Goal: Task Accomplishment & Management: Use online tool/utility

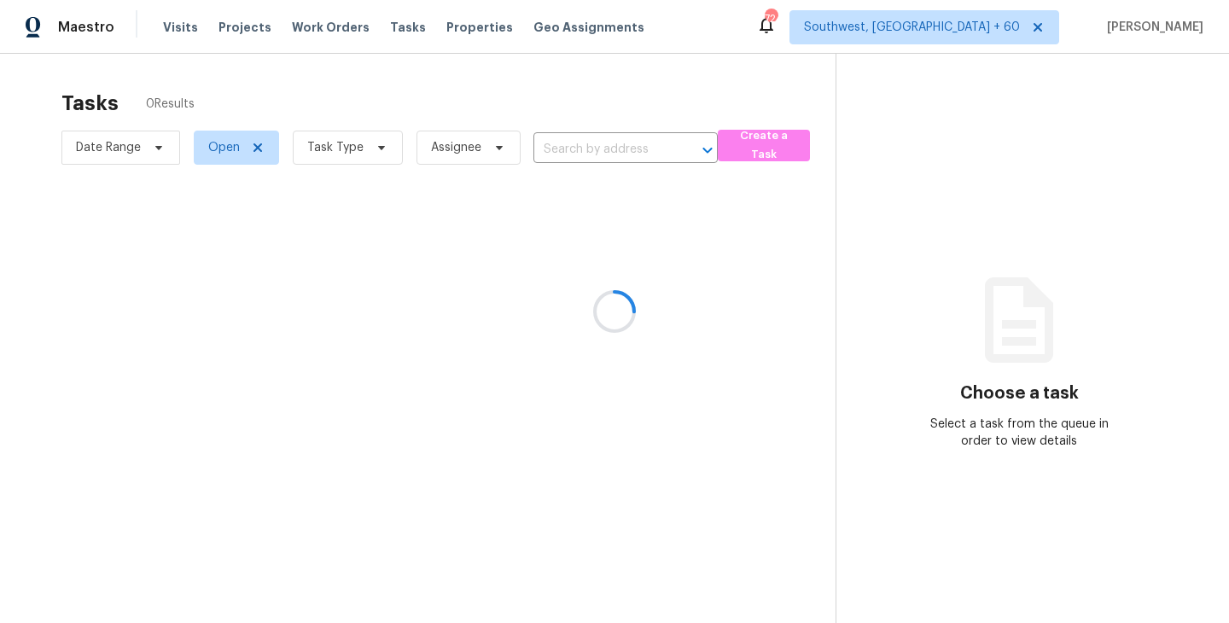
click at [341, 147] on div at bounding box center [614, 311] width 1229 height 623
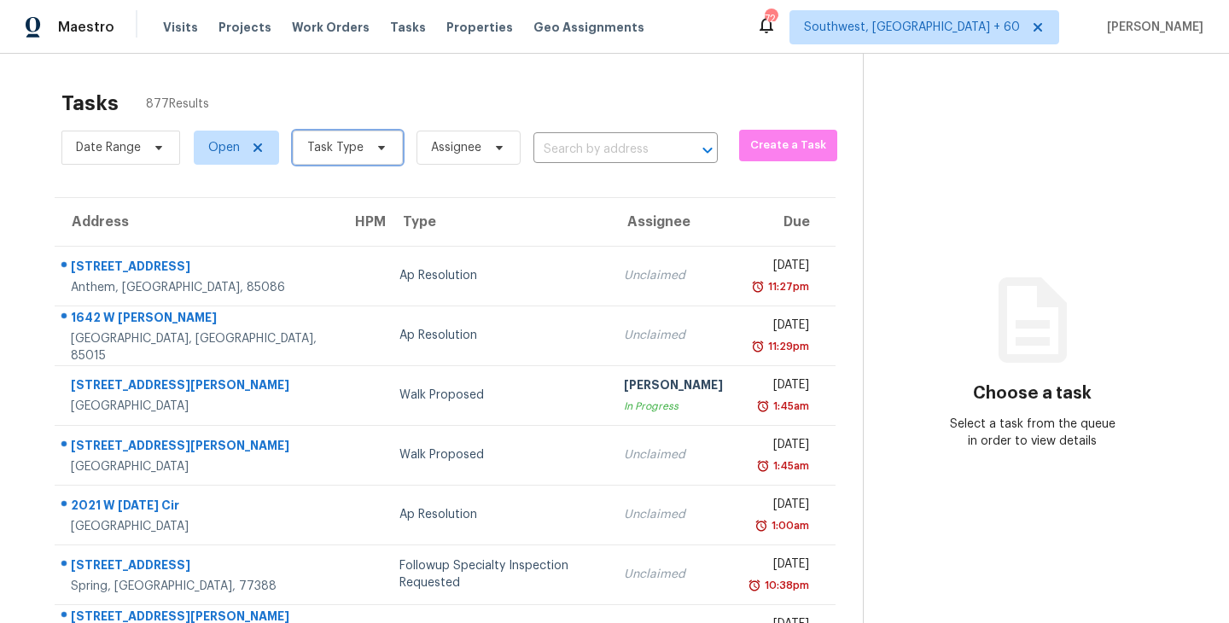
click at [358, 153] on span "Task Type" at bounding box center [335, 147] width 56 height 17
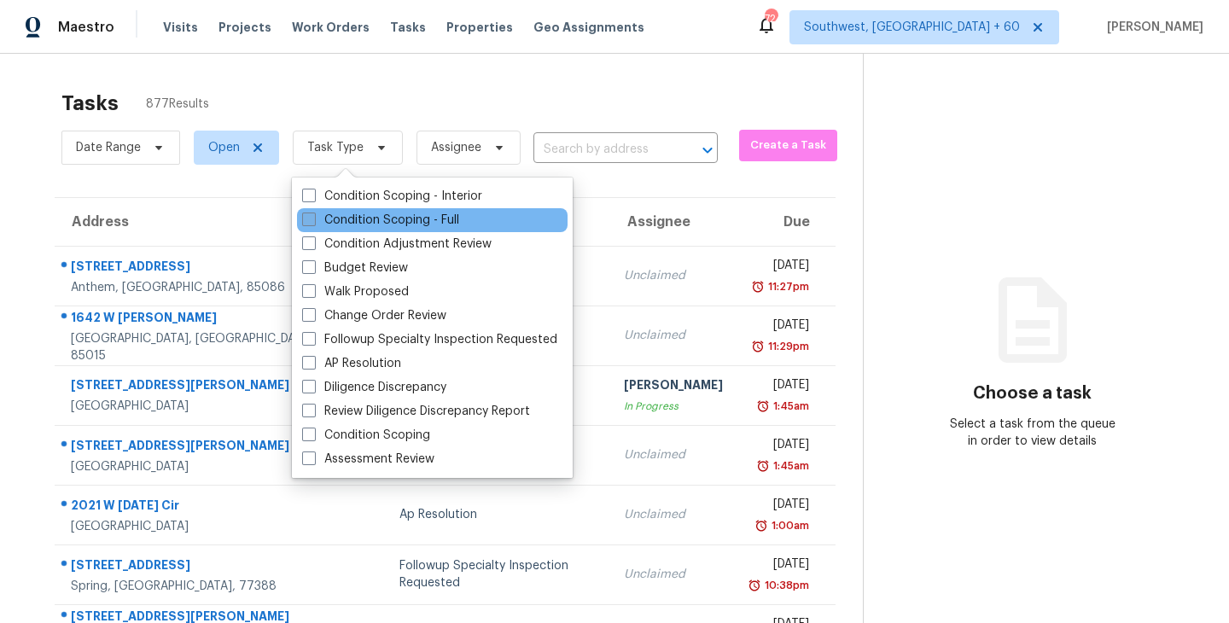
click at [375, 223] on label "Condition Scoping - Full" at bounding box center [380, 220] width 157 height 17
click at [313, 223] on input "Condition Scoping - Full" at bounding box center [307, 217] width 11 height 11
checkbox input "true"
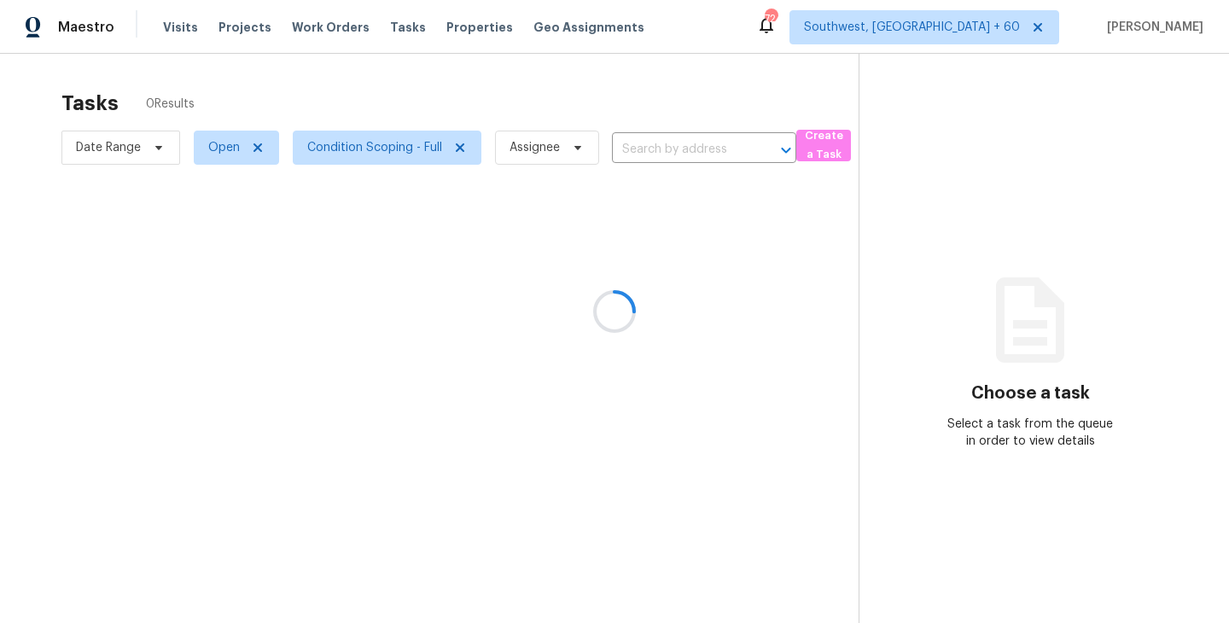
click at [557, 101] on div at bounding box center [614, 311] width 1229 height 623
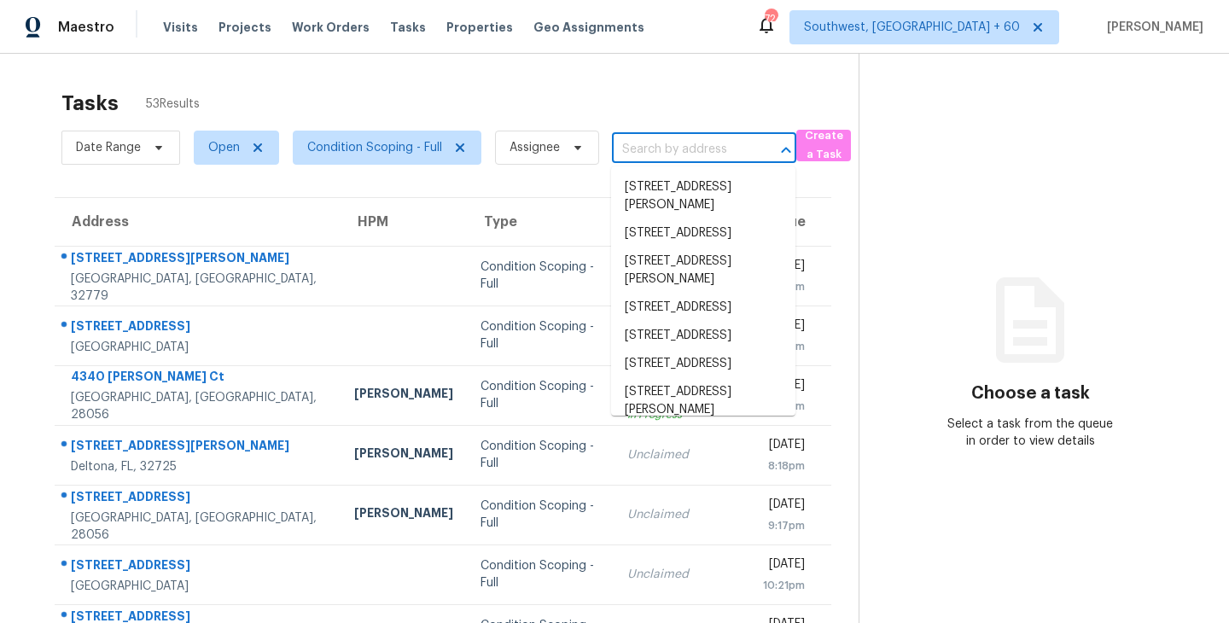
click at [644, 159] on input "text" at bounding box center [680, 150] width 137 height 26
paste input "[STREET_ADDRESS]"
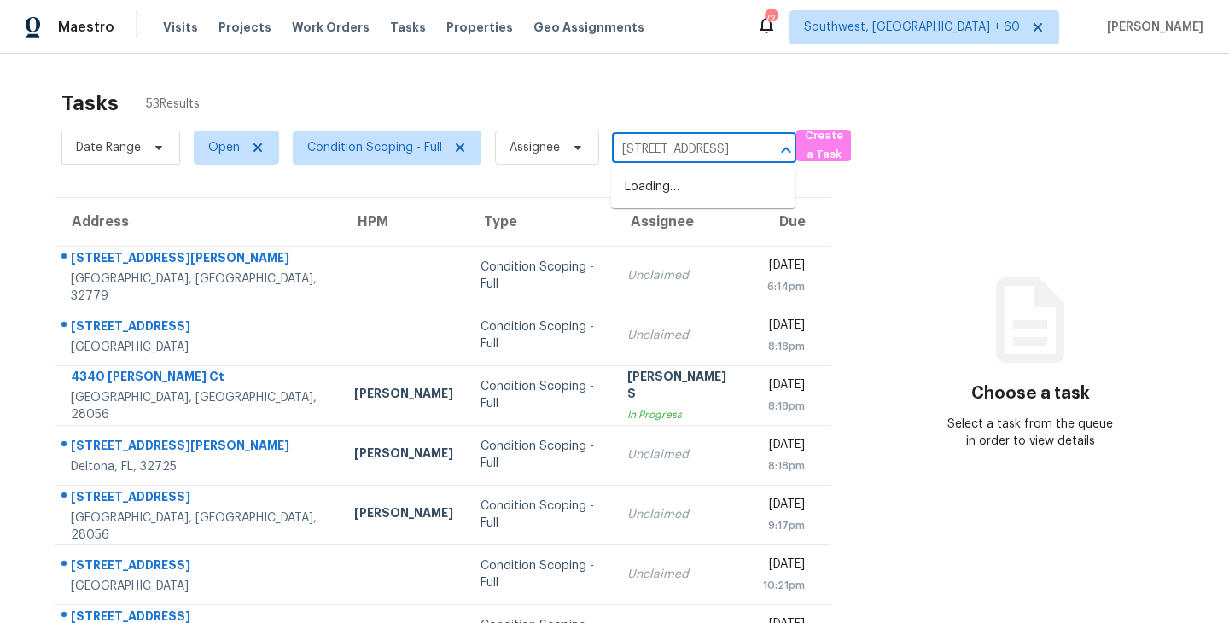
scroll to position [0, 115]
type input "[STREET_ADDRESS]"
click at [678, 114] on div "Tasks 53 Results" at bounding box center [459, 103] width 797 height 44
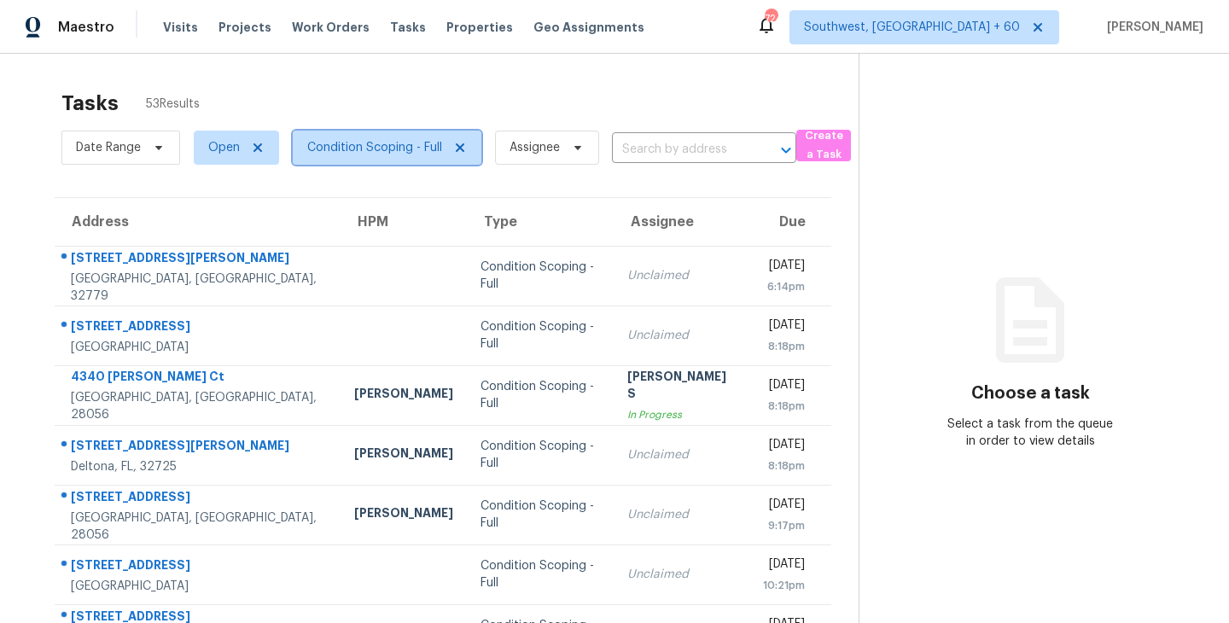
click at [375, 158] on span "Condition Scoping - Full" at bounding box center [387, 148] width 189 height 34
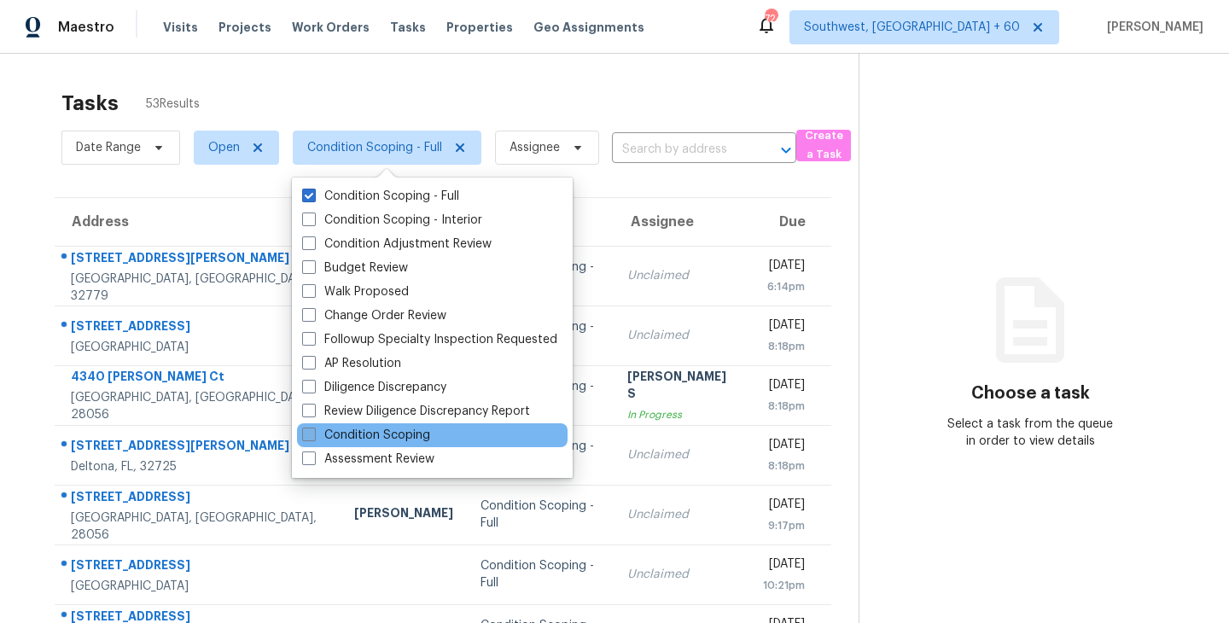
click at [411, 439] on label "Condition Scoping" at bounding box center [366, 435] width 128 height 17
click at [313, 438] on input "Condition Scoping" at bounding box center [307, 432] width 11 height 11
checkbox input "true"
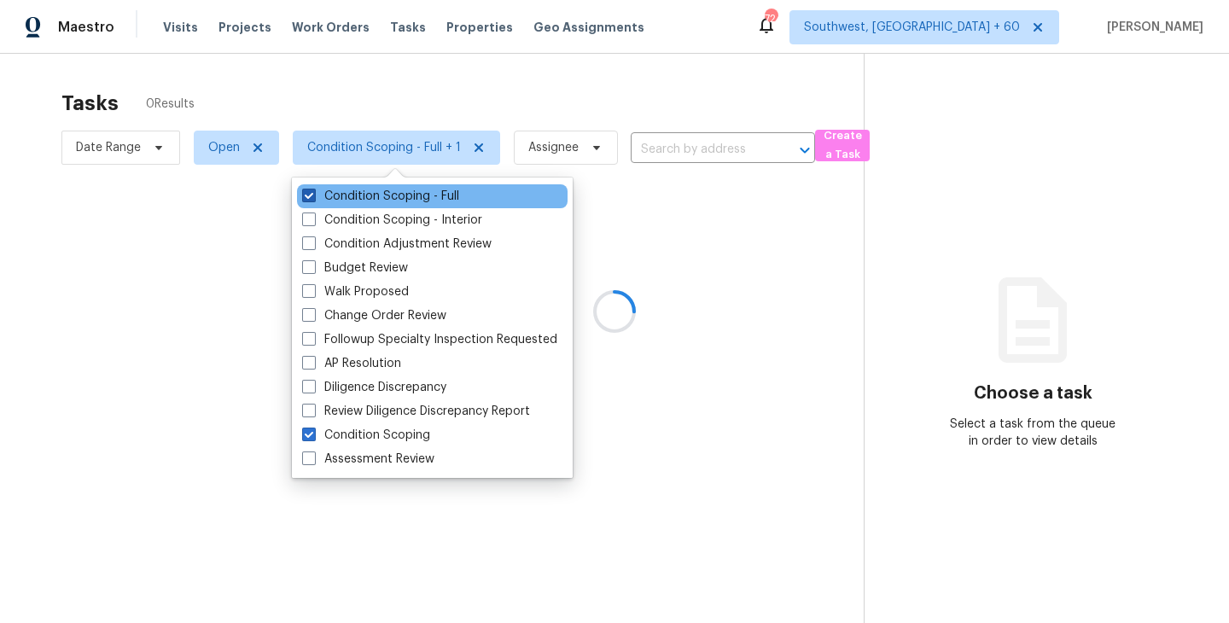
click at [365, 200] on label "Condition Scoping - Full" at bounding box center [380, 196] width 157 height 17
click at [313, 199] on input "Condition Scoping - Full" at bounding box center [307, 193] width 11 height 11
checkbox input "false"
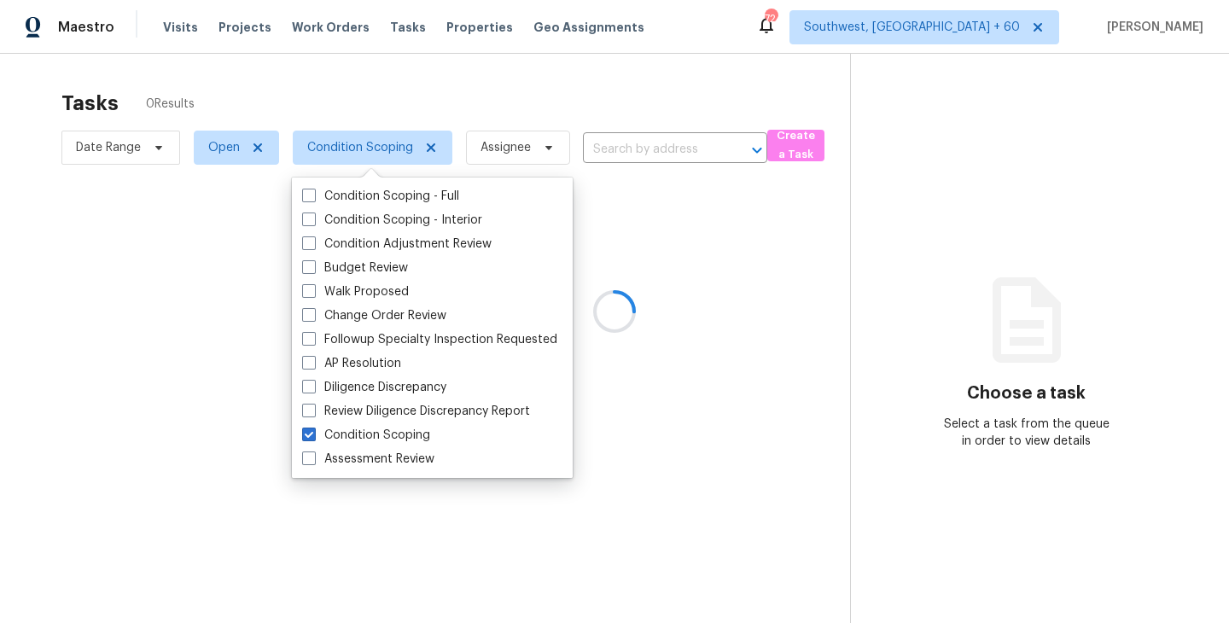
click at [842, 306] on div at bounding box center [614, 311] width 1229 height 623
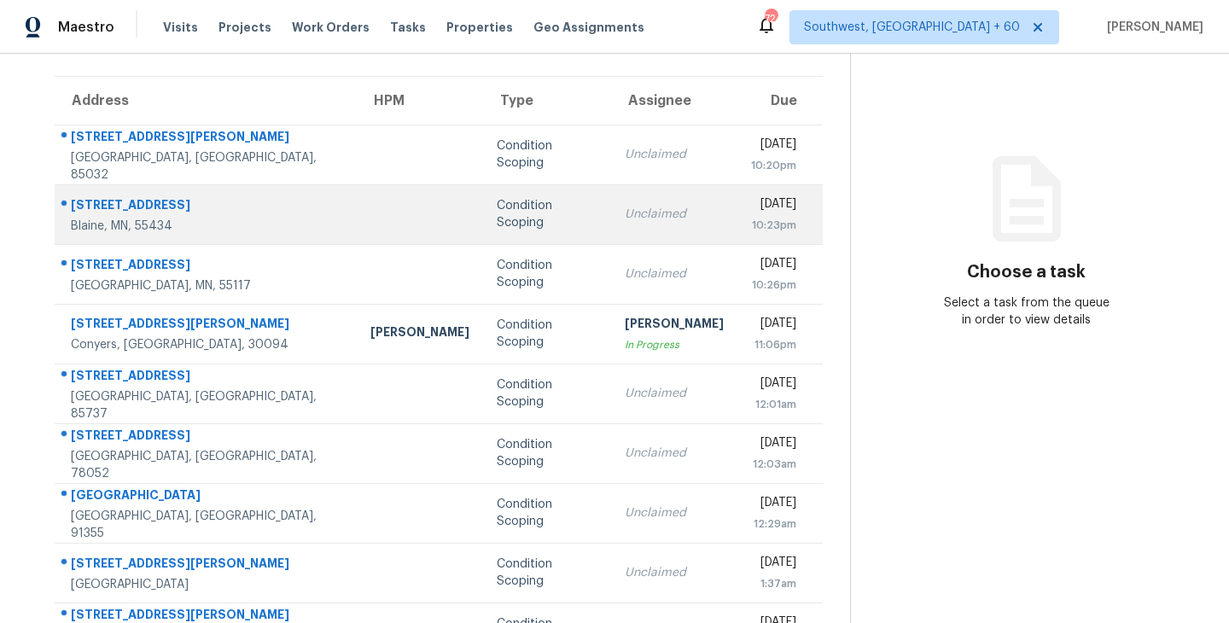
scroll to position [122, 0]
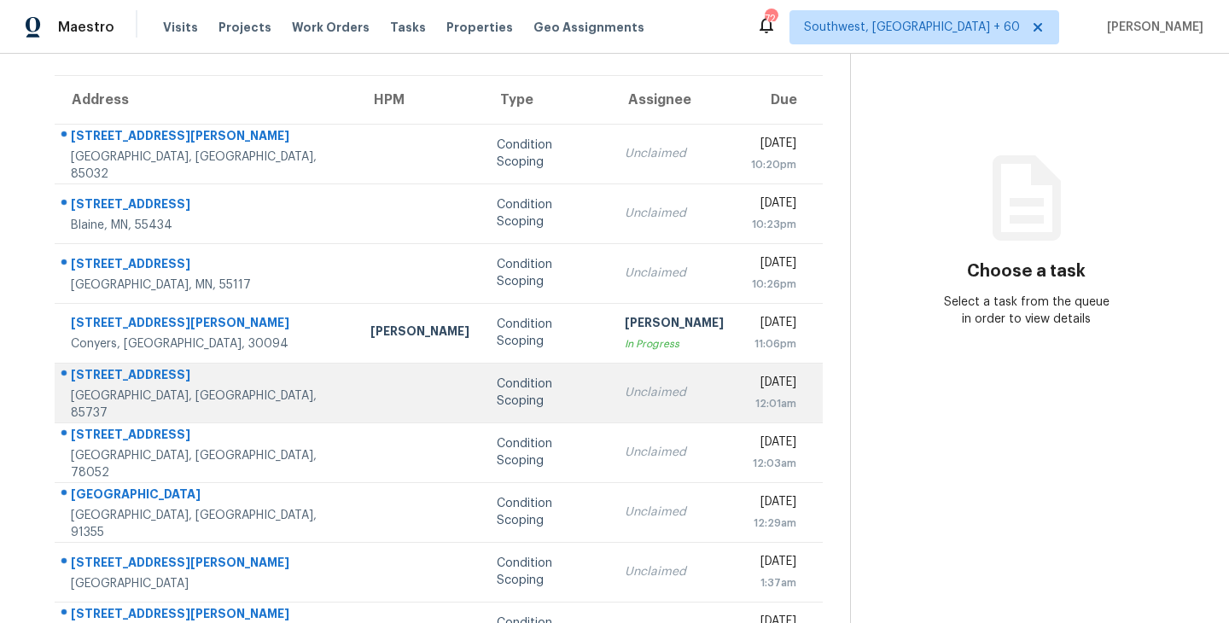
click at [499, 393] on div "Condition Scoping" at bounding box center [547, 392] width 101 height 34
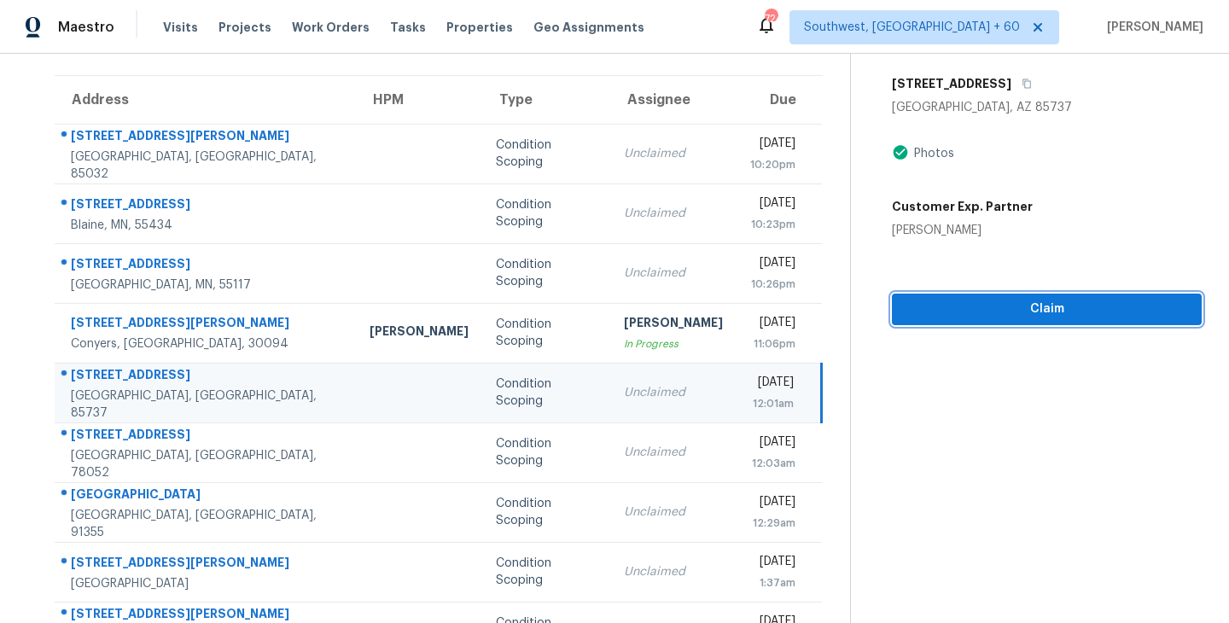
click at [1055, 310] on span "Claim" at bounding box center [1046, 309] width 282 height 21
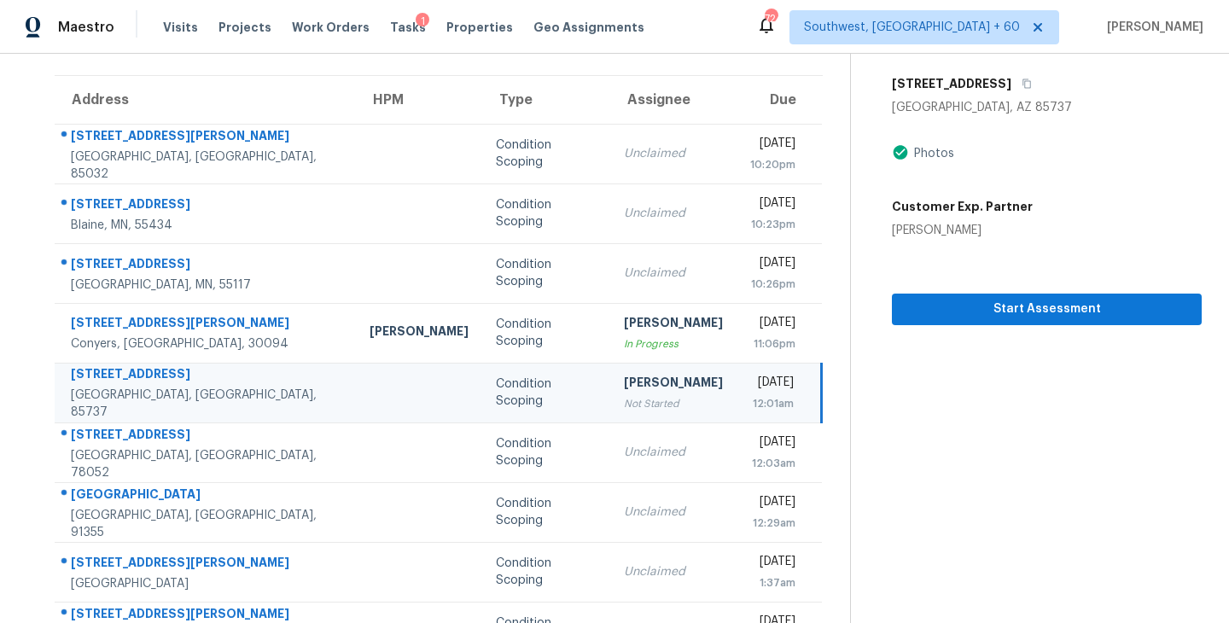
scroll to position [0, 0]
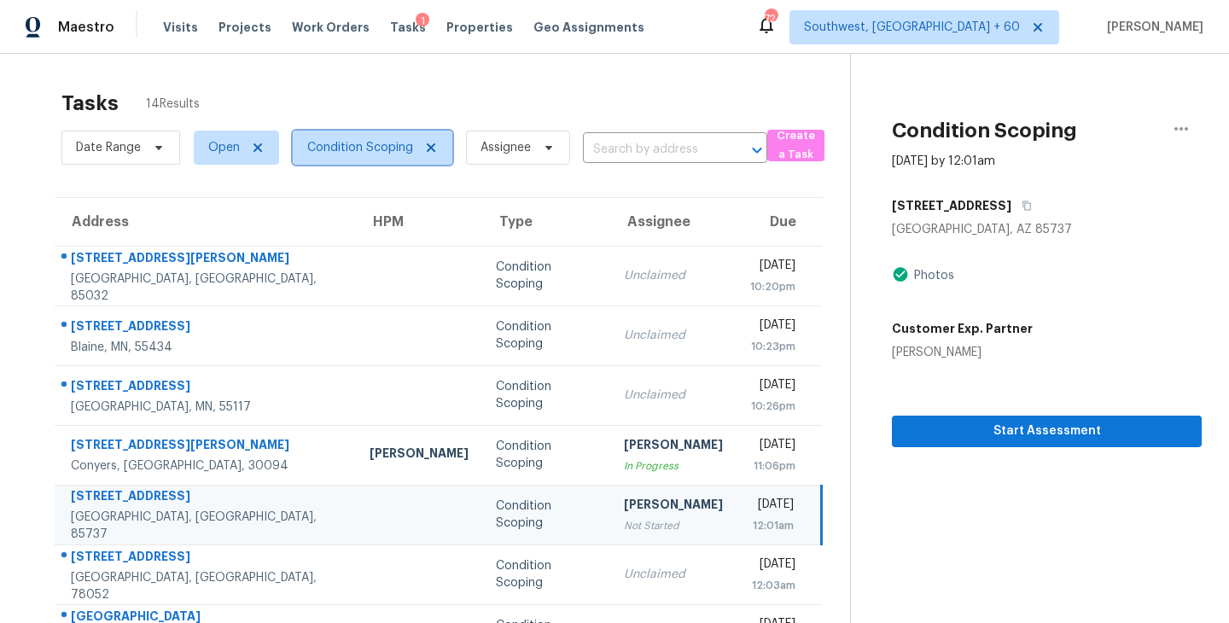
click at [377, 155] on span "Condition Scoping" at bounding box center [360, 147] width 106 height 17
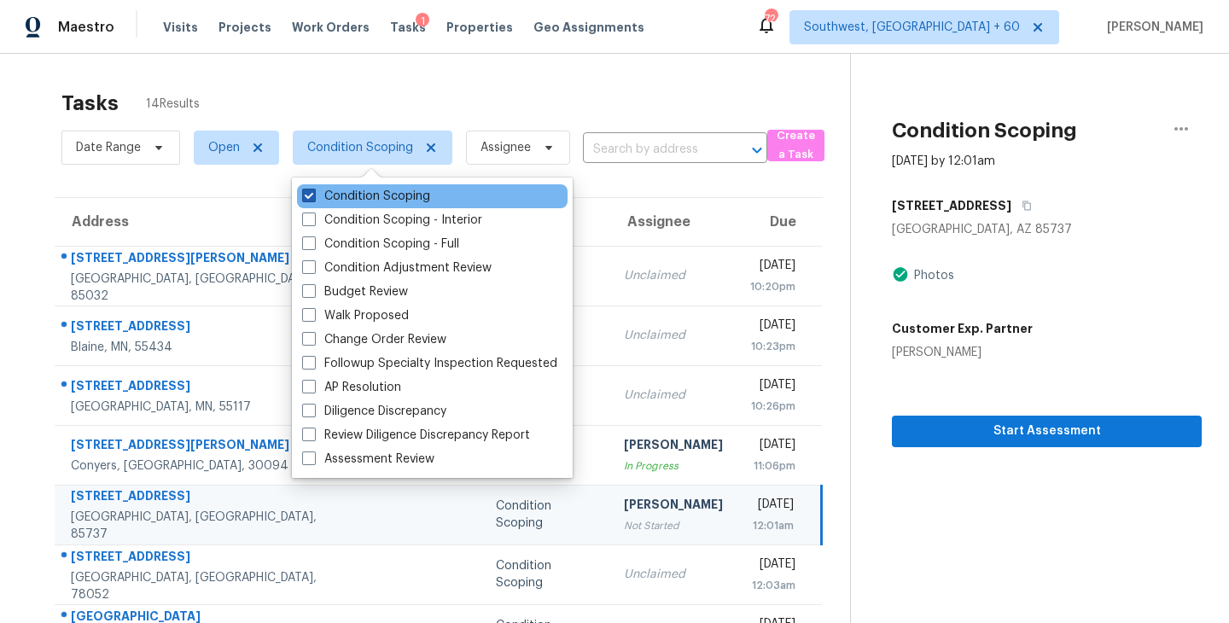
click at [419, 200] on label "Condition Scoping" at bounding box center [366, 196] width 128 height 17
click at [313, 199] on input "Condition Scoping" at bounding box center [307, 193] width 11 height 11
checkbox input "false"
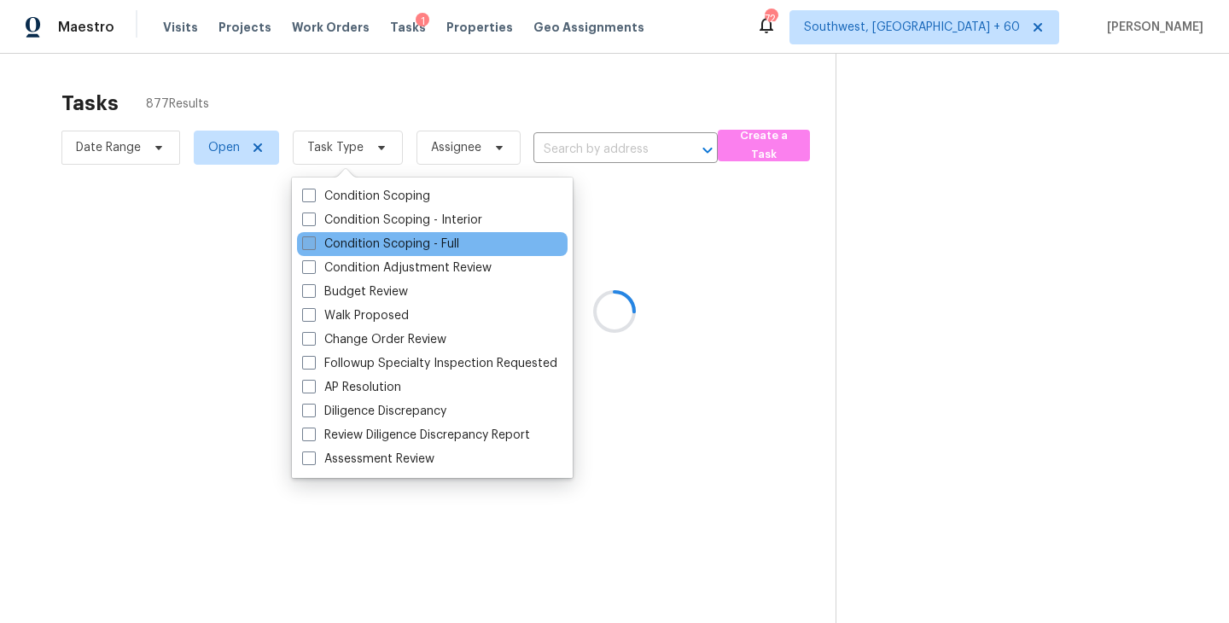
click at [425, 250] on label "Condition Scoping - Full" at bounding box center [380, 244] width 157 height 17
click at [313, 247] on input "Condition Scoping - Full" at bounding box center [307, 241] width 11 height 11
checkbox input "true"
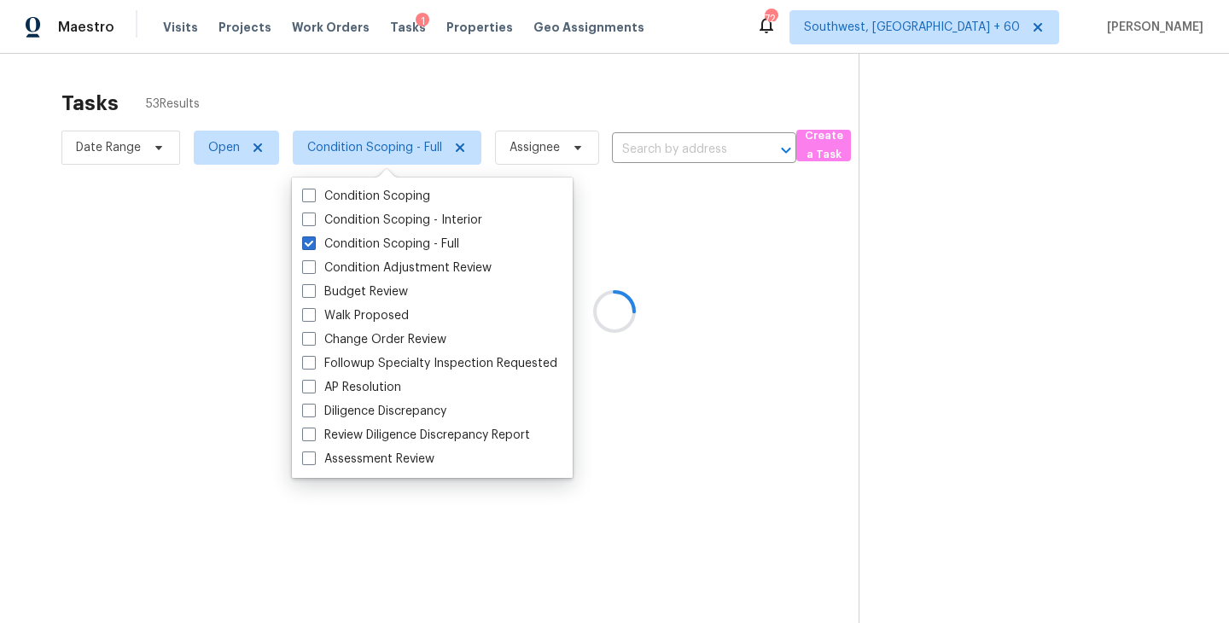
click at [828, 281] on div at bounding box center [614, 311] width 1229 height 623
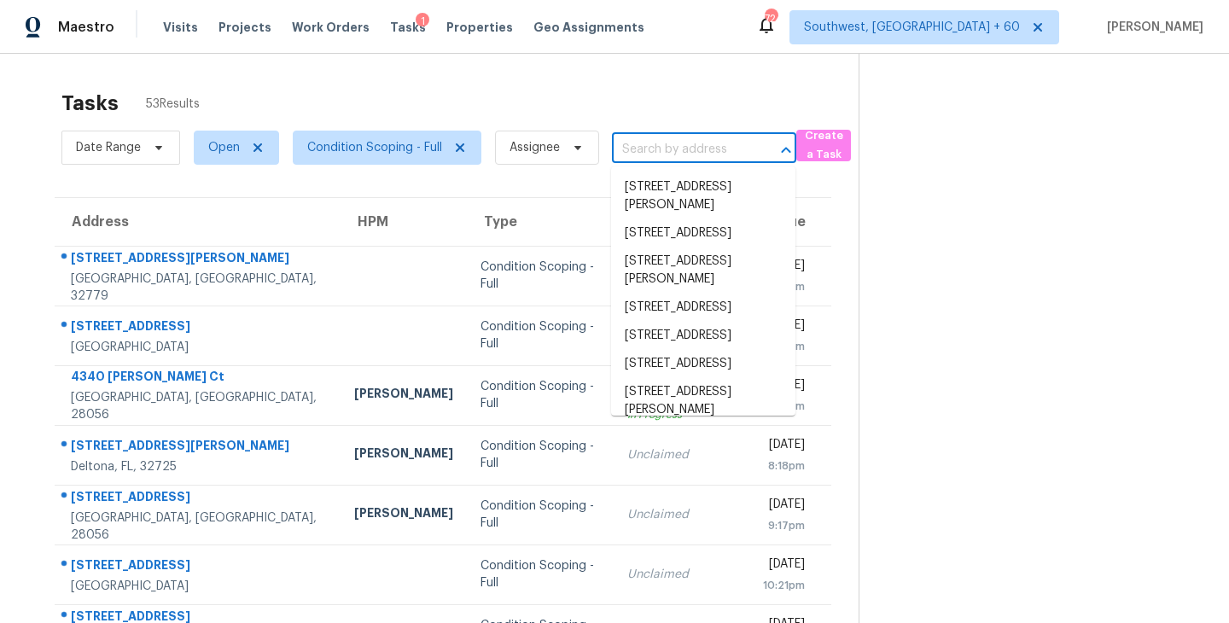
click at [650, 146] on input "text" at bounding box center [680, 150] width 137 height 26
paste input "[STREET_ADDRESS][PERSON_NAME]"
type input "[STREET_ADDRESS][PERSON_NAME]"
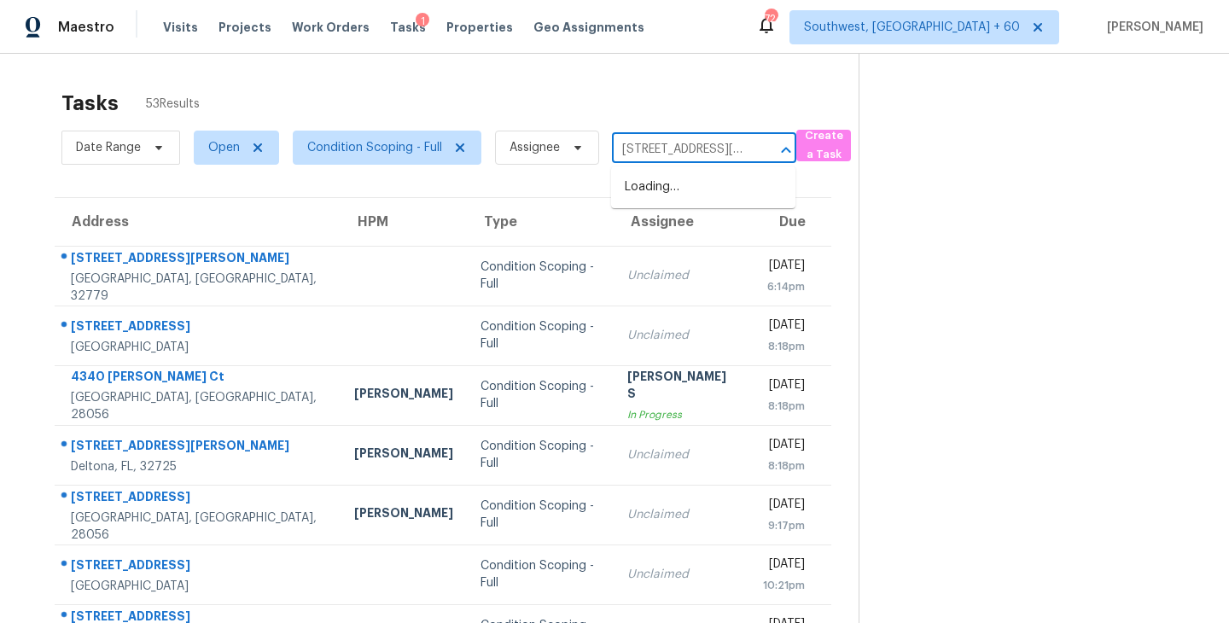
scroll to position [0, 73]
click at [671, 204] on li "[STREET_ADDRESS][PERSON_NAME]" at bounding box center [703, 196] width 184 height 46
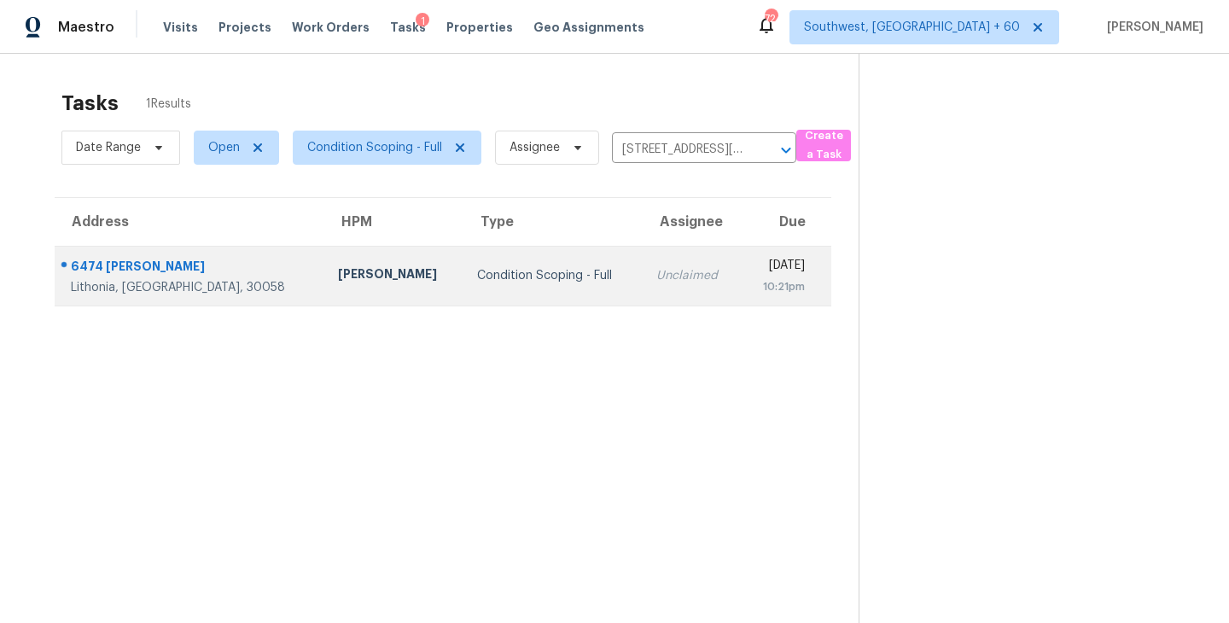
click at [643, 294] on td "Unclaimed" at bounding box center [692, 276] width 98 height 60
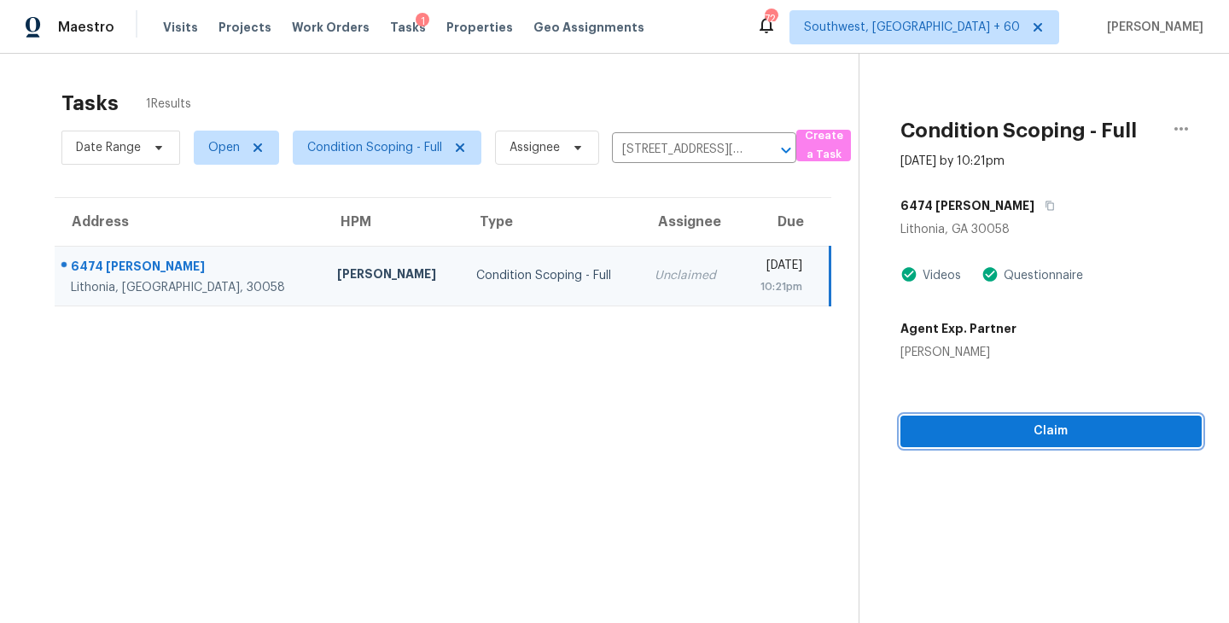
click at [1078, 440] on span "Claim" at bounding box center [1051, 431] width 274 height 21
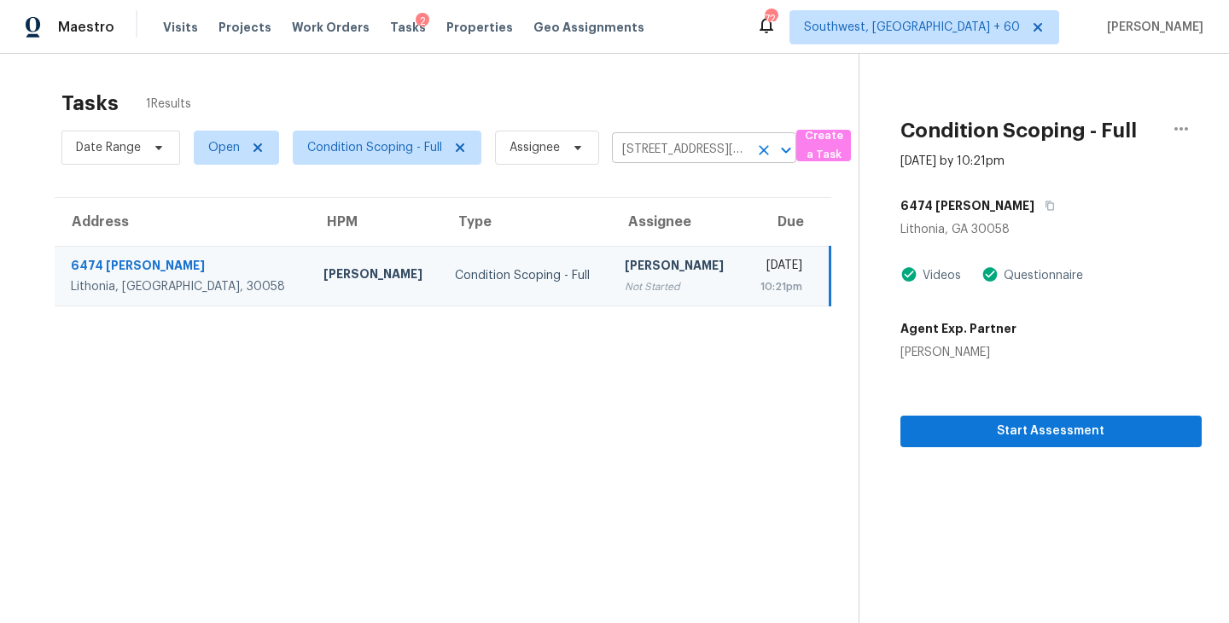
click at [755, 154] on icon "Clear" at bounding box center [763, 150] width 17 height 17
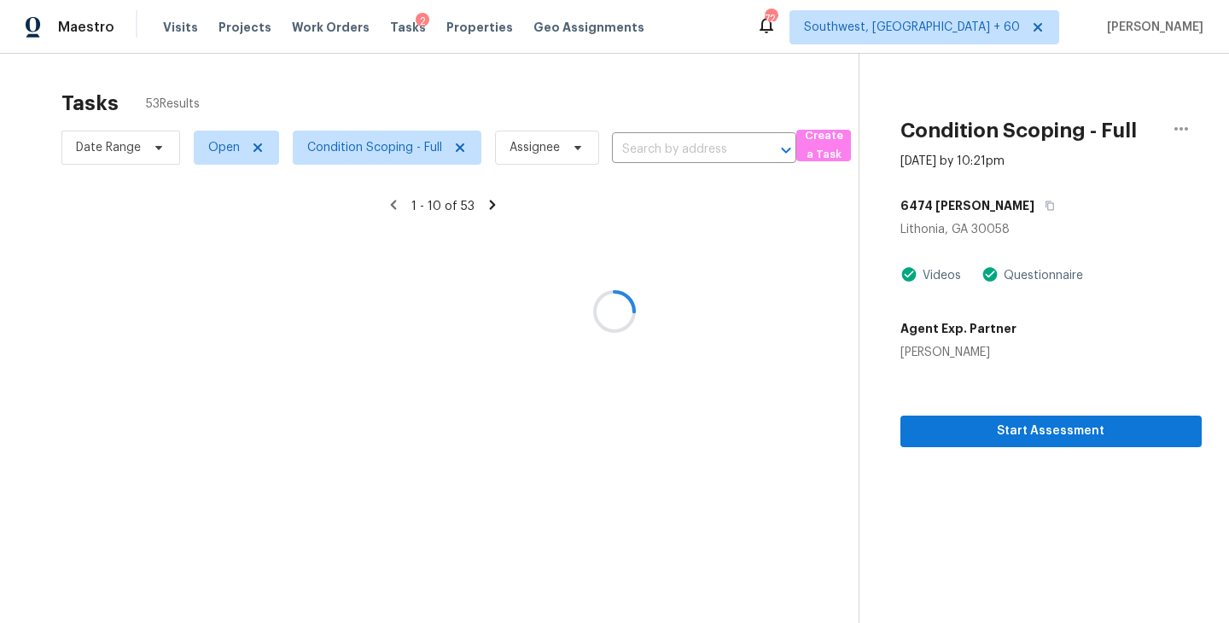
click at [719, 154] on div at bounding box center [614, 311] width 1229 height 623
click at [707, 153] on div at bounding box center [614, 311] width 1229 height 623
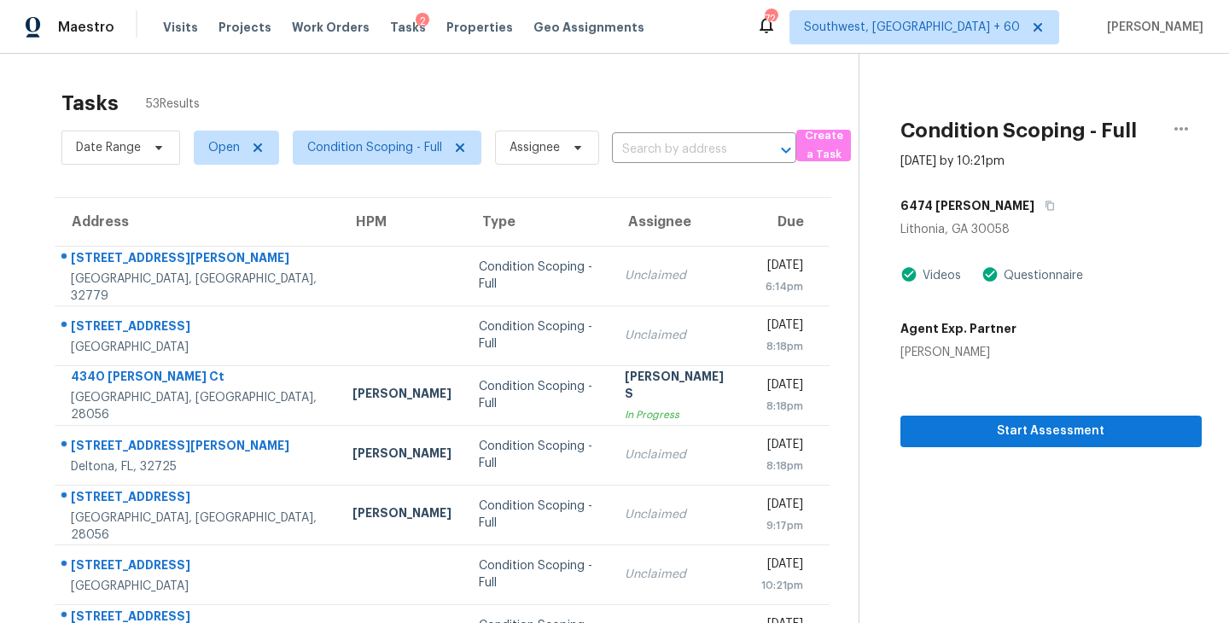
click at [707, 153] on input "text" at bounding box center [680, 150] width 137 height 26
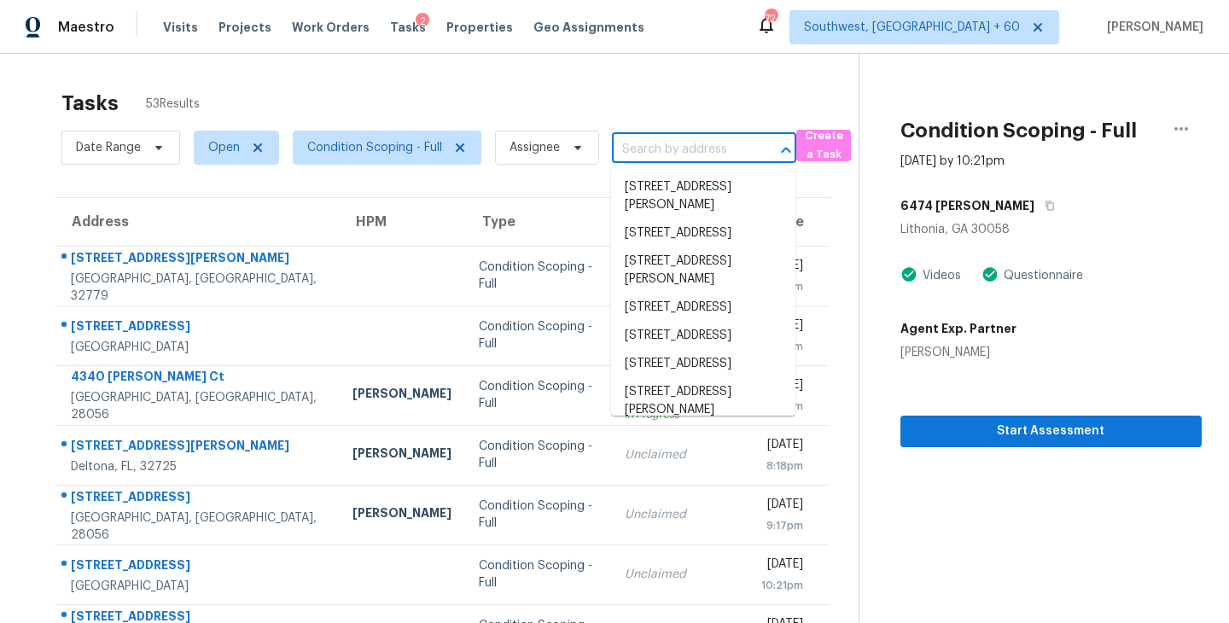
paste input "[STREET_ADDRESS]"
type input "[STREET_ADDRESS]"
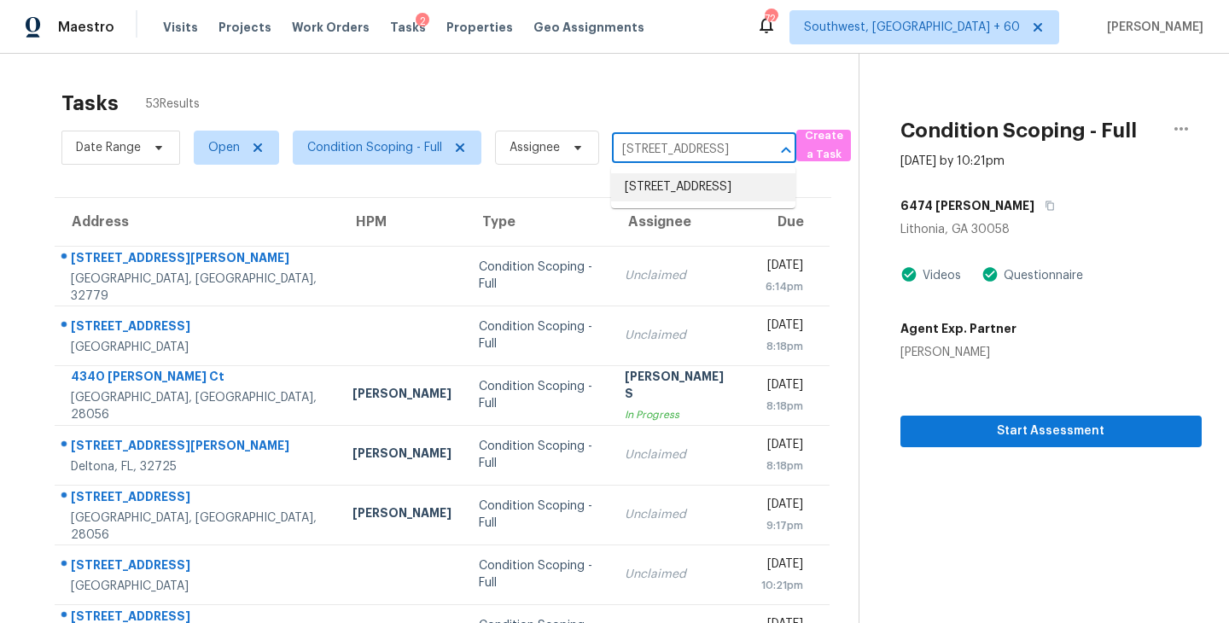
click at [704, 199] on li "[STREET_ADDRESS]" at bounding box center [703, 187] width 184 height 28
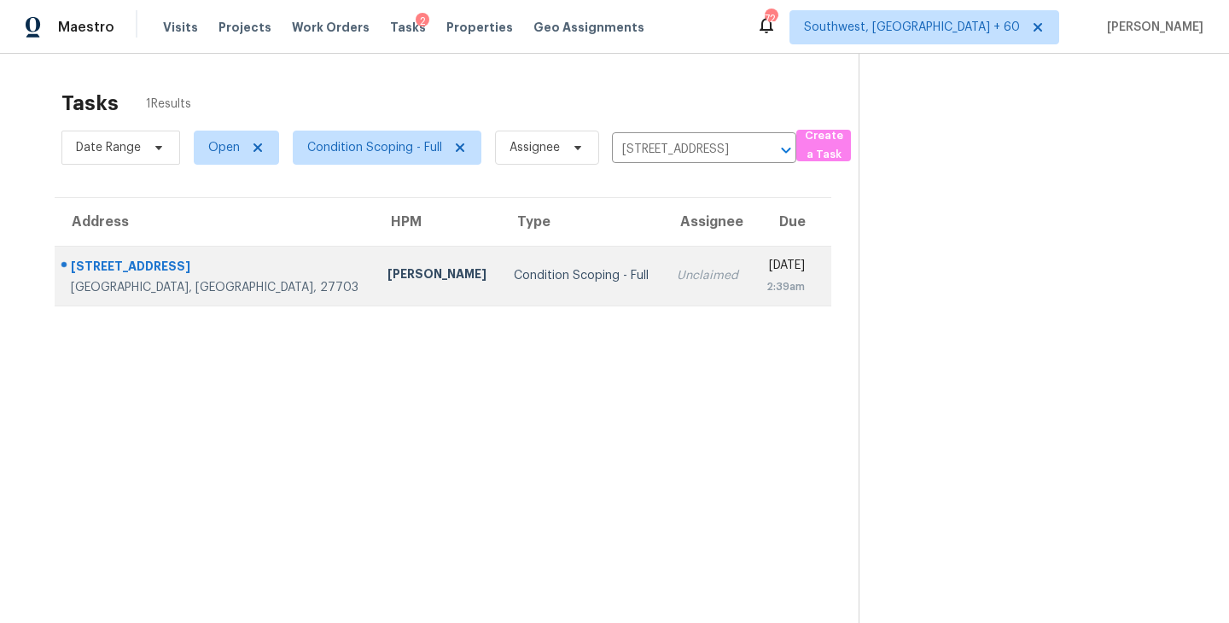
click at [518, 294] on td "Condition Scoping - Full" at bounding box center [581, 276] width 163 height 60
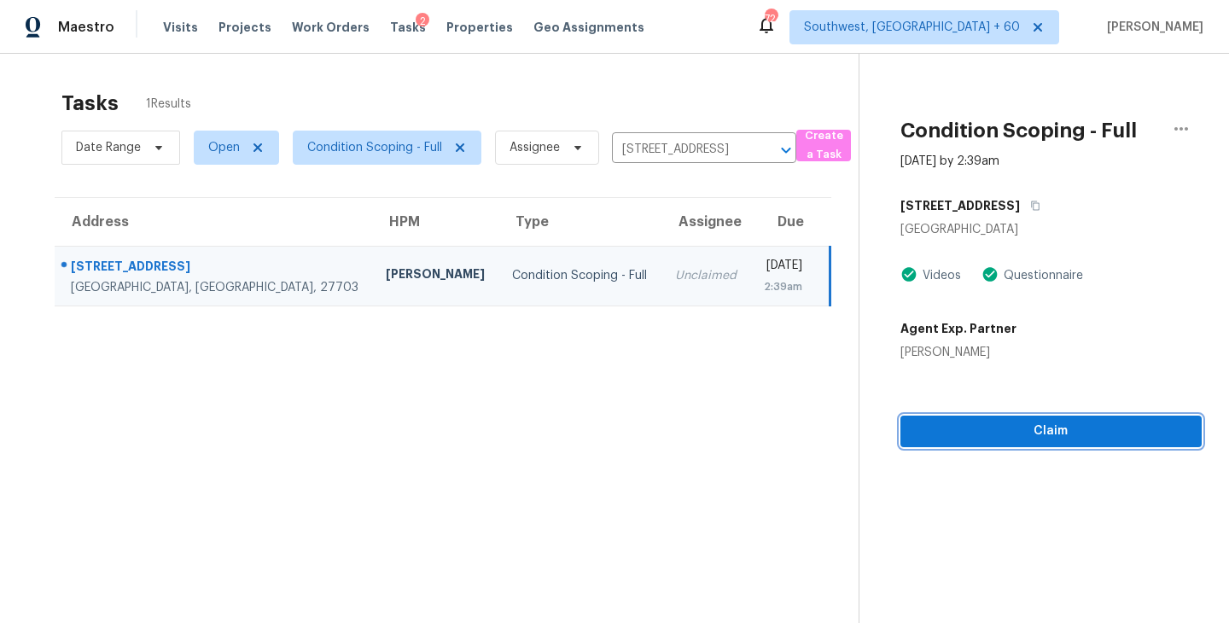
click at [1045, 433] on span "Claim" at bounding box center [1051, 431] width 274 height 21
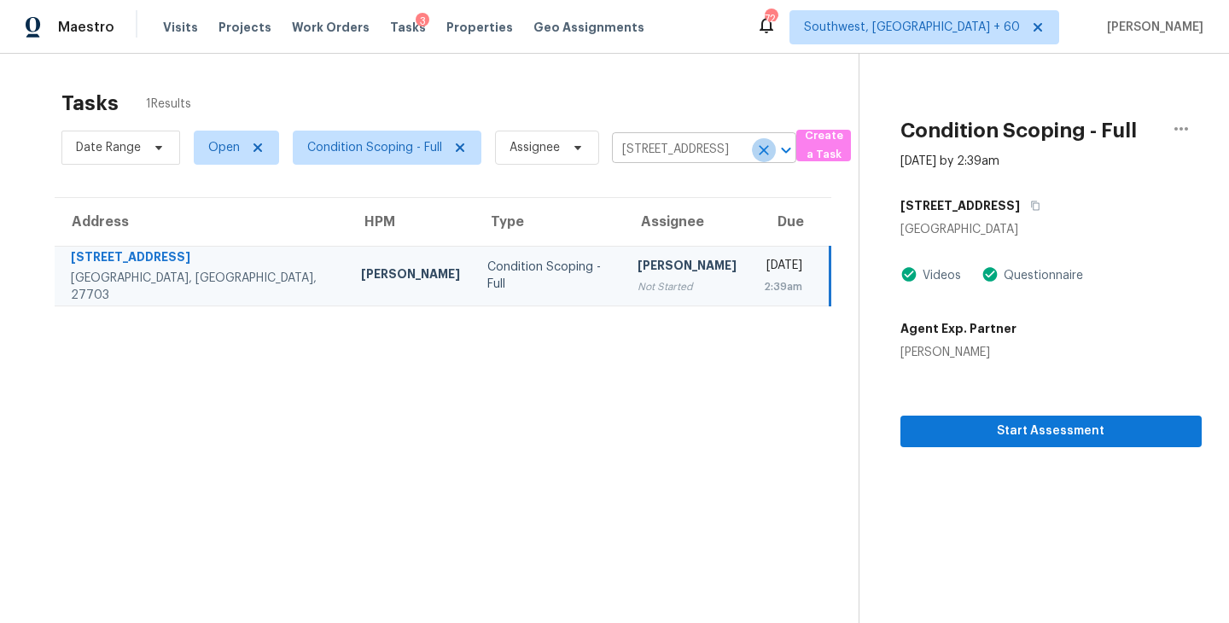
click at [760, 150] on icon "Clear" at bounding box center [763, 150] width 17 height 17
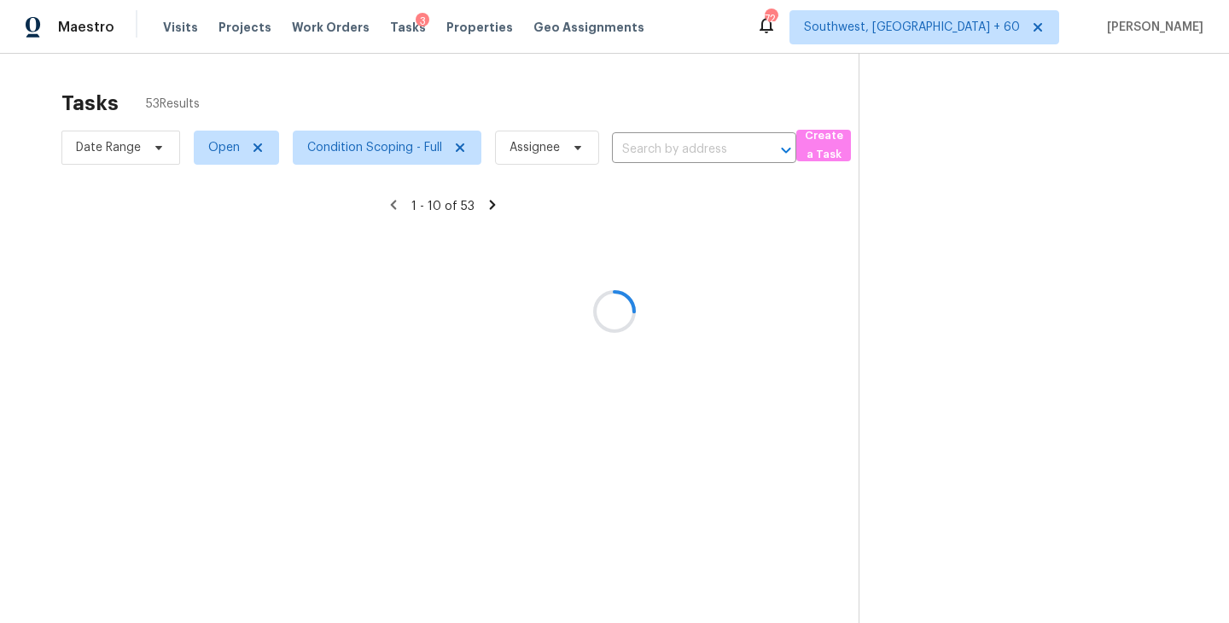
click at [661, 150] on div at bounding box center [614, 311] width 1229 height 623
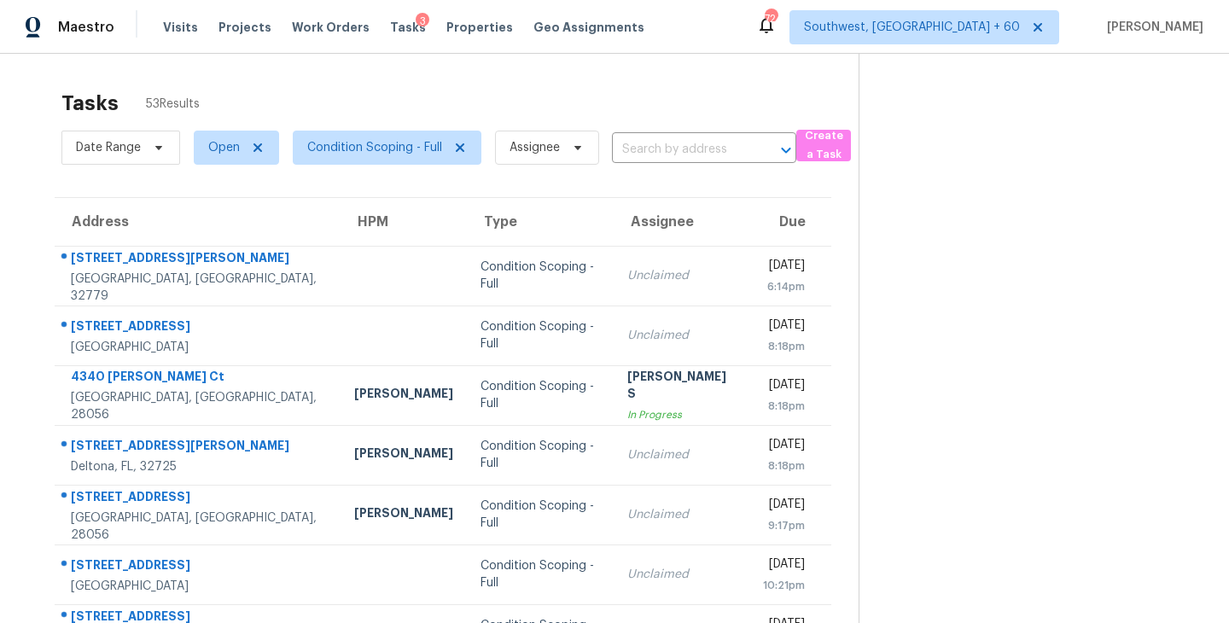
click at [661, 150] on input "text" at bounding box center [680, 150] width 137 height 26
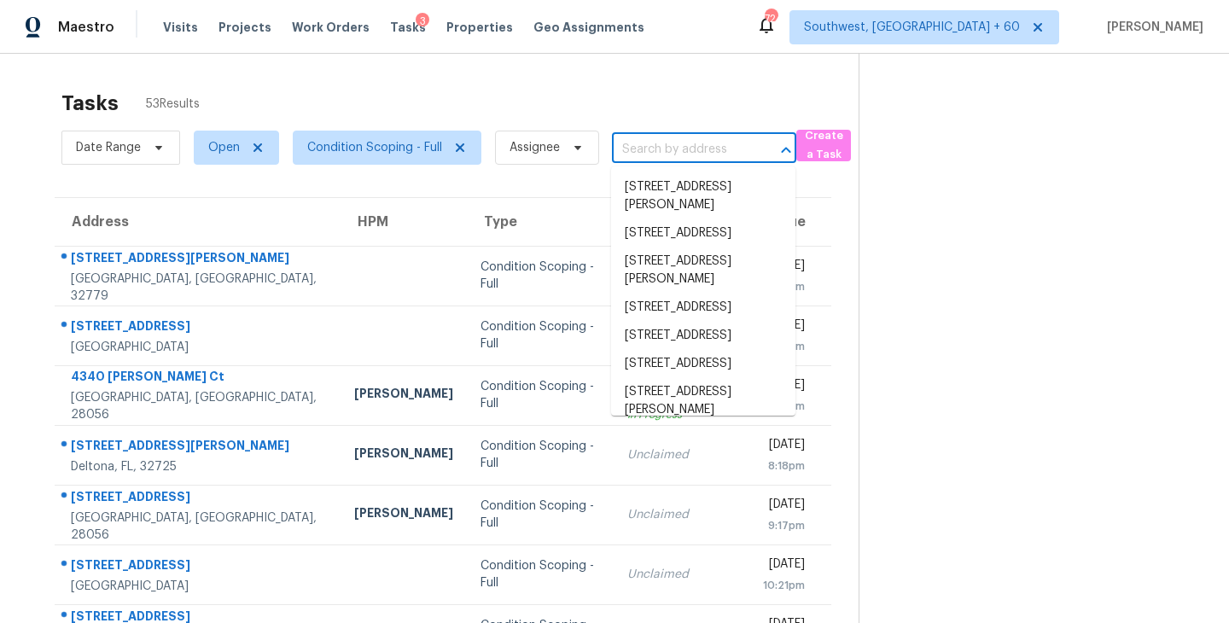
paste input "[STREET_ADDRESS][PERSON_NAME]"
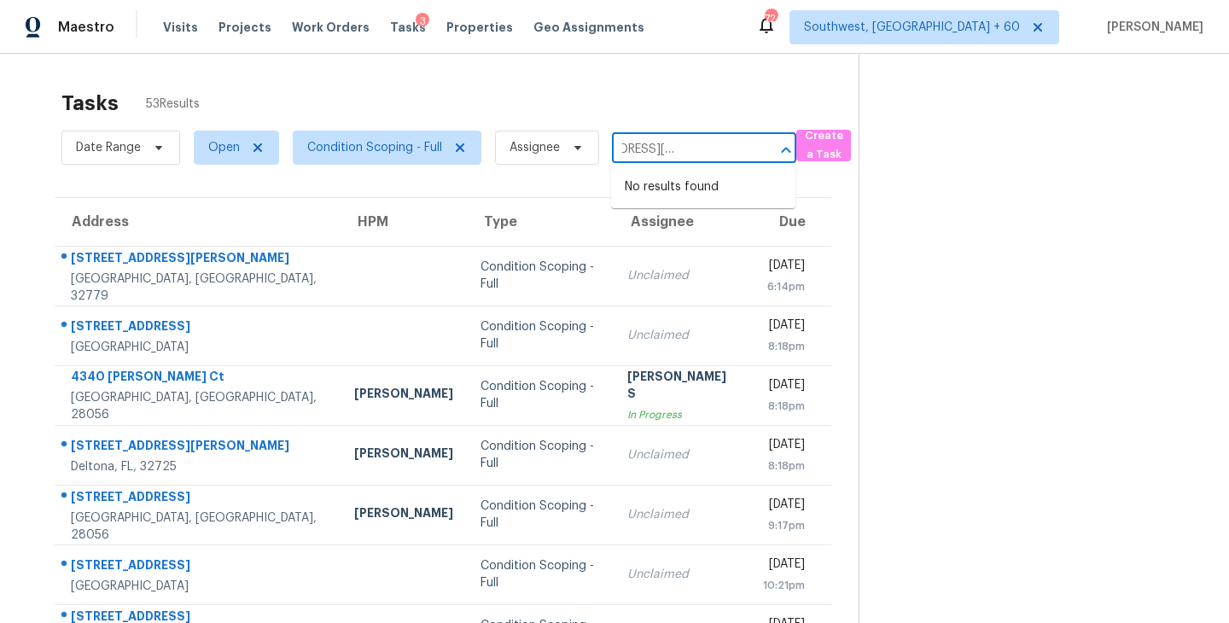
type input "[STREET_ADDRESS][PERSON_NAME]"
click at [701, 115] on div "Tasks 53 Results" at bounding box center [459, 103] width 797 height 44
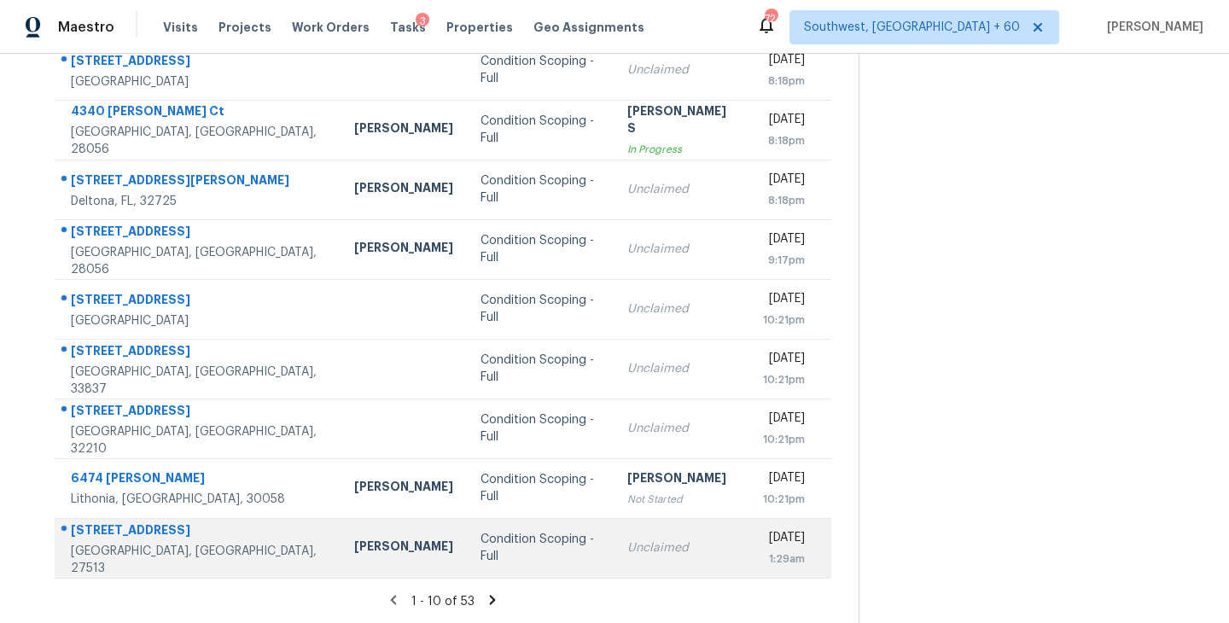
scroll to position [263, 0]
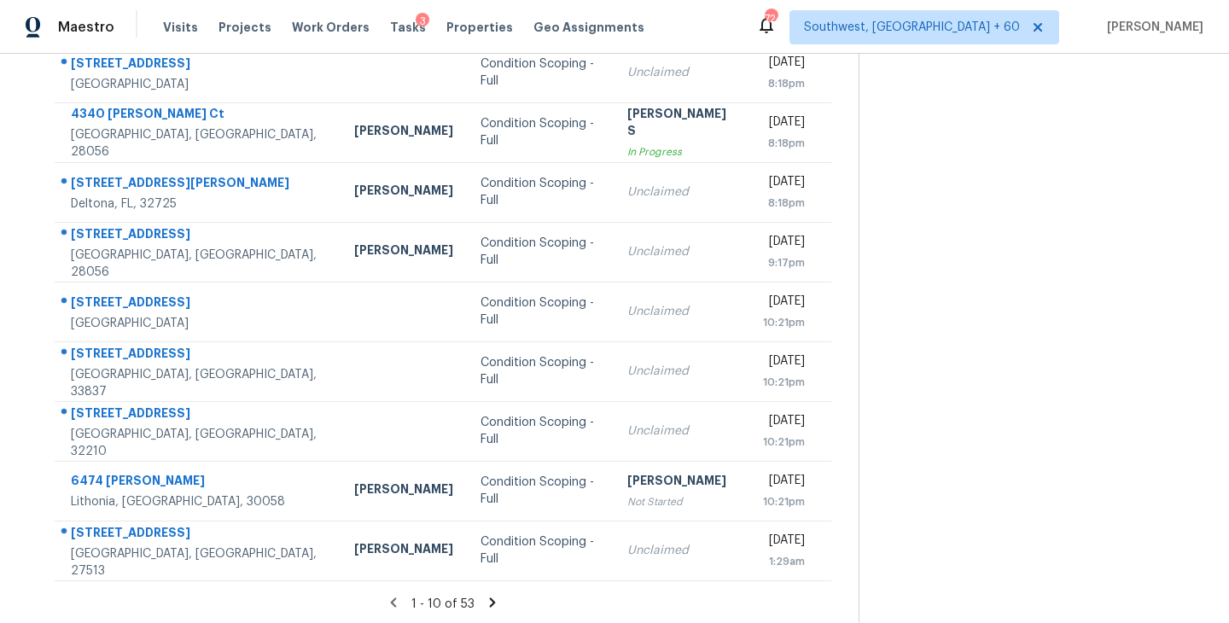
click at [492, 602] on icon at bounding box center [493, 601] width 6 height 9
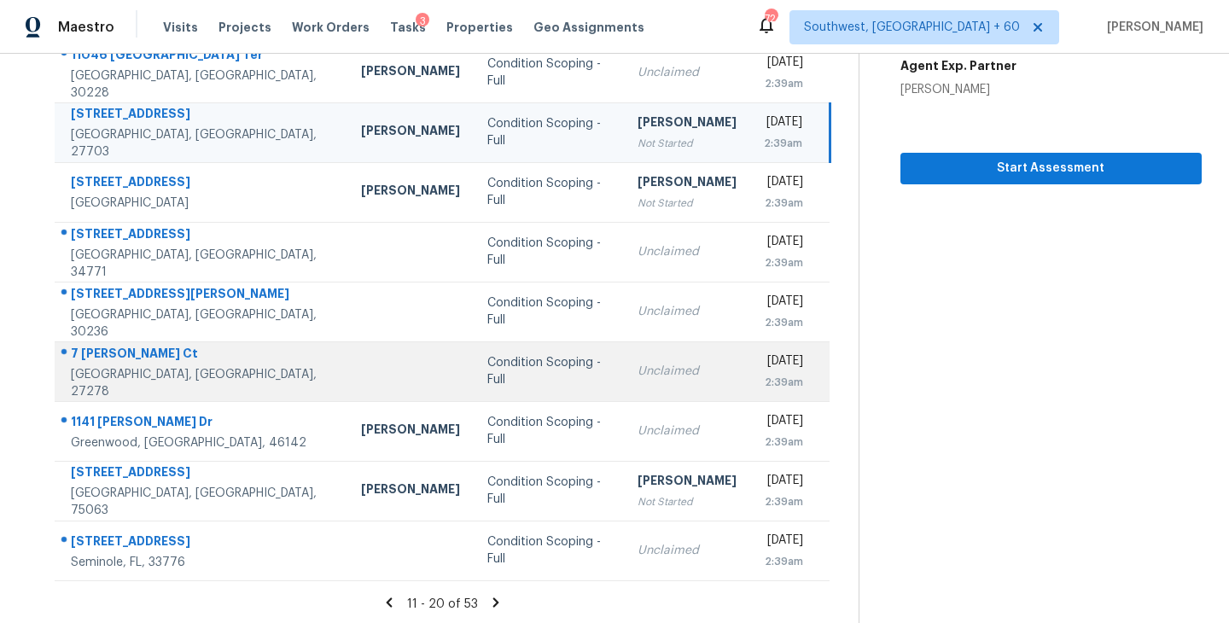
click at [487, 375] on div "Condition Scoping - Full" at bounding box center [548, 371] width 123 height 34
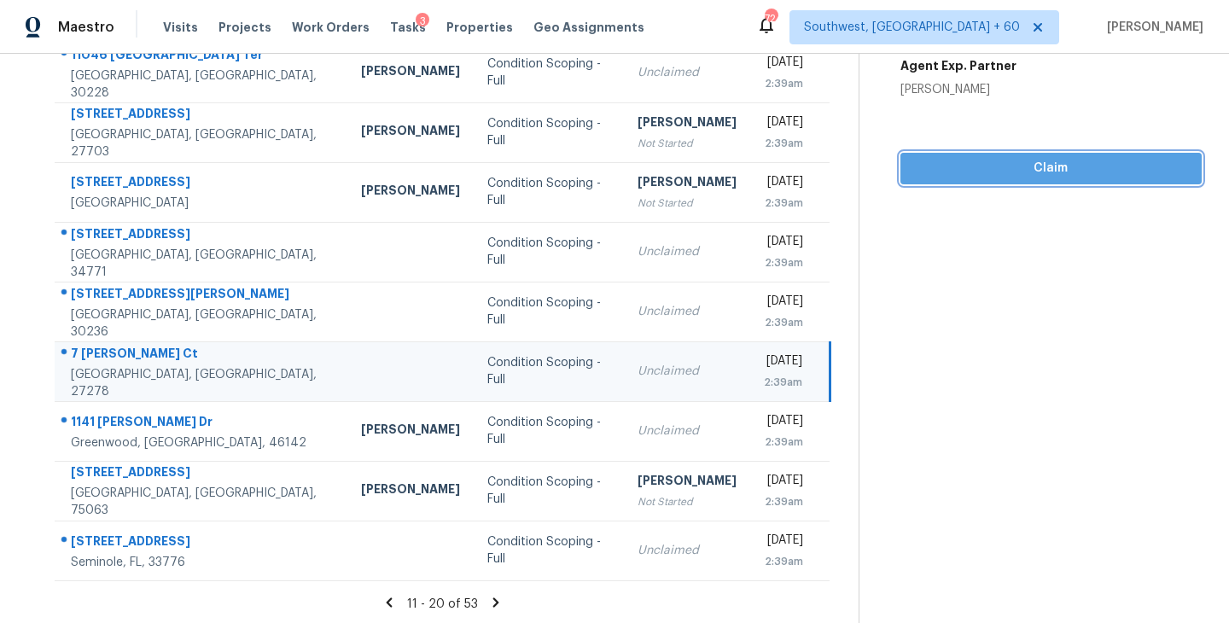
click at [1034, 161] on span "Claim" at bounding box center [1051, 168] width 274 height 21
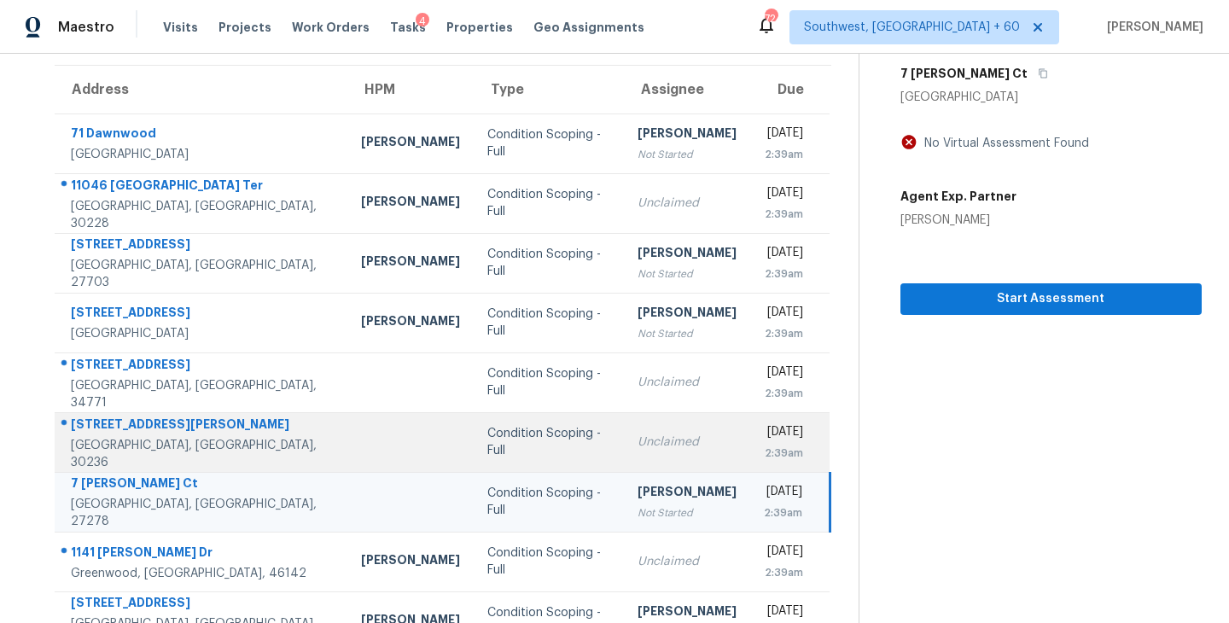
scroll to position [265, 0]
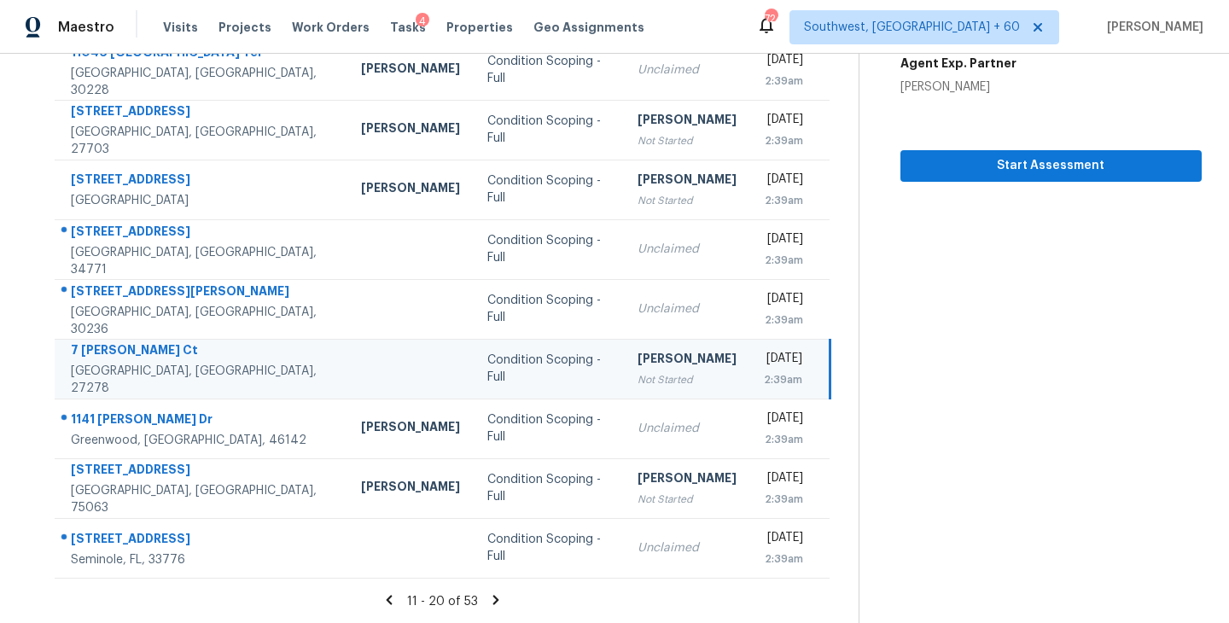
click at [495, 600] on icon at bounding box center [496, 599] width 6 height 9
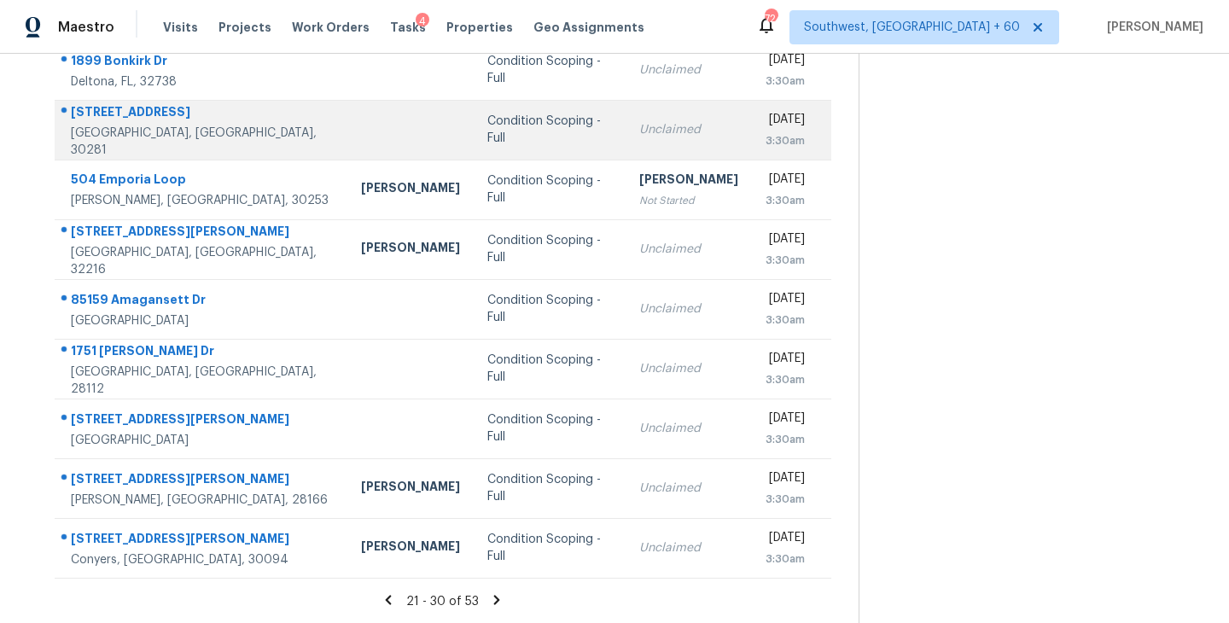
click at [524, 134] on div "Condition Scoping - Full" at bounding box center [549, 130] width 125 height 34
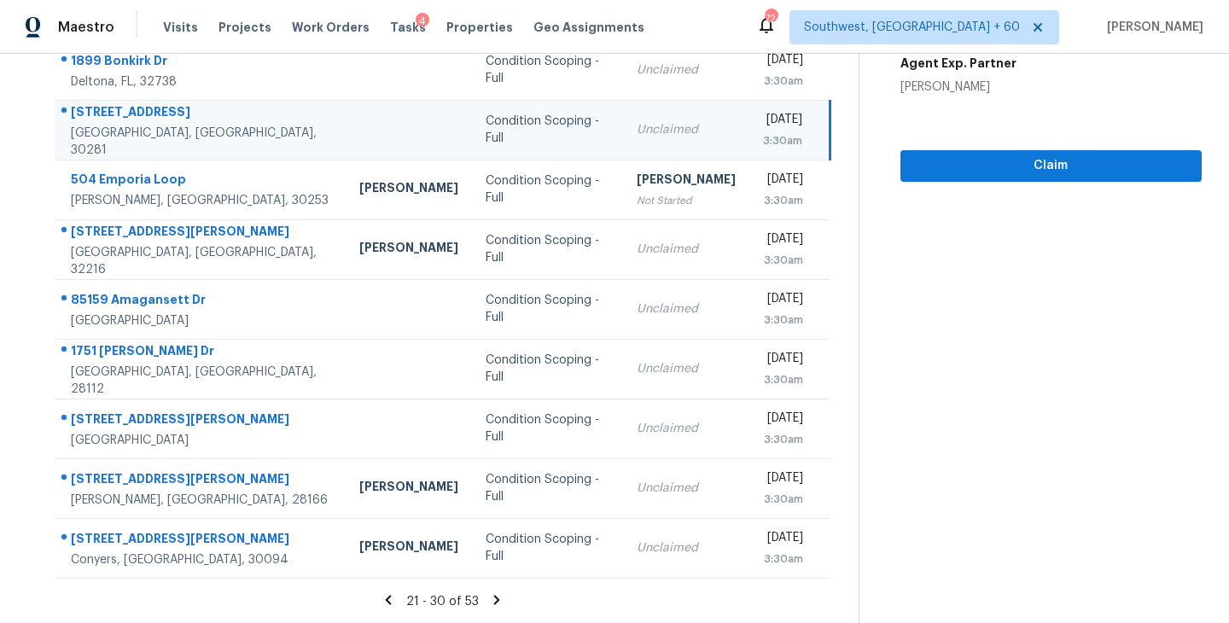
click at [645, 126] on div "Unclaimed" at bounding box center [686, 129] width 99 height 17
click at [1037, 169] on span "Claim" at bounding box center [1051, 165] width 274 height 21
click at [494, 597] on icon at bounding box center [497, 599] width 6 height 9
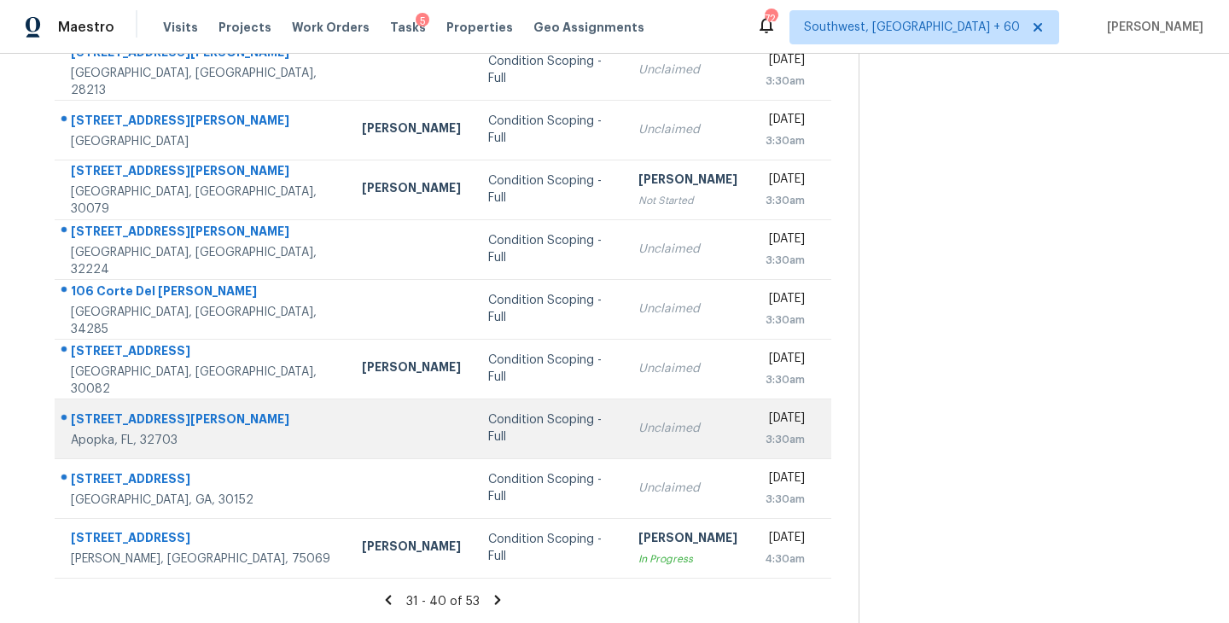
scroll to position [200, 0]
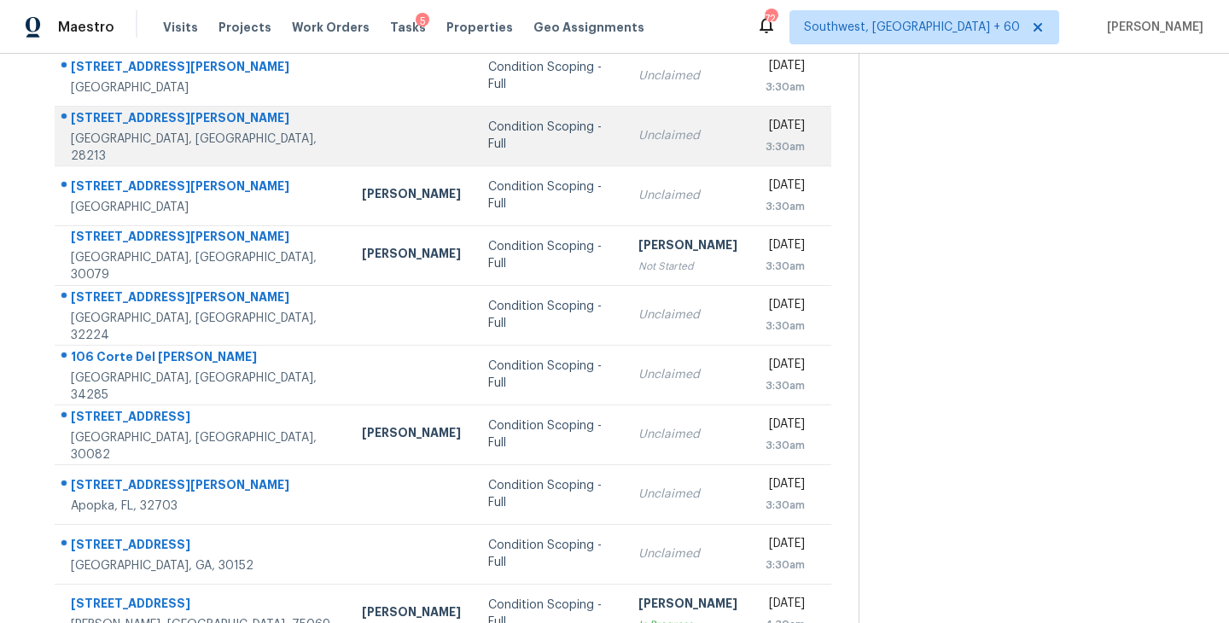
click at [474, 121] on td "Condition Scoping - Full" at bounding box center [549, 136] width 150 height 60
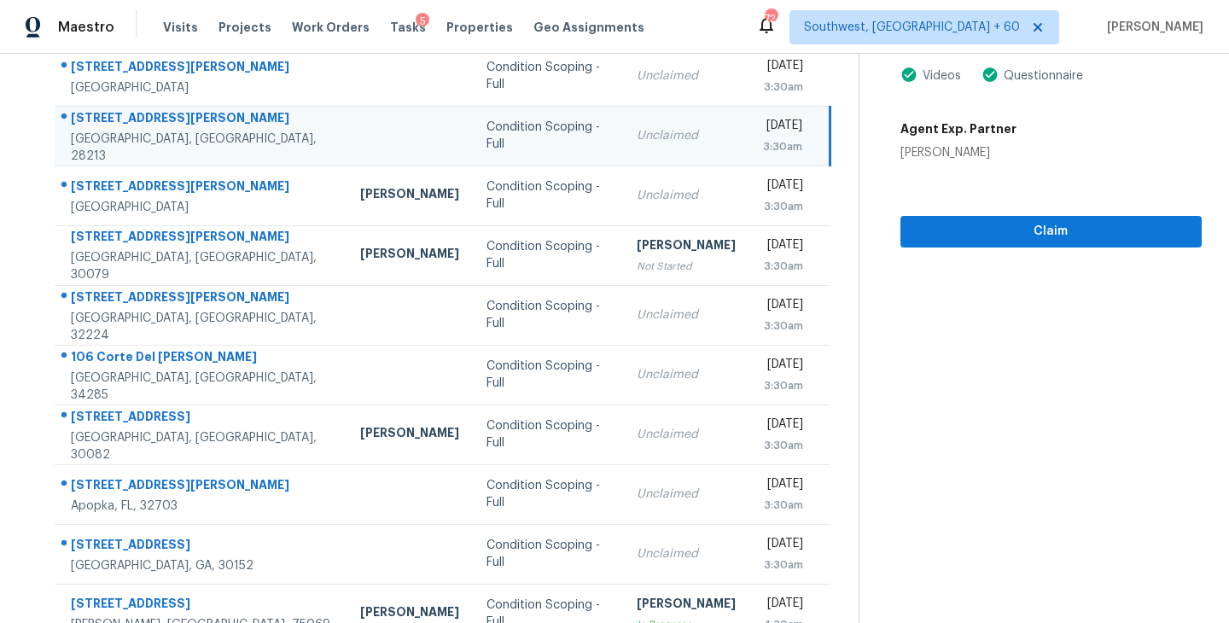
click at [637, 137] on div "Unclaimed" at bounding box center [686, 135] width 99 height 17
click at [1068, 226] on span "Claim" at bounding box center [1051, 231] width 274 height 21
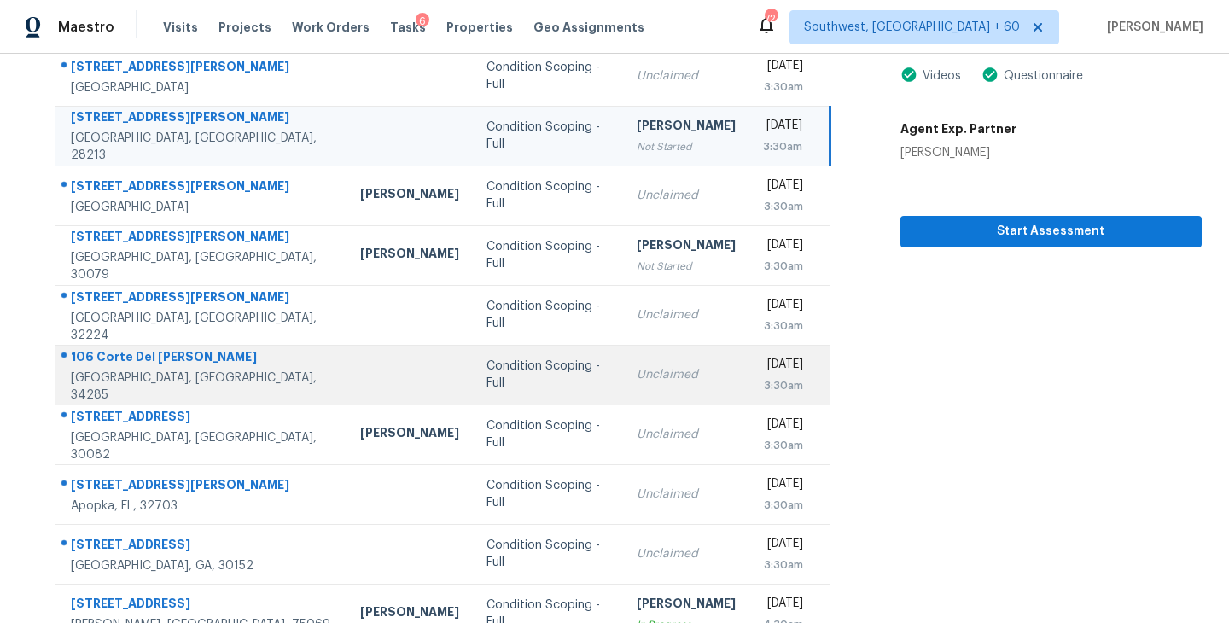
scroll to position [265, 0]
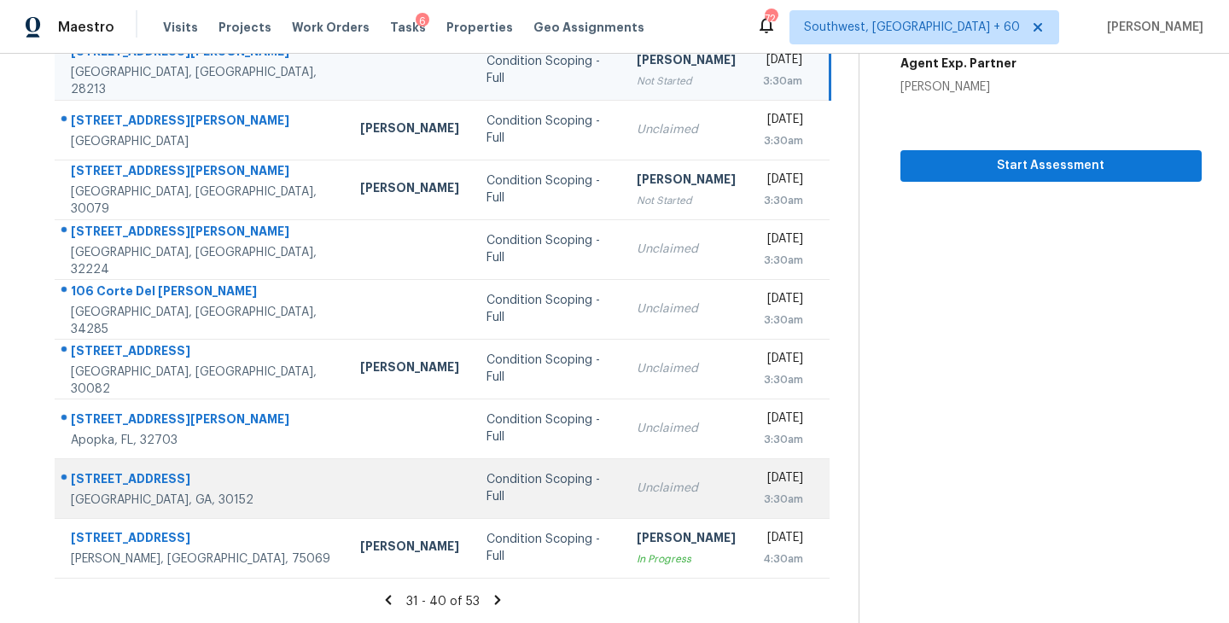
click at [637, 486] on div "Unclaimed" at bounding box center [686, 488] width 99 height 17
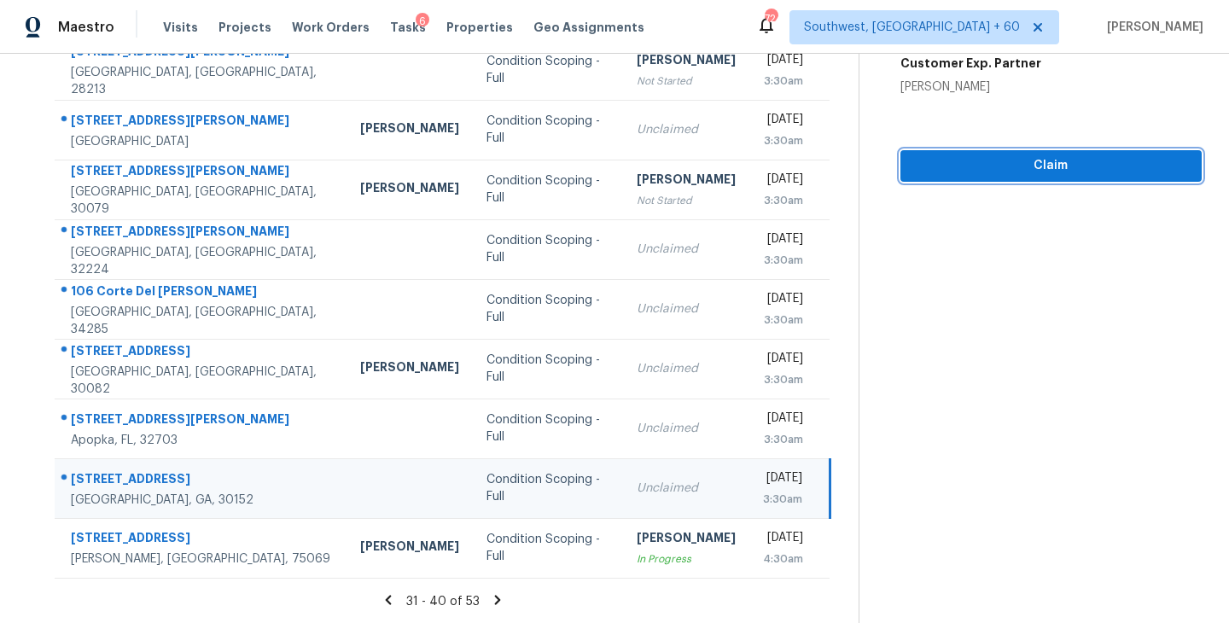
click at [1062, 176] on button "Claim" at bounding box center [1050, 166] width 301 height 32
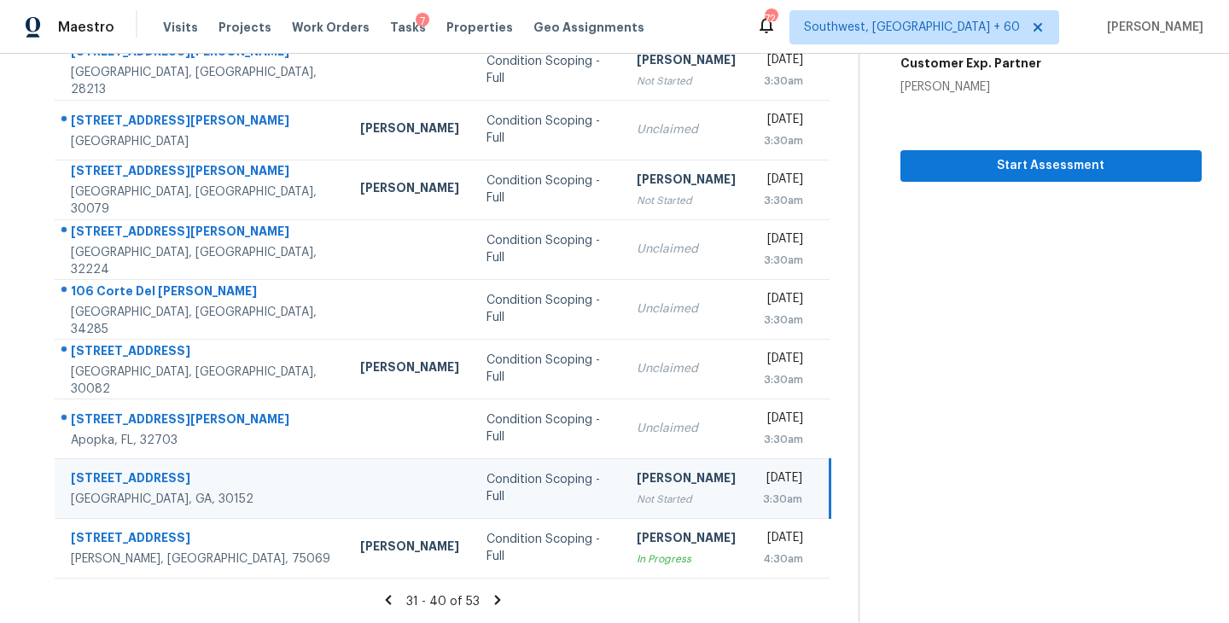
click at [498, 596] on icon at bounding box center [497, 599] width 15 height 15
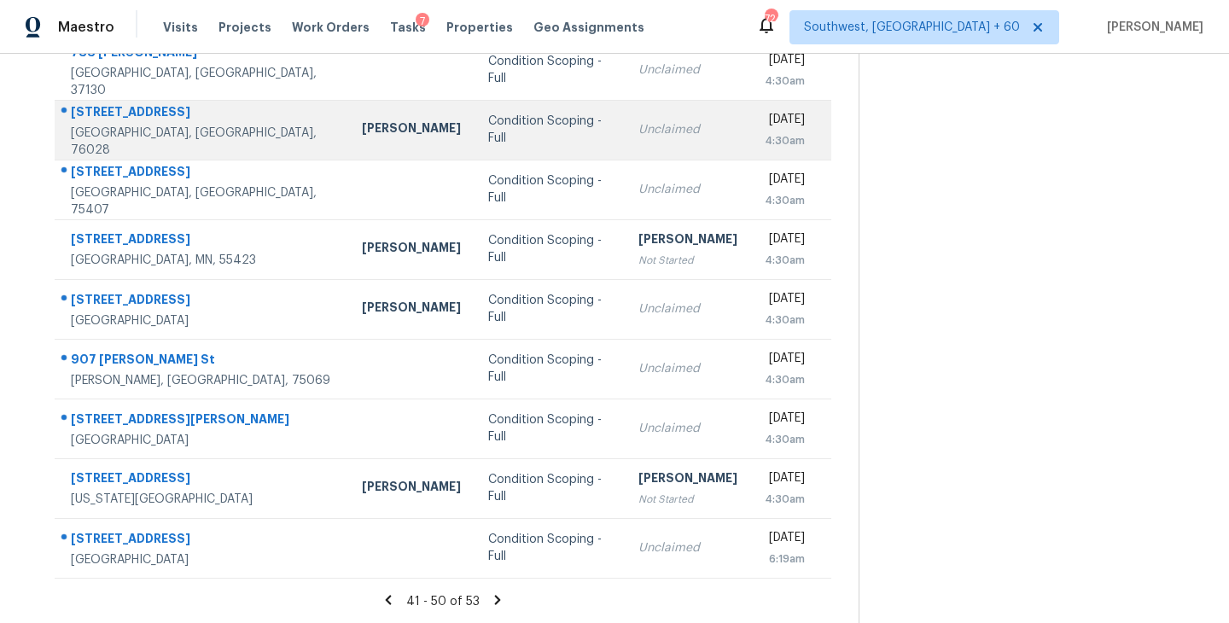
click at [492, 141] on td "Condition Scoping - Full" at bounding box center [549, 130] width 150 height 60
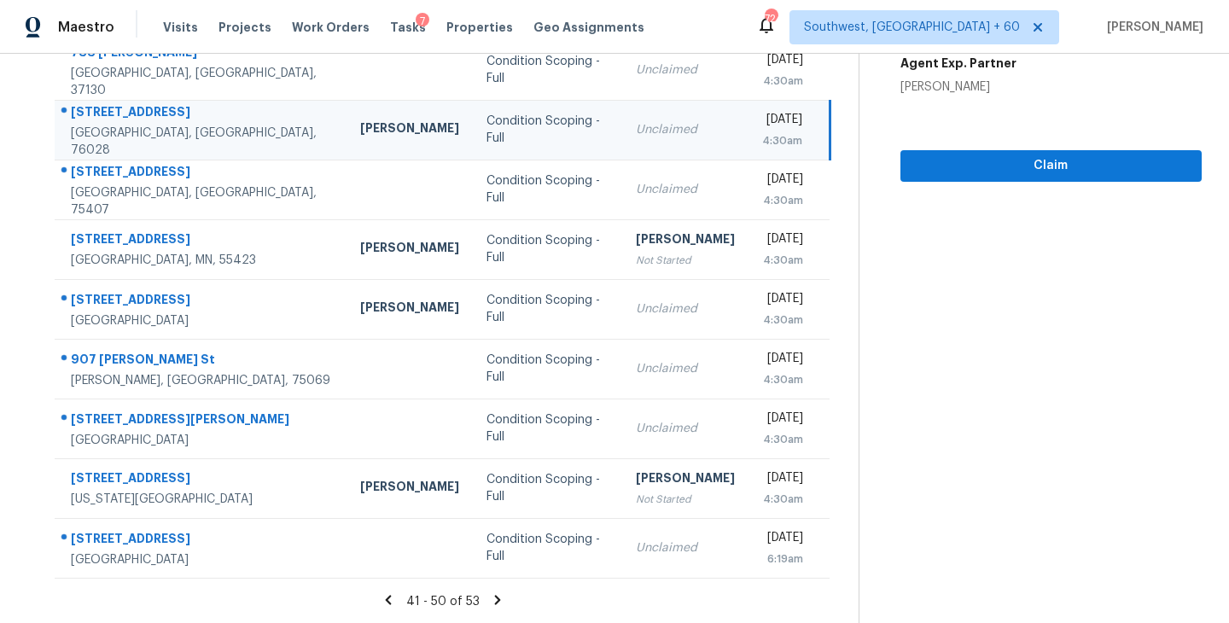
click at [562, 123] on td "Condition Scoping - Full" at bounding box center [547, 130] width 149 height 60
click at [1005, 155] on span "Claim" at bounding box center [1051, 165] width 274 height 21
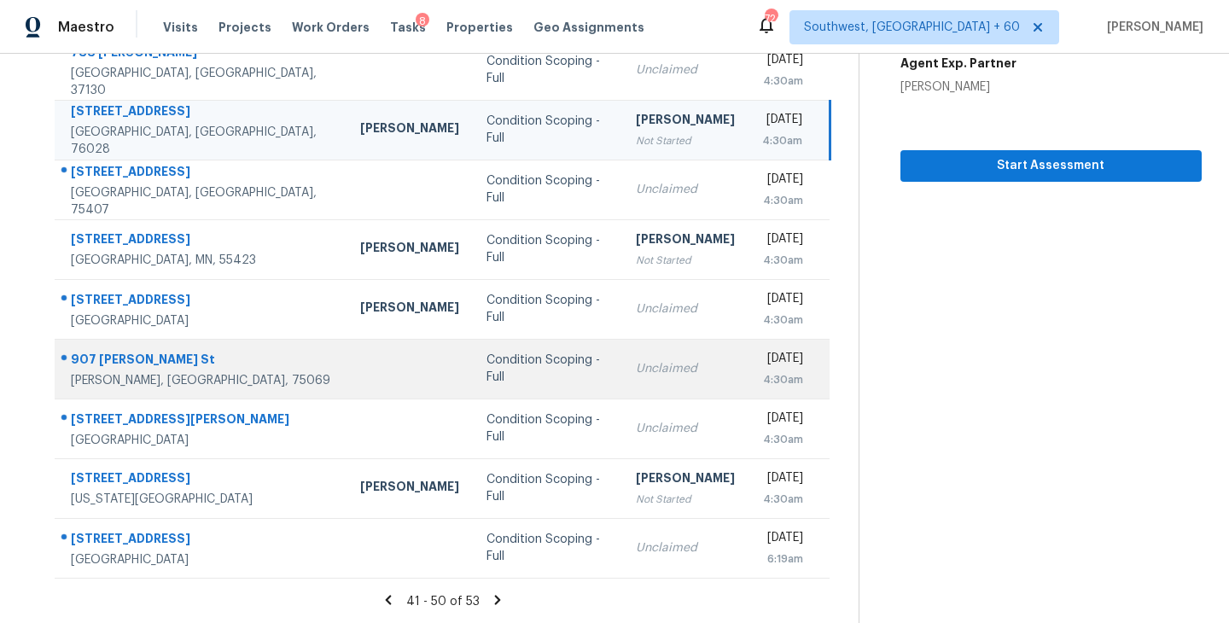
click at [636, 361] on div "Unclaimed" at bounding box center [685, 368] width 99 height 17
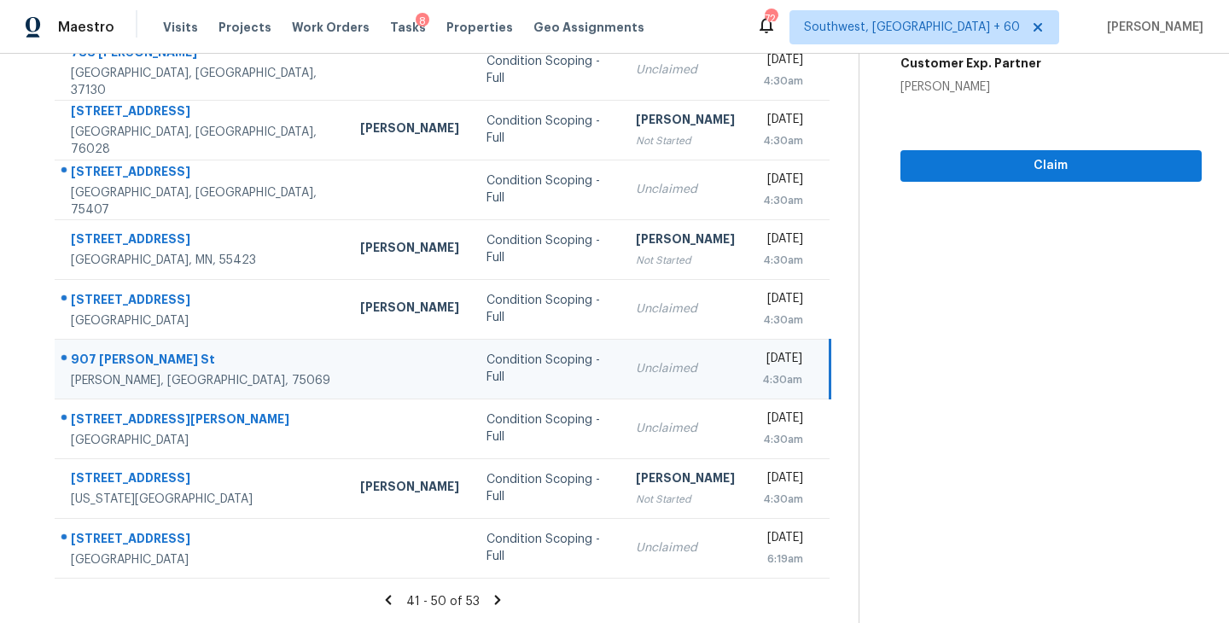
click at [486, 370] on div "Condition Scoping - Full" at bounding box center [547, 369] width 122 height 34
click at [1031, 178] on button "Claim" at bounding box center [1050, 166] width 301 height 32
click at [495, 600] on icon at bounding box center [498, 599] width 6 height 9
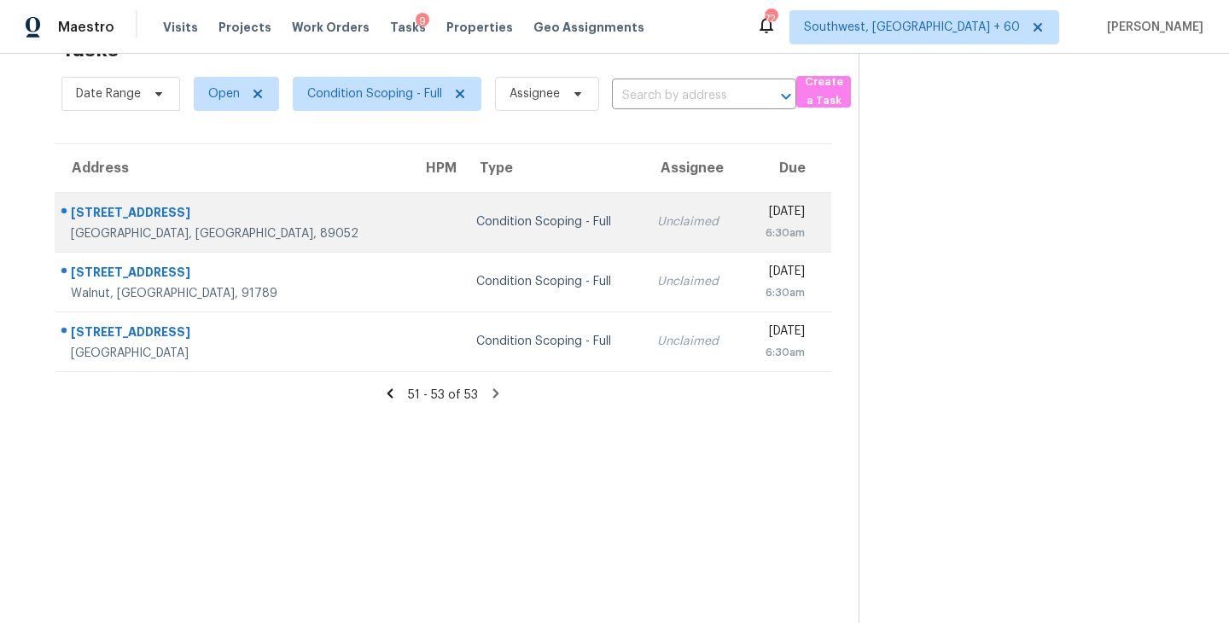
click at [657, 224] on div "Unclaimed" at bounding box center [693, 221] width 72 height 17
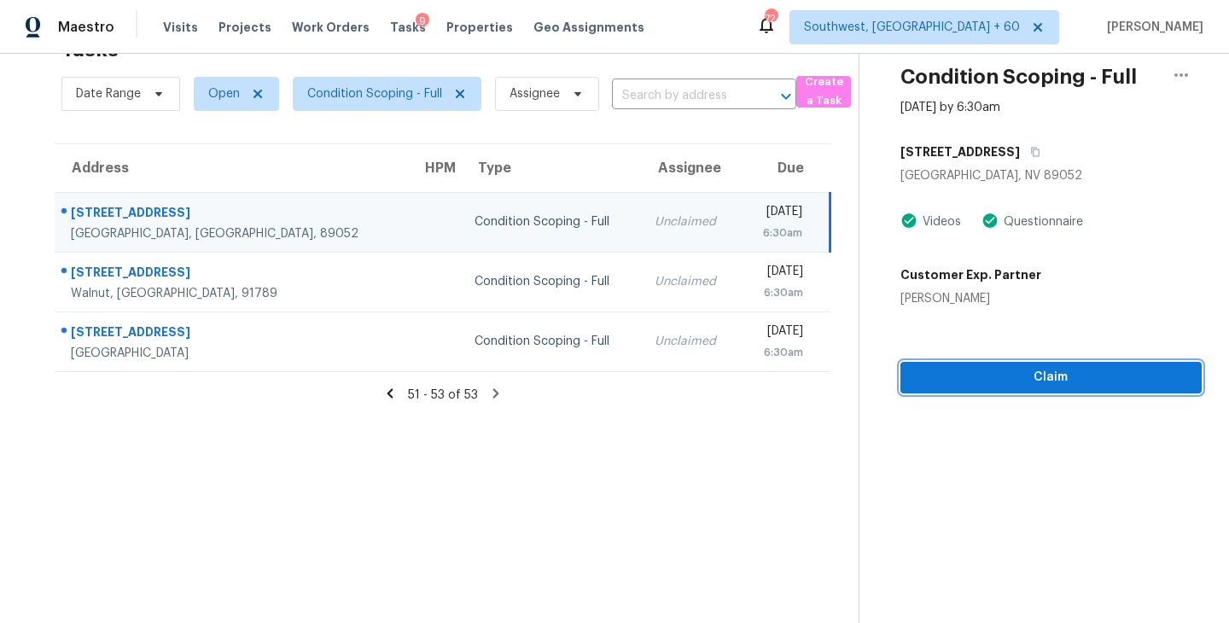
click at [1005, 384] on span "Claim" at bounding box center [1051, 377] width 274 height 21
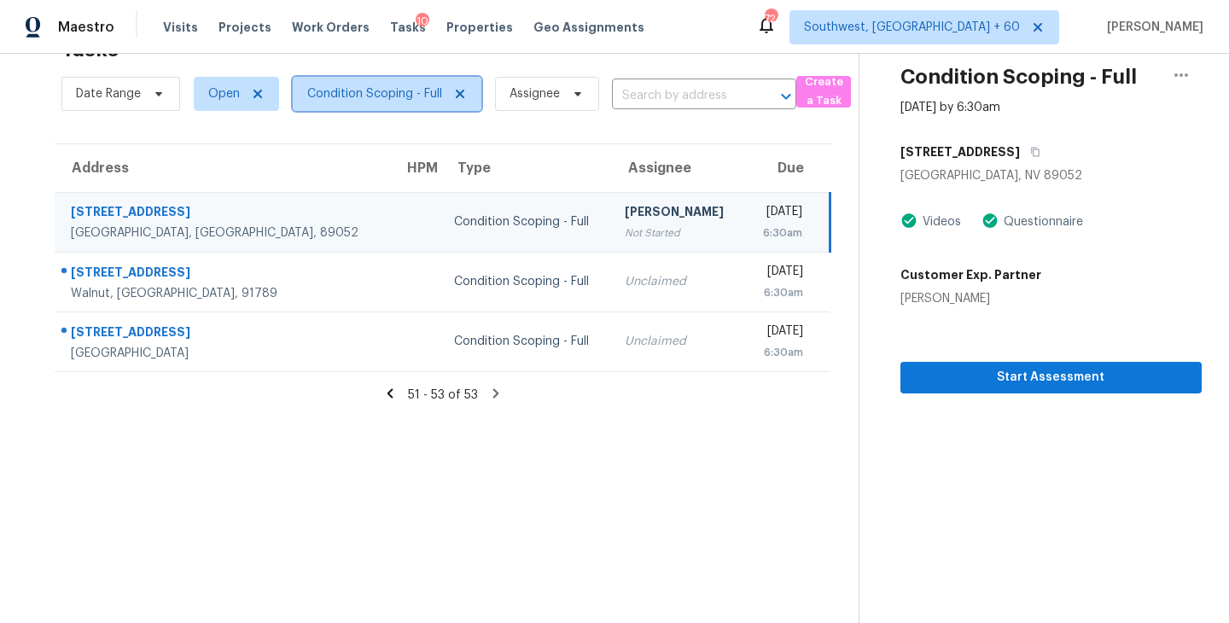
click at [437, 99] on span "Condition Scoping - Full" at bounding box center [374, 93] width 135 height 17
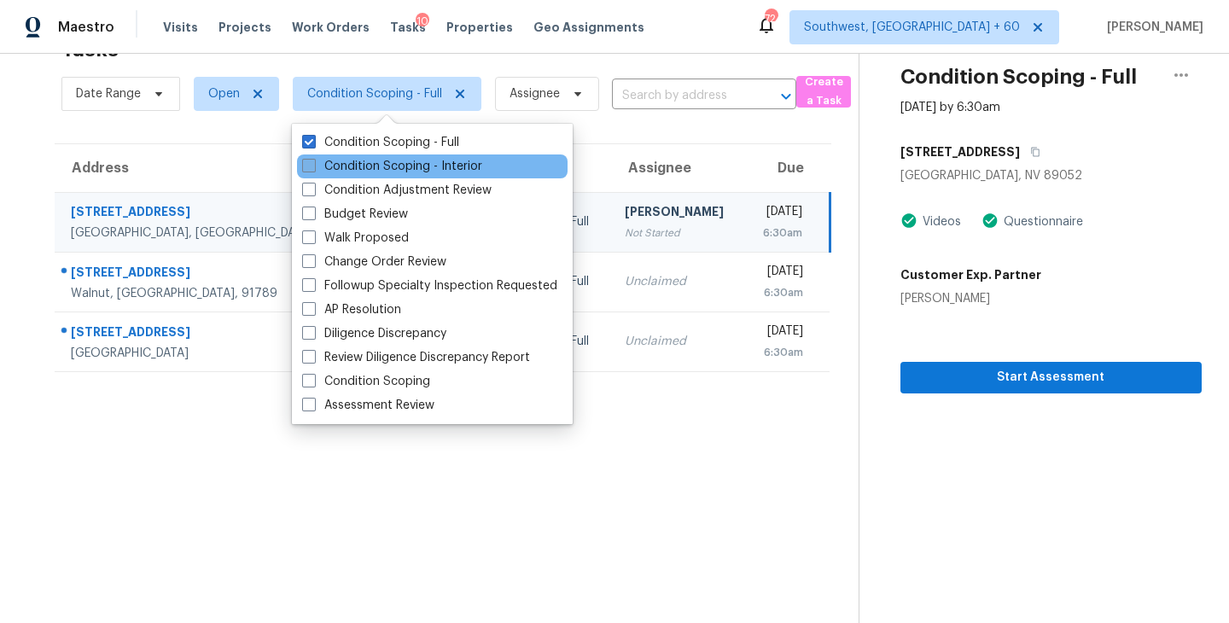
click at [438, 162] on label "Condition Scoping - Interior" at bounding box center [392, 166] width 180 height 17
click at [313, 162] on input "Condition Scoping - Interior" at bounding box center [307, 163] width 11 height 11
checkbox input "true"
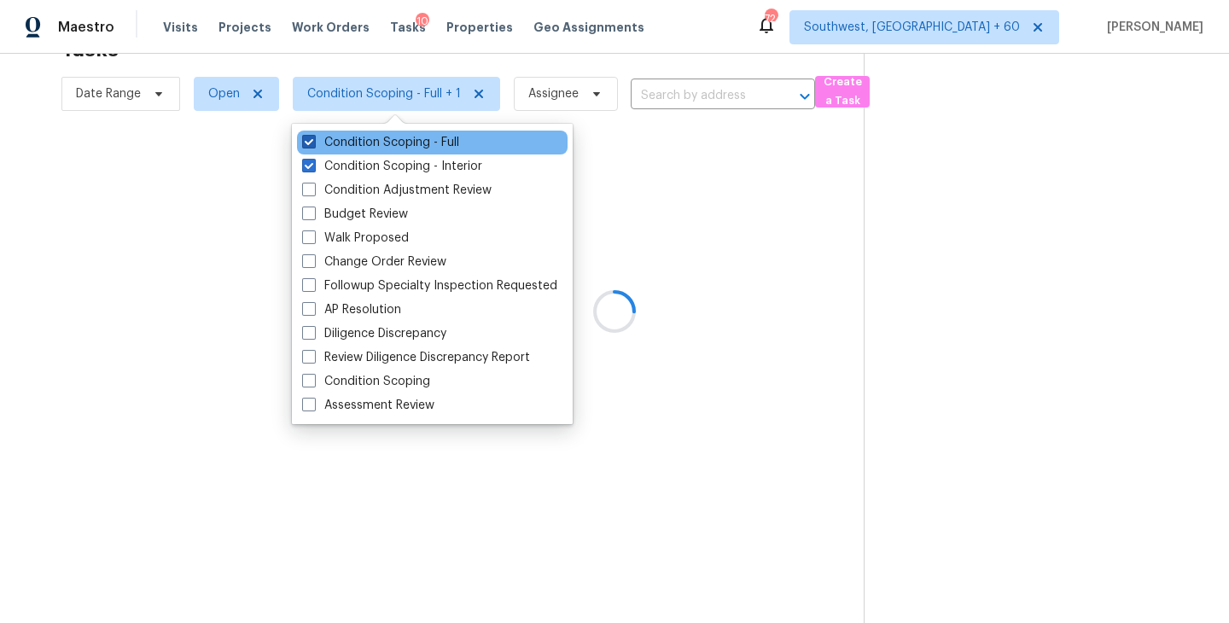
click at [451, 140] on label "Condition Scoping - Full" at bounding box center [380, 142] width 157 height 17
click at [313, 140] on input "Condition Scoping - Full" at bounding box center [307, 139] width 11 height 11
checkbox input "false"
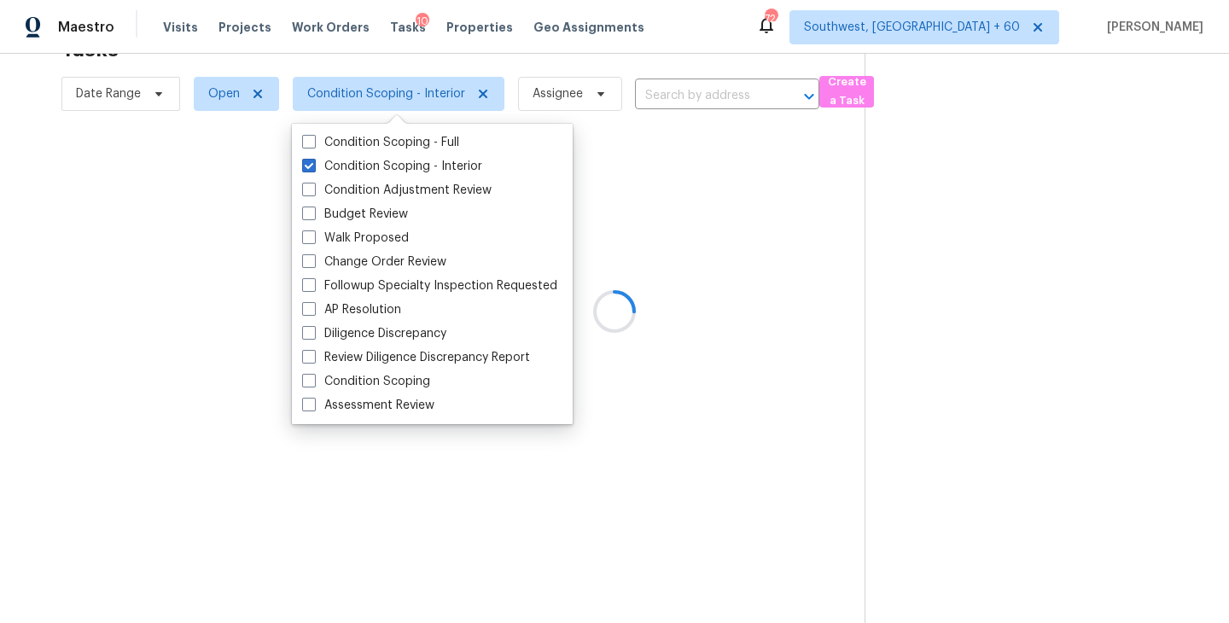
click at [783, 319] on div at bounding box center [614, 311] width 1229 height 623
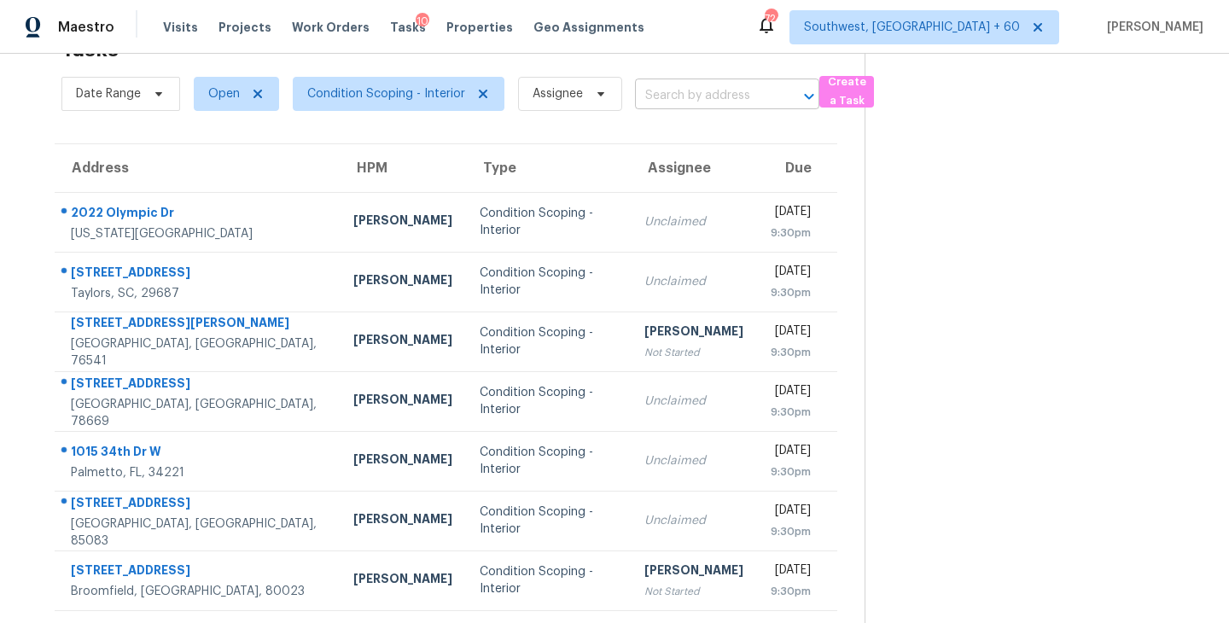
click at [684, 99] on input "text" at bounding box center [703, 96] width 137 height 26
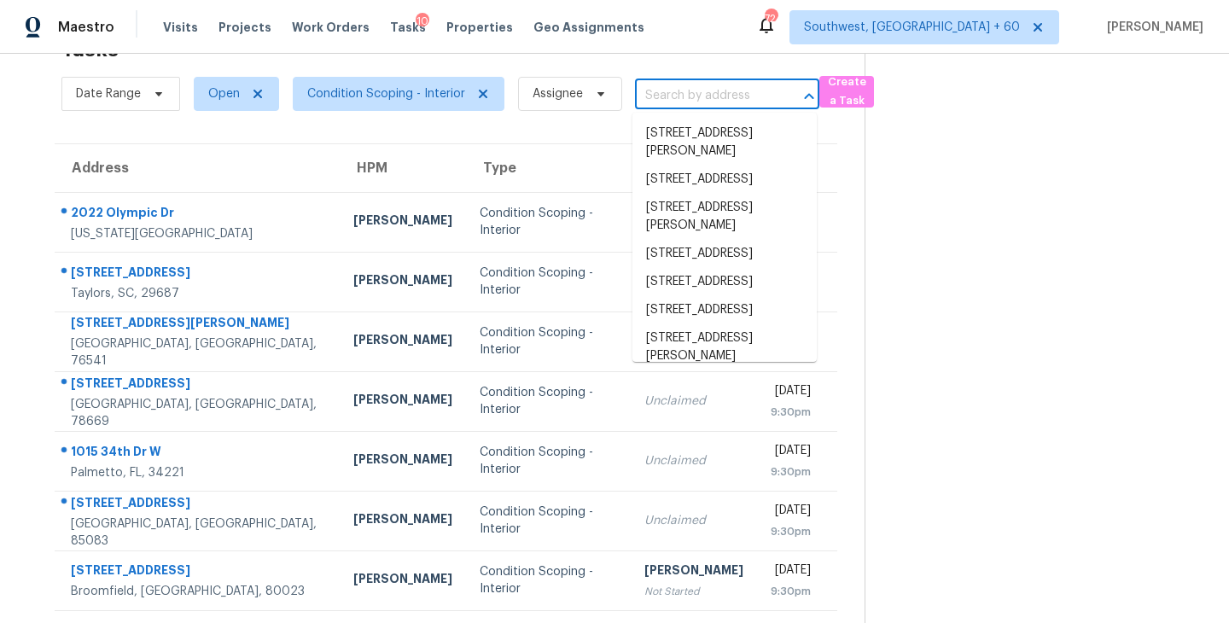
paste input "[STREET_ADDRESS][PERSON_NAME]"
type input "[STREET_ADDRESS][PERSON_NAME]"
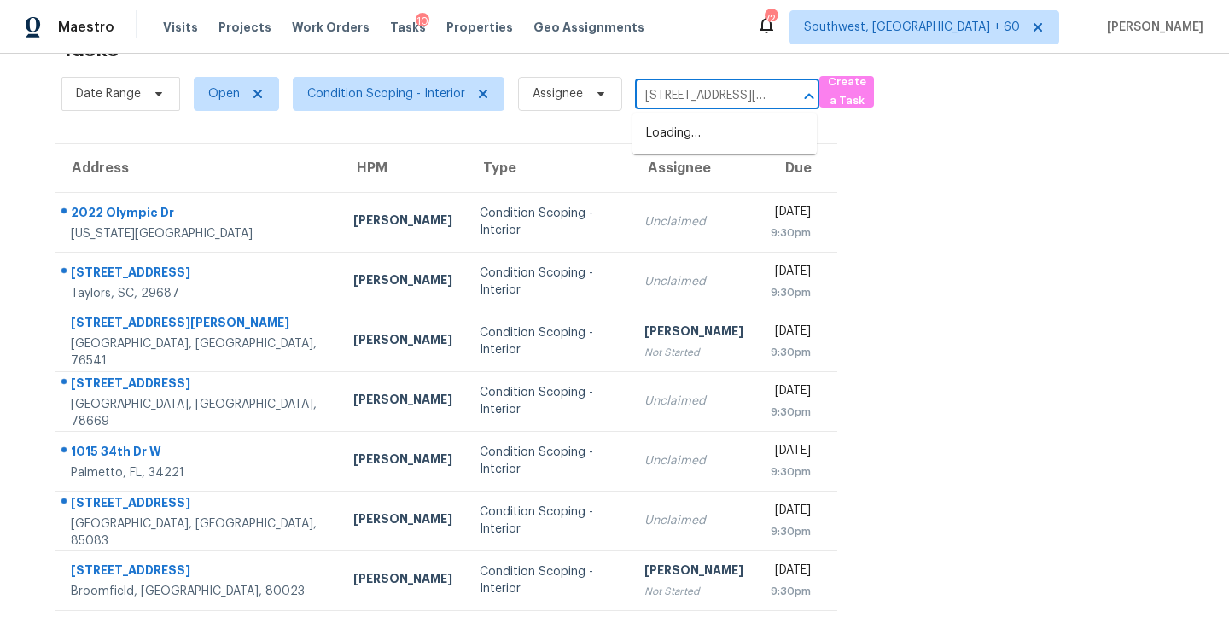
scroll to position [0, 72]
click at [688, 141] on li "[STREET_ADDRESS]" at bounding box center [724, 133] width 184 height 28
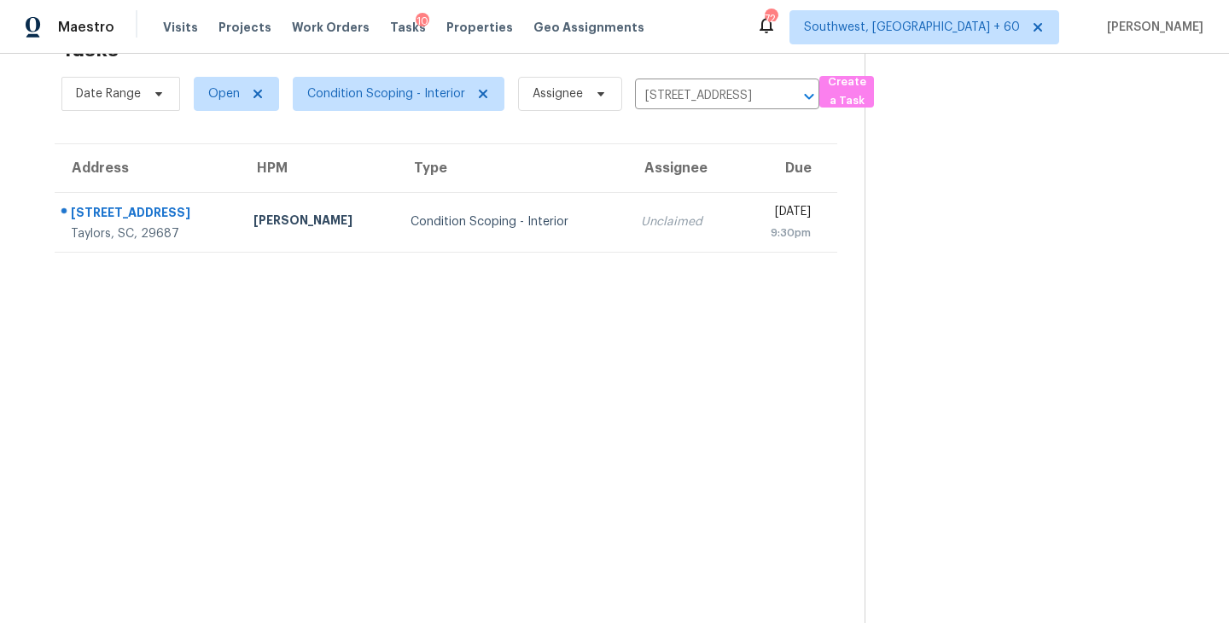
click at [627, 250] on td "Unclaimed" at bounding box center [682, 222] width 110 height 60
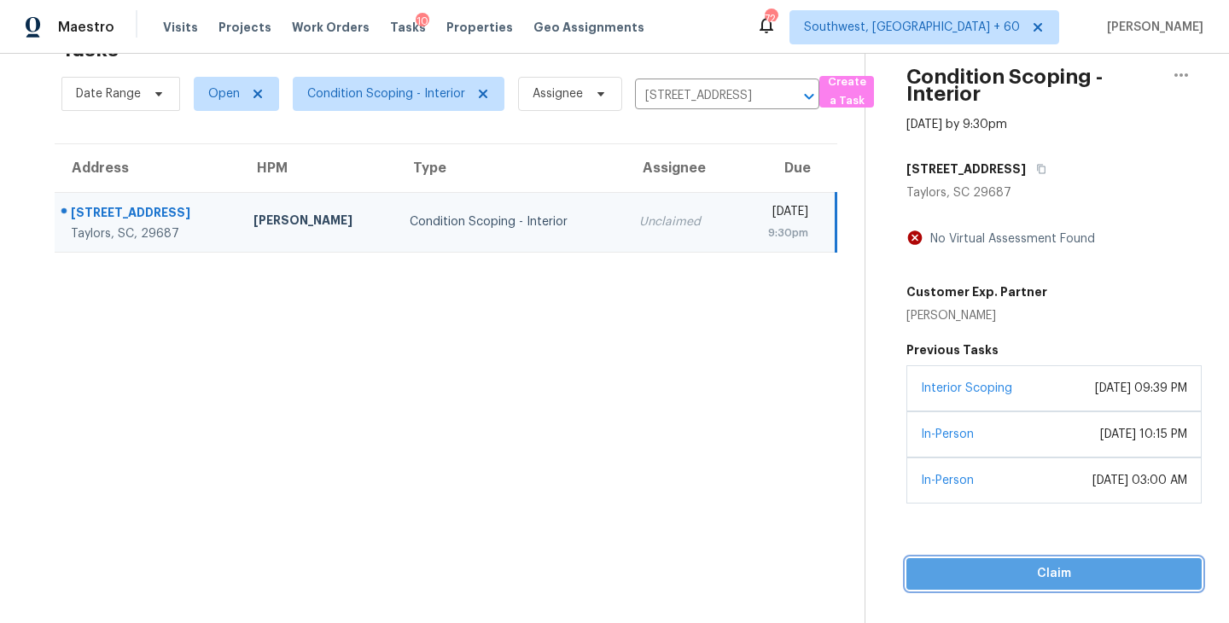
click at [1074, 585] on span "Claim" at bounding box center [1054, 573] width 268 height 21
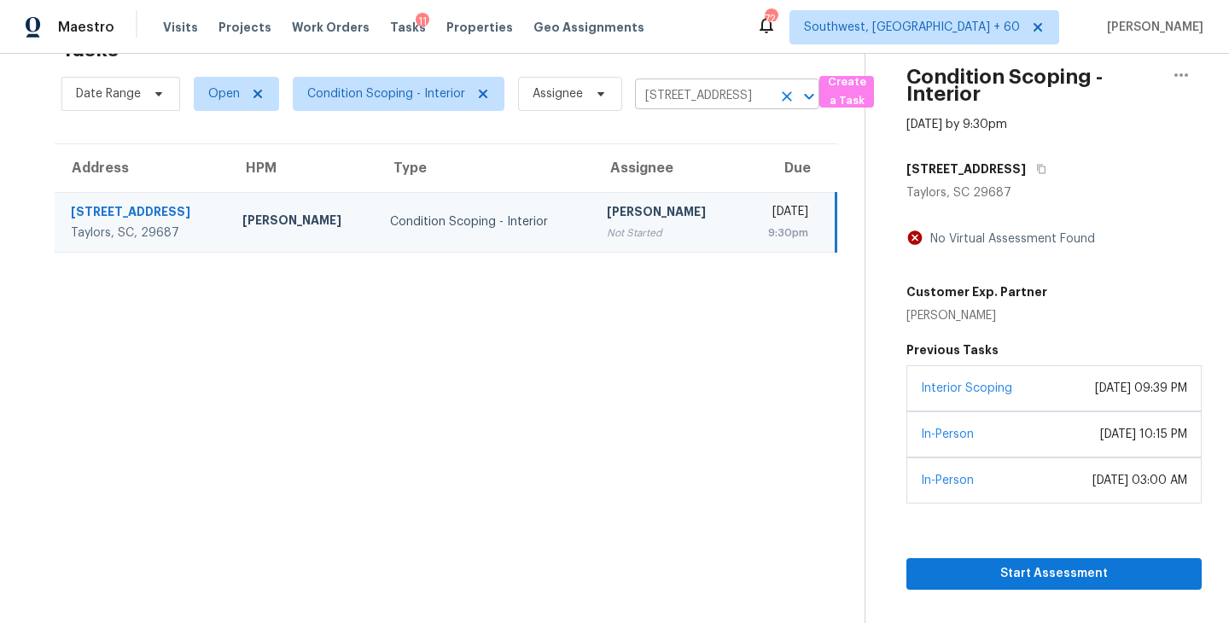
click at [783, 99] on icon "Clear" at bounding box center [786, 96] width 17 height 17
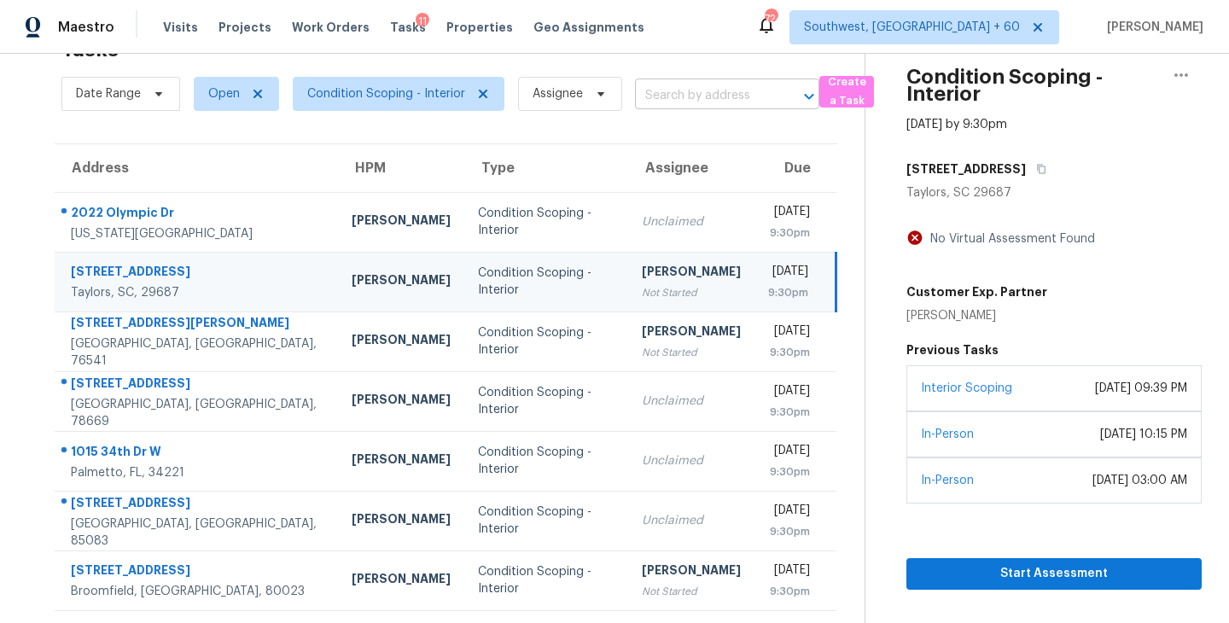
click at [701, 103] on input "text" at bounding box center [703, 96] width 137 height 26
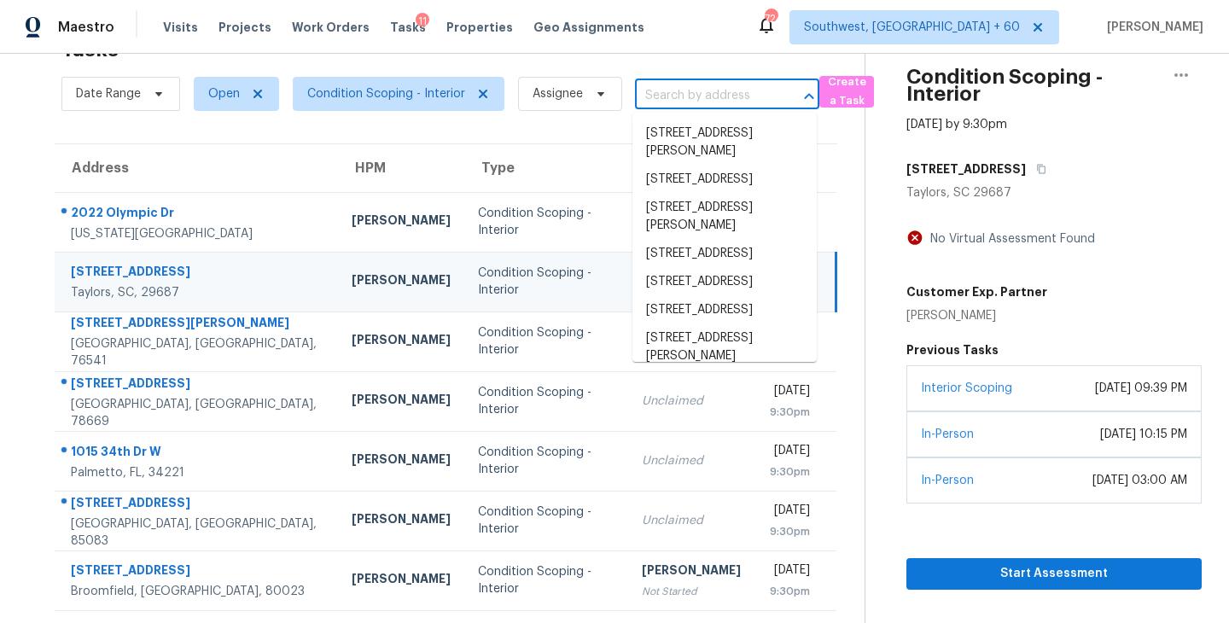
paste input "[STREET_ADDRESS][PERSON_NAME]"
type input "[STREET_ADDRESS][PERSON_NAME]"
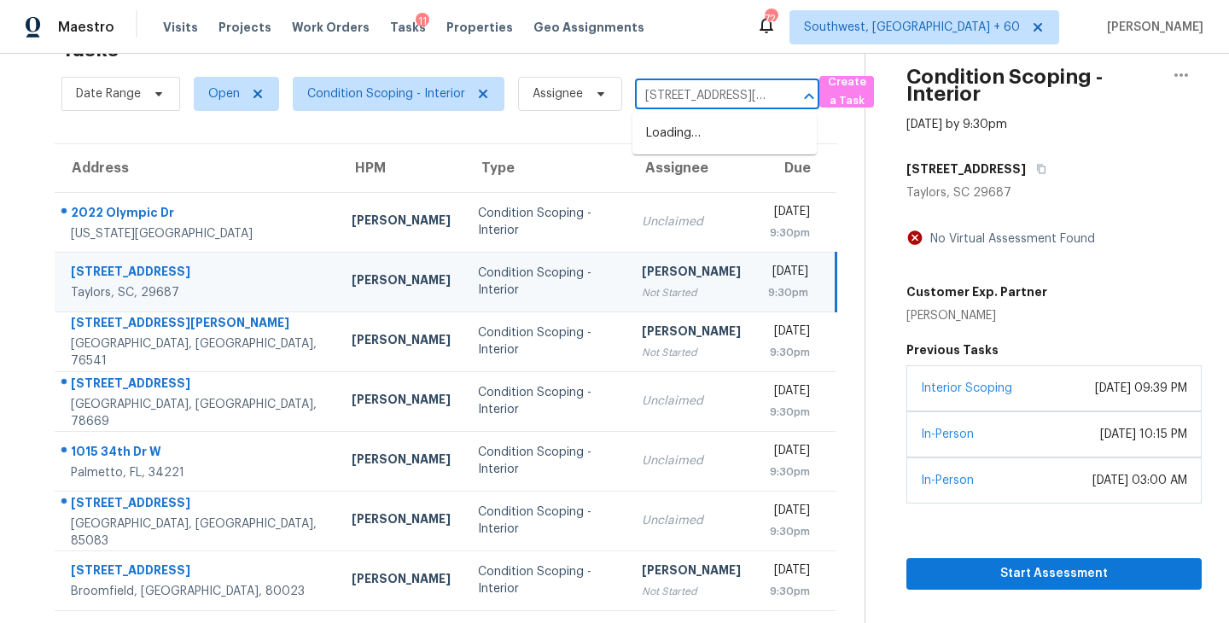
scroll to position [0, 76]
click at [703, 144] on li "[STREET_ADDRESS]" at bounding box center [724, 133] width 184 height 28
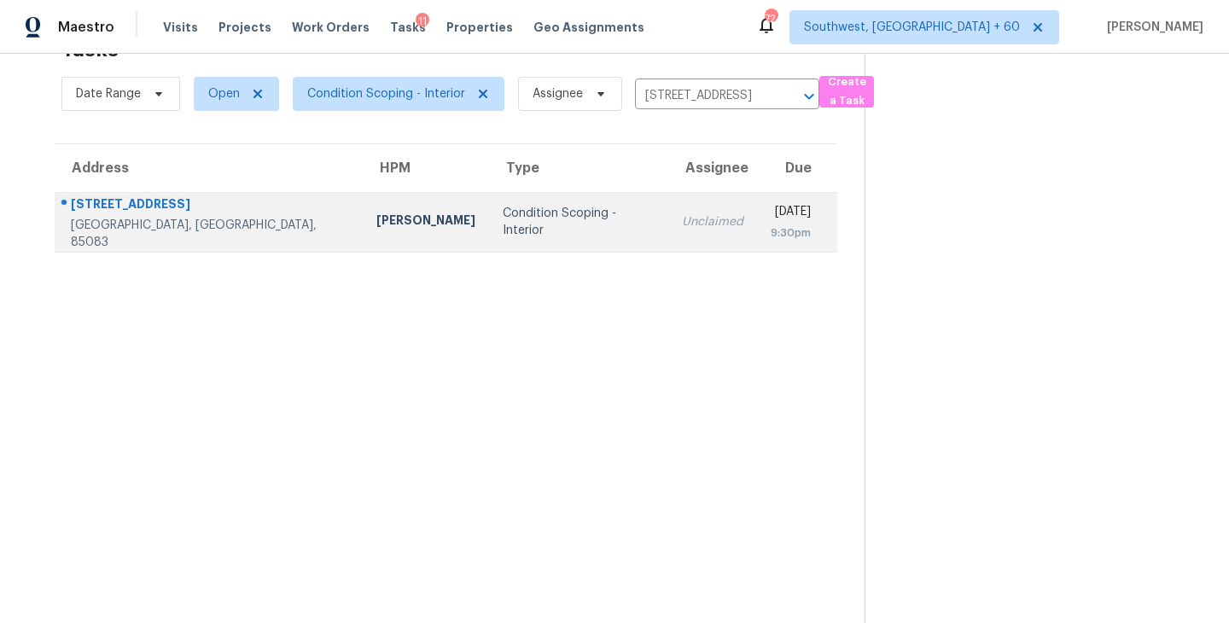
click at [682, 224] on div "Unclaimed" at bounding box center [712, 221] width 61 height 17
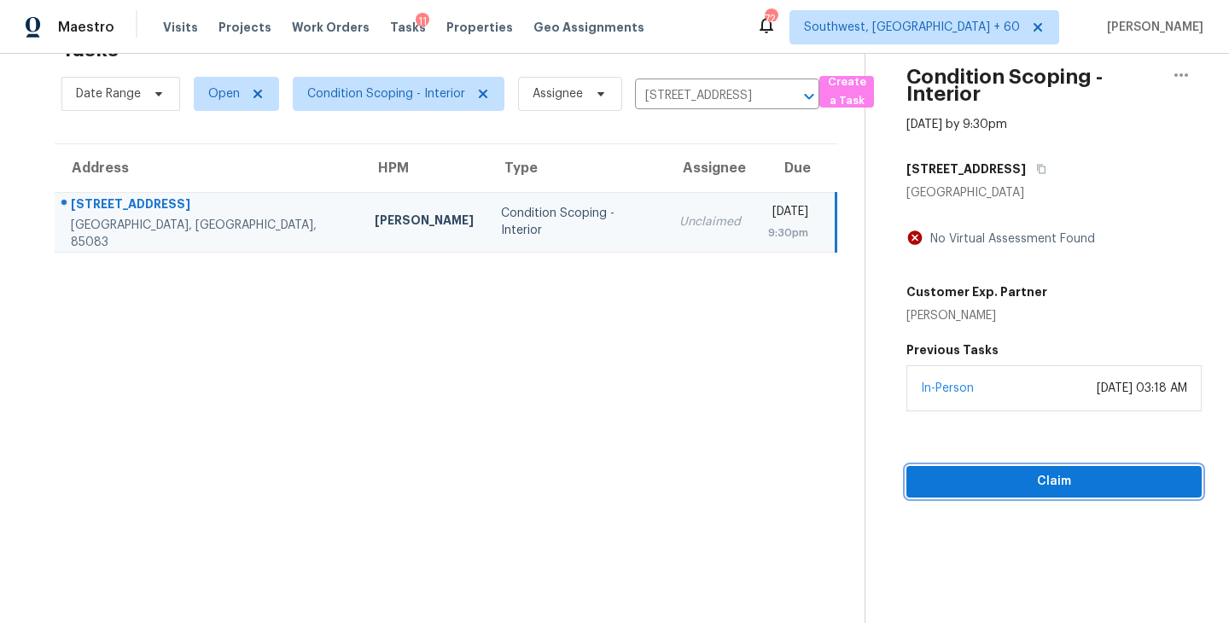
click at [1075, 485] on span "Claim" at bounding box center [1054, 481] width 268 height 21
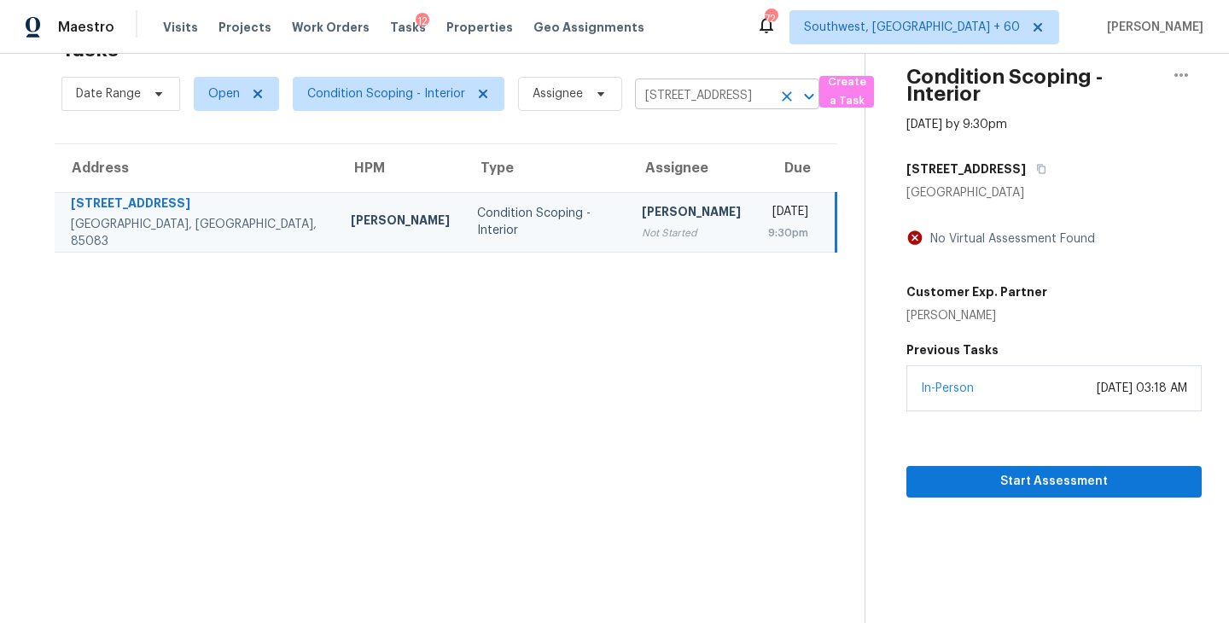
click at [782, 98] on icon "Clear" at bounding box center [787, 96] width 10 height 10
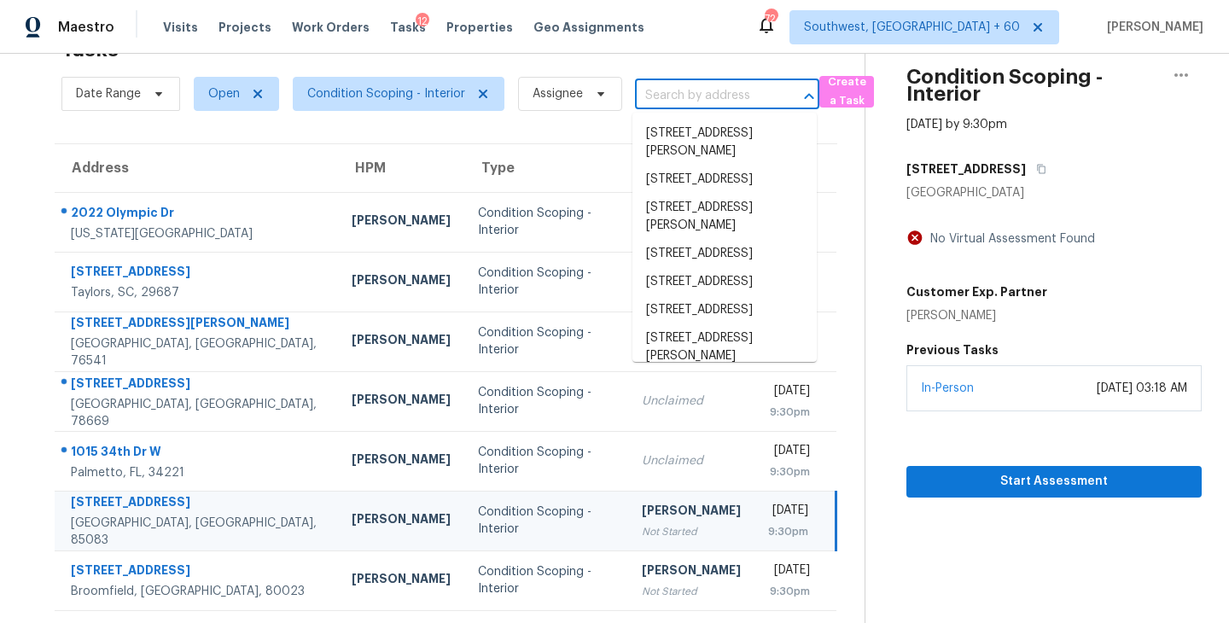
click at [693, 90] on input "text" at bounding box center [703, 96] width 137 height 26
paste input "[STREET_ADDRESS]"
type input "[STREET_ADDRESS]"
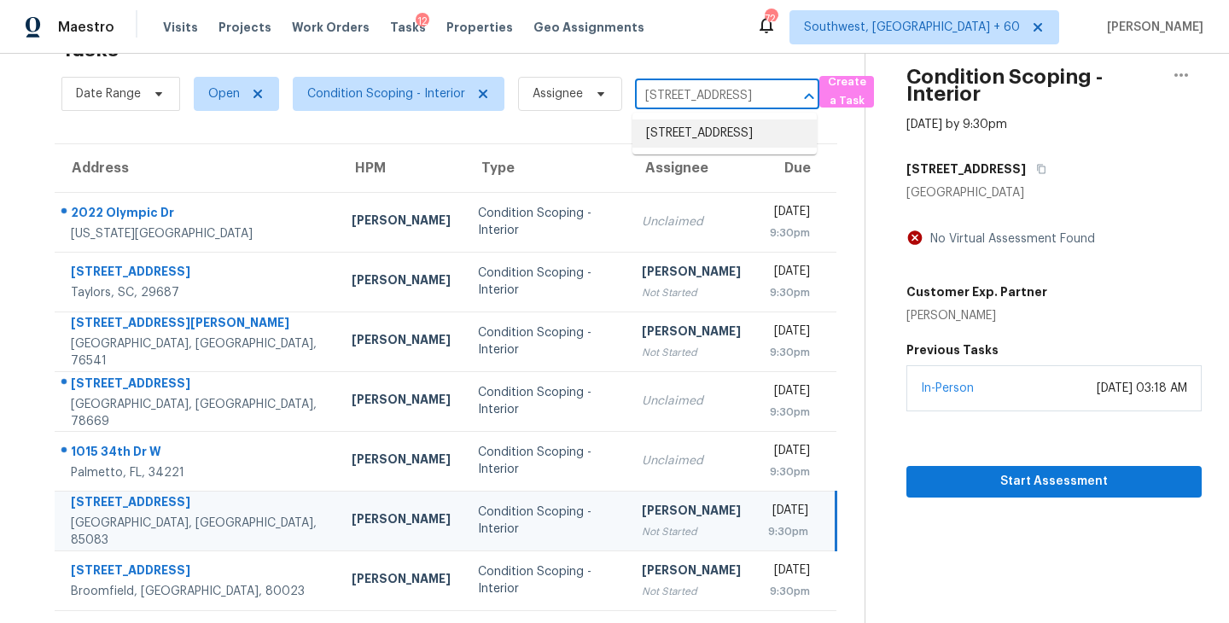
click at [697, 126] on li "[STREET_ADDRESS]" at bounding box center [724, 133] width 184 height 28
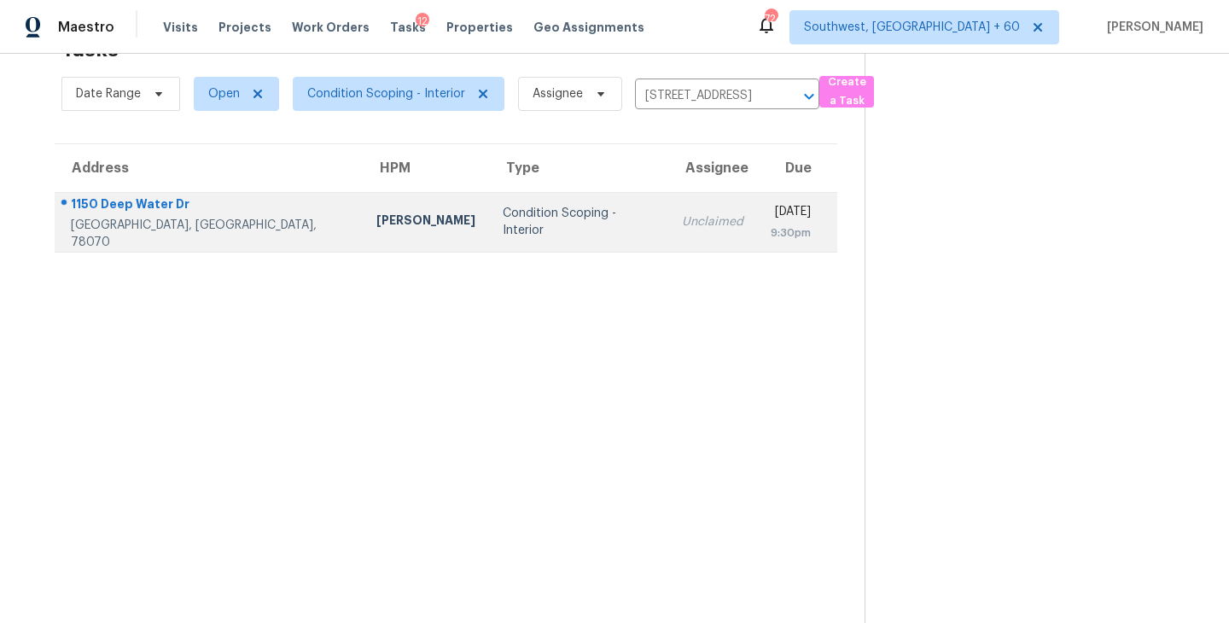
click at [668, 220] on td "Unclaimed" at bounding box center [712, 222] width 89 height 60
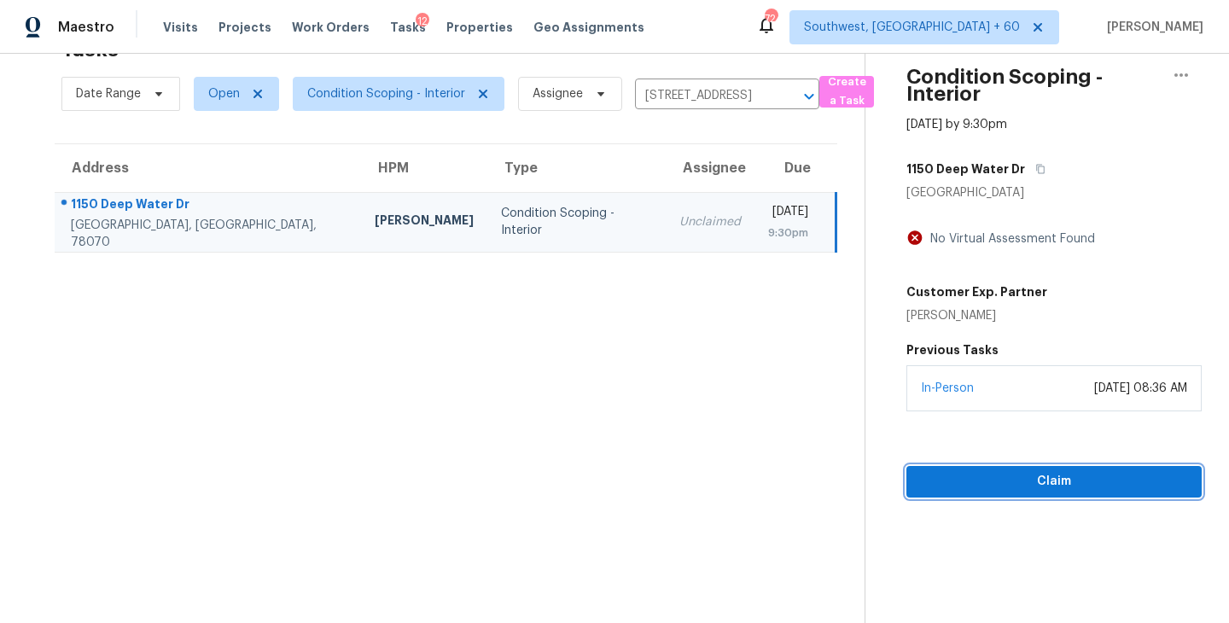
click at [1067, 478] on span "Claim" at bounding box center [1054, 481] width 268 height 21
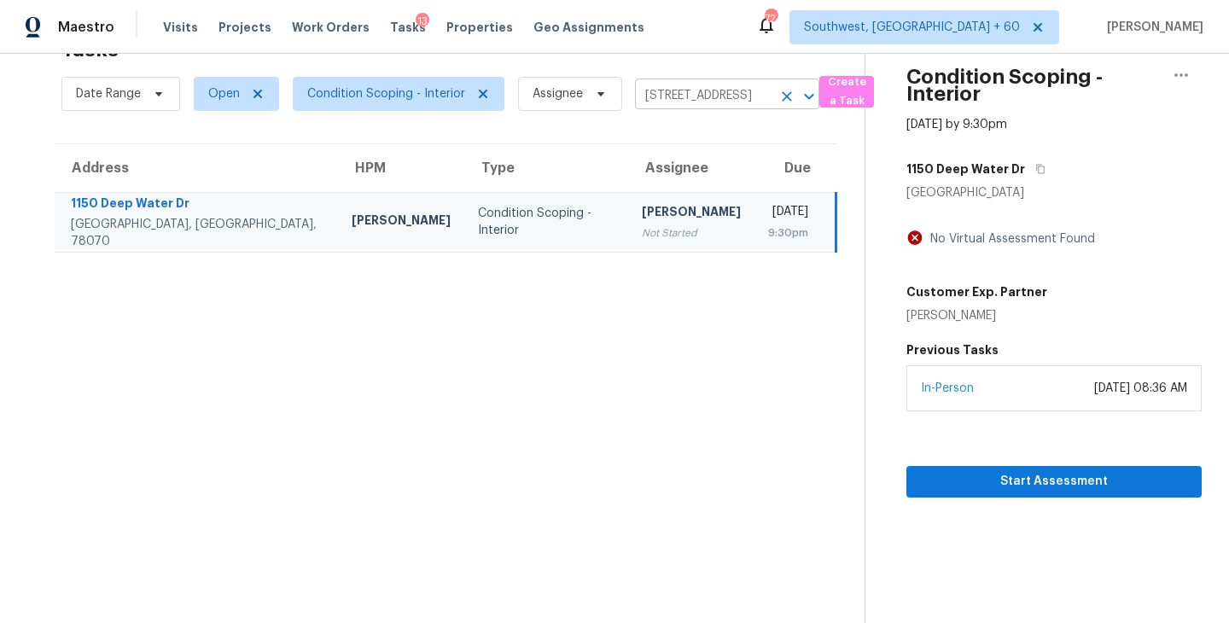
click at [785, 96] on icon "Clear" at bounding box center [787, 96] width 10 height 10
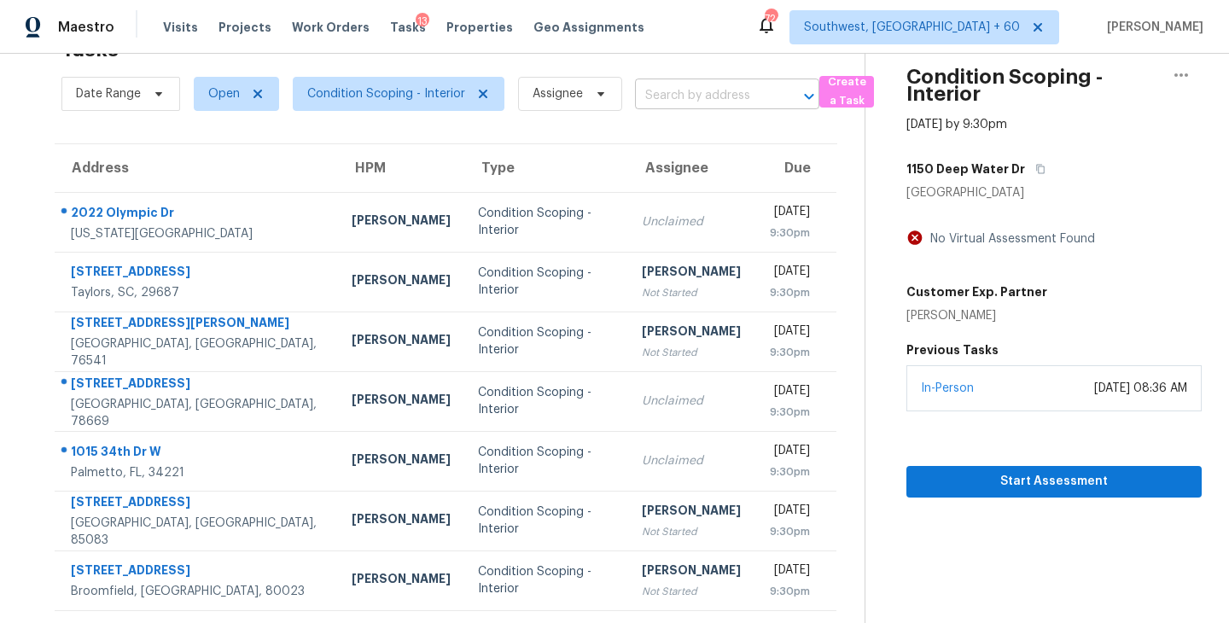
click at [701, 88] on input "text" at bounding box center [703, 96] width 137 height 26
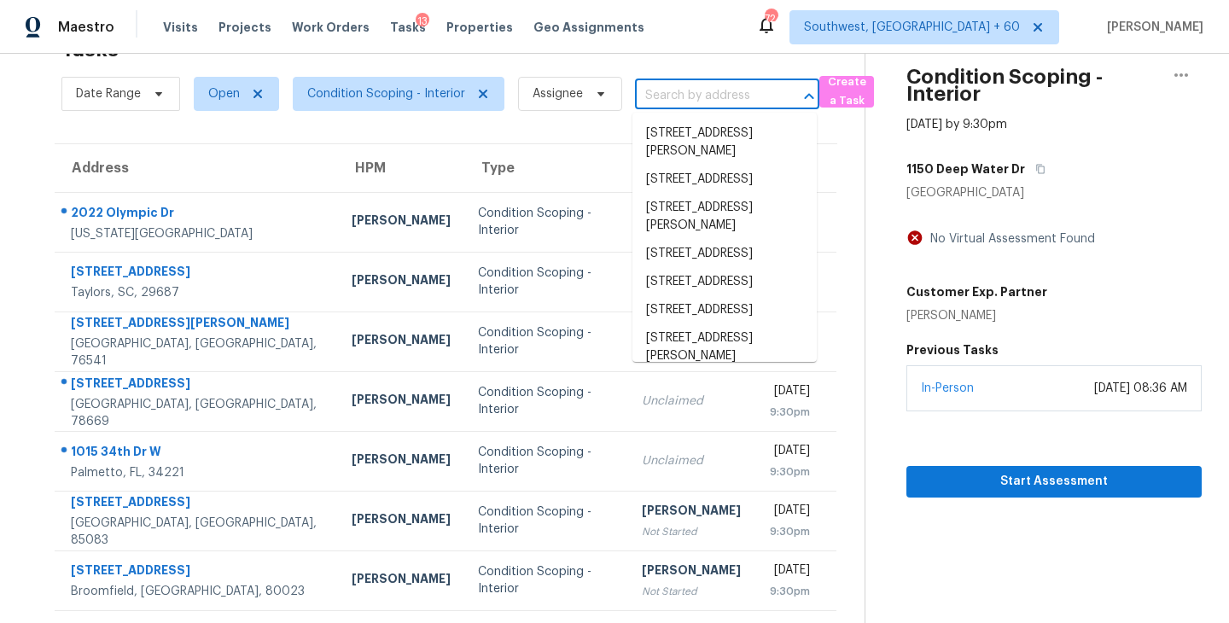
paste input "[STREET_ADDRESS]"
type input "[STREET_ADDRESS]"
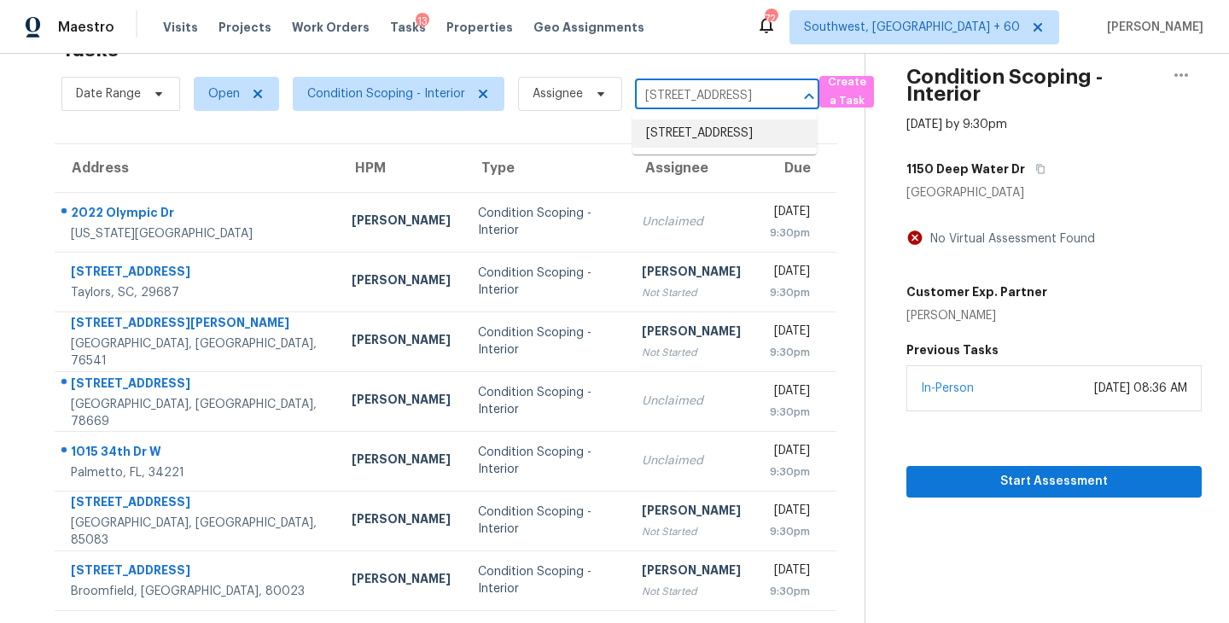
click at [709, 148] on li "[STREET_ADDRESS]" at bounding box center [724, 133] width 184 height 28
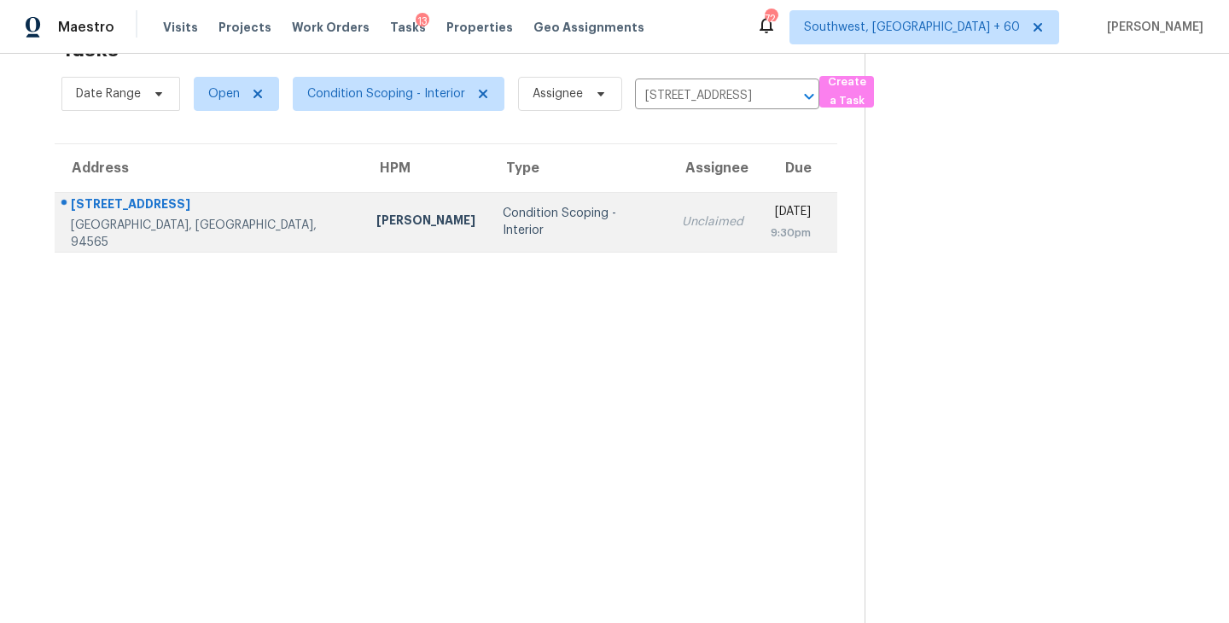
click at [668, 233] on td "Unclaimed" at bounding box center [712, 222] width 89 height 60
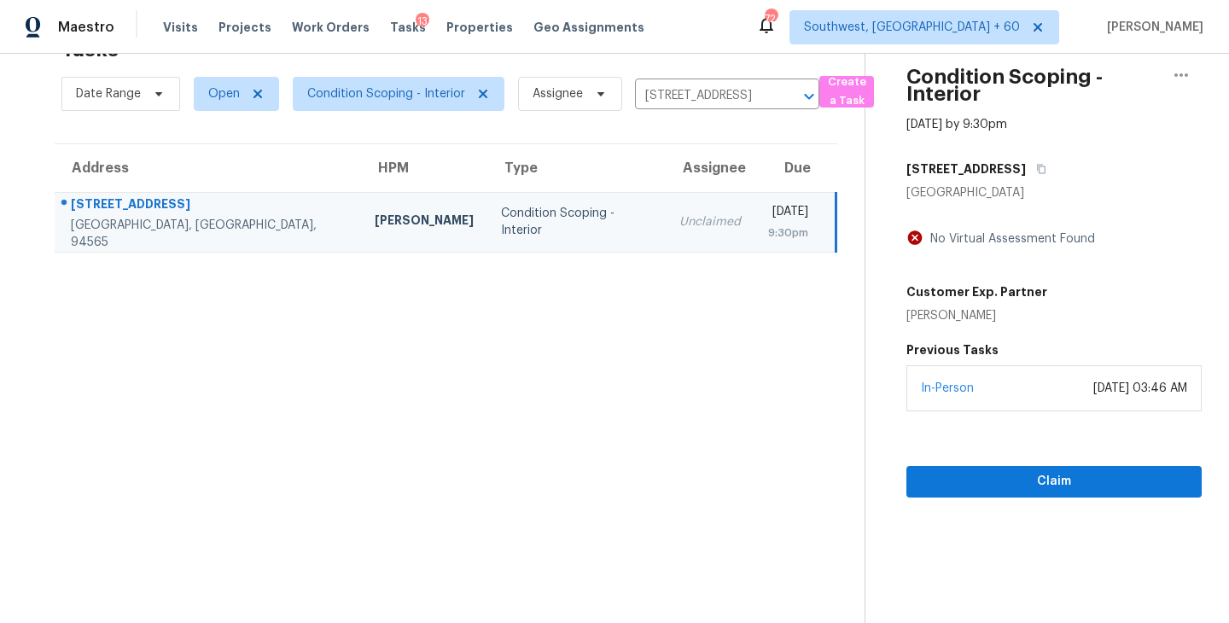
click at [1107, 501] on section "Condition Scoping - Interior [DATE] by 9:30pm [STREET_ADDRESS] No Virtual Asses…" at bounding box center [1032, 311] width 337 height 623
click at [1109, 496] on button "Claim" at bounding box center [1053, 482] width 295 height 32
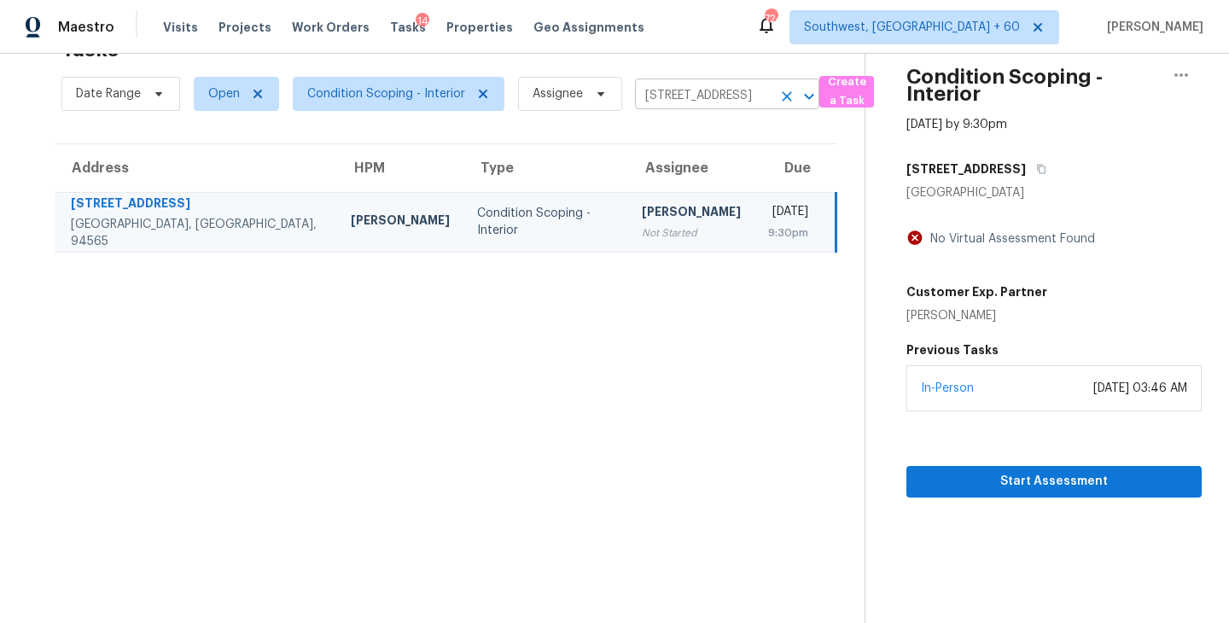
click at [790, 102] on icon "Clear" at bounding box center [786, 96] width 17 height 17
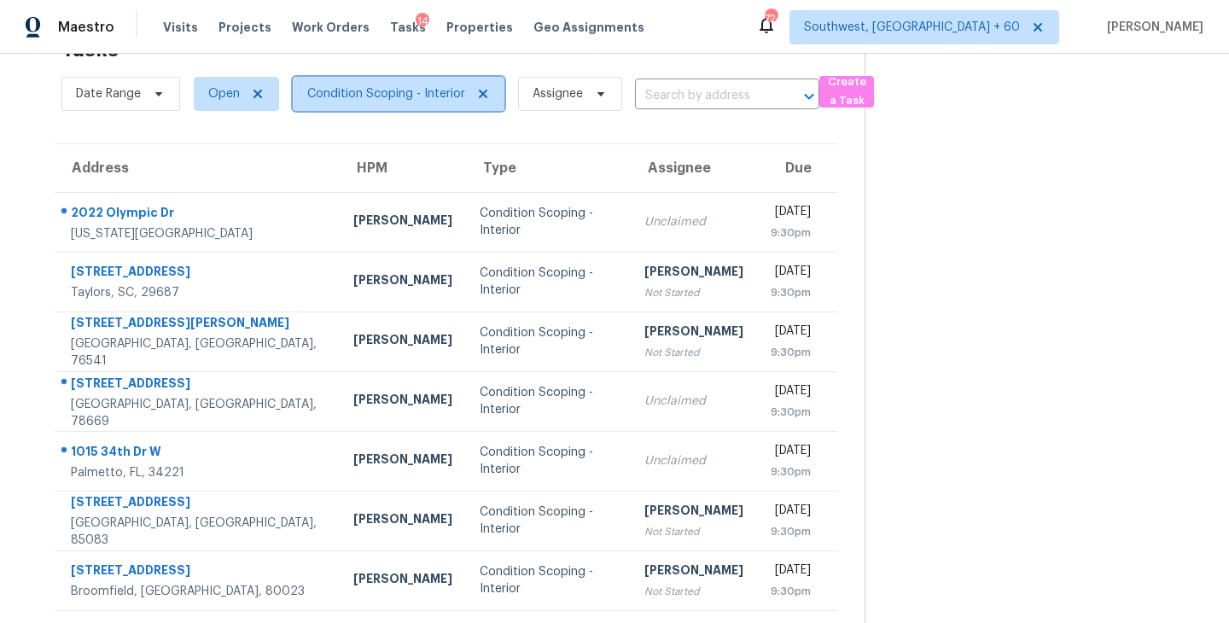
click at [449, 85] on span "Condition Scoping - Interior" at bounding box center [386, 93] width 158 height 17
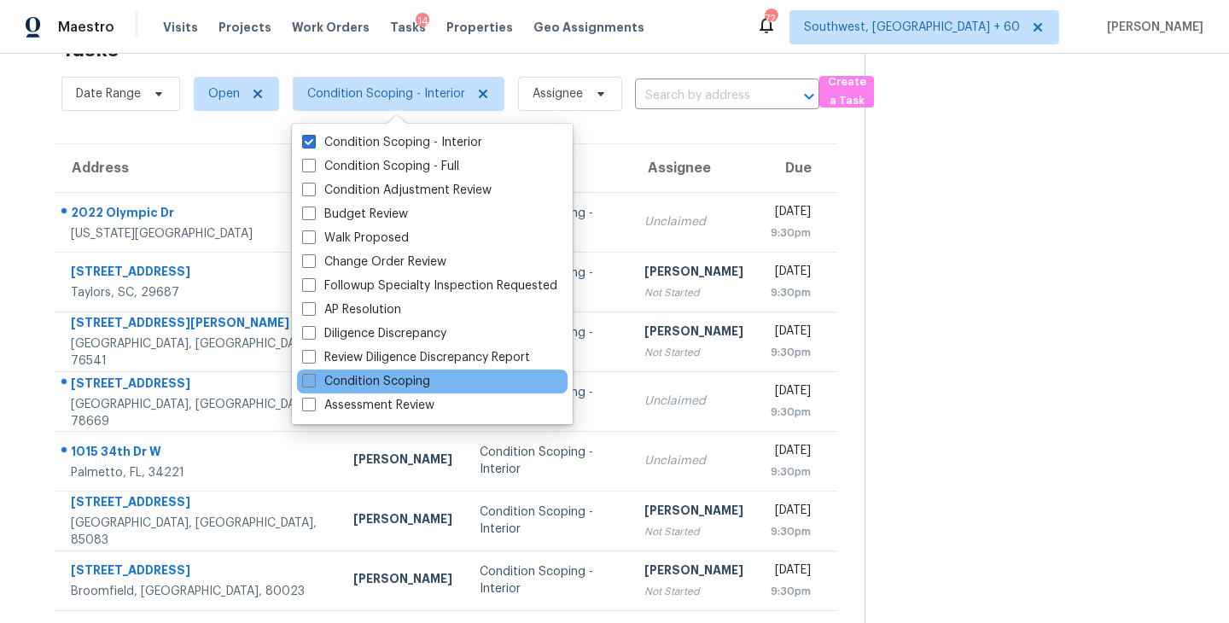
click at [401, 384] on label "Condition Scoping" at bounding box center [366, 381] width 128 height 17
click at [313, 384] on input "Condition Scoping" at bounding box center [307, 378] width 11 height 11
checkbox input "true"
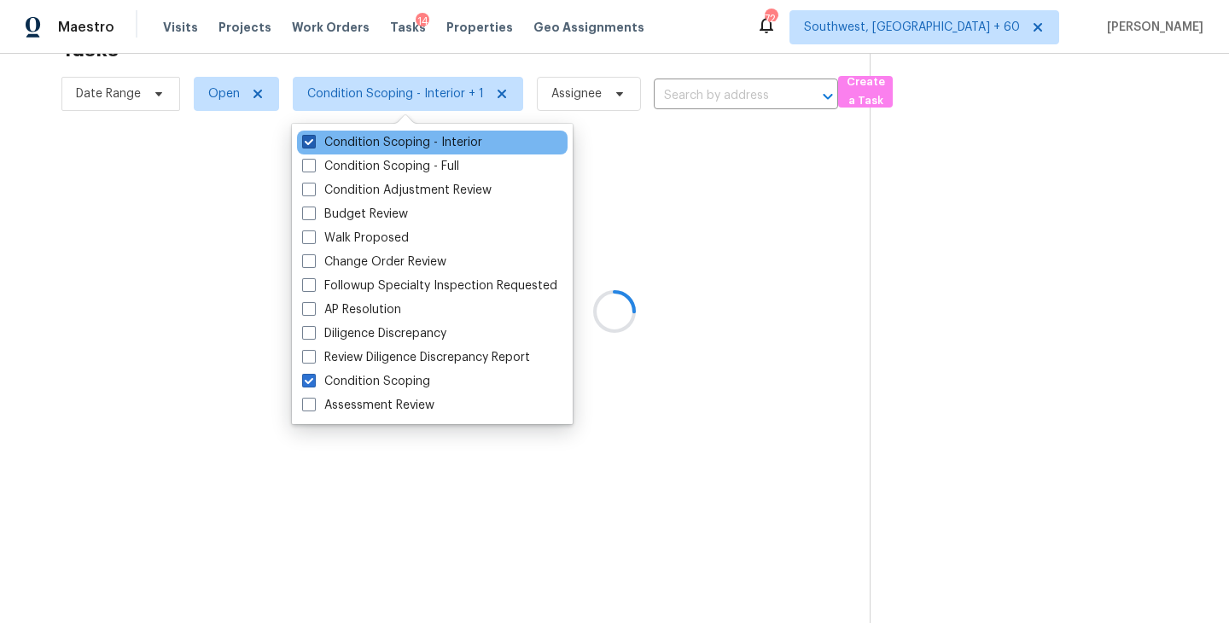
click at [430, 142] on label "Condition Scoping - Interior" at bounding box center [392, 142] width 180 height 17
click at [313, 142] on input "Condition Scoping - Interior" at bounding box center [307, 139] width 11 height 11
checkbox input "false"
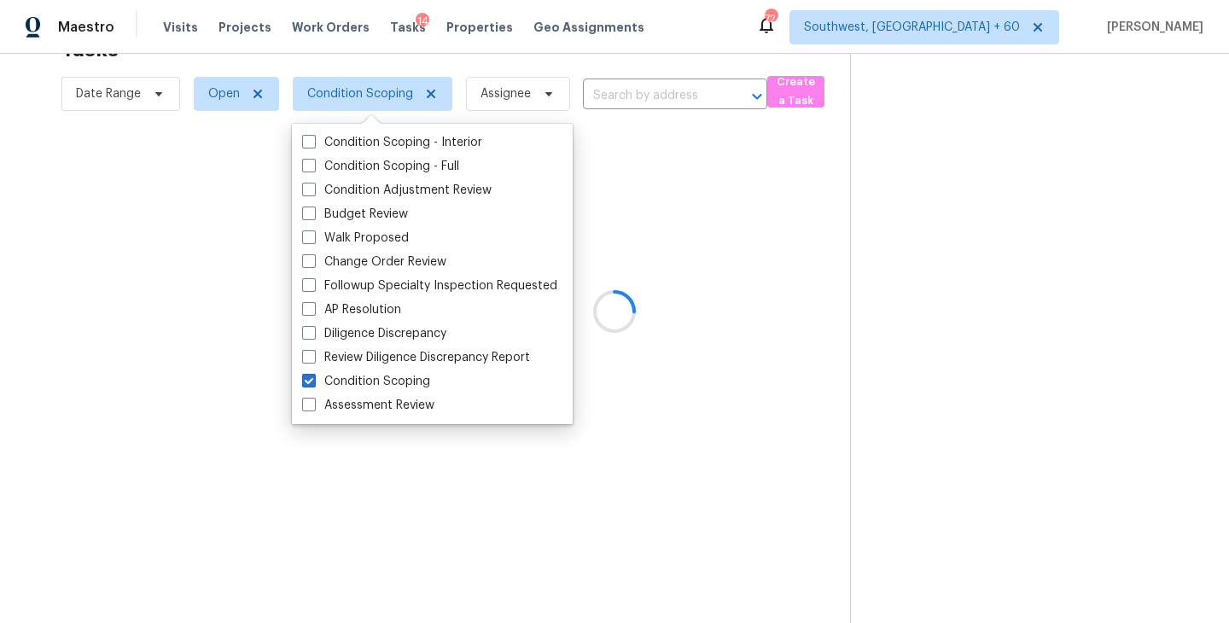
click at [806, 342] on div at bounding box center [614, 311] width 1229 height 623
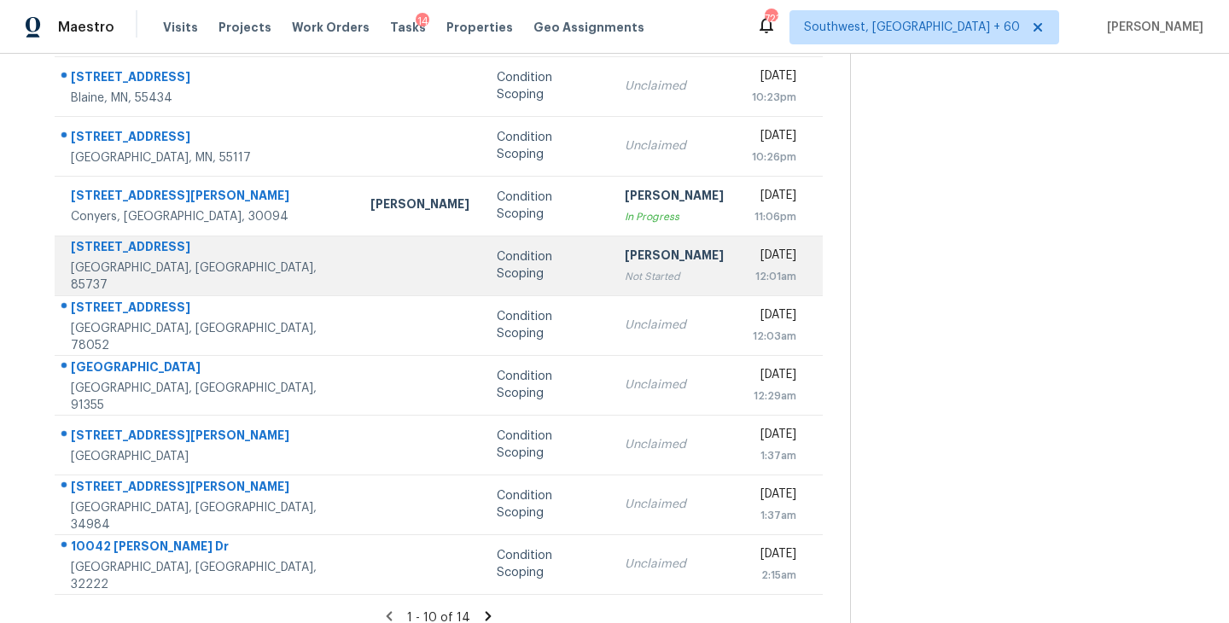
scroll to position [265, 0]
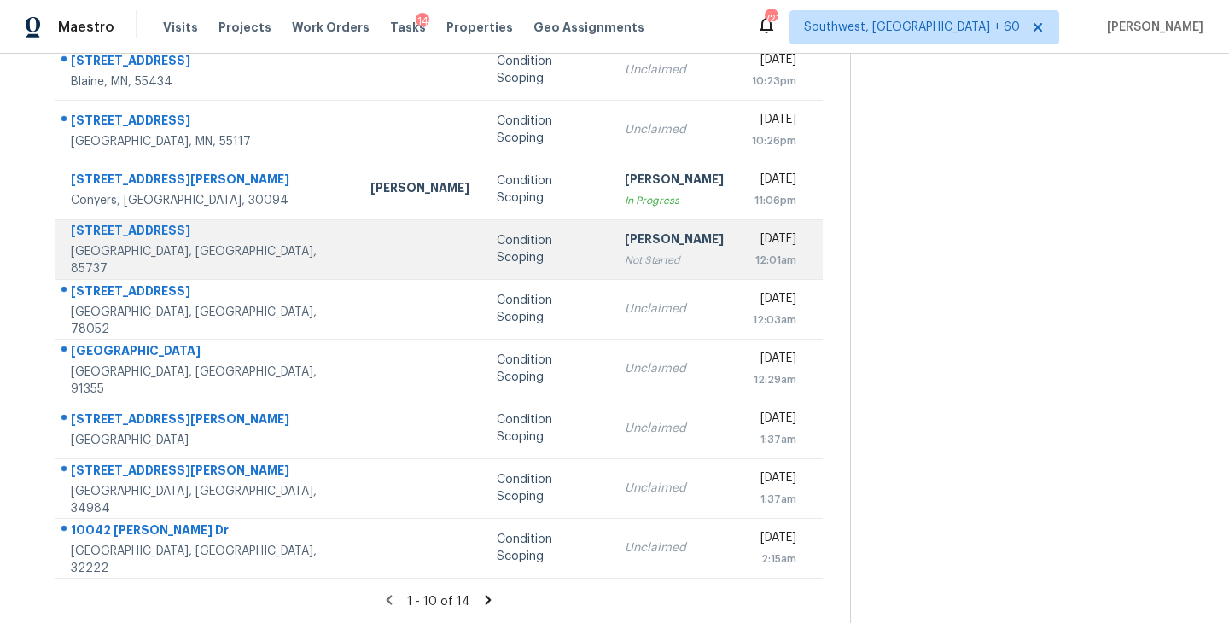
click at [625, 245] on div "[PERSON_NAME]" at bounding box center [674, 240] width 99 height 21
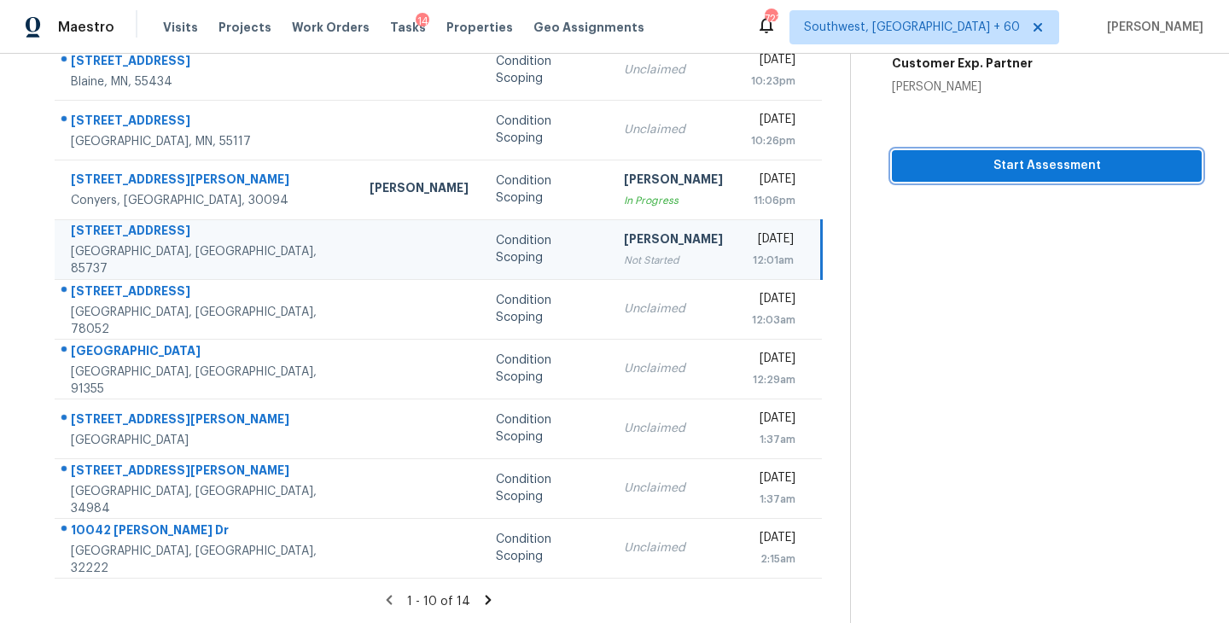
click at [1005, 163] on span "Start Assessment" at bounding box center [1046, 165] width 282 height 21
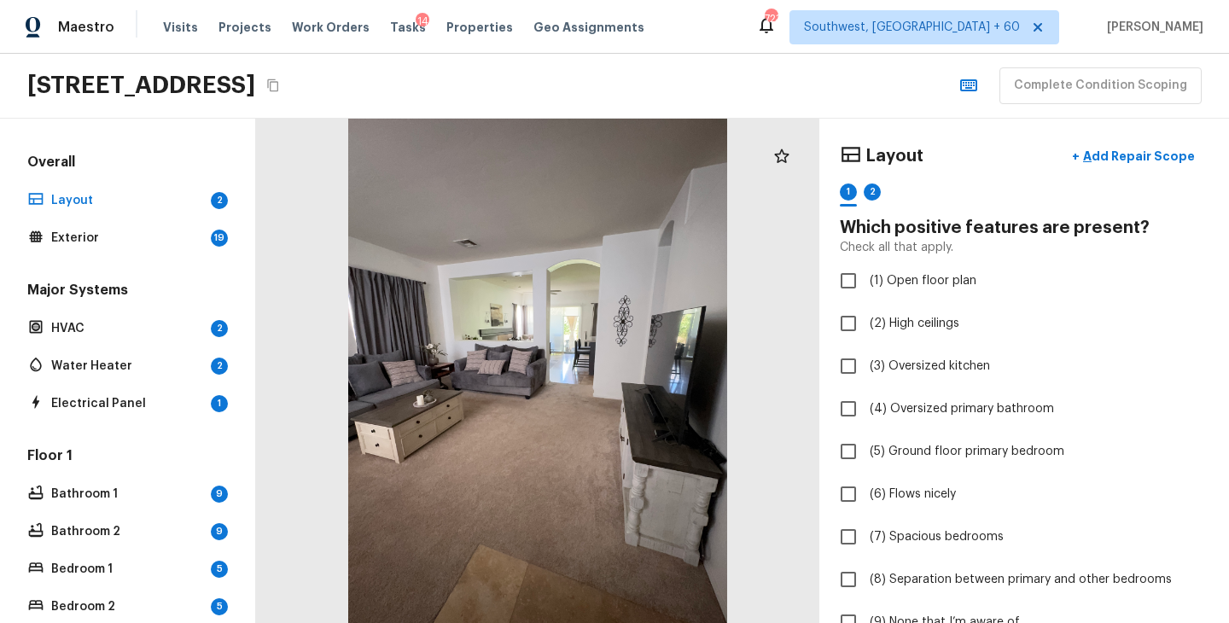
click at [280, 87] on icon "Copy Address" at bounding box center [273, 86] width 14 height 14
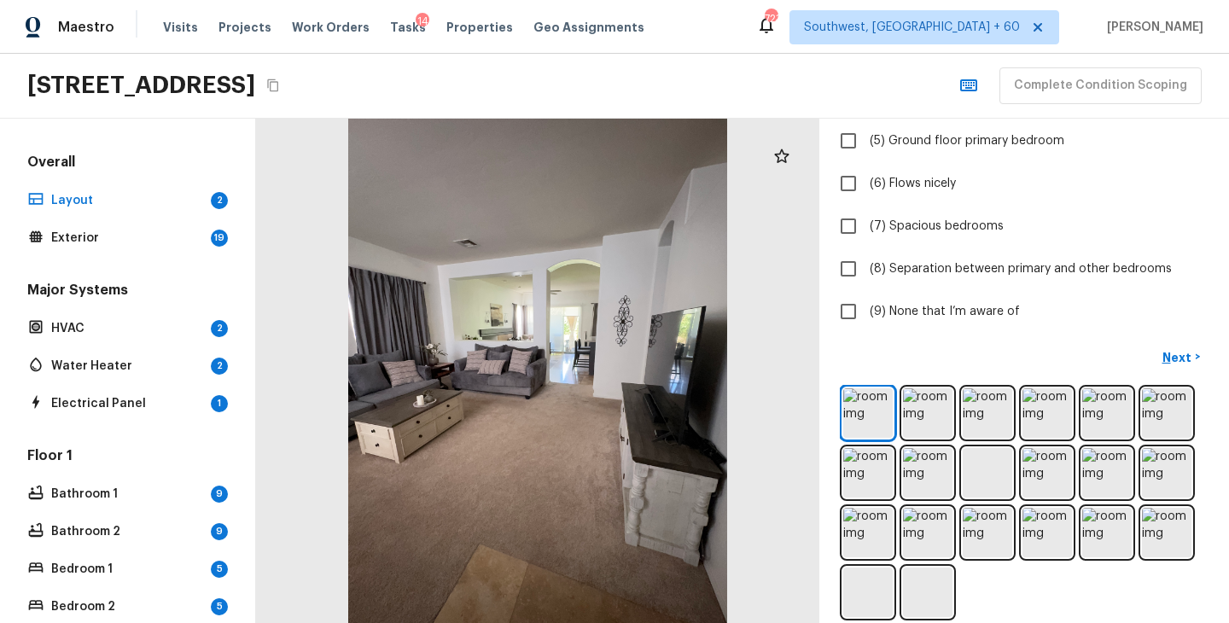
scroll to position [329, 0]
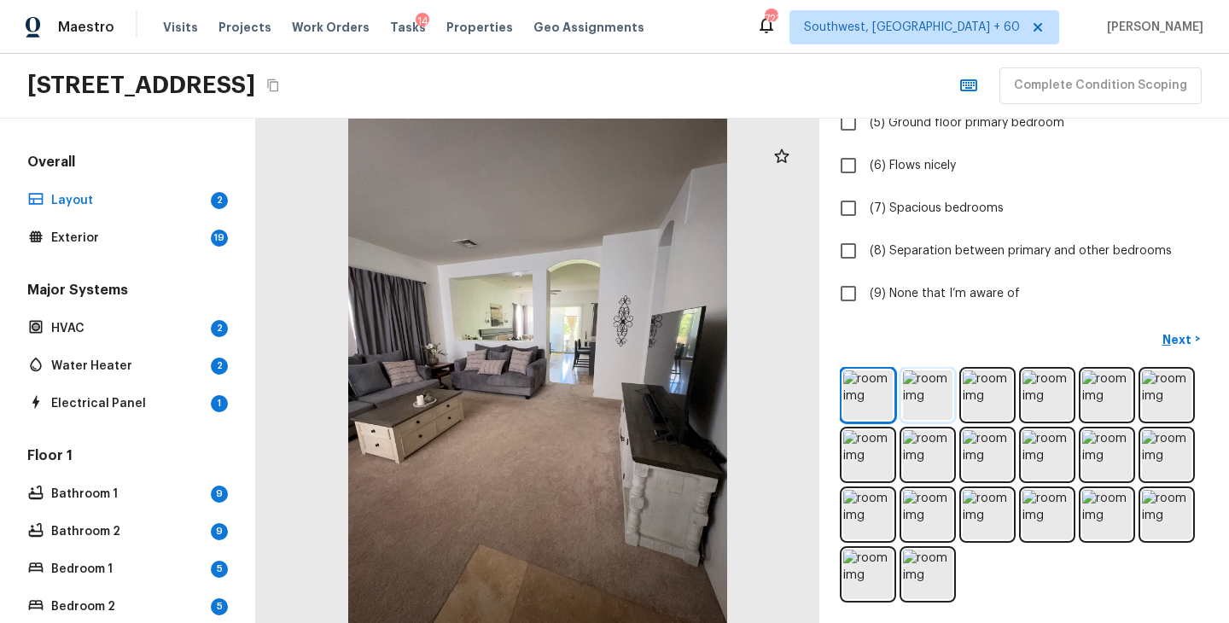
click at [917, 412] on img at bounding box center [927, 394] width 49 height 49
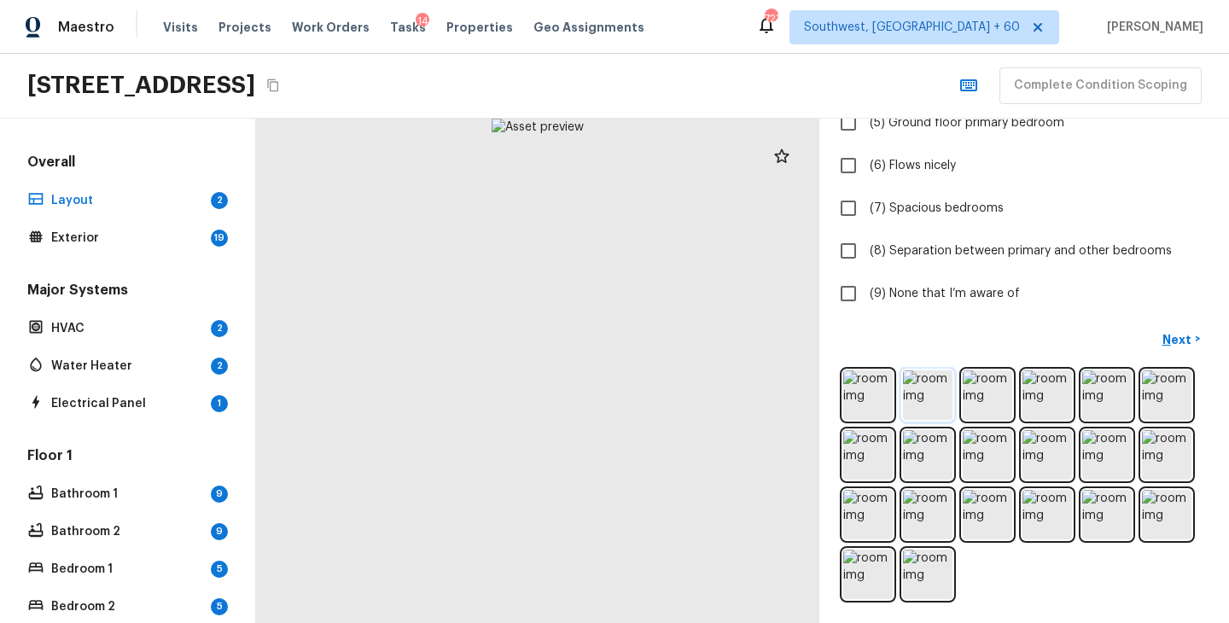
click at [919, 402] on img at bounding box center [927, 394] width 49 height 49
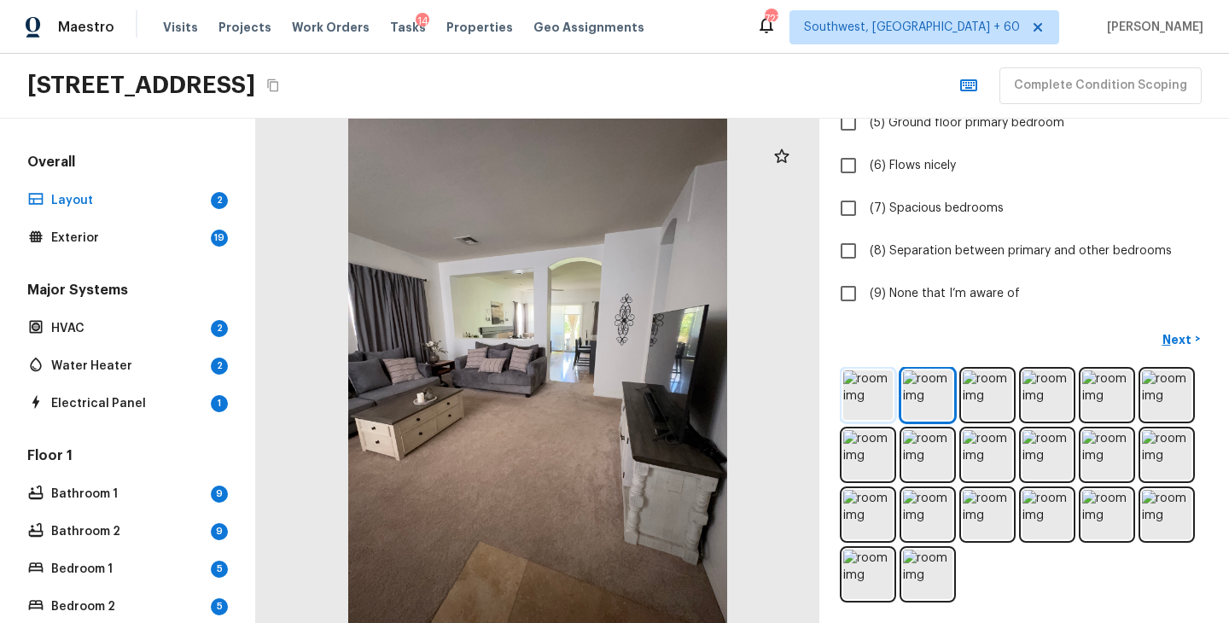
click at [874, 383] on img at bounding box center [867, 394] width 49 height 49
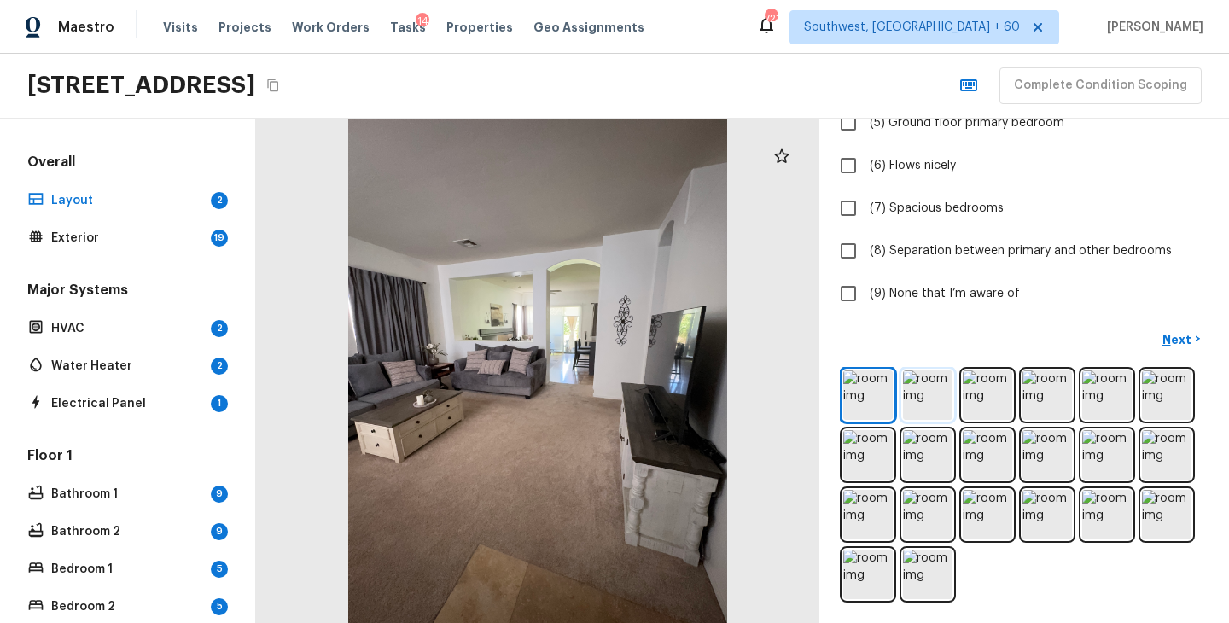
click at [917, 404] on img at bounding box center [927, 394] width 49 height 49
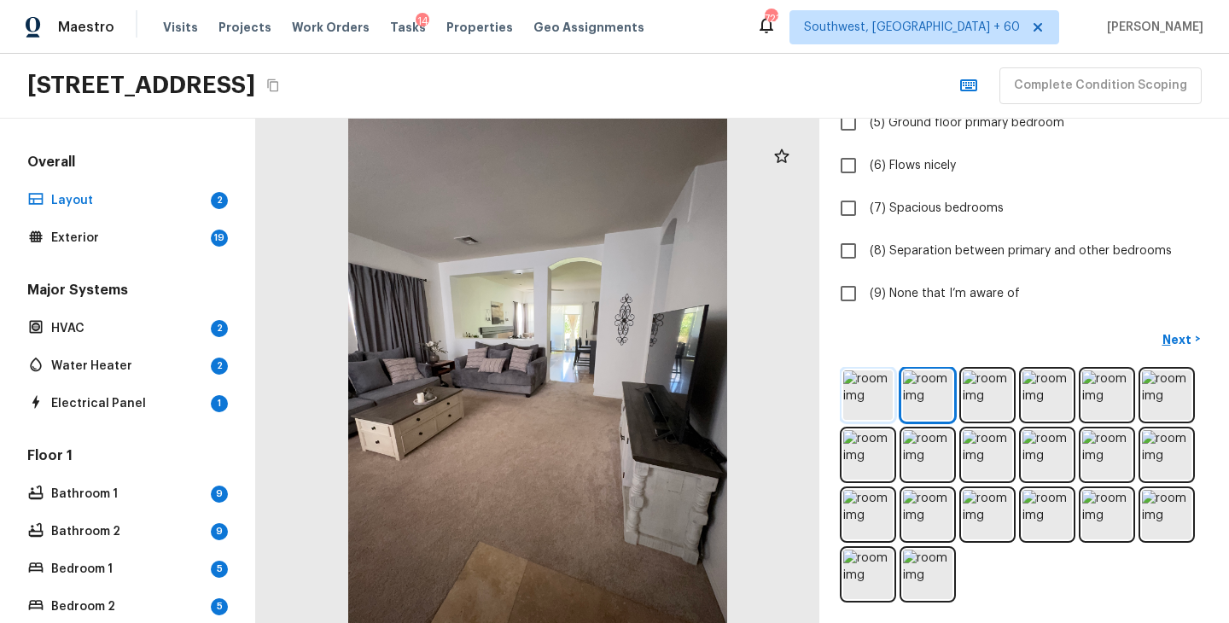
click at [865, 400] on img at bounding box center [867, 394] width 49 height 49
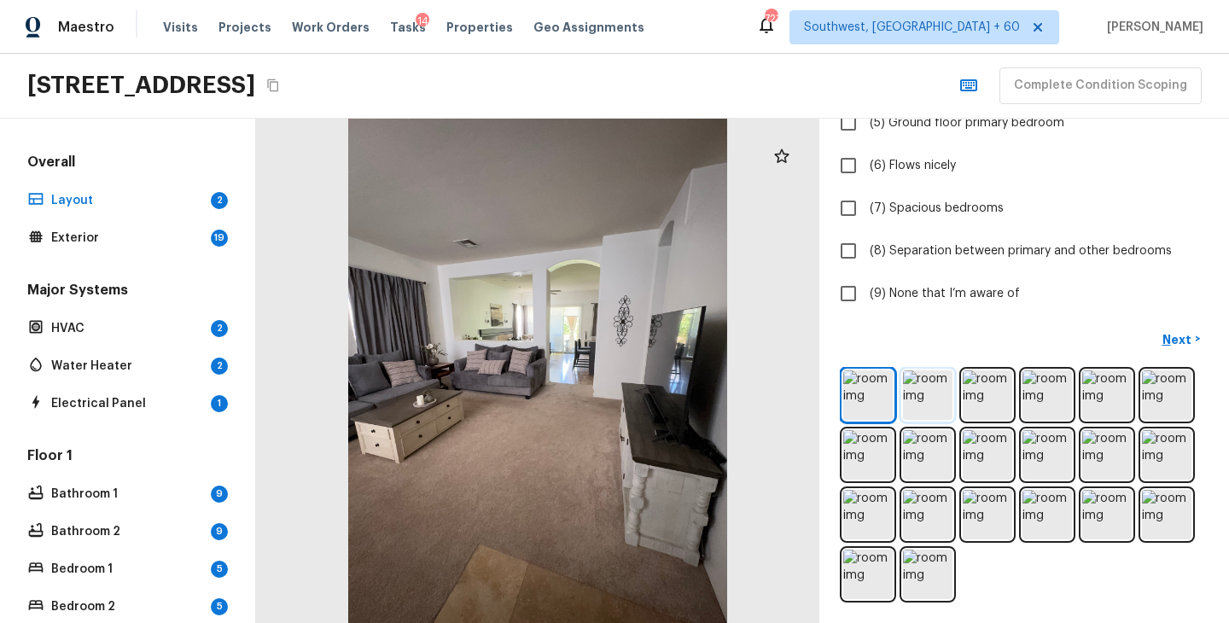
click at [926, 402] on img at bounding box center [927, 394] width 49 height 49
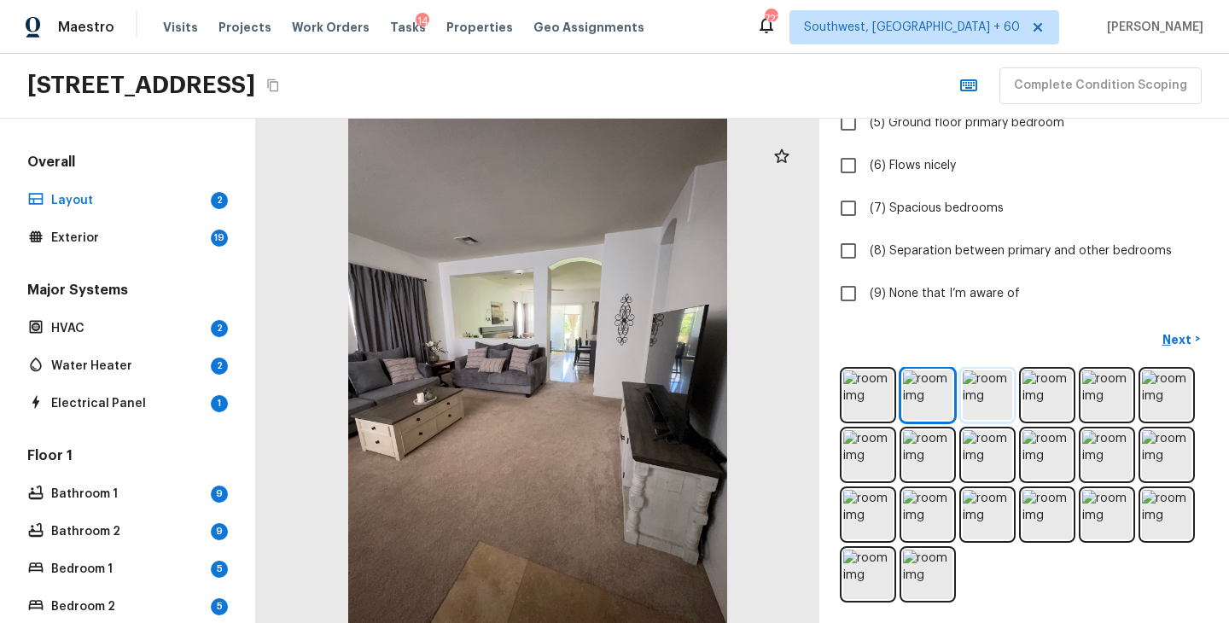
click at [988, 403] on img at bounding box center [987, 394] width 49 height 49
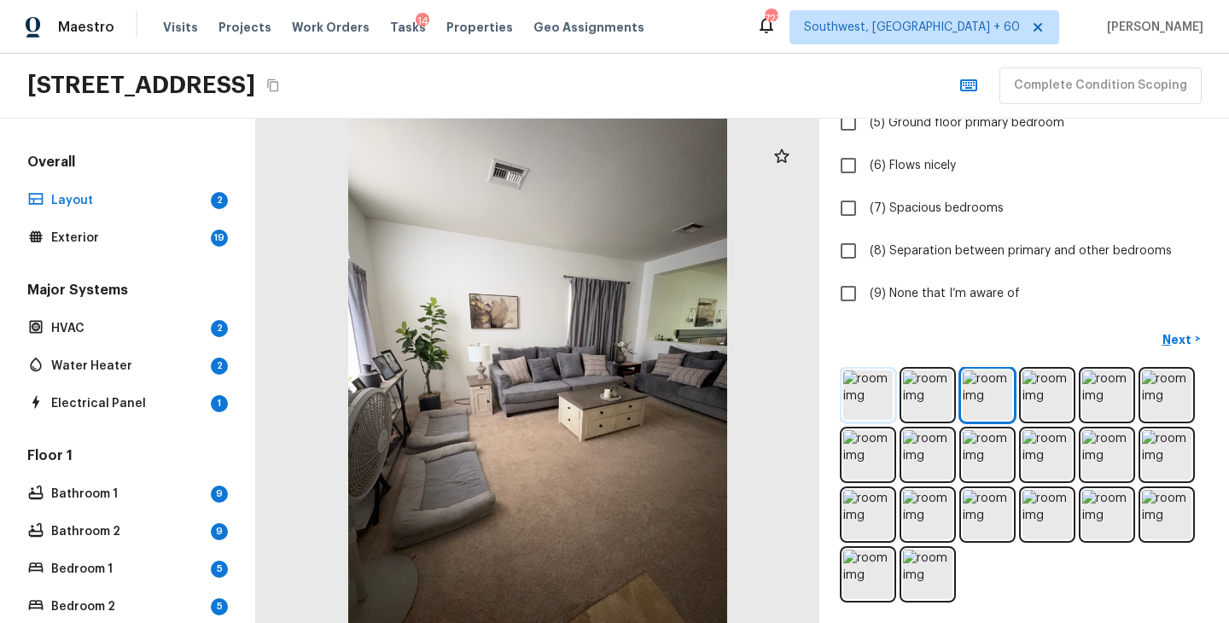
click at [885, 386] on img at bounding box center [867, 394] width 49 height 49
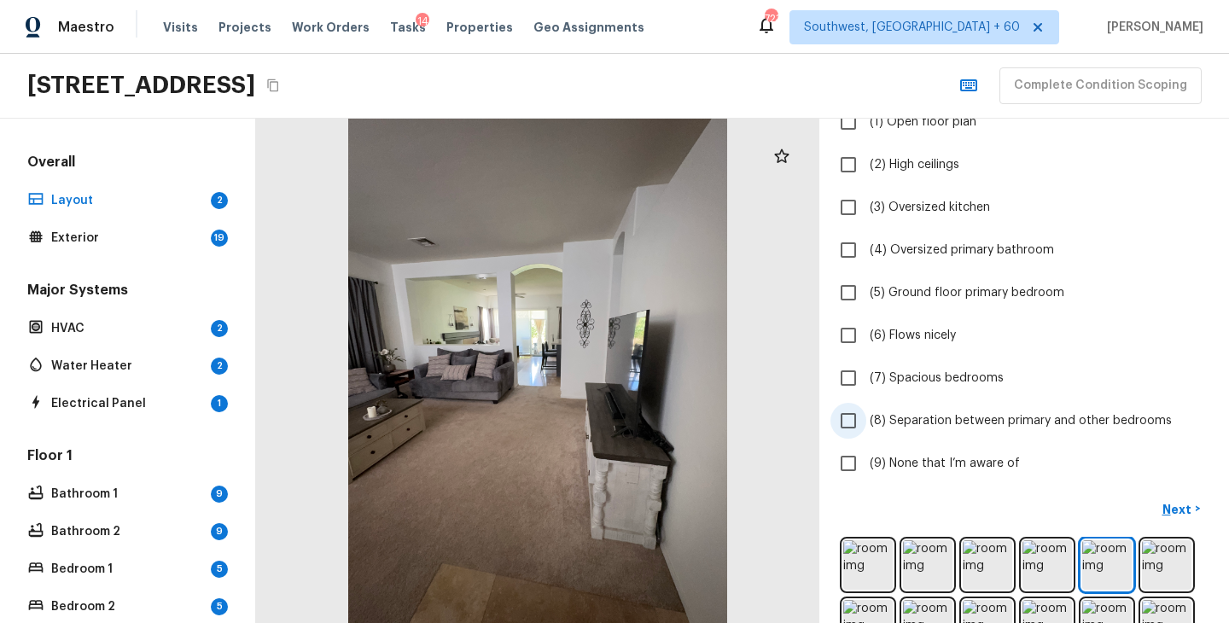
scroll to position [100, 0]
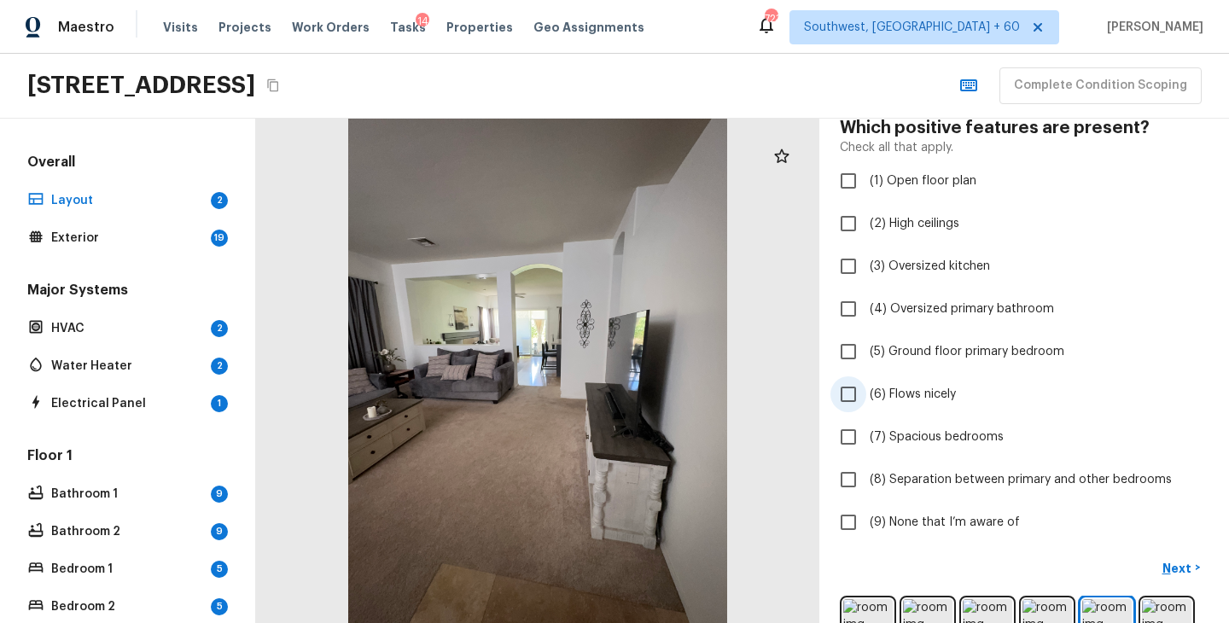
click at [911, 399] on span "(6) Flows nicely" at bounding box center [913, 394] width 86 height 17
click at [866, 399] on input "(6) Flows nicely" at bounding box center [848, 394] width 36 height 36
checkbox input "true"
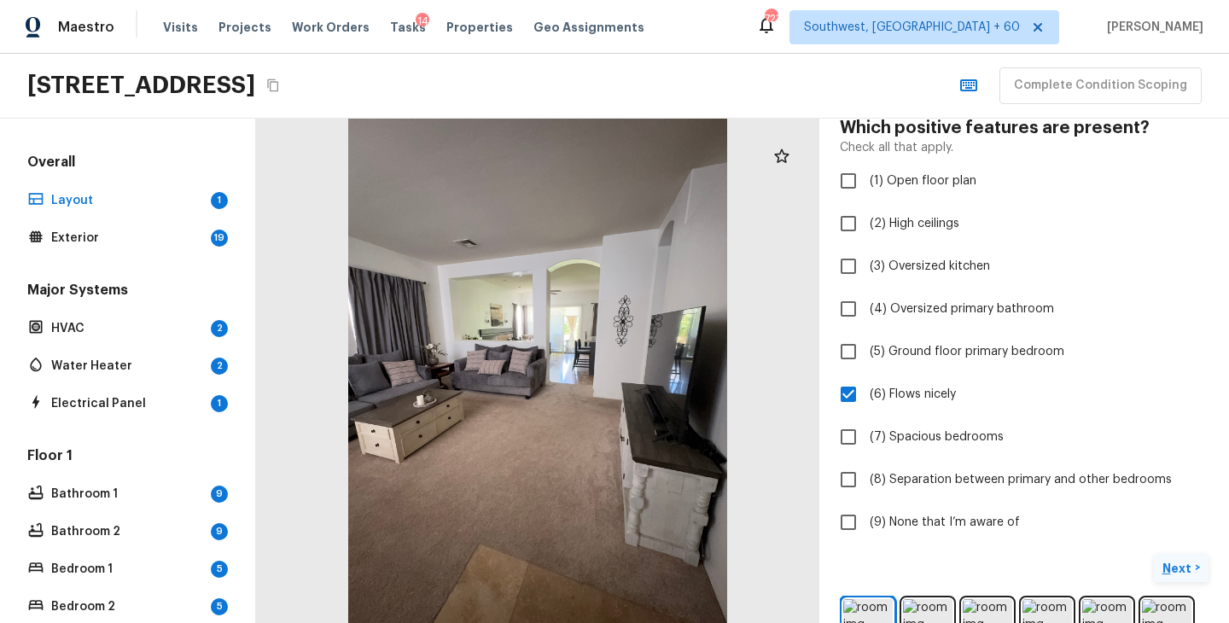
click at [1167, 564] on p "Next" at bounding box center [1178, 568] width 32 height 17
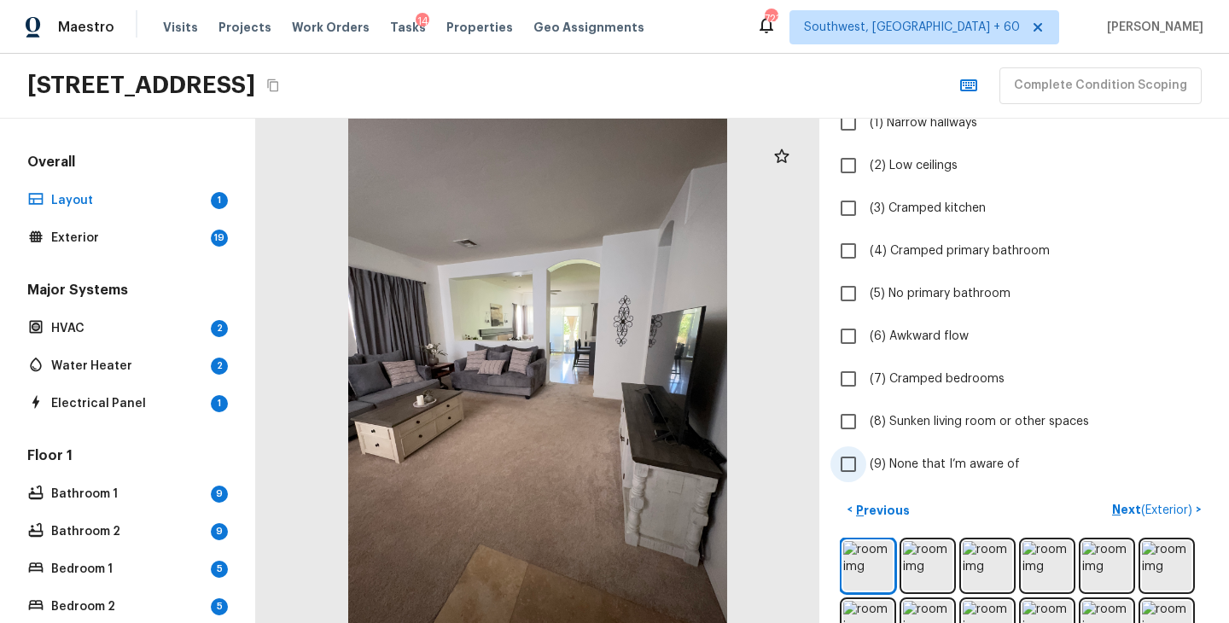
scroll to position [172, 0]
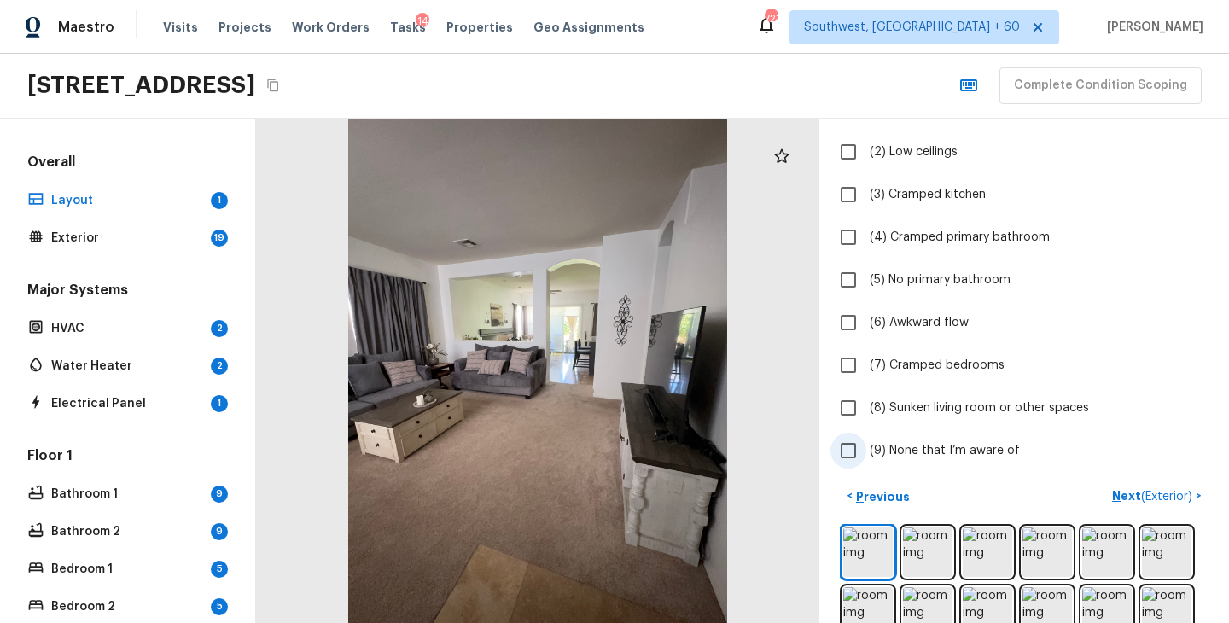
click at [866, 440] on label "(9) None that I’m aware of" at bounding box center [1012, 451] width 364 height 36
click at [866, 440] on input "(9) None that I’m aware of" at bounding box center [848, 451] width 36 height 36
checkbox input "true"
click at [1120, 502] on p "Next ( Exterior )" at bounding box center [1154, 496] width 84 height 18
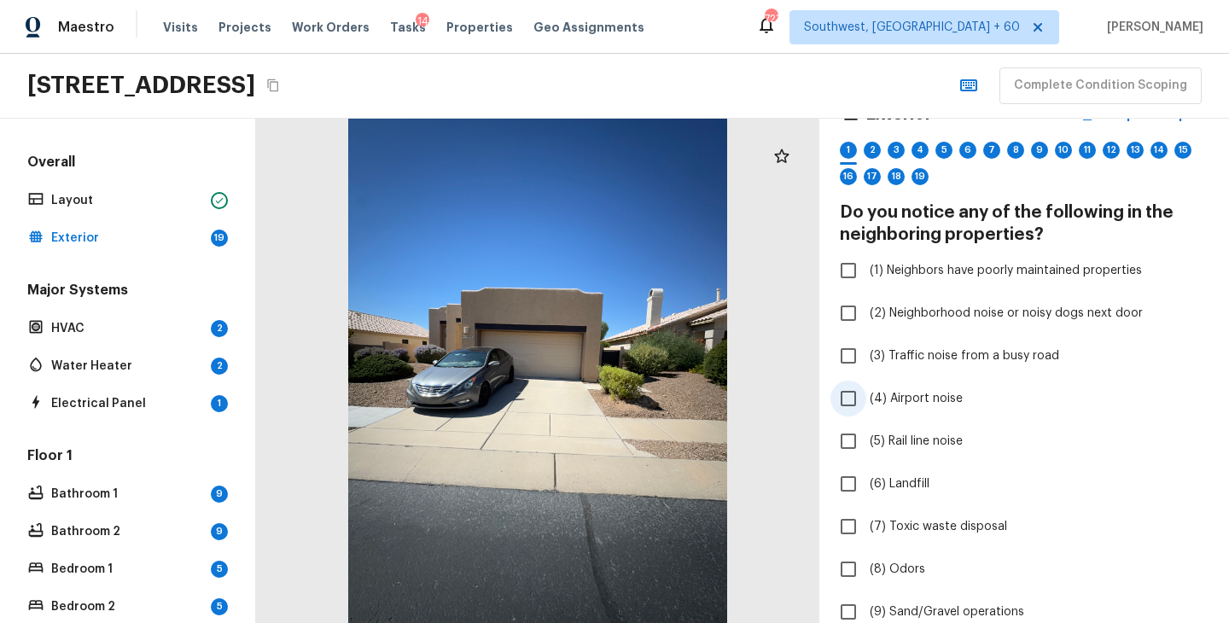
scroll to position [626, 0]
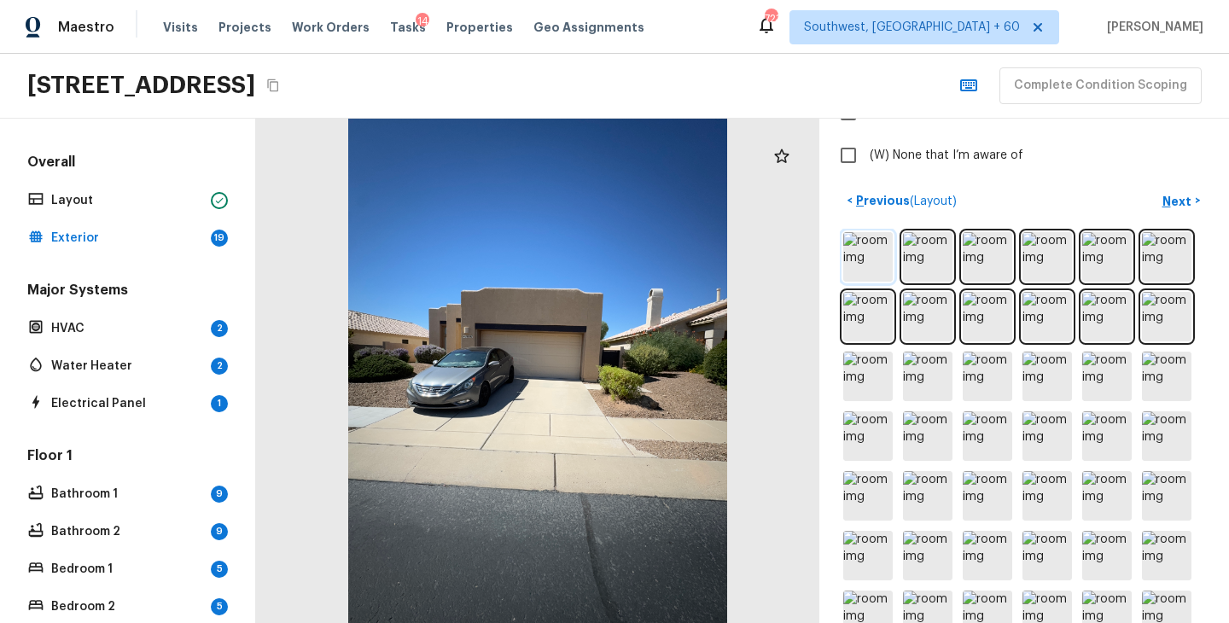
click at [879, 251] on img at bounding box center [867, 256] width 49 height 49
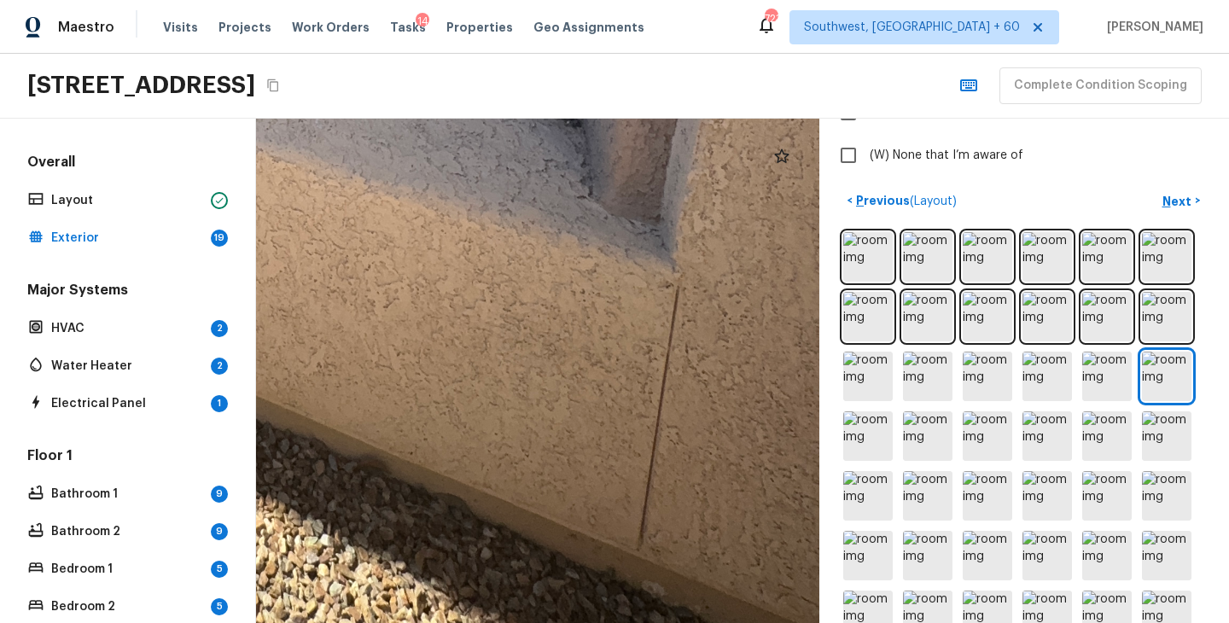
drag, startPoint x: 750, startPoint y: 518, endPoint x: 726, endPoint y: 379, distance: 141.1
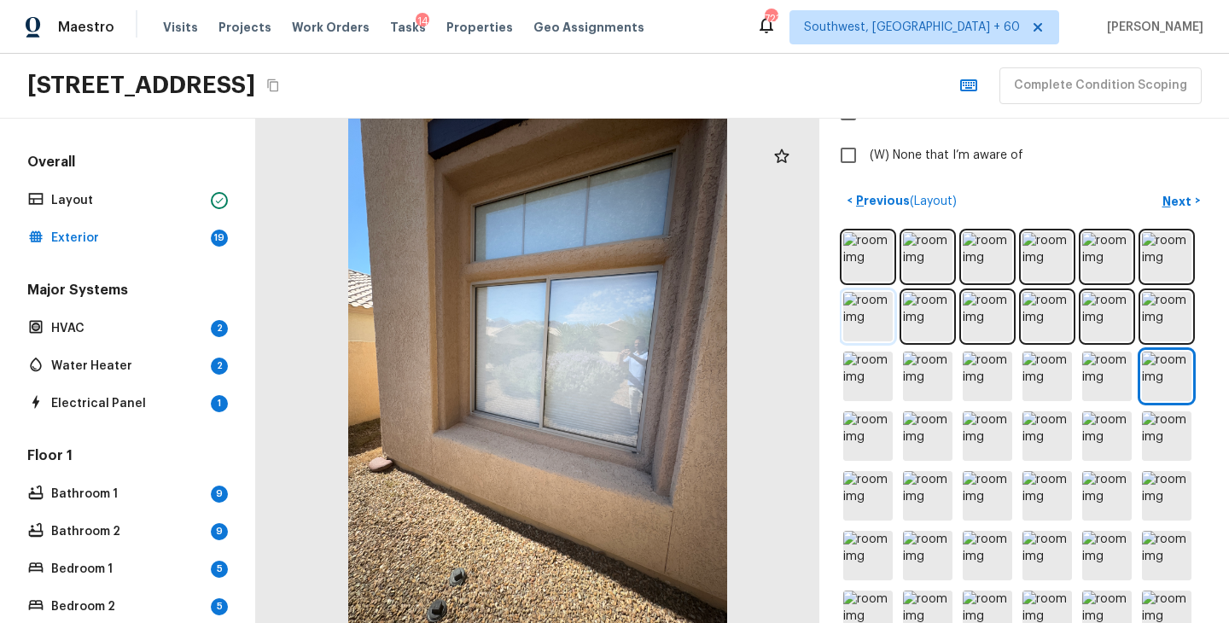
click at [864, 321] on img at bounding box center [867, 316] width 49 height 49
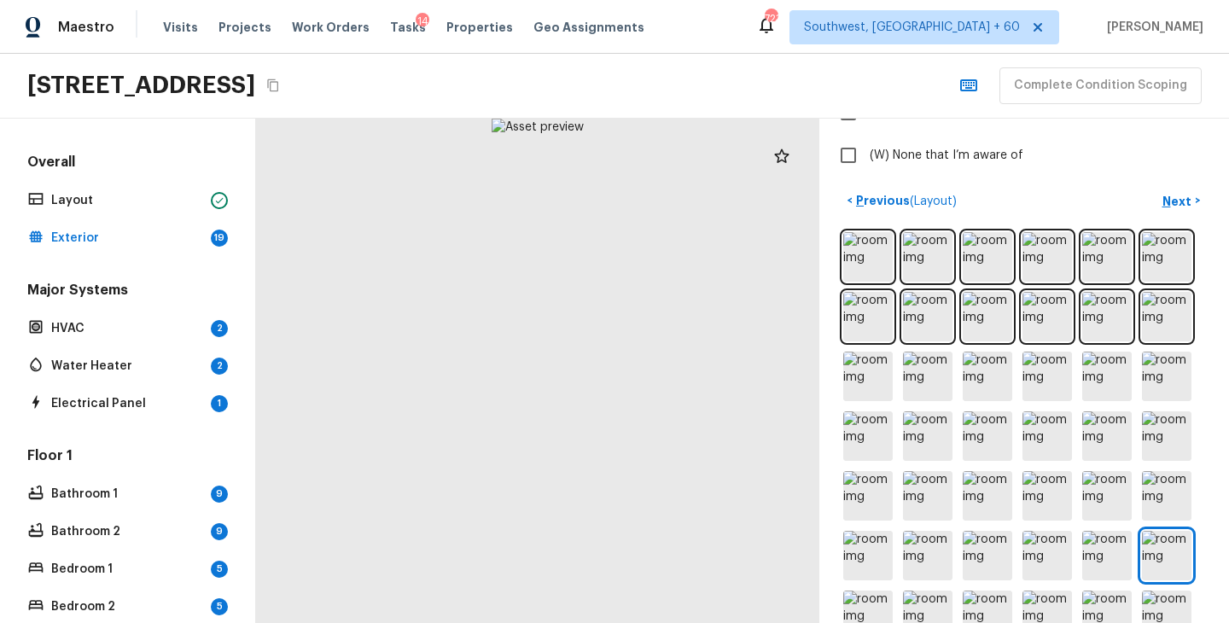
scroll to position [643, 0]
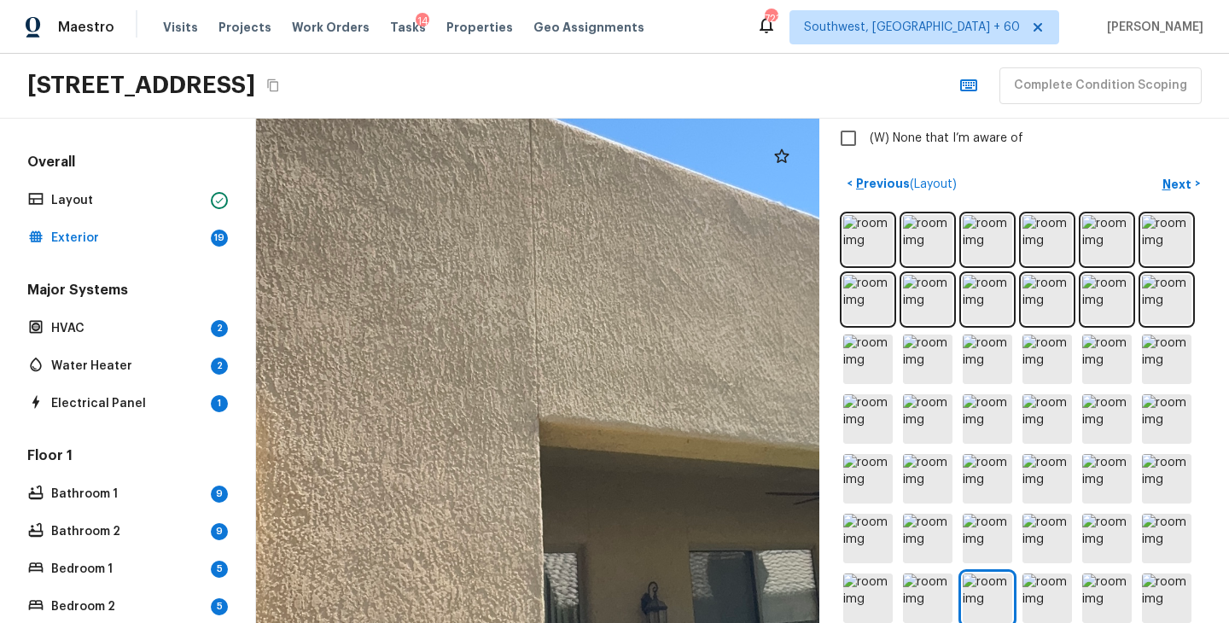
drag, startPoint x: 553, startPoint y: 432, endPoint x: 687, endPoint y: 208, distance: 260.7
click at [687, 208] on div at bounding box center [651, 283] width 2433 height 2179
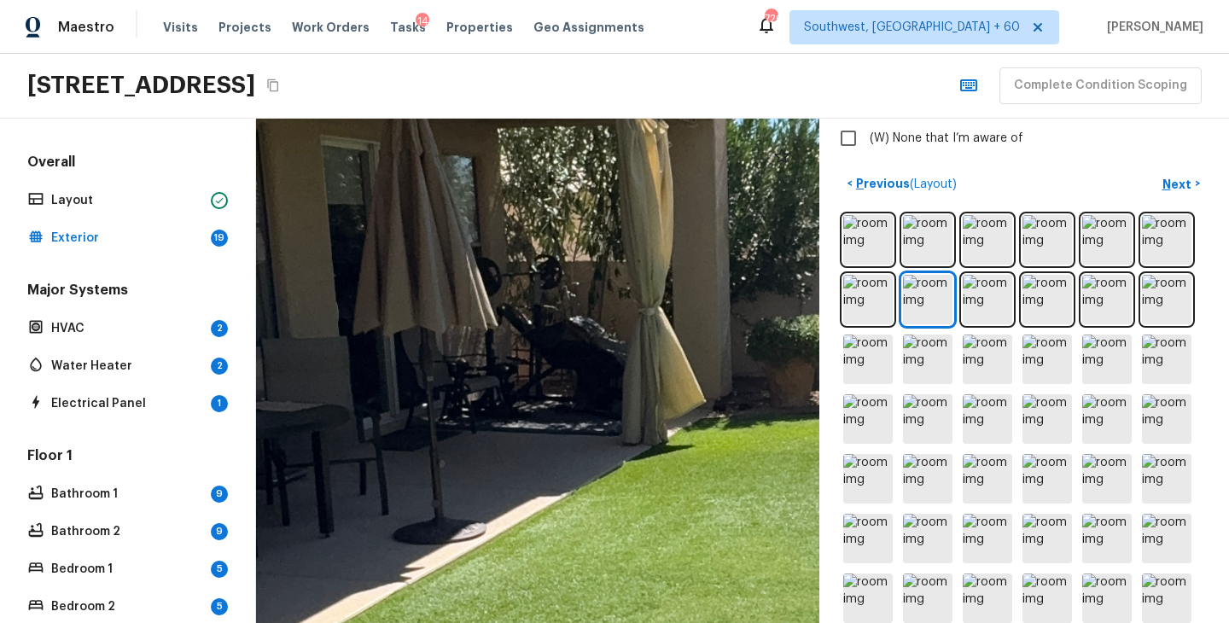
drag, startPoint x: 602, startPoint y: 367, endPoint x: 322, endPoint y: 448, distance: 291.4
click at [322, 448] on div at bounding box center [798, 492] width 3291 height 2947
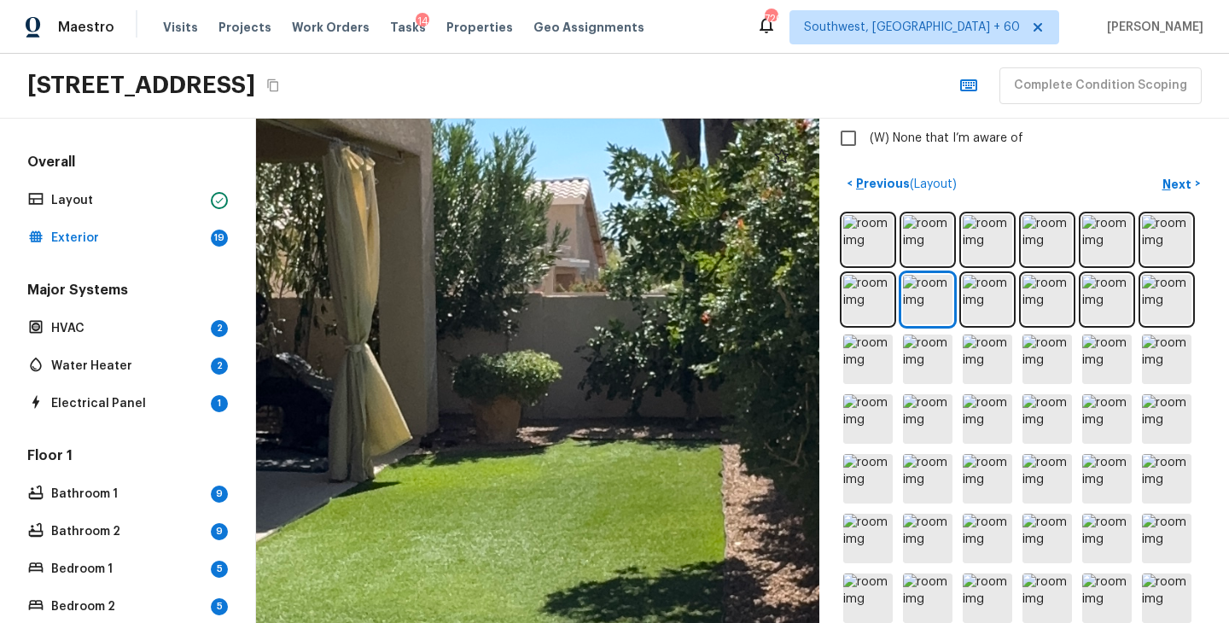
drag, startPoint x: 640, startPoint y: 460, endPoint x: 347, endPoint y: 498, distance: 295.1
click at [347, 497] on div at bounding box center [505, 529] width 3291 height 2947
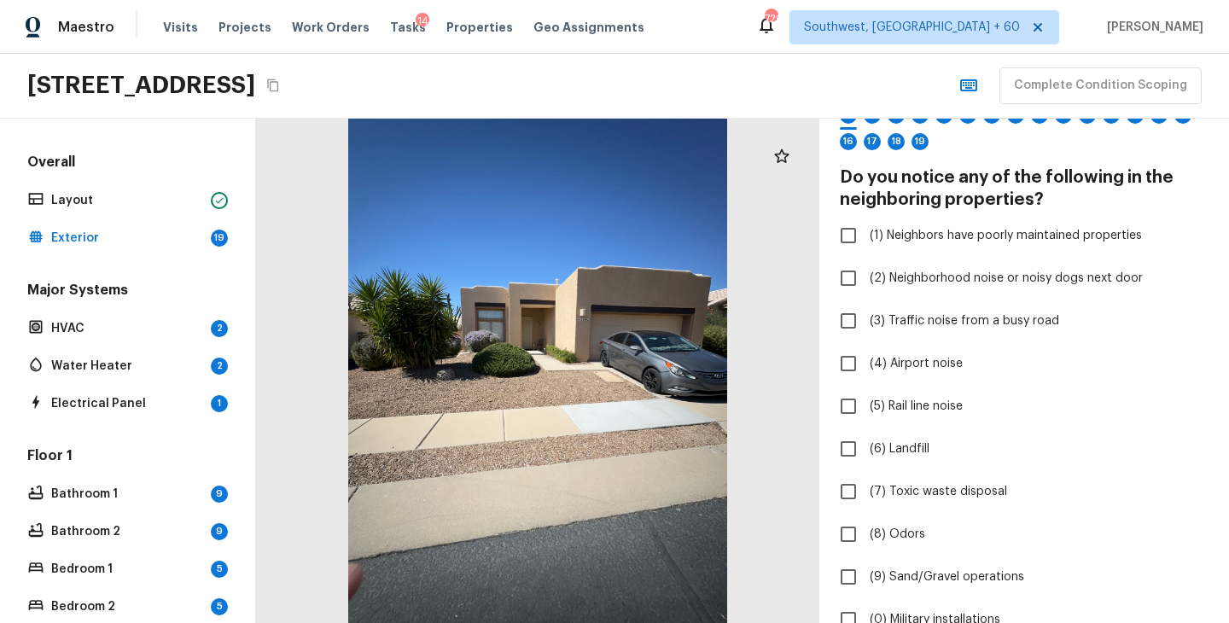
scroll to position [94, 0]
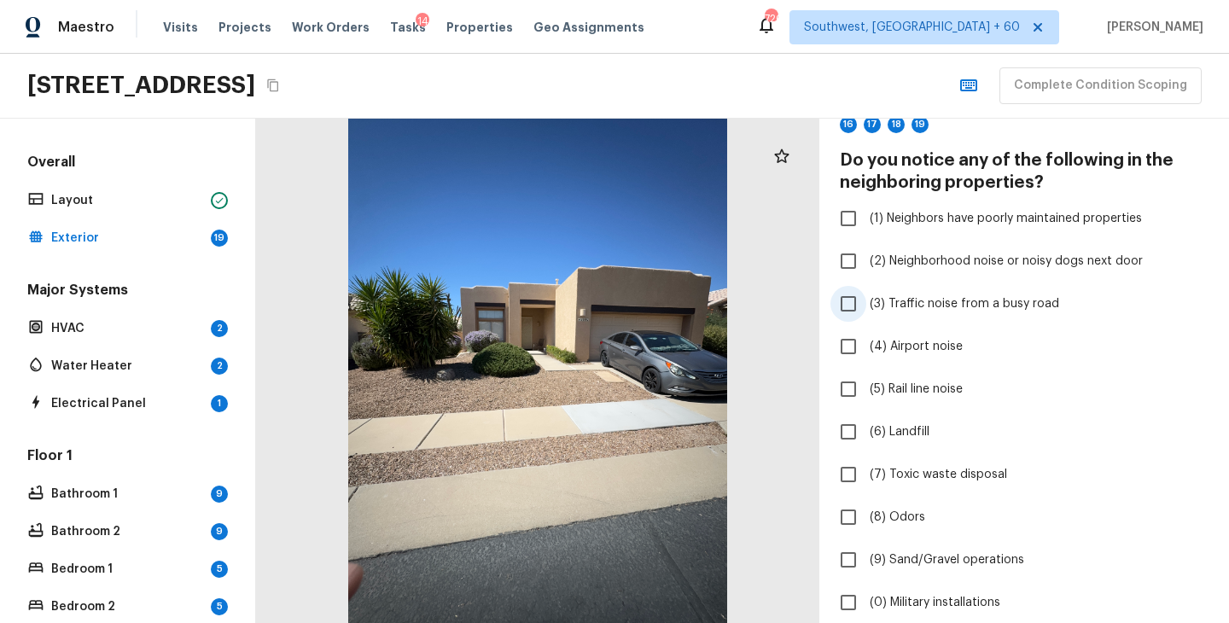
click at [933, 302] on span "(3) Traffic noise from a busy road" at bounding box center [964, 303] width 189 height 17
click at [866, 302] on input "(3) Traffic noise from a busy road" at bounding box center [848, 304] width 36 height 36
checkbox input "true"
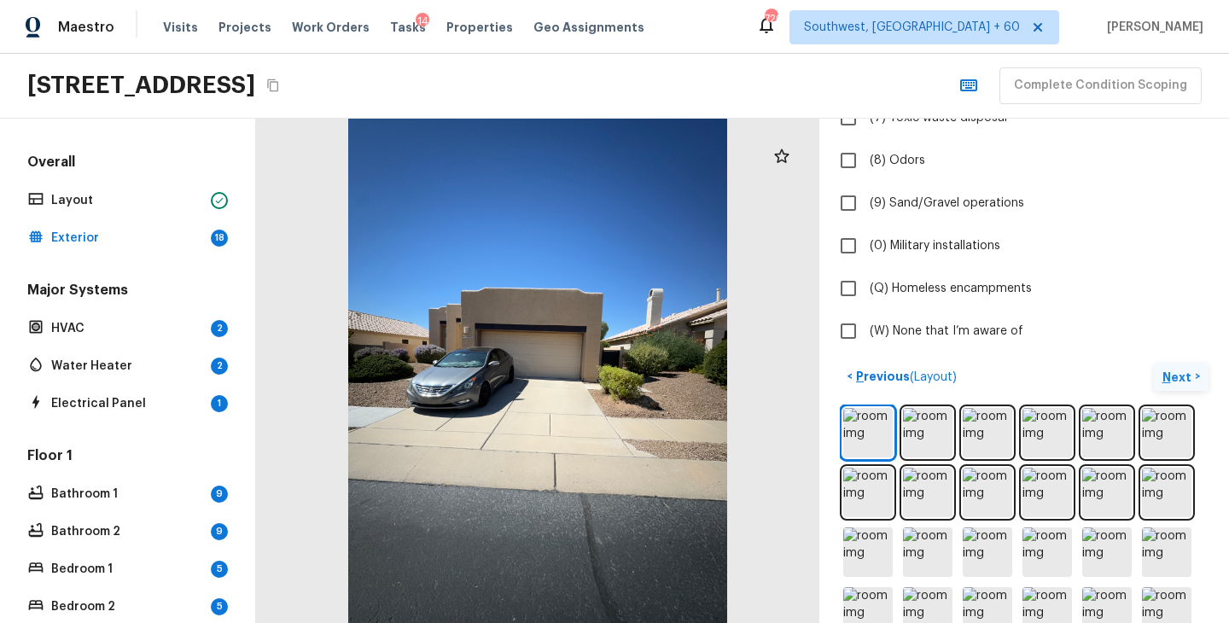
click at [1192, 377] on p "Next" at bounding box center [1178, 377] width 32 height 17
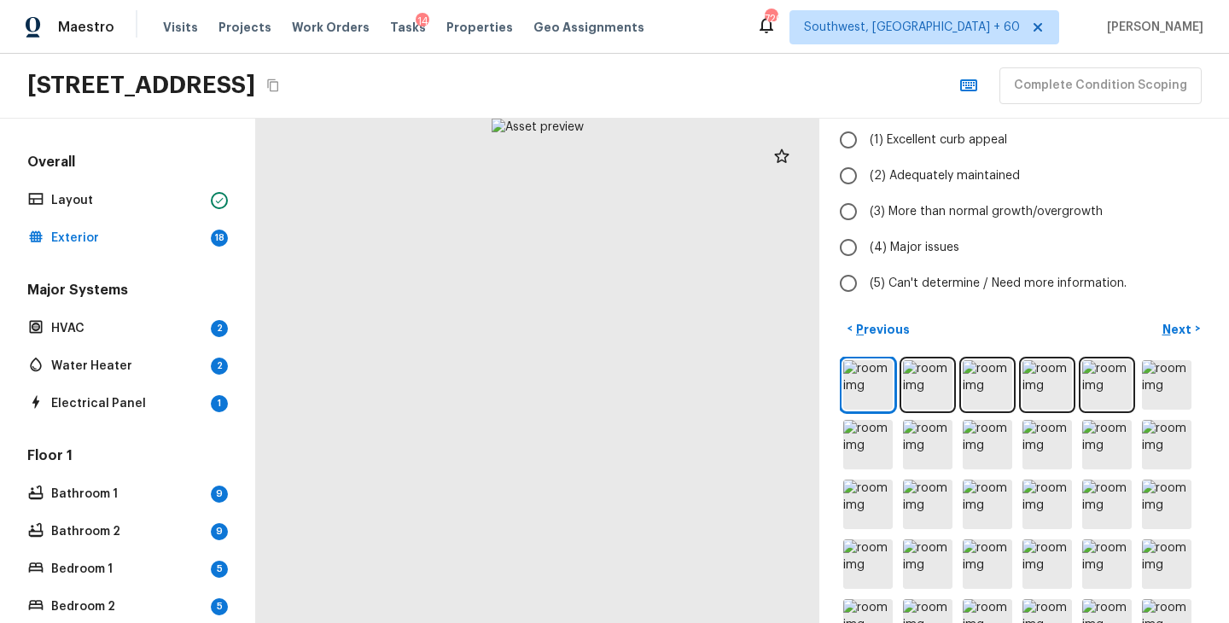
scroll to position [0, 0]
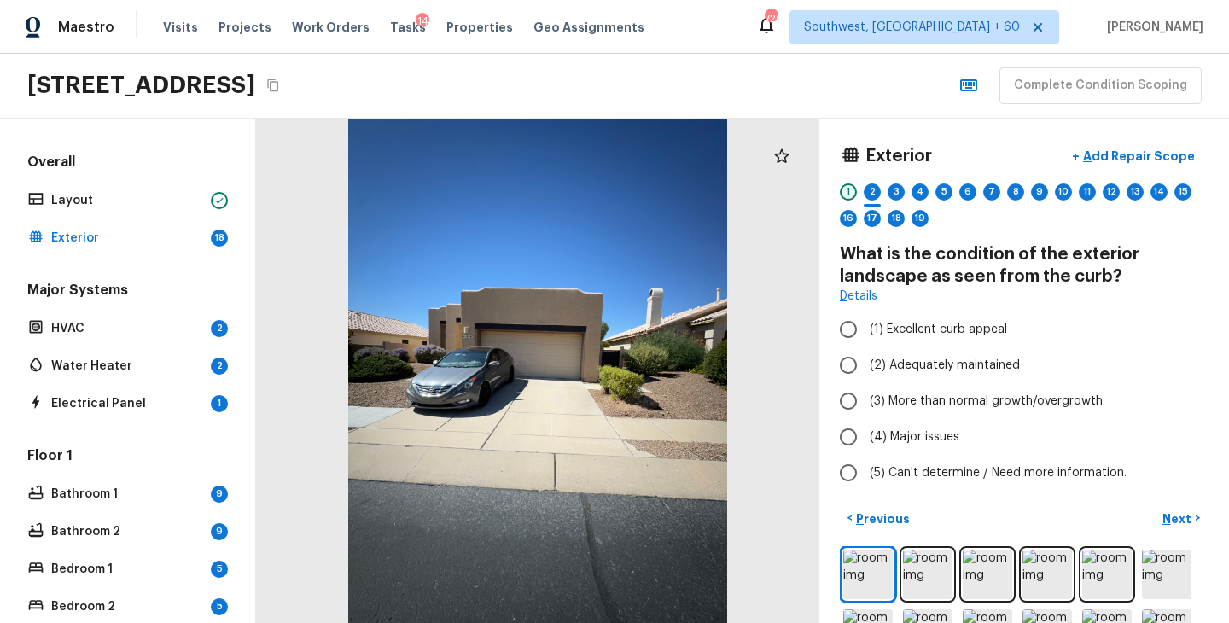
click at [850, 198] on div "1" at bounding box center [848, 191] width 17 height 17
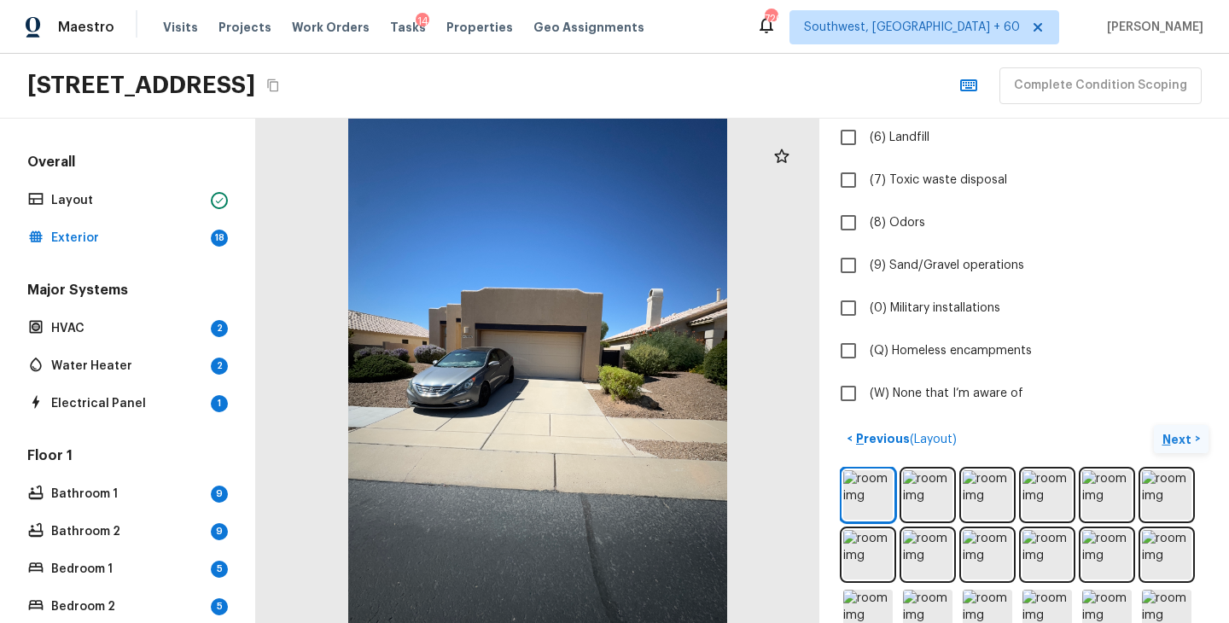
click at [1181, 444] on p "Next" at bounding box center [1178, 439] width 32 height 17
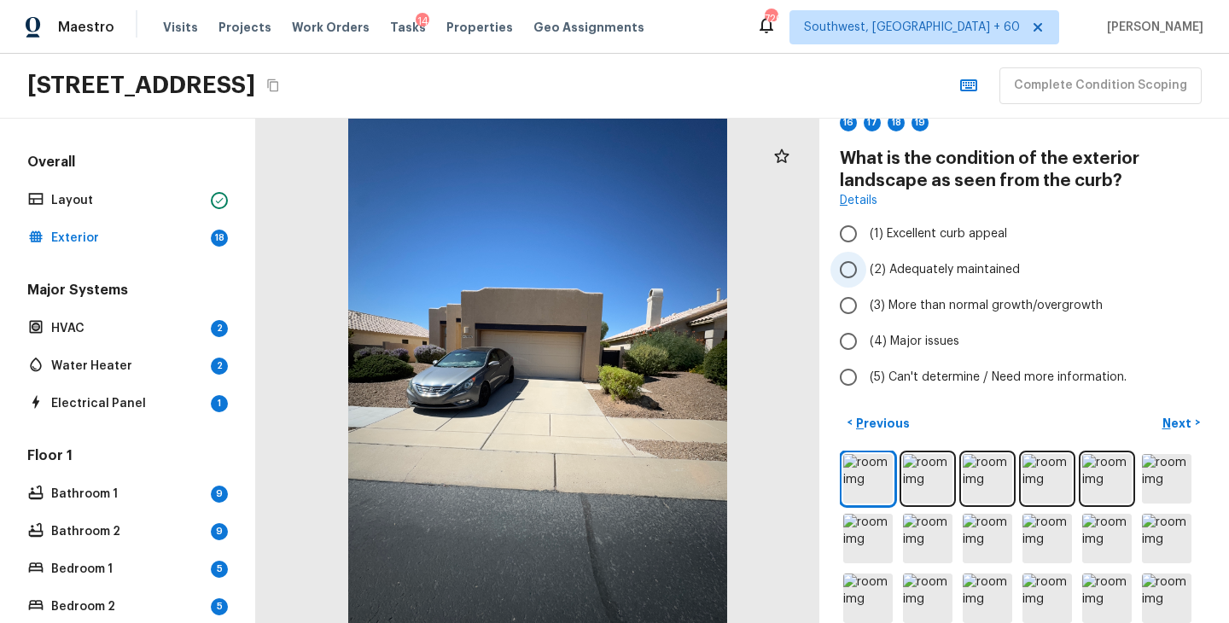
scroll to position [102, 0]
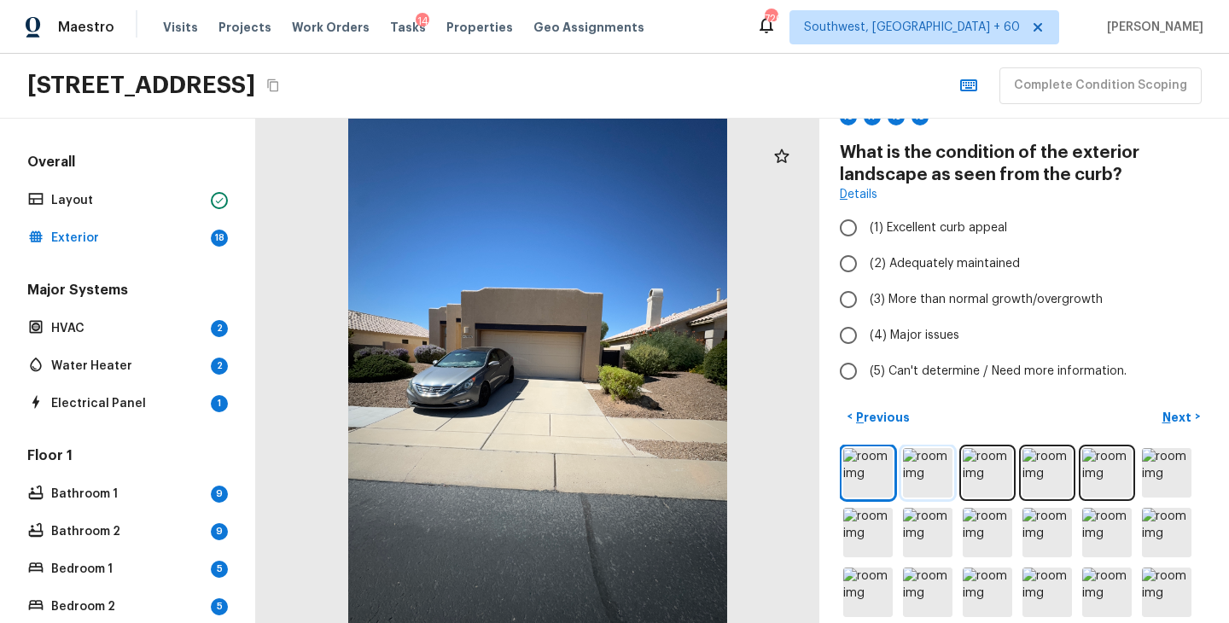
click at [942, 457] on img at bounding box center [927, 472] width 49 height 49
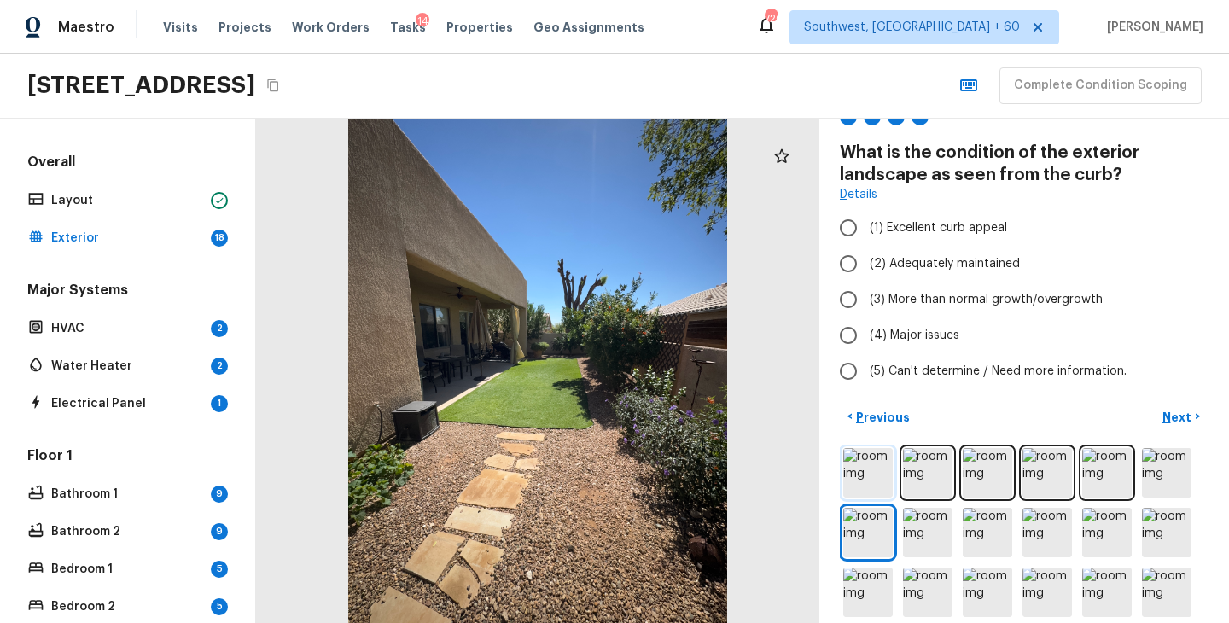
click at [880, 489] on img at bounding box center [867, 472] width 49 height 49
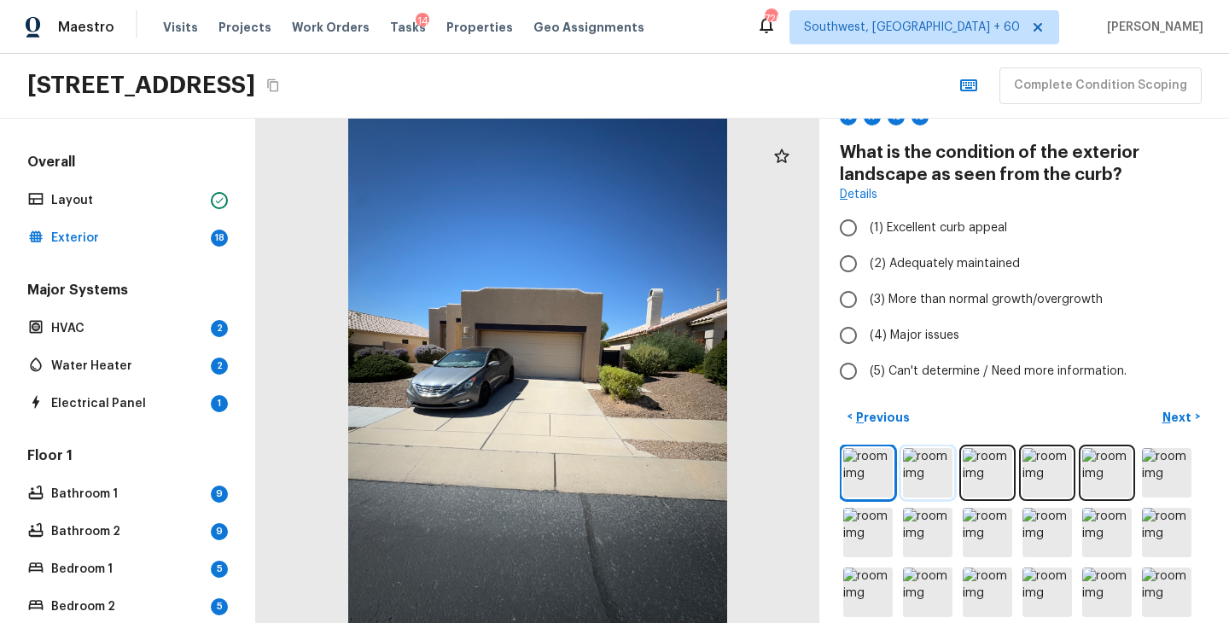
click at [921, 485] on img at bounding box center [927, 472] width 49 height 49
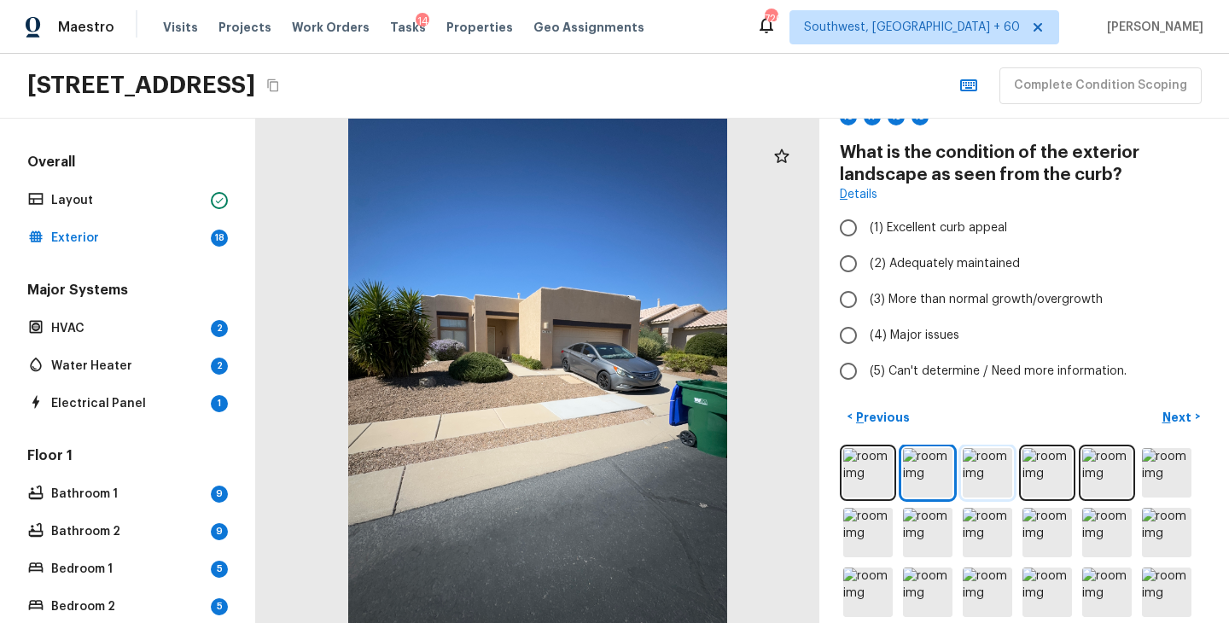
click at [980, 486] on img at bounding box center [987, 472] width 49 height 49
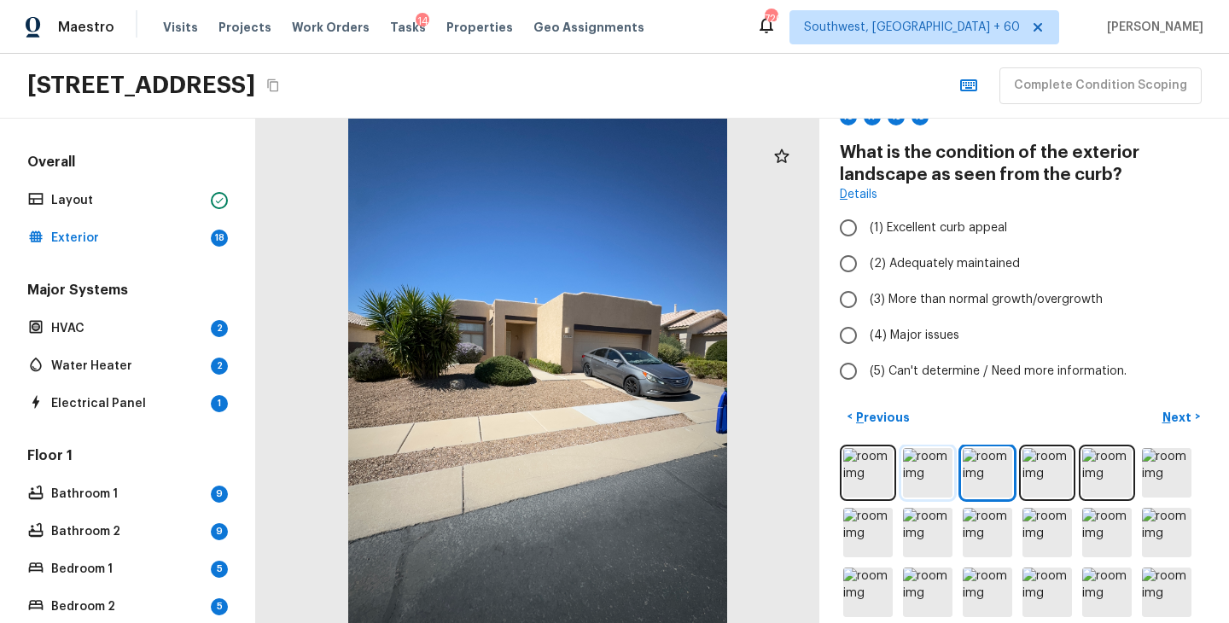
click at [942, 481] on img at bounding box center [927, 472] width 49 height 49
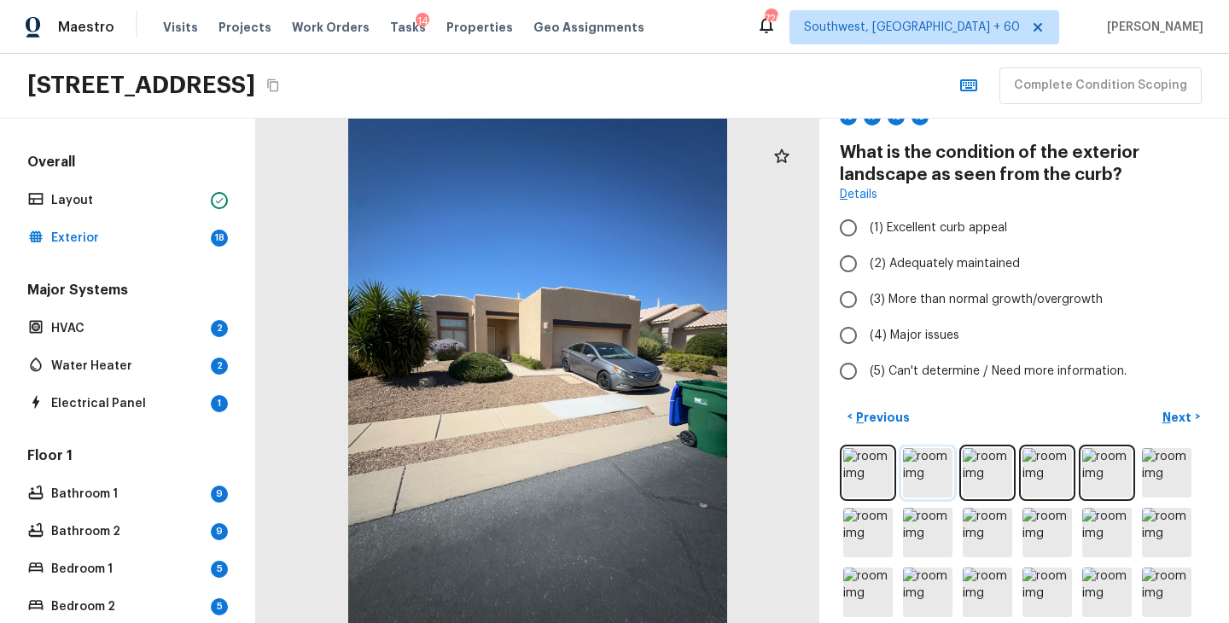
click at [906, 474] on img at bounding box center [927, 472] width 49 height 49
click at [876, 471] on img at bounding box center [867, 472] width 49 height 49
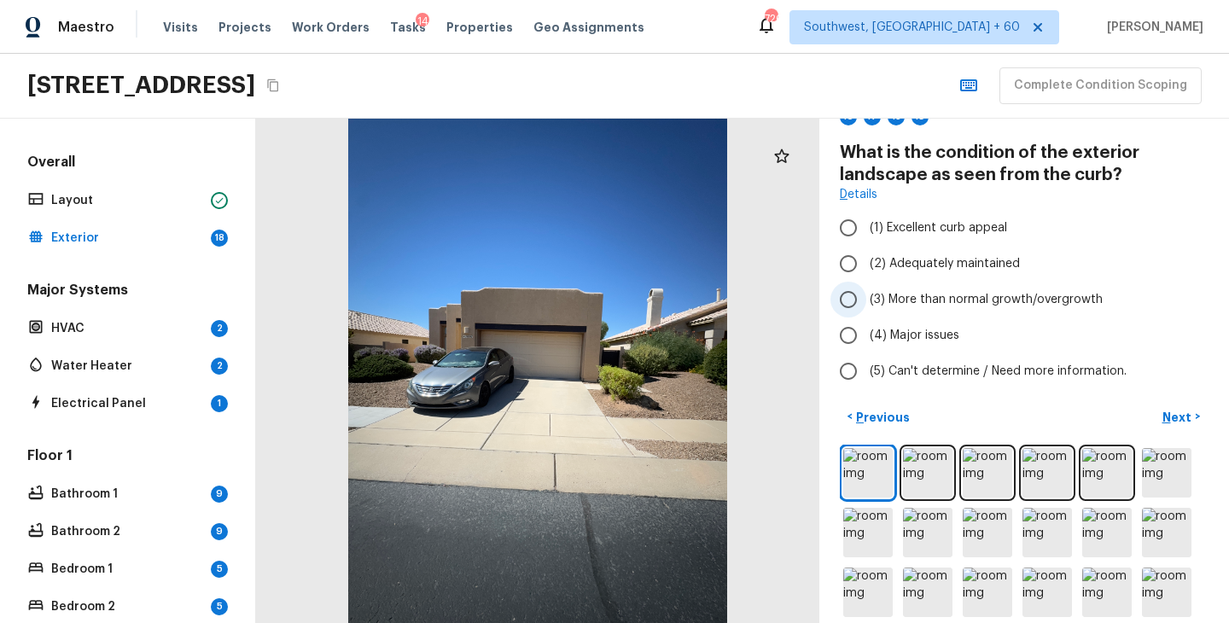
click at [919, 304] on span "(3) More than normal growth/overgrowth" at bounding box center [986, 299] width 233 height 17
click at [866, 304] on input "(3) More than normal growth/overgrowth" at bounding box center [848, 300] width 36 height 36
radio input "true"
click at [1173, 419] on p "Next" at bounding box center [1178, 417] width 32 height 17
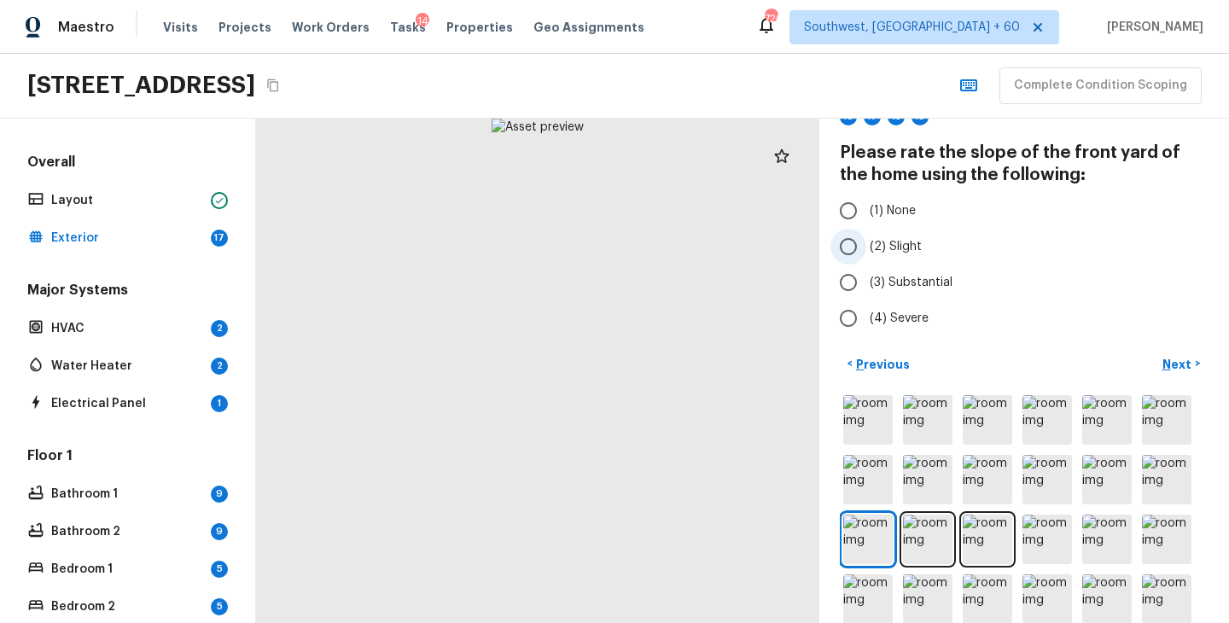
click at [883, 250] on span "(2) Slight" at bounding box center [896, 246] width 52 height 17
click at [866, 250] on input "(2) Slight" at bounding box center [848, 247] width 36 height 36
radio input "true"
click at [1190, 357] on p "Next" at bounding box center [1178, 364] width 32 height 17
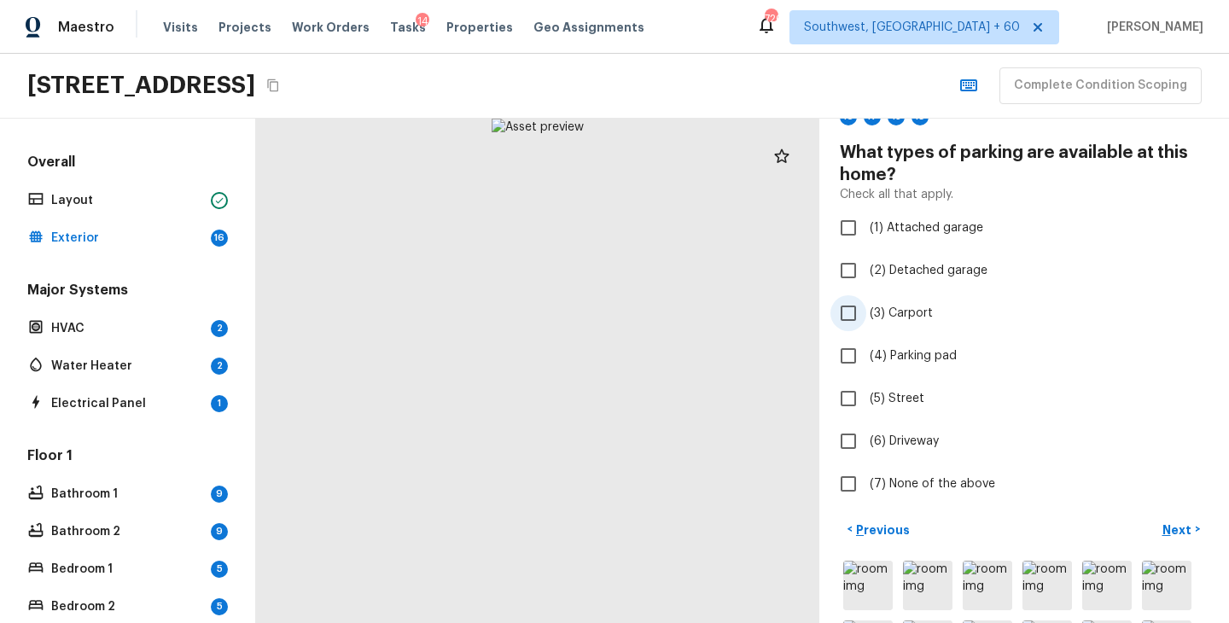
scroll to position [70, 0]
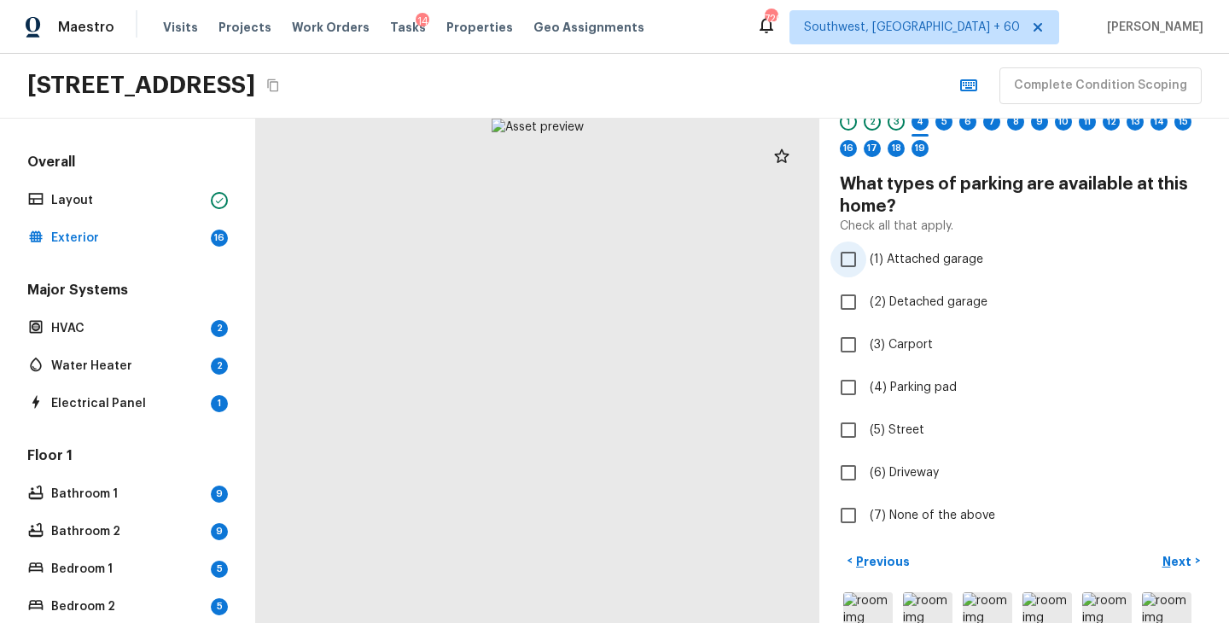
click at [934, 252] on span "(1) Attached garage" at bounding box center [927, 259] width 114 height 17
click at [866, 252] on input "(1) Attached garage" at bounding box center [848, 260] width 36 height 36
checkbox input "true"
click at [889, 480] on span "(6) Driveway" at bounding box center [904, 472] width 69 height 17
click at [866, 480] on input "(6) Driveway" at bounding box center [848, 473] width 36 height 36
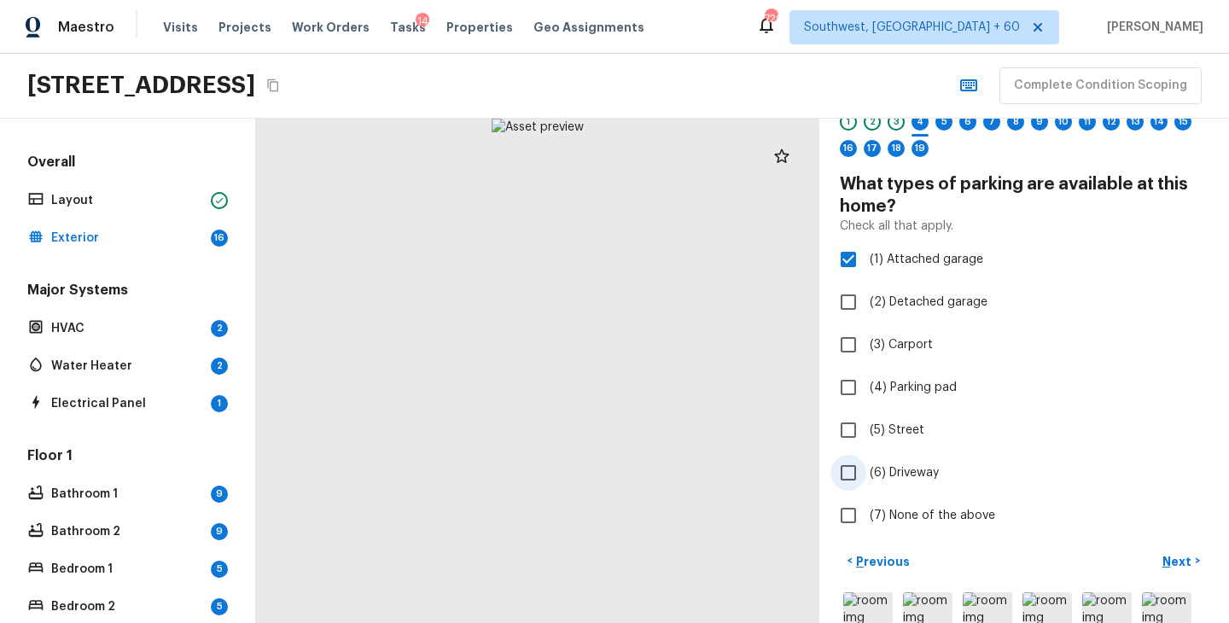
checkbox input "true"
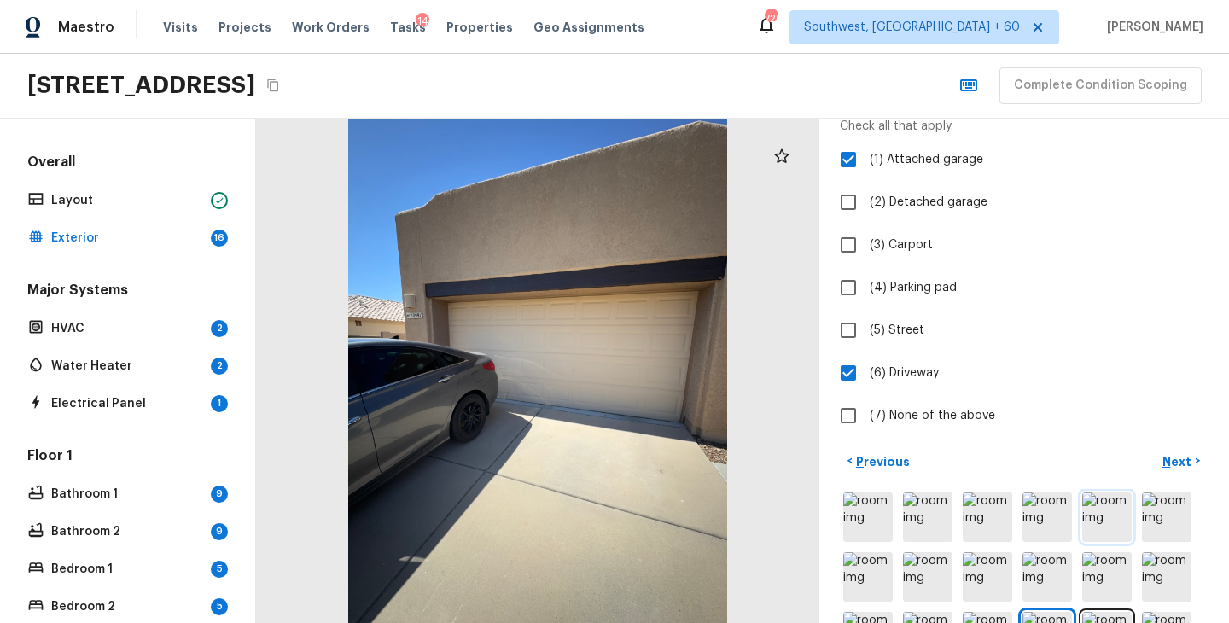
scroll to position [210, 0]
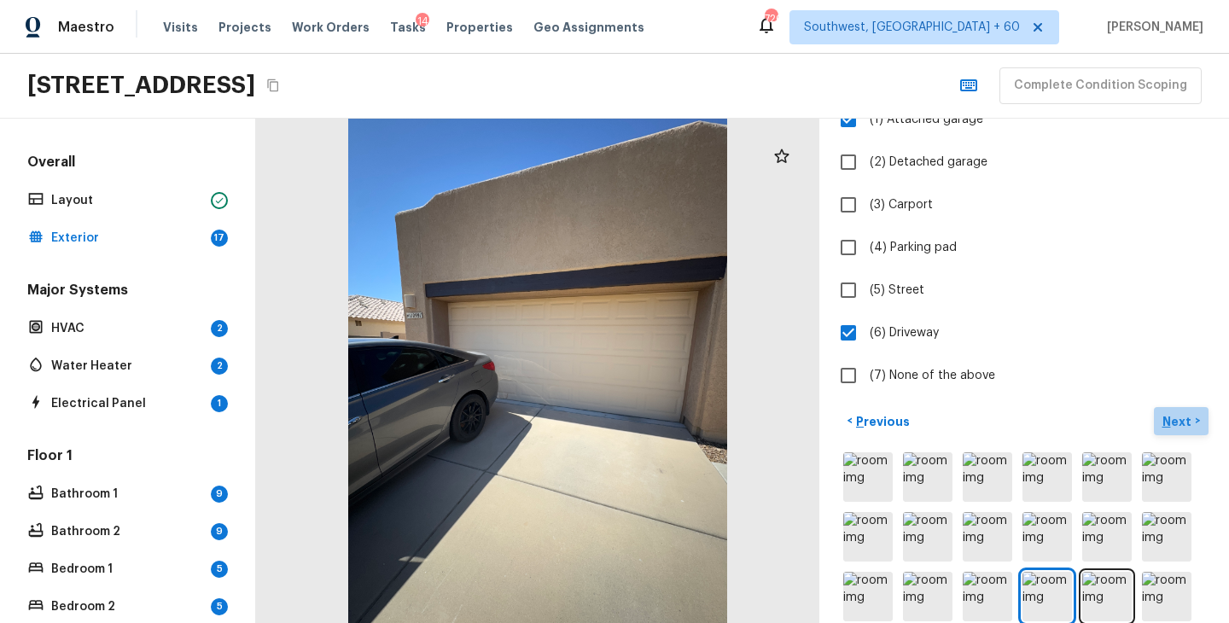
click at [1184, 424] on p "Next" at bounding box center [1178, 421] width 32 height 17
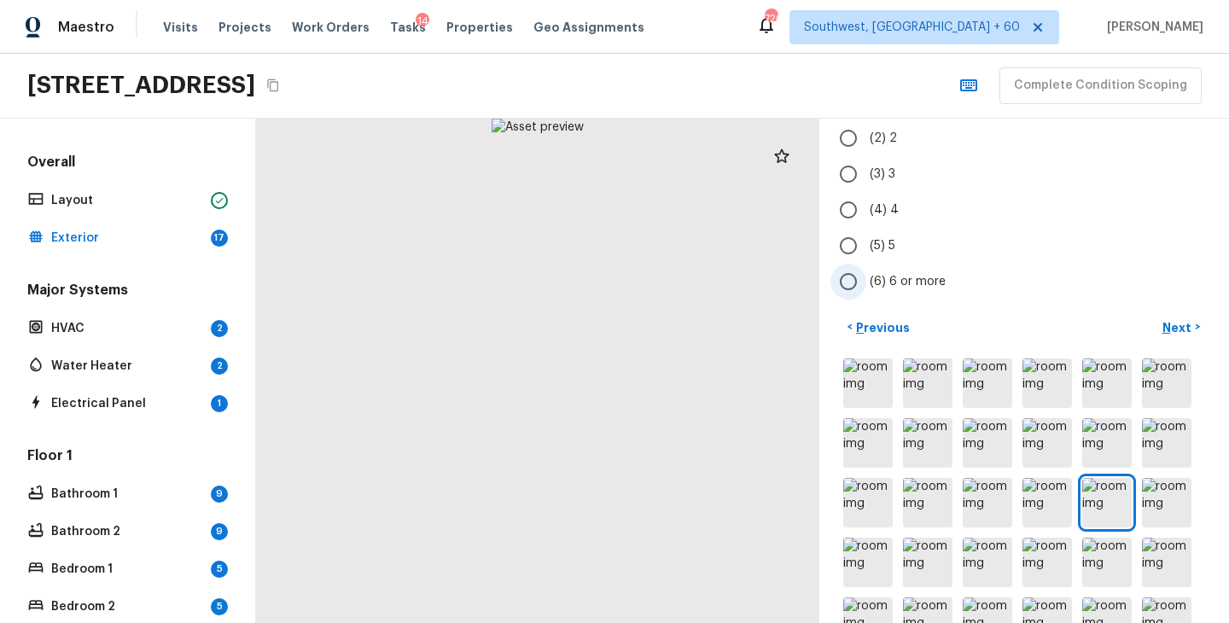
scroll to position [35, 0]
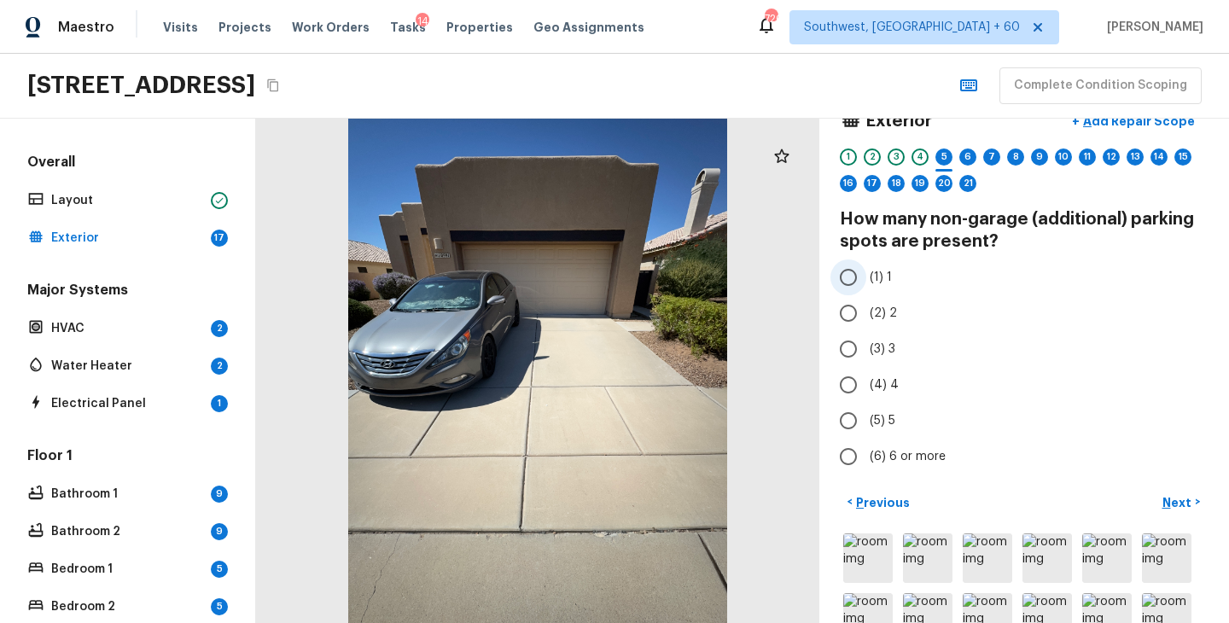
click at [877, 282] on span "(1) 1" at bounding box center [881, 277] width 22 height 17
click at [866, 282] on input "(1) 1" at bounding box center [848, 277] width 36 height 36
radio input "true"
click at [1174, 498] on p "Next" at bounding box center [1178, 502] width 32 height 17
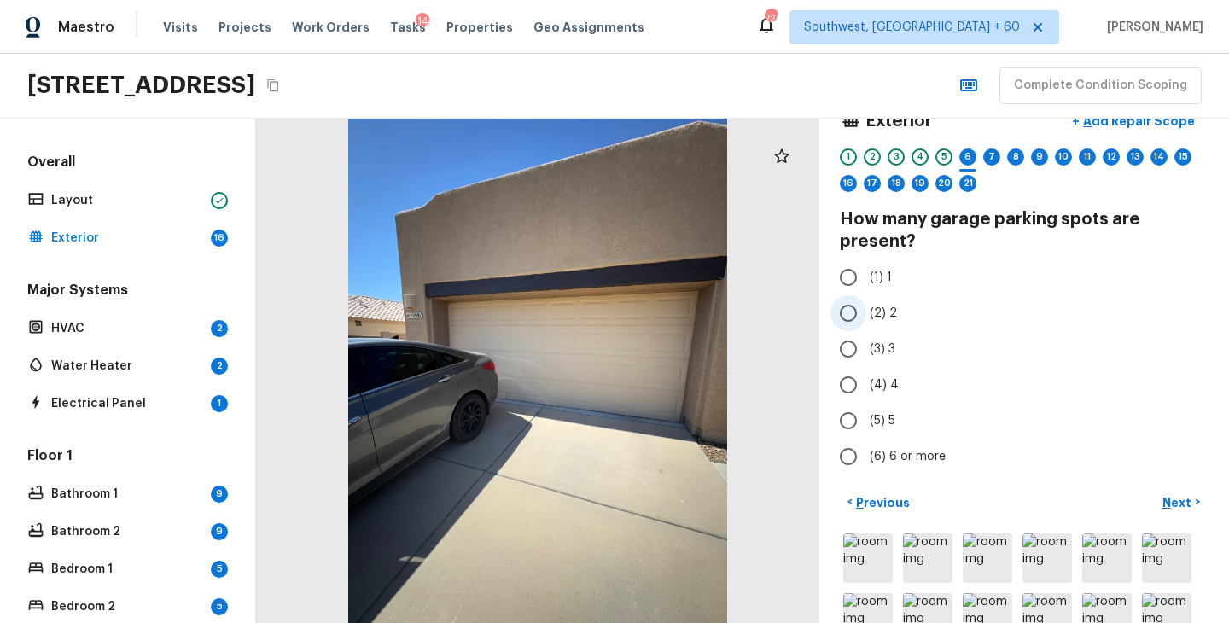
click at [878, 317] on span "(2) 2" at bounding box center [883, 313] width 27 height 17
click at [866, 317] on input "(2) 2" at bounding box center [848, 313] width 36 height 36
radio input "true"
click at [1183, 503] on p "Next" at bounding box center [1178, 502] width 32 height 17
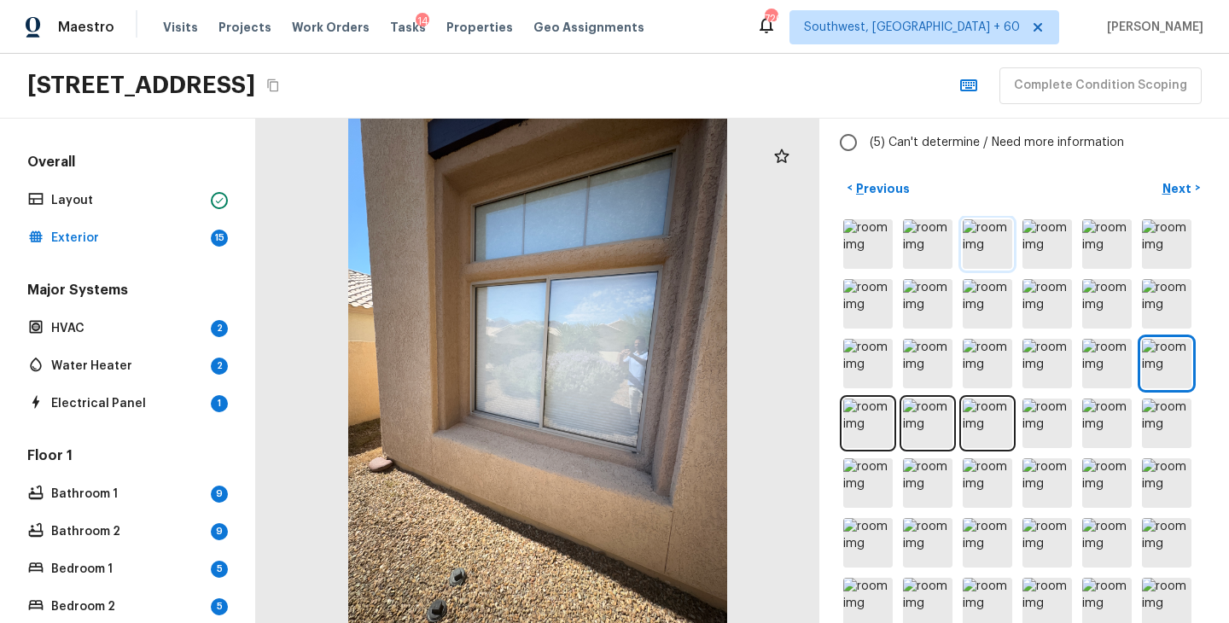
scroll to position [316, 0]
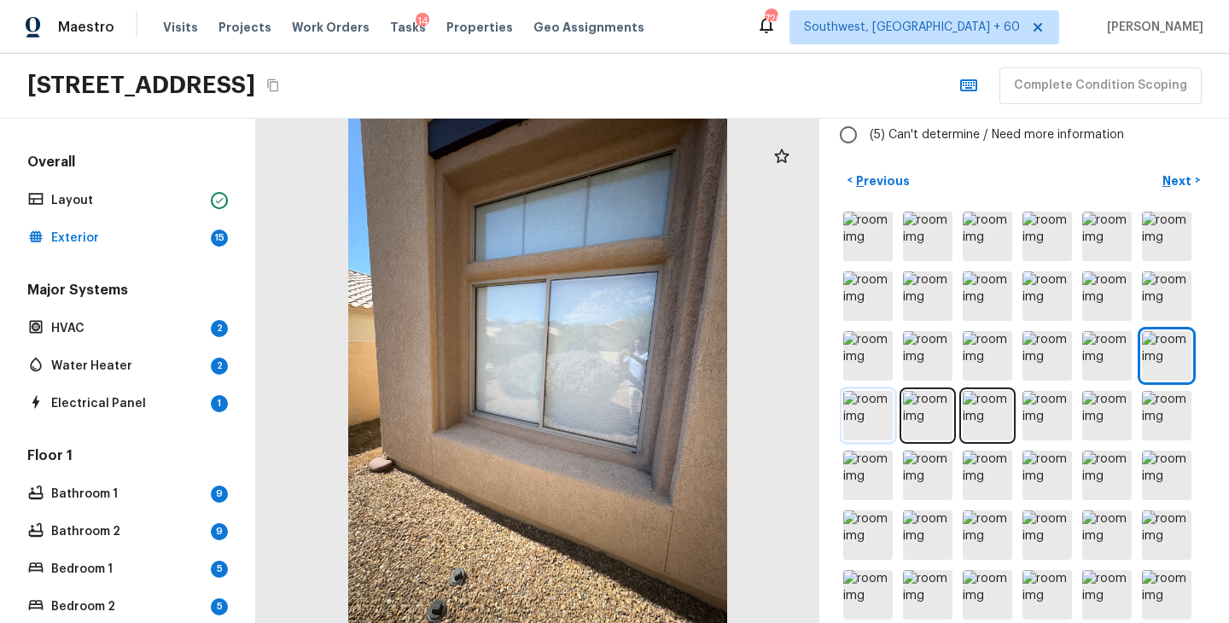
click at [873, 408] on img at bounding box center [867, 415] width 49 height 49
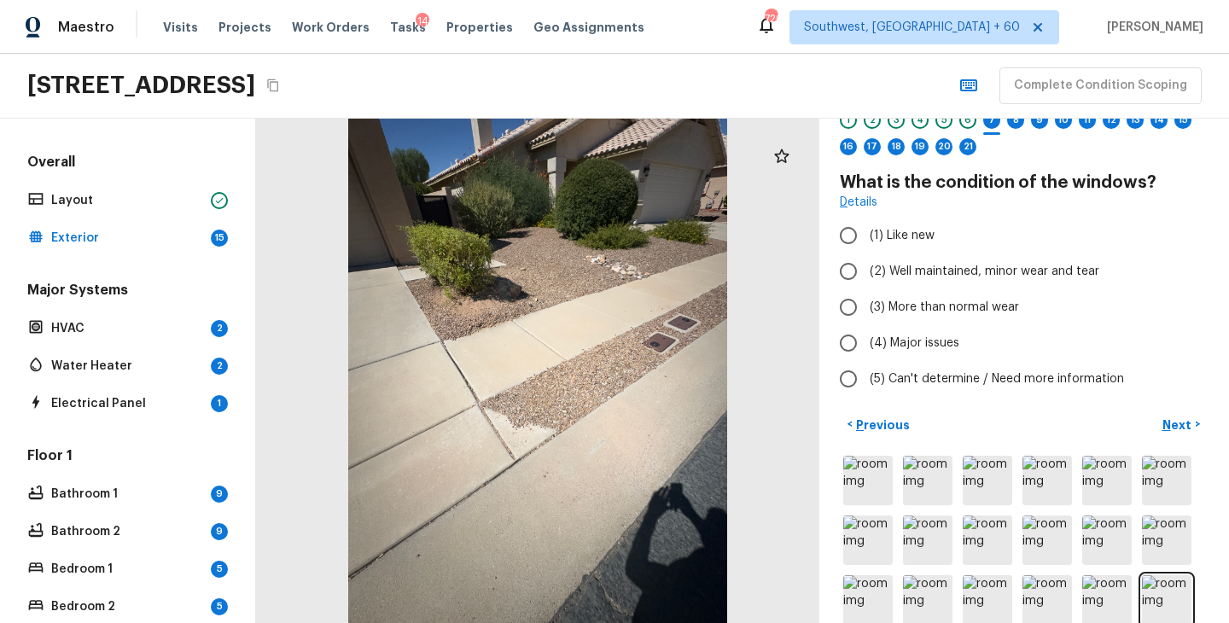
scroll to position [87, 0]
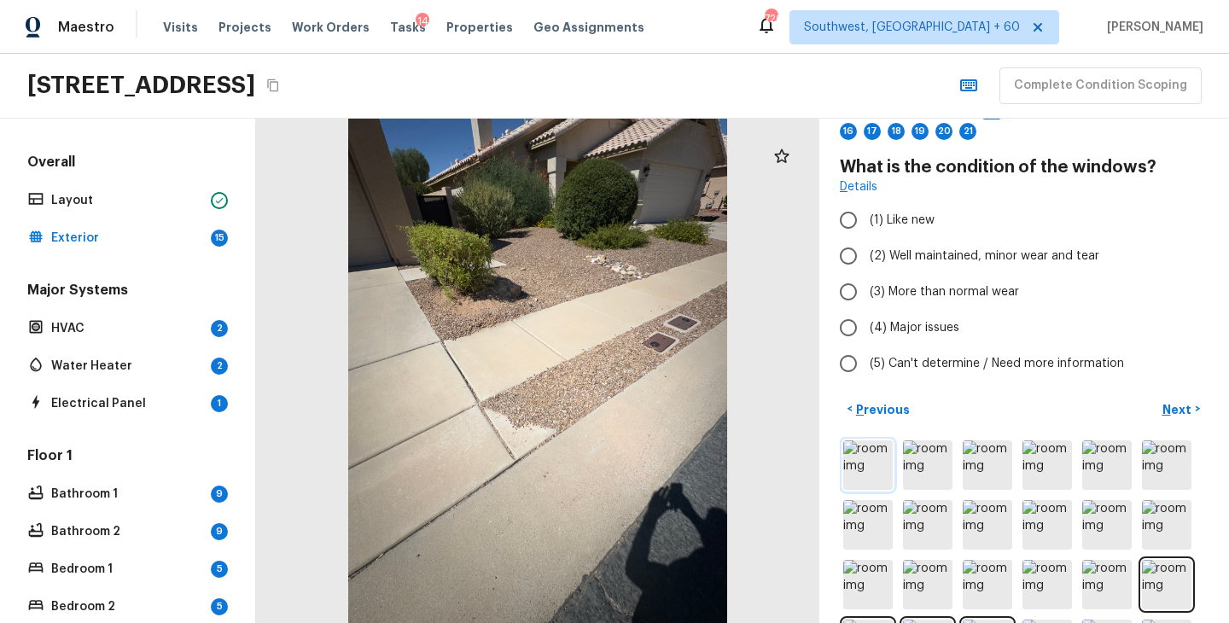
click at [864, 468] on img at bounding box center [867, 464] width 49 height 49
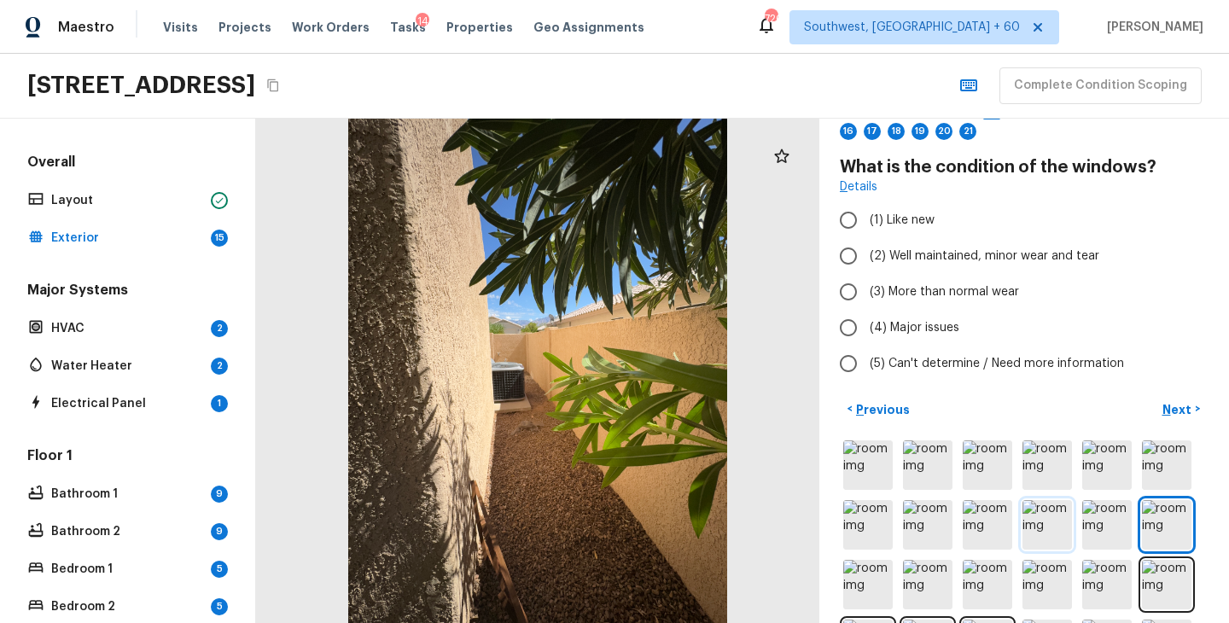
scroll to position [228, 0]
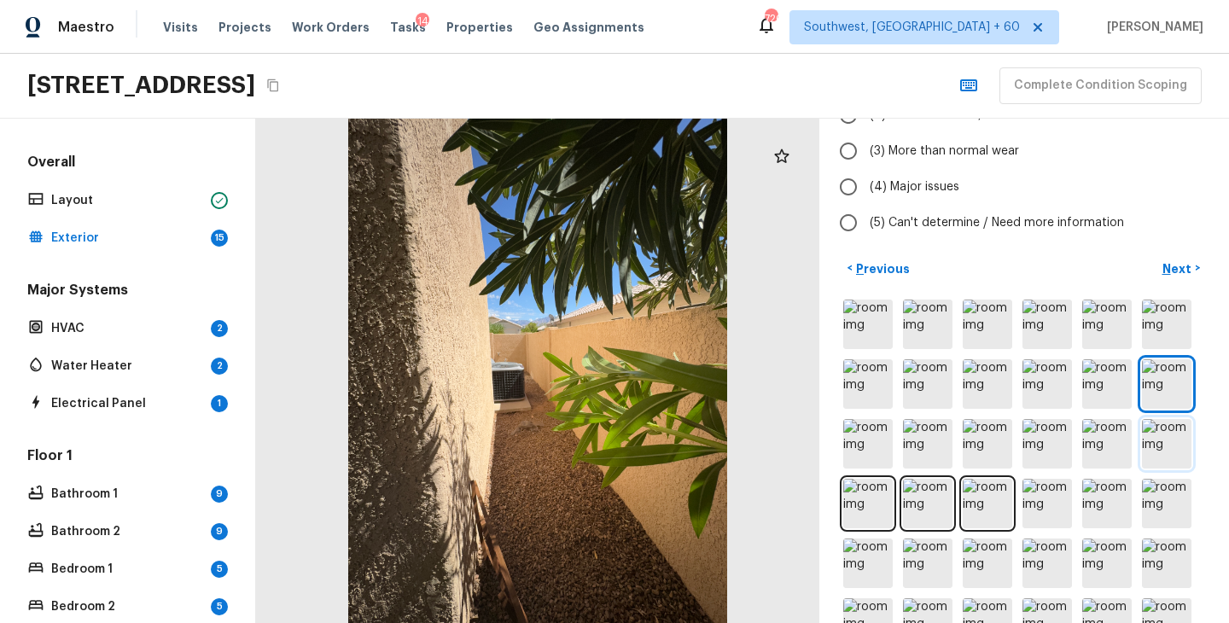
click at [1170, 454] on img at bounding box center [1166, 443] width 49 height 49
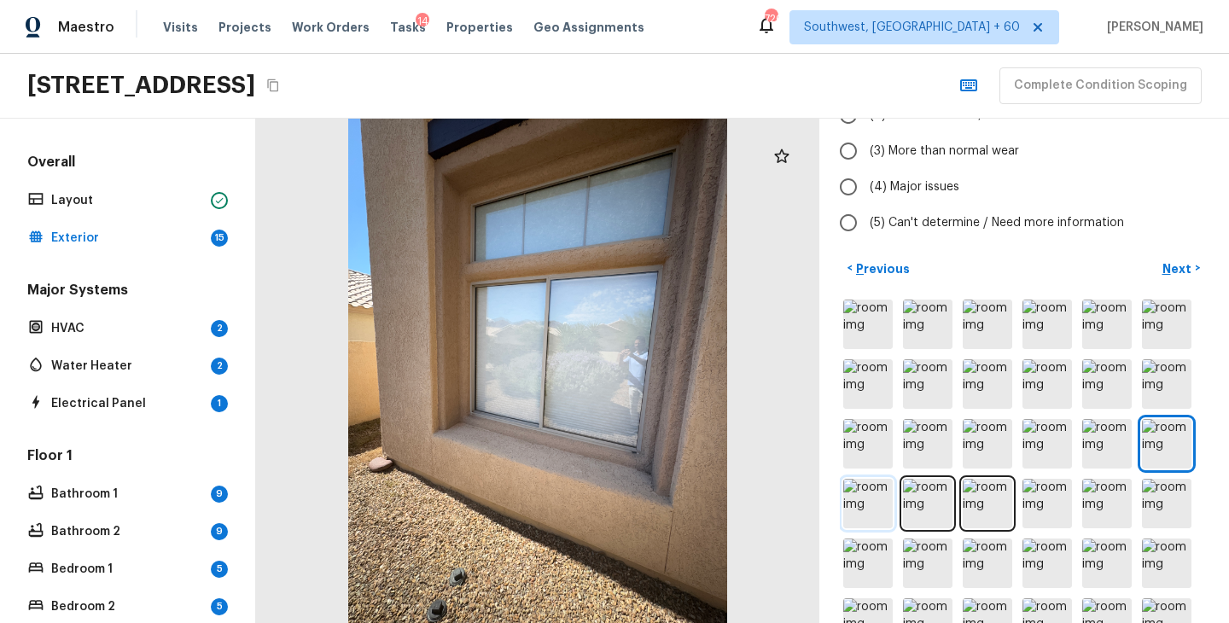
click at [873, 508] on img at bounding box center [867, 503] width 49 height 49
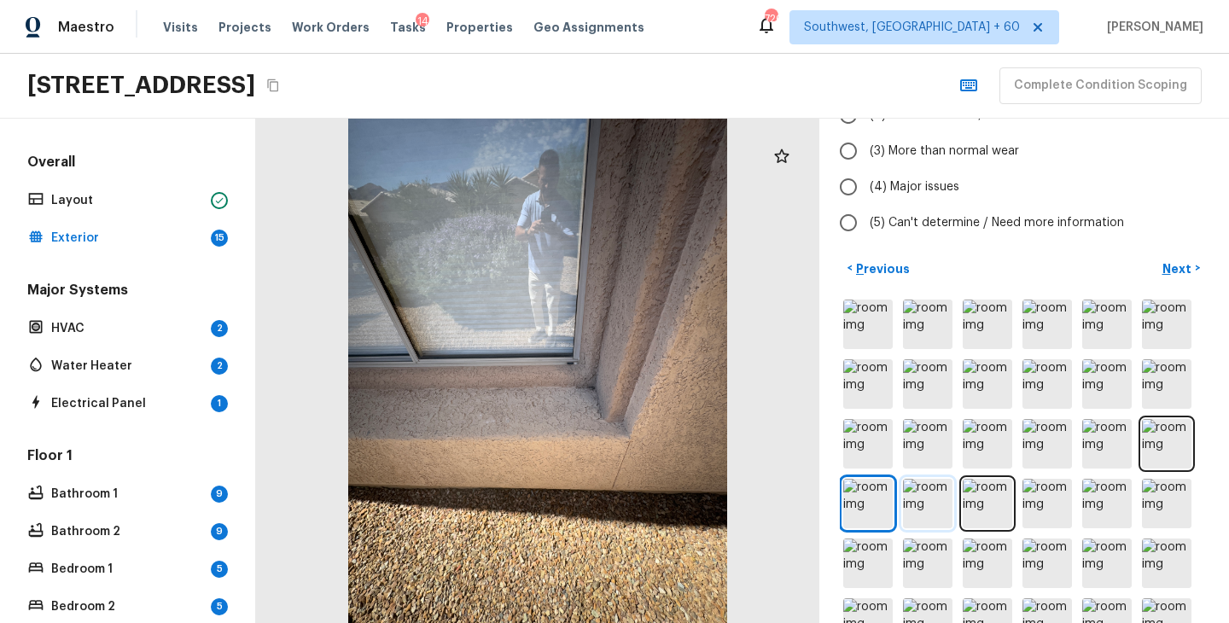
click at [934, 508] on img at bounding box center [927, 503] width 49 height 49
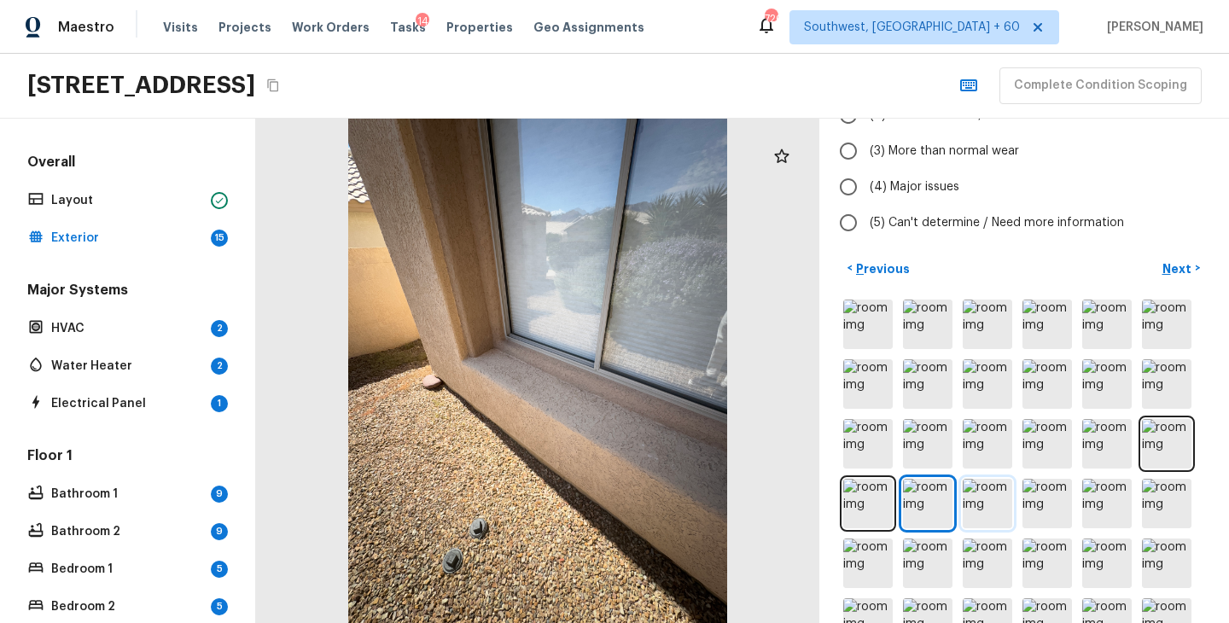
click at [993, 496] on img at bounding box center [987, 503] width 49 height 49
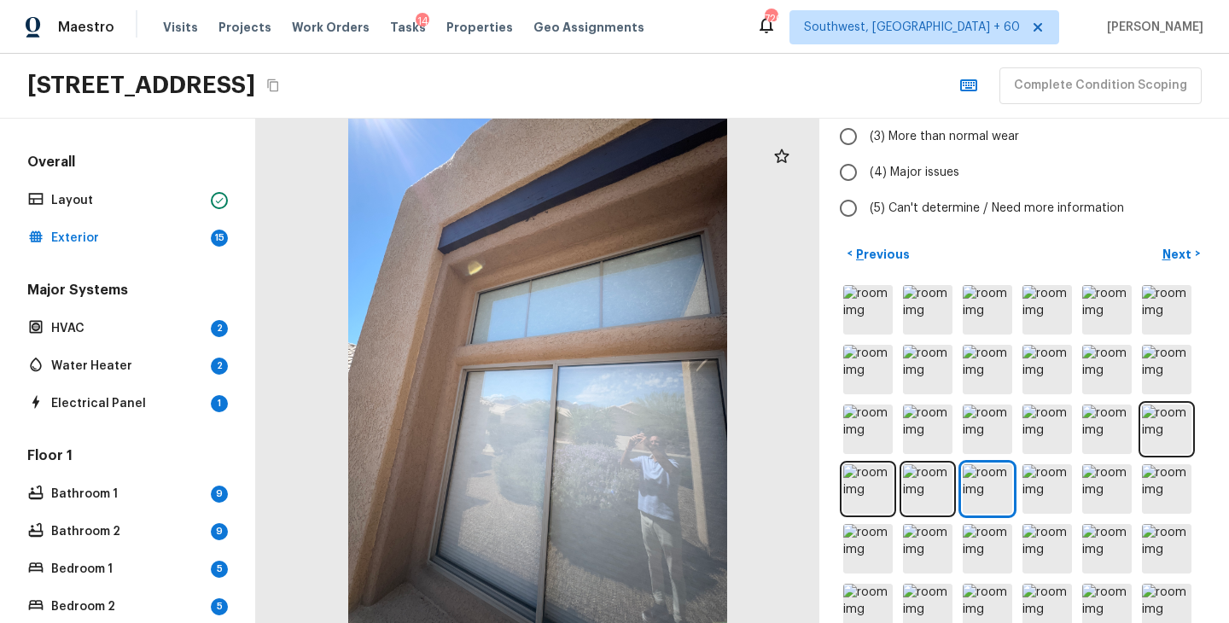
scroll to position [332, 0]
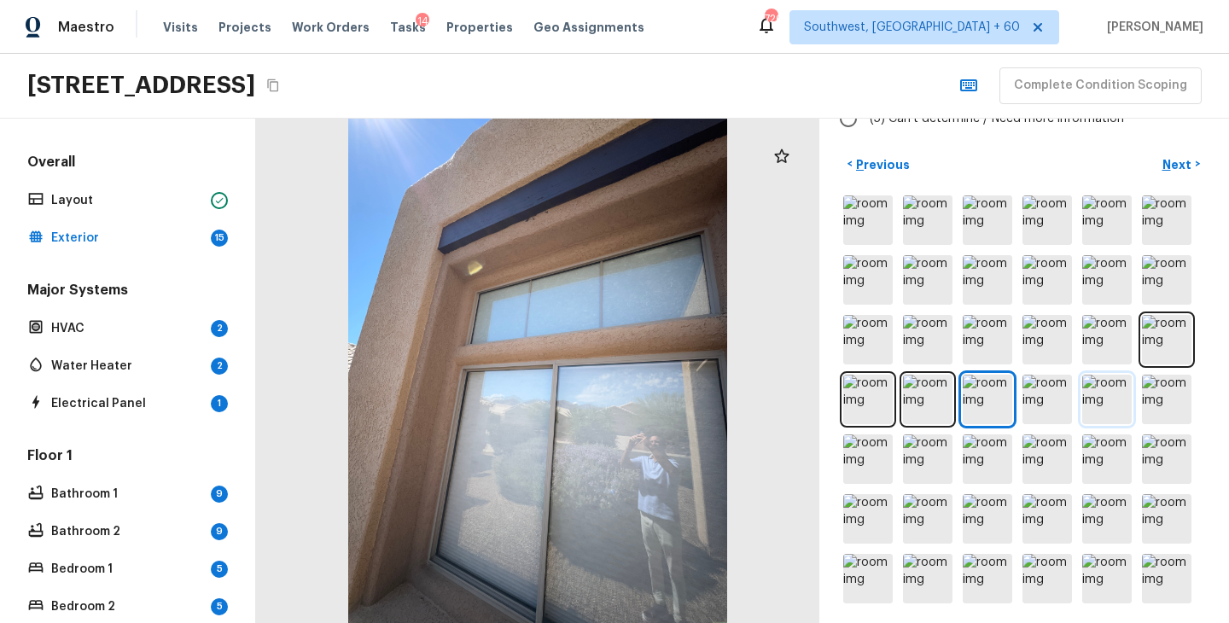
click at [1107, 398] on img at bounding box center [1106, 399] width 49 height 49
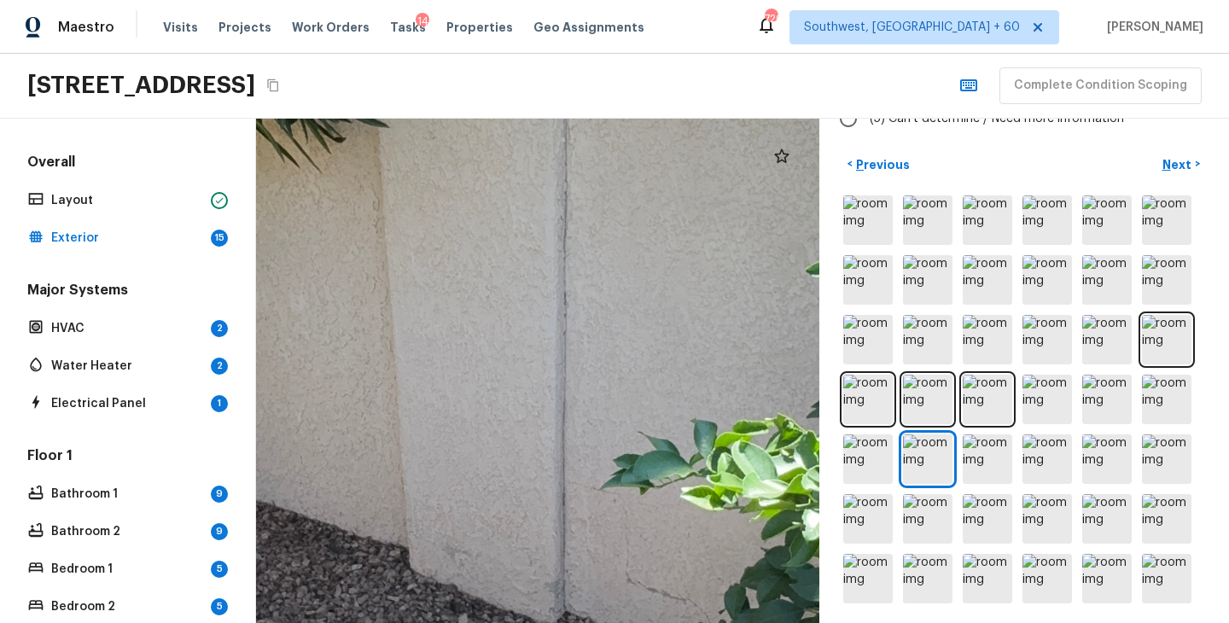
drag, startPoint x: 619, startPoint y: 443, endPoint x: 536, endPoint y: 159, distance: 296.0
click at [536, 159] on div at bounding box center [553, 413] width 2861 height 2563
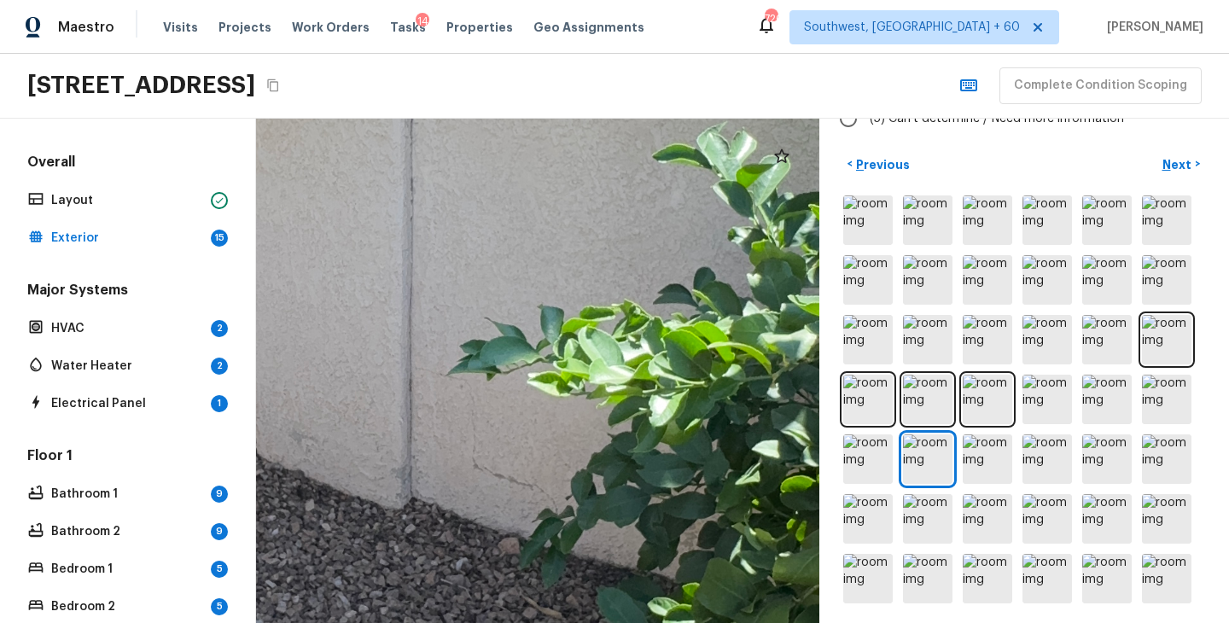
drag, startPoint x: 472, startPoint y: 172, endPoint x: 609, endPoint y: 244, distance: 155.4
click at [609, 244] on div at bounding box center [400, 299] width 2861 height 2563
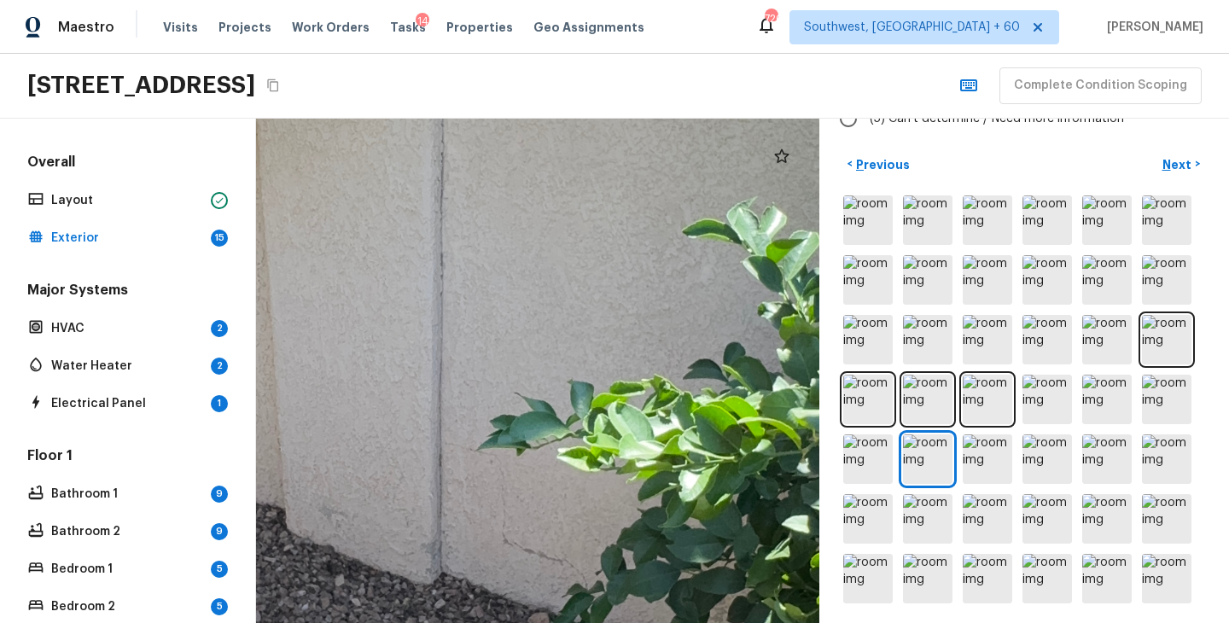
drag, startPoint x: 565, startPoint y: 253, endPoint x: 595, endPoint y: 326, distance: 78.4
click at [595, 326] on div at bounding box center [430, 374] width 2861 height 2563
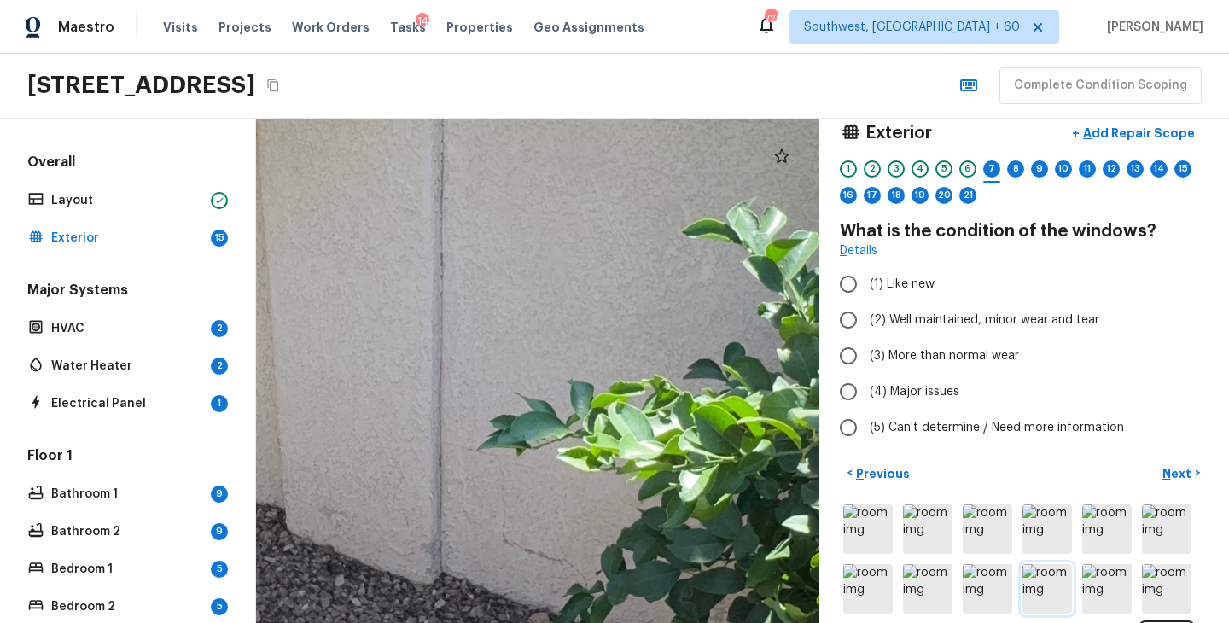
scroll to position [0, 0]
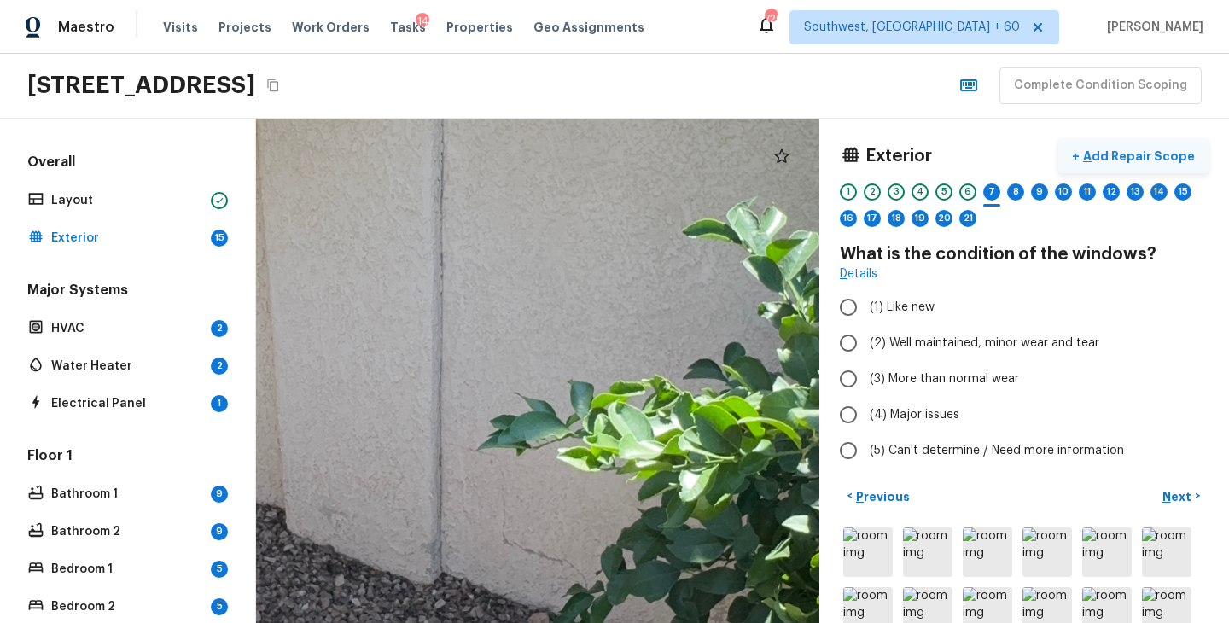
click at [1165, 156] on p "Add Repair Scope" at bounding box center [1137, 156] width 115 height 17
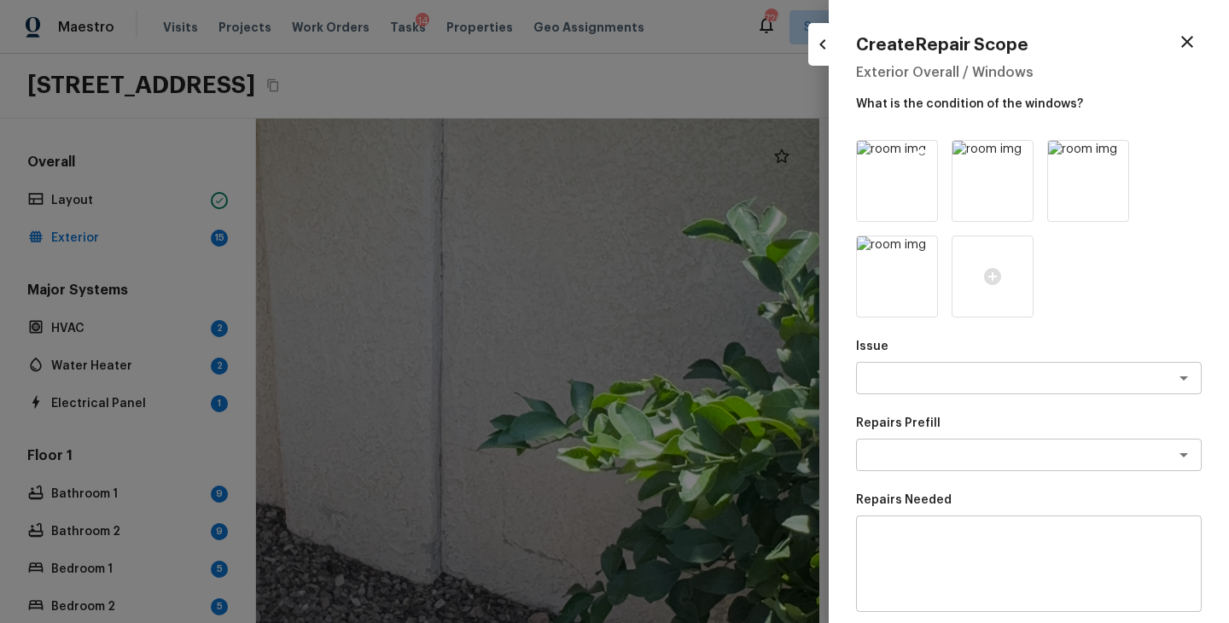
click at [926, 155] on icon at bounding box center [922, 156] width 15 height 15
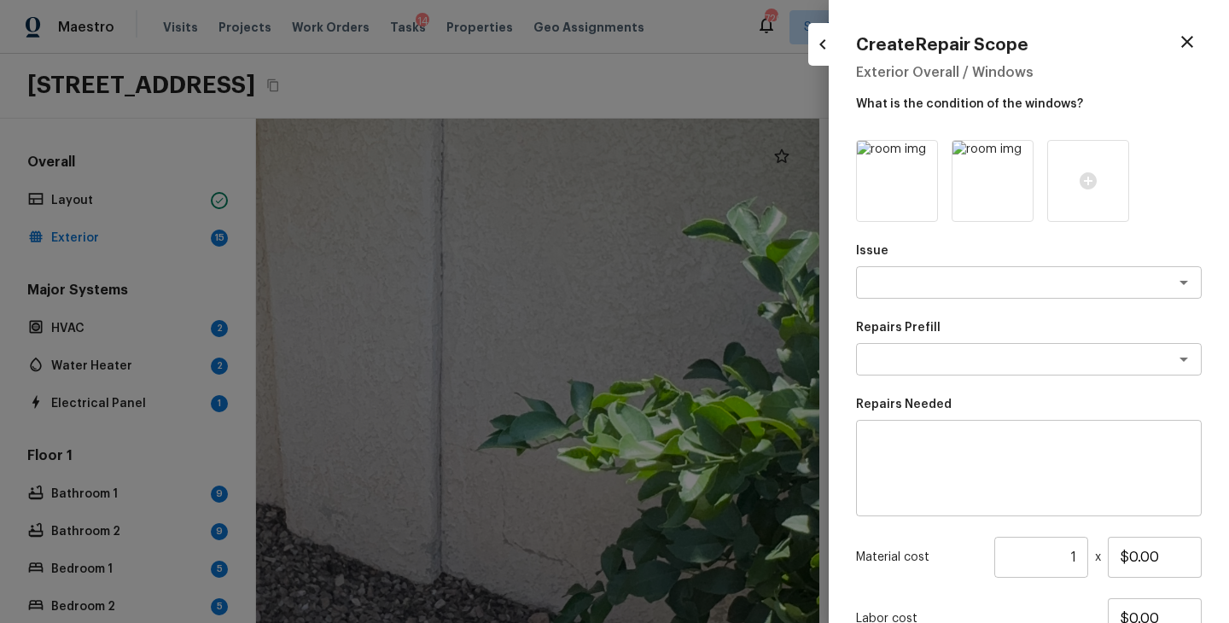
click at [926, 155] on icon at bounding box center [922, 156] width 15 height 15
click at [904, 182] on icon at bounding box center [896, 180] width 17 height 17
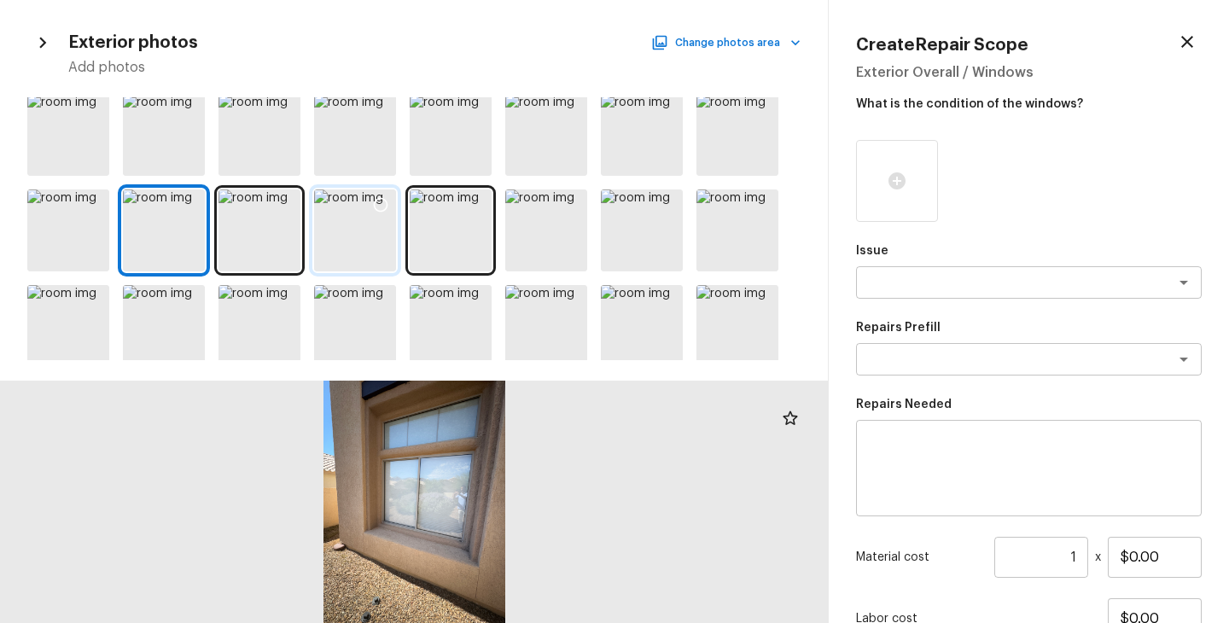
scroll to position [177, 0]
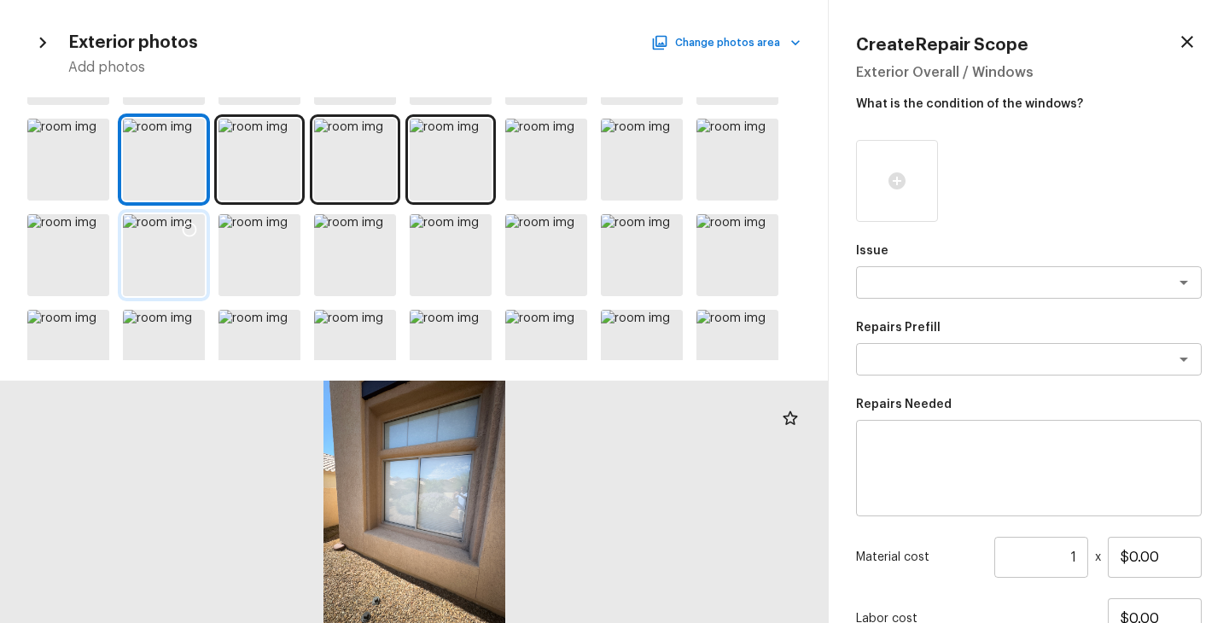
click at [150, 253] on div at bounding box center [164, 255] width 82 height 82
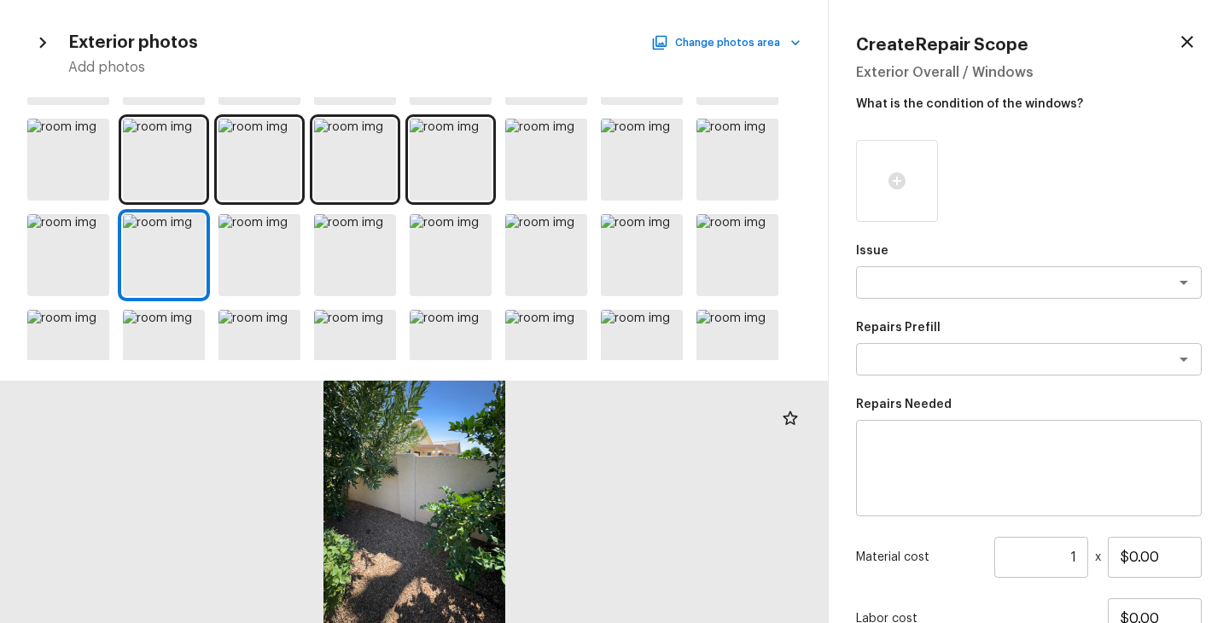
click at [384, 451] on div at bounding box center [414, 502] width 828 height 242
click at [190, 230] on icon at bounding box center [189, 229] width 17 height 17
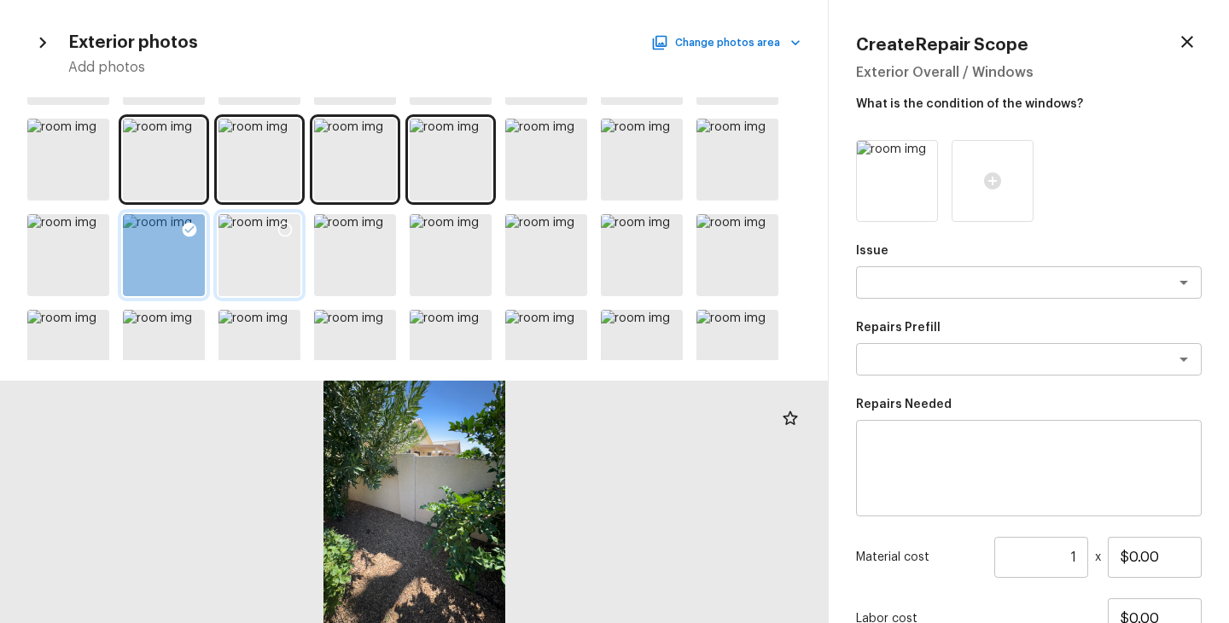
click at [267, 261] on div at bounding box center [259, 255] width 82 height 82
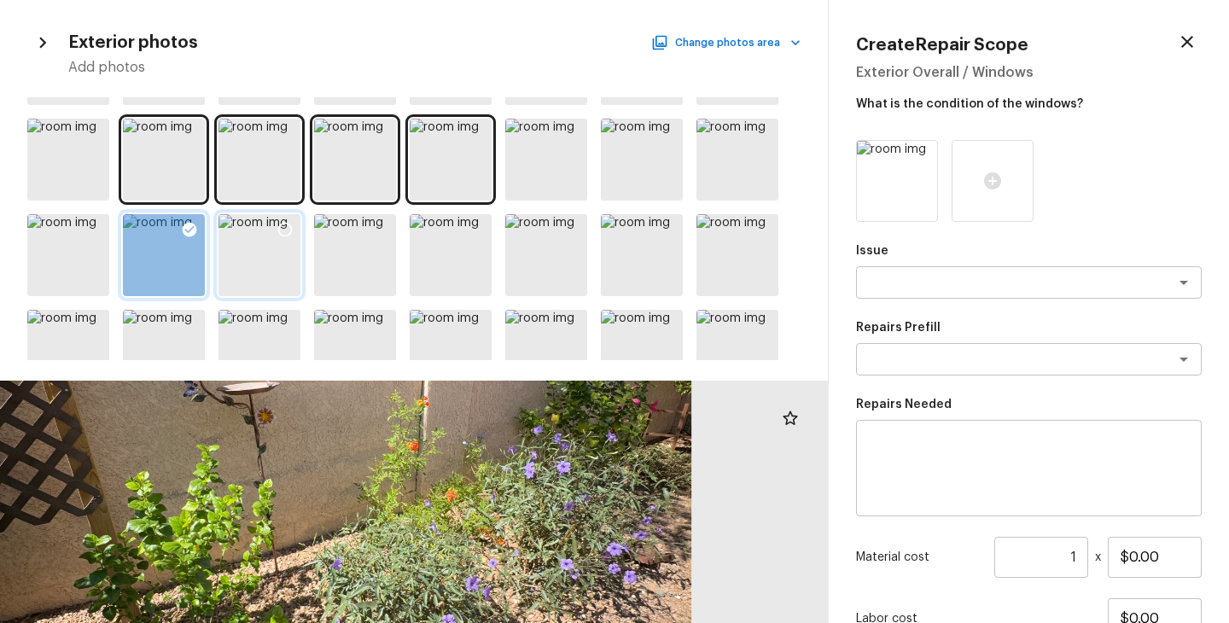
click at [279, 233] on icon at bounding box center [285, 230] width 15 height 15
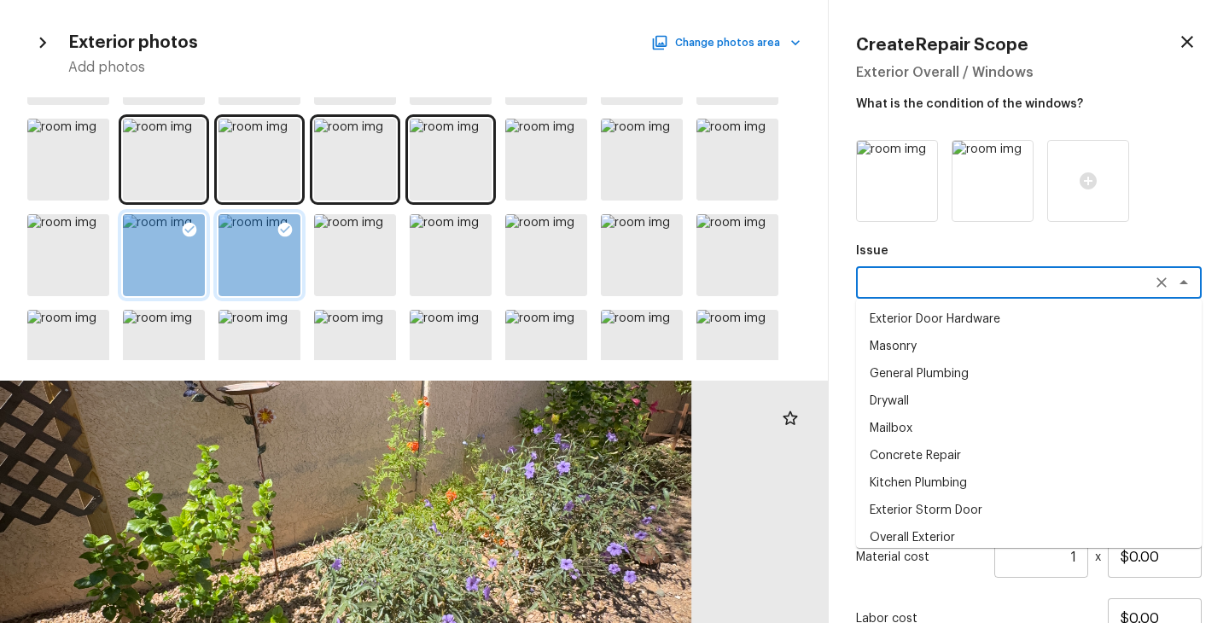
click at [993, 276] on textarea at bounding box center [1005, 282] width 282 height 17
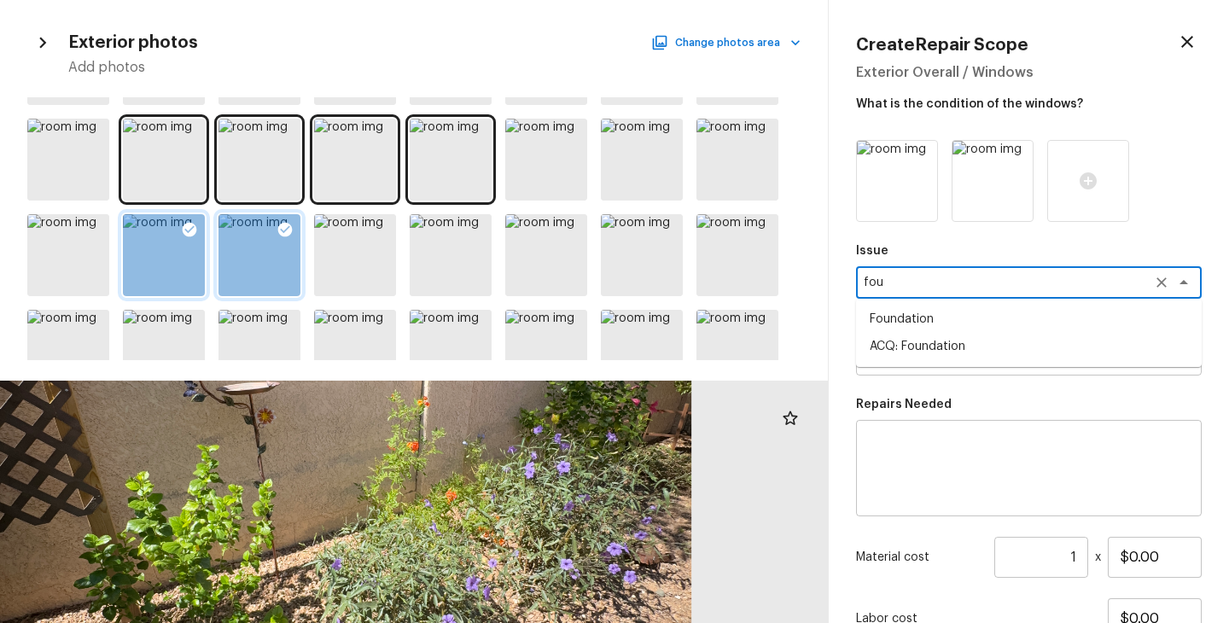
click at [990, 348] on li "ACQ: Foundation" at bounding box center [1029, 346] width 346 height 27
click at [990, 348] on div "x ​" at bounding box center [1029, 359] width 346 height 32
type textarea "ACQ: Foundation"
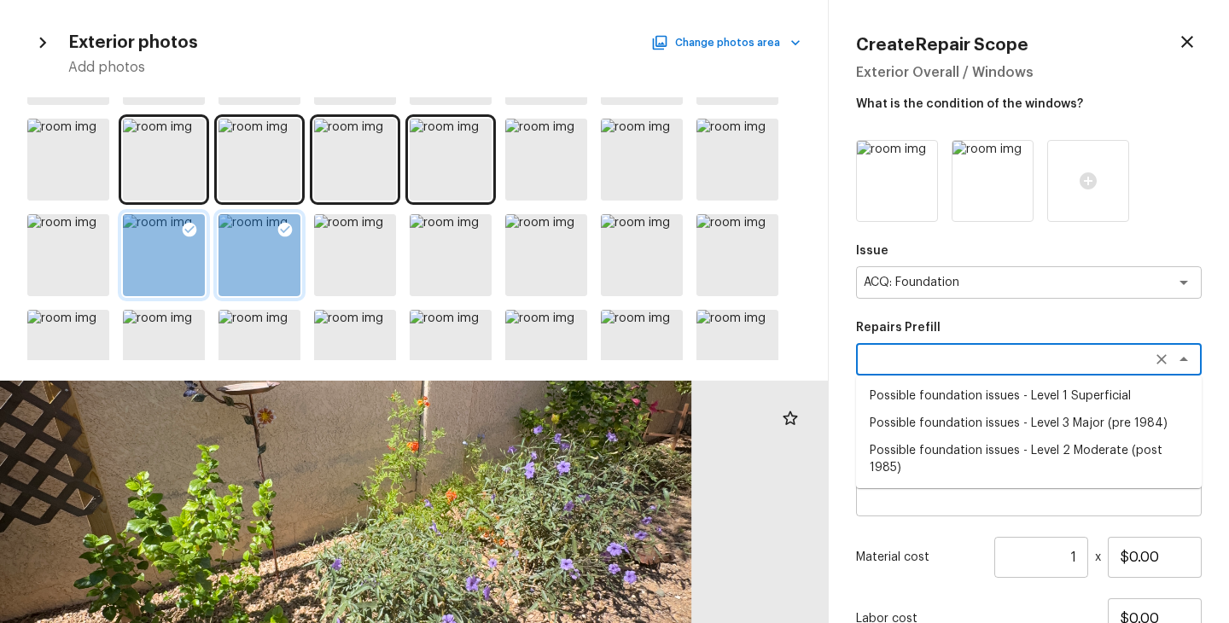
click at [1017, 447] on li "Possible foundation issues - Level 2 Moderate (post 1985)" at bounding box center [1029, 459] width 346 height 44
type textarea "Possible foundation issues - Level 2 Moderate (post 1985)"
type textarea "Possible foundation issues - Level 2 Moderate: Disclaimer: This is NOT a techni…"
type input "$5,000.00"
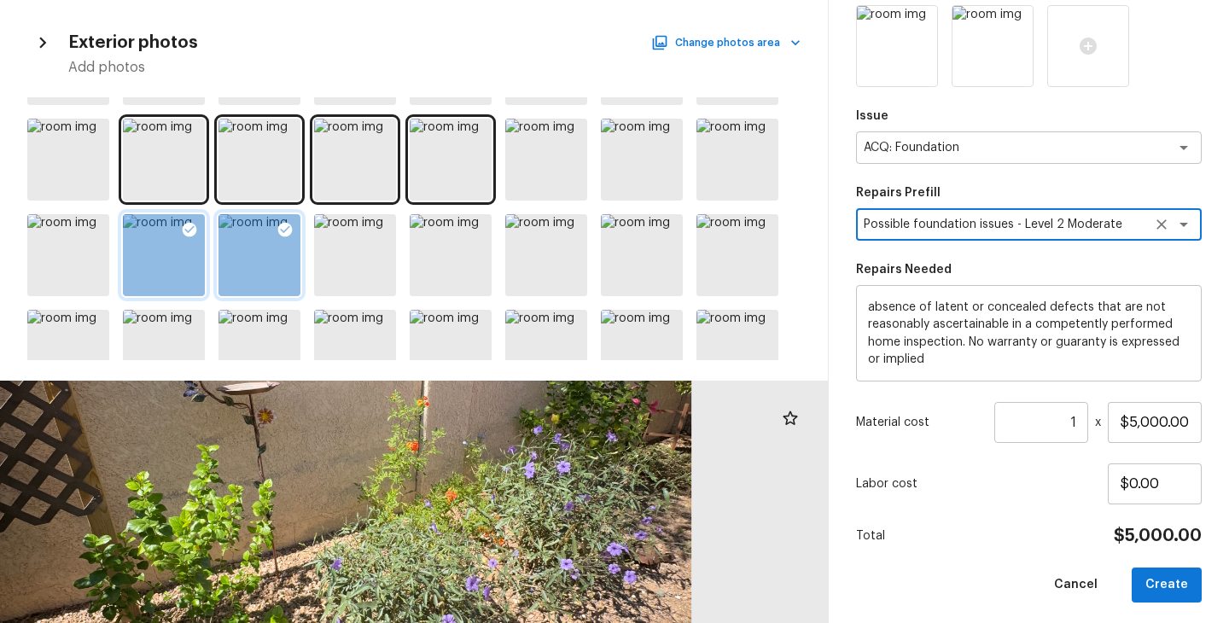
scroll to position [141, 0]
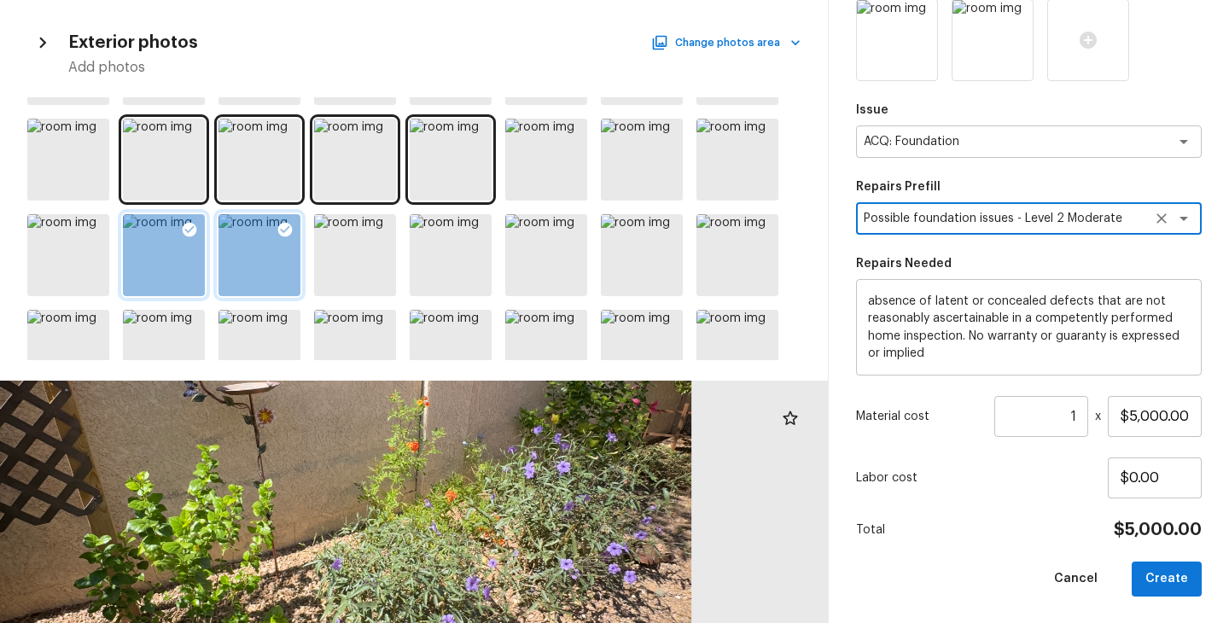
click at [984, 547] on div "Issue ACQ: Foundation x ​ Repairs Prefill Possible foundation issues - Level 2 …" at bounding box center [1029, 297] width 346 height 597
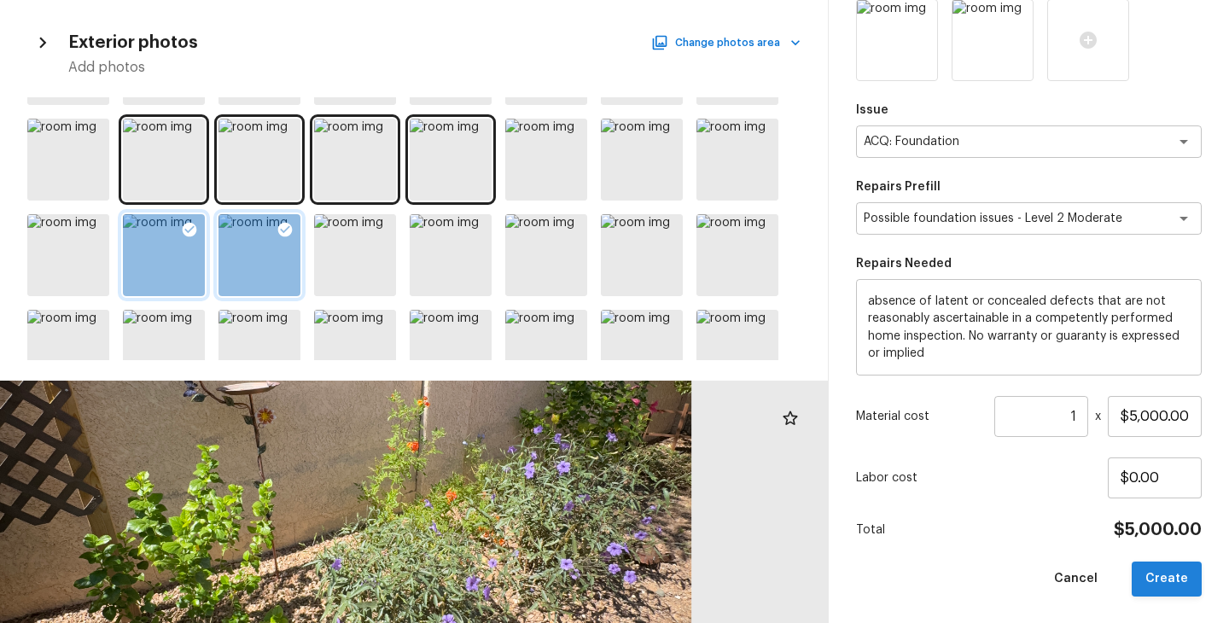
click at [1158, 580] on button "Create" at bounding box center [1167, 579] width 70 height 35
type input "$0.00"
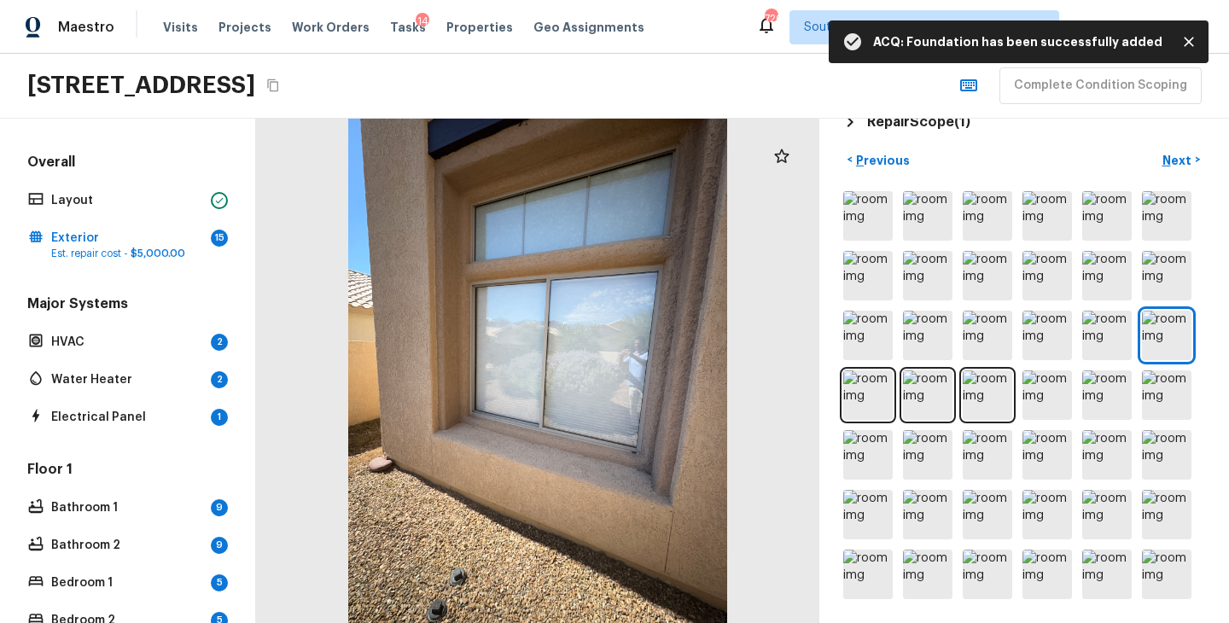
scroll to position [0, 0]
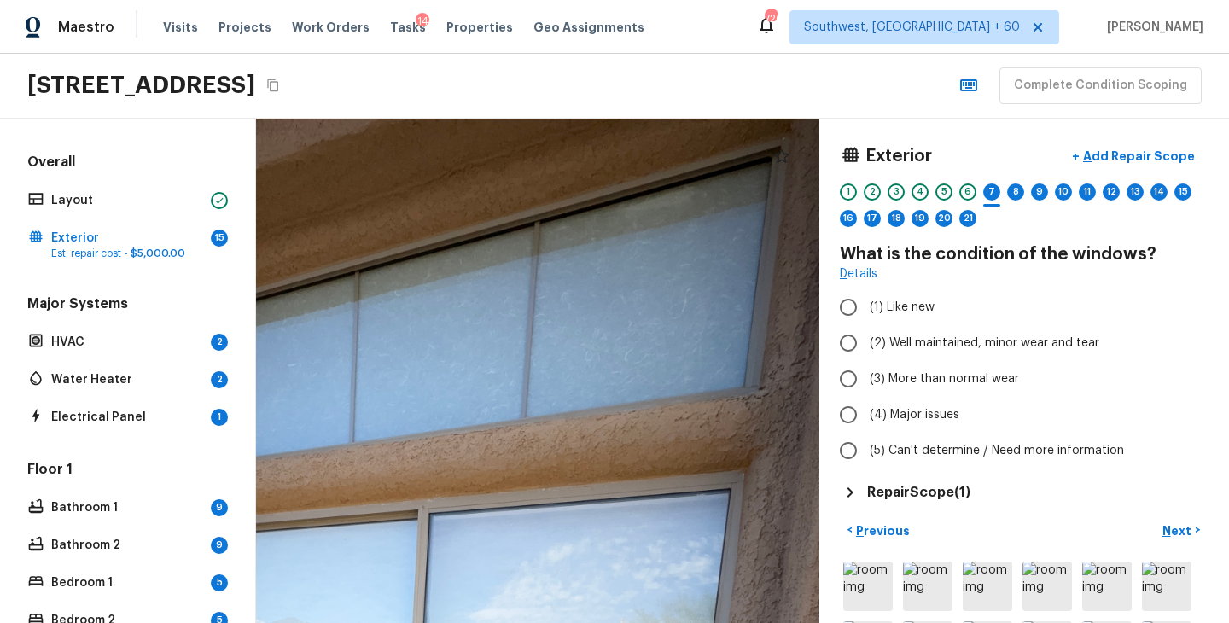
drag, startPoint x: 622, startPoint y: 300, endPoint x: 541, endPoint y: 667, distance: 375.8
click at [541, 622] on html "Maestro Visits Projects Work Orders Tasks 14 Properties Geo Assignments [GEOGRA…" at bounding box center [614, 311] width 1229 height 623
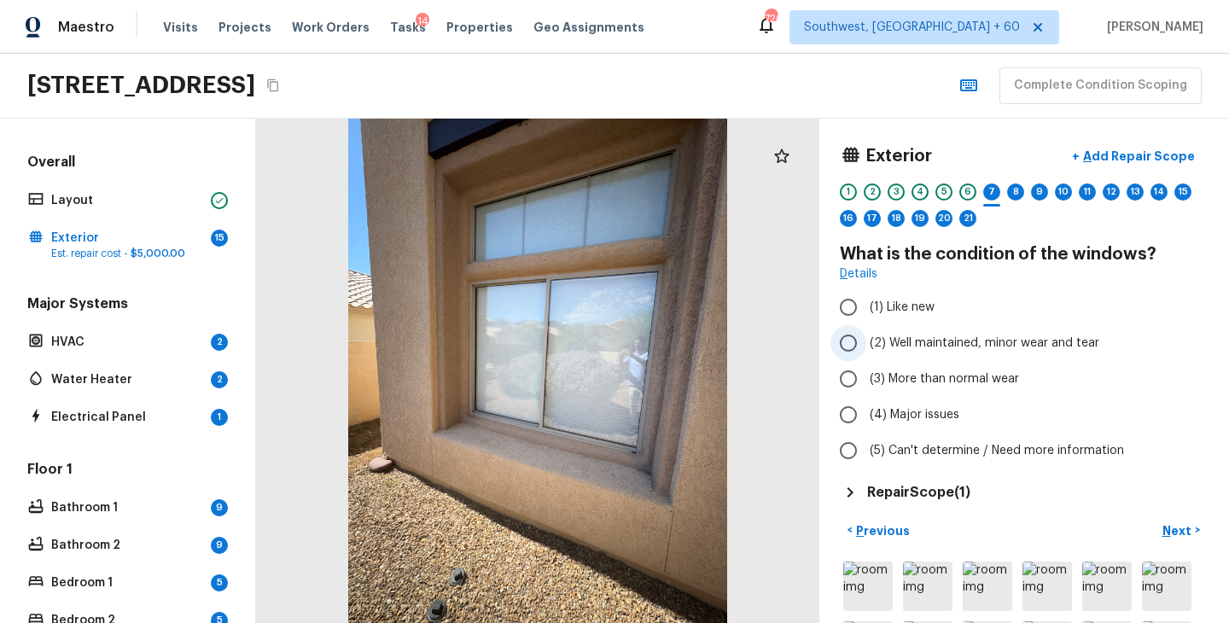
click at [992, 343] on span "(2) Well maintained, minor wear and tear" at bounding box center [985, 343] width 230 height 17
click at [866, 343] on input "(2) Well maintained, minor wear and tear" at bounding box center [848, 343] width 36 height 36
radio input "true"
click at [1161, 527] on button "Next >" at bounding box center [1181, 530] width 55 height 28
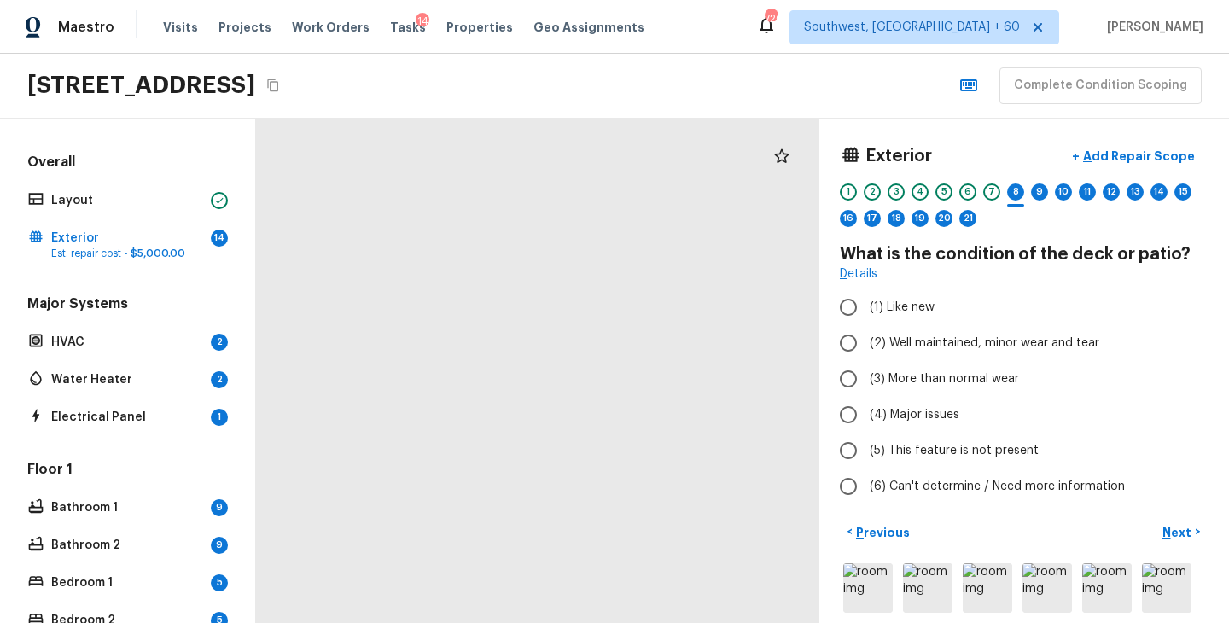
drag, startPoint x: 504, startPoint y: 477, endPoint x: 762, endPoint y: 221, distance: 363.9
click at [762, 221] on div at bounding box center [799, 115] width 1246 height 1115
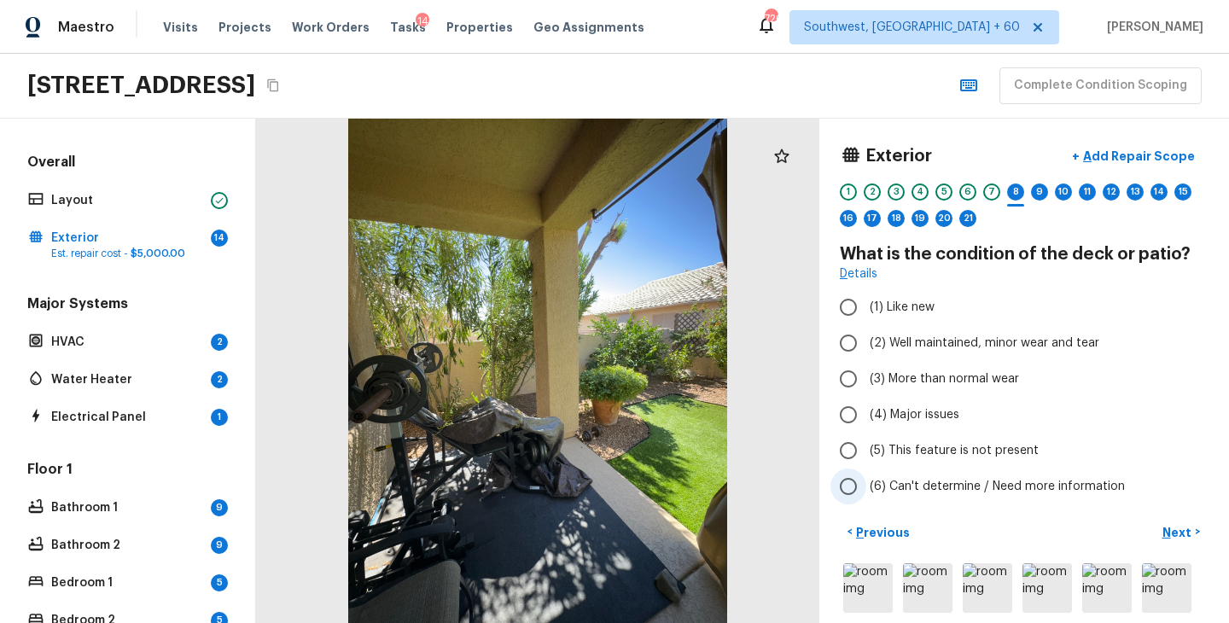
scroll to position [372, 0]
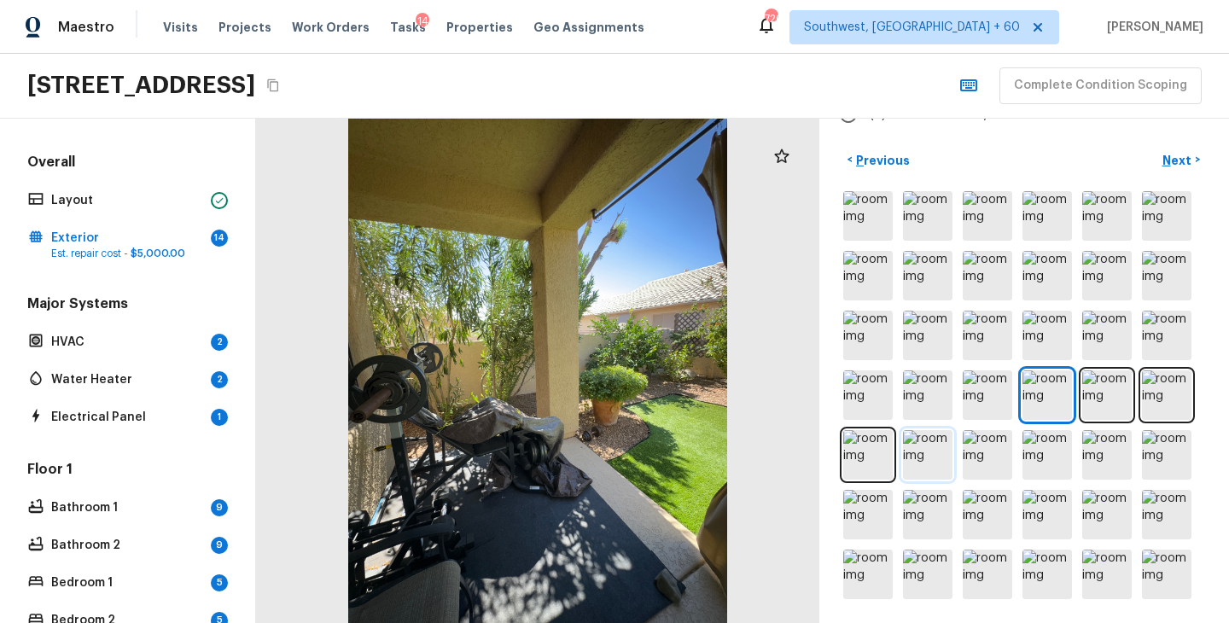
click at [925, 458] on img at bounding box center [927, 454] width 49 height 49
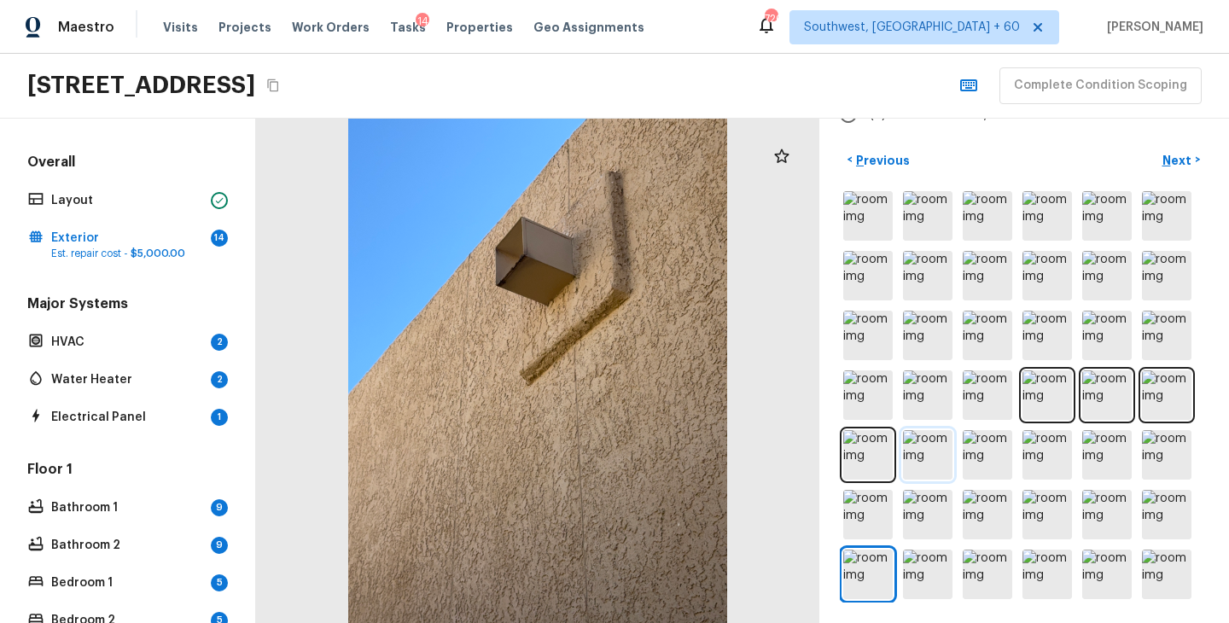
click at [927, 463] on img at bounding box center [927, 454] width 49 height 49
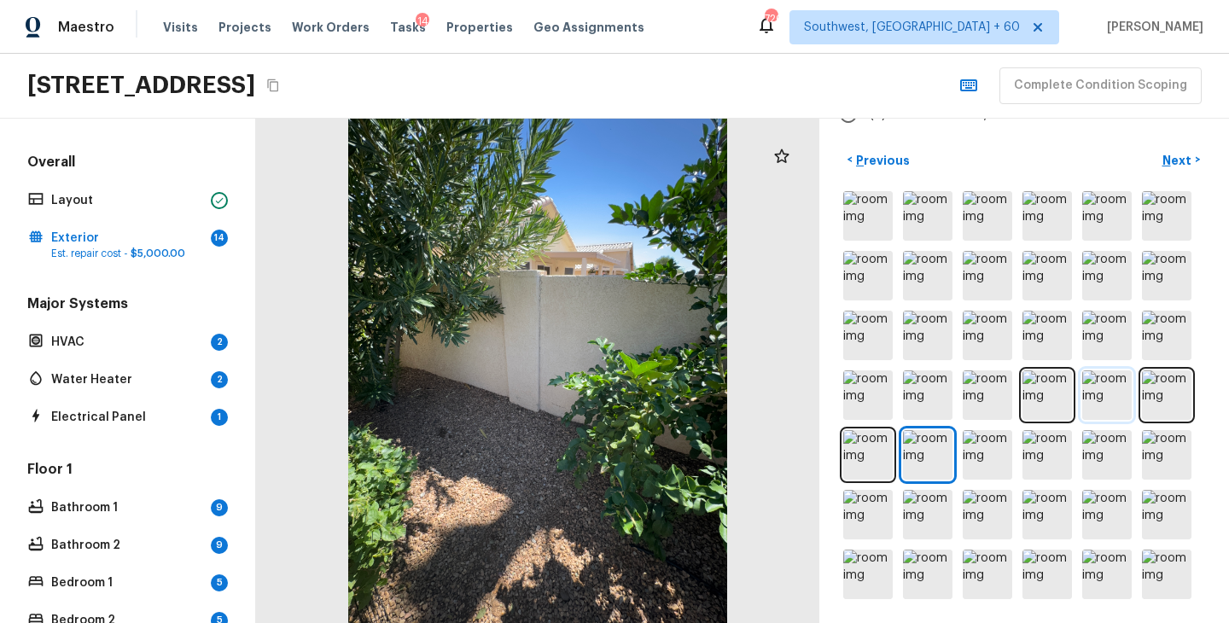
click at [1104, 404] on img at bounding box center [1106, 394] width 49 height 49
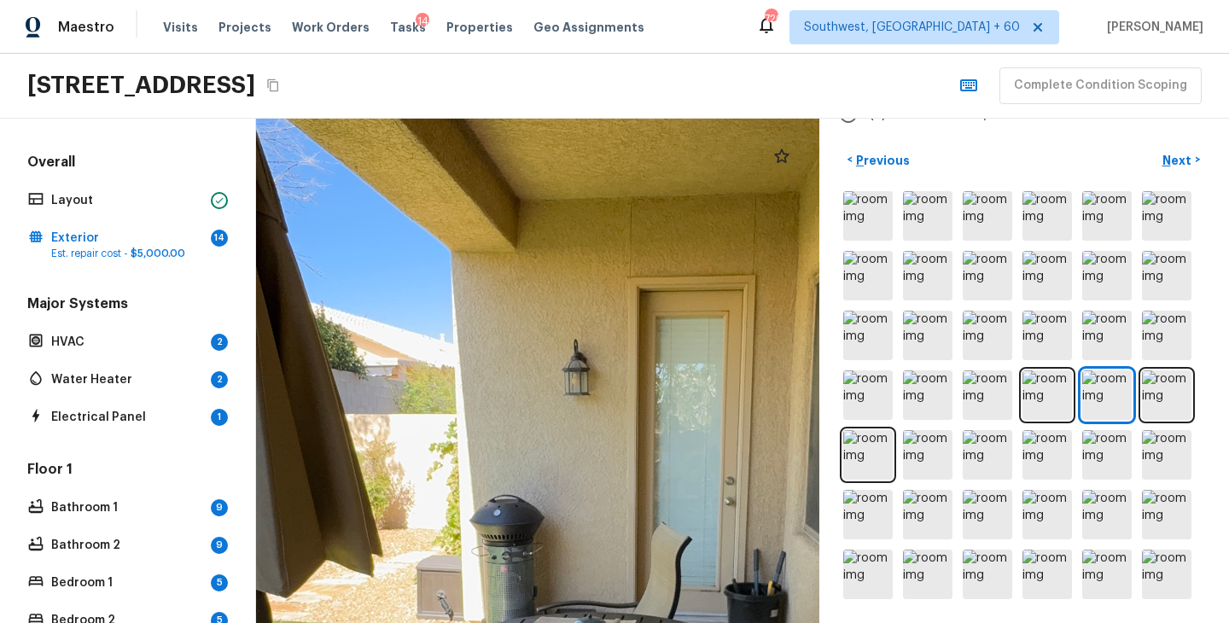
drag, startPoint x: 464, startPoint y: 333, endPoint x: 885, endPoint y: 77, distance: 492.5
click at [885, 77] on div "Maestro Visits Projects Work Orders Tasks 14 Properties Geo Assignments [GEOGRA…" at bounding box center [614, 311] width 1229 height 623
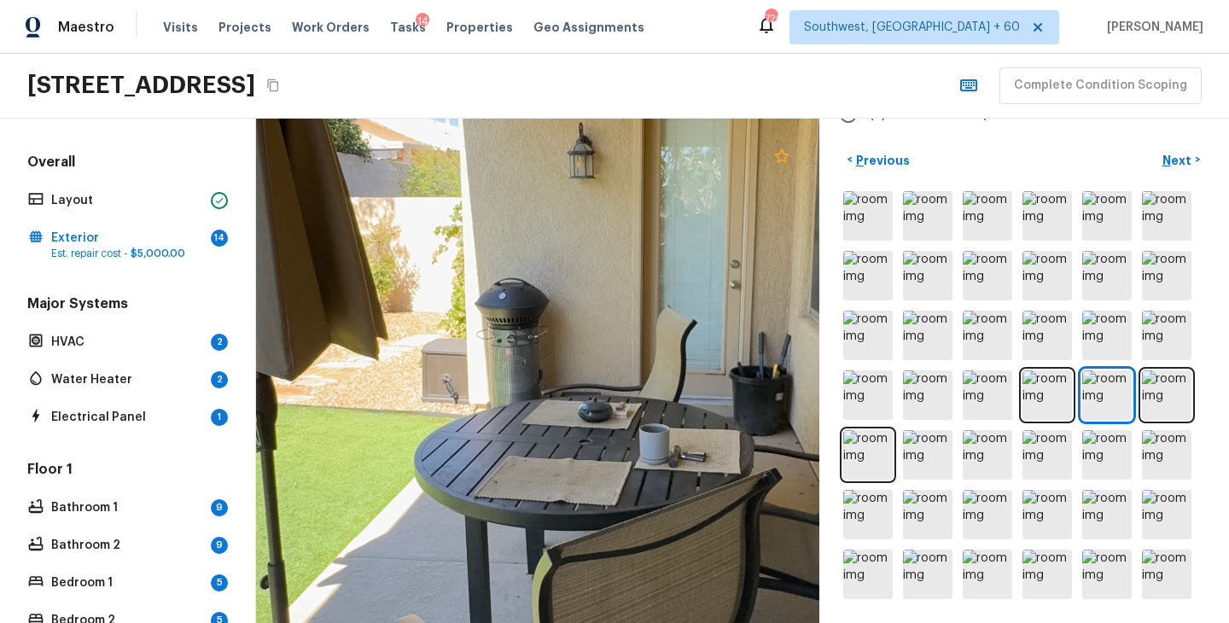
drag, startPoint x: 774, startPoint y: 365, endPoint x: 774, endPoint y: 160, distance: 204.8
click at [774, 160] on div at bounding box center [537, 371] width 563 height 504
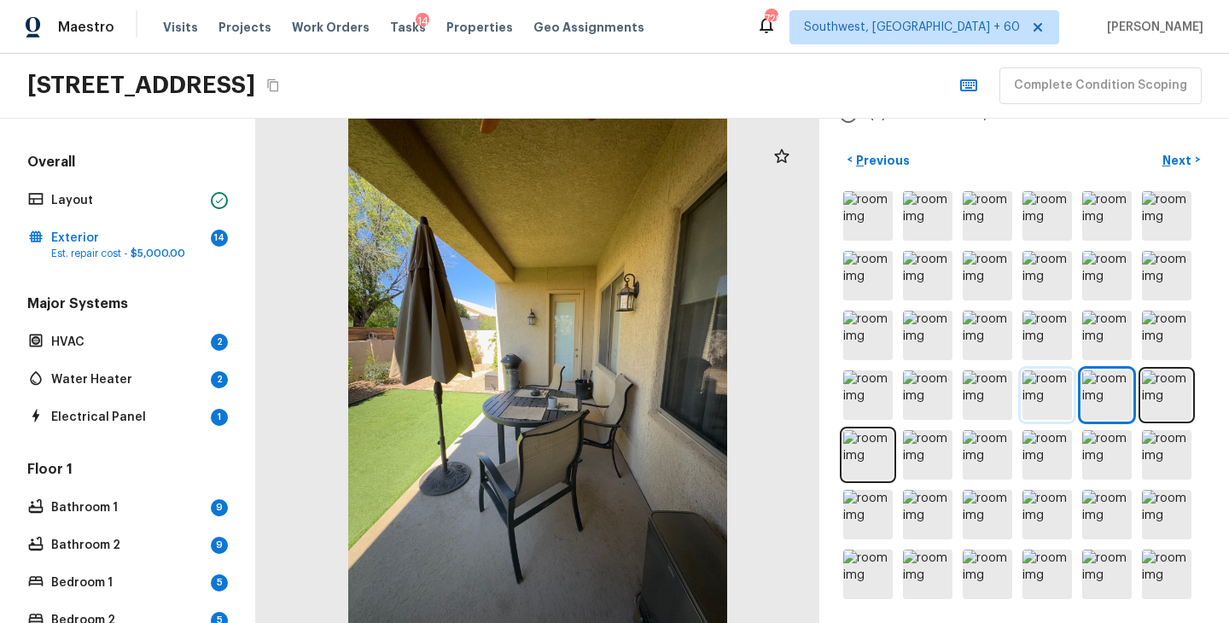
click at [1037, 395] on img at bounding box center [1046, 394] width 49 height 49
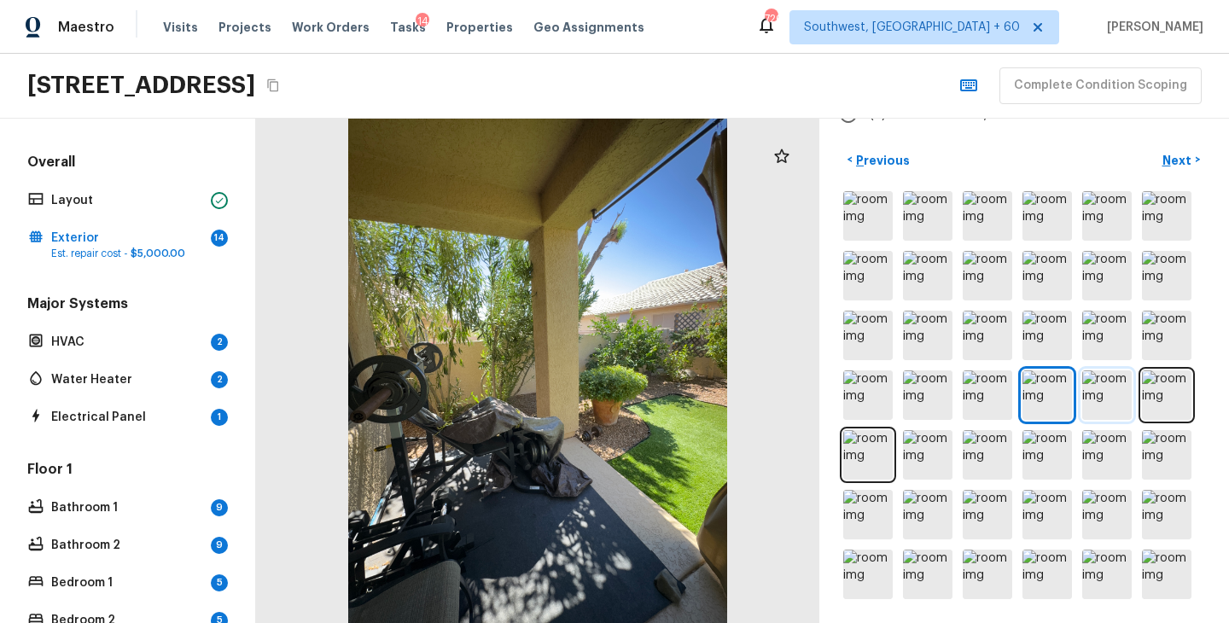
click at [1094, 395] on img at bounding box center [1106, 394] width 49 height 49
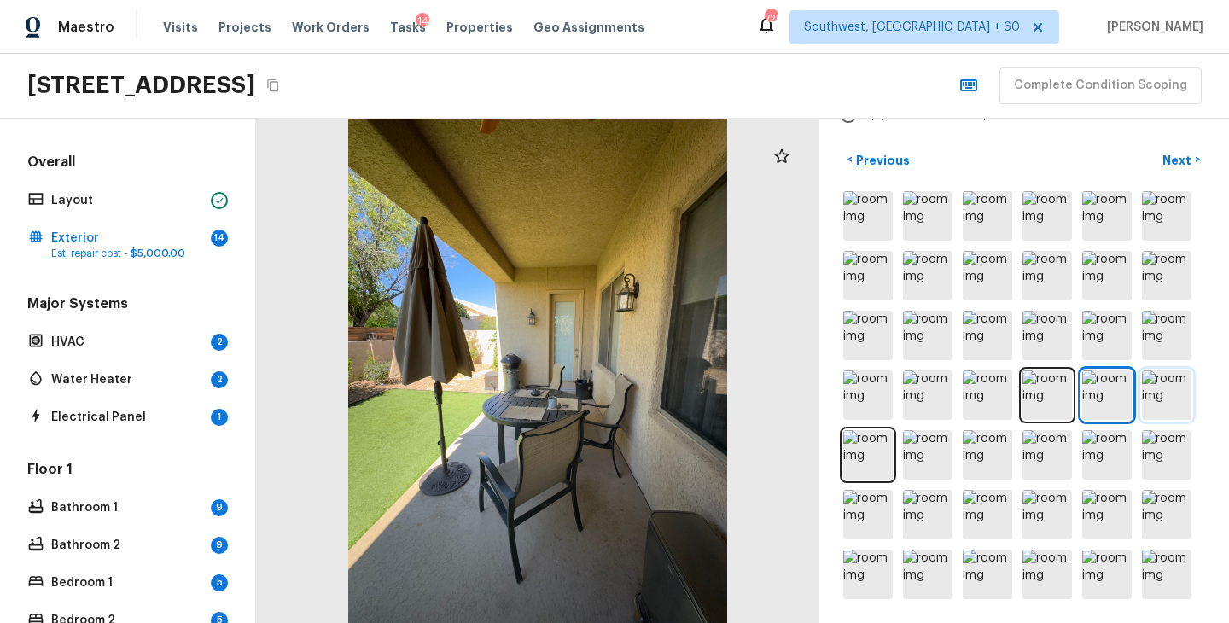
click at [1159, 394] on img at bounding box center [1166, 394] width 49 height 49
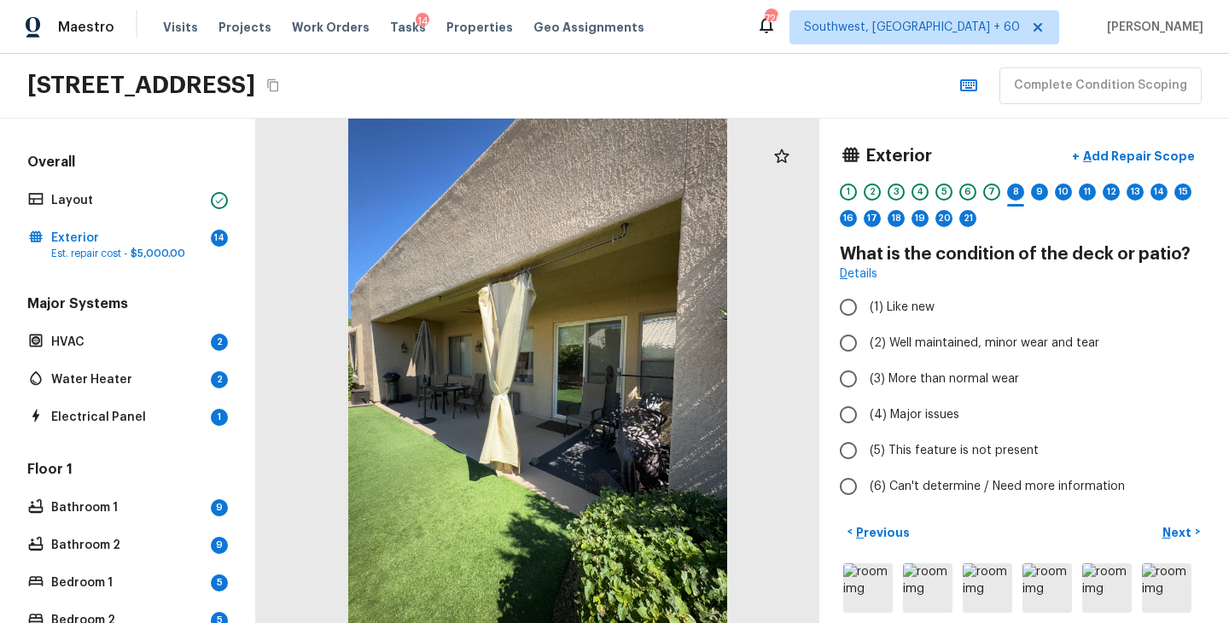
scroll to position [17, 0]
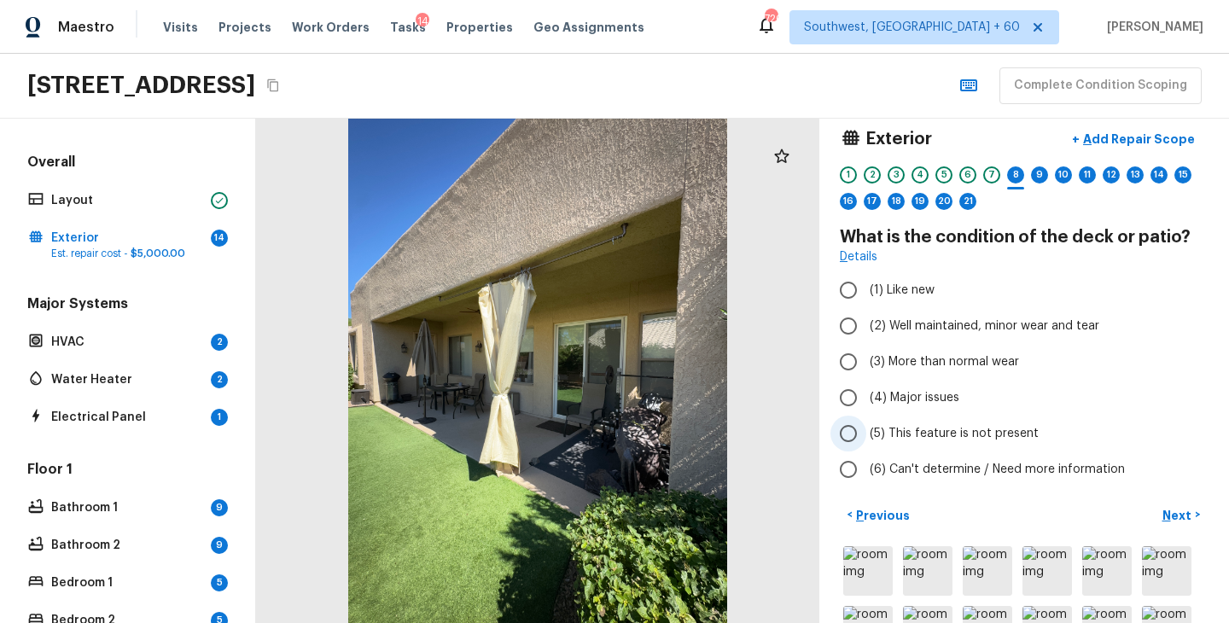
click at [958, 442] on label "(5) This feature is not present" at bounding box center [1012, 434] width 364 height 36
click at [866, 442] on input "(5) This feature is not present" at bounding box center [848, 434] width 36 height 36
radio input "true"
click at [1183, 519] on p "Next" at bounding box center [1178, 515] width 32 height 17
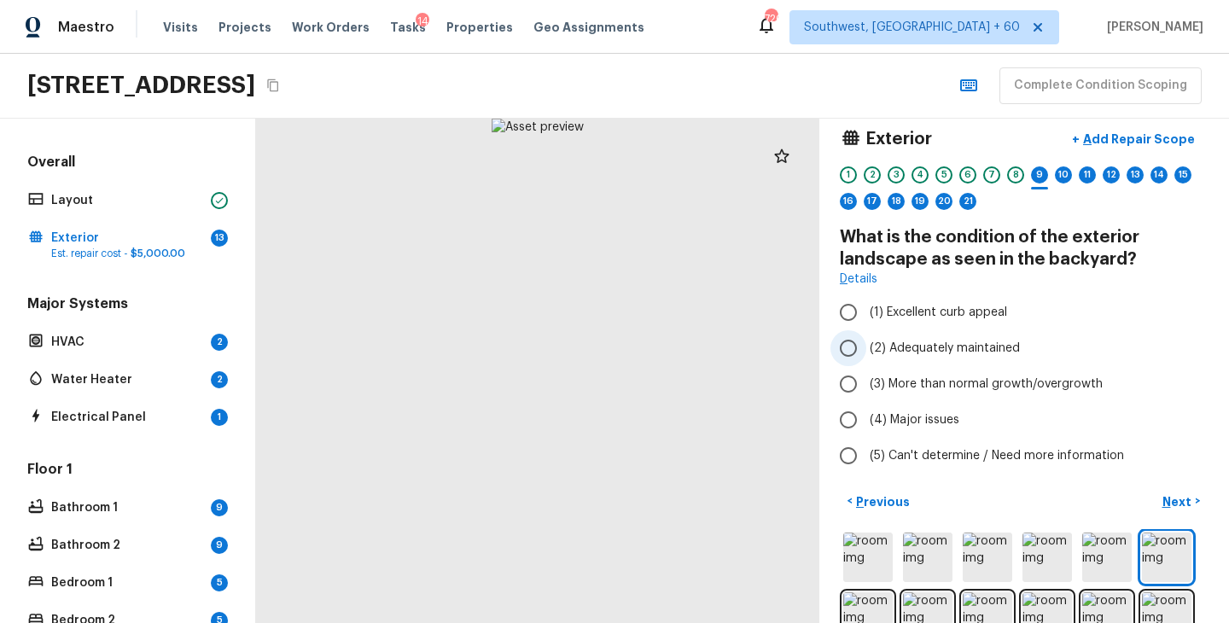
click at [968, 348] on span "(2) Adequately maintained" at bounding box center [945, 348] width 150 height 17
click at [866, 348] on input "(2) Adequately maintained" at bounding box center [848, 348] width 36 height 36
radio input "true"
click at [1182, 502] on p "Next" at bounding box center [1178, 501] width 32 height 17
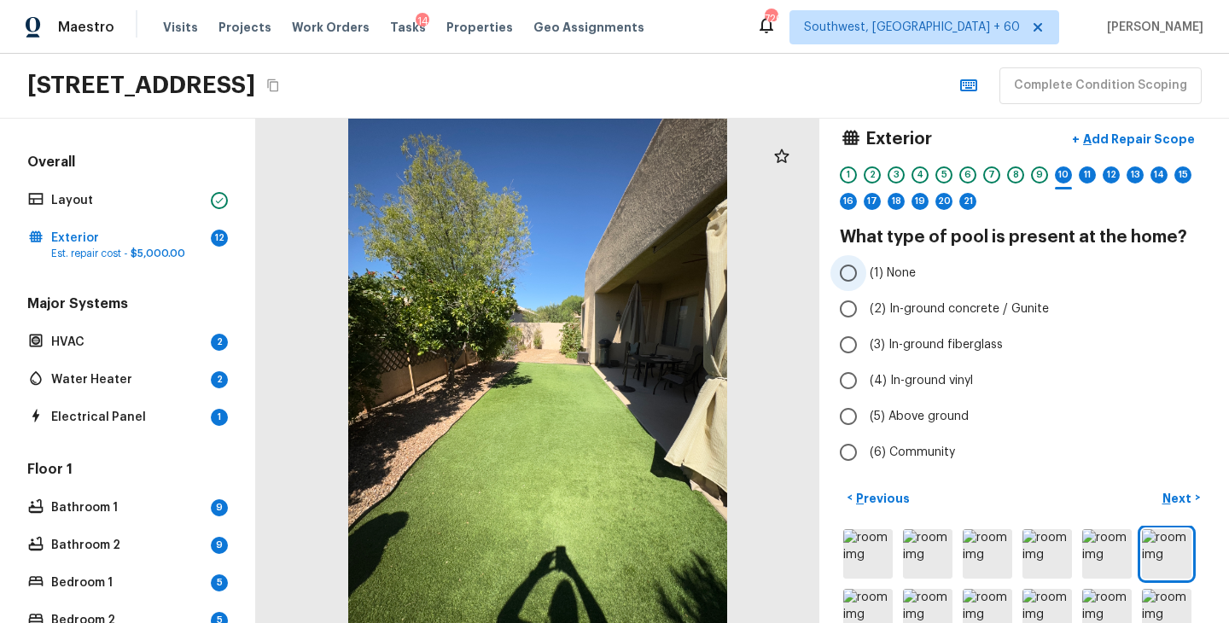
click at [893, 275] on span "(1) None" at bounding box center [893, 273] width 46 height 17
click at [866, 275] on input "(1) None" at bounding box center [848, 273] width 36 height 36
radio input "true"
click at [1186, 495] on p "Next" at bounding box center [1178, 498] width 32 height 17
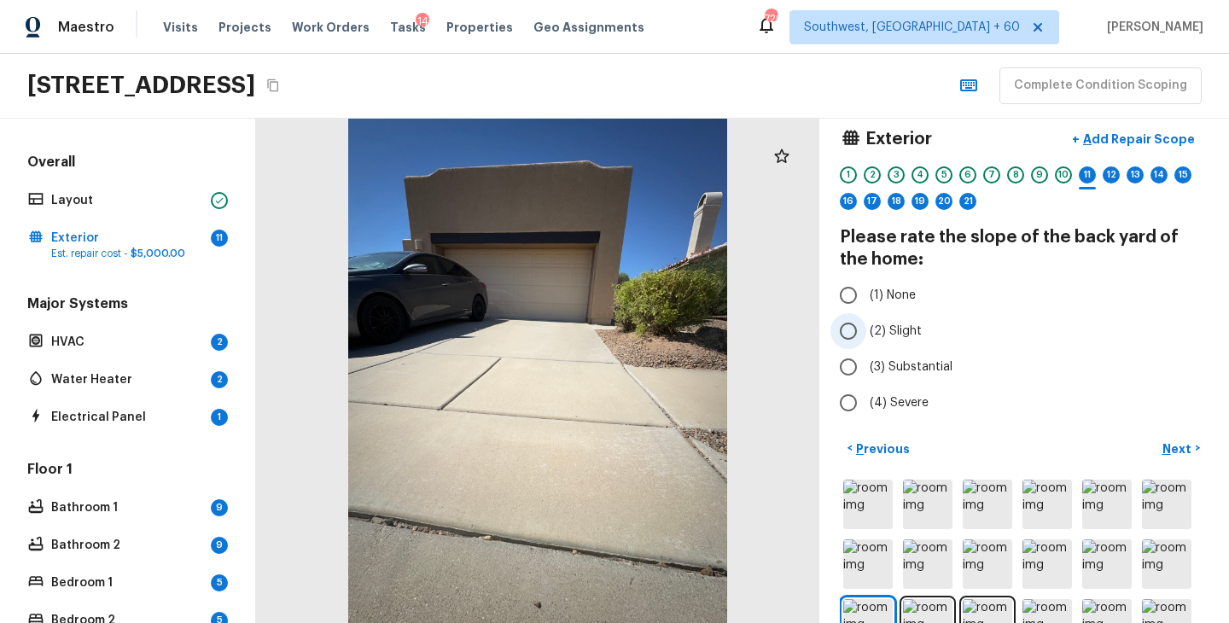
click at [884, 324] on span "(2) Slight" at bounding box center [896, 331] width 52 height 17
click at [866, 324] on input "(2) Slight" at bounding box center [848, 331] width 36 height 36
radio input "true"
click at [1175, 445] on p "Next" at bounding box center [1178, 448] width 32 height 17
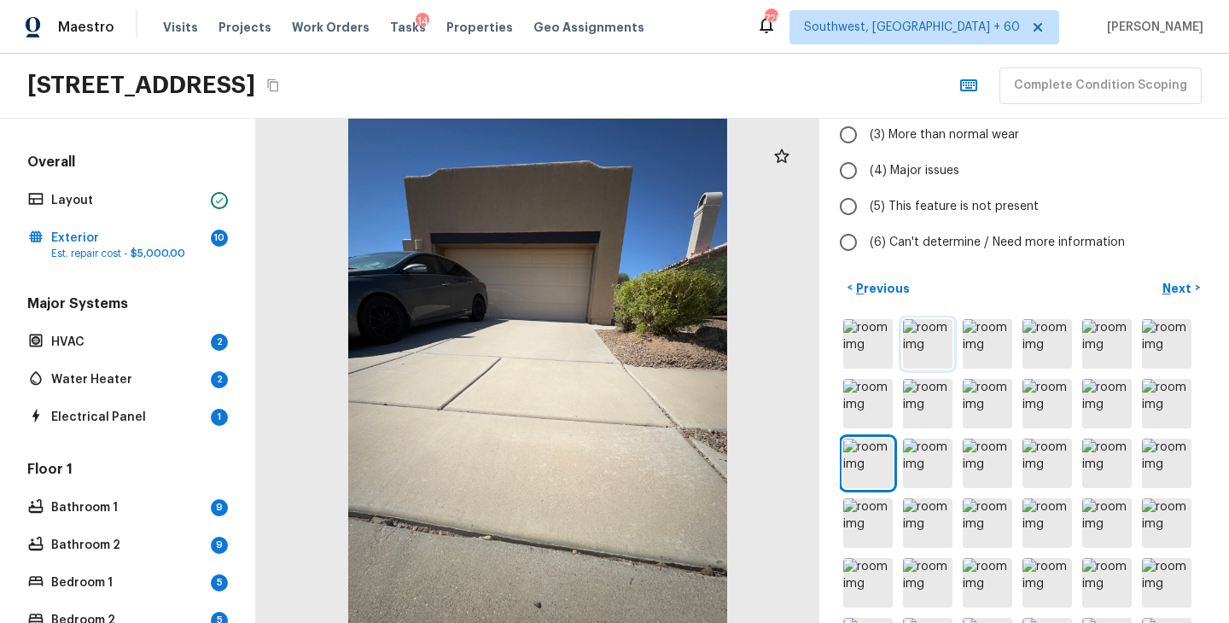
scroll to position [67, 0]
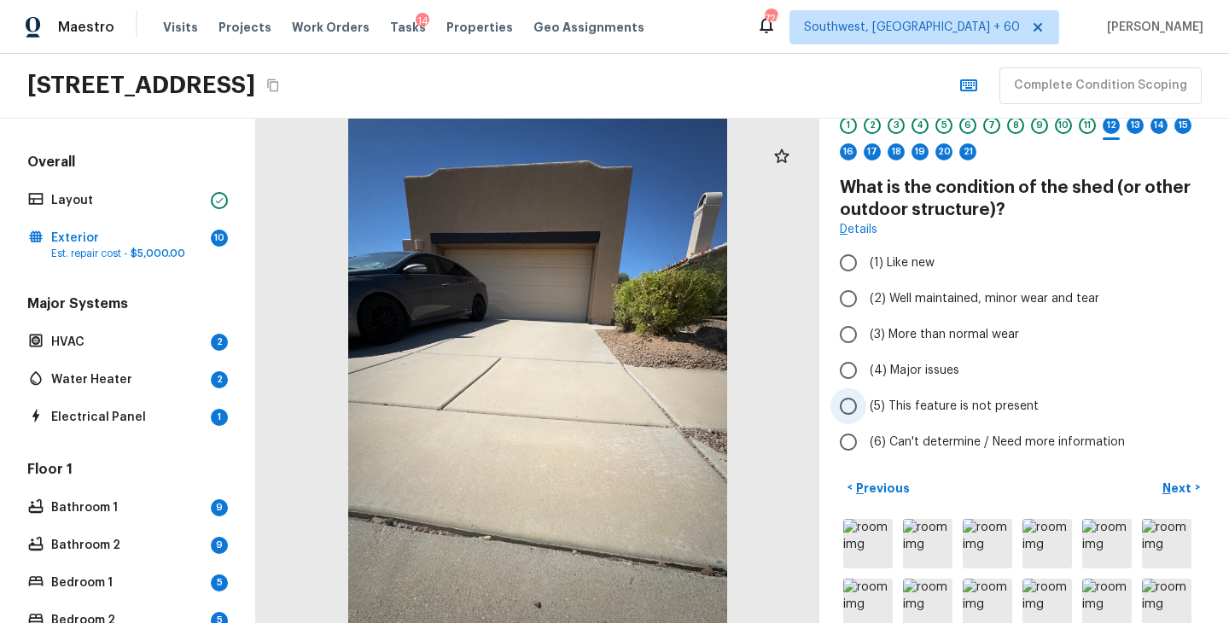
click at [933, 401] on span "(5) This feature is not present" at bounding box center [954, 406] width 169 height 17
click at [866, 401] on input "(5) This feature is not present" at bounding box center [848, 406] width 36 height 36
radio input "true"
click at [1169, 492] on p "Next" at bounding box center [1178, 488] width 32 height 17
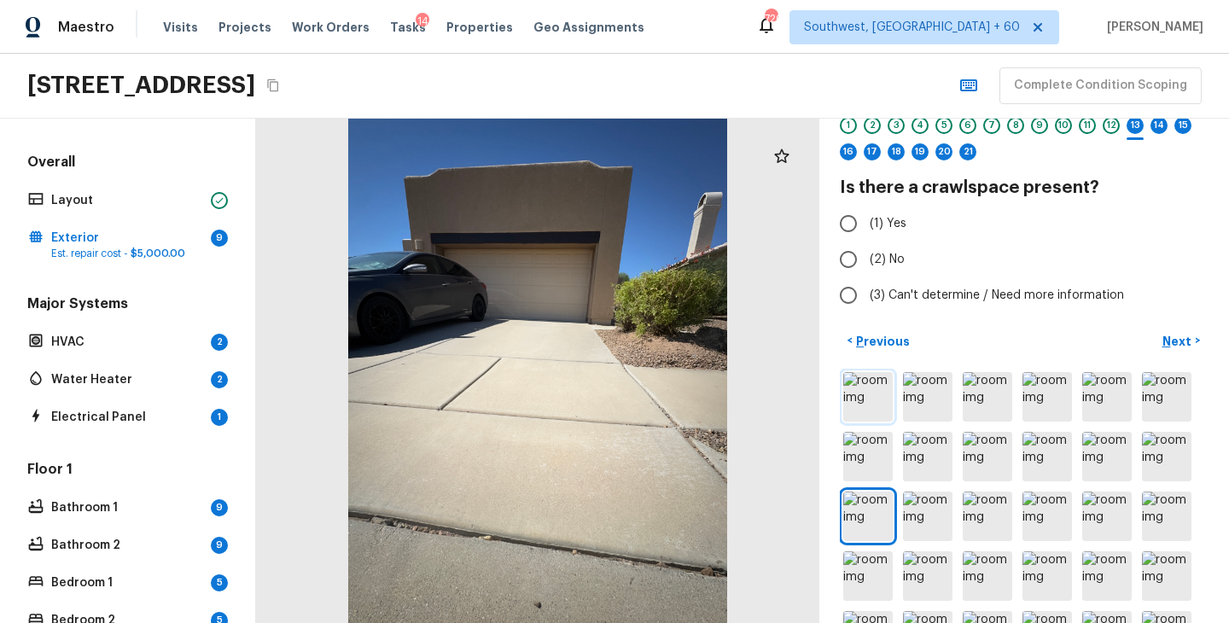
click at [879, 405] on img at bounding box center [867, 396] width 49 height 49
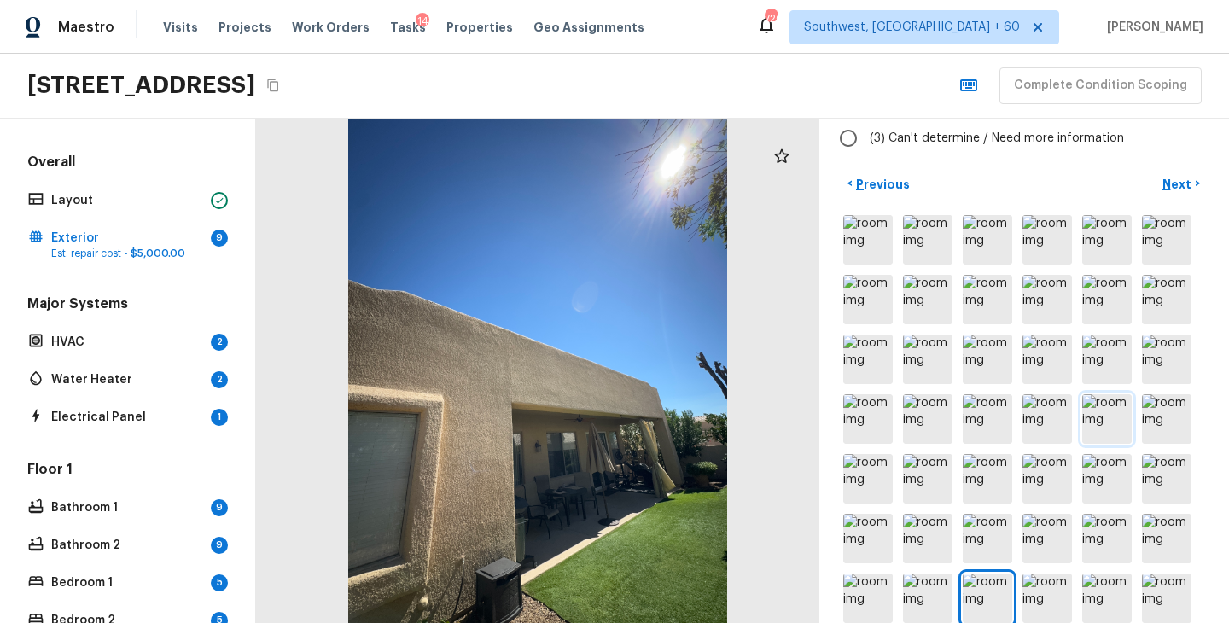
scroll to position [0, 0]
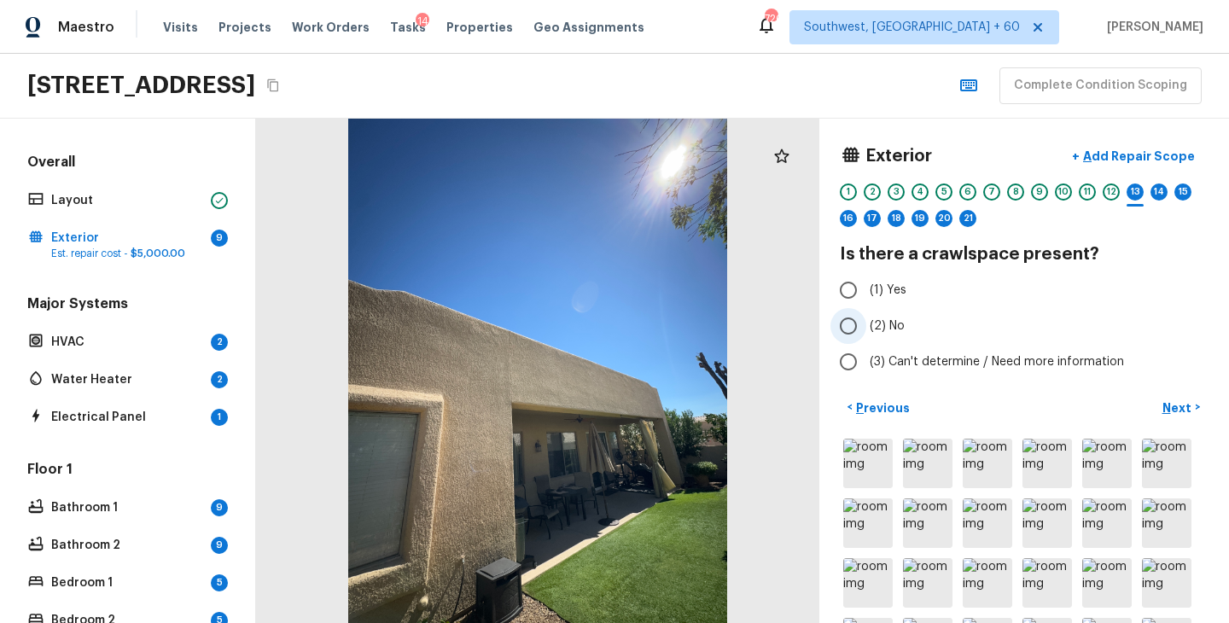
click at [888, 329] on span "(2) No" at bounding box center [887, 325] width 35 height 17
click at [866, 329] on input "(2) No" at bounding box center [848, 326] width 36 height 36
radio input "true"
click at [1180, 406] on p "Next" at bounding box center [1178, 407] width 32 height 17
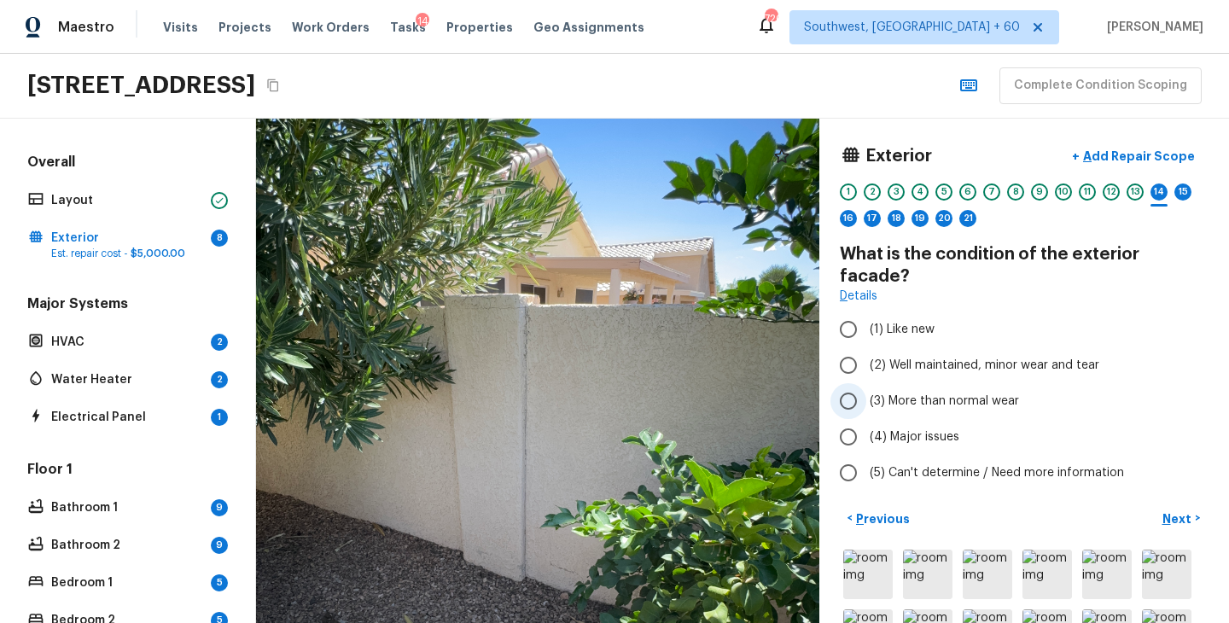
click at [962, 393] on span "(3) More than normal wear" at bounding box center [944, 401] width 149 height 17
click at [866, 383] on input "(3) More than normal wear" at bounding box center [848, 401] width 36 height 36
radio input "true"
click at [1183, 510] on p "Next" at bounding box center [1178, 518] width 32 height 17
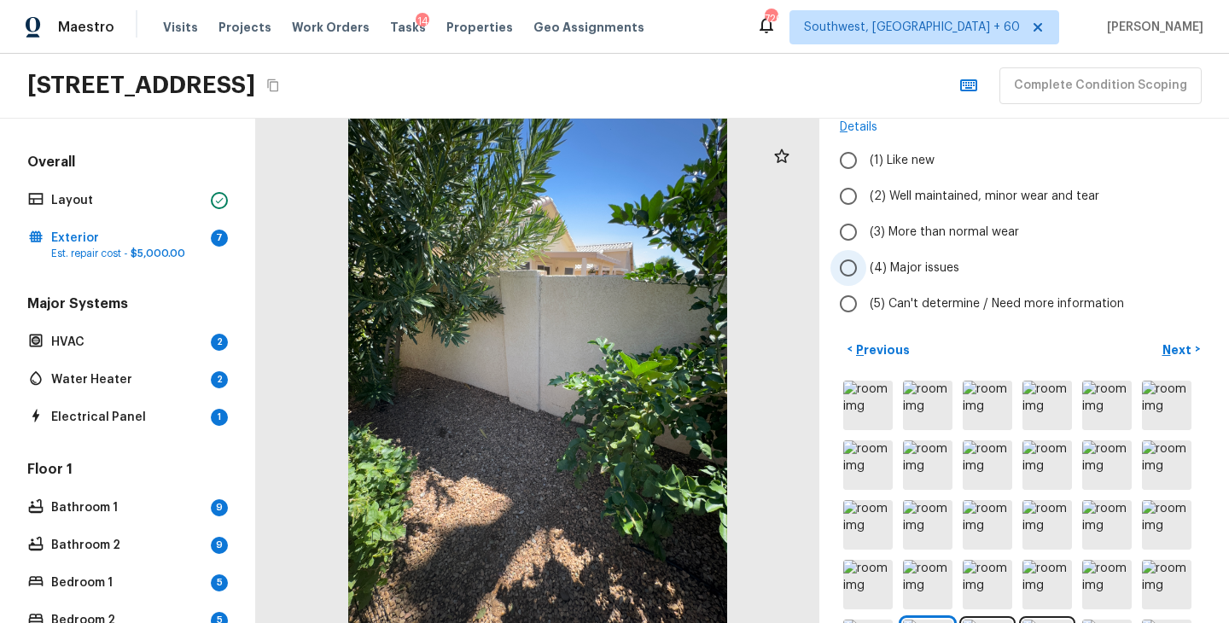
scroll to position [148, 0]
click at [891, 405] on img at bounding box center [867, 403] width 49 height 49
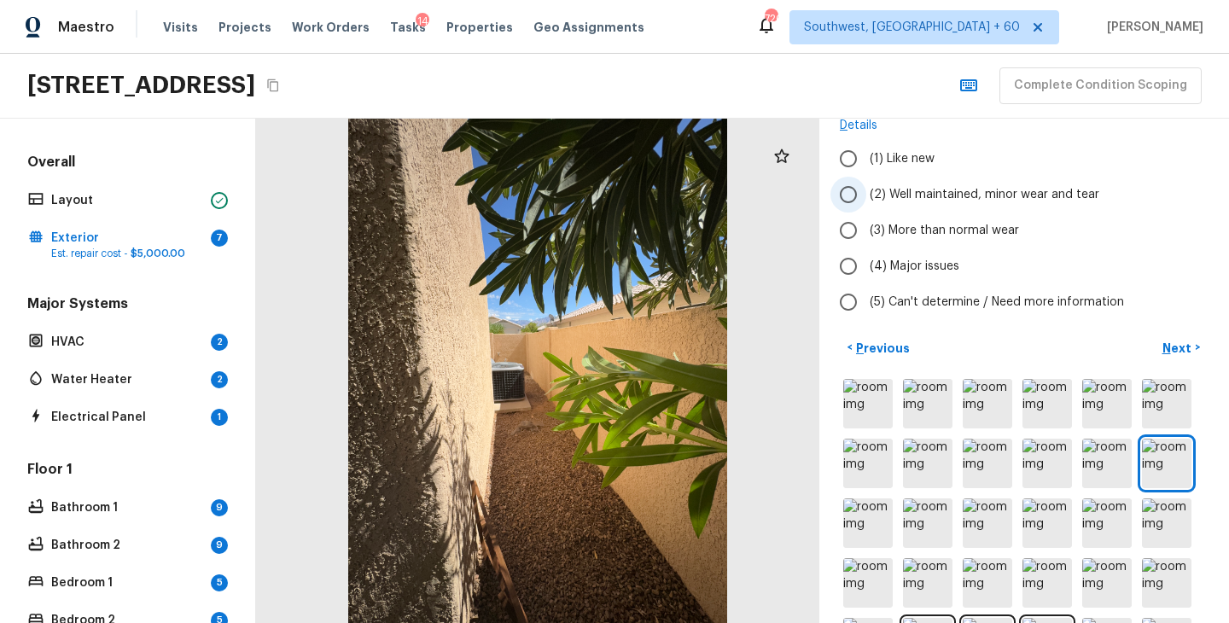
click at [997, 190] on span "(2) Well maintained, minor wear and tear" at bounding box center [985, 194] width 230 height 17
click at [866, 190] on input "(2) Well maintained, minor wear and tear" at bounding box center [848, 195] width 36 height 36
radio input "true"
click at [1174, 344] on p "Next" at bounding box center [1178, 348] width 32 height 17
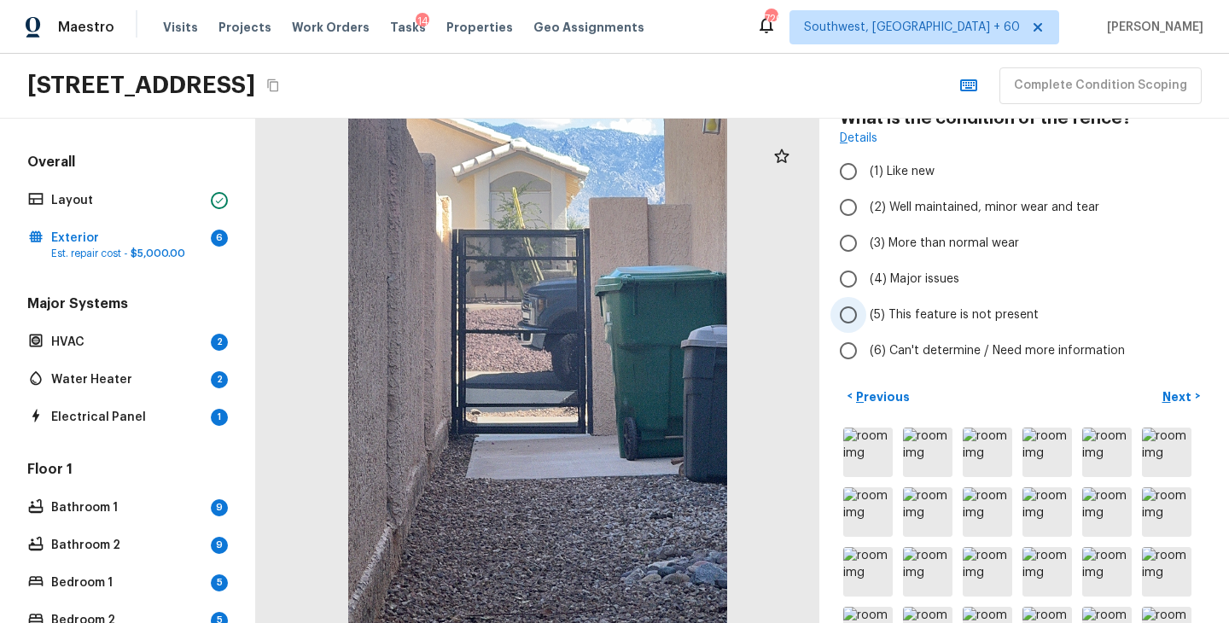
scroll to position [156, 0]
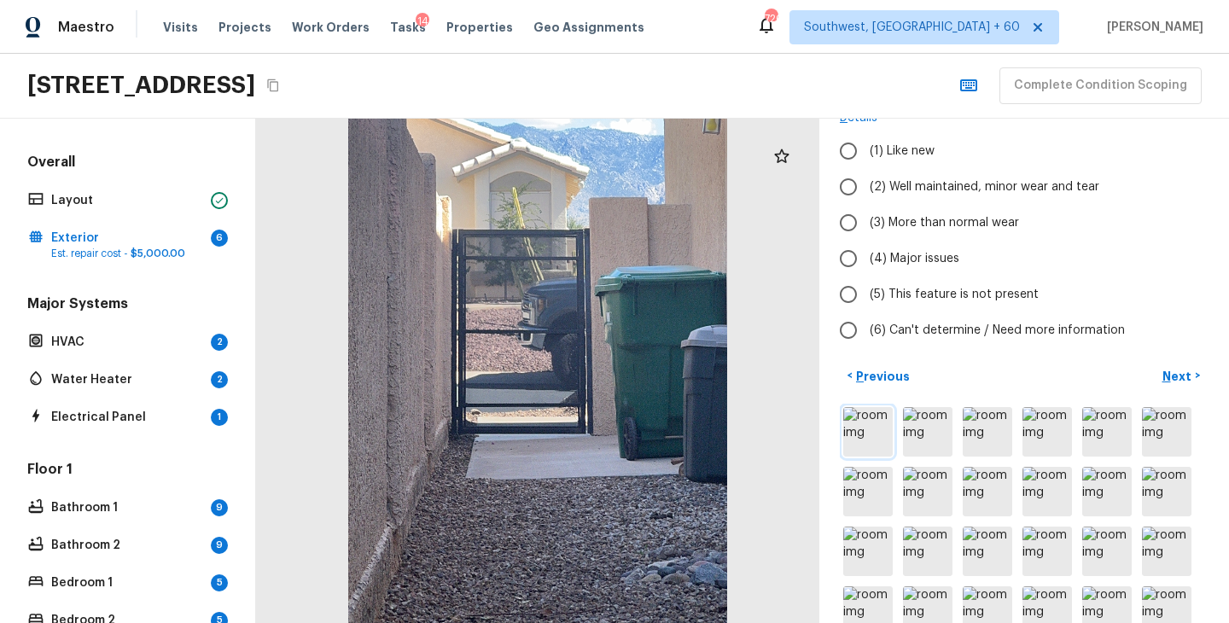
click at [880, 420] on img at bounding box center [867, 431] width 49 height 49
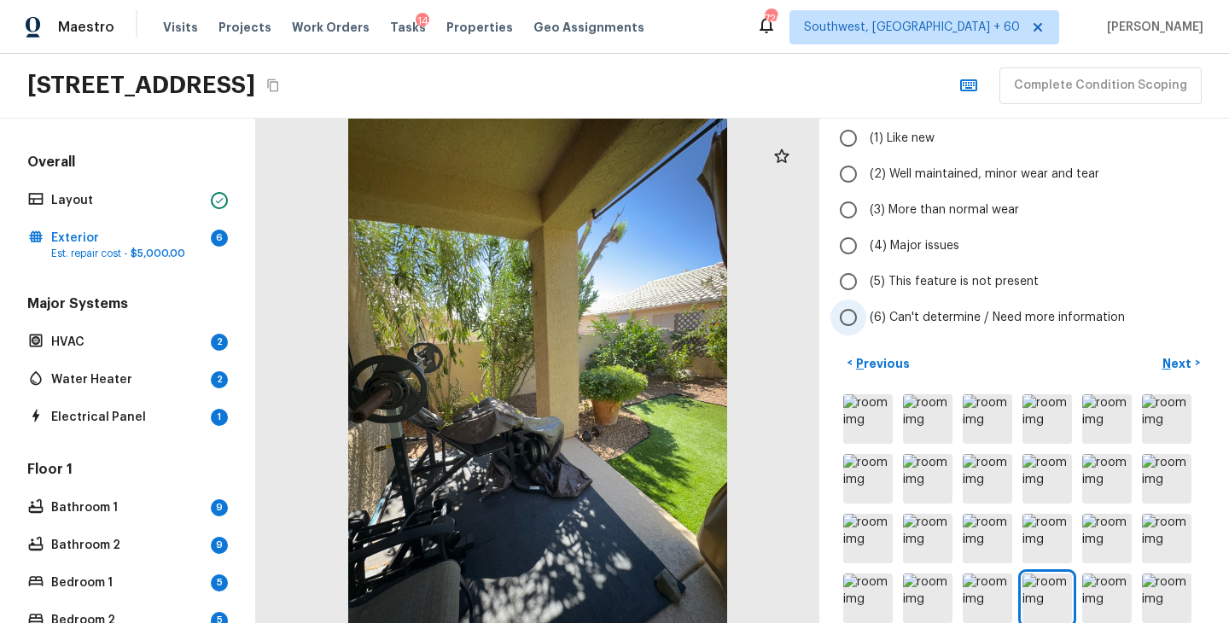
scroll to position [90, 0]
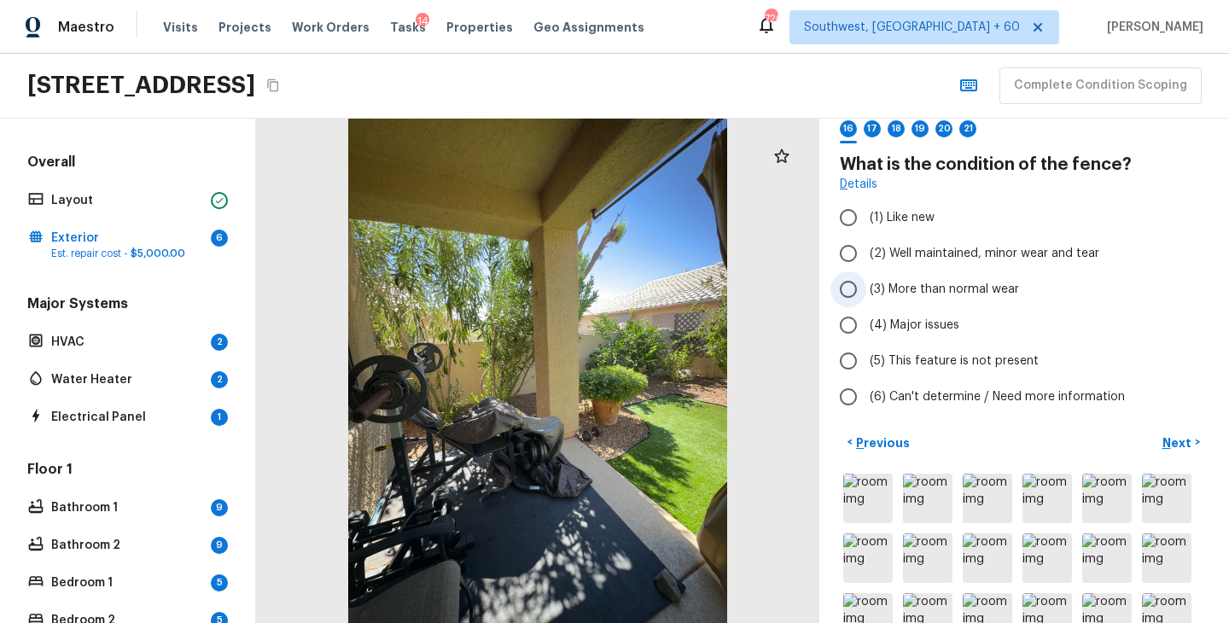
click at [961, 286] on span "(3) More than normal wear" at bounding box center [944, 289] width 149 height 17
click at [866, 286] on input "(3) More than normal wear" at bounding box center [848, 289] width 36 height 36
radio input "true"
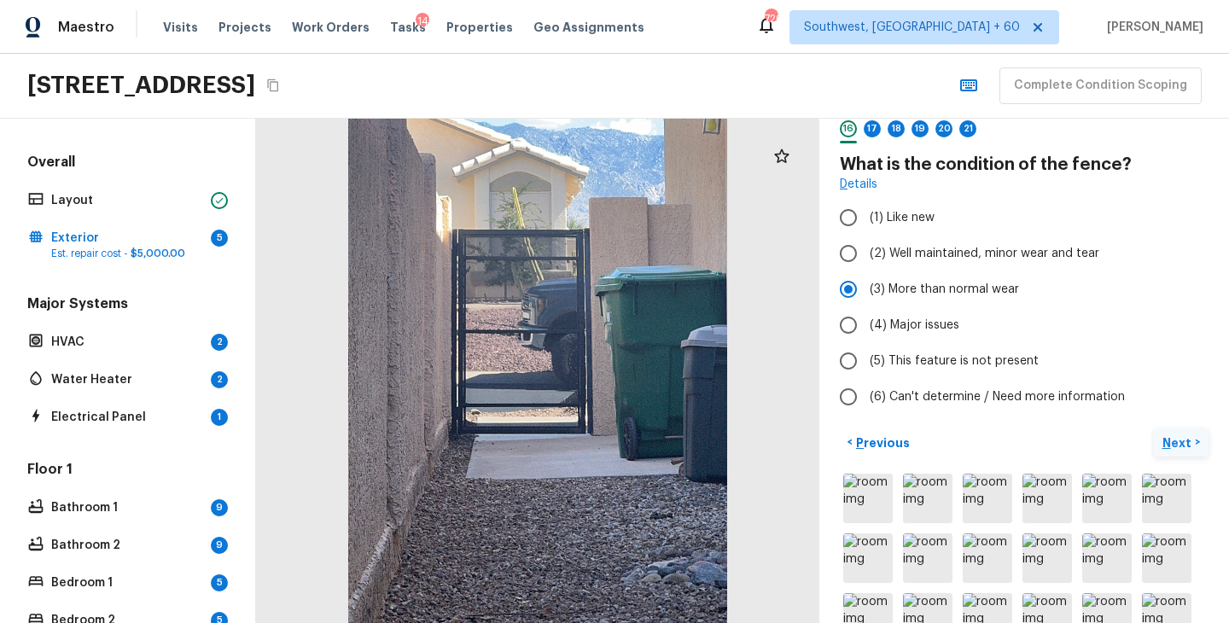
click at [1181, 443] on p "Next" at bounding box center [1178, 442] width 32 height 17
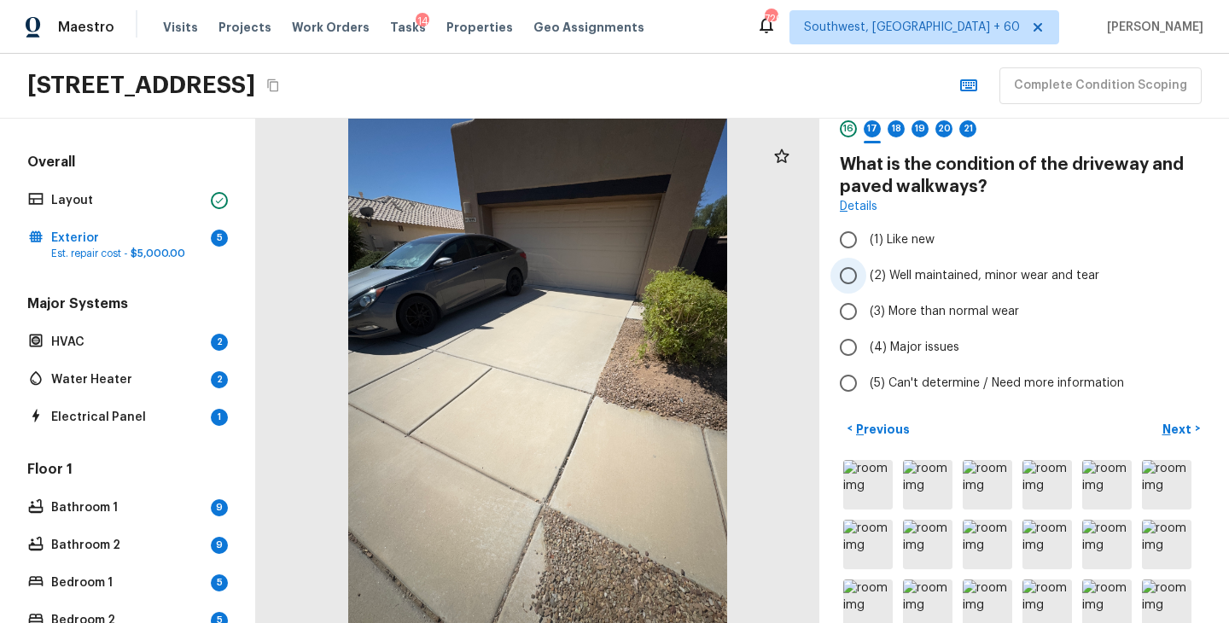
click at [983, 267] on span "(2) Well maintained, minor wear and tear" at bounding box center [985, 275] width 230 height 17
click at [866, 266] on input "(2) Well maintained, minor wear and tear" at bounding box center [848, 276] width 36 height 36
radio input "true"
click at [1176, 424] on p "Next" at bounding box center [1178, 429] width 32 height 17
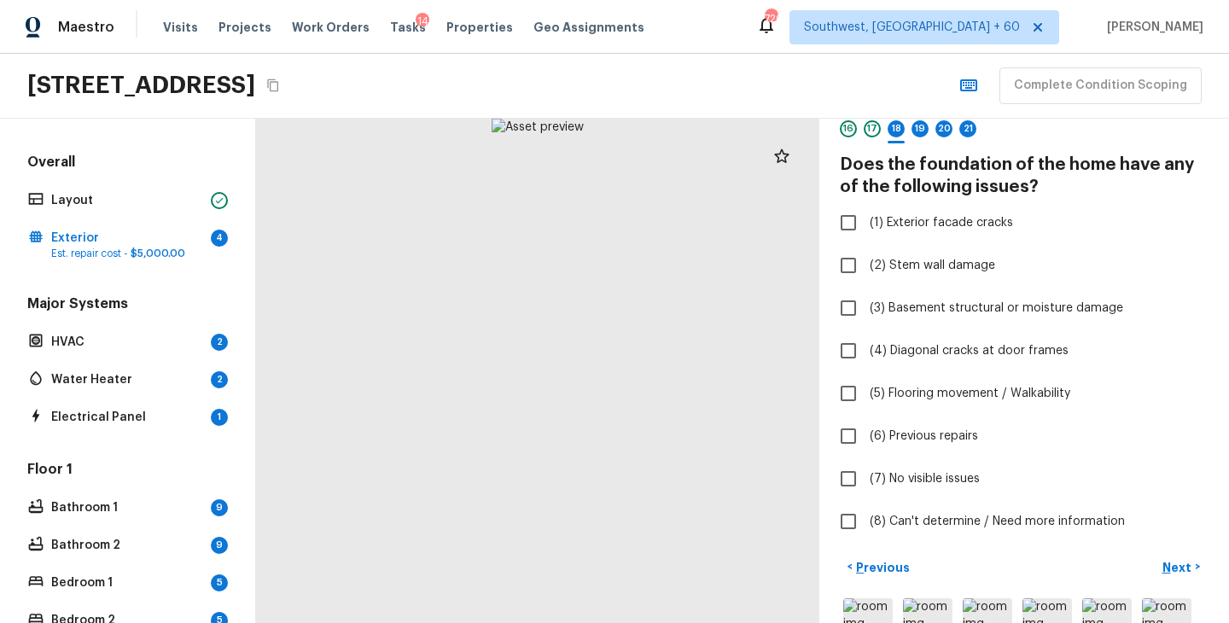
scroll to position [59, 0]
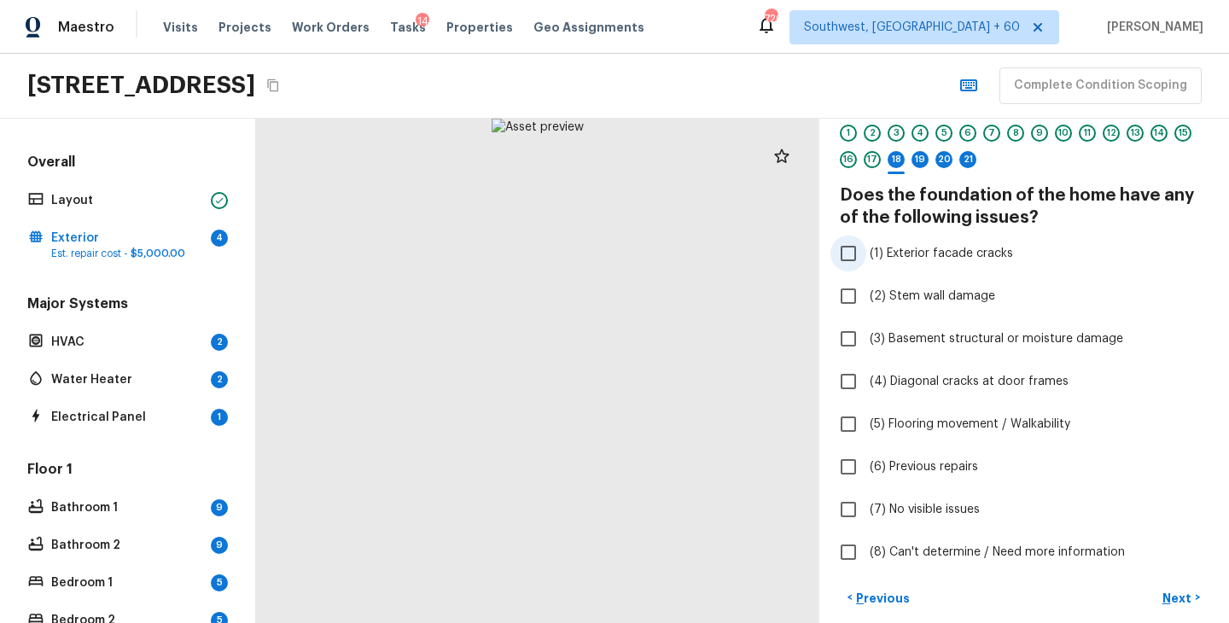
click at [974, 253] on span "(1) Exterior facade cracks" at bounding box center [941, 253] width 143 height 17
click at [866, 253] on input "(1) Exterior facade cracks" at bounding box center [848, 254] width 36 height 36
checkbox input "true"
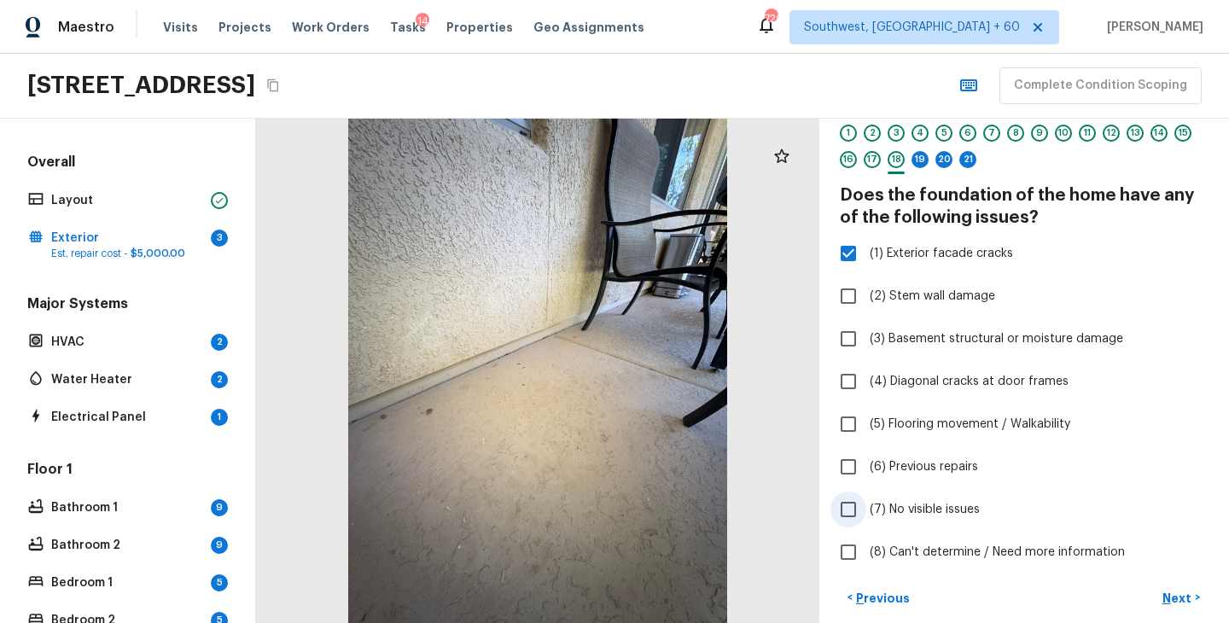
scroll to position [170, 0]
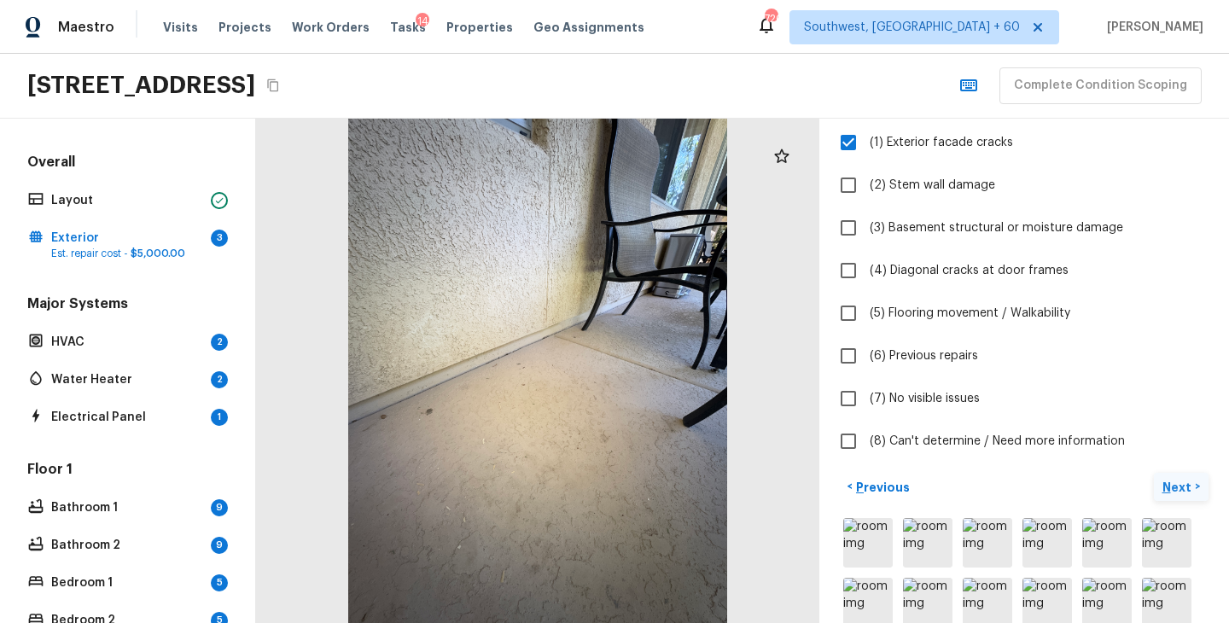
click at [1183, 486] on p "Next" at bounding box center [1178, 487] width 32 height 17
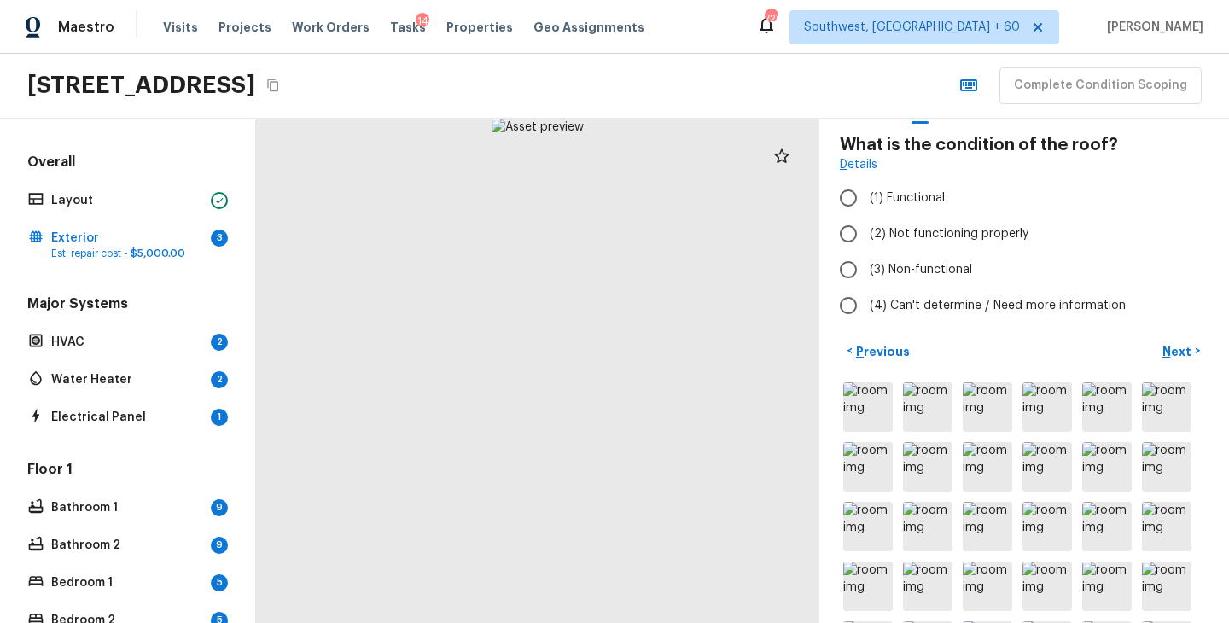
scroll to position [55, 0]
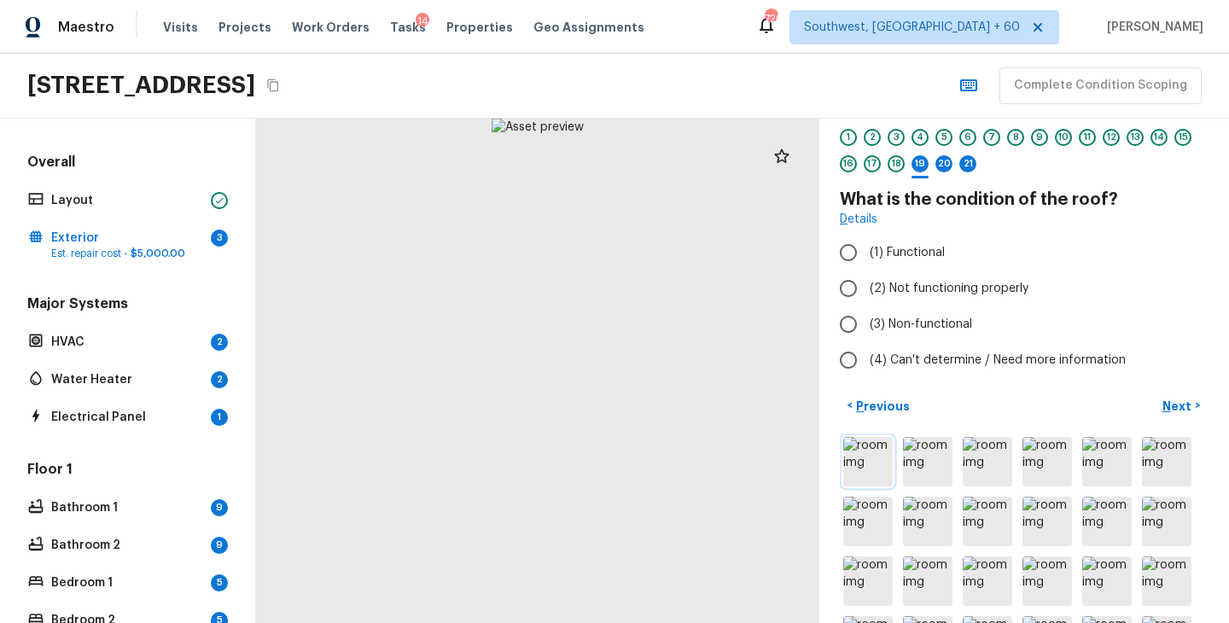
click at [850, 463] on img at bounding box center [867, 461] width 49 height 49
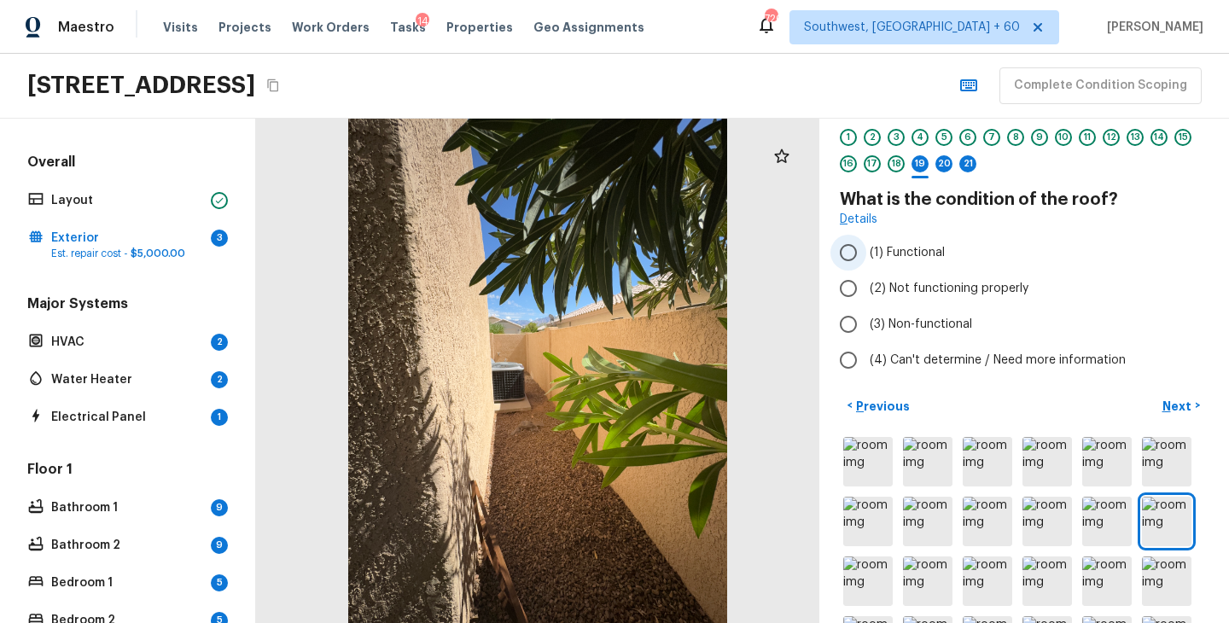
click at [927, 245] on span "(1) Functional" at bounding box center [907, 252] width 75 height 17
click at [866, 245] on input "(1) Functional" at bounding box center [848, 253] width 36 height 36
radio input "true"
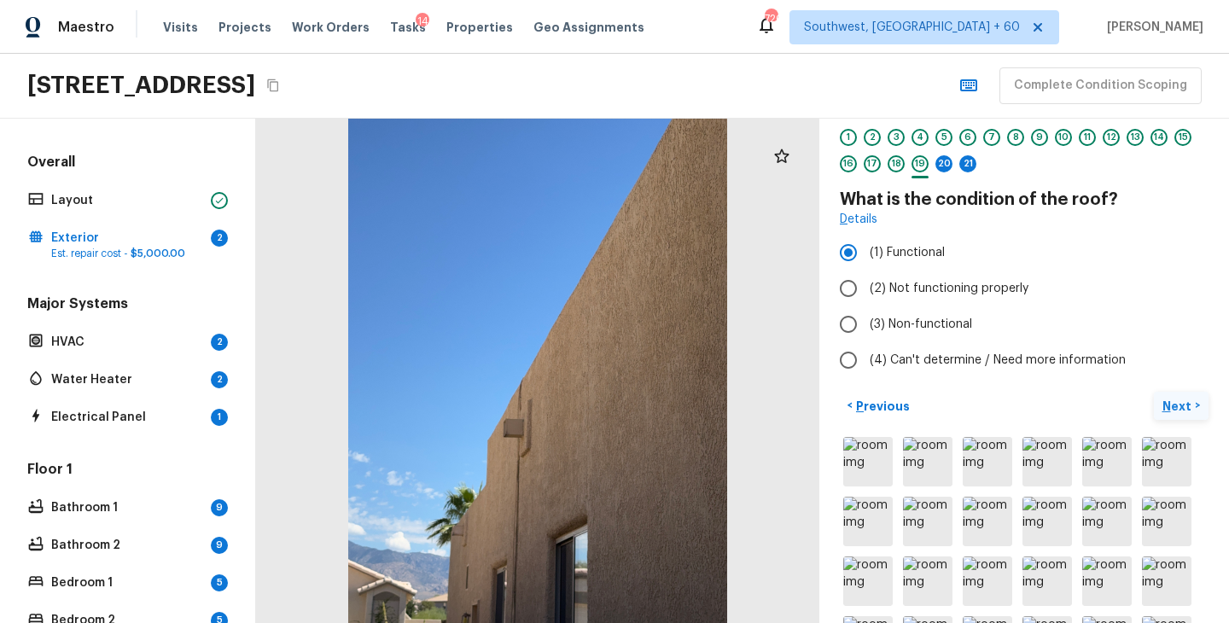
click at [1164, 407] on p "Next" at bounding box center [1178, 406] width 32 height 17
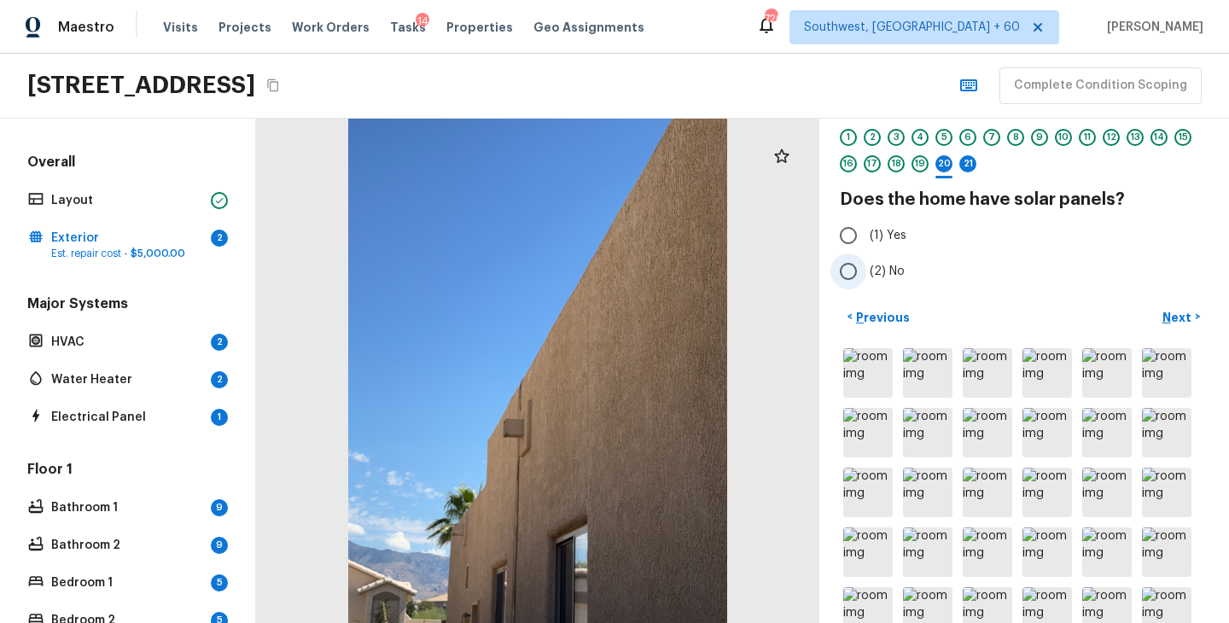
click at [882, 266] on span "(2) No" at bounding box center [887, 271] width 35 height 17
click at [866, 266] on input "(2) No" at bounding box center [848, 271] width 36 height 36
radio input "true"
click at [1189, 322] on p "Next" at bounding box center [1178, 317] width 32 height 17
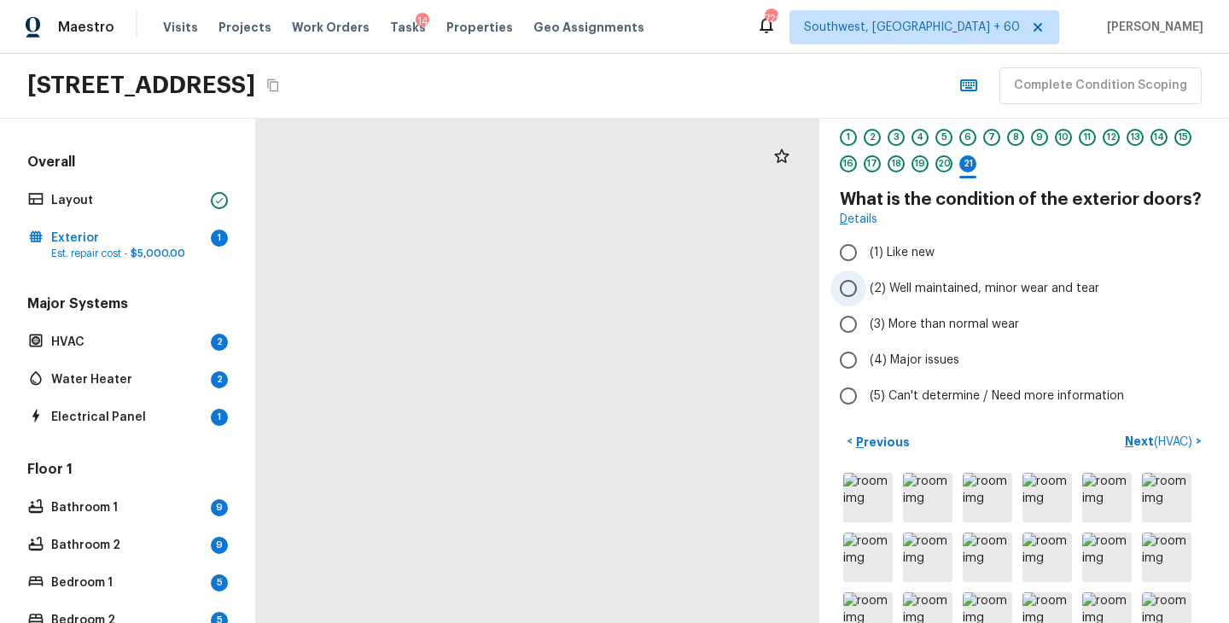
click at [1007, 289] on span "(2) Well maintained, minor wear and tear" at bounding box center [985, 288] width 230 height 17
click at [866, 289] on input "(2) Well maintained, minor wear and tear" at bounding box center [848, 289] width 36 height 36
radio input "true"
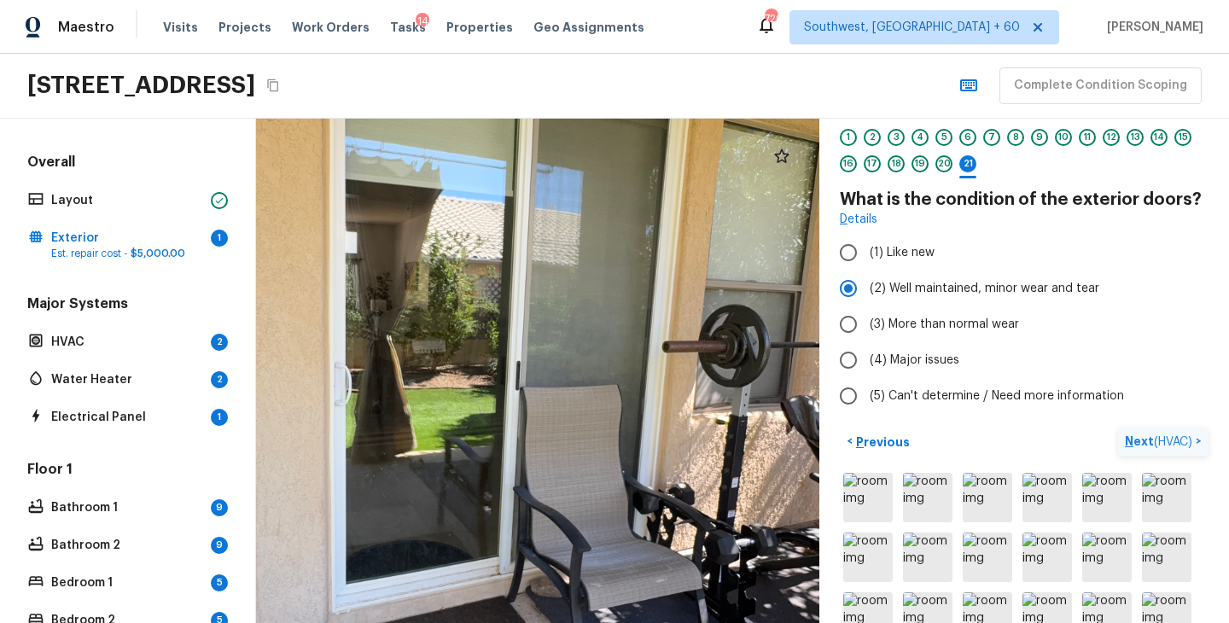
click at [1127, 435] on p "Next ( HVAC )" at bounding box center [1160, 442] width 71 height 18
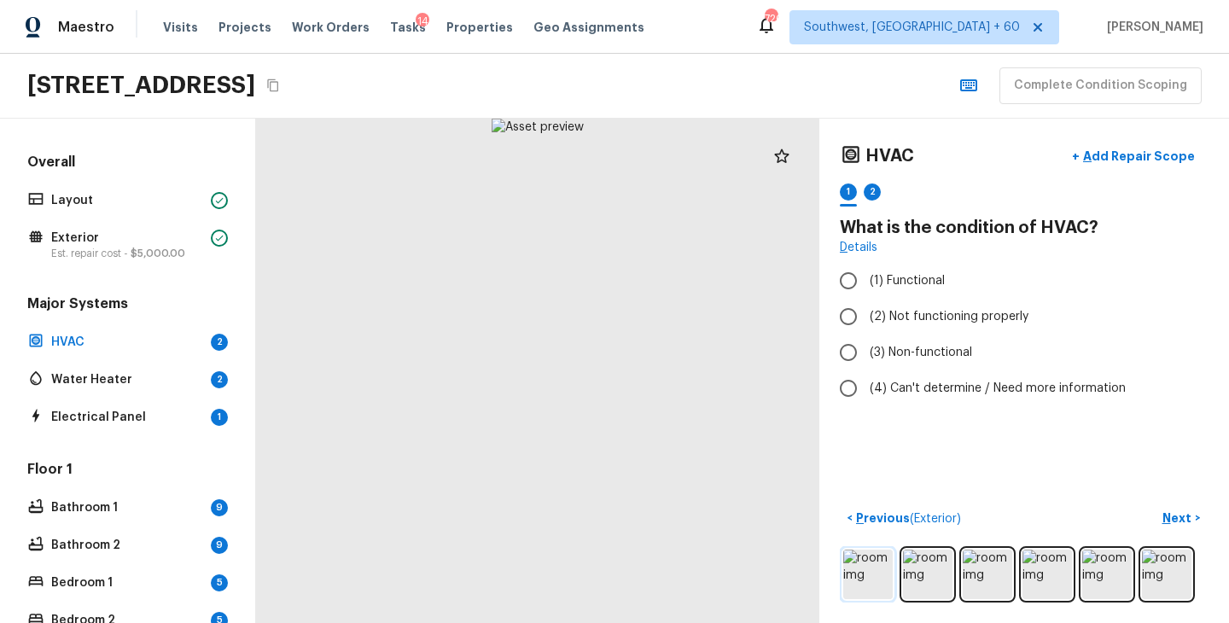
click at [871, 570] on img at bounding box center [867, 574] width 49 height 49
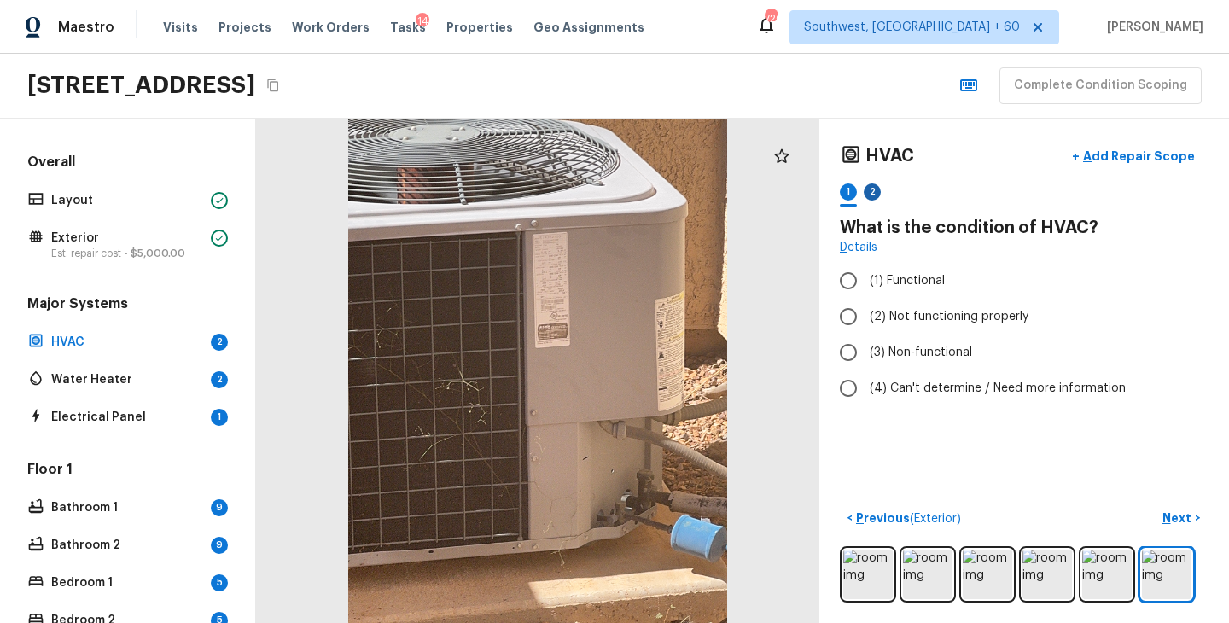
click at [870, 197] on div "2" at bounding box center [872, 191] width 17 height 17
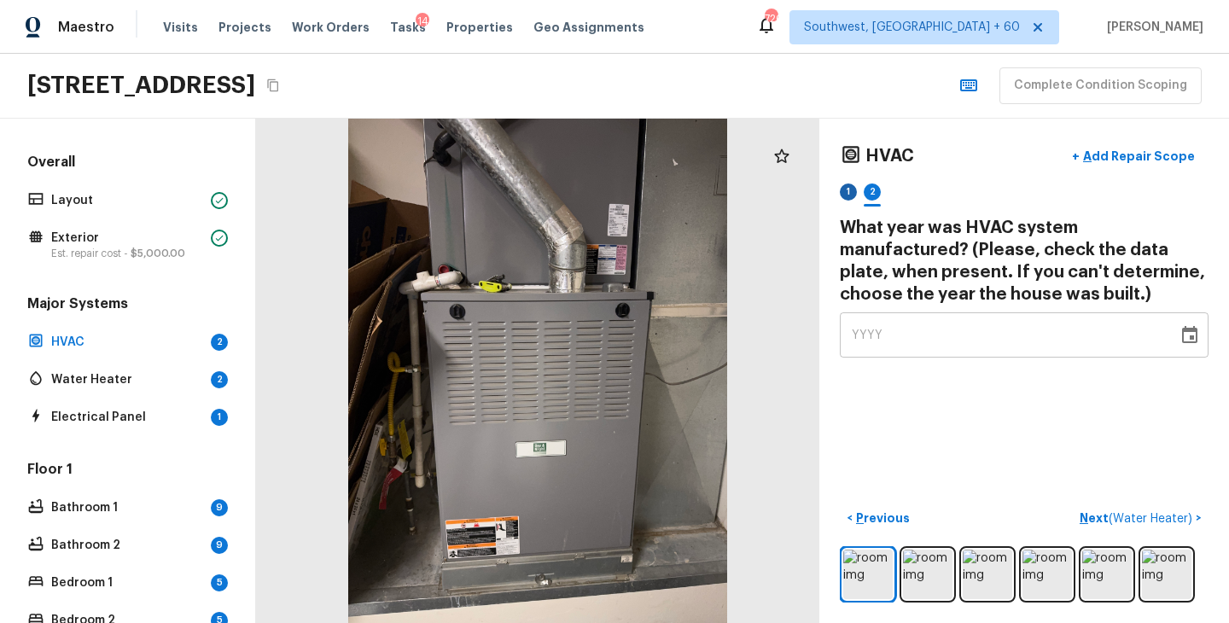
click at [850, 192] on div "1" at bounding box center [848, 191] width 17 height 17
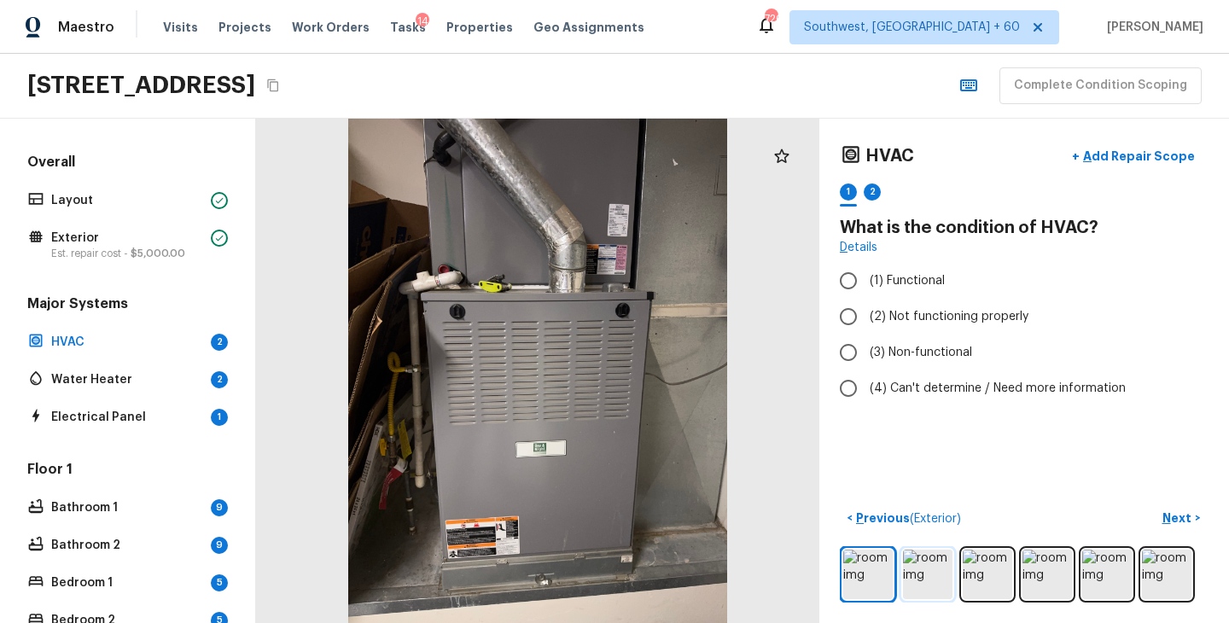
click at [935, 573] on img at bounding box center [927, 574] width 49 height 49
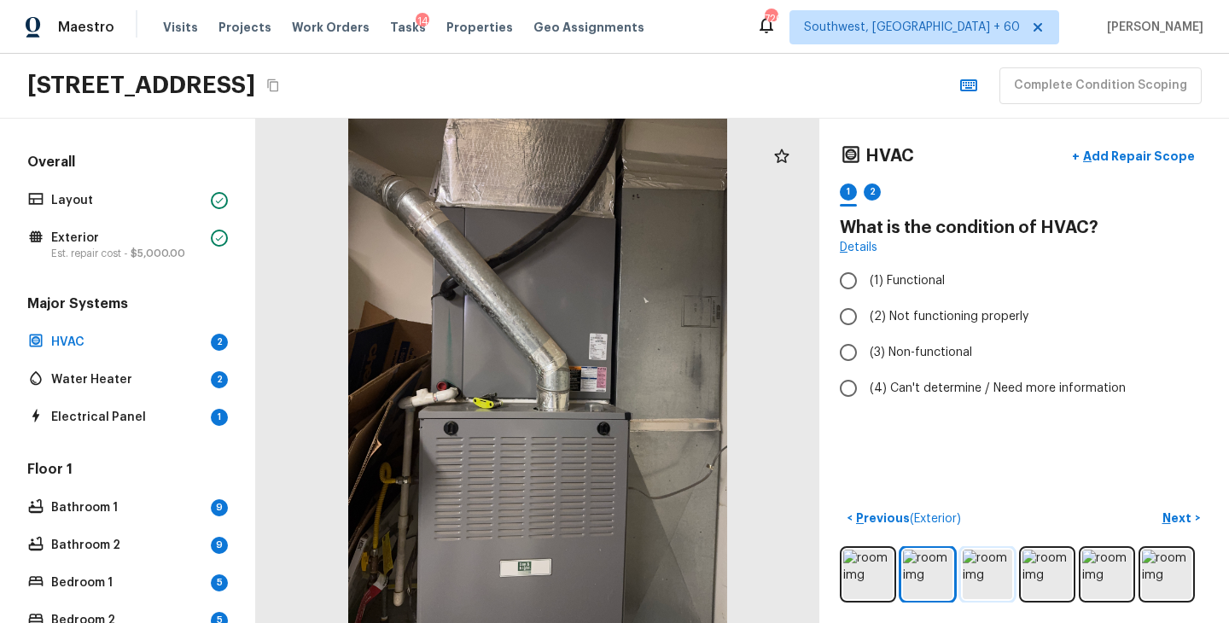
click at [998, 571] on img at bounding box center [987, 574] width 49 height 49
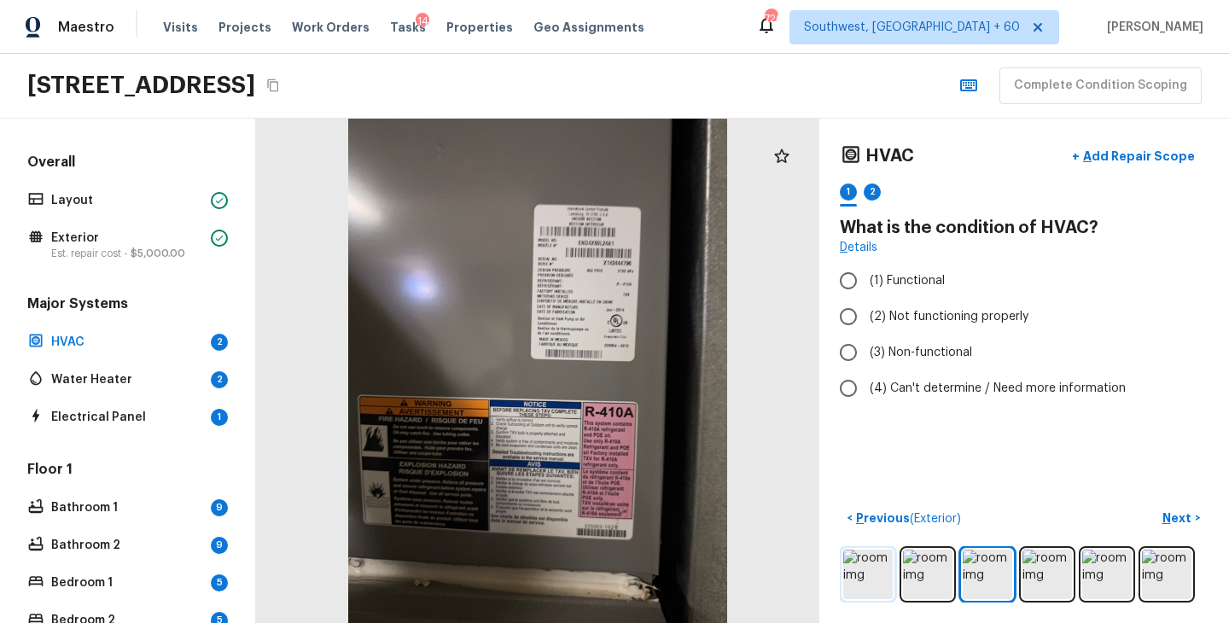
click at [863, 572] on img at bounding box center [867, 574] width 49 height 49
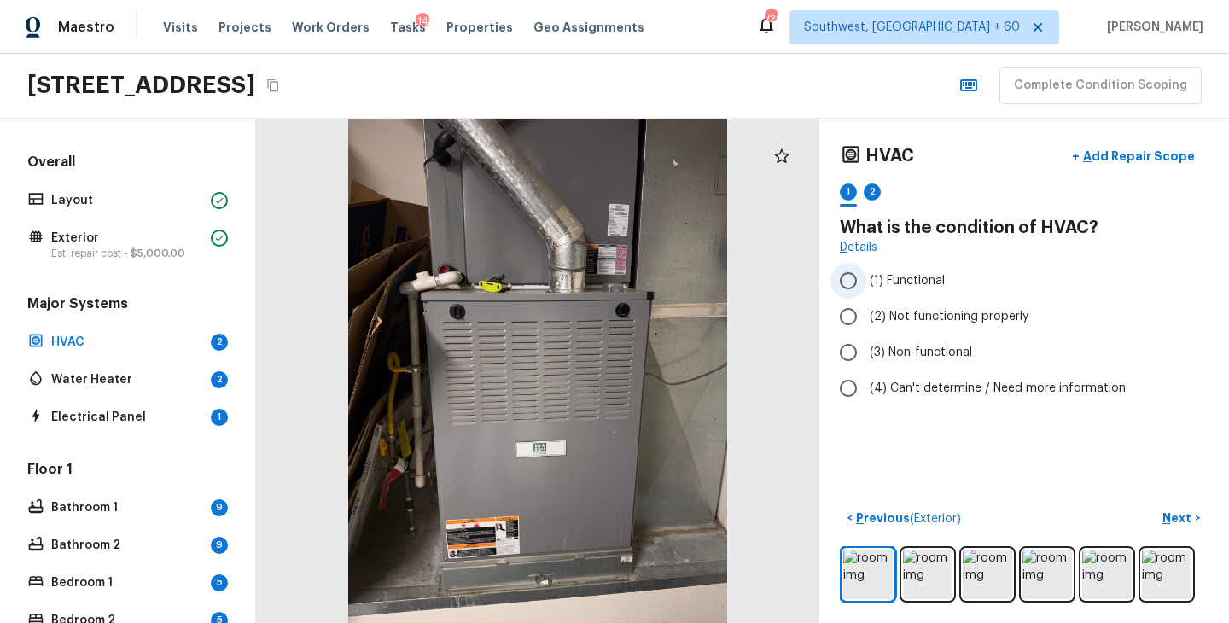
click at [900, 286] on span "(1) Functional" at bounding box center [907, 280] width 75 height 17
click at [866, 286] on input "(1) Functional" at bounding box center [848, 281] width 36 height 36
radio input "true"
click at [1180, 511] on p "Next" at bounding box center [1178, 517] width 32 height 17
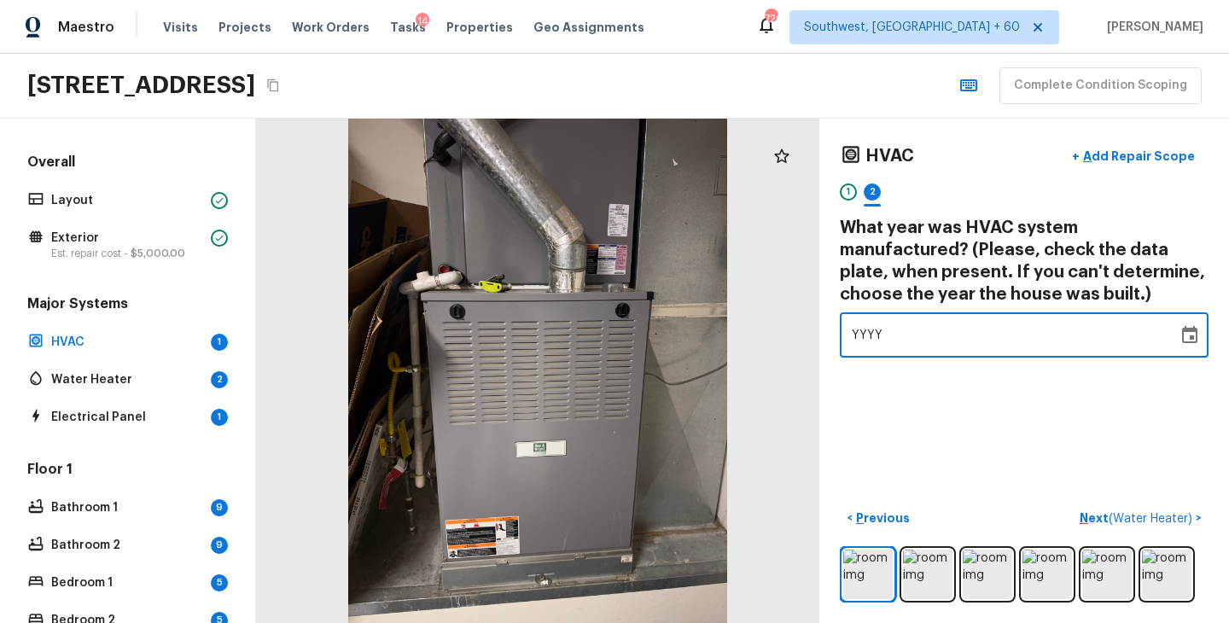
click at [932, 333] on div "YYYY" at bounding box center [1009, 334] width 314 height 45
click at [928, 346] on div "YYYY" at bounding box center [1009, 334] width 314 height 45
drag, startPoint x: 908, startPoint y: 329, endPoint x: 760, endPoint y: 352, distance: 149.4
click at [760, 352] on div "HVAC + Add Repair Scope 1 2 What year was HVAC system manufactured? (Please, ch…" at bounding box center [742, 371] width 973 height 504
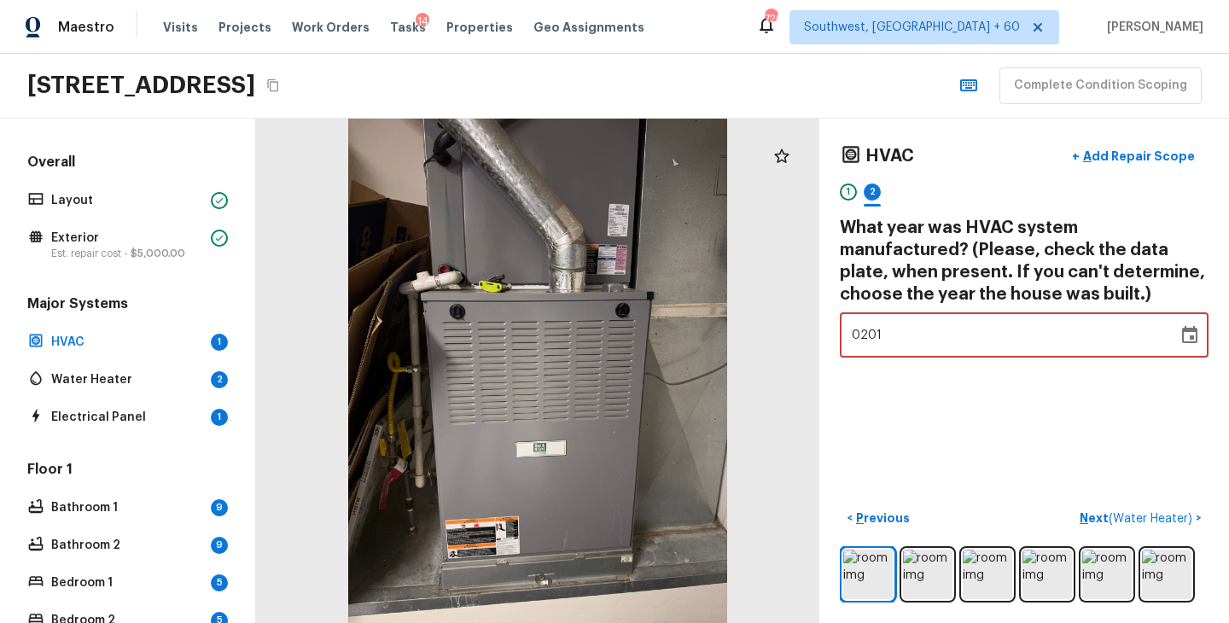
type input "2014"
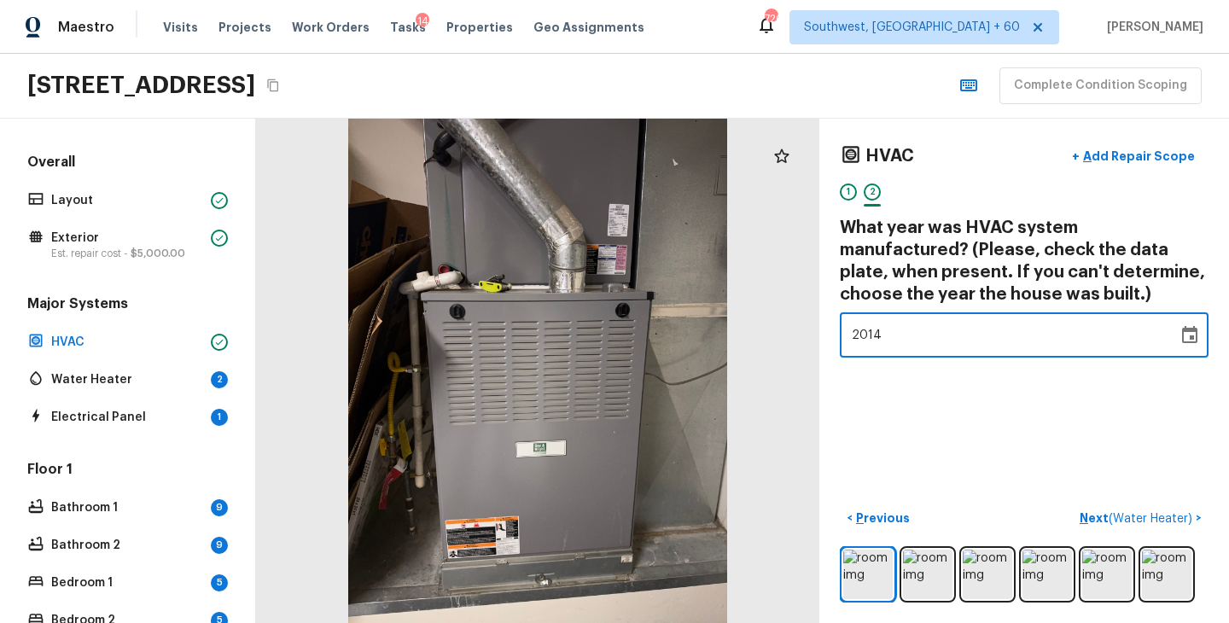
click at [1033, 440] on div "HVAC + Add Repair Scope 1 2 What year was HVAC system manufactured? (Please, ch…" at bounding box center [1024, 371] width 410 height 504
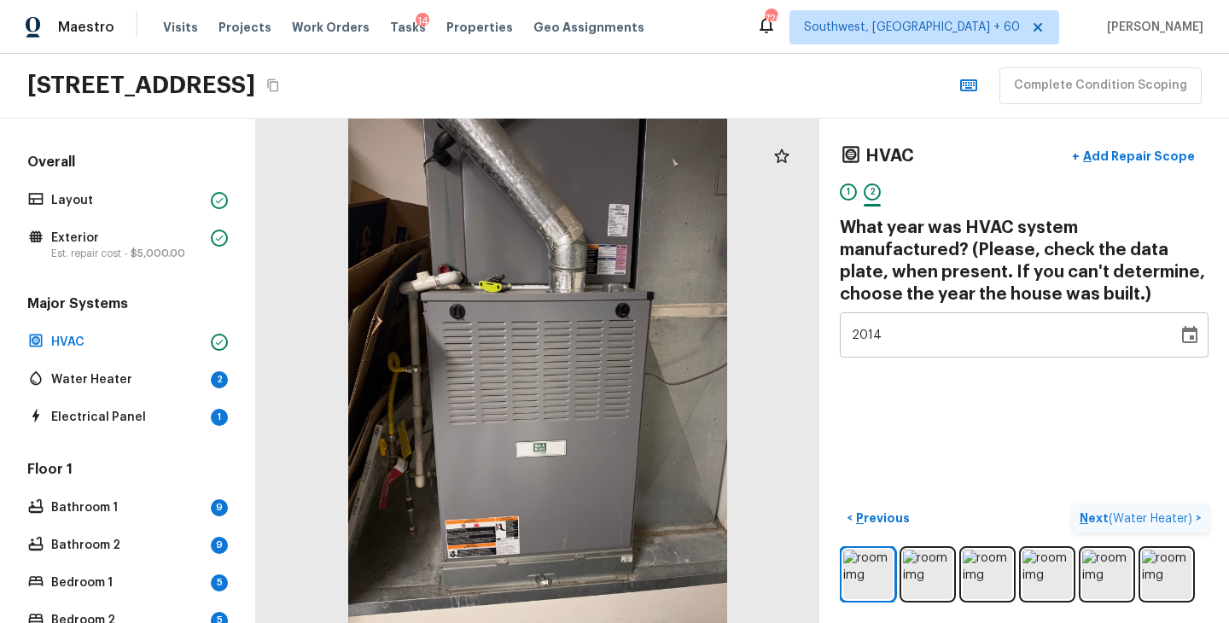
click at [1083, 510] on p "Next ( Water Heater )" at bounding box center [1138, 518] width 116 height 18
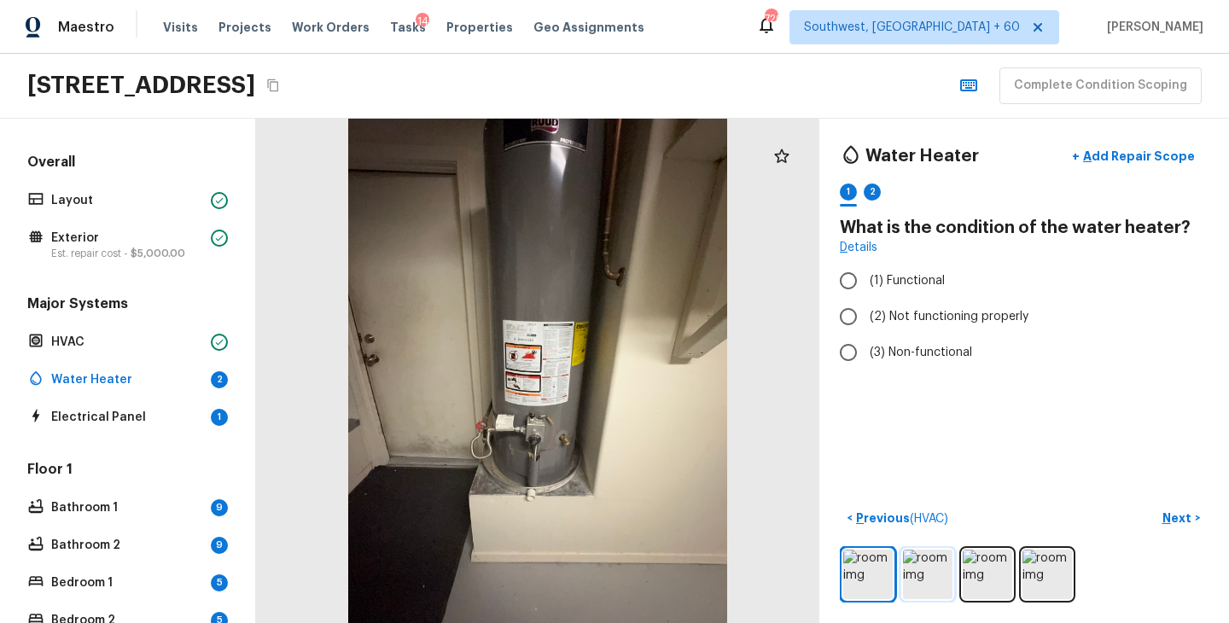
click at [911, 565] on img at bounding box center [927, 574] width 49 height 49
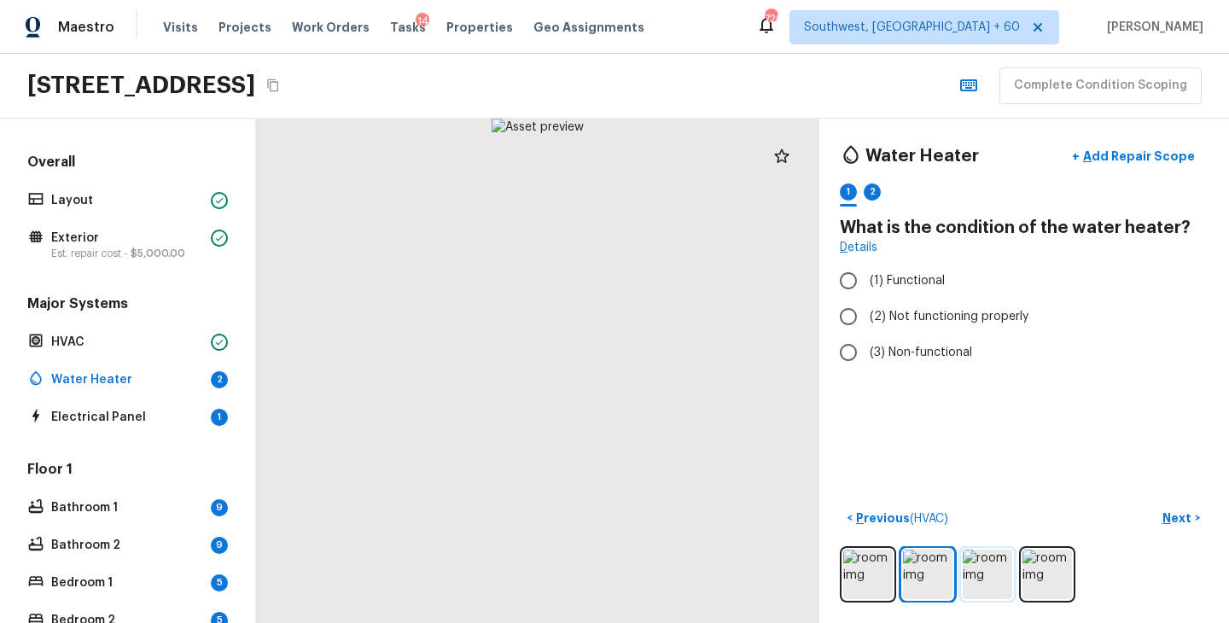
click at [987, 580] on img at bounding box center [987, 574] width 49 height 49
click at [1047, 584] on img at bounding box center [1046, 574] width 49 height 49
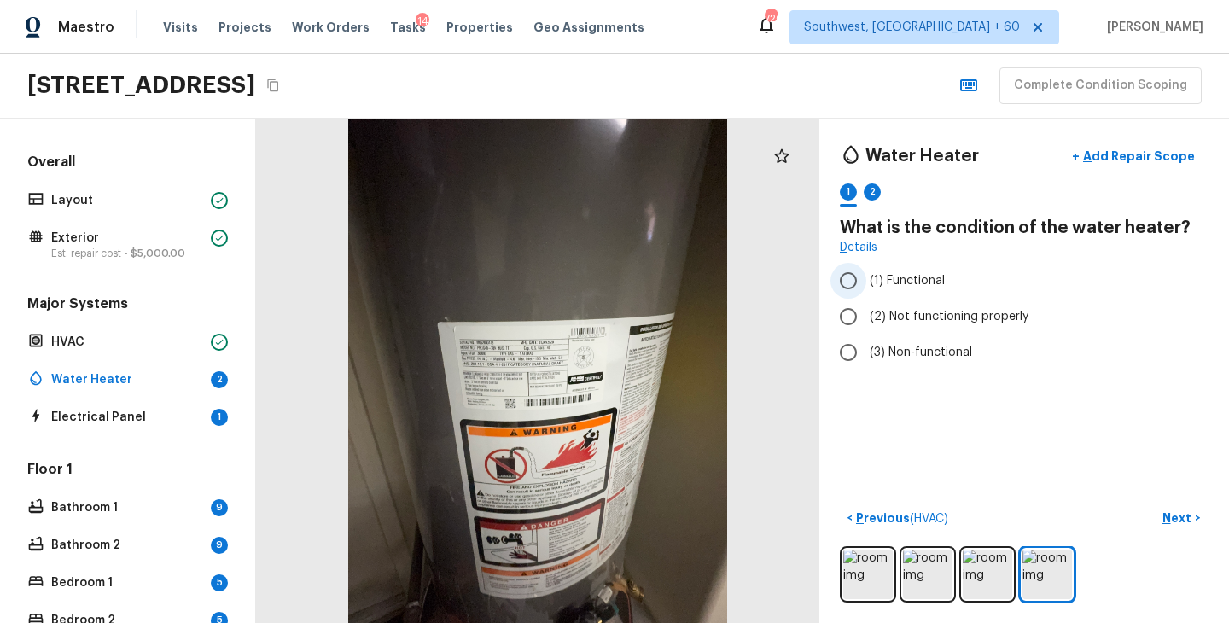
click at [933, 282] on span "(1) Functional" at bounding box center [907, 280] width 75 height 17
click at [866, 282] on input "(1) Functional" at bounding box center [848, 281] width 36 height 36
radio input "true"
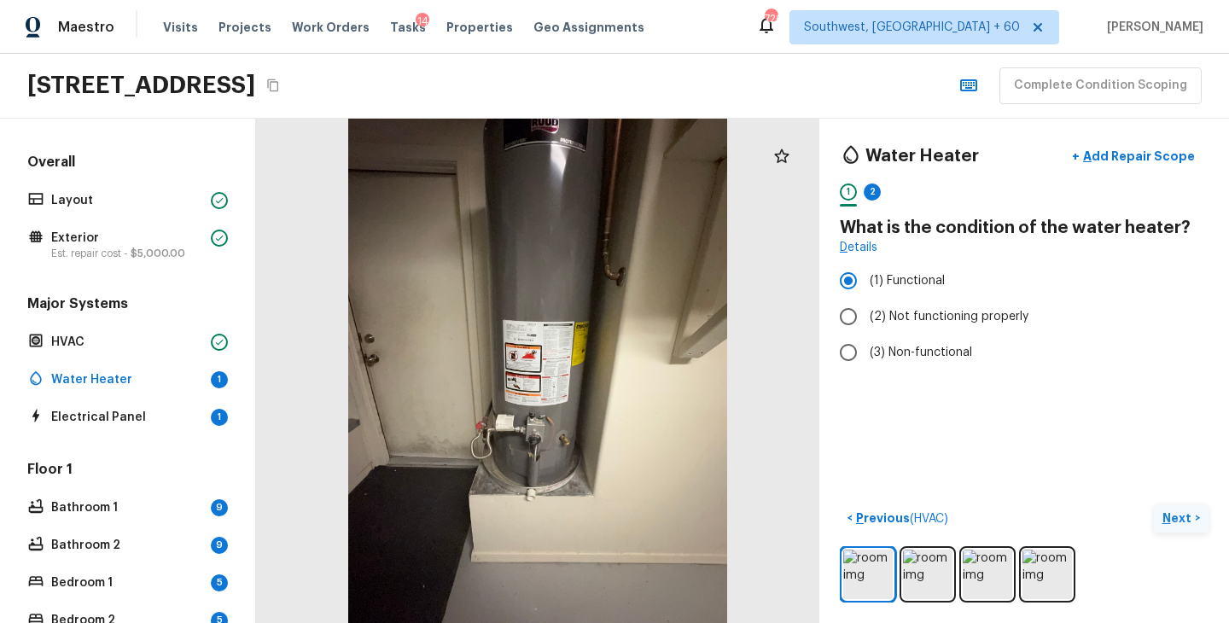
click at [1180, 521] on p "Next" at bounding box center [1178, 517] width 32 height 17
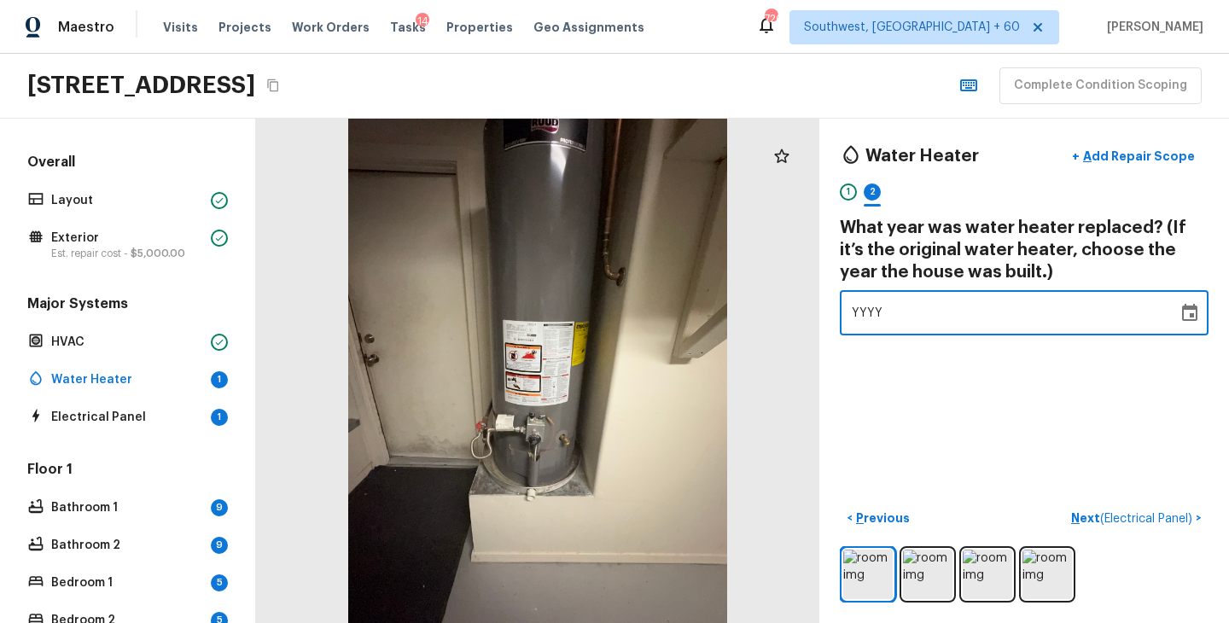
click at [901, 306] on div "YYYY" at bounding box center [1009, 312] width 314 height 45
type input "2020"
click at [963, 375] on div "Water Heater + Add Repair Scope 1 2 What year was water heater replaced? (If it…" at bounding box center [1024, 371] width 410 height 504
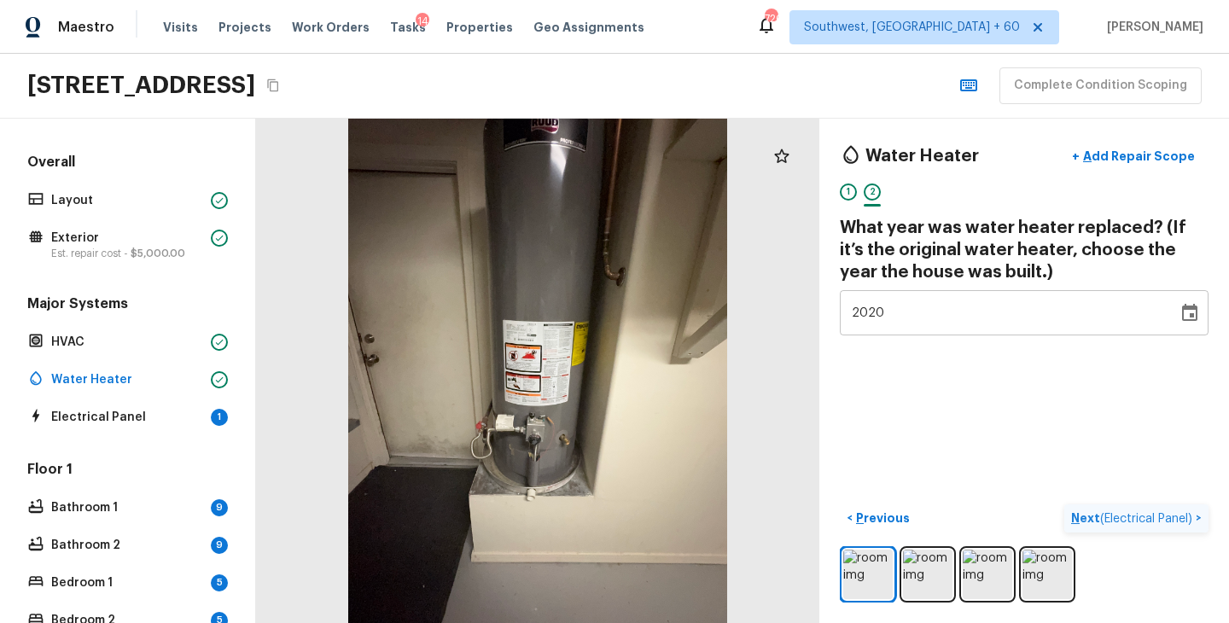
click at [1074, 520] on p "Next ( Electrical Panel )" at bounding box center [1133, 518] width 125 height 18
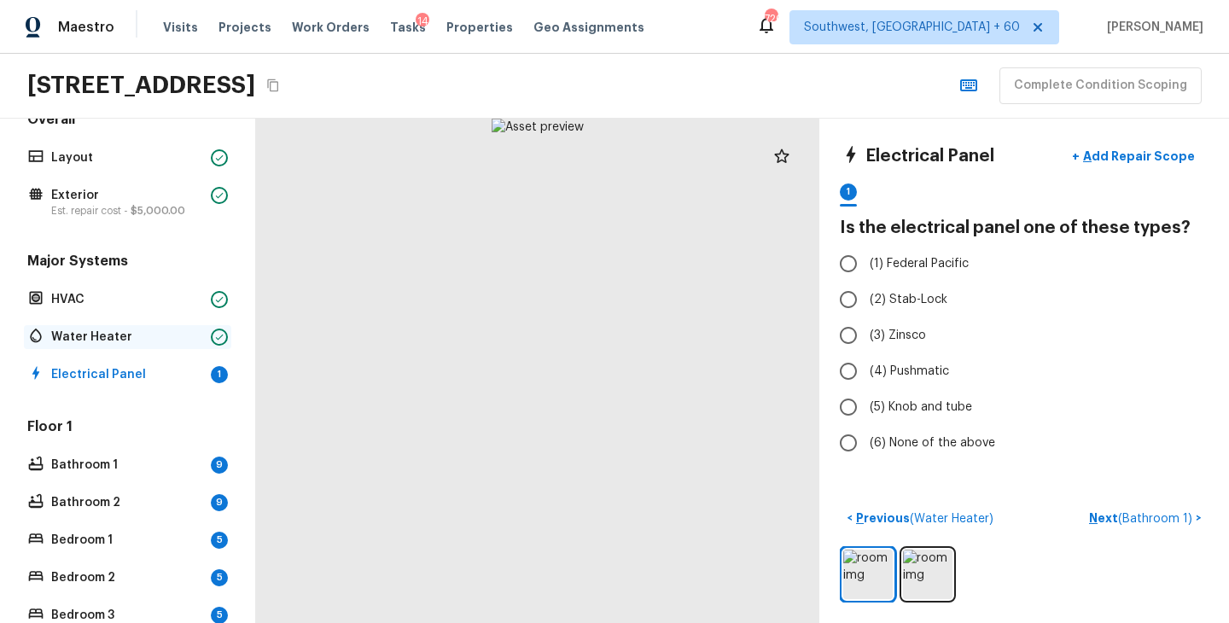
scroll to position [105, 0]
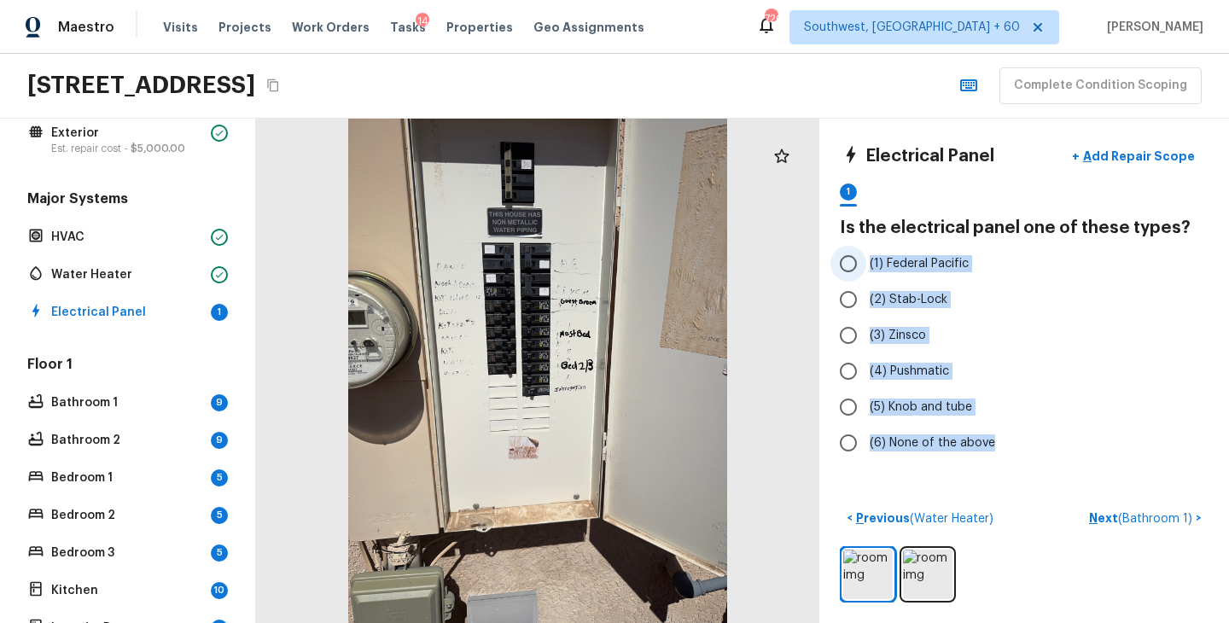
drag, startPoint x: 1004, startPoint y: 449, endPoint x: 866, endPoint y: 269, distance: 227.0
click at [865, 269] on div "(1) Federal Pacific (2) Stab-Lock (3) Zinsco (4) Pushmatic (5) Knob and tube (6…" at bounding box center [1024, 353] width 369 height 215
copy div "(1) Federal Pacific (2) Stab-Lock (3) Zinsco (4) Pushmatic (5) Knob and tube (6…"
click at [1053, 327] on label "(3) Zinsco" at bounding box center [1012, 335] width 364 height 36
click at [866, 327] on input "(3) Zinsco" at bounding box center [848, 335] width 36 height 36
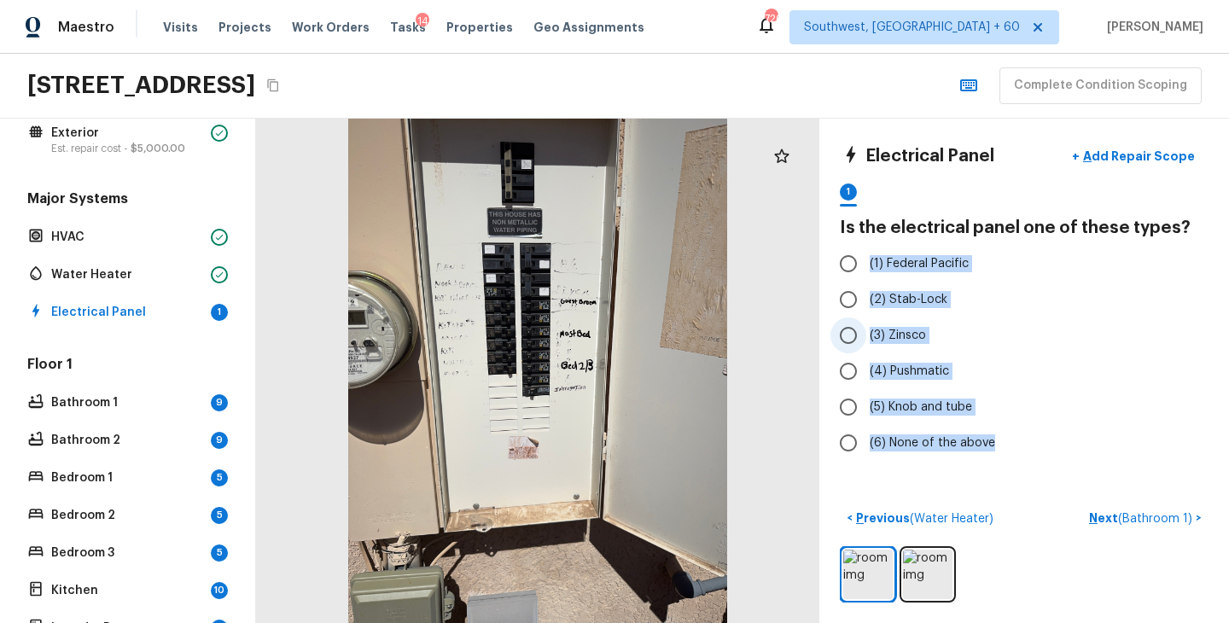
radio input "true"
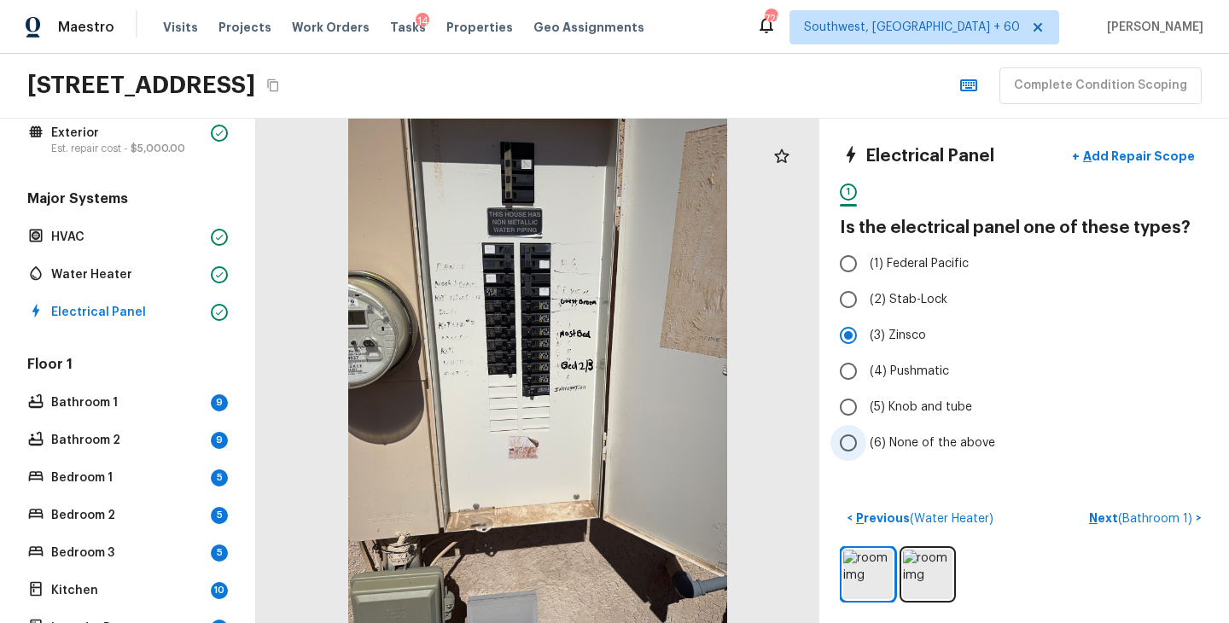
click at [958, 442] on span "(6) None of the above" at bounding box center [932, 442] width 125 height 17
click at [866, 442] on input "(6) None of the above" at bounding box center [848, 443] width 36 height 36
radio input "true"
click at [1108, 519] on p "Next ( Bathroom 1 )" at bounding box center [1142, 518] width 107 height 18
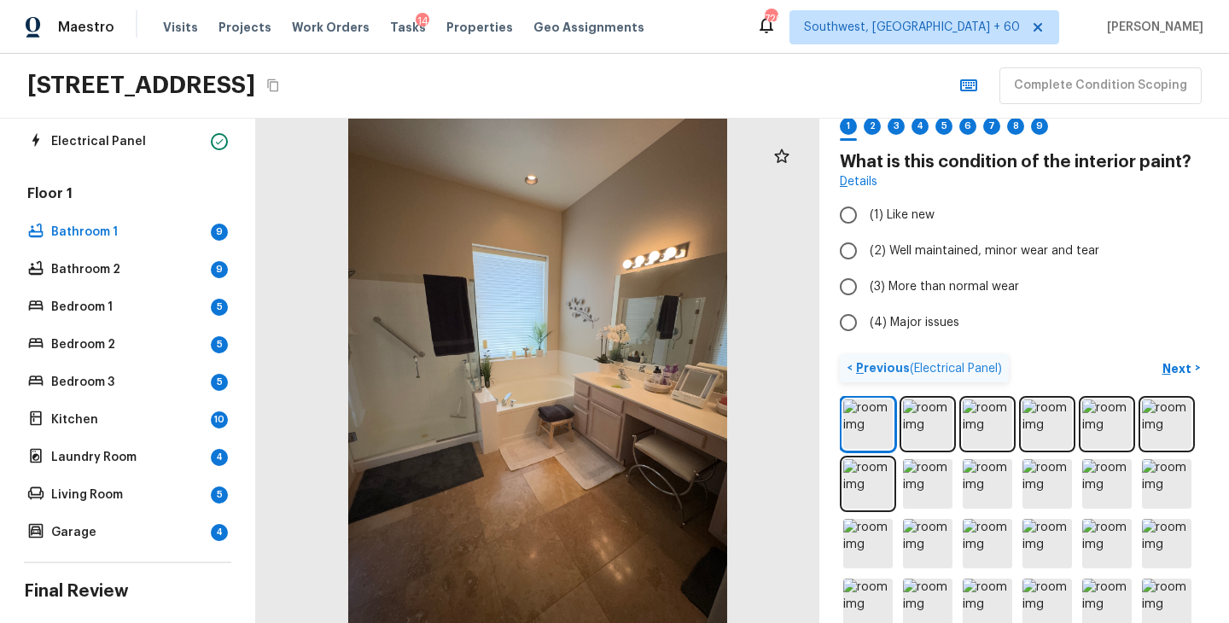
scroll to position [73, 0]
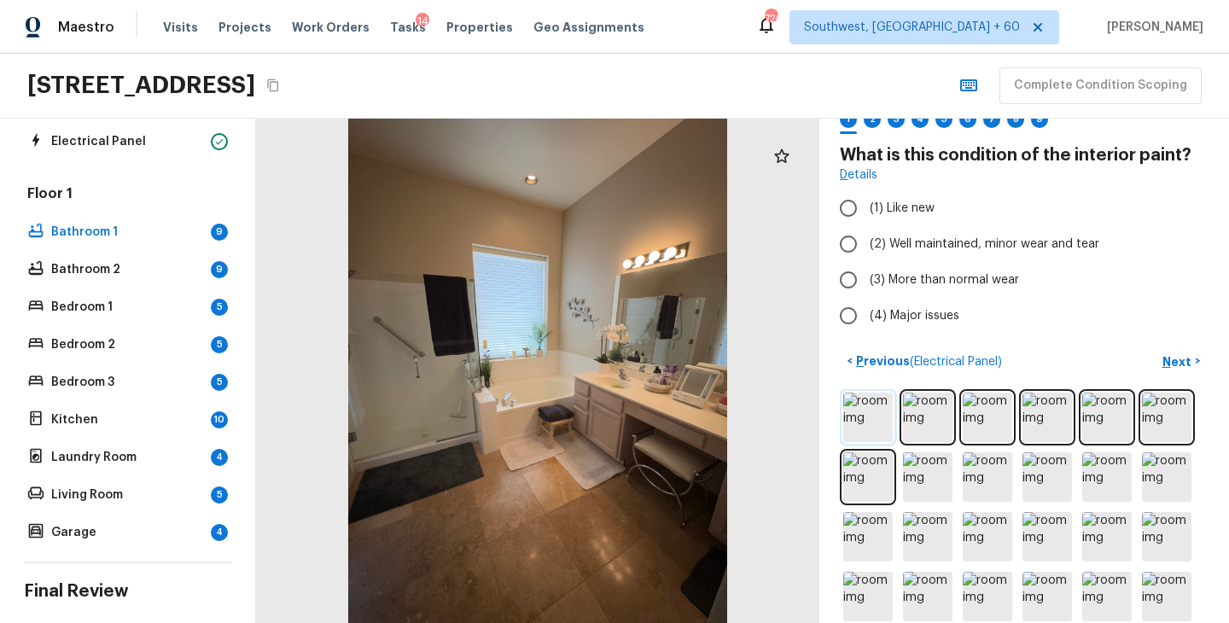
click at [876, 422] on img at bounding box center [867, 417] width 49 height 49
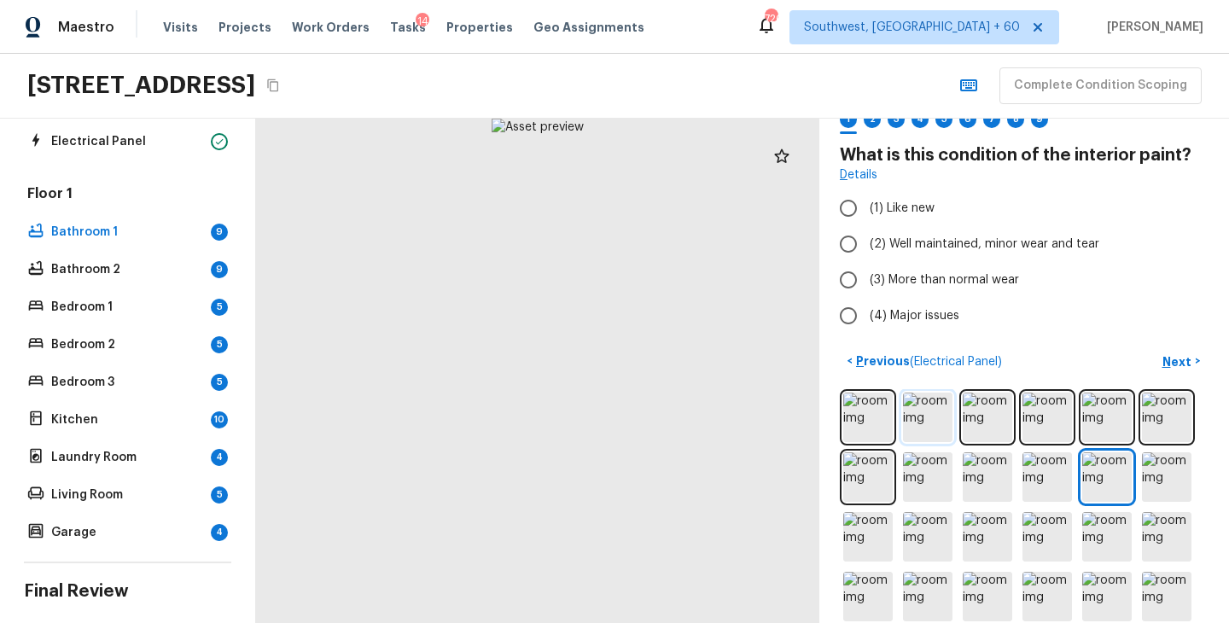
click at [920, 420] on img at bounding box center [927, 417] width 49 height 49
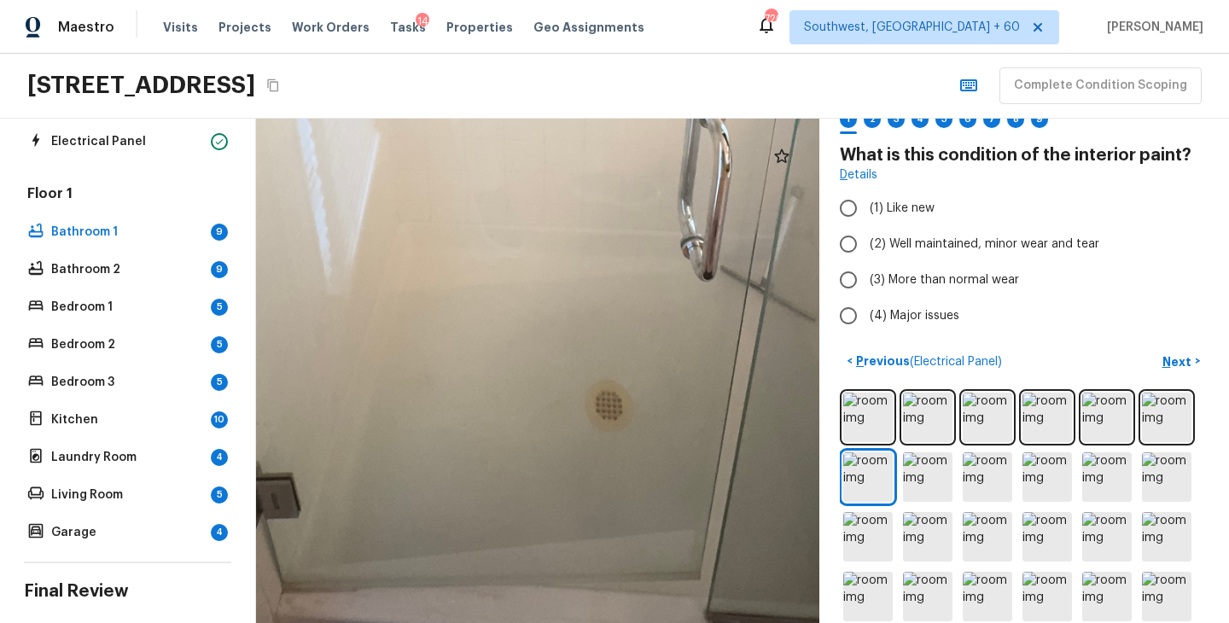
drag, startPoint x: 527, startPoint y: 496, endPoint x: 497, endPoint y: 323, distance: 175.8
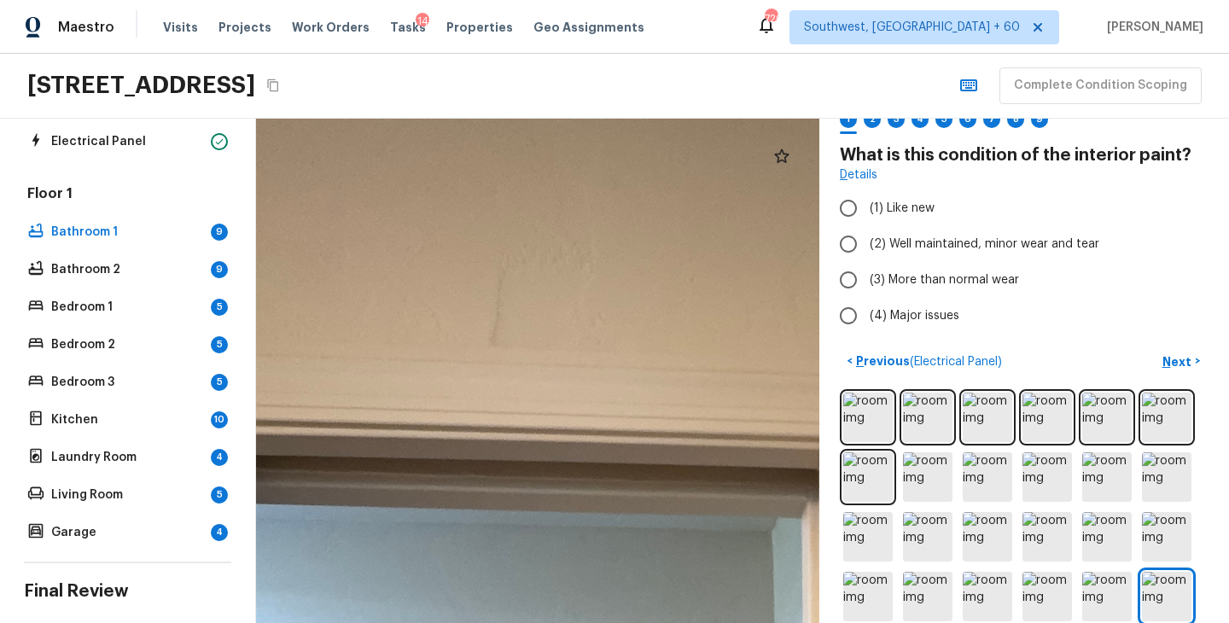
drag, startPoint x: 434, startPoint y: 235, endPoint x: 597, endPoint y: 349, distance: 199.1
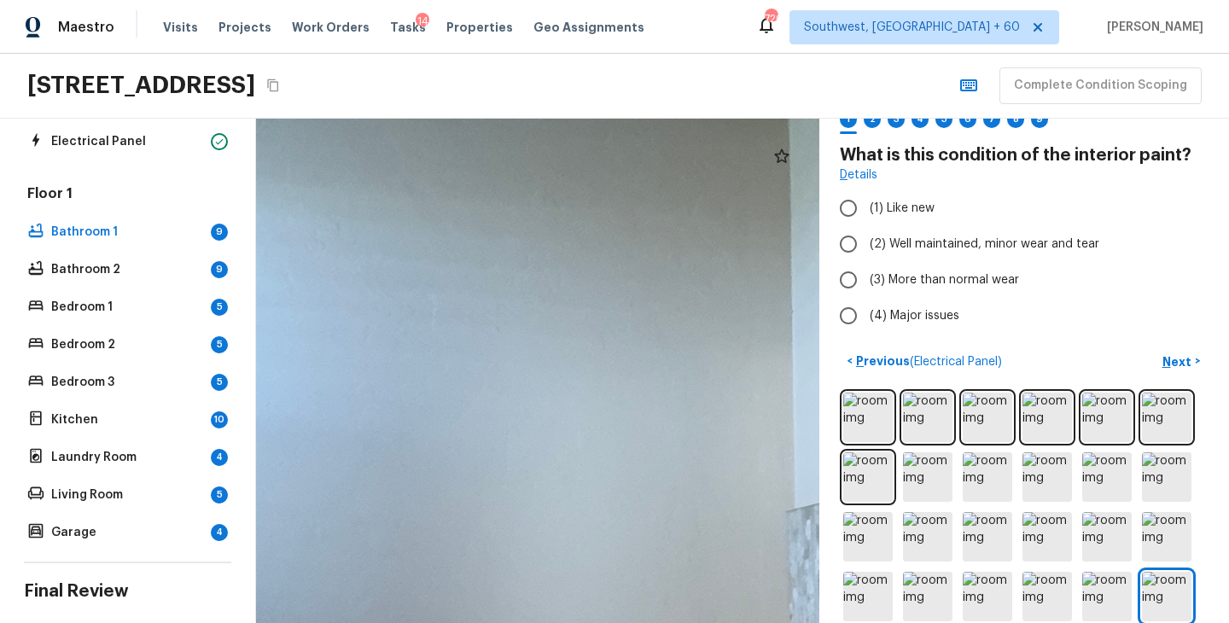
drag, startPoint x: 470, startPoint y: 224, endPoint x: 491, endPoint y: 601, distance: 377.8
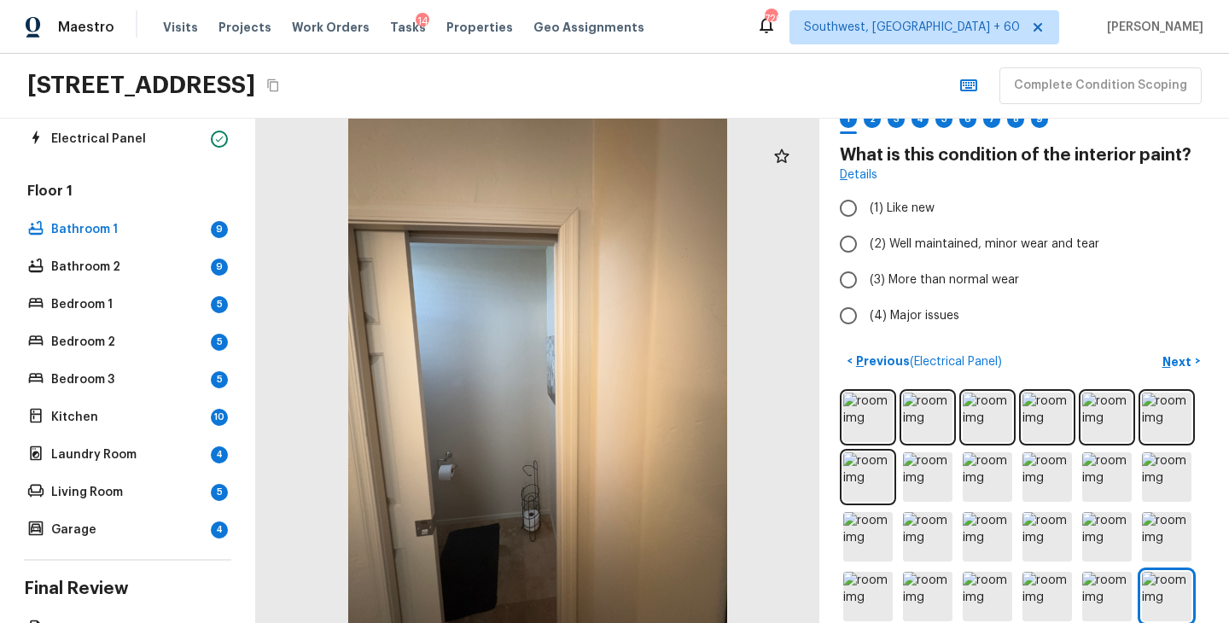
scroll to position [385, 0]
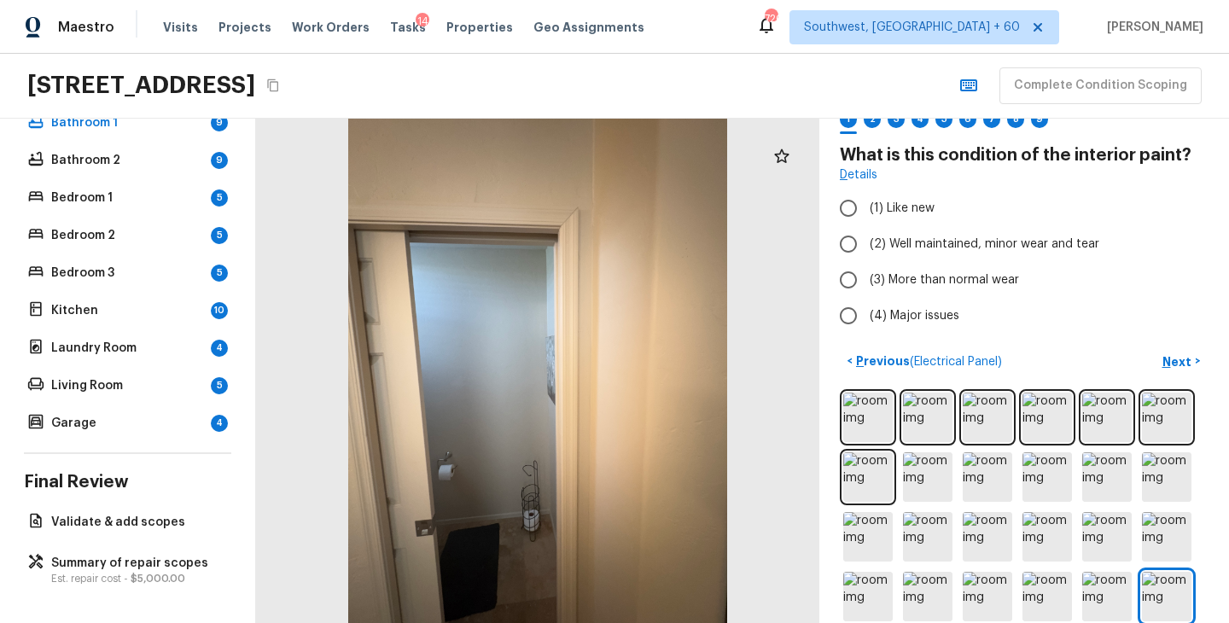
click at [131, 547] on div "Overall Layout Exterior Est. repair cost - $5,000.00 Major Systems HVAC Water H…" at bounding box center [128, 371] width 256 height 504
click at [130, 573] on p "Est. repair cost - $5,000.00" at bounding box center [136, 579] width 170 height 14
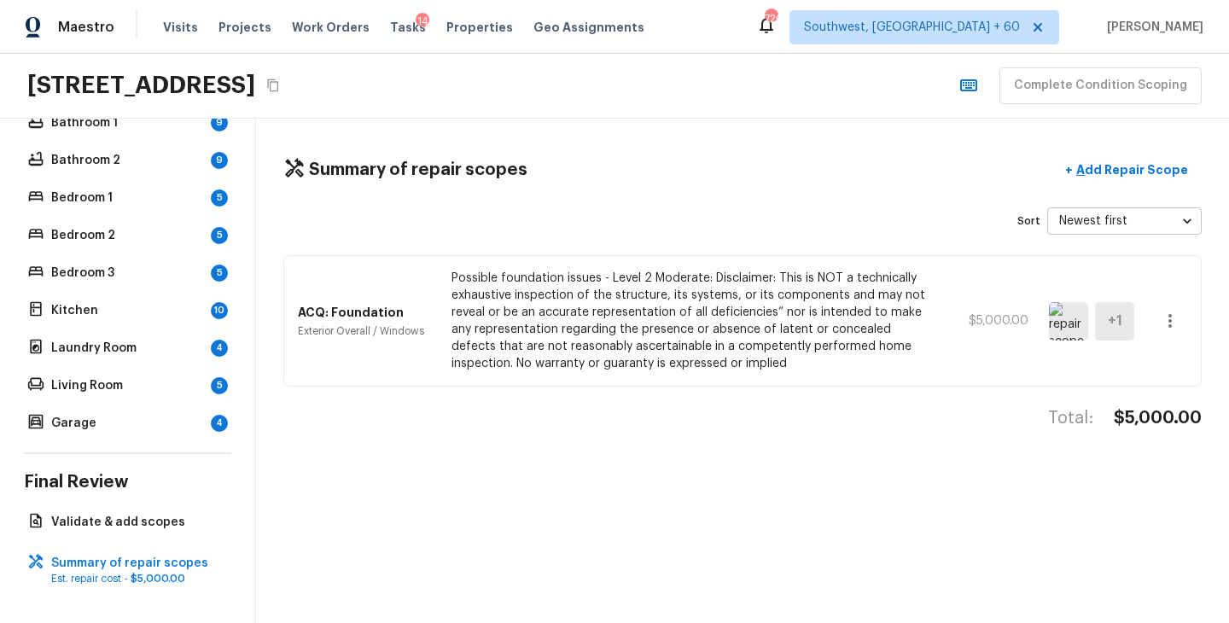
click at [1161, 328] on icon "button" at bounding box center [1170, 321] width 20 height 20
click at [1161, 361] on li "Edit" at bounding box center [1175, 370] width 79 height 51
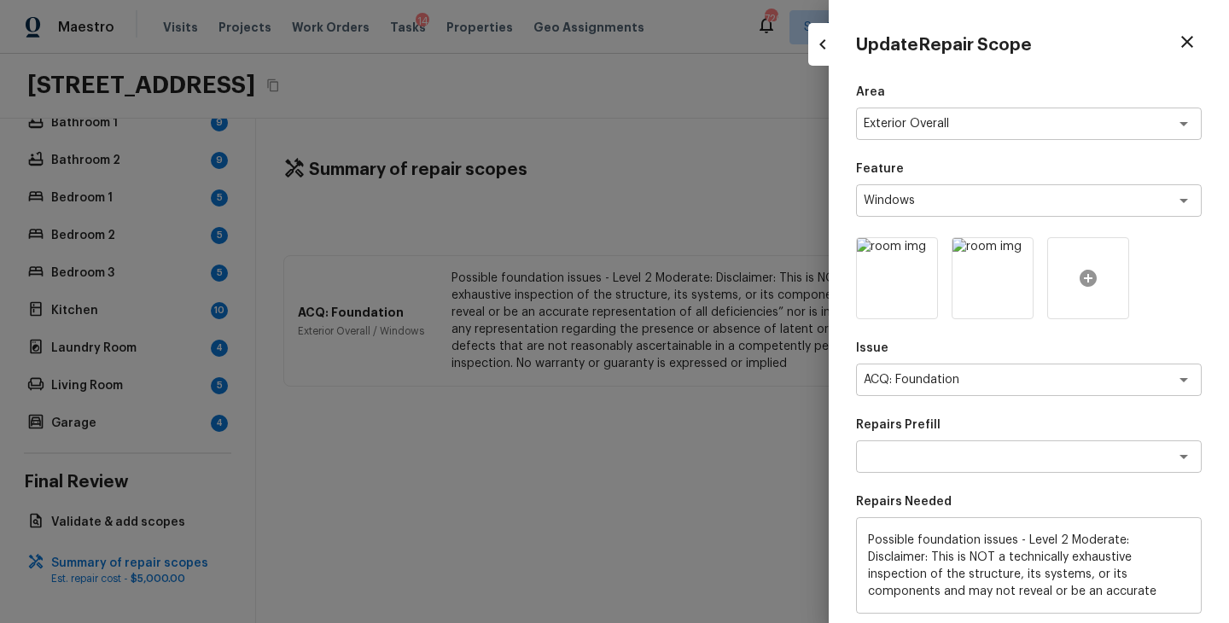
click at [1099, 278] on div at bounding box center [1088, 278] width 82 height 82
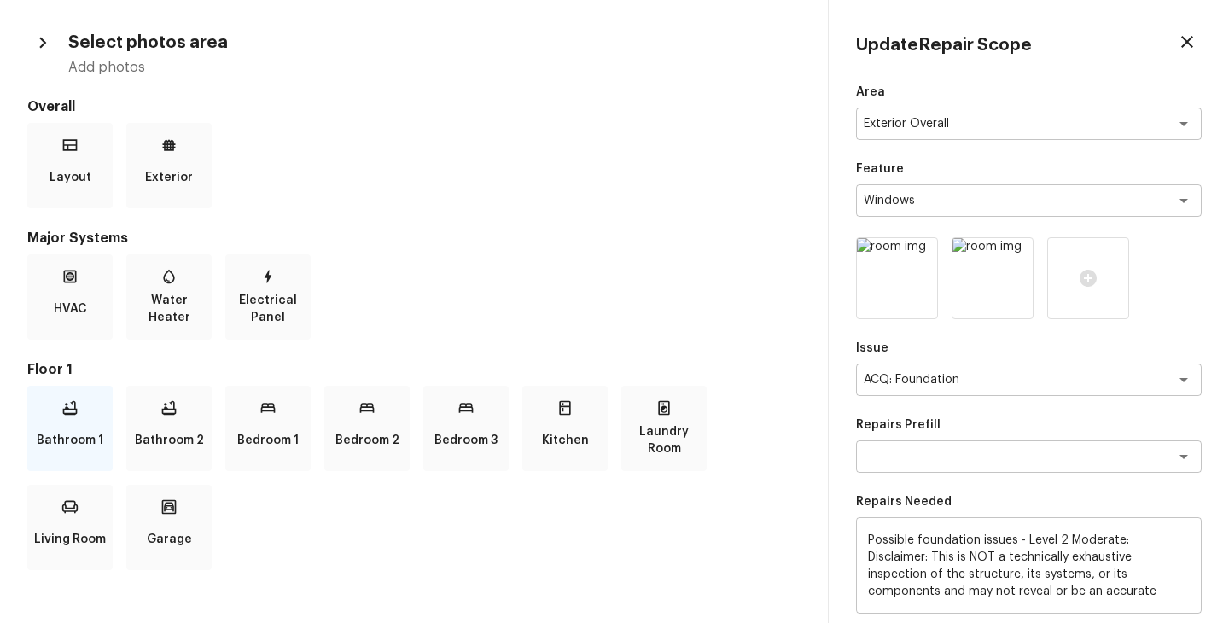
click at [83, 416] on div "Bathroom 1" at bounding box center [69, 428] width 85 height 85
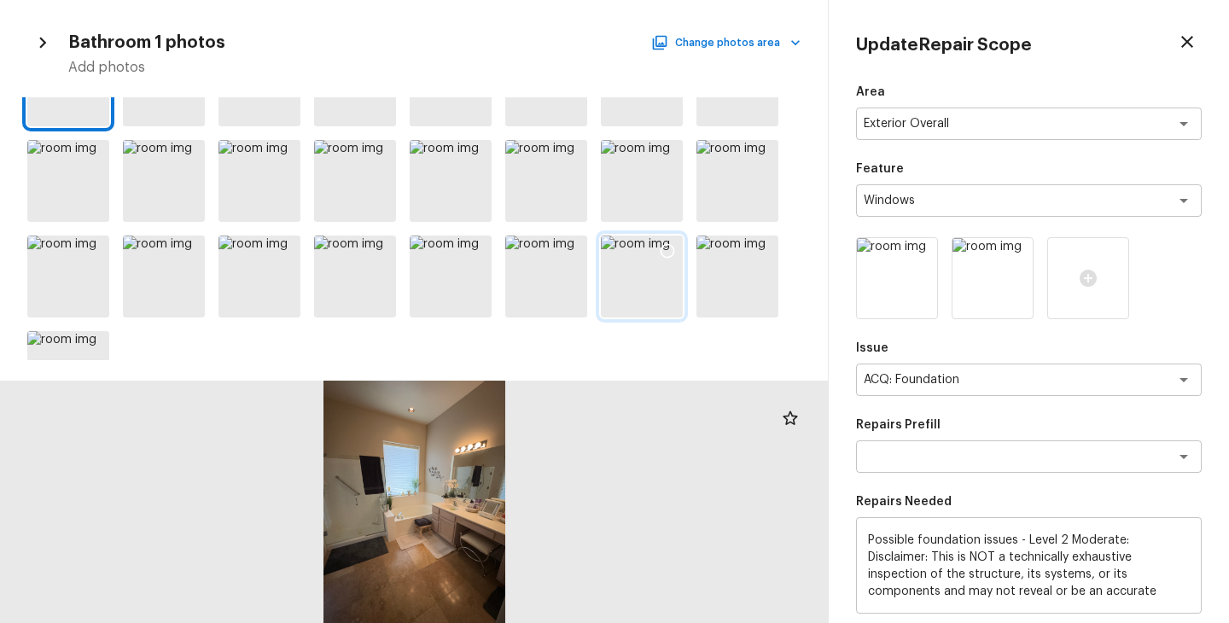
scroll to position [69, 0]
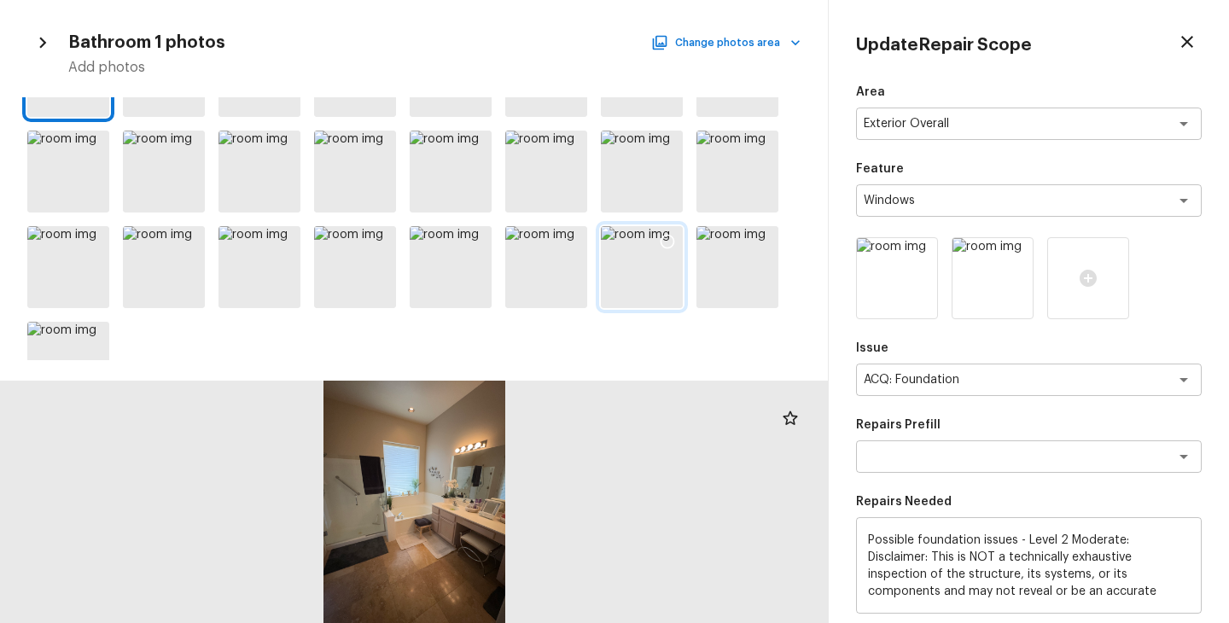
click at [642, 249] on div at bounding box center [642, 267] width 82 height 82
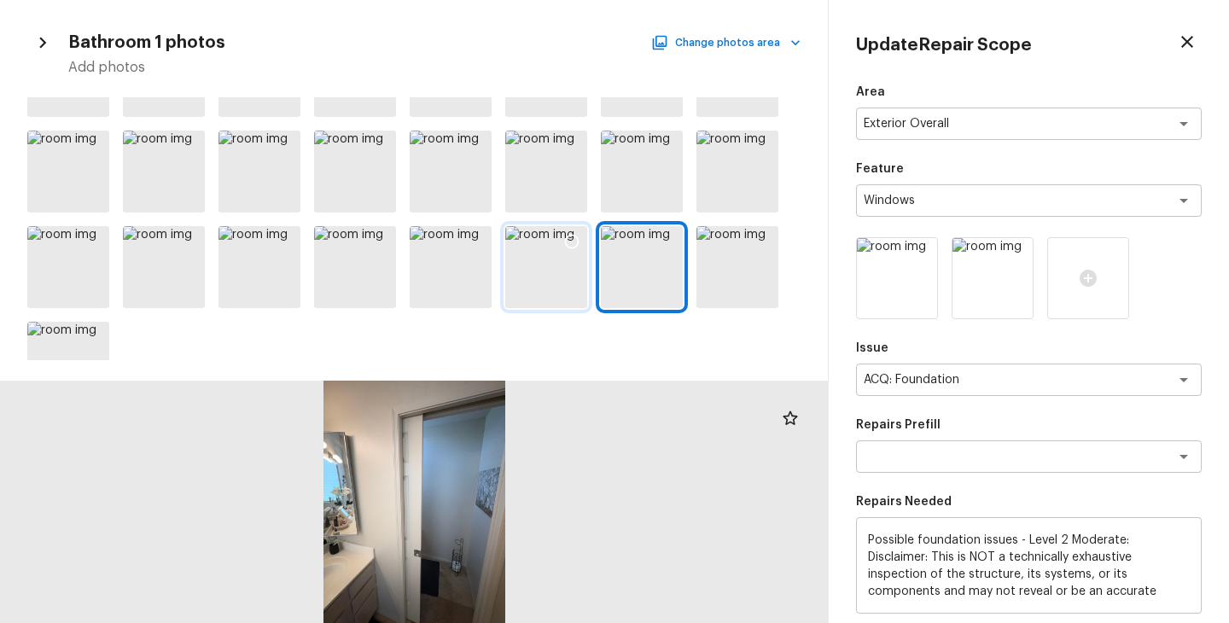
click at [549, 286] on div at bounding box center [546, 267] width 82 height 82
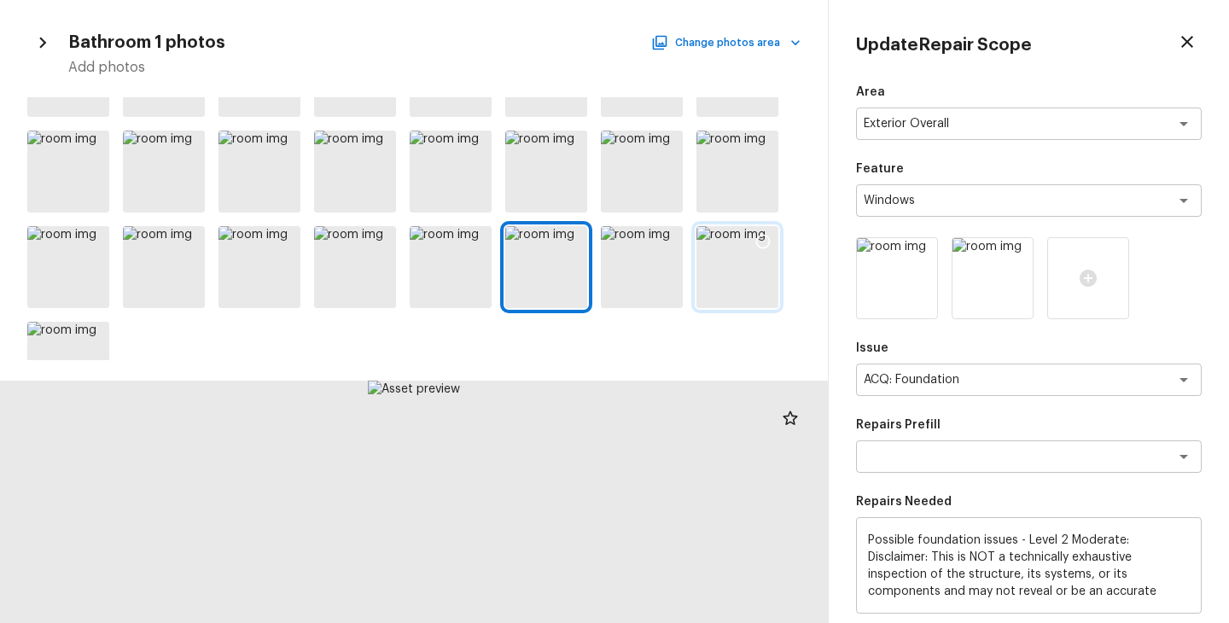
click at [733, 249] on div at bounding box center [737, 267] width 82 height 82
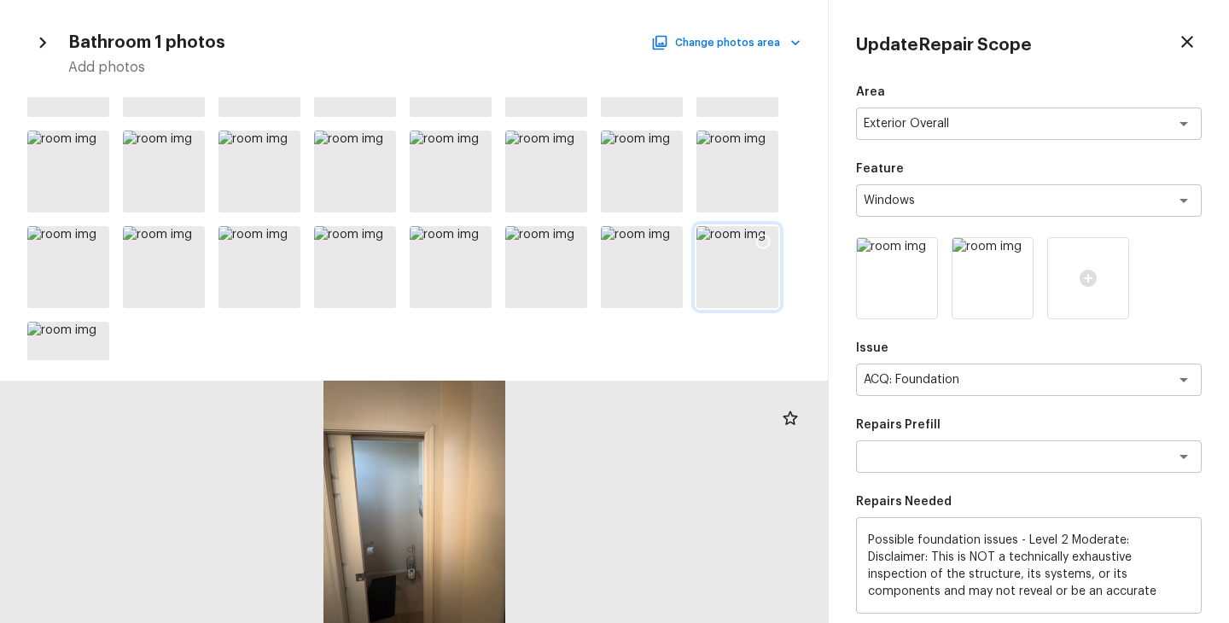
click at [762, 240] on icon at bounding box center [762, 241] width 17 height 17
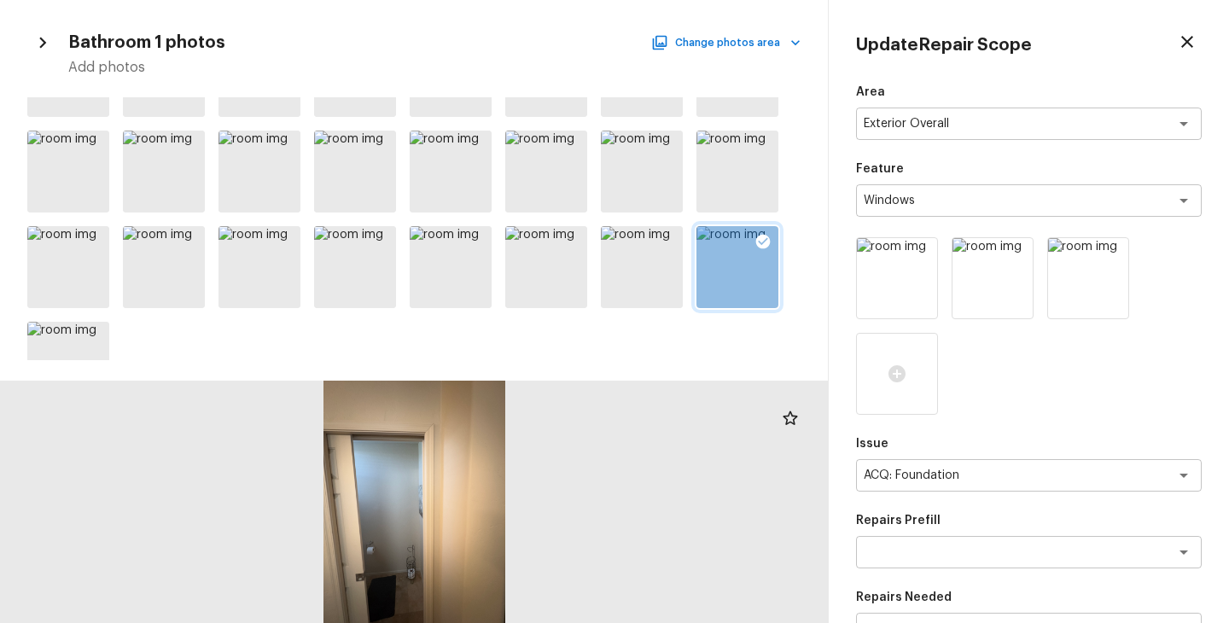
scroll to position [334, 0]
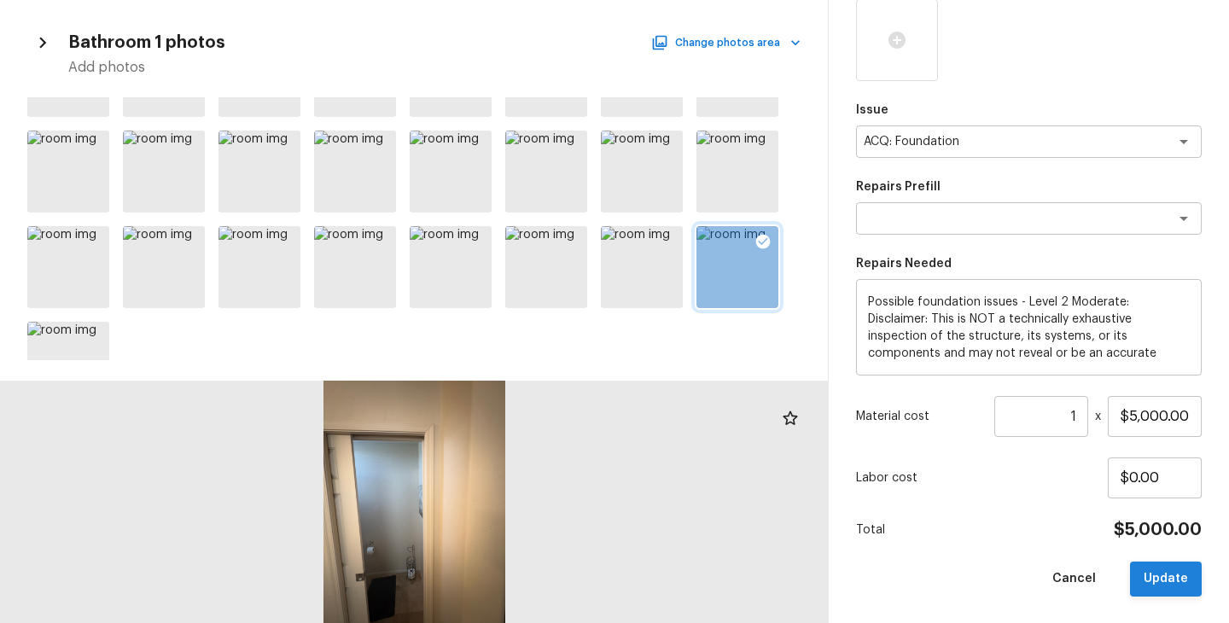
click at [1179, 590] on button "Update" at bounding box center [1166, 579] width 72 height 35
type input "$0.00"
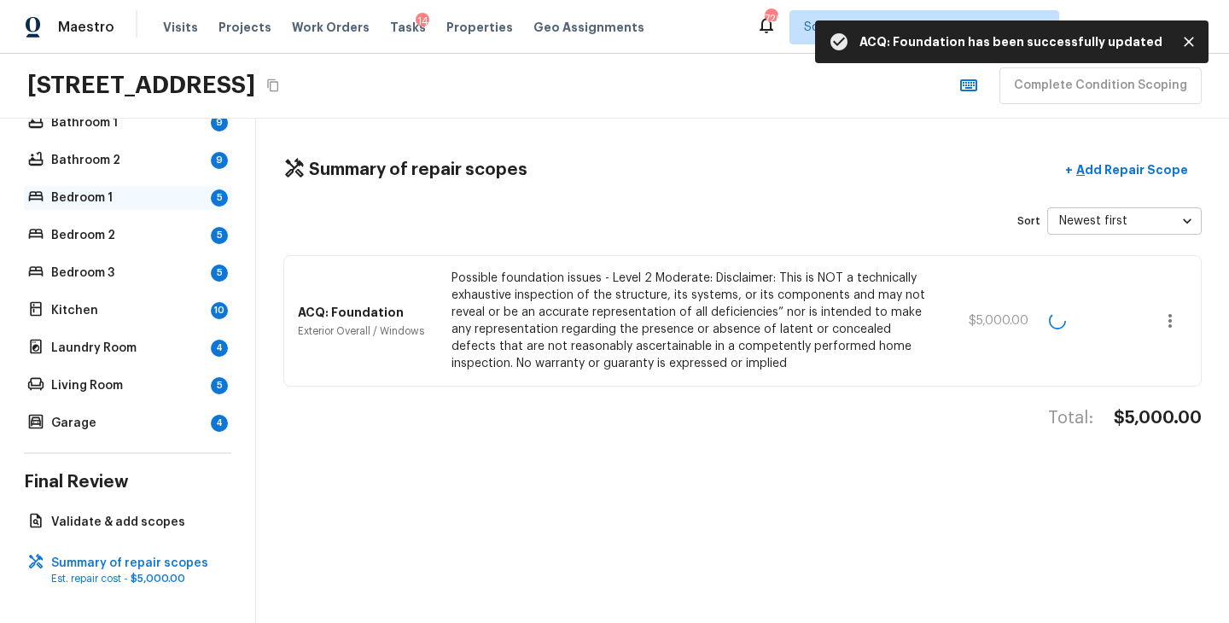
scroll to position [279, 0]
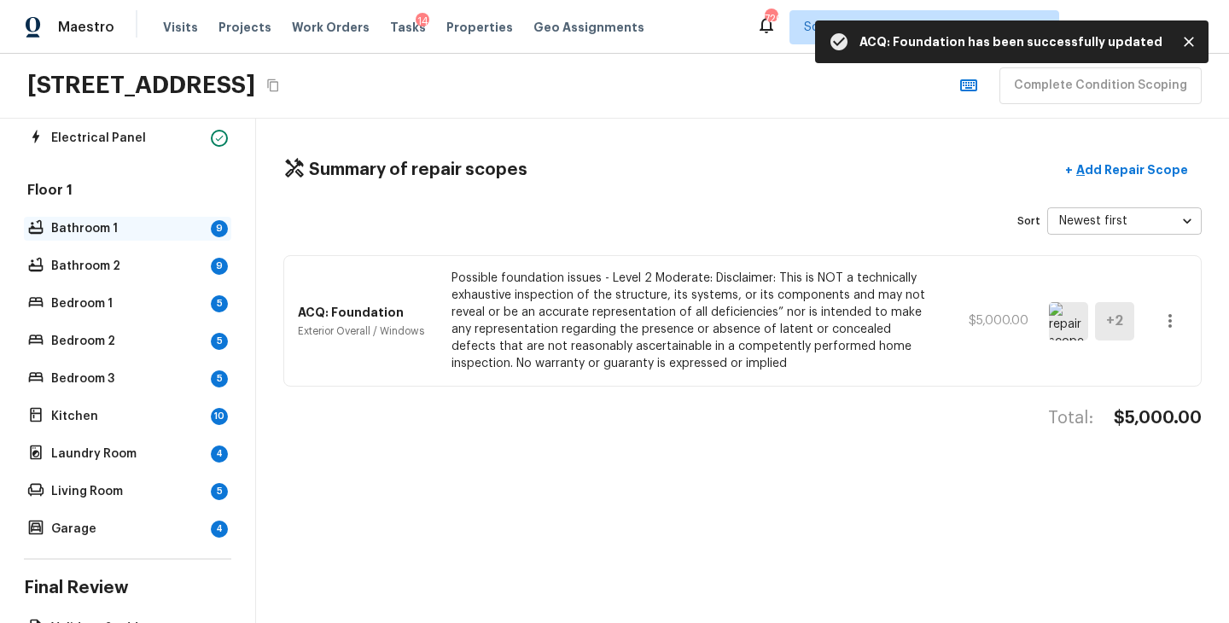
click at [98, 230] on p "Bathroom 1" at bounding box center [127, 228] width 153 height 17
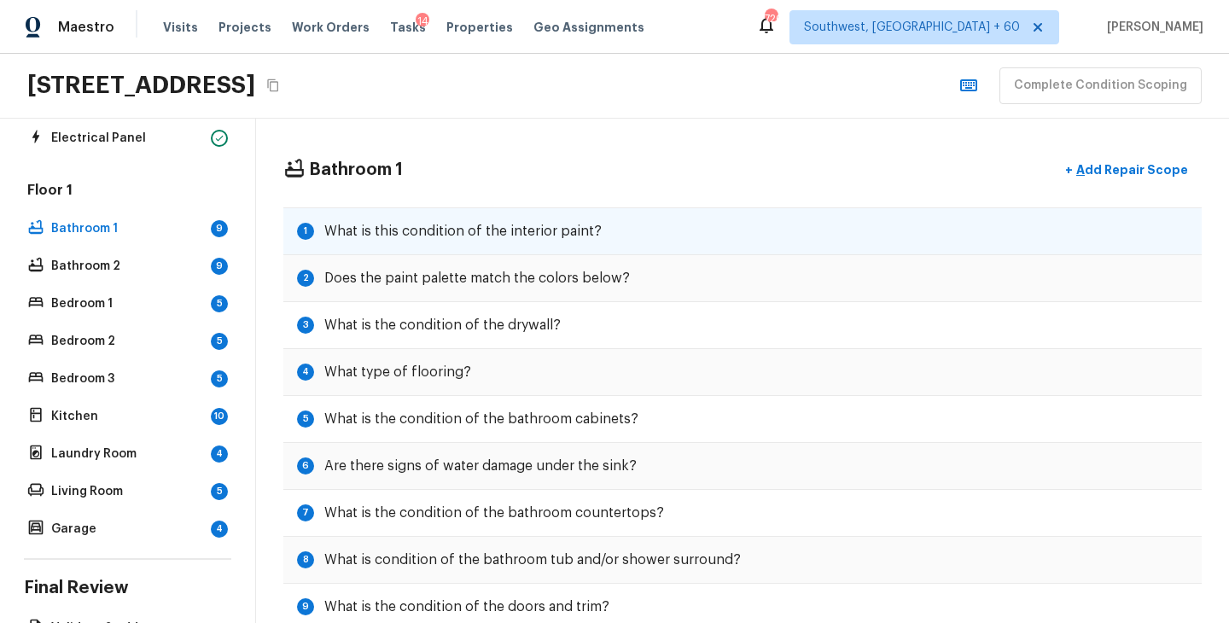
click at [579, 234] on h5 "What is this condition of the interior paint?" at bounding box center [462, 231] width 277 height 19
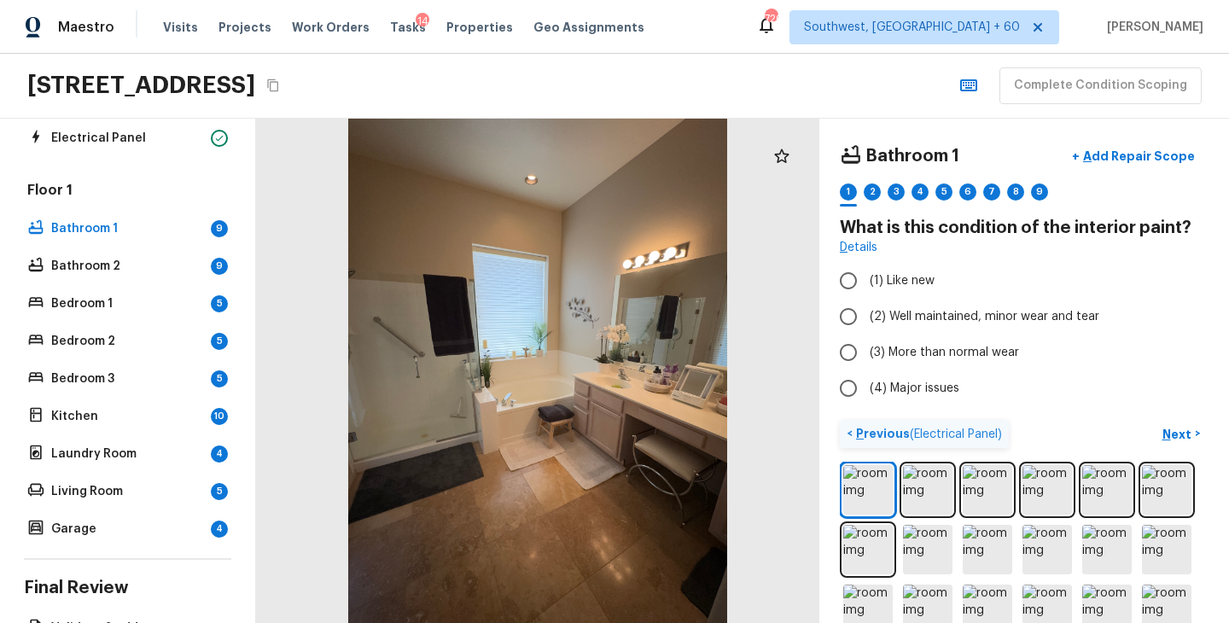
scroll to position [154, 0]
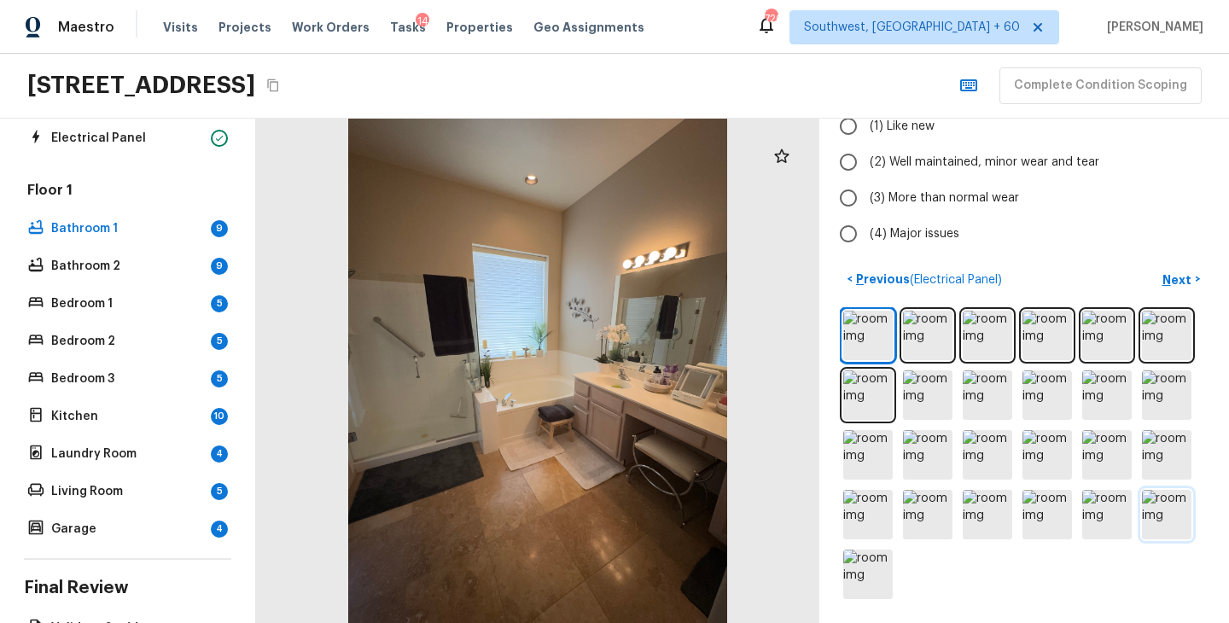
click at [1172, 504] on img at bounding box center [1166, 514] width 49 height 49
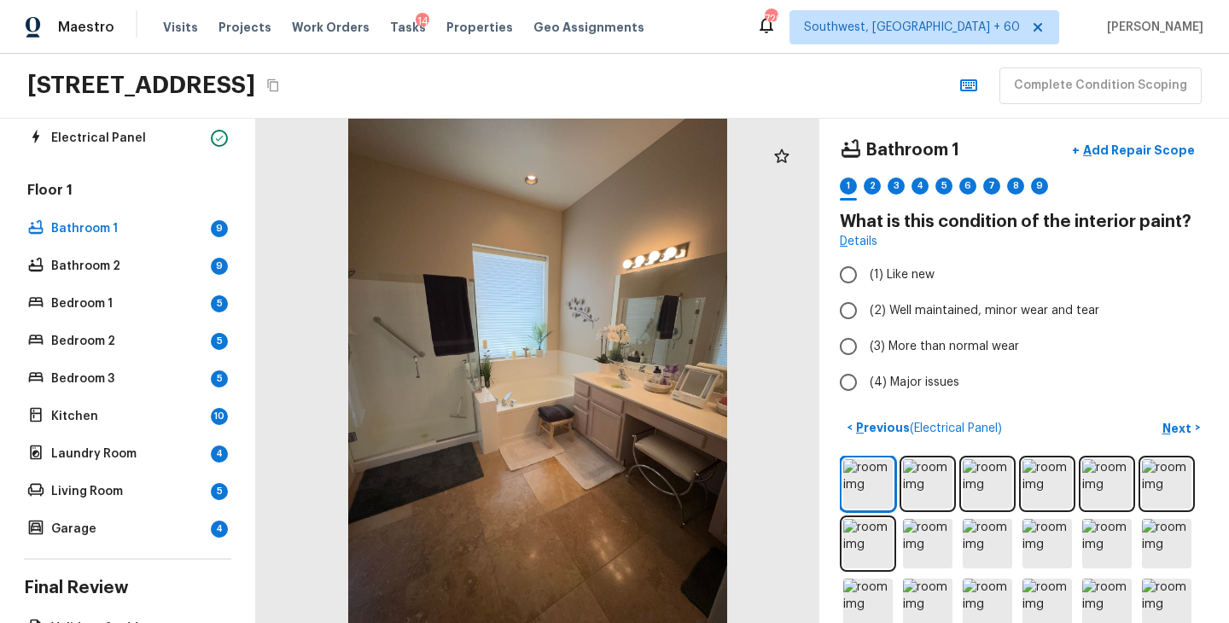
scroll to position [0, 0]
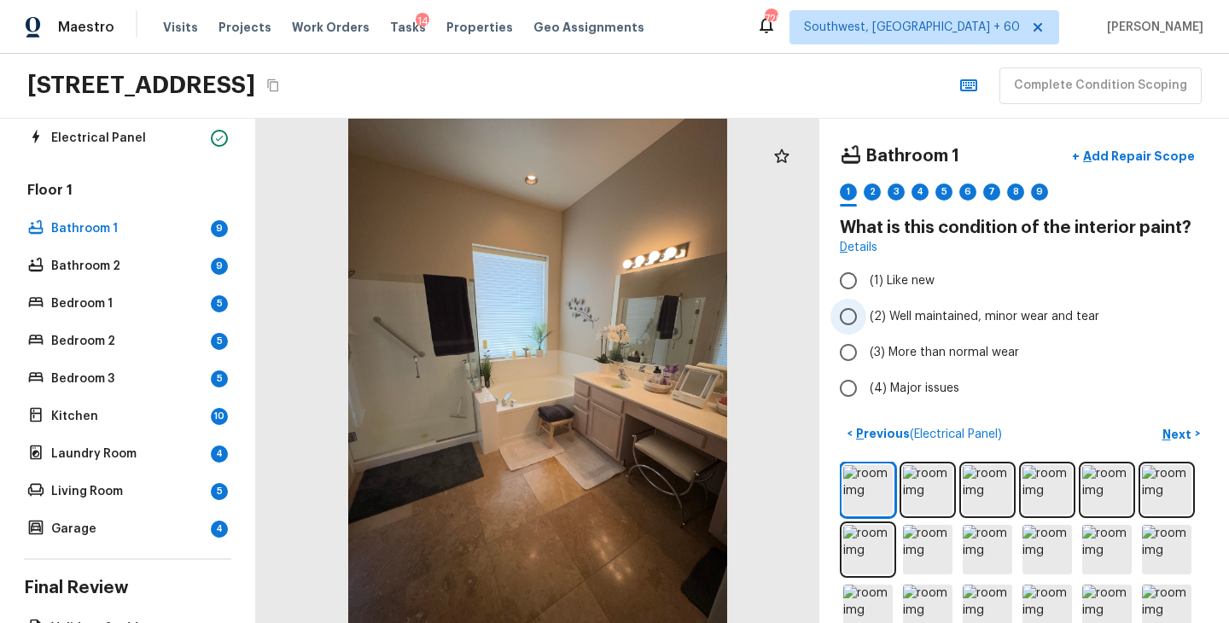
click at [1019, 317] on span "(2) Well maintained, minor wear and tear" at bounding box center [985, 316] width 230 height 17
click at [866, 317] on input "(2) Well maintained, minor wear and tear" at bounding box center [848, 317] width 36 height 36
radio input "true"
click at [1170, 434] on p "Next" at bounding box center [1178, 434] width 32 height 17
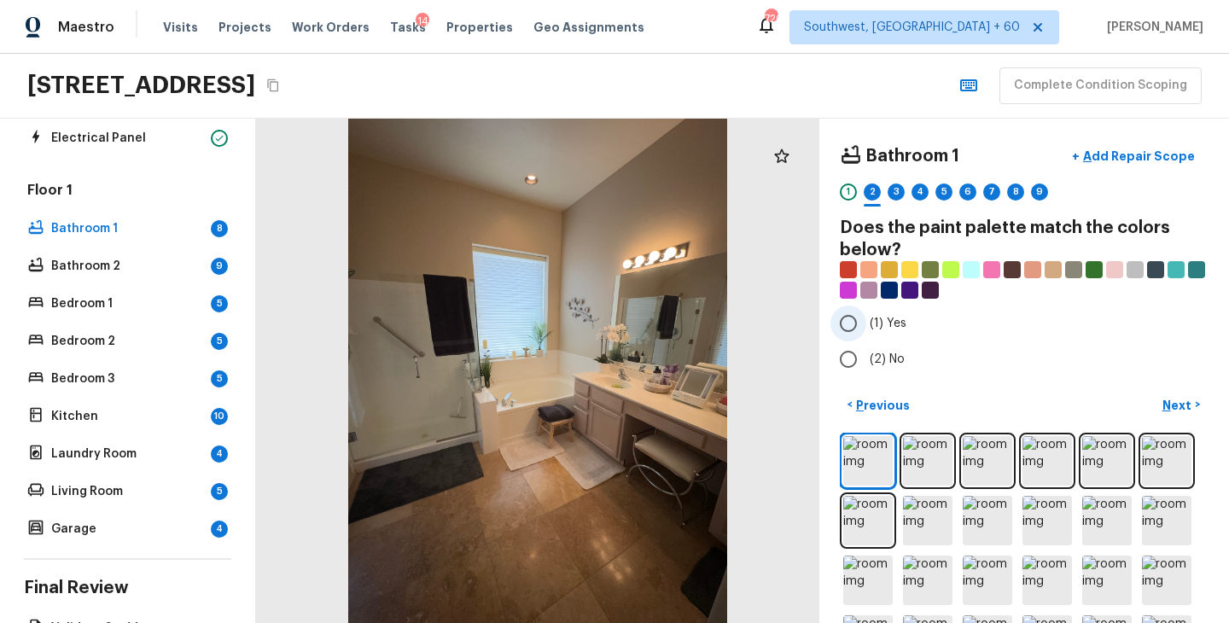
click at [885, 325] on span "(1) Yes" at bounding box center [888, 323] width 37 height 17
click at [866, 325] on input "(1) Yes" at bounding box center [848, 324] width 36 height 36
radio input "true"
click at [1177, 411] on p "Next" at bounding box center [1178, 405] width 32 height 17
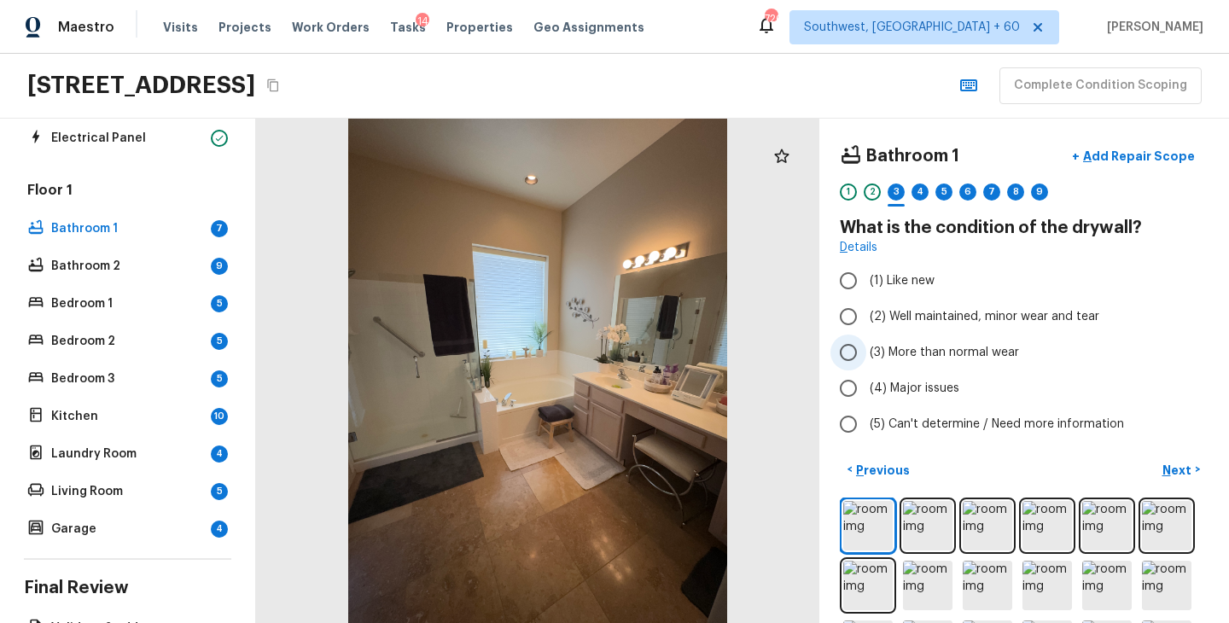
click at [946, 348] on span "(3) More than normal wear" at bounding box center [944, 352] width 149 height 17
click at [866, 348] on input "(3) More than normal wear" at bounding box center [848, 353] width 36 height 36
radio input "true"
click at [1152, 153] on p "Add Repair Scope" at bounding box center [1137, 156] width 115 height 17
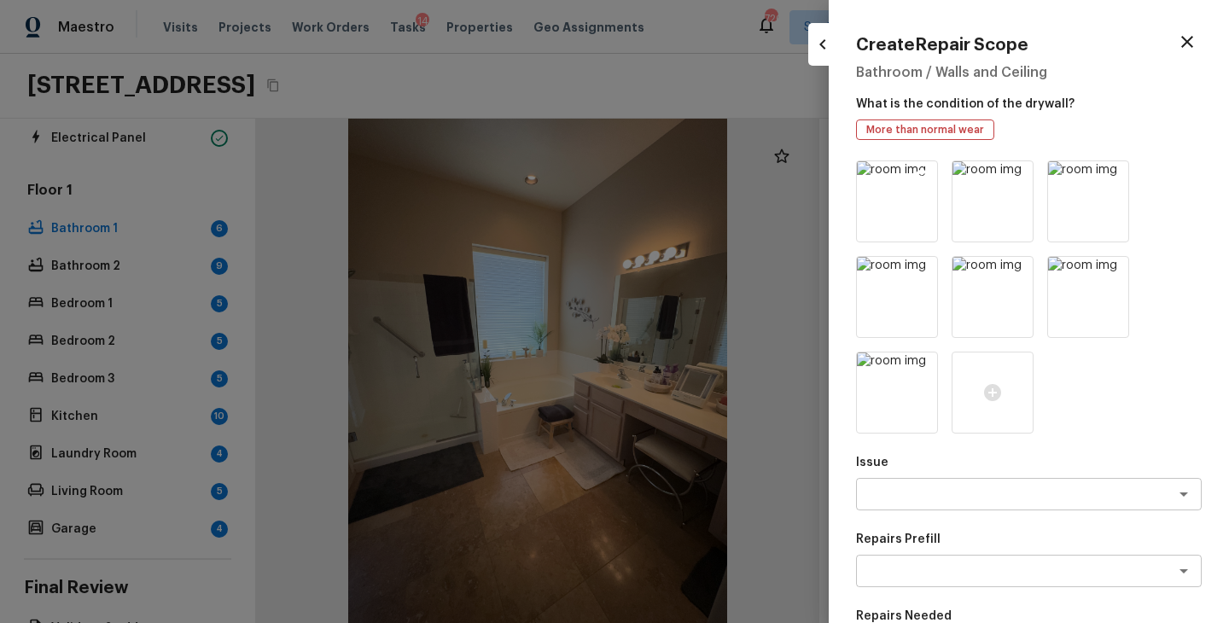
click at [923, 171] on icon at bounding box center [922, 177] width 15 height 15
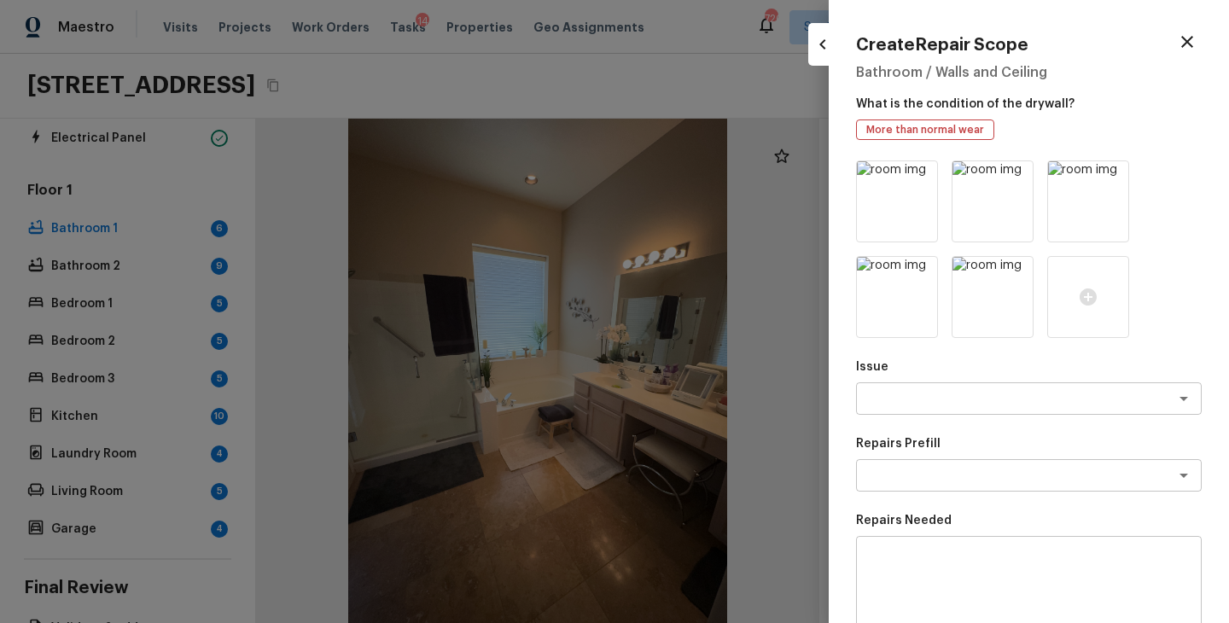
click at [923, 171] on icon at bounding box center [922, 177] width 15 height 15
click at [1010, 171] on icon at bounding box center [1017, 177] width 15 height 15
click at [923, 171] on icon at bounding box center [922, 177] width 15 height 15
click at [1010, 171] on icon at bounding box center [1017, 177] width 15 height 15
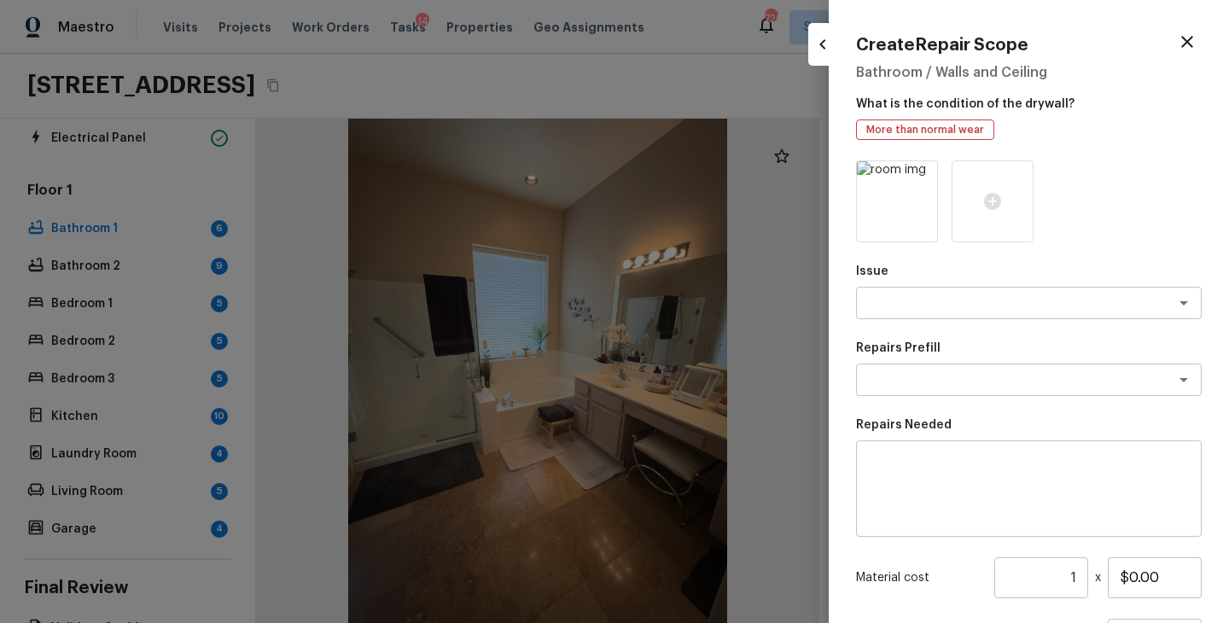
click at [923, 171] on icon at bounding box center [922, 177] width 15 height 15
click at [923, 171] on div at bounding box center [897, 201] width 82 height 82
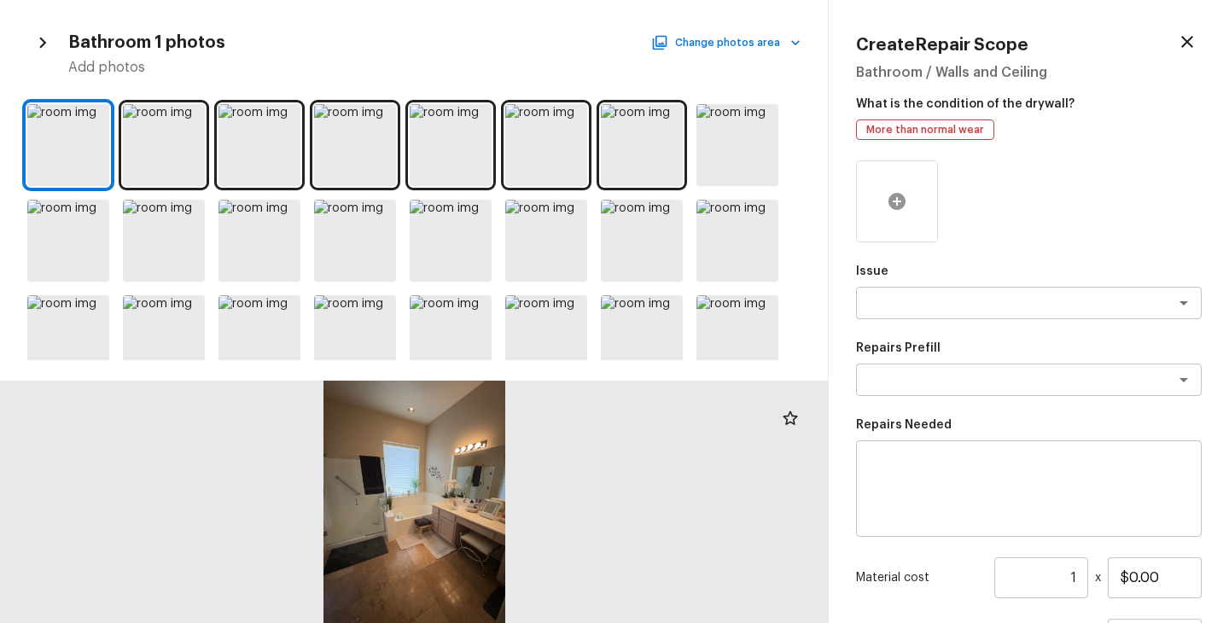
click at [906, 199] on icon at bounding box center [897, 201] width 20 height 20
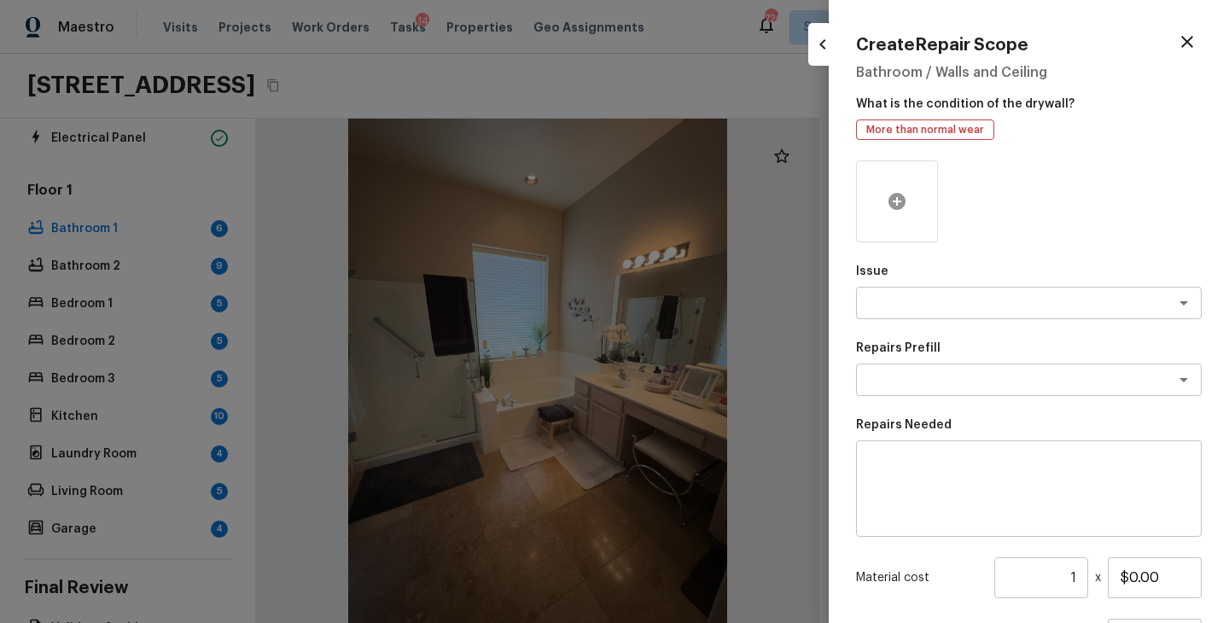
click at [906, 199] on icon at bounding box center [897, 201] width 20 height 20
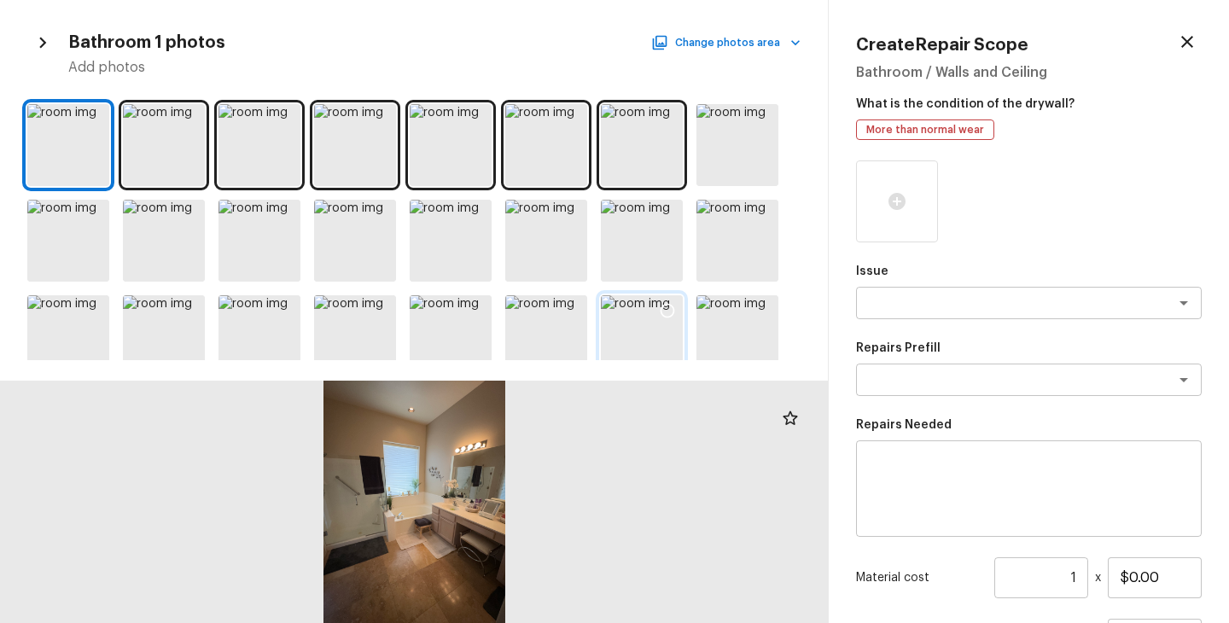
scroll to position [119, 0]
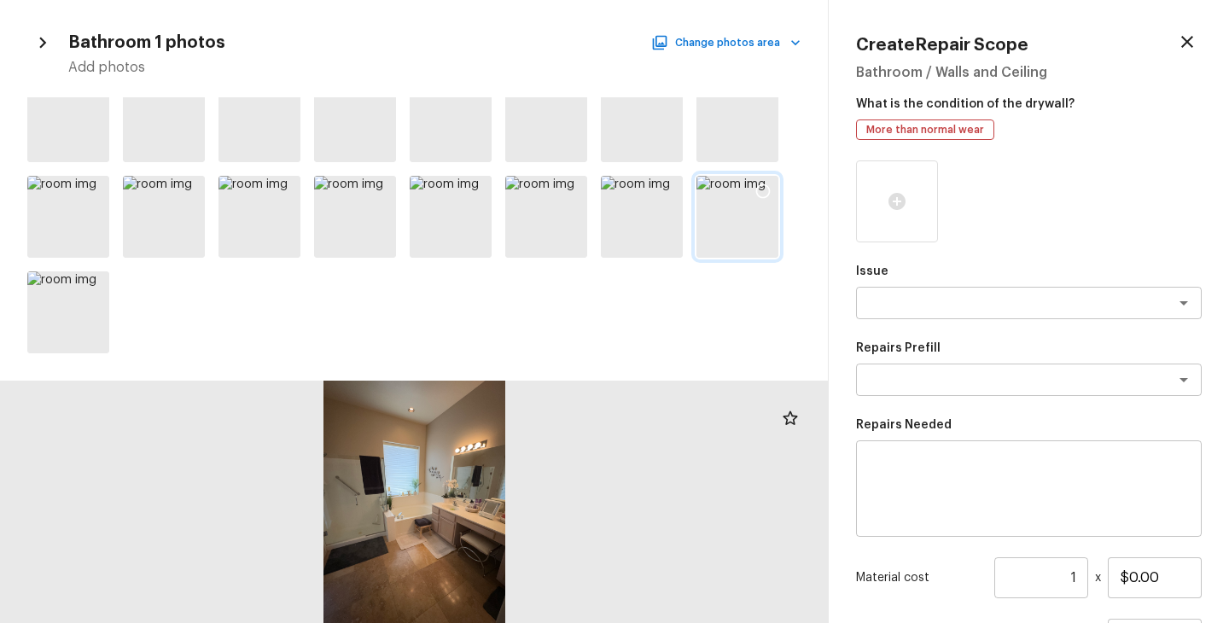
click at [710, 239] on div at bounding box center [737, 217] width 82 height 82
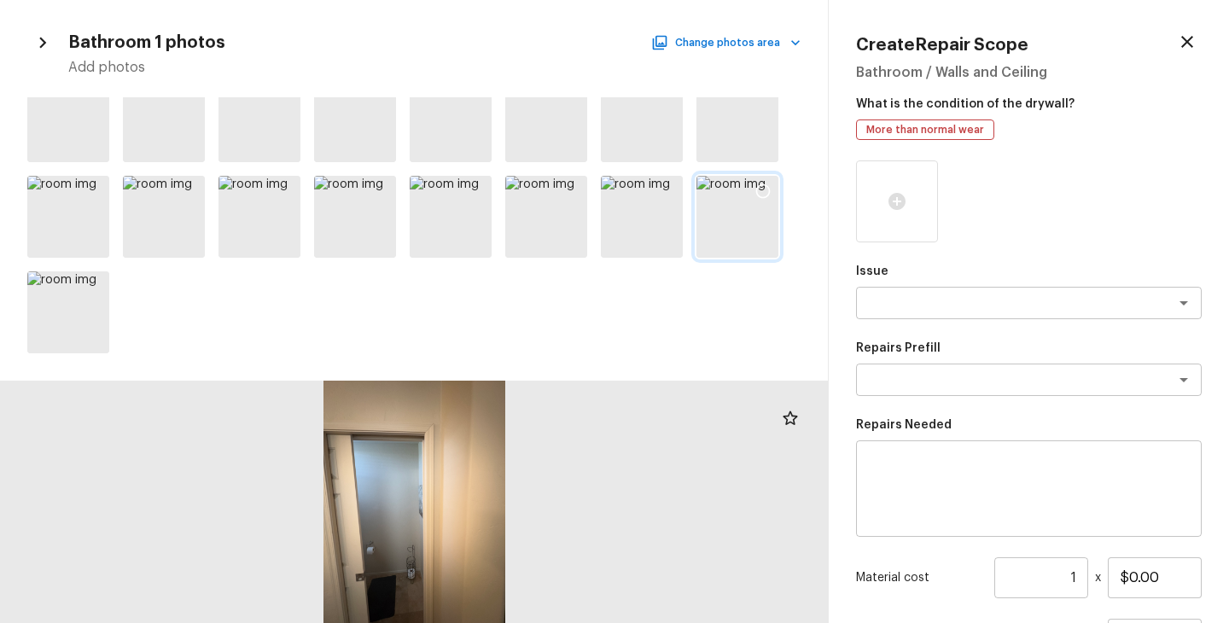
click at [766, 187] on icon at bounding box center [762, 191] width 17 height 17
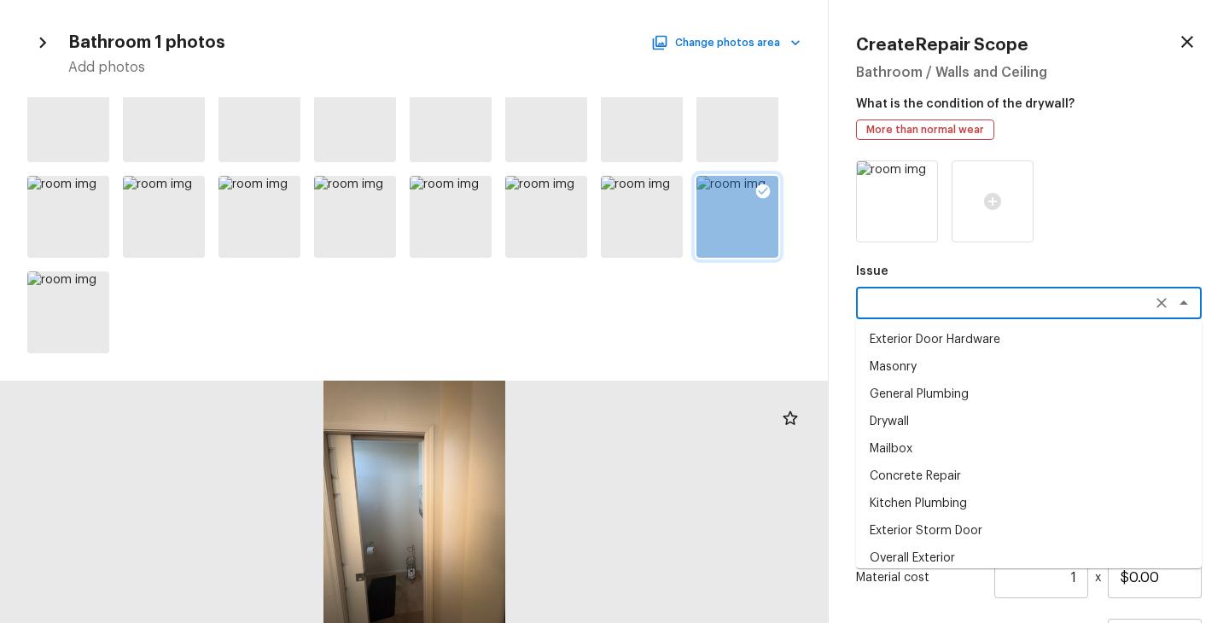
click at [927, 296] on textarea at bounding box center [1005, 302] width 282 height 17
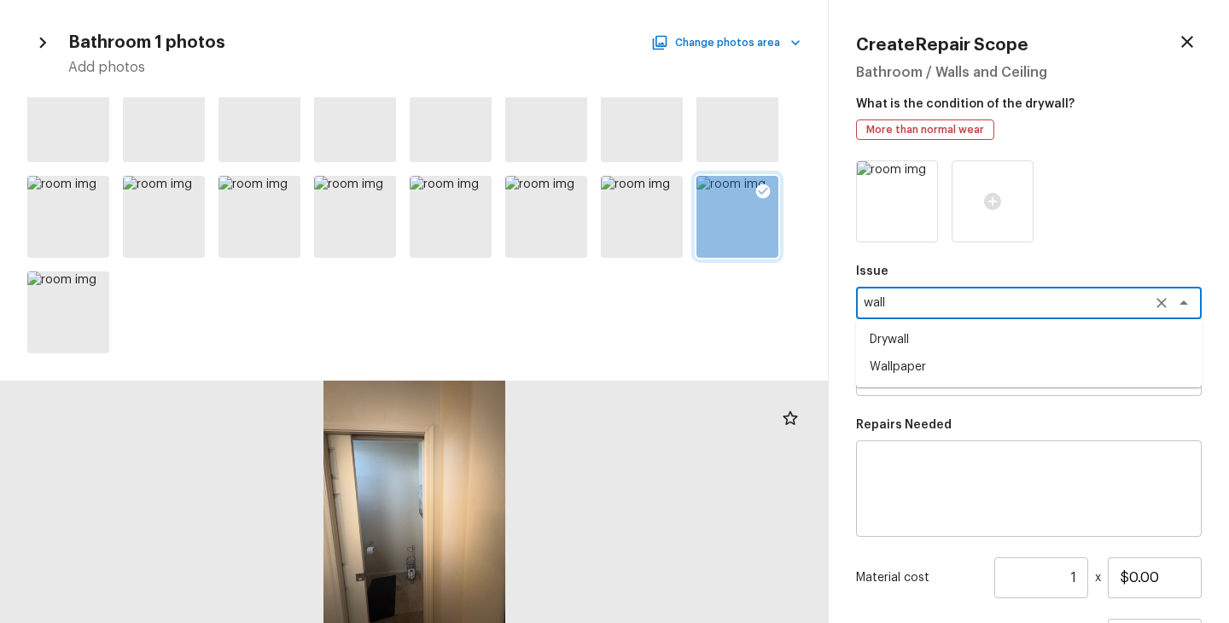
click at [934, 342] on li "Drywall" at bounding box center [1029, 339] width 346 height 27
type textarea "Drywall"
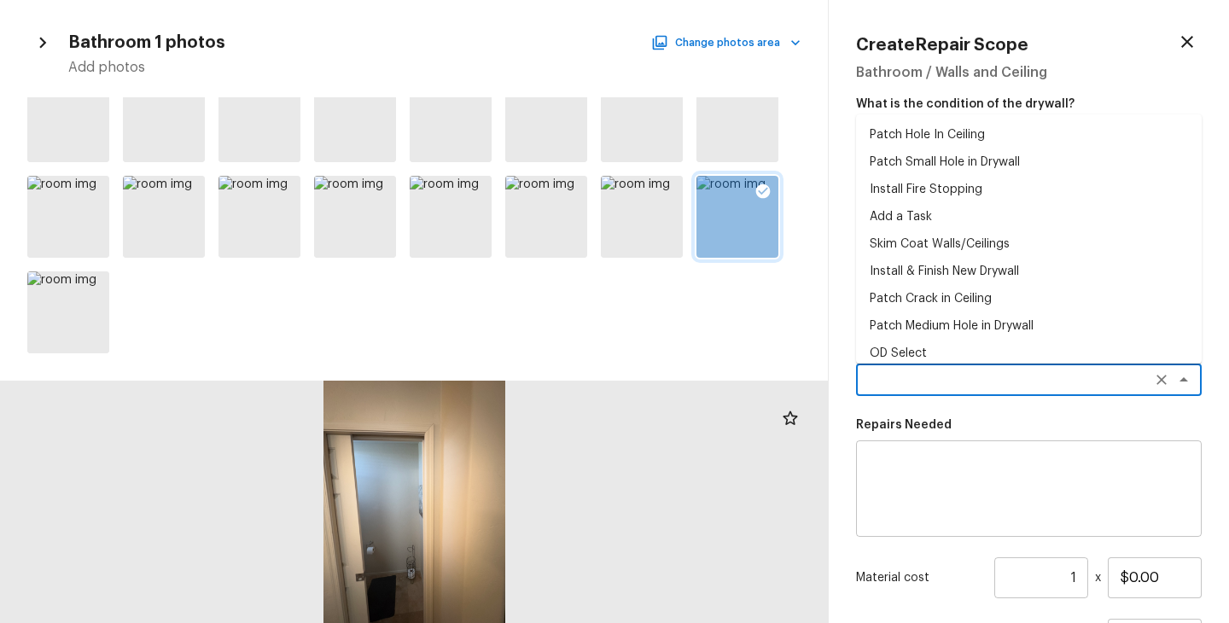
click at [927, 386] on textarea at bounding box center [1005, 379] width 282 height 17
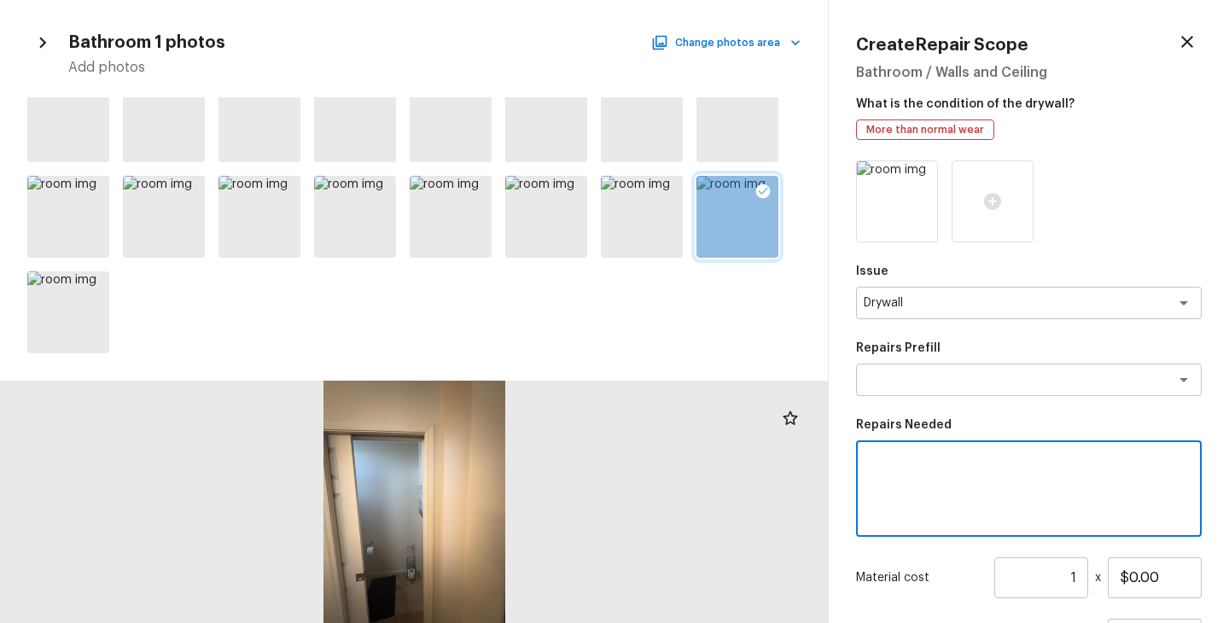
click at [911, 468] on textarea at bounding box center [1029, 489] width 322 height 68
type textarea "Drywall repairs"
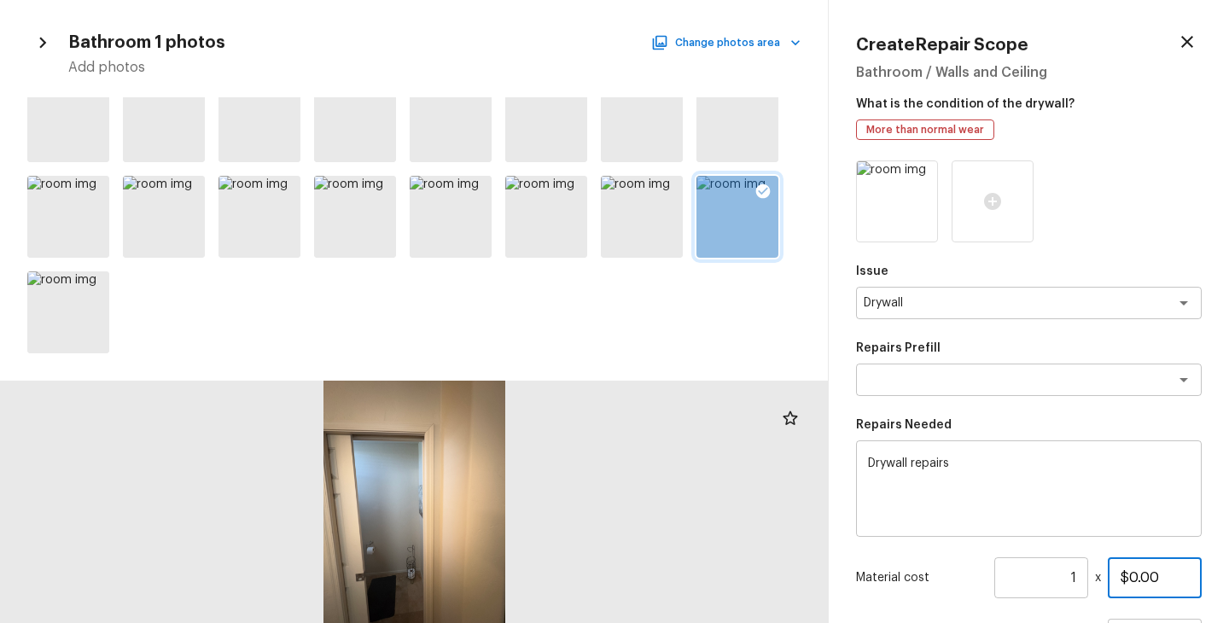
drag, startPoint x: 1160, startPoint y: 579, endPoint x: 1035, endPoint y: 579, distance: 124.6
click at [1035, 579] on div "Material cost 1 ​ x $0.00" at bounding box center [1029, 577] width 346 height 41
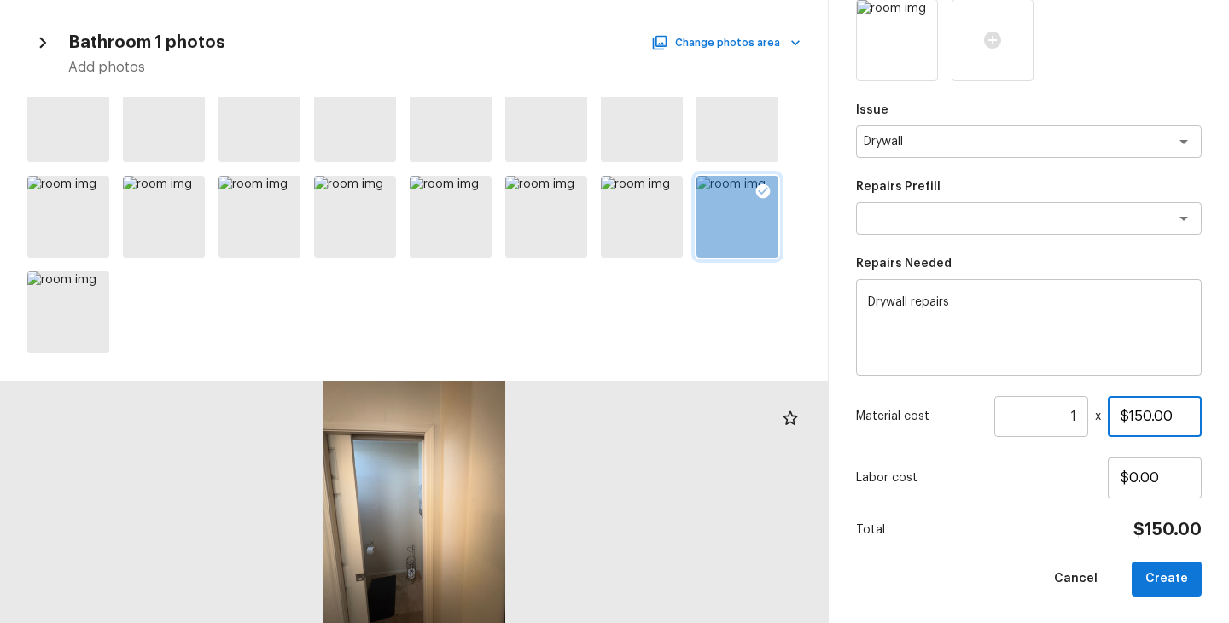
type input "$150.00"
click at [952, 545] on div "Issue Drywall x ​ Repairs Prefill x ​ Repairs Needed Drywall repairs x ​ Materi…" at bounding box center [1029, 297] width 346 height 597
click at [1170, 586] on button "Create" at bounding box center [1167, 579] width 70 height 35
type input "$0.00"
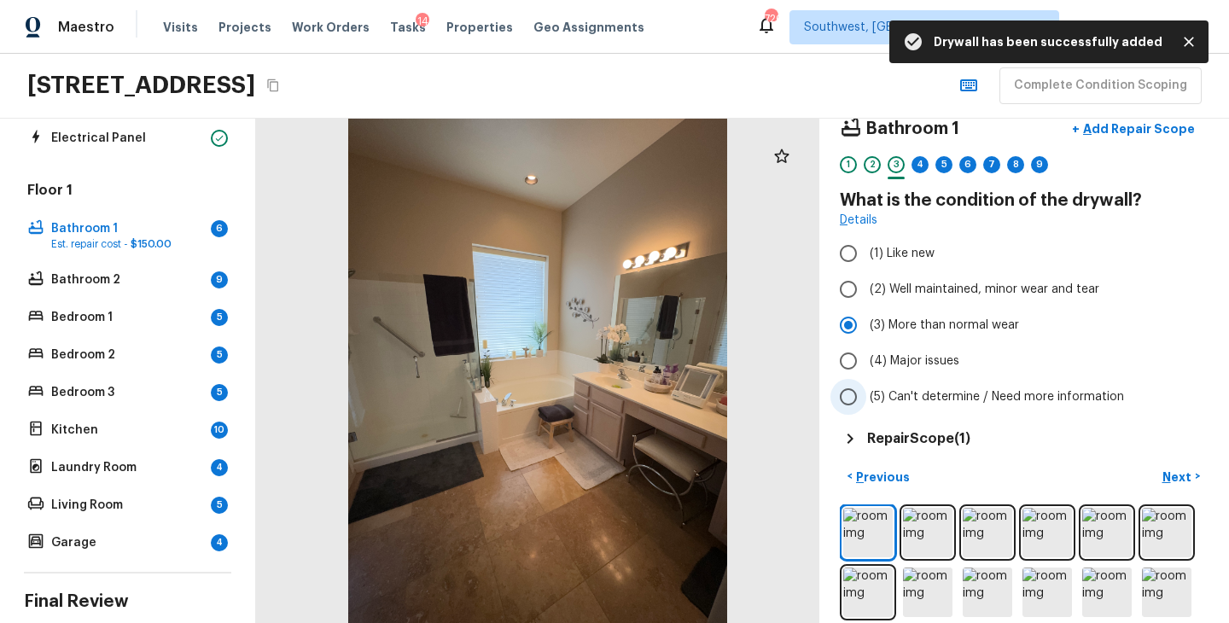
scroll to position [53, 0]
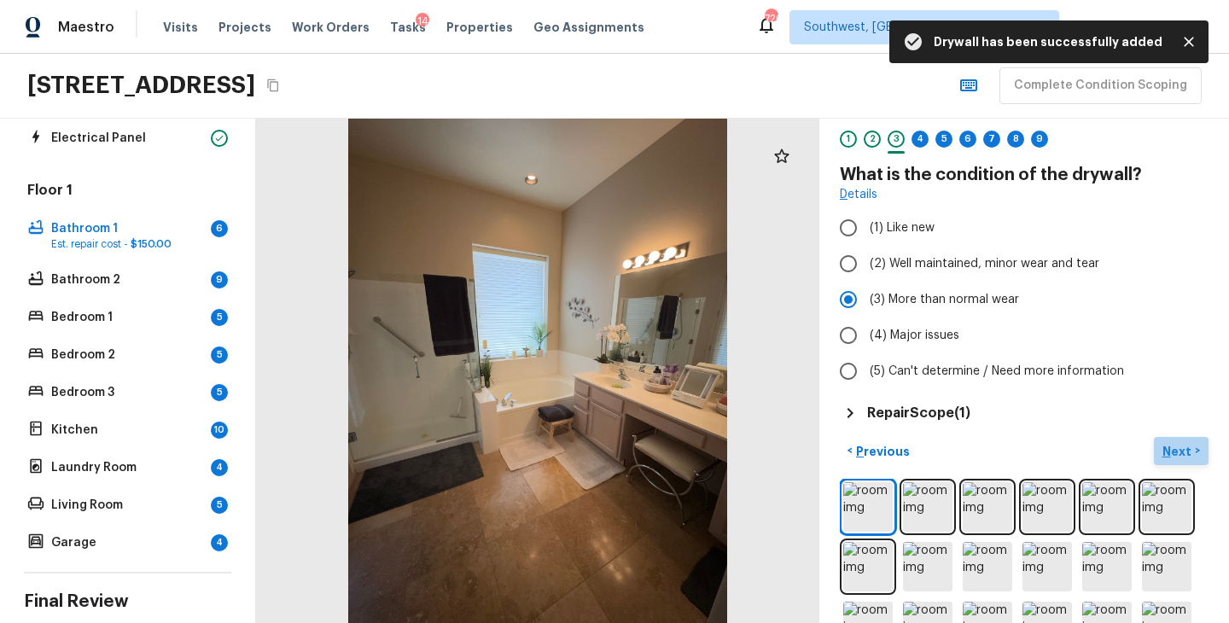
click at [1178, 455] on p "Next" at bounding box center [1178, 451] width 32 height 17
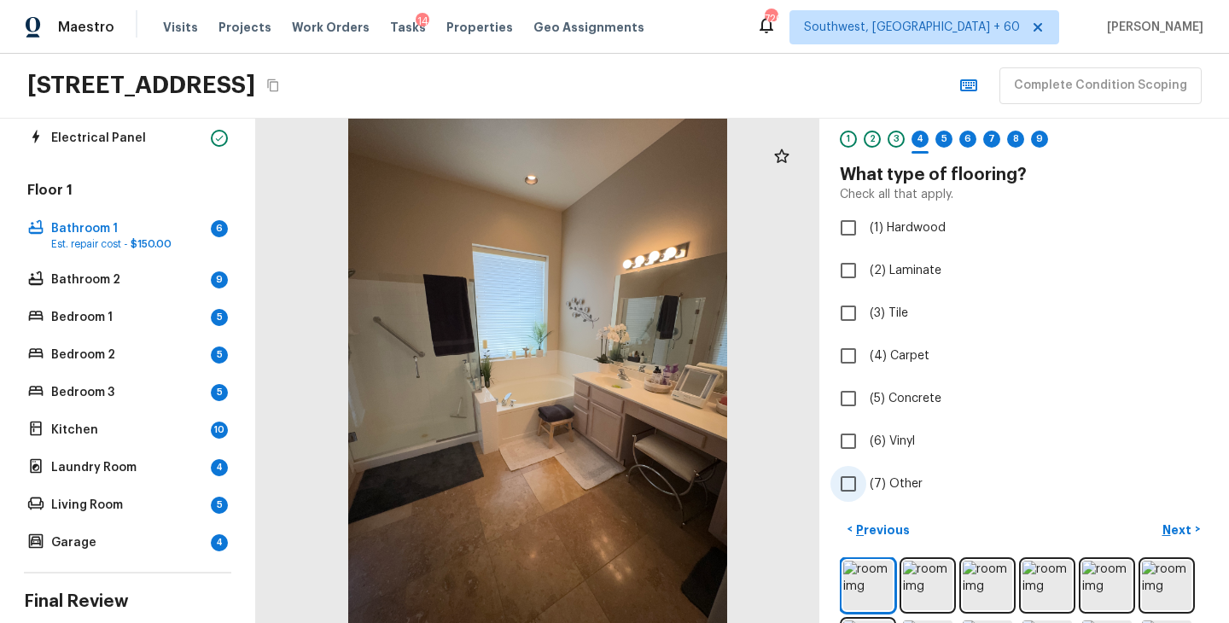
scroll to position [145, 0]
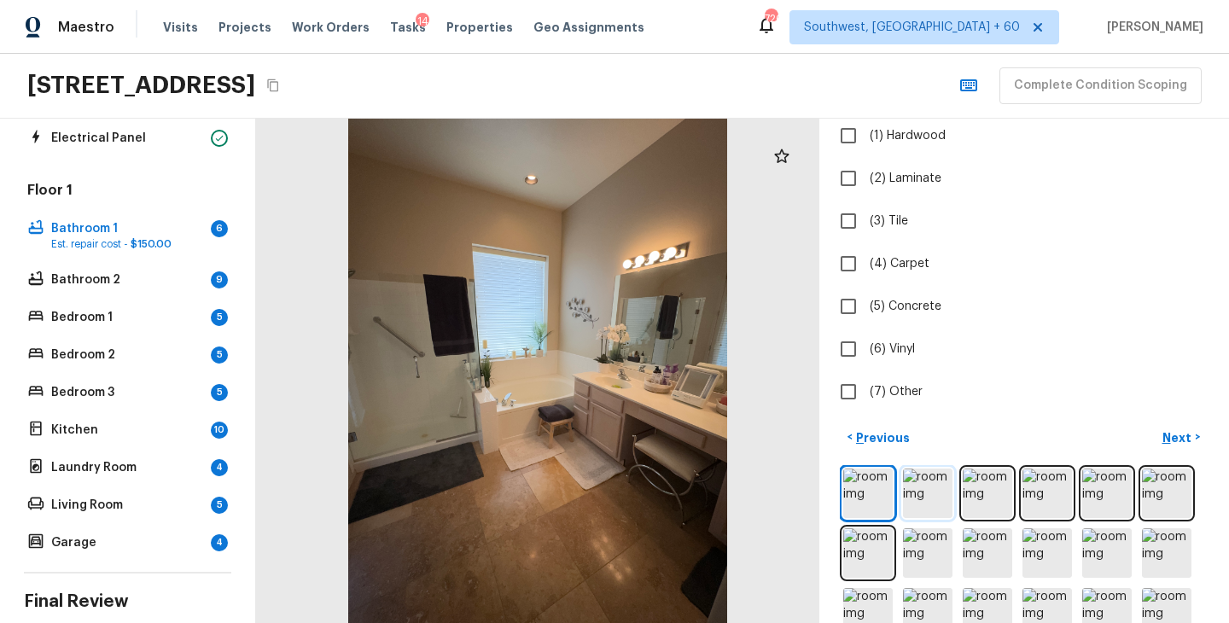
click at [918, 516] on img at bounding box center [927, 493] width 49 height 49
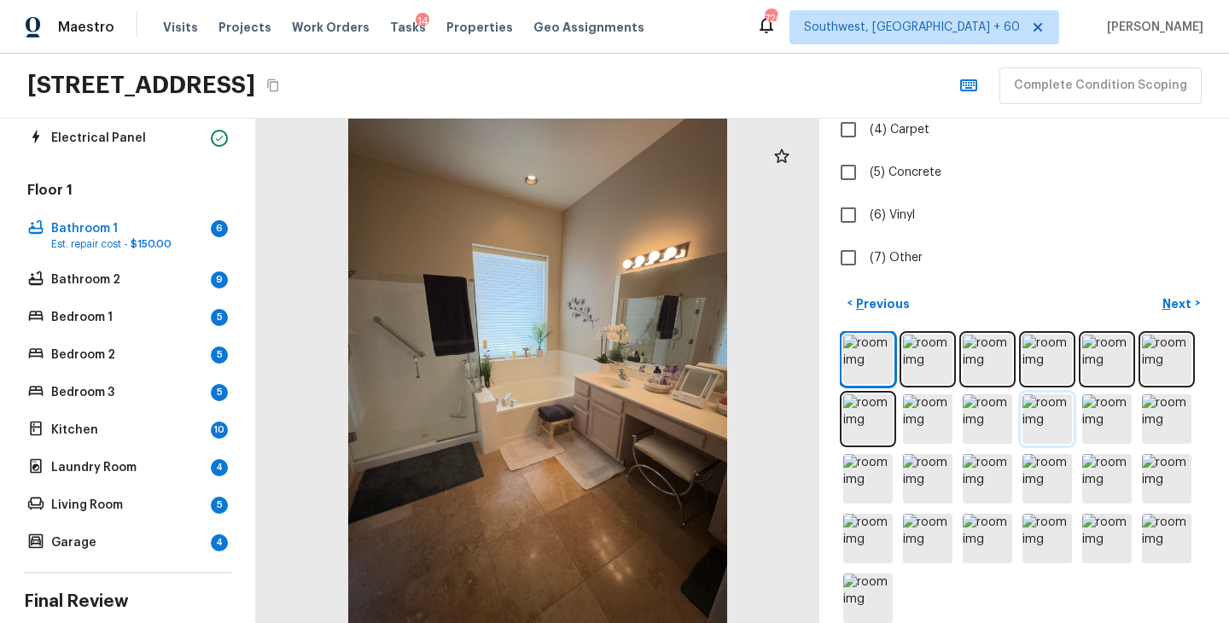
scroll to position [36, 0]
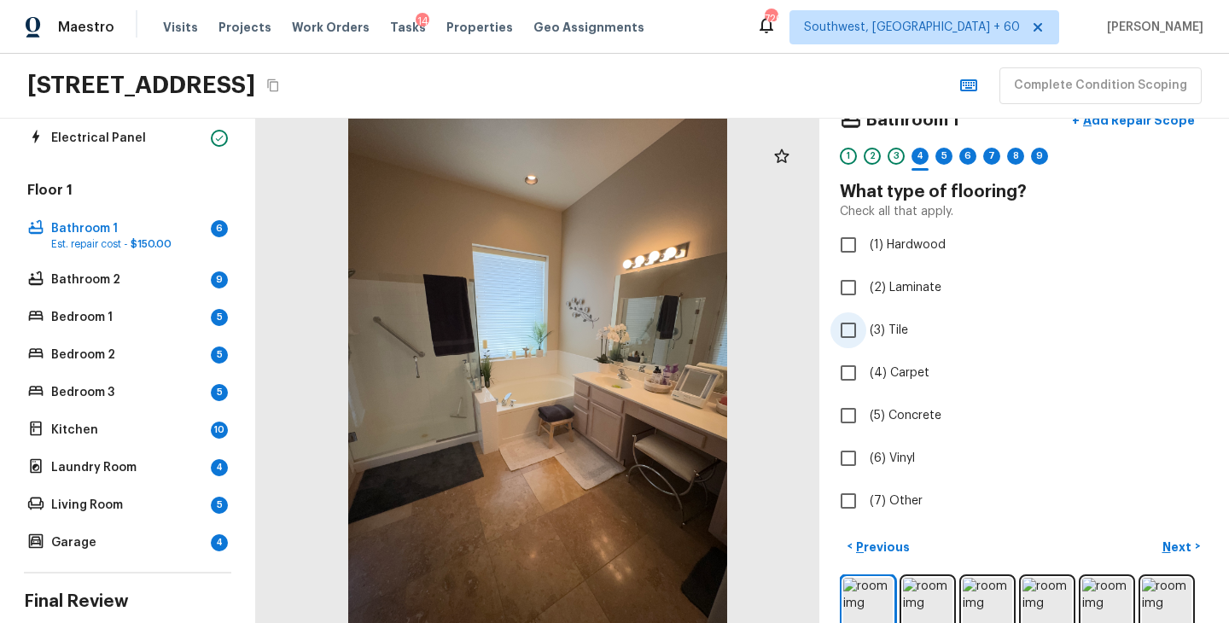
click at [896, 330] on span "(3) Tile" at bounding box center [889, 330] width 38 height 17
click at [866, 330] on input "(3) Tile" at bounding box center [848, 330] width 36 height 36
checkbox input "true"
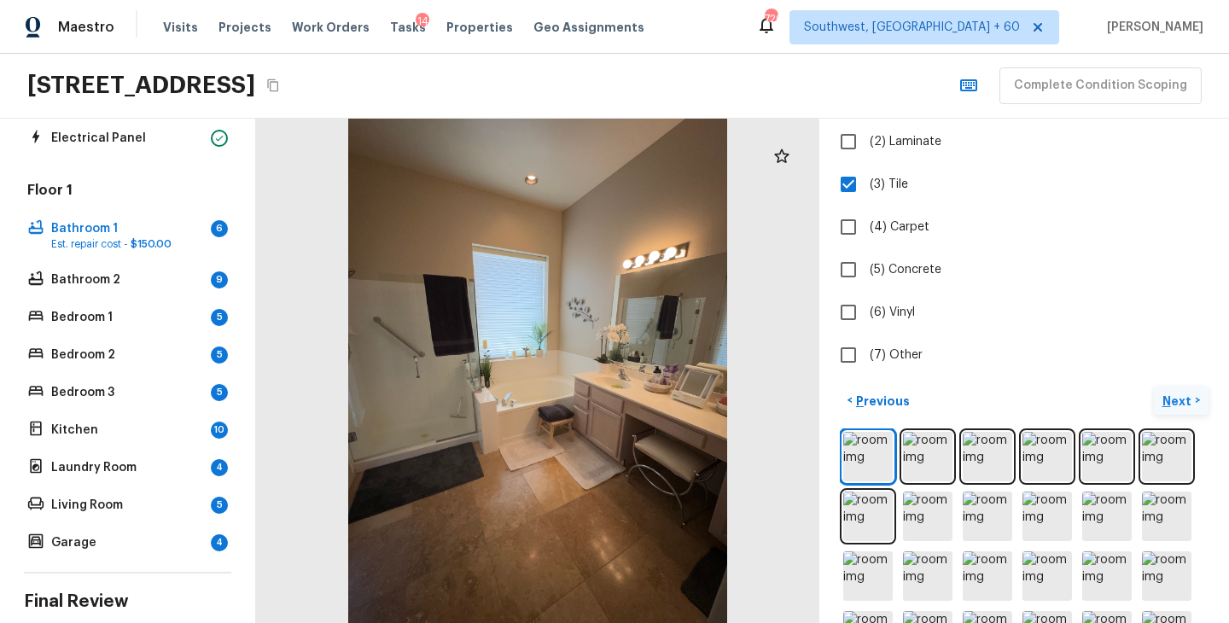
click at [1192, 404] on p "Next" at bounding box center [1178, 401] width 32 height 17
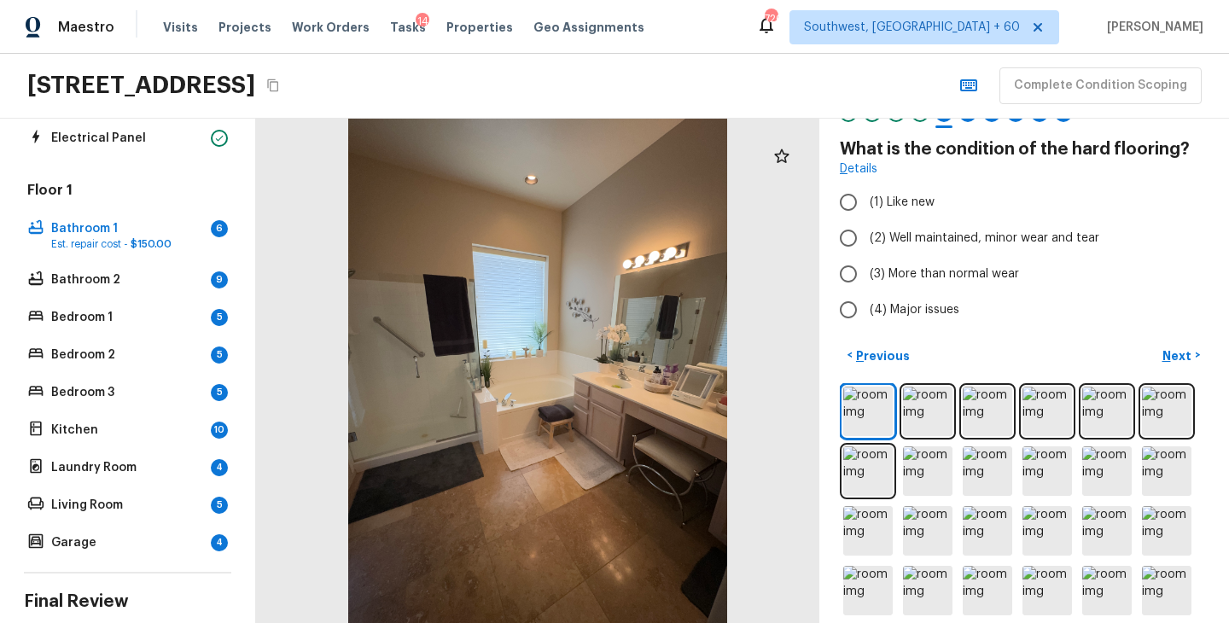
scroll to position [10, 0]
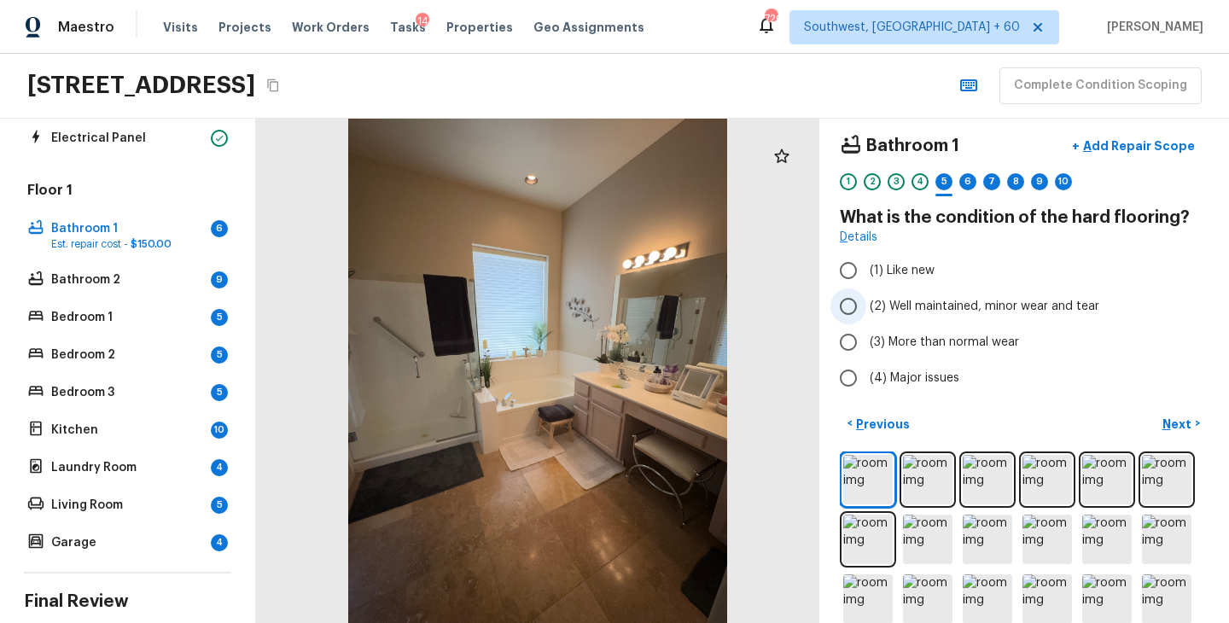
click at [955, 312] on span "(2) Well maintained, minor wear and tear" at bounding box center [985, 306] width 230 height 17
click at [866, 312] on input "(2) Well maintained, minor wear and tear" at bounding box center [848, 306] width 36 height 36
radio input "true"
click at [1179, 416] on p "Next" at bounding box center [1178, 424] width 32 height 17
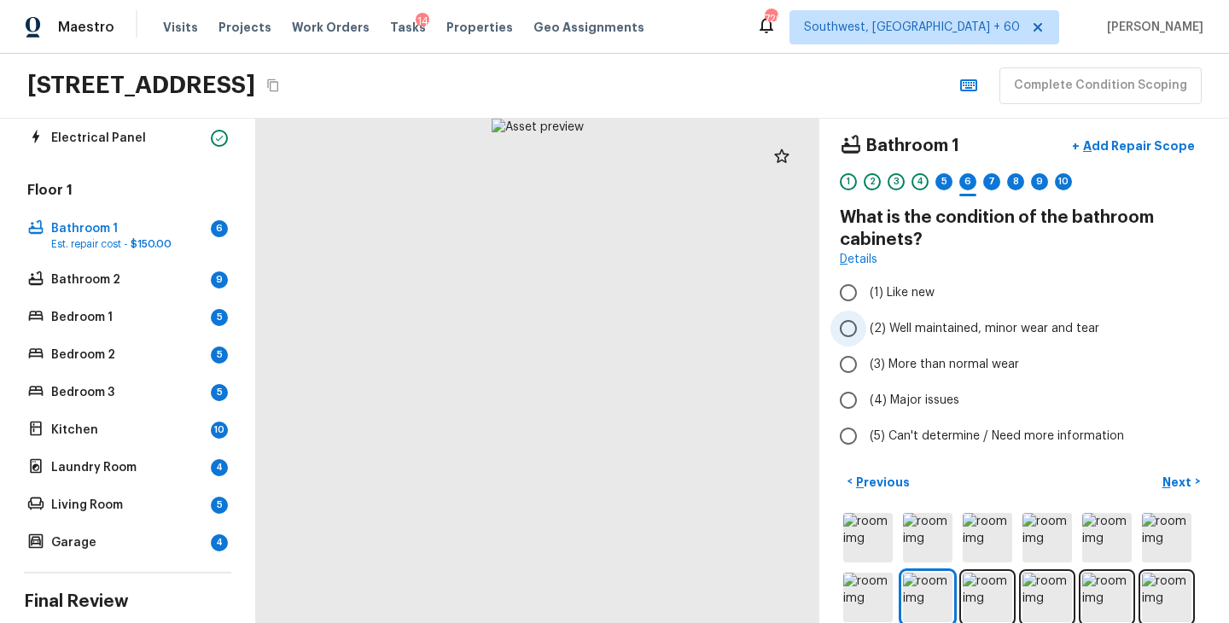
click at [969, 335] on span "(2) Well maintained, minor wear and tear" at bounding box center [985, 328] width 230 height 17
click at [866, 335] on input "(2) Well maintained, minor wear and tear" at bounding box center [848, 329] width 36 height 36
radio input "true"
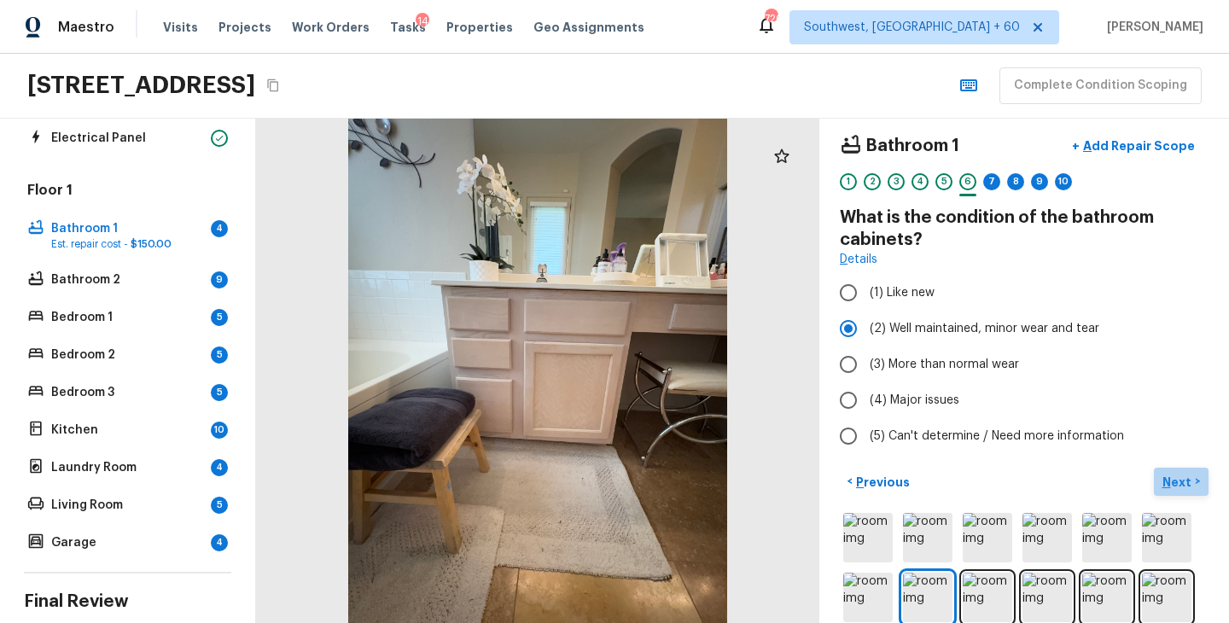
click at [1171, 485] on p "Next" at bounding box center [1178, 482] width 32 height 17
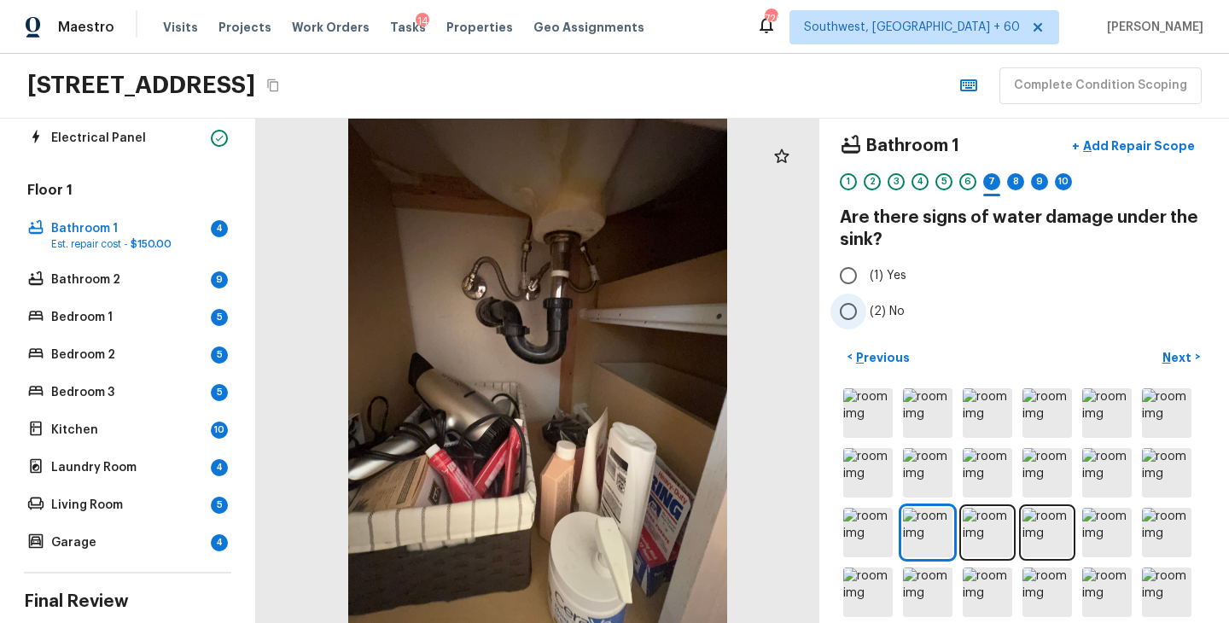
click at [891, 312] on span "(2) No" at bounding box center [887, 311] width 35 height 17
click at [866, 312] on input "(2) No" at bounding box center [848, 312] width 36 height 36
radio input "true"
click at [1167, 356] on p "Next" at bounding box center [1178, 357] width 32 height 17
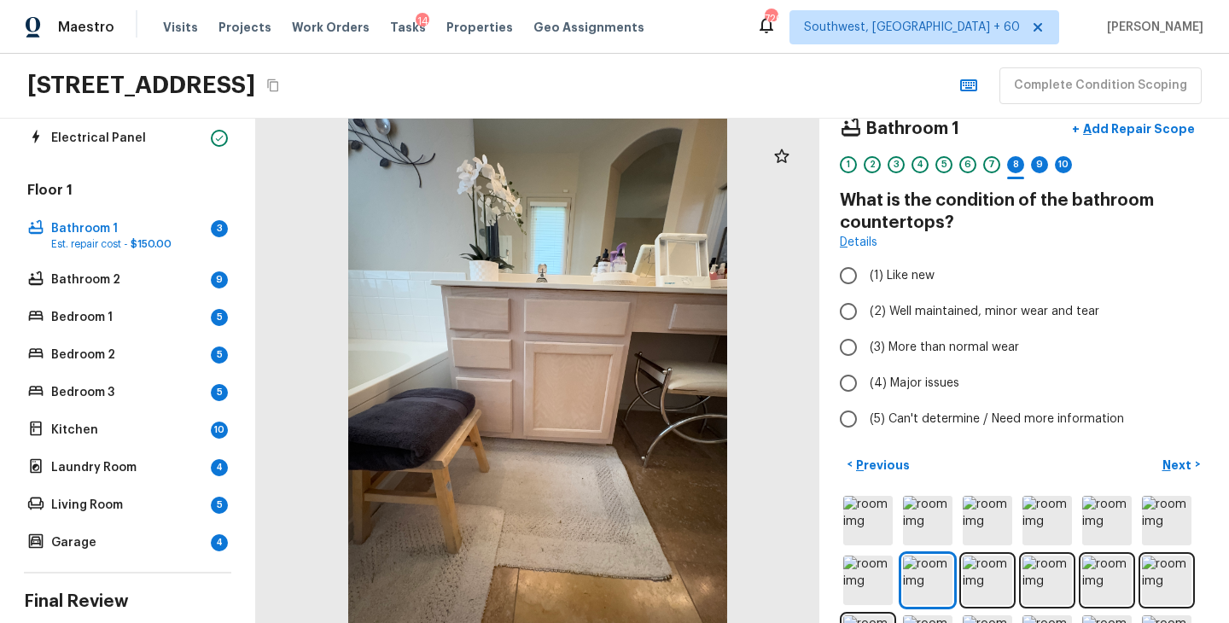
scroll to position [40, 0]
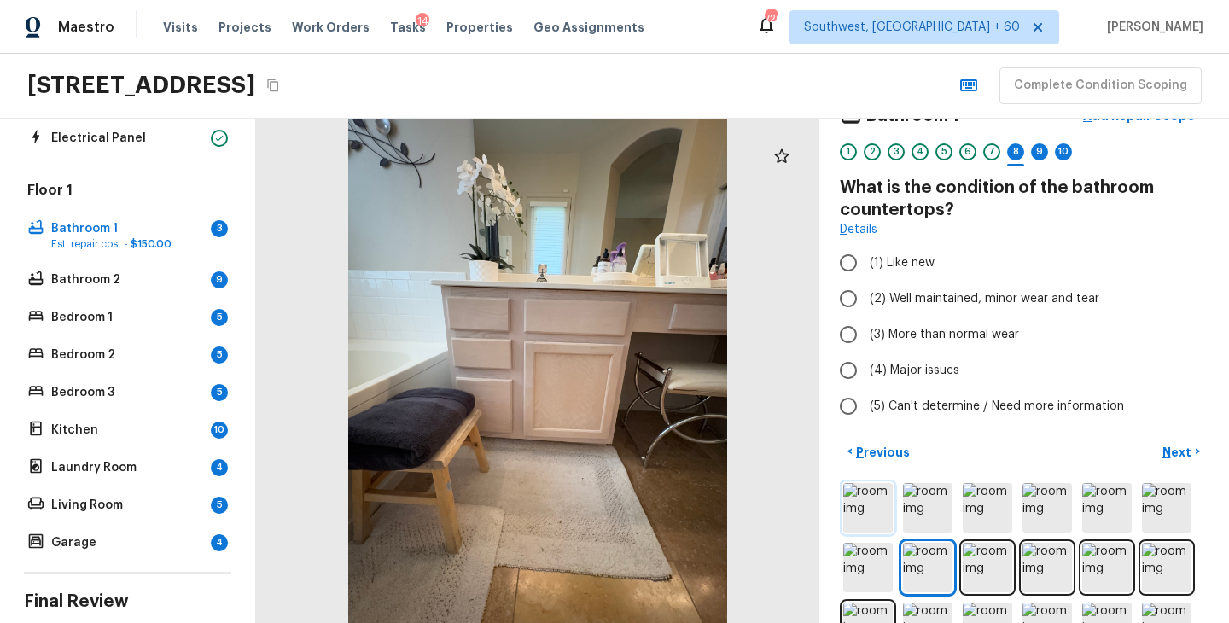
click at [870, 515] on img at bounding box center [867, 507] width 49 height 49
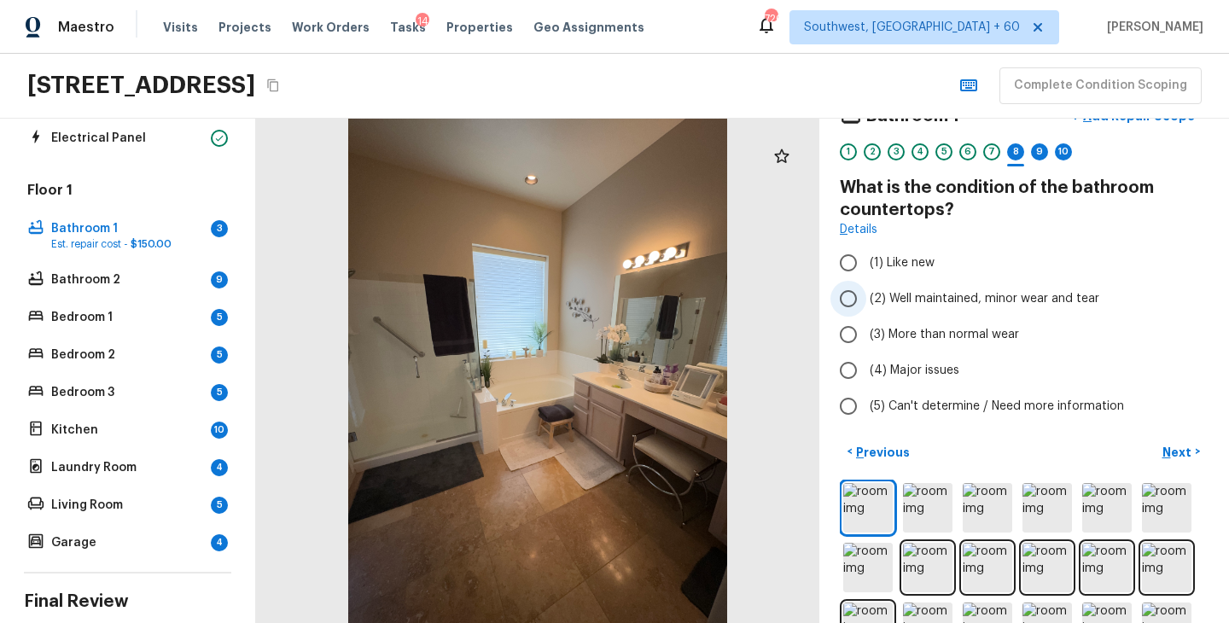
click at [923, 293] on span "(2) Well maintained, minor wear and tear" at bounding box center [985, 298] width 230 height 17
click at [866, 293] on input "(2) Well maintained, minor wear and tear" at bounding box center [848, 299] width 36 height 36
radio input "true"
click at [1176, 445] on p "Next" at bounding box center [1178, 452] width 32 height 17
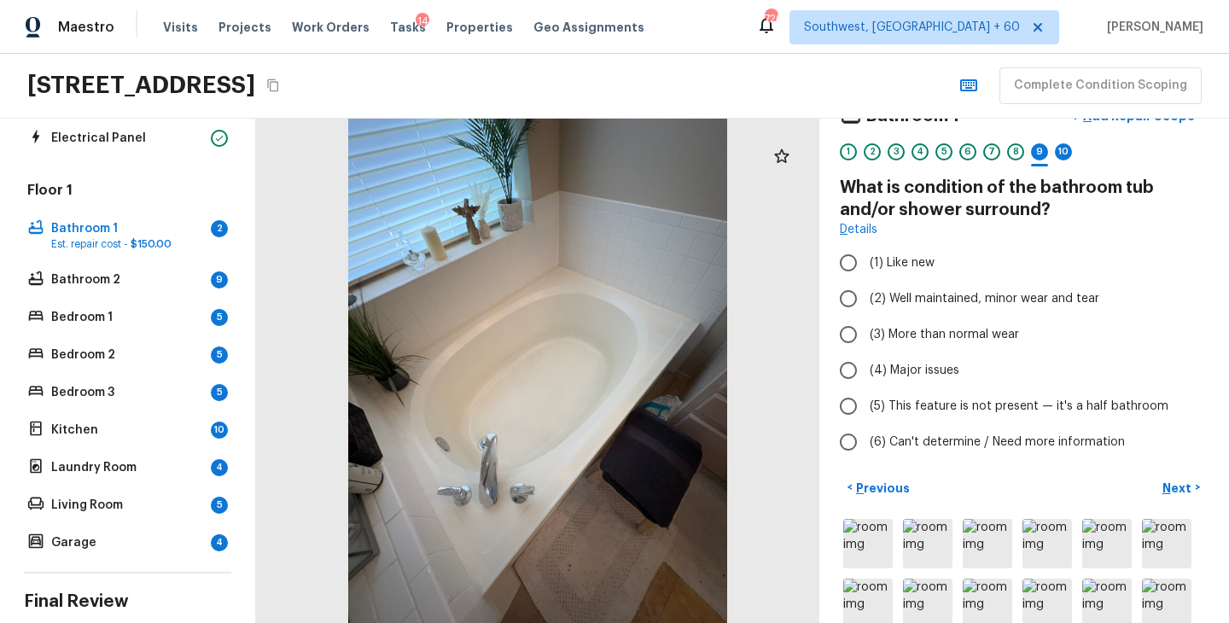
scroll to position [0, 0]
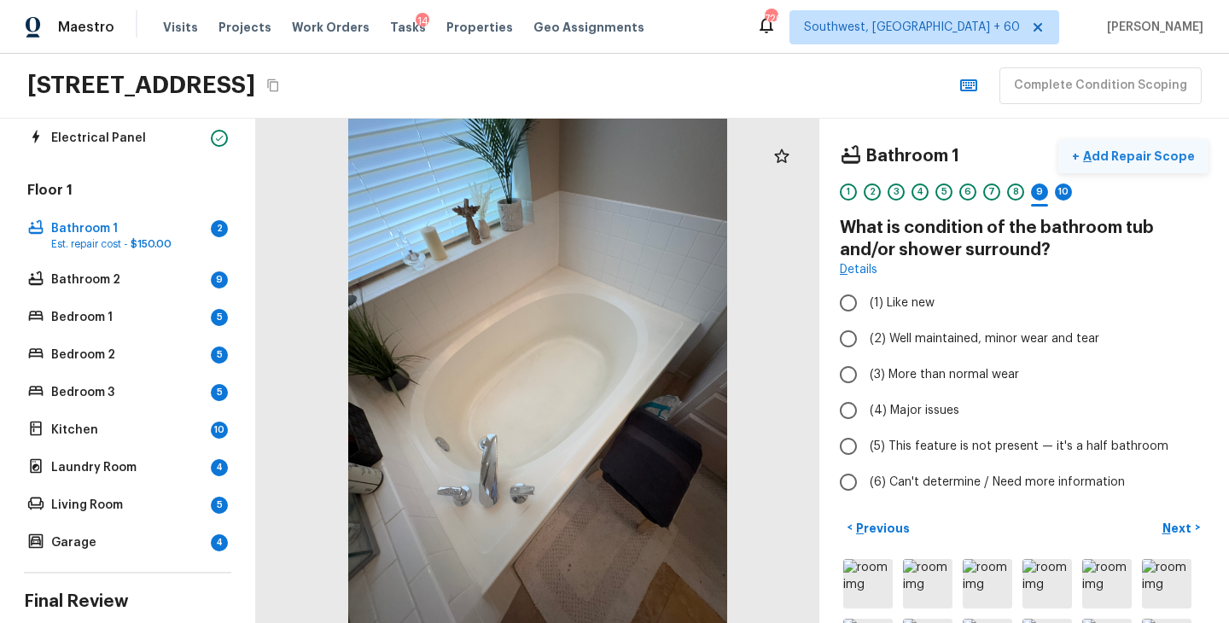
click at [1117, 163] on p "Add Repair Scope" at bounding box center [1137, 156] width 115 height 17
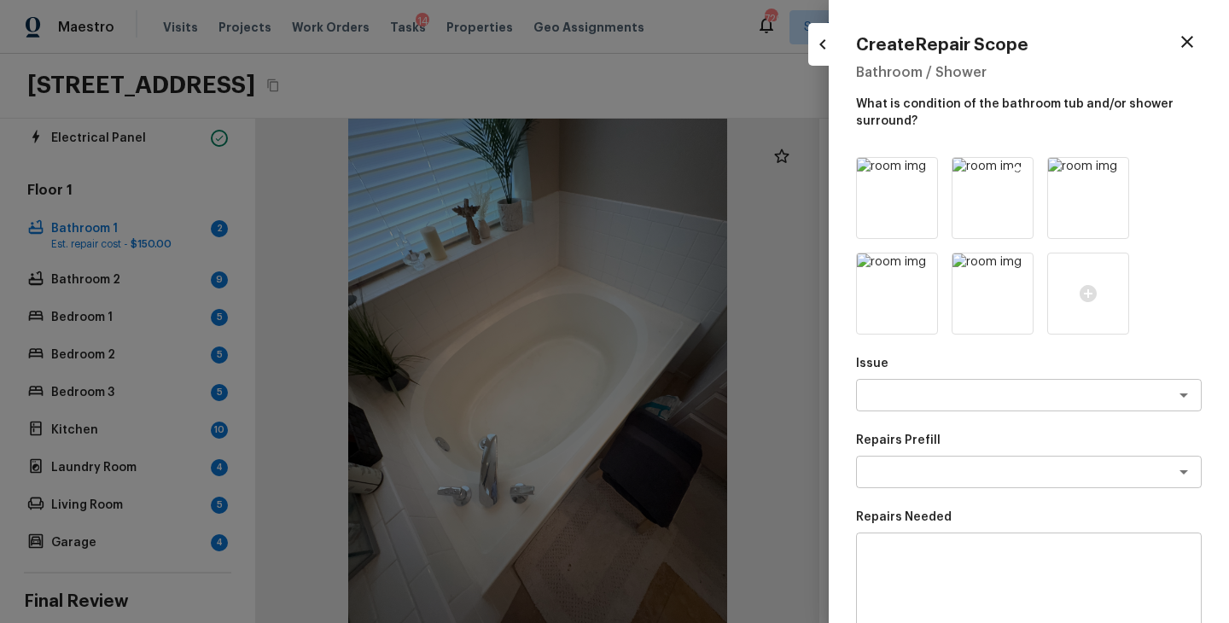
click at [1019, 170] on icon at bounding box center [1017, 173] width 15 height 15
click at [1106, 170] on icon at bounding box center [1113, 173] width 15 height 15
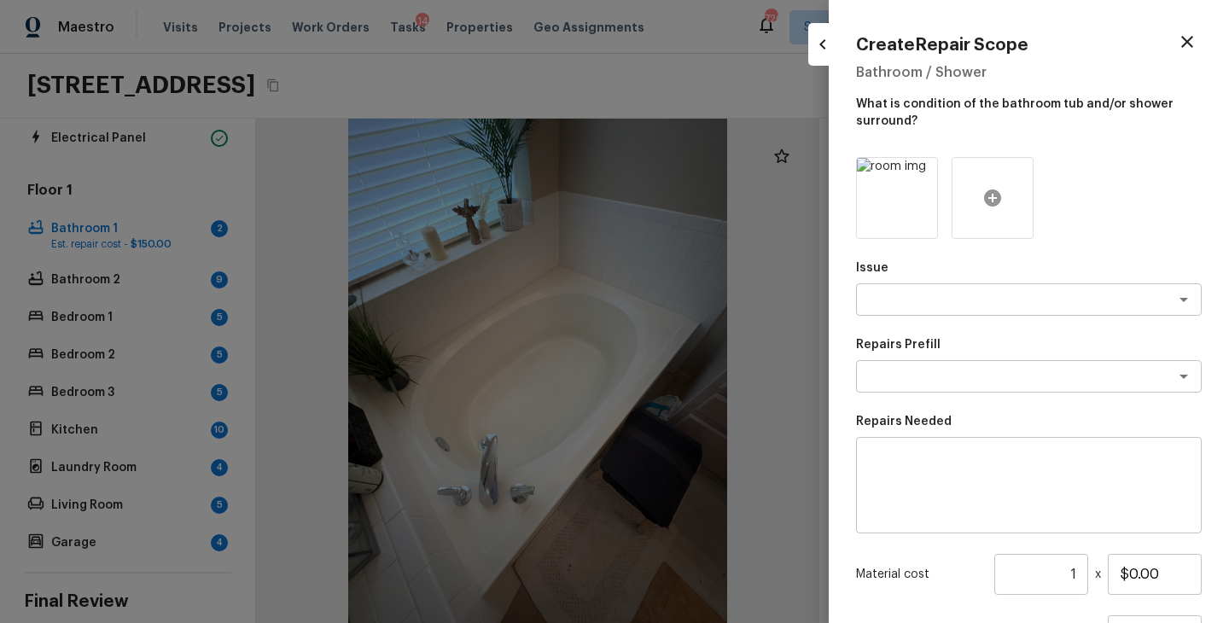
click at [997, 195] on icon at bounding box center [992, 197] width 17 height 17
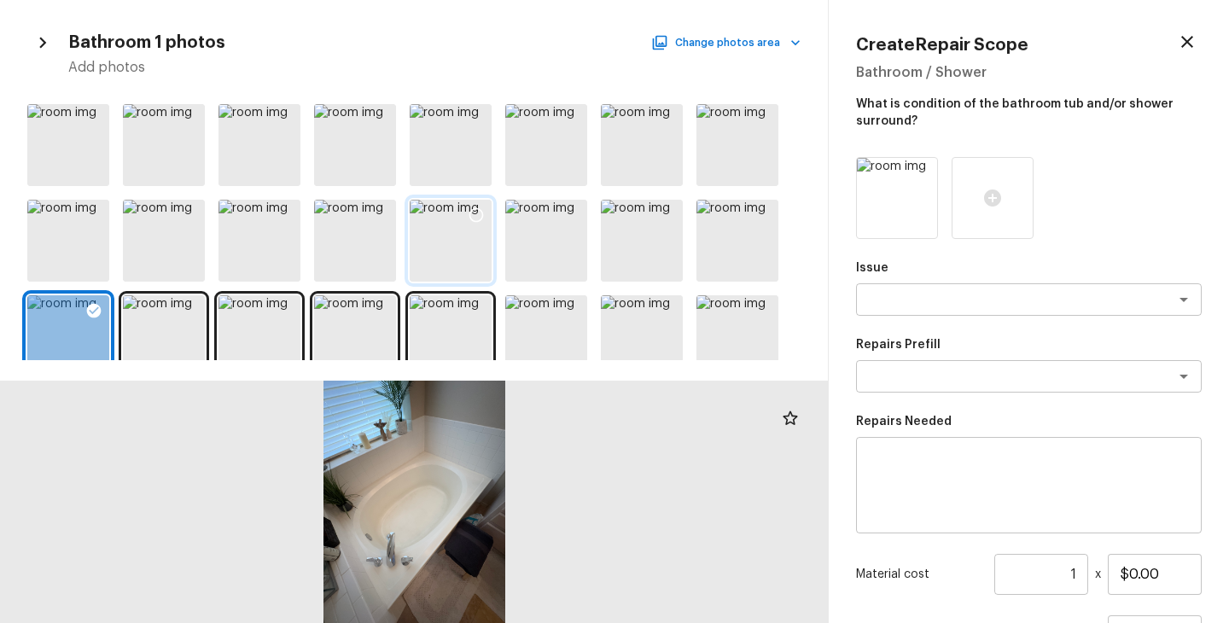
scroll to position [119, 0]
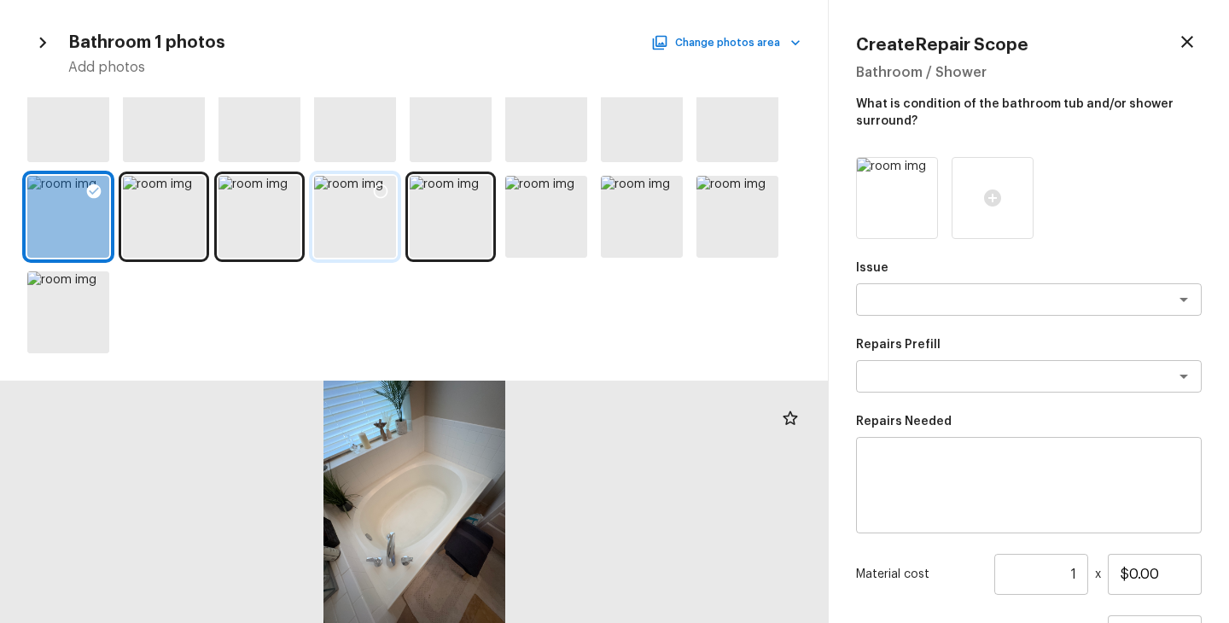
click at [361, 224] on div at bounding box center [355, 217] width 82 height 82
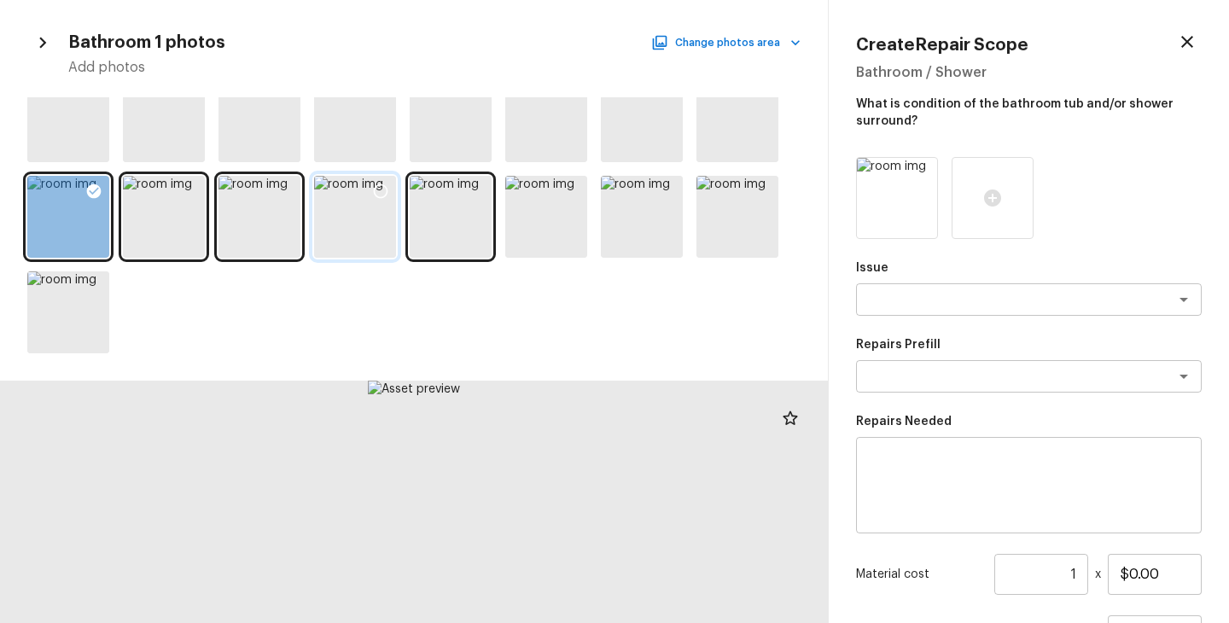
click at [382, 187] on icon at bounding box center [380, 191] width 17 height 17
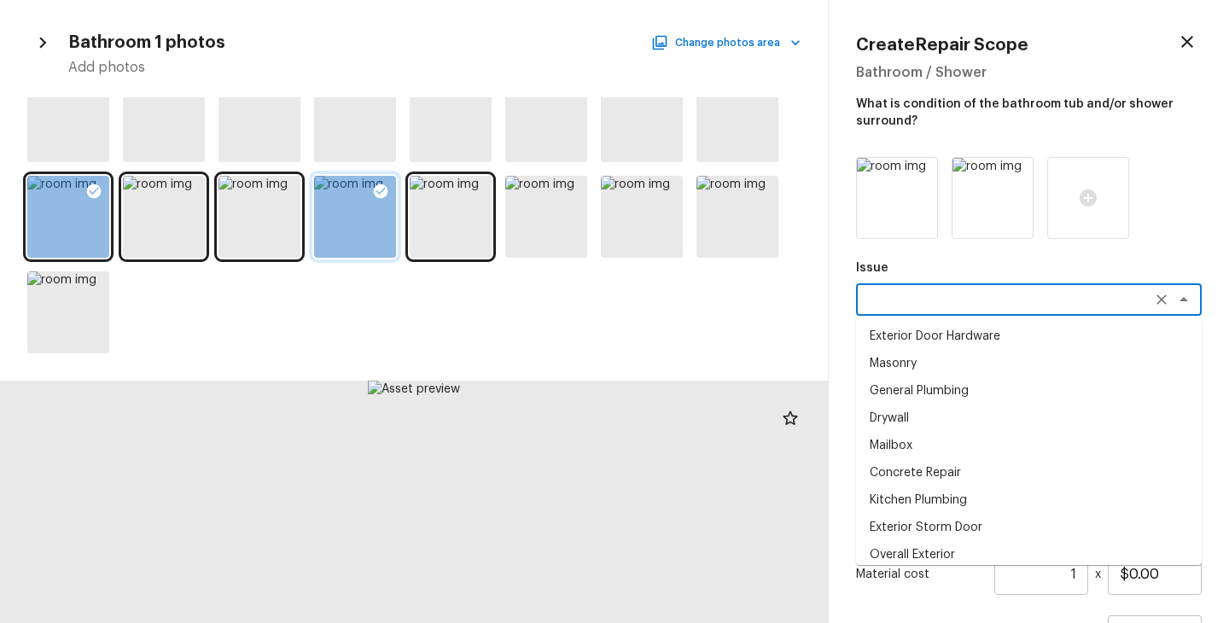
click at [962, 303] on textarea at bounding box center [1005, 299] width 282 height 17
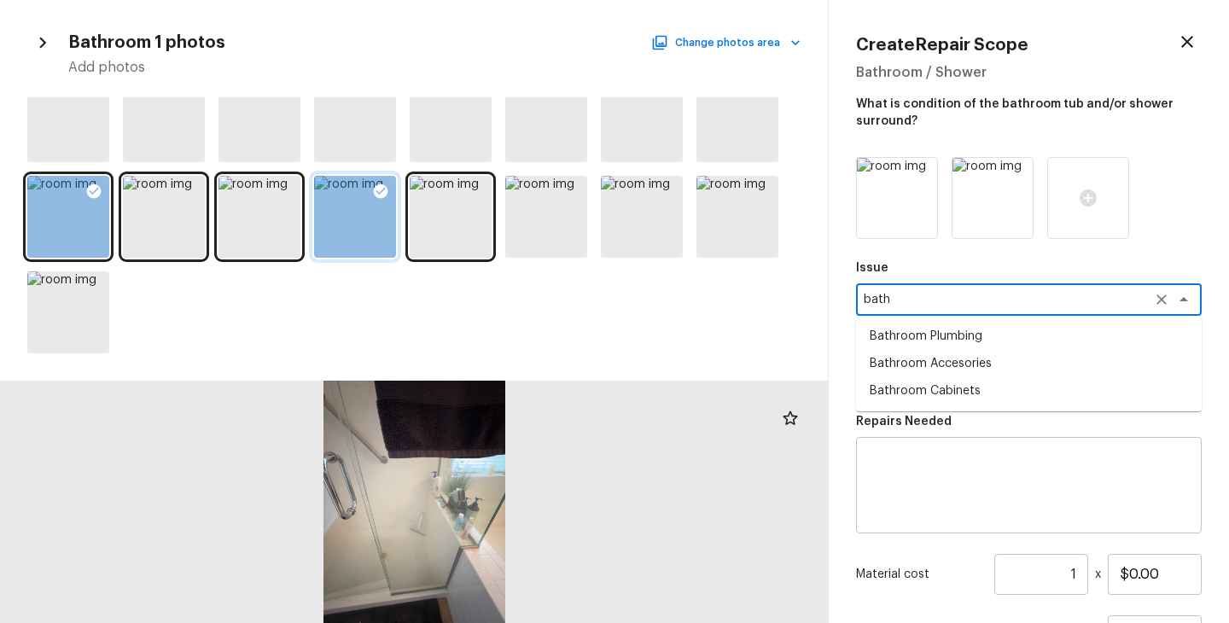
click at [972, 335] on li "Bathroom Plumbing" at bounding box center [1029, 336] width 346 height 27
type textarea "Bathroom Plumbing"
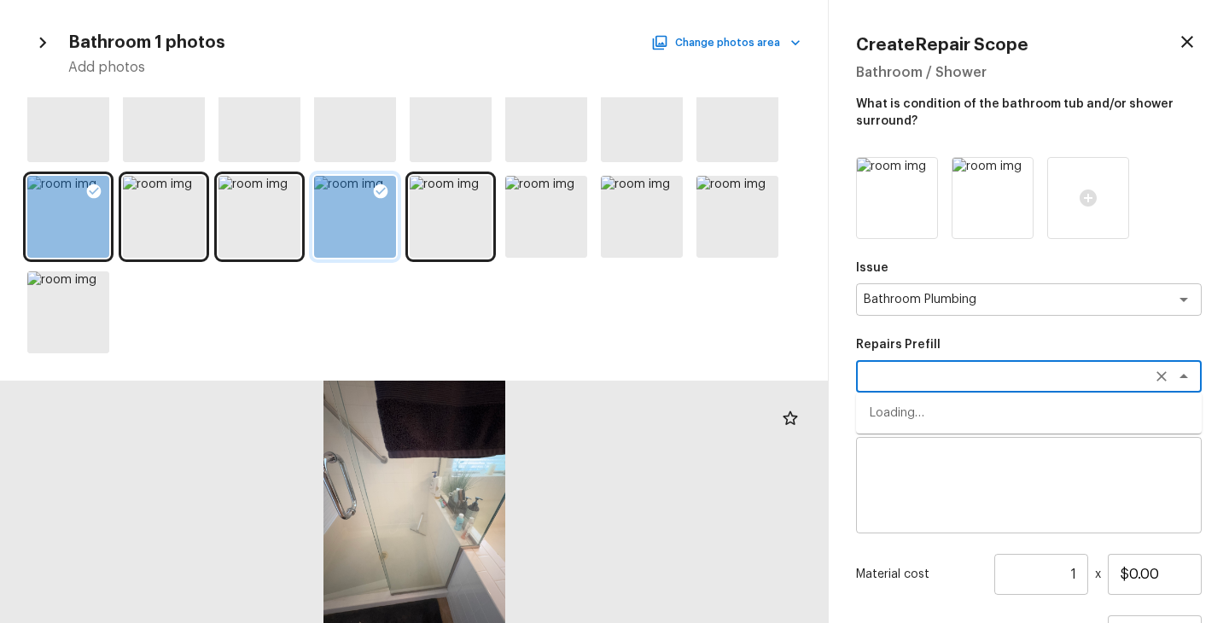
click at [972, 372] on textarea at bounding box center [1005, 376] width 282 height 17
click at [969, 423] on li "Acid Wash Shower Pan" at bounding box center [1029, 412] width 346 height 27
type textarea "Acid Wash Shower Pan"
type textarea "Prep and acid wash/deep clean the shower pan."
type input "$50.00"
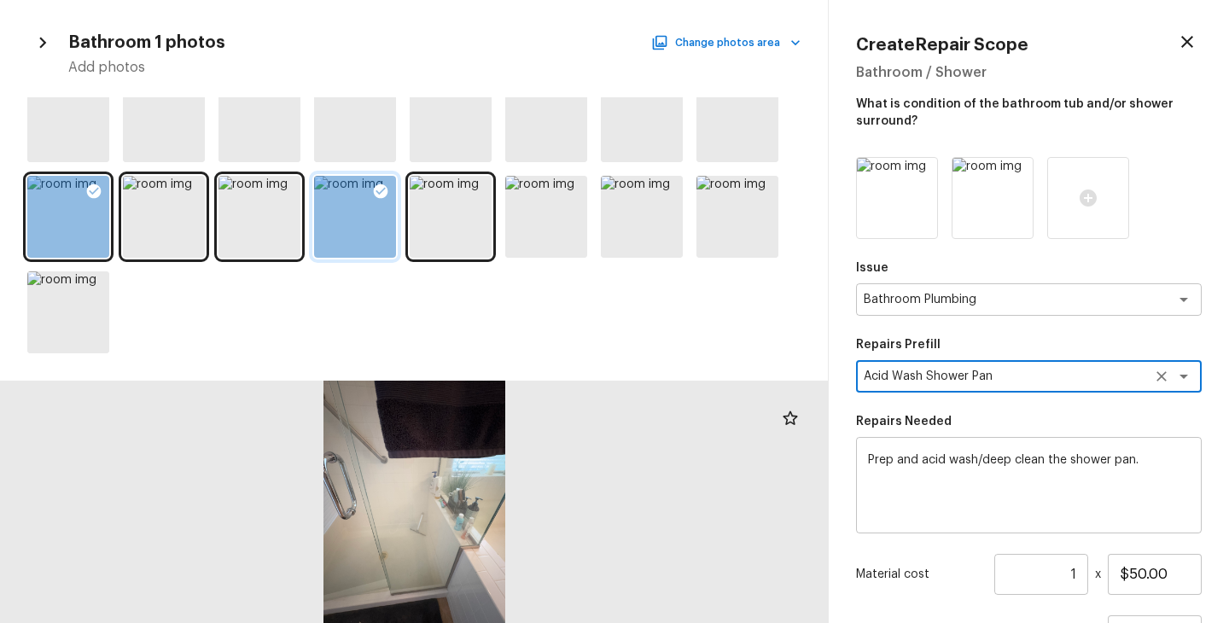
type textarea "Acid Wash Shower Pan"
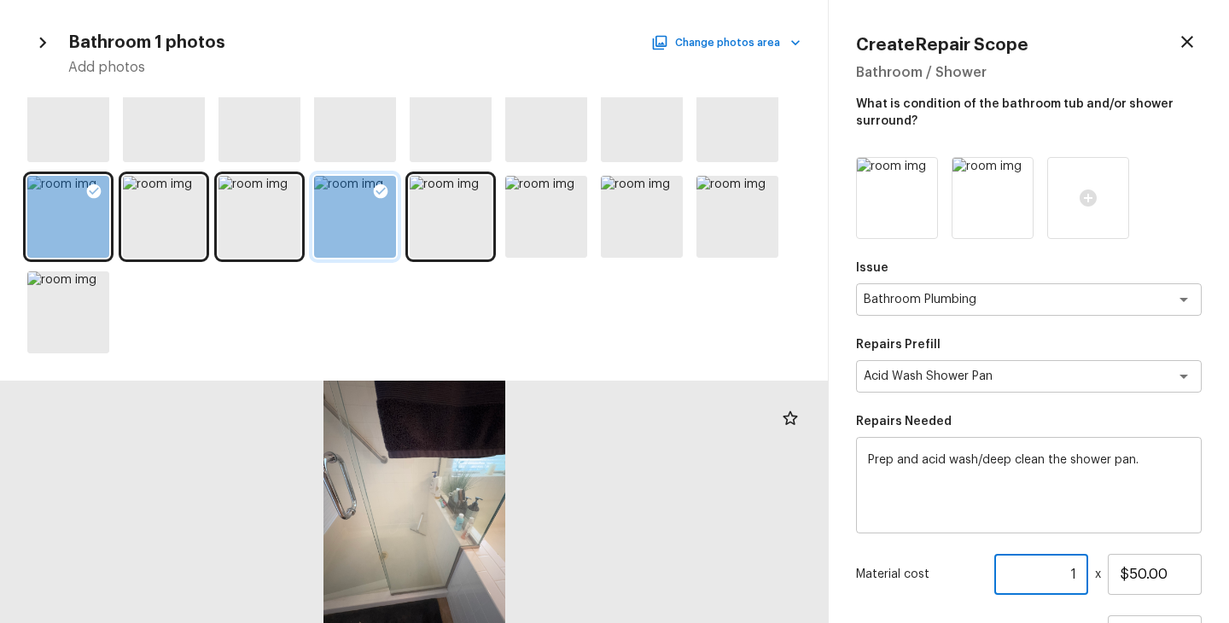
click at [1068, 577] on input "1" at bounding box center [1041, 574] width 94 height 41
click at [1085, 575] on input "1" at bounding box center [1041, 574] width 94 height 41
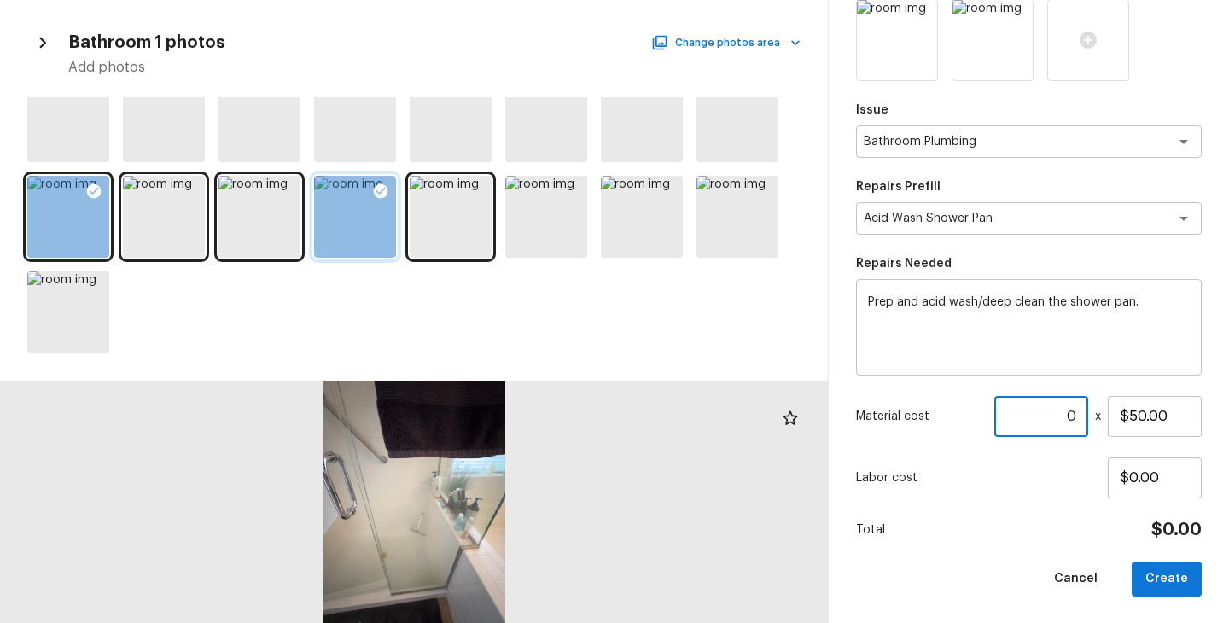
click at [1040, 540] on div "Issue Bathroom Plumbing x ​ Repairs Prefill Acid Wash Shower Pan x ​ Repairs Ne…" at bounding box center [1029, 297] width 346 height 597
click at [1075, 413] on input "0" at bounding box center [1041, 416] width 94 height 41
click at [1043, 513] on div "Issue Bathroom Plumbing x ​ Repairs Prefill Acid Wash Shower Pan x ​ Repairs Ne…" at bounding box center [1029, 297] width 346 height 597
click at [1068, 420] on input "02" at bounding box center [1041, 416] width 94 height 41
type input "2"
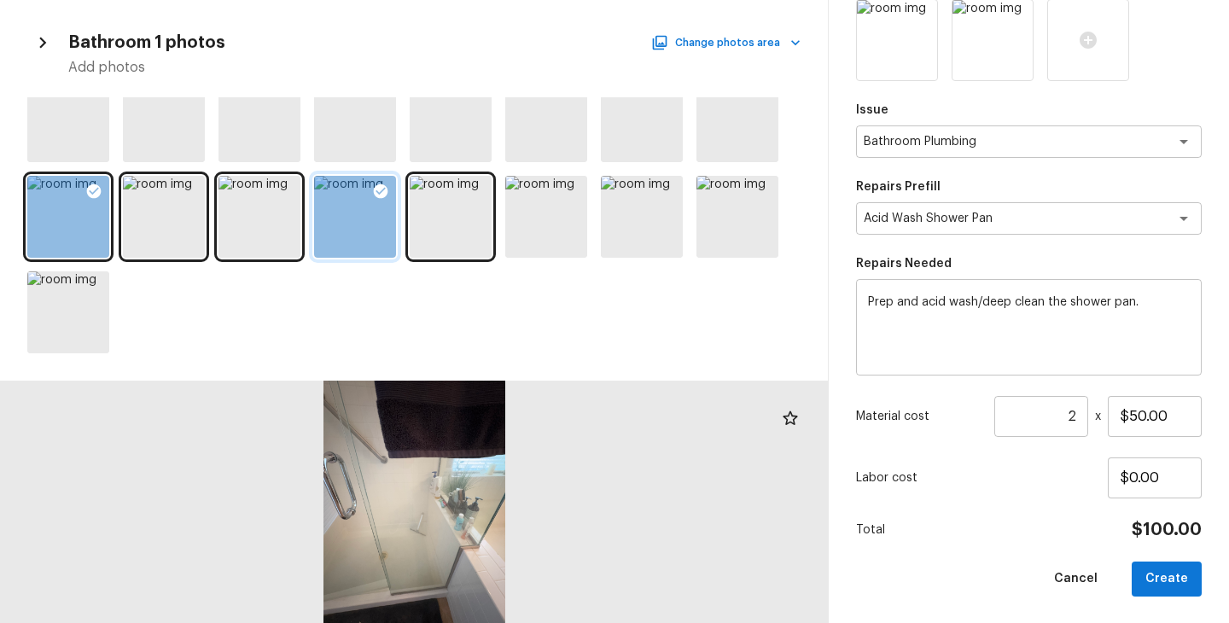
click at [1066, 477] on p "Labor cost" at bounding box center [982, 477] width 252 height 17
click at [1161, 573] on button "Create" at bounding box center [1167, 579] width 70 height 35
type input "1"
type input "$0.00"
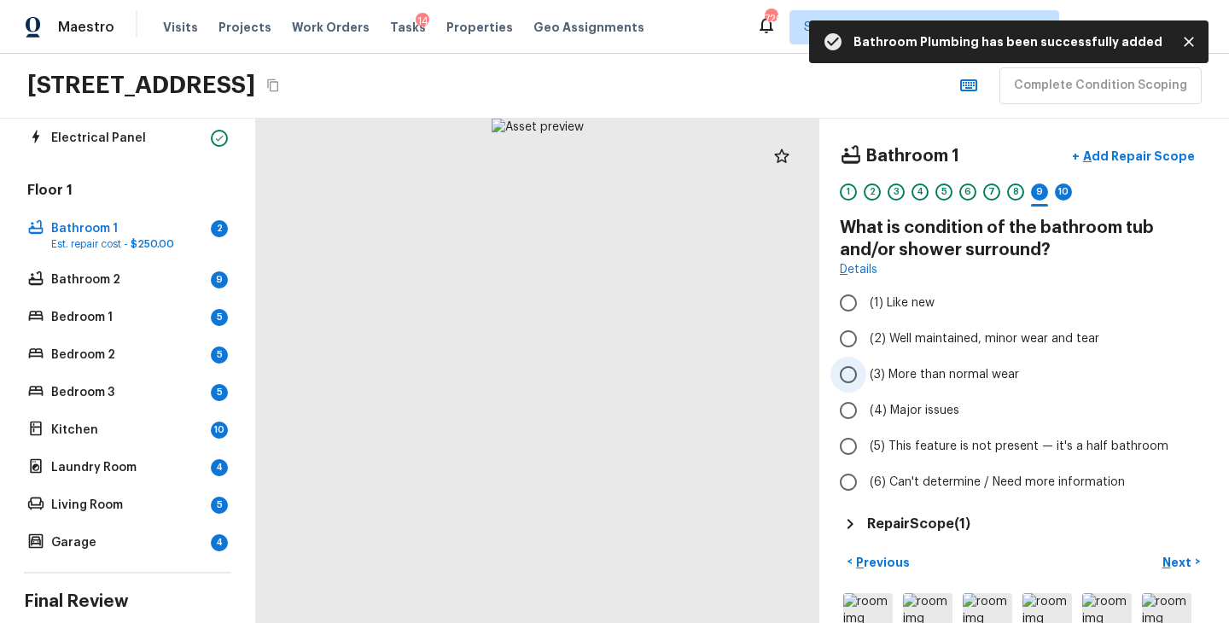
click at [965, 364] on label "(3) More than normal wear" at bounding box center [1012, 375] width 364 height 36
click at [866, 364] on input "(3) More than normal wear" at bounding box center [848, 375] width 36 height 36
radio input "true"
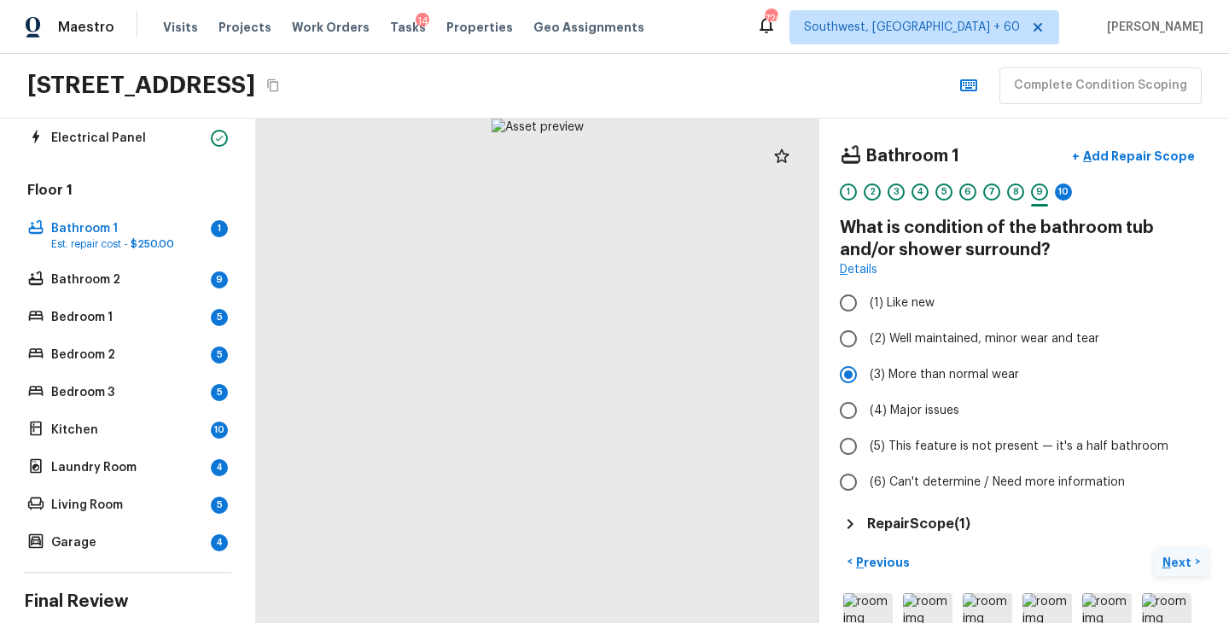
click at [1164, 555] on p "Next" at bounding box center [1178, 562] width 32 height 17
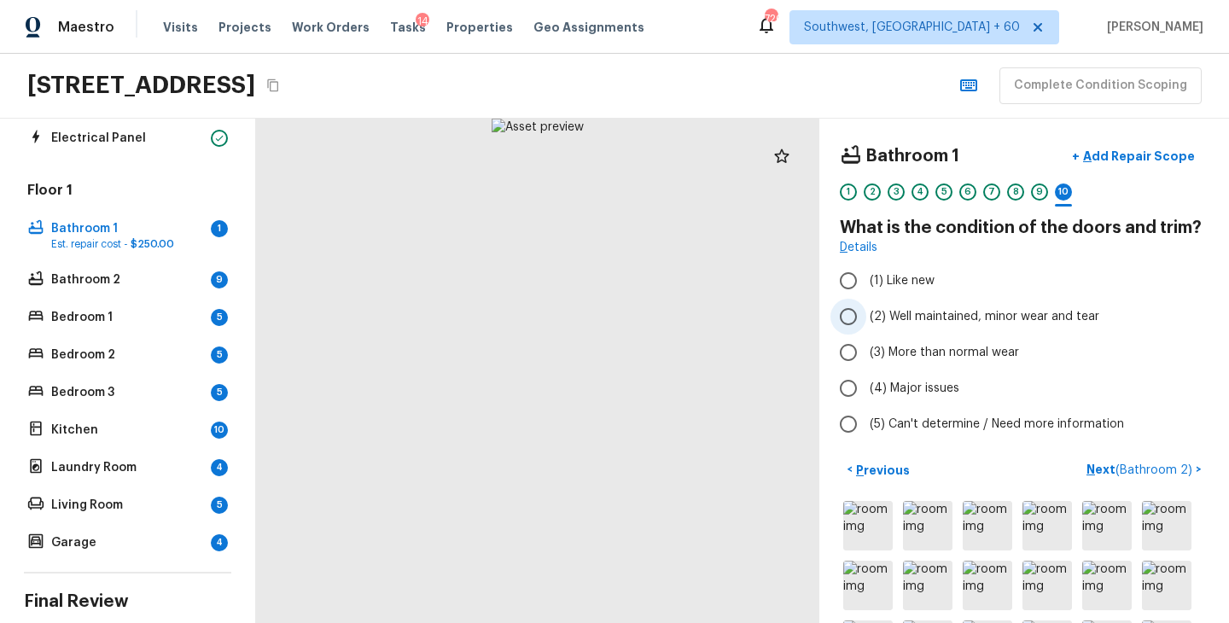
click at [990, 311] on span "(2) Well maintained, minor wear and tear" at bounding box center [985, 316] width 230 height 17
click at [866, 311] on input "(2) Well maintained, minor wear and tear" at bounding box center [848, 317] width 36 height 36
radio input "true"
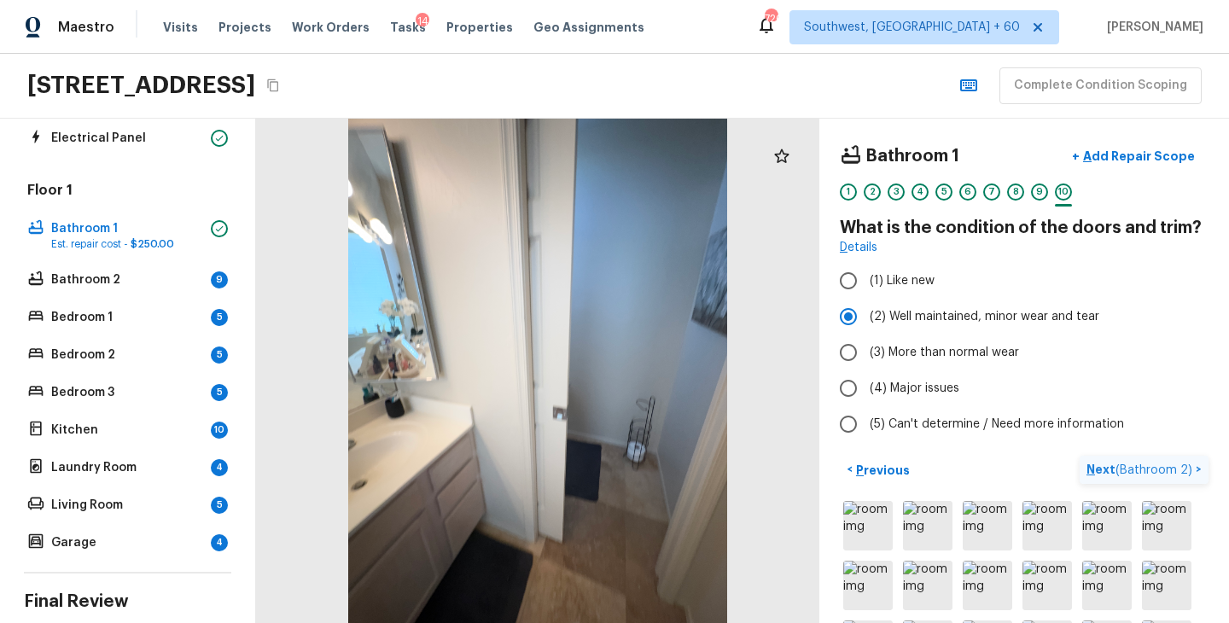
click at [1101, 463] on p "Next ( Bathroom 2 )" at bounding box center [1140, 470] width 109 height 18
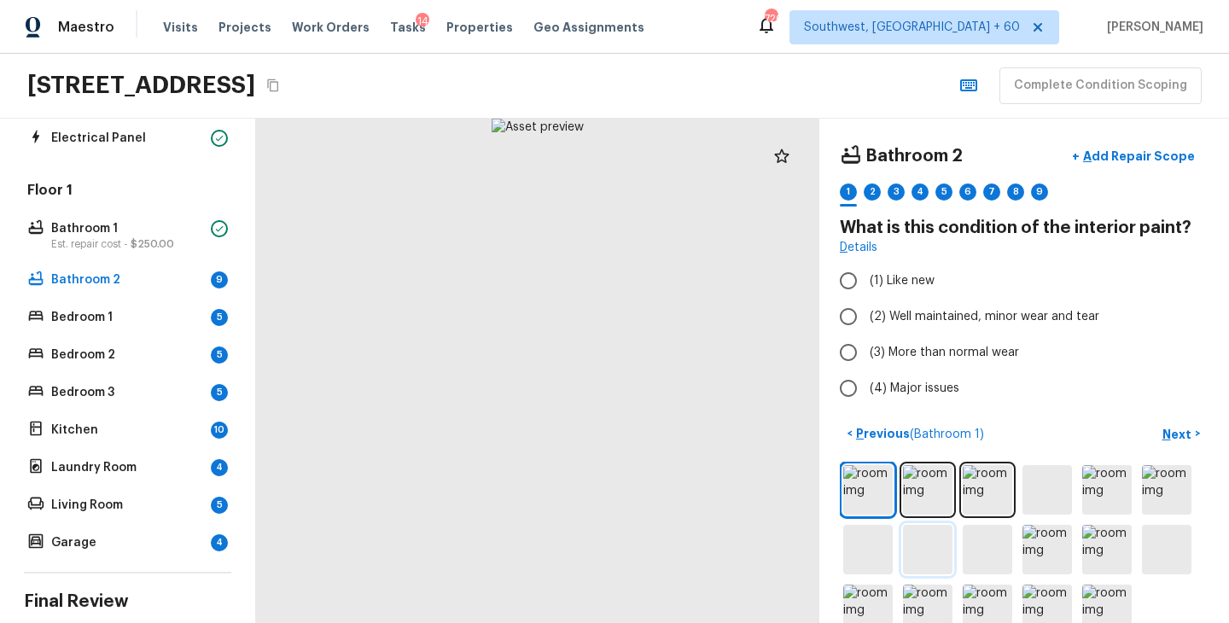
scroll to position [35, 0]
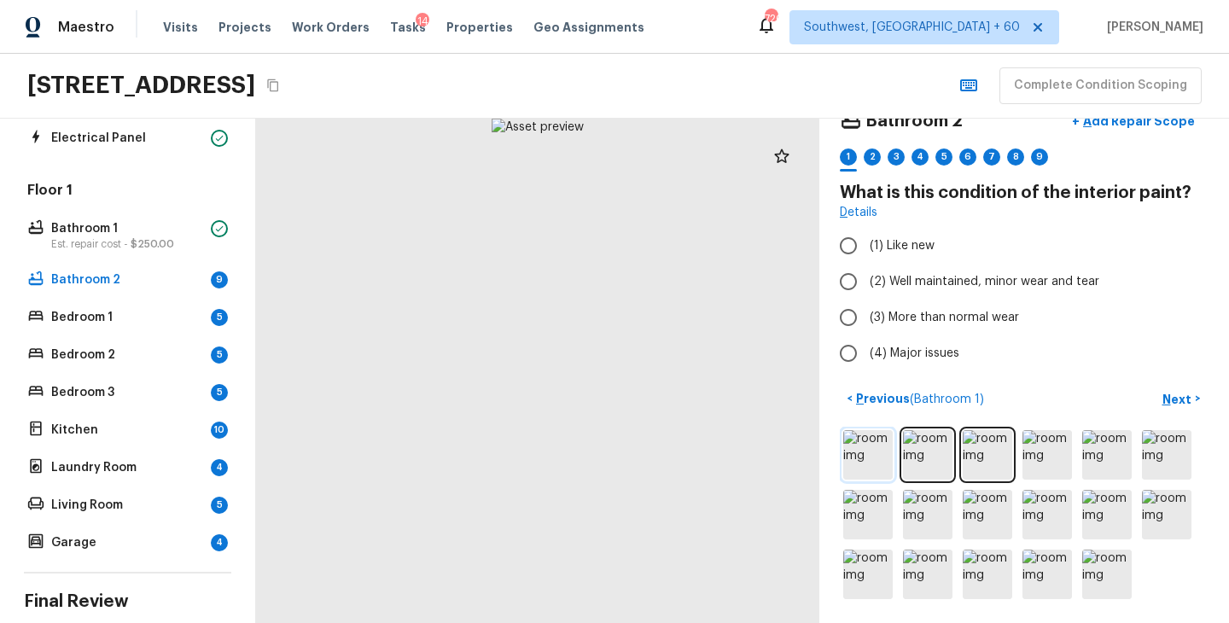
click at [882, 463] on img at bounding box center [867, 454] width 49 height 49
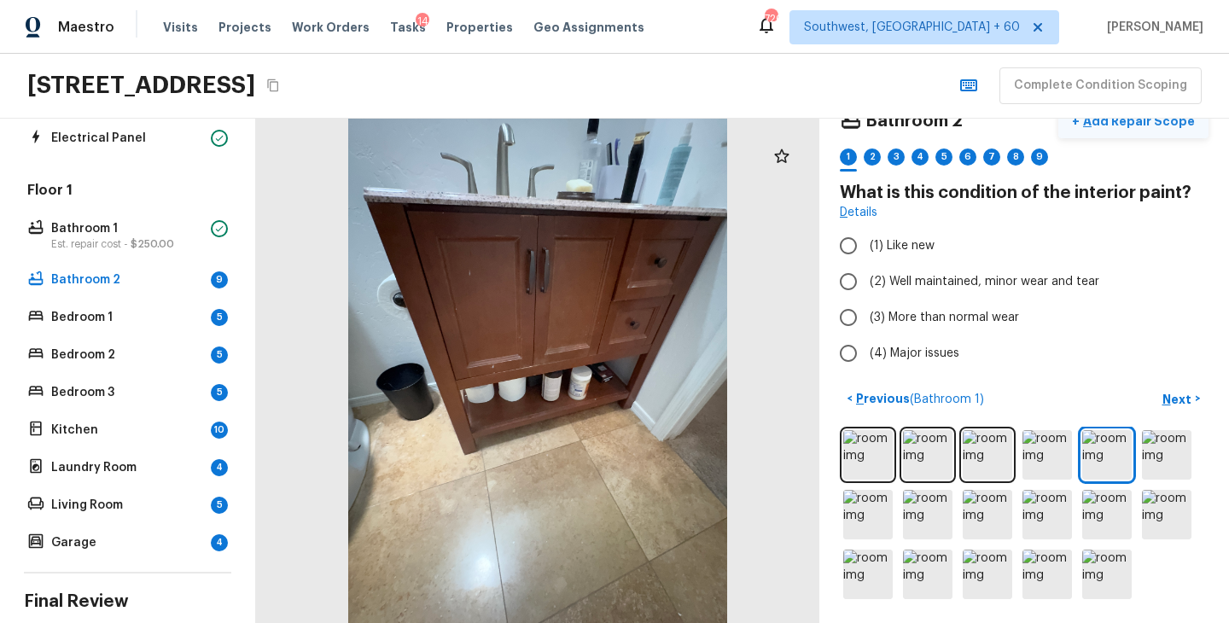
scroll to position [0, 0]
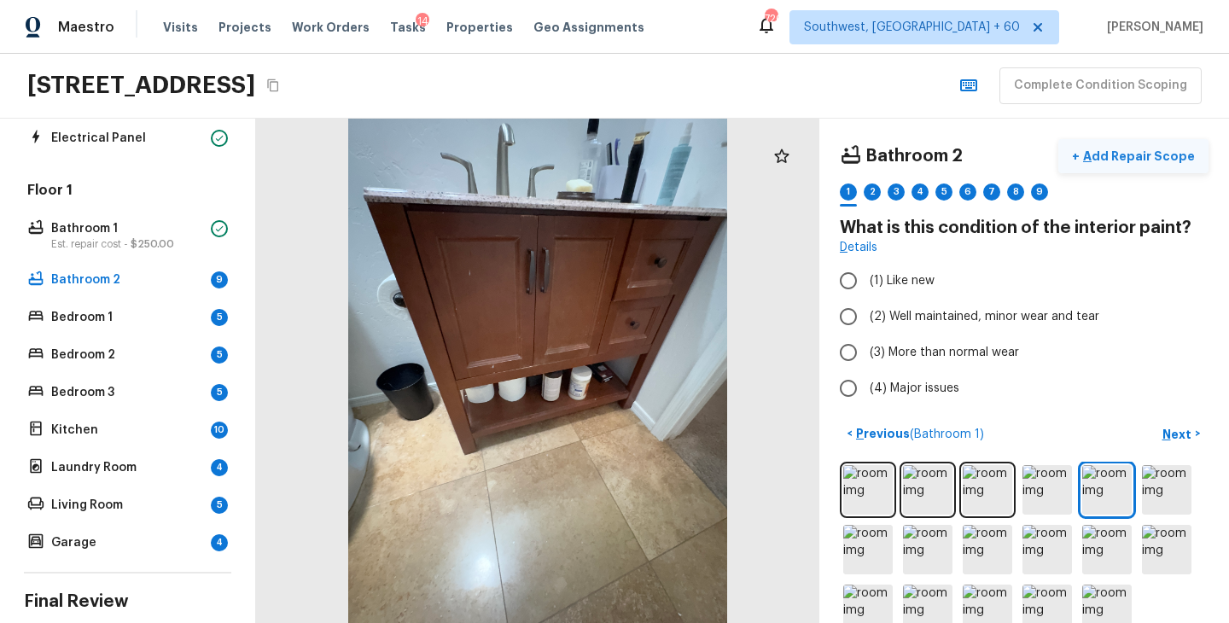
click at [1156, 152] on p "Add Repair Scope" at bounding box center [1137, 156] width 115 height 17
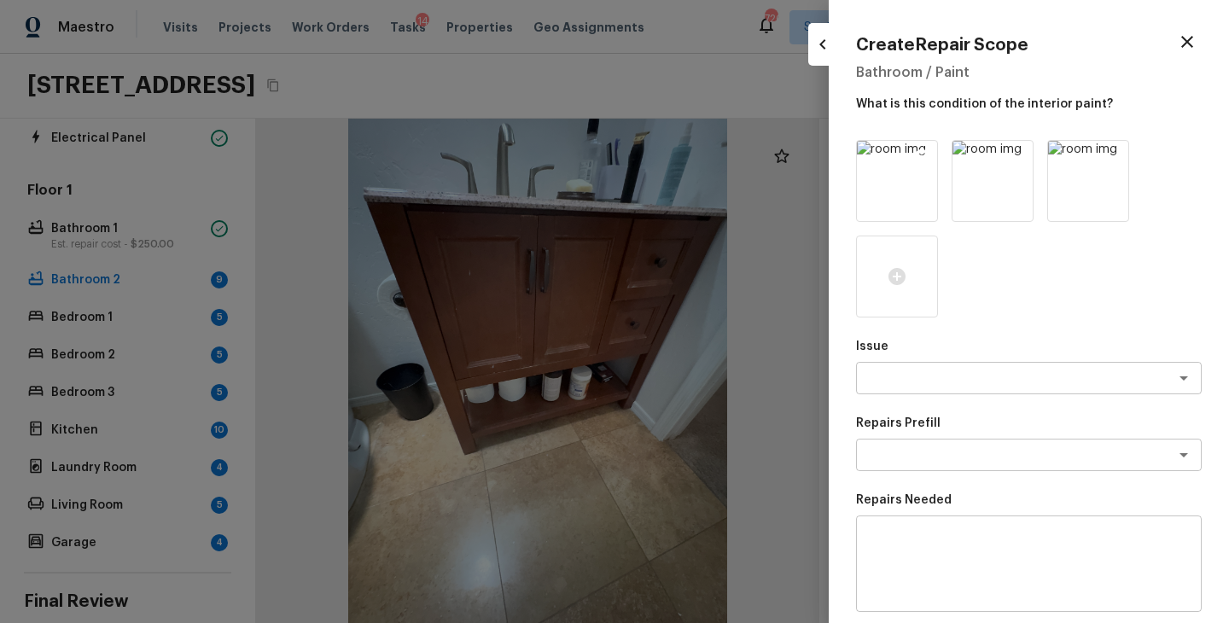
click at [923, 156] on icon at bounding box center [921, 156] width 17 height 17
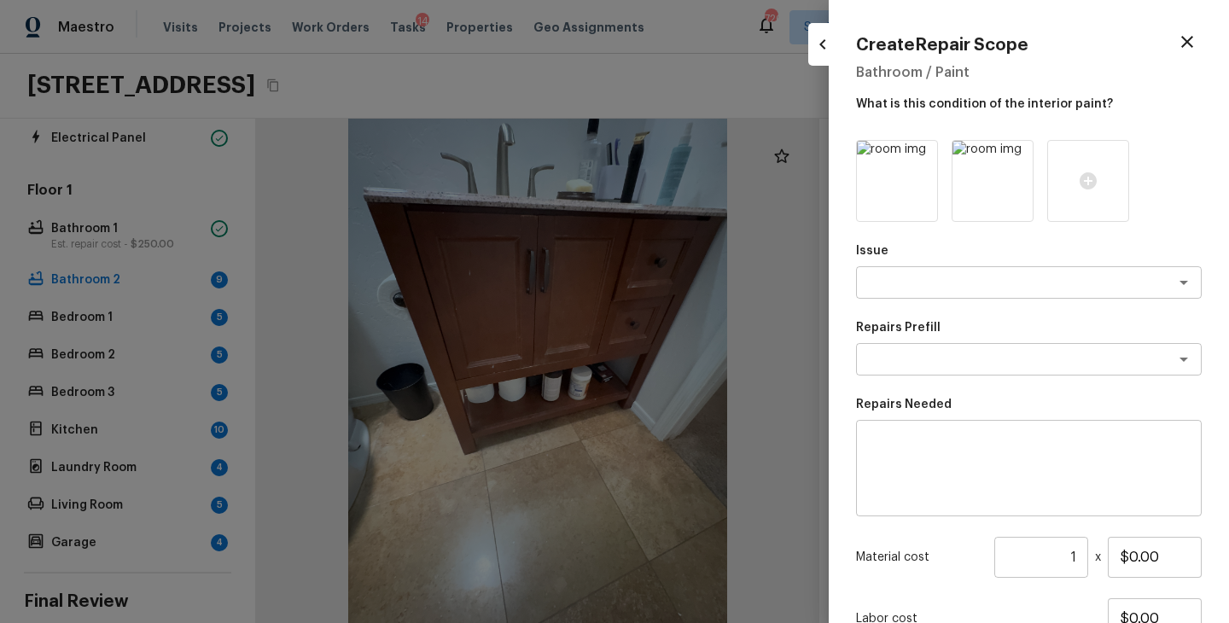
click at [923, 156] on icon at bounding box center [921, 156] width 17 height 17
click at [1009, 156] on icon at bounding box center [1017, 156] width 17 height 17
click at [904, 188] on icon at bounding box center [897, 181] width 20 height 20
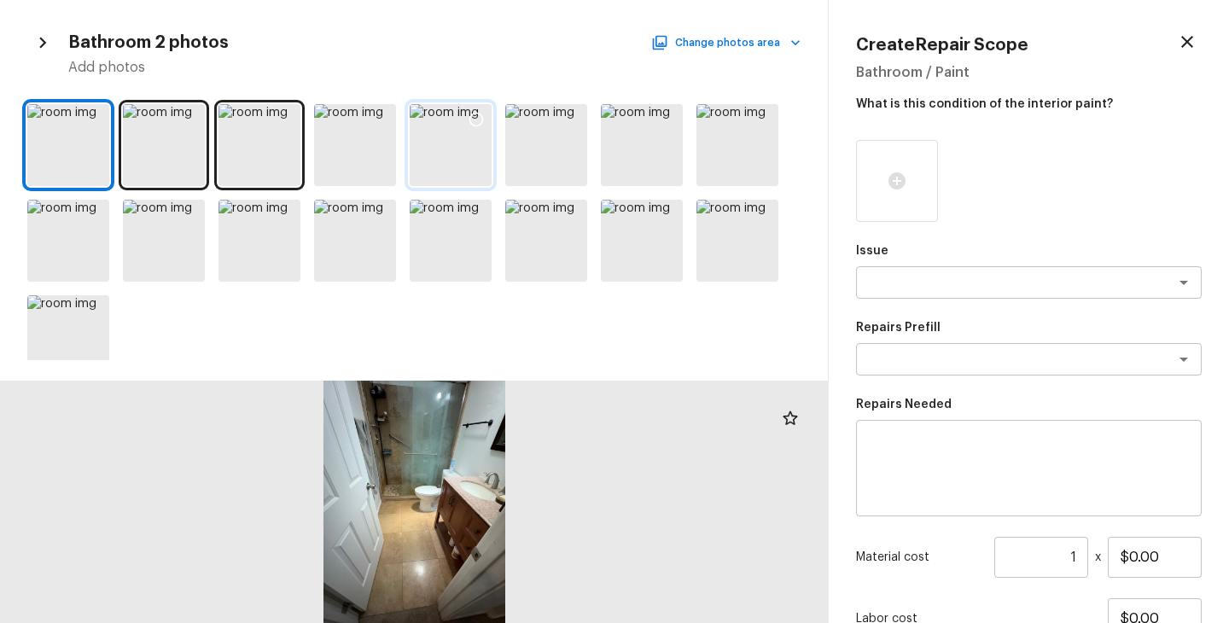
click at [441, 146] on div at bounding box center [451, 145] width 82 height 82
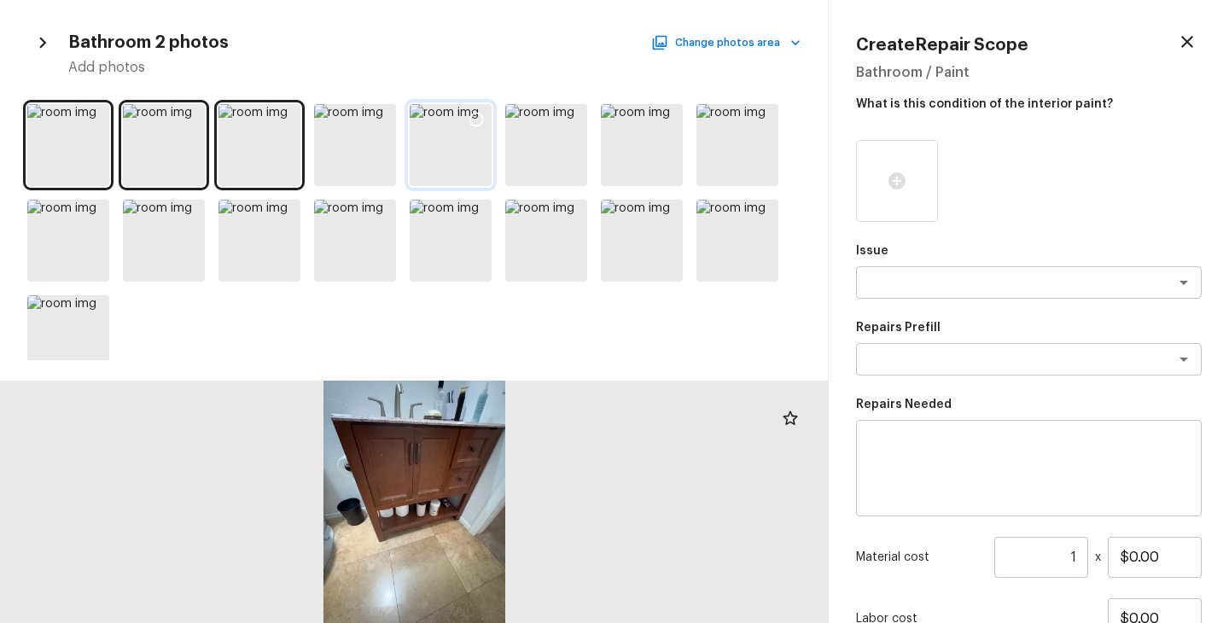
click at [479, 114] on icon at bounding box center [476, 120] width 15 height 15
click at [948, 277] on textarea at bounding box center [1005, 282] width 282 height 17
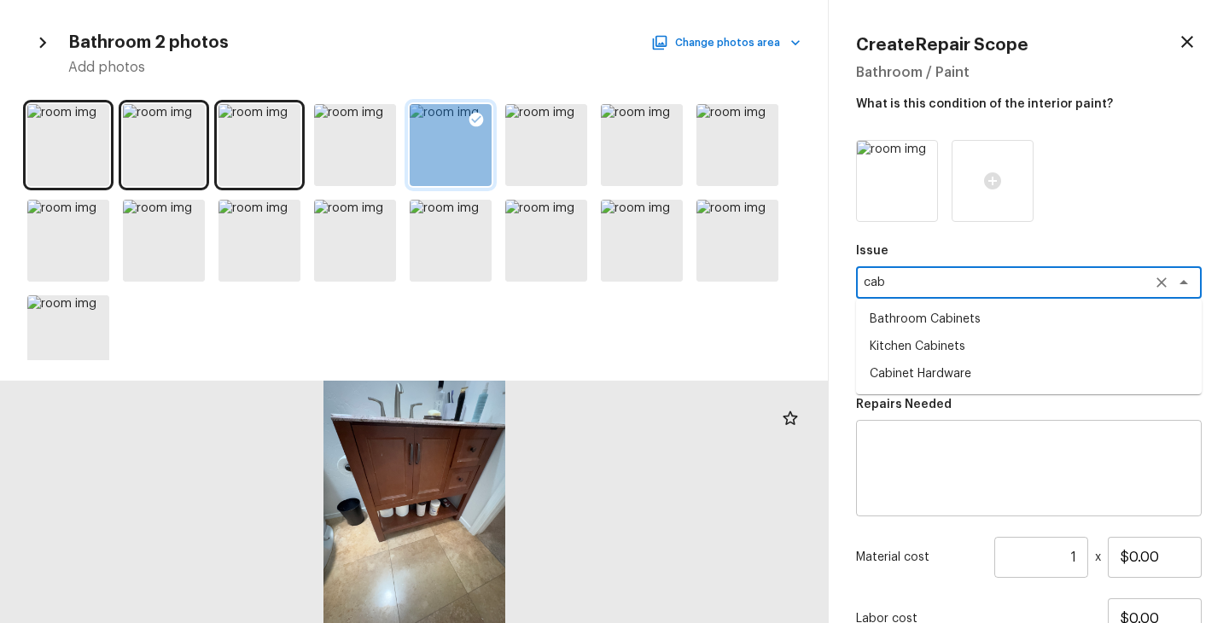
click at [962, 316] on li "Bathroom Cabinets" at bounding box center [1029, 319] width 346 height 27
type textarea "Bathroom Cabinets"
click at [959, 316] on div "Issue Bathroom Cabinets x ​ Repairs Prefill x ​ Repairs Needed x ​ Material cos…" at bounding box center [1029, 438] width 346 height 597
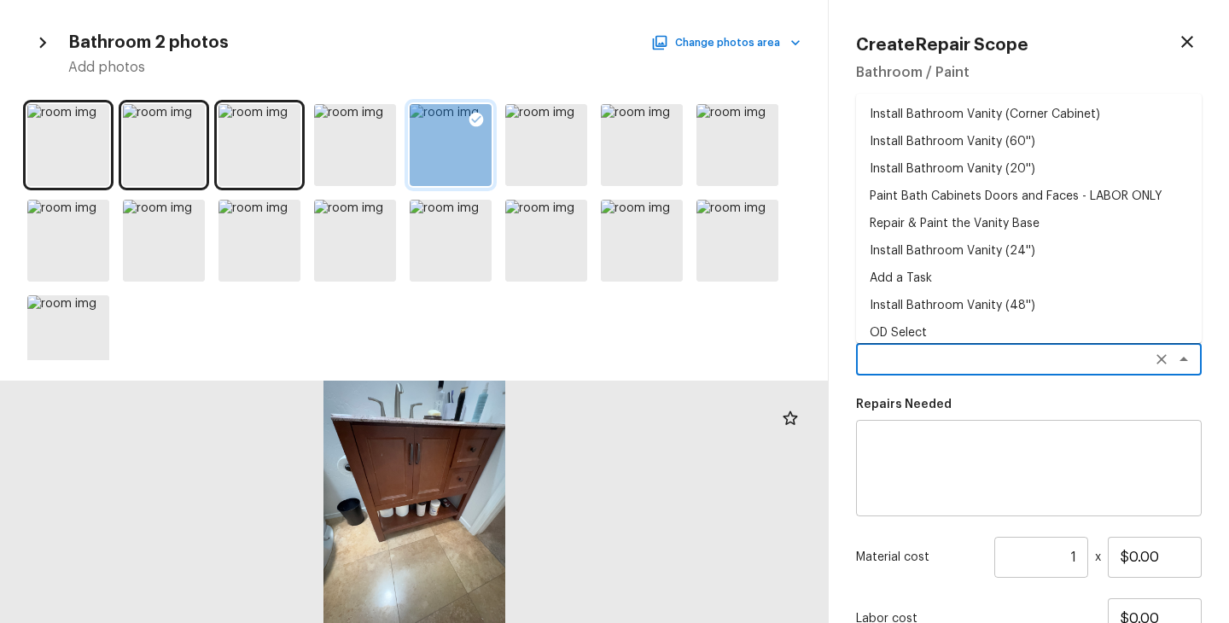
click at [945, 353] on textarea at bounding box center [1005, 359] width 282 height 17
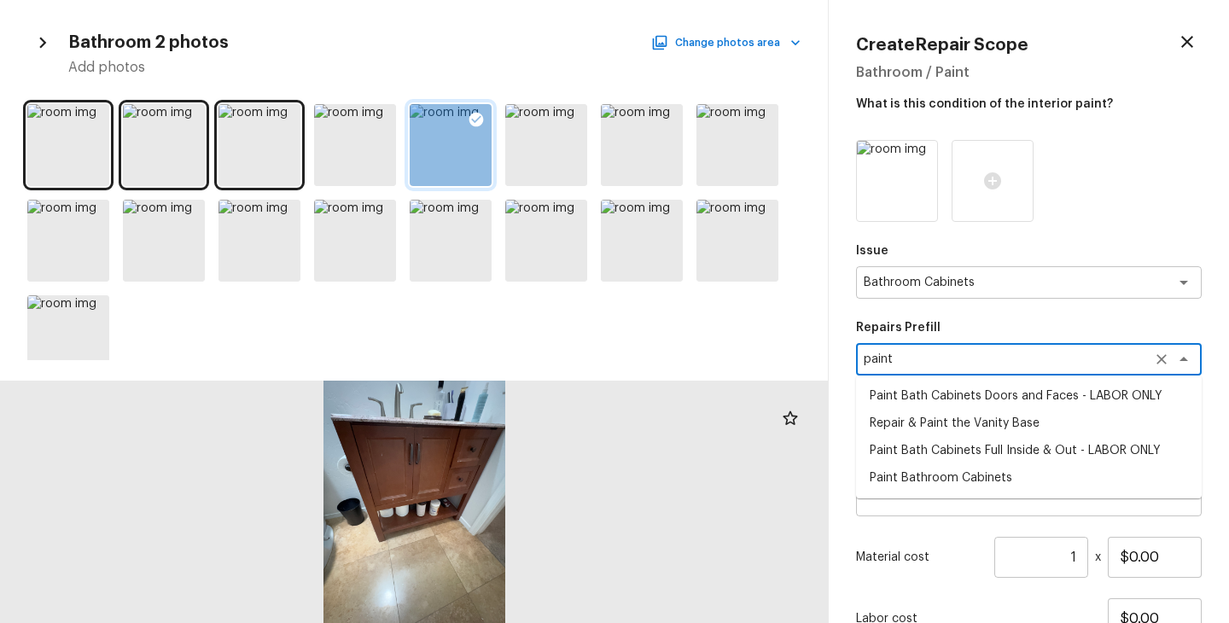
click at [962, 457] on li "Paint Bath Cabinets Full Inside & Out - LABOR ONLY" at bounding box center [1029, 450] width 346 height 27
type textarea "Paint Bath Cabinets Full Inside & Out - LABOR ONLY"
type textarea "Prep, sand, mask and apply 2 coats of paint to the bathroom cabinet doors, inte…"
type input "$28.00"
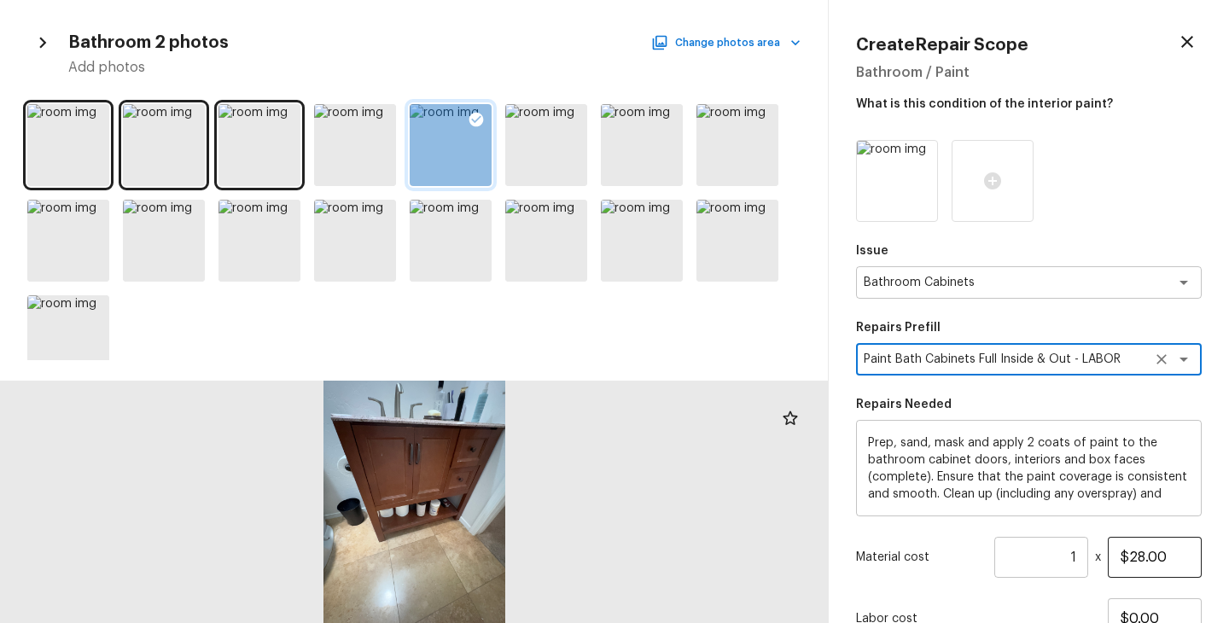
type textarea "Paint Bath Cabinets Full Inside & Out - LABOR ONLY"
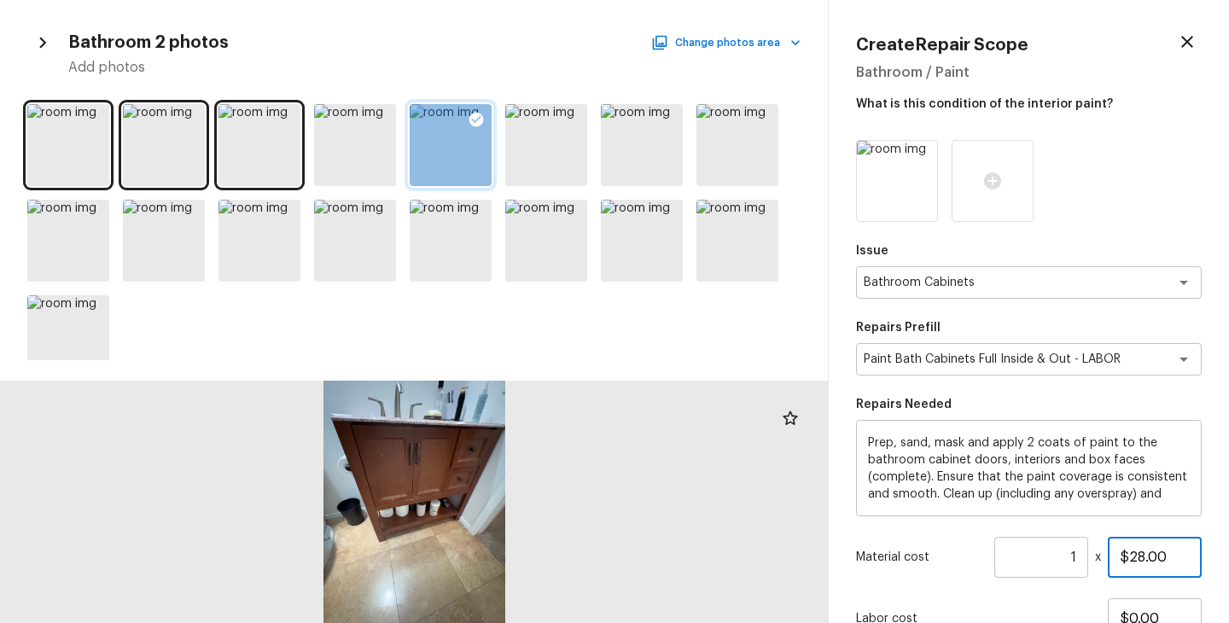
drag, startPoint x: 1176, startPoint y: 557, endPoint x: 1068, endPoint y: 557, distance: 108.4
click at [1068, 557] on div "Material cost 1 ​ x $28.00" at bounding box center [1029, 557] width 346 height 41
type input "$1,000.00"
click at [958, 582] on div "Issue Bathroom Cabinets x ​ Repairs Prefill Paint Bath Cabinets Full Inside & O…" at bounding box center [1029, 438] width 346 height 597
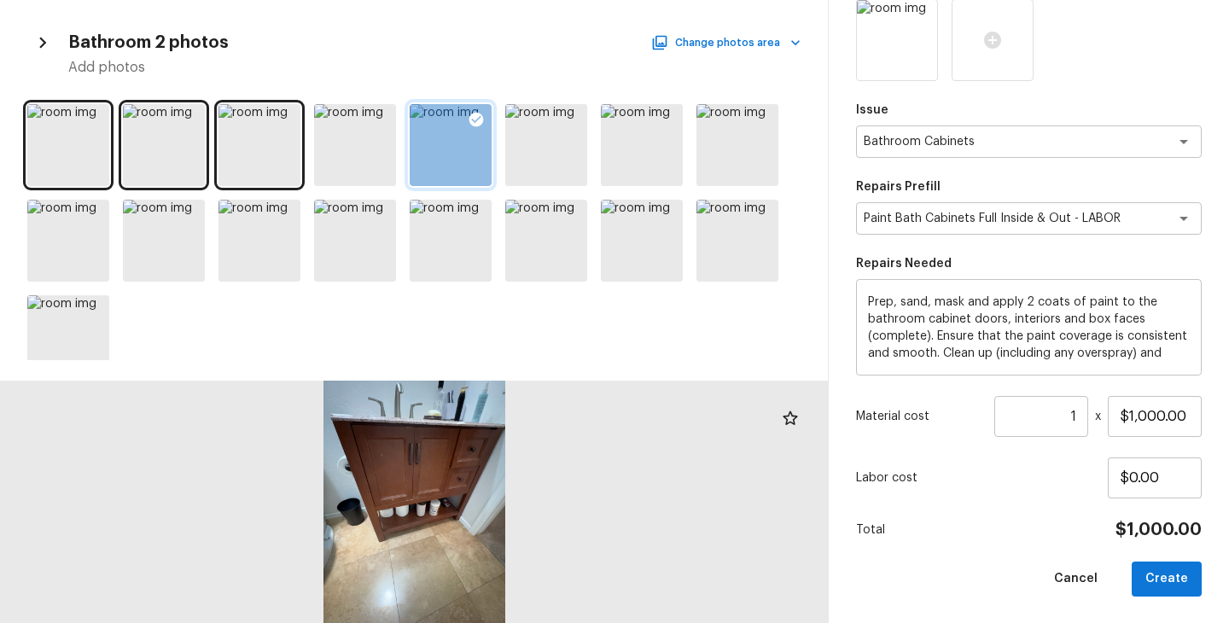
click at [986, 534] on div "Total $1,000.00" at bounding box center [1029, 530] width 346 height 22
click at [1170, 578] on button "Create" at bounding box center [1167, 579] width 70 height 35
type input "$0.00"
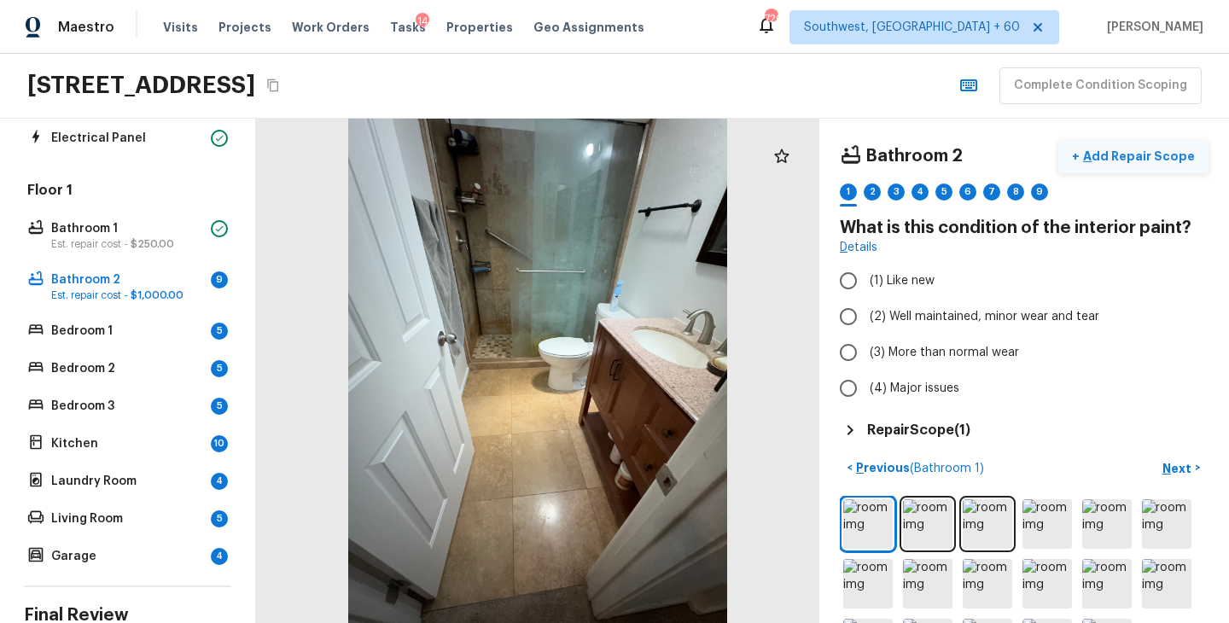
click at [1146, 157] on p "Add Repair Scope" at bounding box center [1137, 156] width 115 height 17
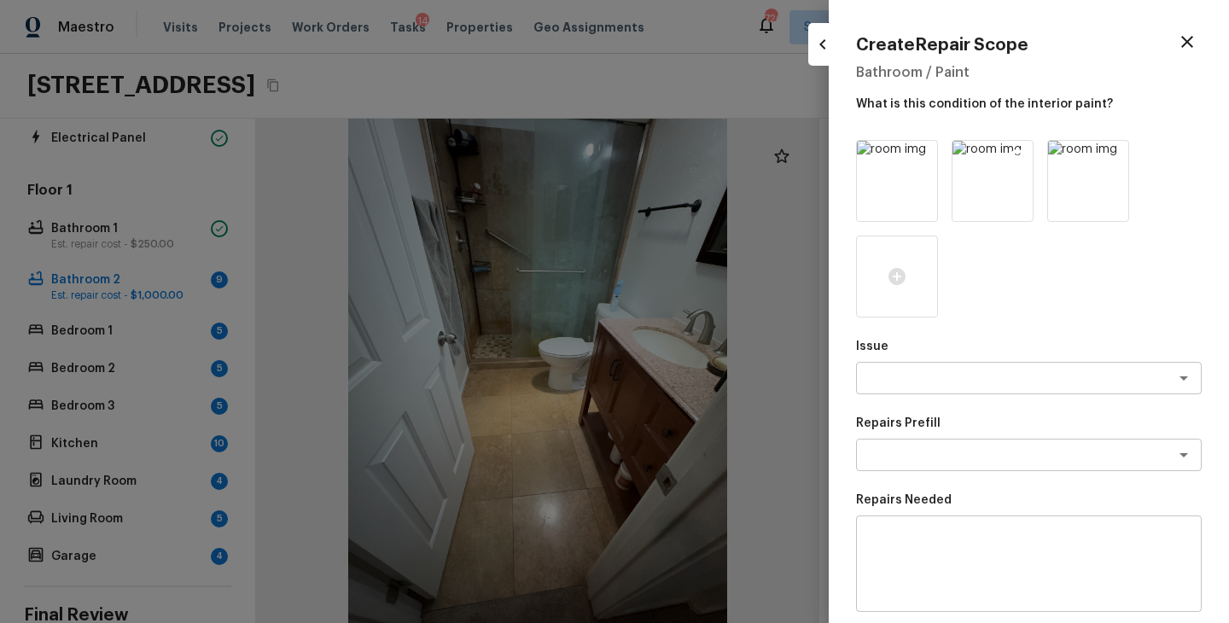
click at [1017, 159] on icon at bounding box center [1017, 156] width 15 height 15
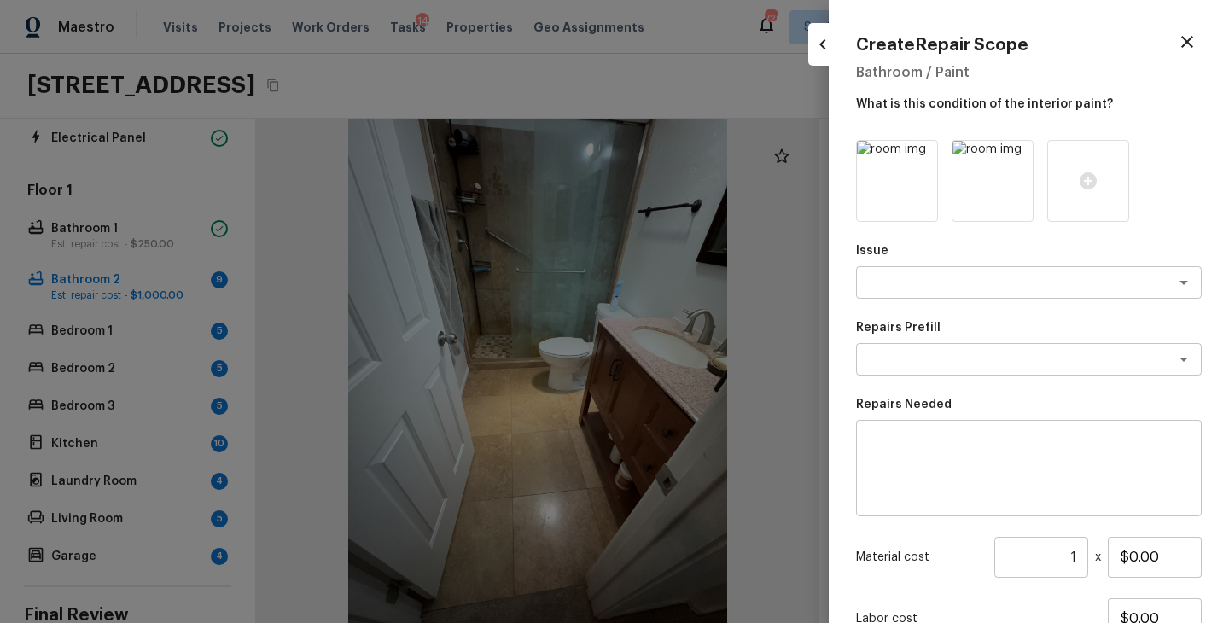
click at [1017, 159] on icon at bounding box center [1017, 156] width 15 height 15
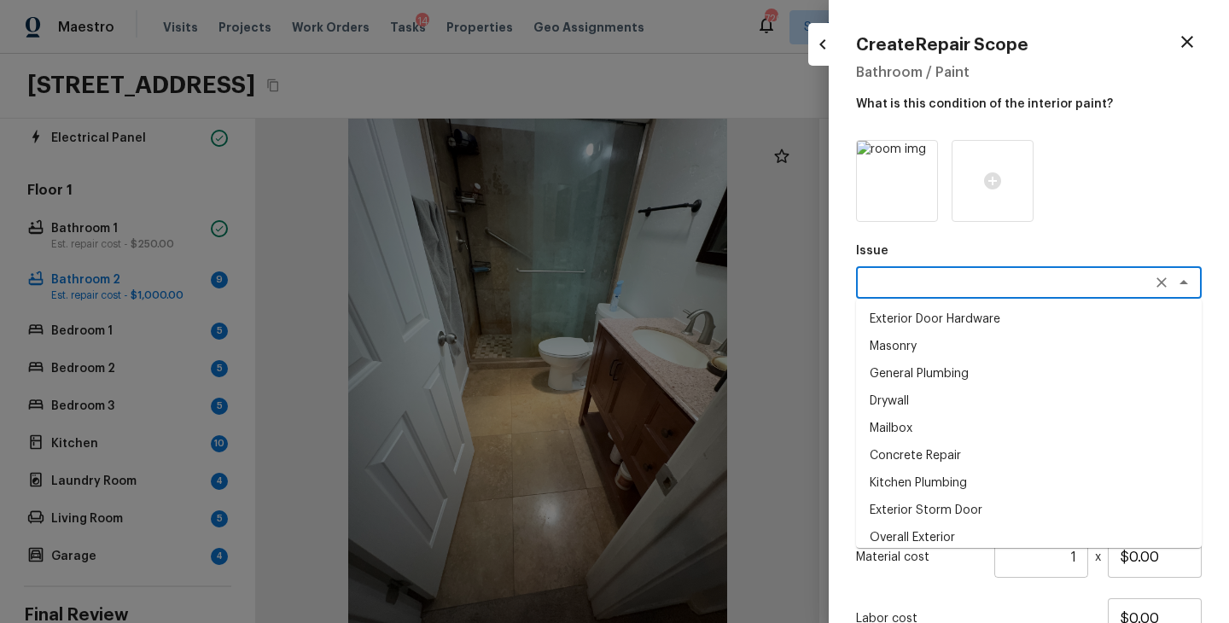
click at [978, 275] on textarea at bounding box center [1005, 282] width 282 height 17
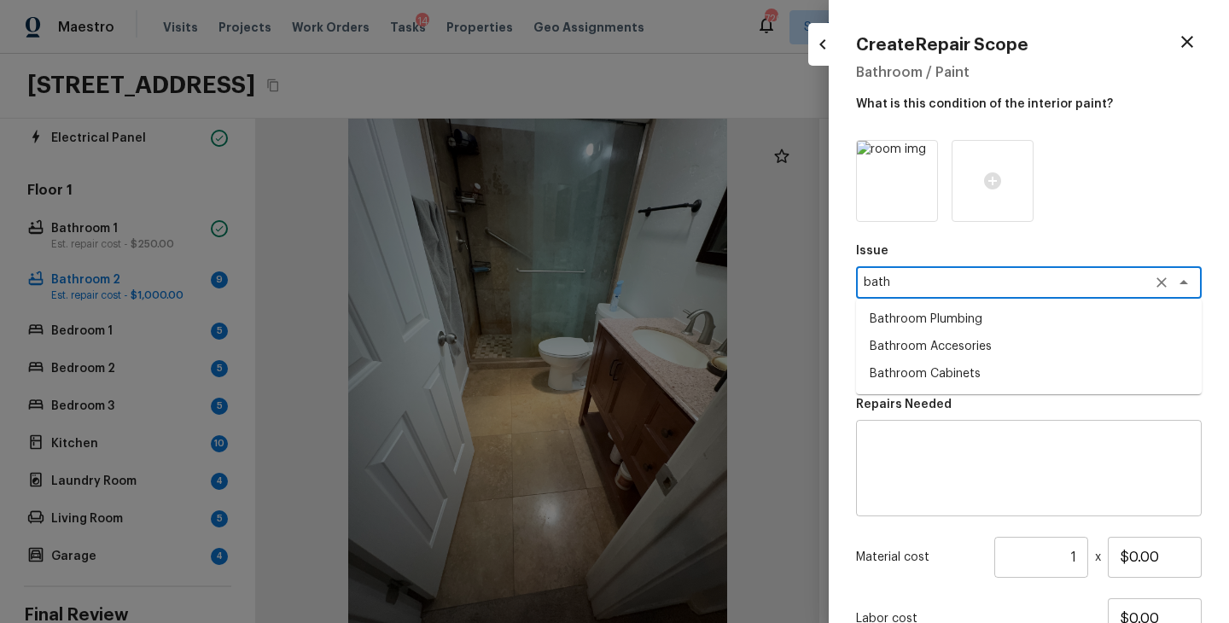
click at [980, 306] on li "Bathroom Plumbing" at bounding box center [1029, 319] width 346 height 27
type textarea "Bathroom Plumbing"
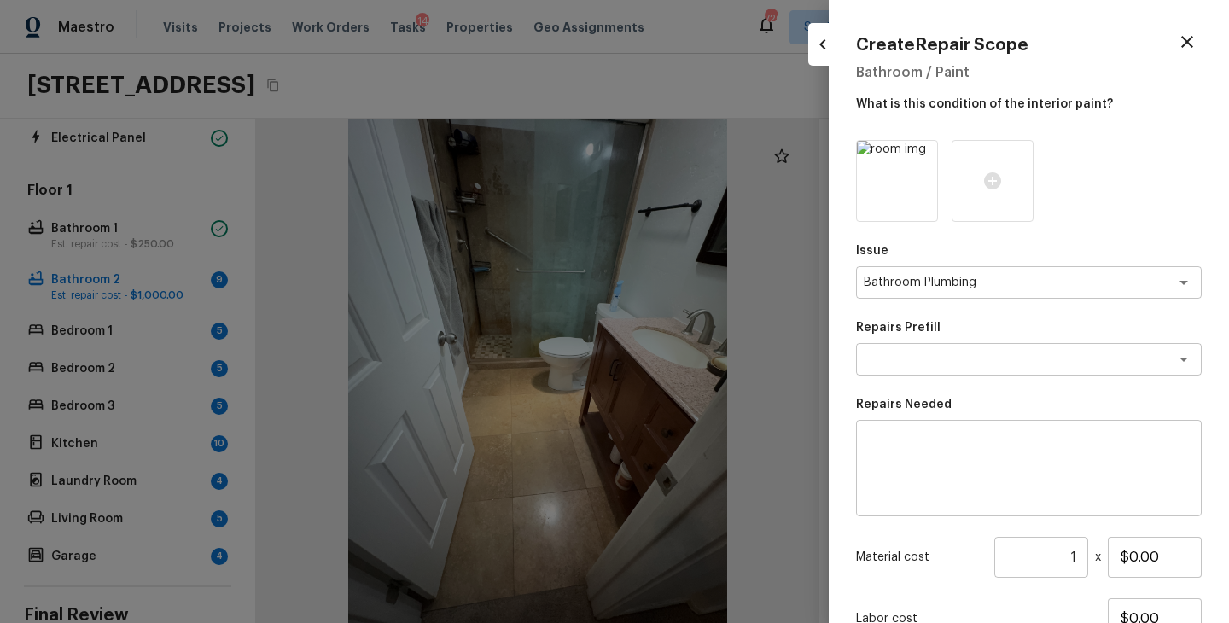
click at [978, 313] on div "Issue Bathroom Plumbing x ​ Repairs Prefill x ​ Repairs Needed x ​ Material cos…" at bounding box center [1029, 438] width 346 height 597
click at [961, 369] on div "x ​" at bounding box center [1029, 359] width 346 height 32
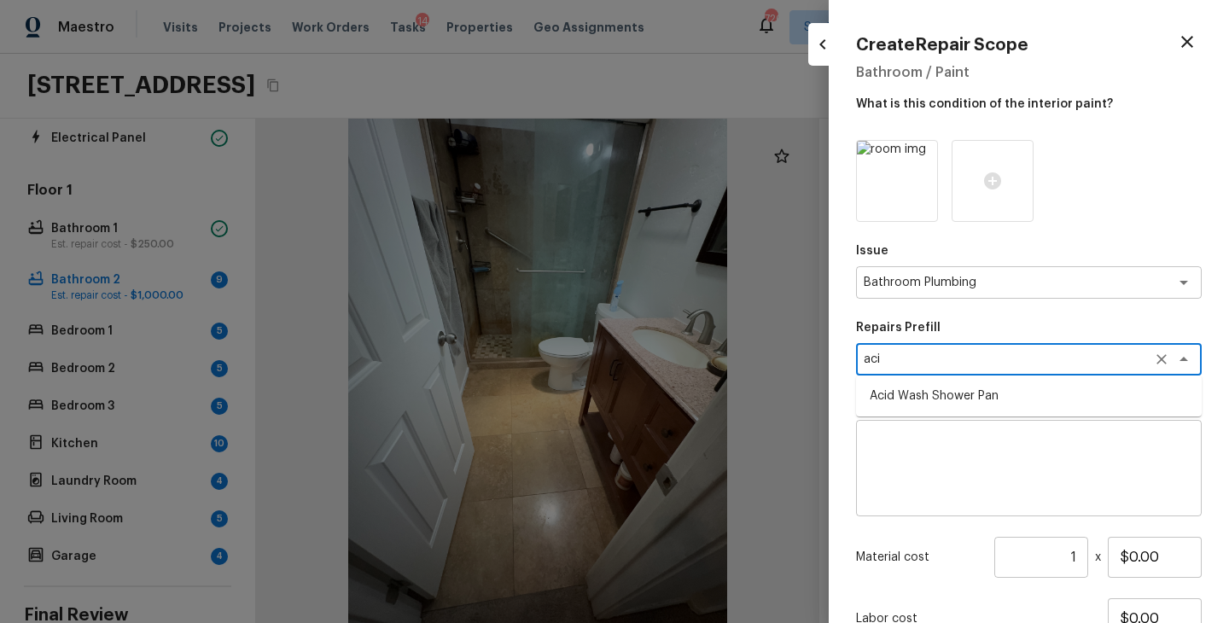
click at [962, 399] on li "Acid Wash Shower Pan" at bounding box center [1029, 395] width 346 height 27
type textarea "Acid Wash Shower Pan"
type textarea "Prep and acid wash/deep clean the shower pan."
type input "$50.00"
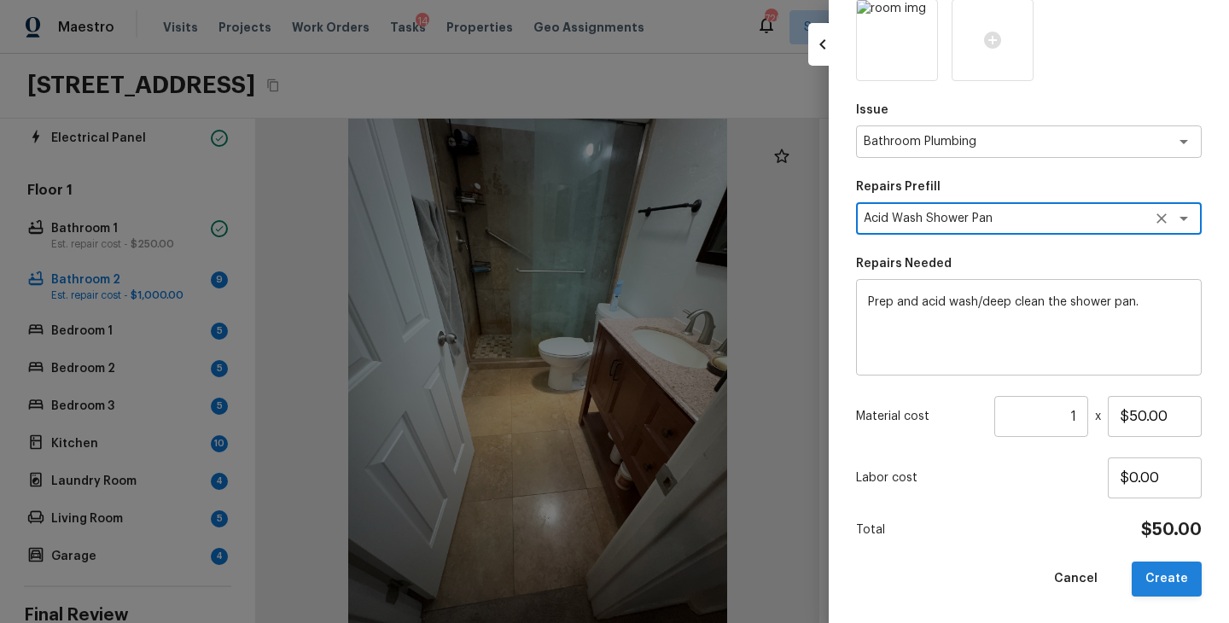
type textarea "Acid Wash Shower Pan"
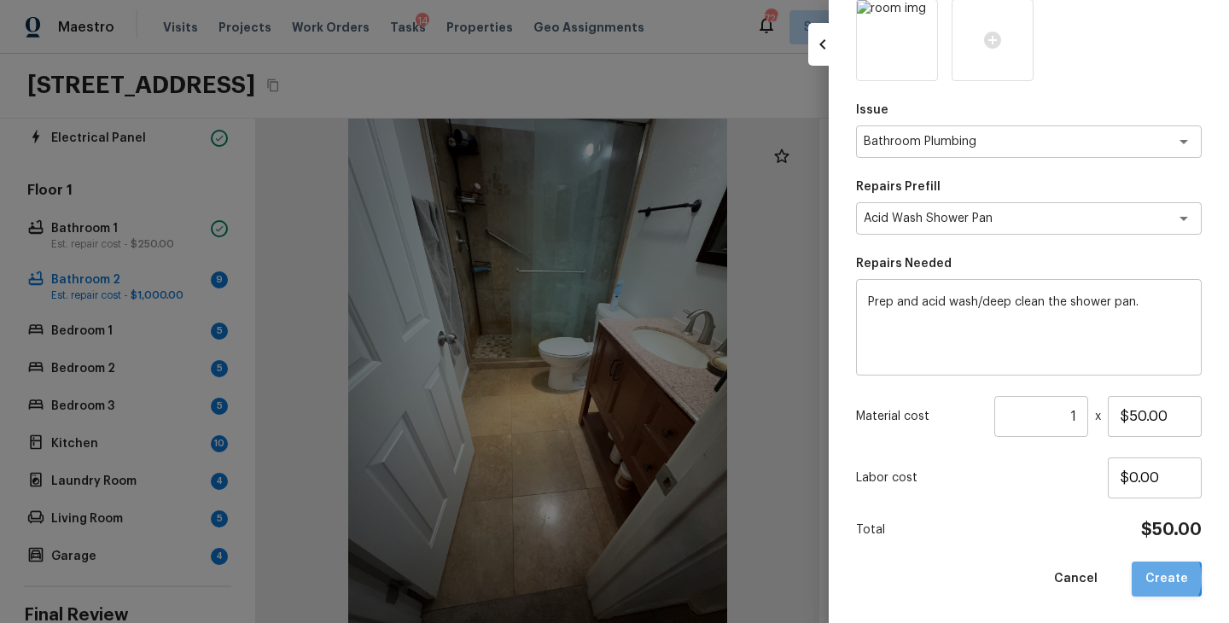
click at [1153, 577] on button "Create" at bounding box center [1167, 579] width 70 height 35
type input "$0.00"
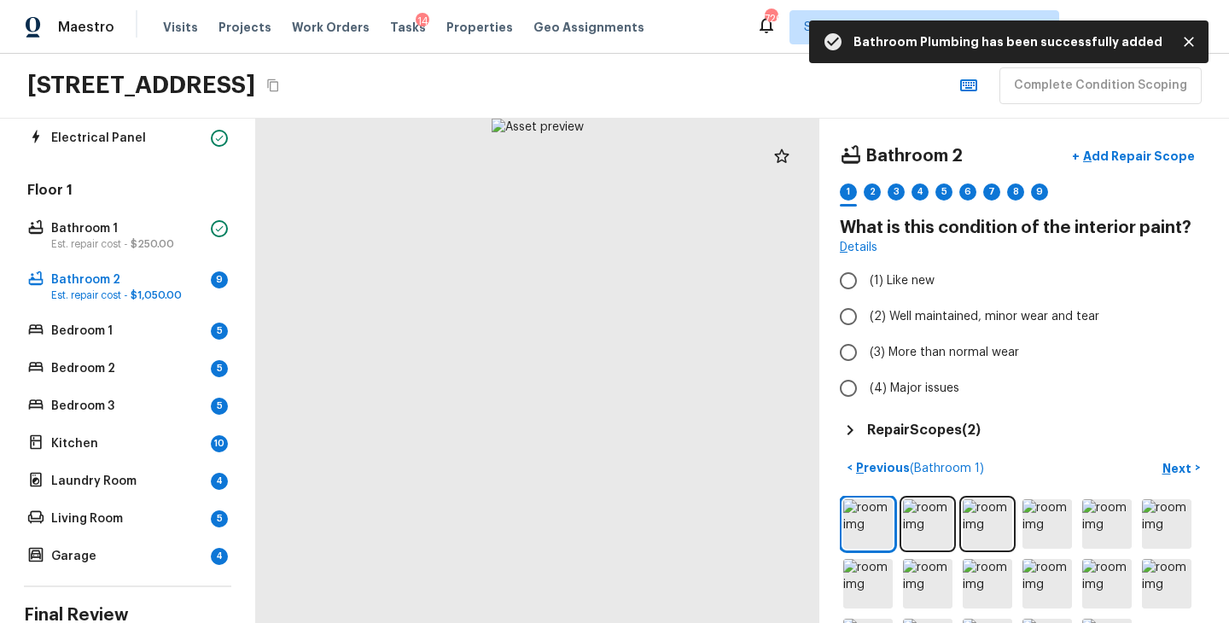
scroll to position [69, 0]
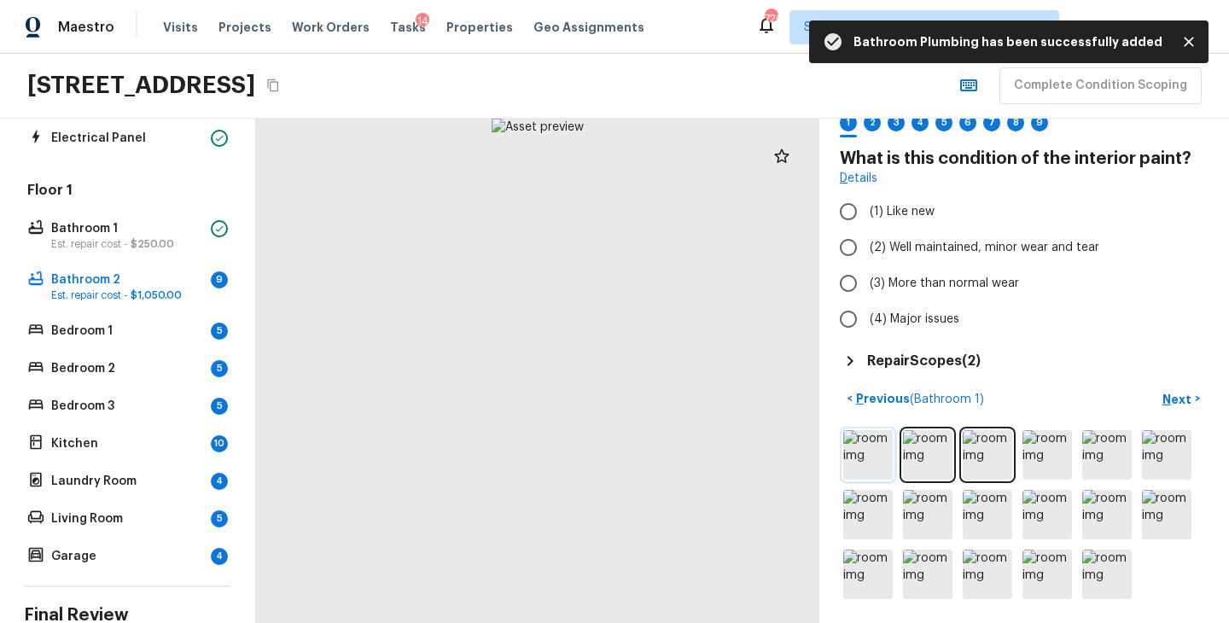
click at [879, 443] on img at bounding box center [867, 454] width 49 height 49
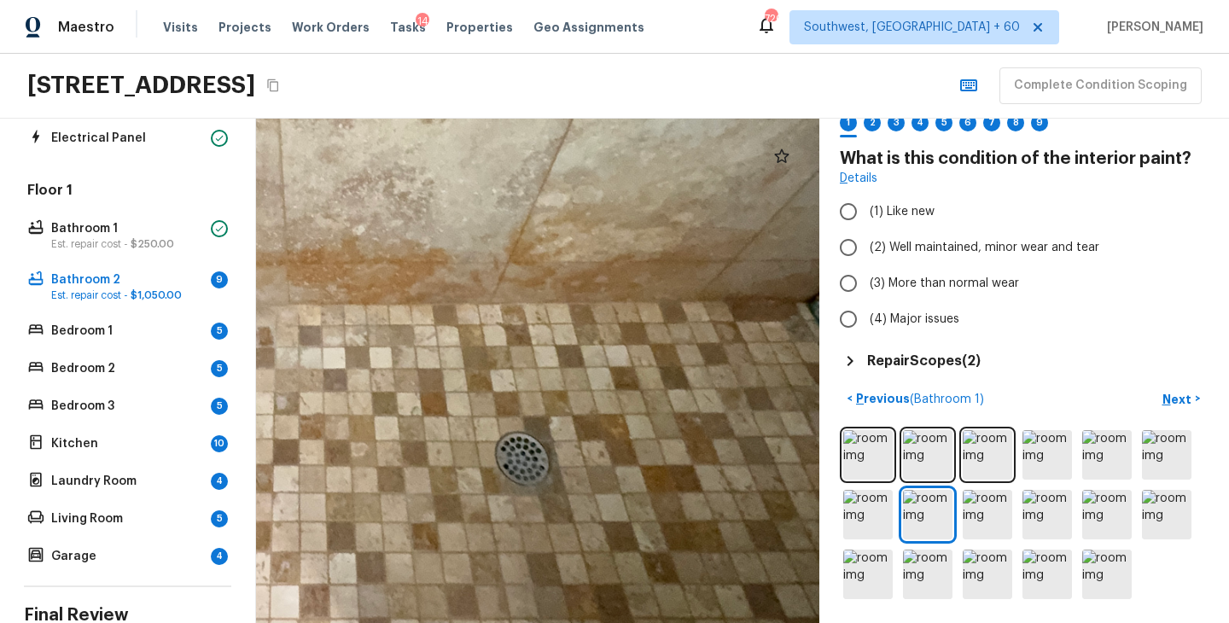
drag, startPoint x: 655, startPoint y: 434, endPoint x: 445, endPoint y: 409, distance: 211.4
click at [445, 409] on div at bounding box center [293, 224] width 1730 height 1549
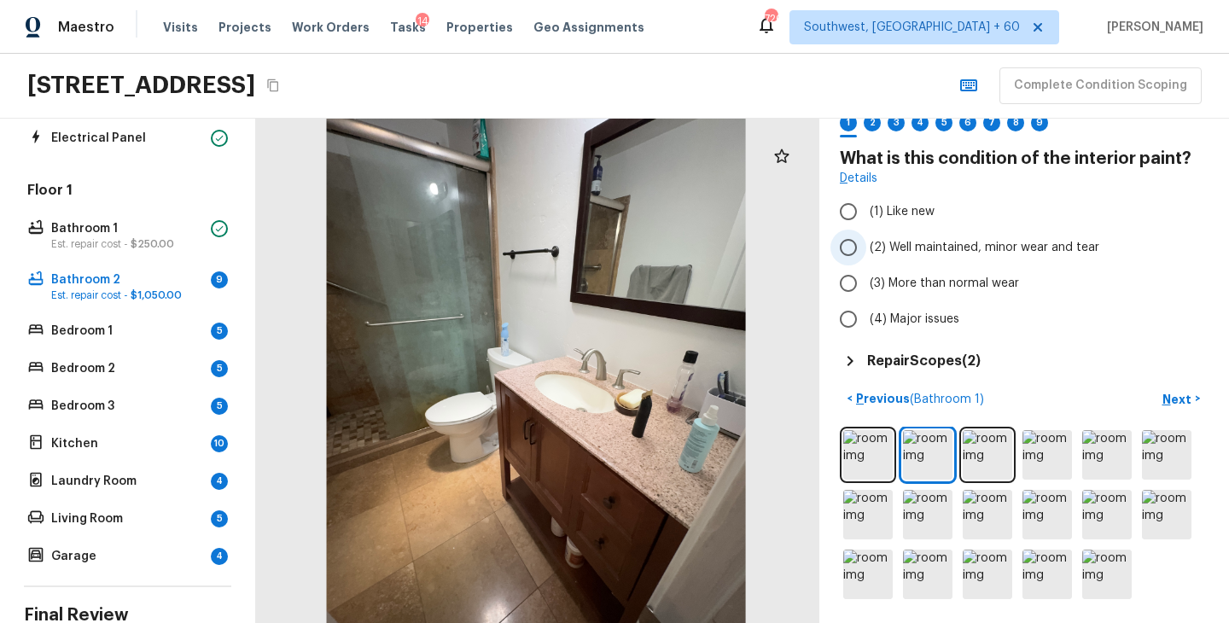
click at [947, 248] on span "(2) Well maintained, minor wear and tear" at bounding box center [985, 247] width 230 height 17
click at [866, 248] on input "(2) Well maintained, minor wear and tear" at bounding box center [848, 248] width 36 height 36
radio input "true"
click at [1180, 404] on p "Next" at bounding box center [1178, 399] width 32 height 17
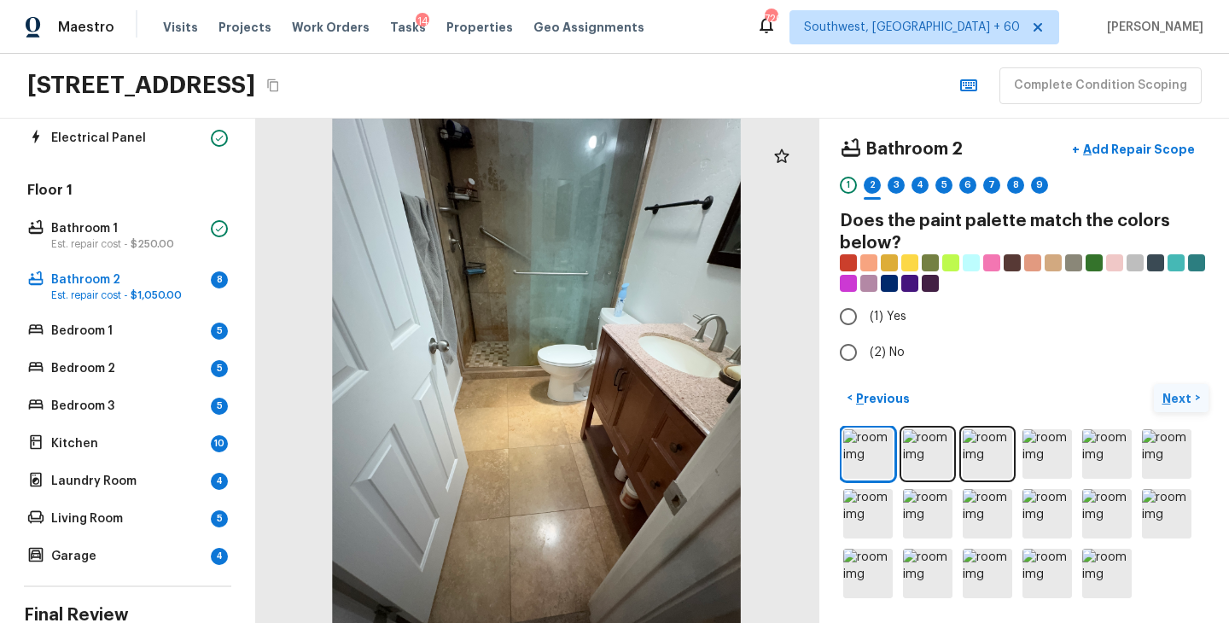
scroll to position [6, 0]
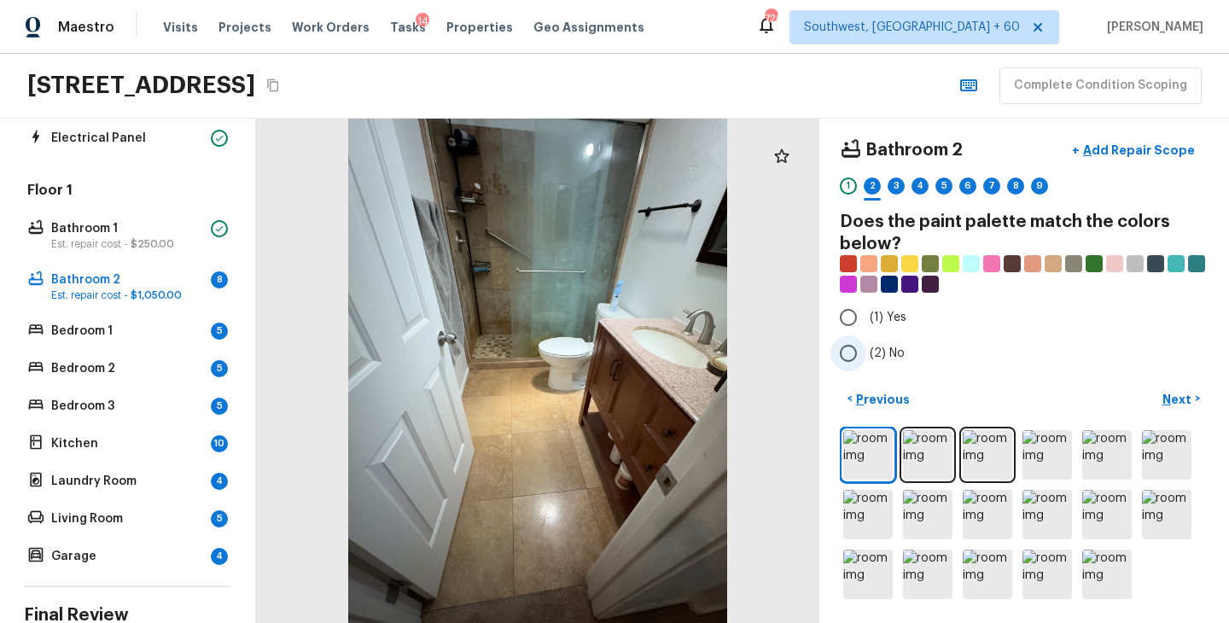
click at [901, 363] on label "(2) No" at bounding box center [1012, 353] width 364 height 36
click at [866, 363] on input "(2) No" at bounding box center [848, 353] width 36 height 36
radio input "true"
click at [1169, 396] on p "Next" at bounding box center [1178, 399] width 32 height 17
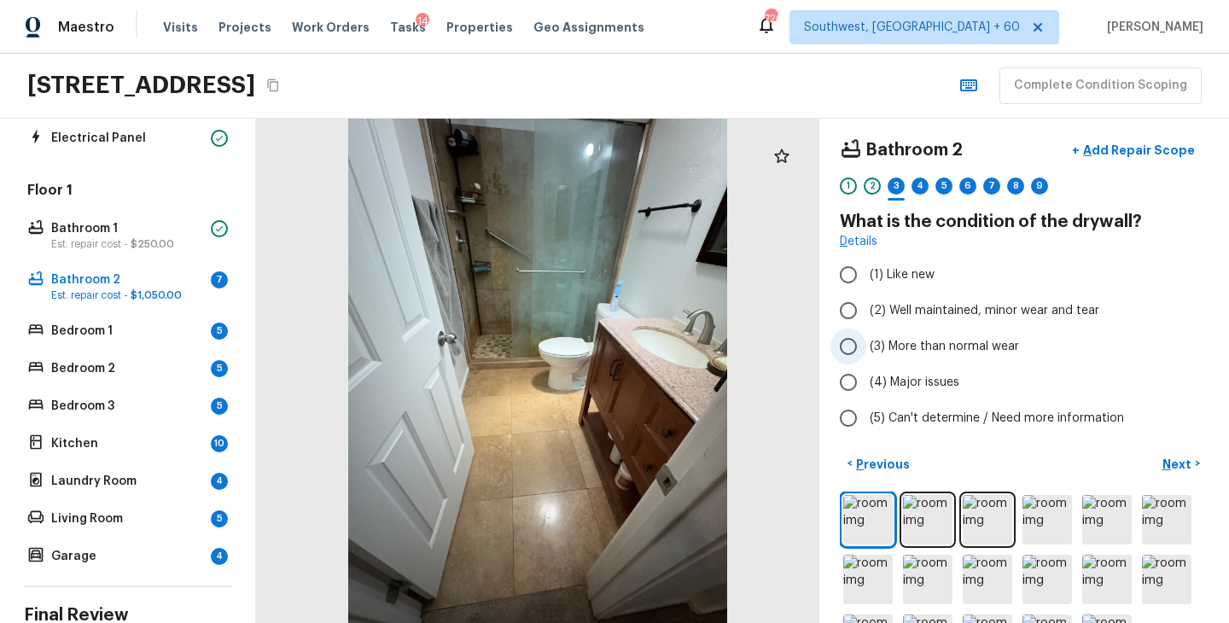
click at [987, 335] on label "(3) More than normal wear" at bounding box center [1012, 347] width 364 height 36
click at [866, 335] on input "(3) More than normal wear" at bounding box center [848, 347] width 36 height 36
radio input "true"
click at [1004, 313] on span "(2) Well maintained, minor wear and tear" at bounding box center [985, 310] width 230 height 17
click at [866, 313] on input "(2) Well maintained, minor wear and tear" at bounding box center [848, 311] width 36 height 36
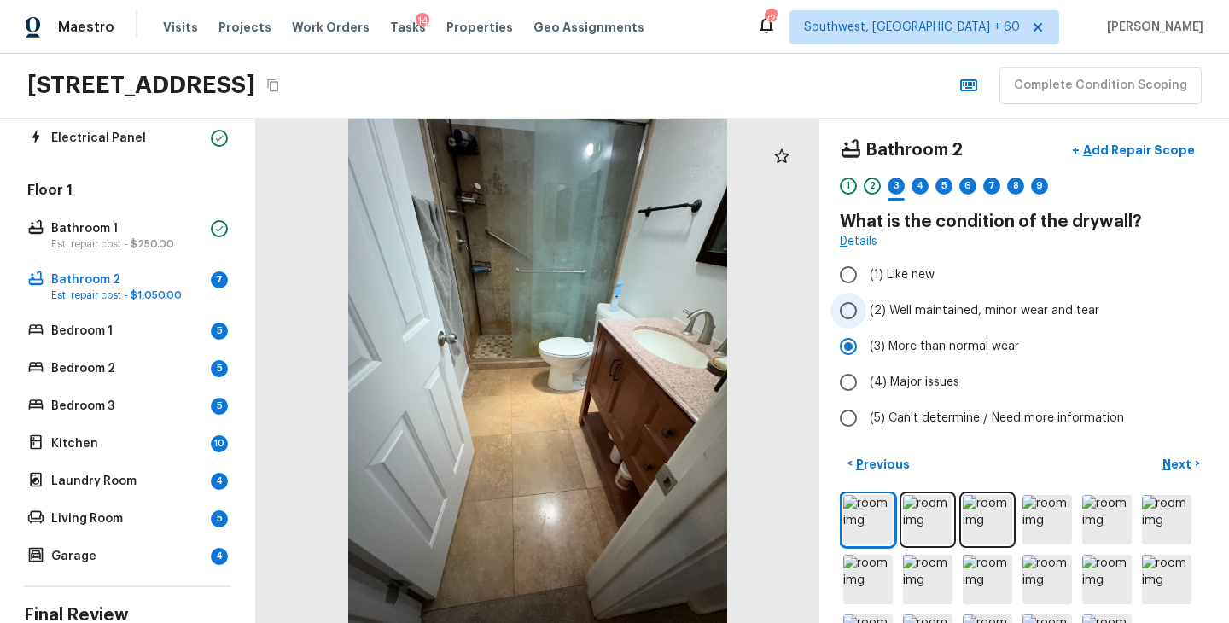
radio input "true"
click at [1184, 460] on p "Next" at bounding box center [1178, 464] width 32 height 17
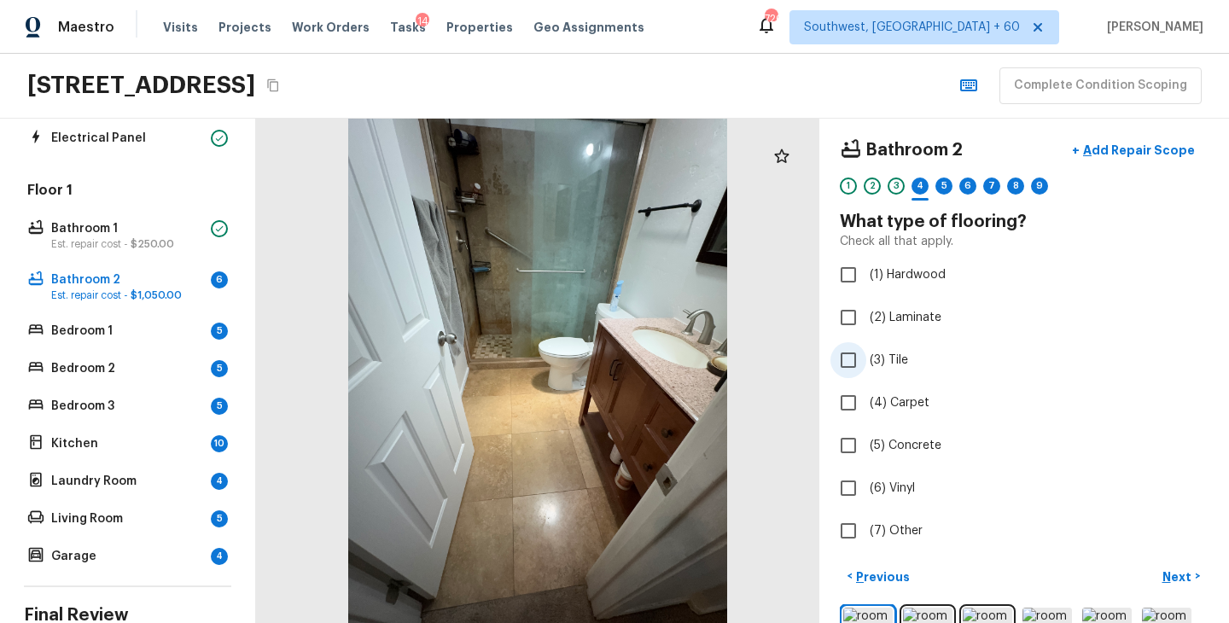
click at [891, 364] on span "(3) Tile" at bounding box center [889, 360] width 38 height 17
click at [866, 364] on input "(3) Tile" at bounding box center [848, 360] width 36 height 36
checkbox input "true"
click at [1183, 576] on p "Next" at bounding box center [1178, 576] width 32 height 17
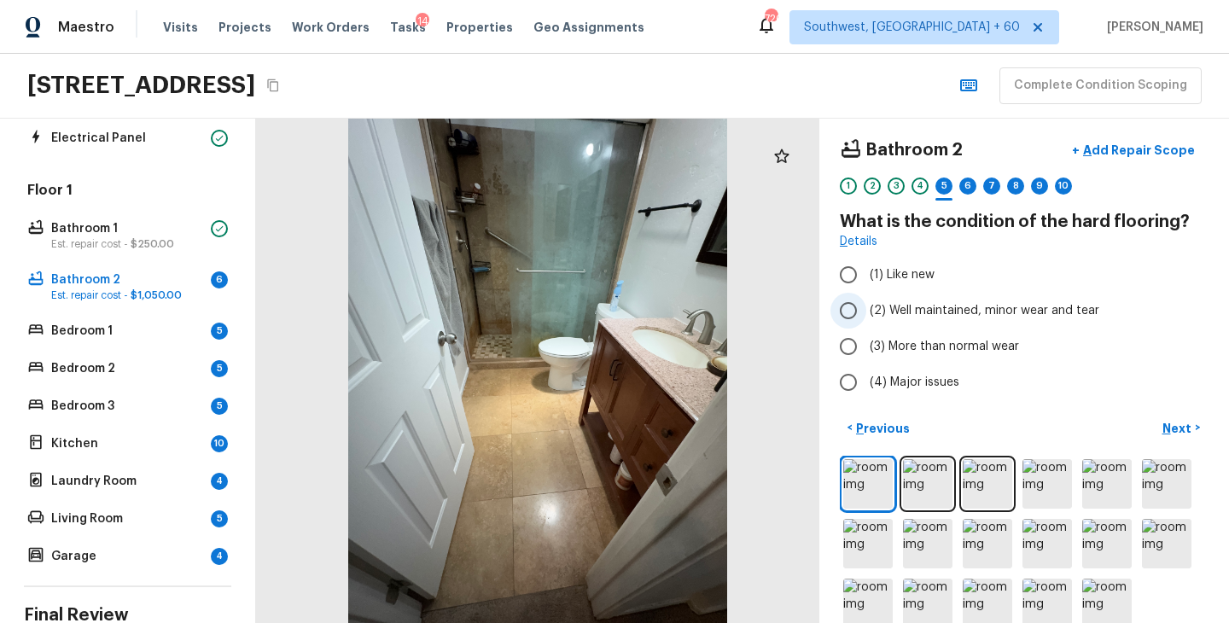
click at [941, 315] on span "(2) Well maintained, minor wear and tear" at bounding box center [985, 310] width 230 height 17
click at [866, 315] on input "(2) Well maintained, minor wear and tear" at bounding box center [848, 311] width 36 height 36
radio input "true"
click at [1168, 418] on button "Next >" at bounding box center [1181, 428] width 55 height 28
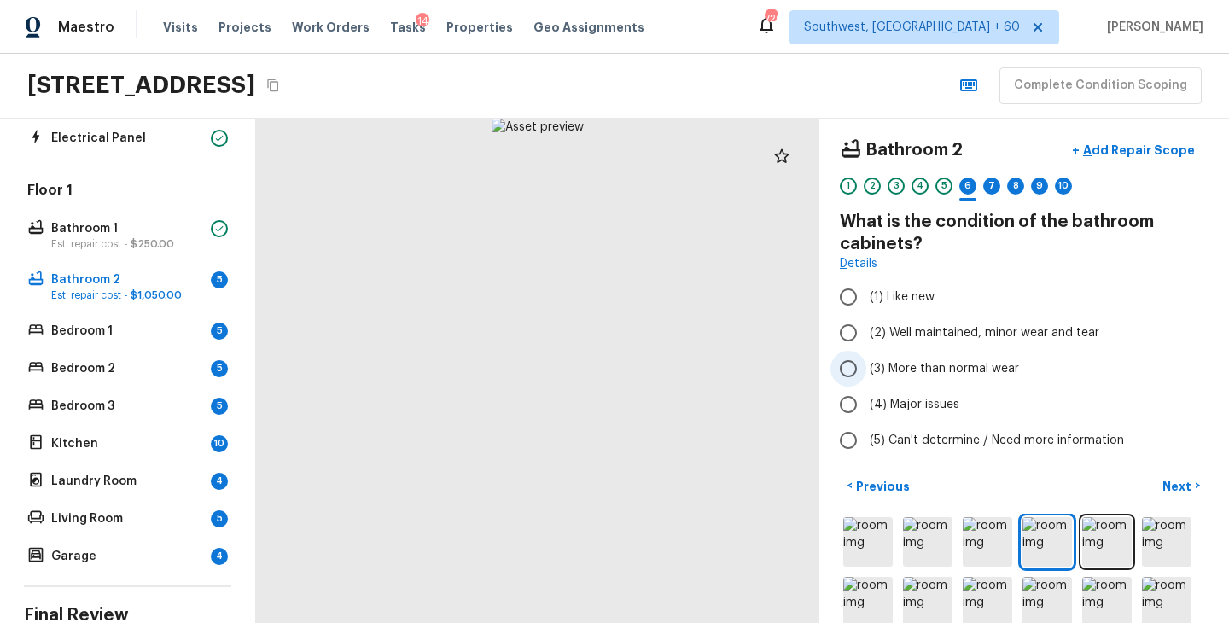
click at [932, 365] on span "(3) More than normal wear" at bounding box center [944, 368] width 149 height 17
click at [866, 365] on input "(3) More than normal wear" at bounding box center [848, 369] width 36 height 36
radio input "true"
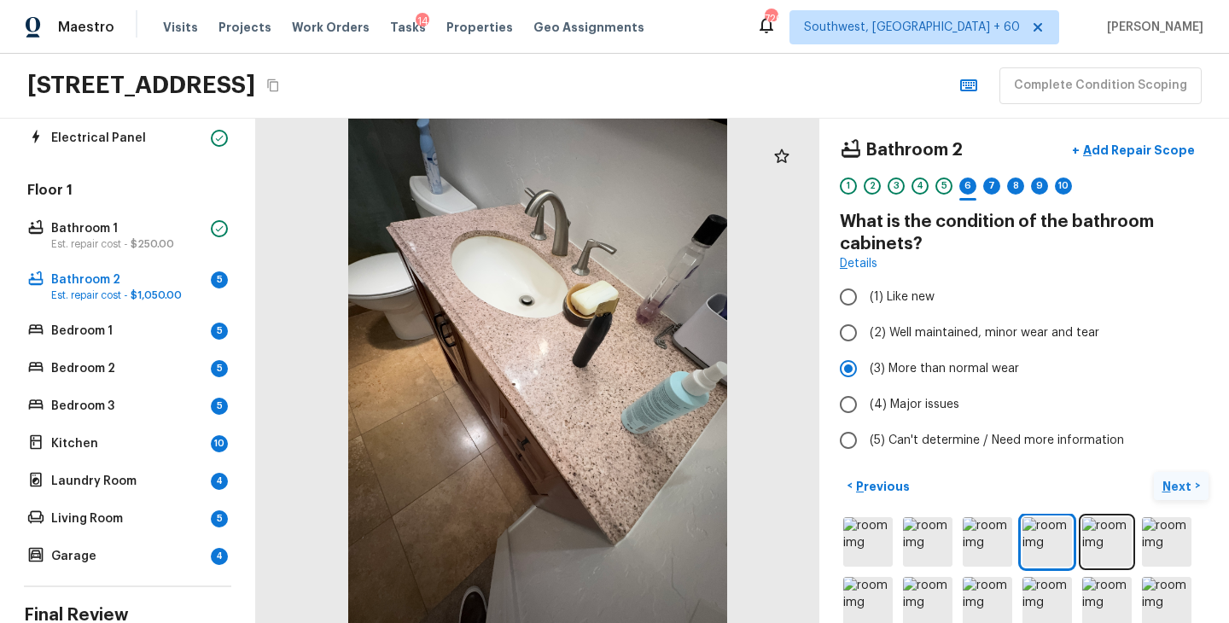
click at [1182, 484] on p "Next" at bounding box center [1178, 486] width 32 height 17
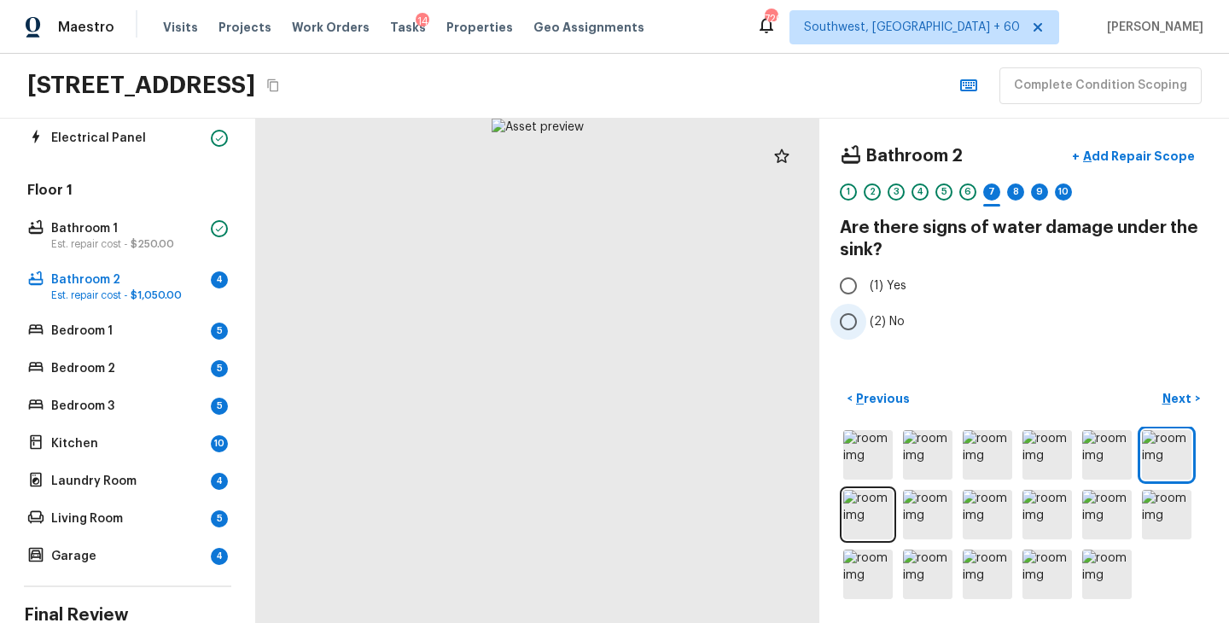
click at [891, 322] on span "(2) No" at bounding box center [887, 321] width 35 height 17
click at [866, 322] on input "(2) No" at bounding box center [848, 322] width 36 height 36
radio input "true"
click at [1188, 405] on p "Next" at bounding box center [1178, 398] width 32 height 17
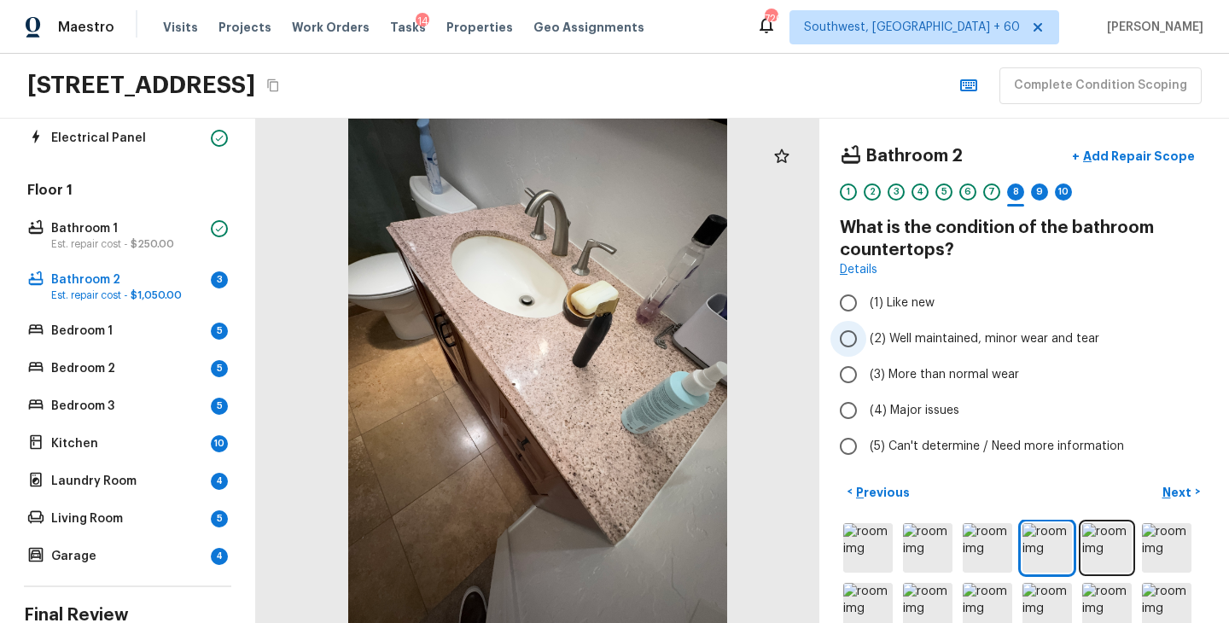
click at [946, 332] on span "(2) Well maintained, minor wear and tear" at bounding box center [985, 338] width 230 height 17
click at [866, 332] on input "(2) Well maintained, minor wear and tear" at bounding box center [848, 339] width 36 height 36
radio input "true"
click at [1189, 494] on p "Next" at bounding box center [1178, 492] width 32 height 17
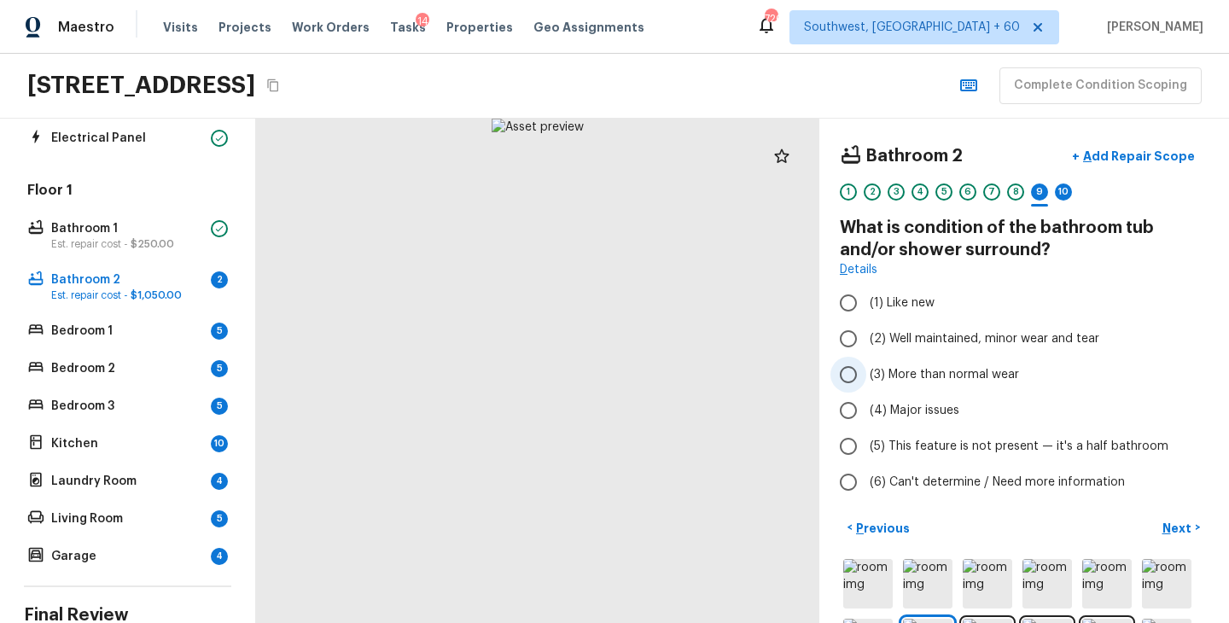
click at [987, 377] on span "(3) More than normal wear" at bounding box center [944, 374] width 149 height 17
click at [866, 377] on input "(3) More than normal wear" at bounding box center [848, 375] width 36 height 36
radio input "true"
click at [1184, 538] on button "Next >" at bounding box center [1181, 528] width 55 height 28
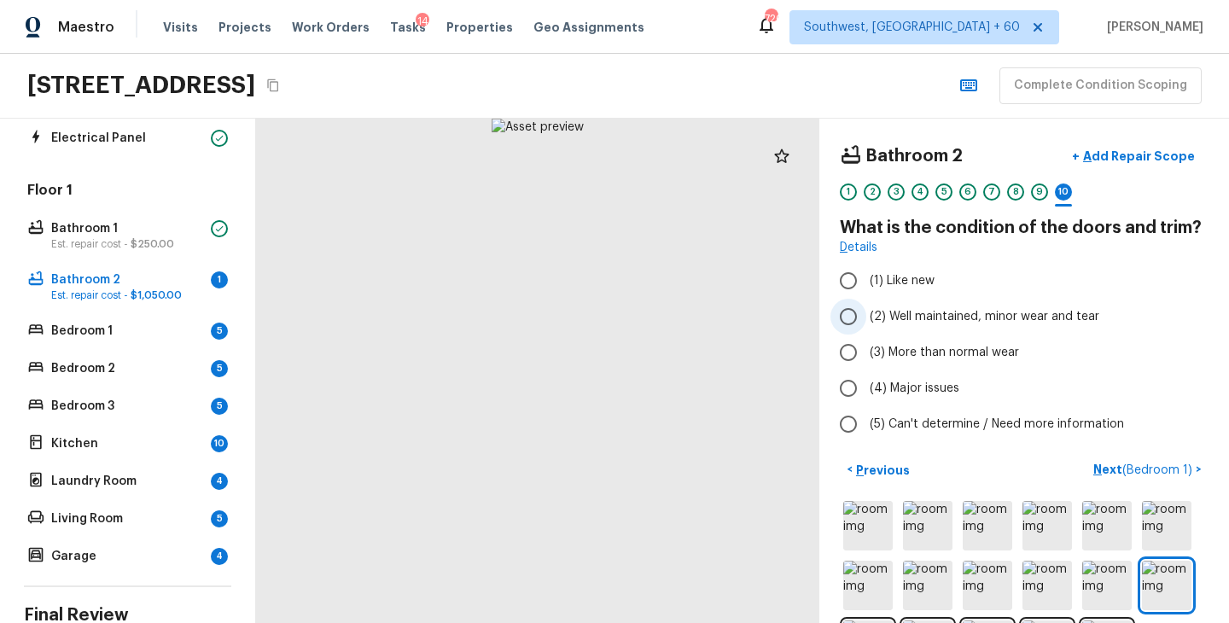
click at [1041, 315] on span "(2) Well maintained, minor wear and tear" at bounding box center [985, 316] width 230 height 17
click at [866, 315] on input "(2) Well maintained, minor wear and tear" at bounding box center [848, 317] width 36 height 36
radio input "true"
click at [1094, 468] on button "Next ( Bedroom 1 ) >" at bounding box center [1147, 470] width 122 height 28
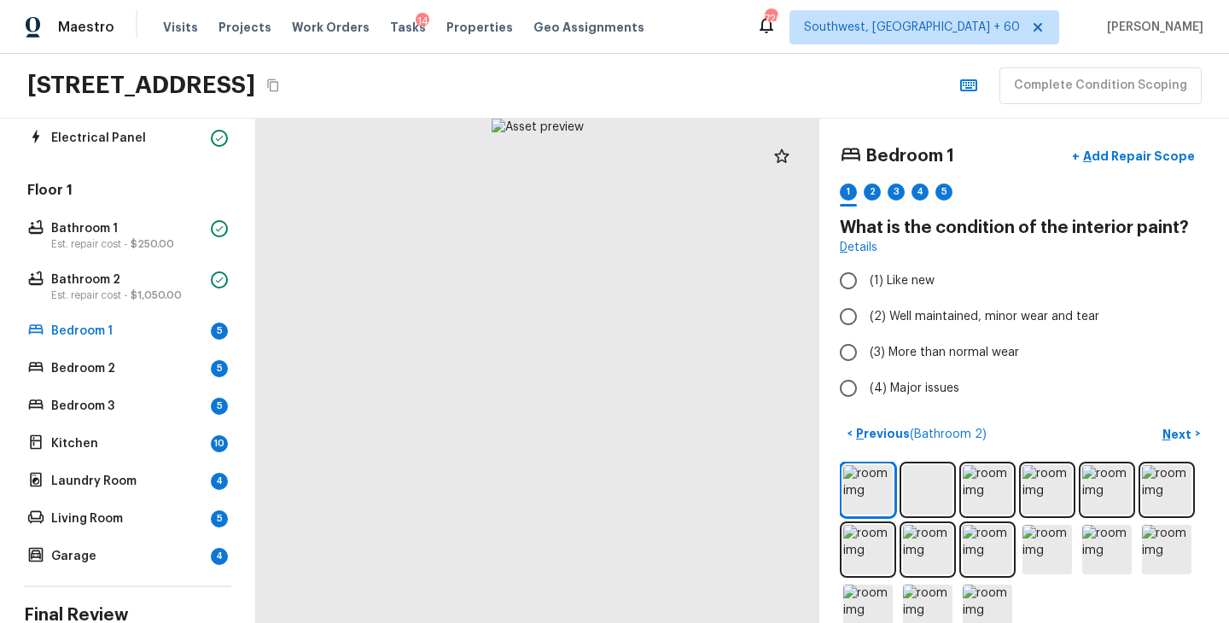
scroll to position [35, 0]
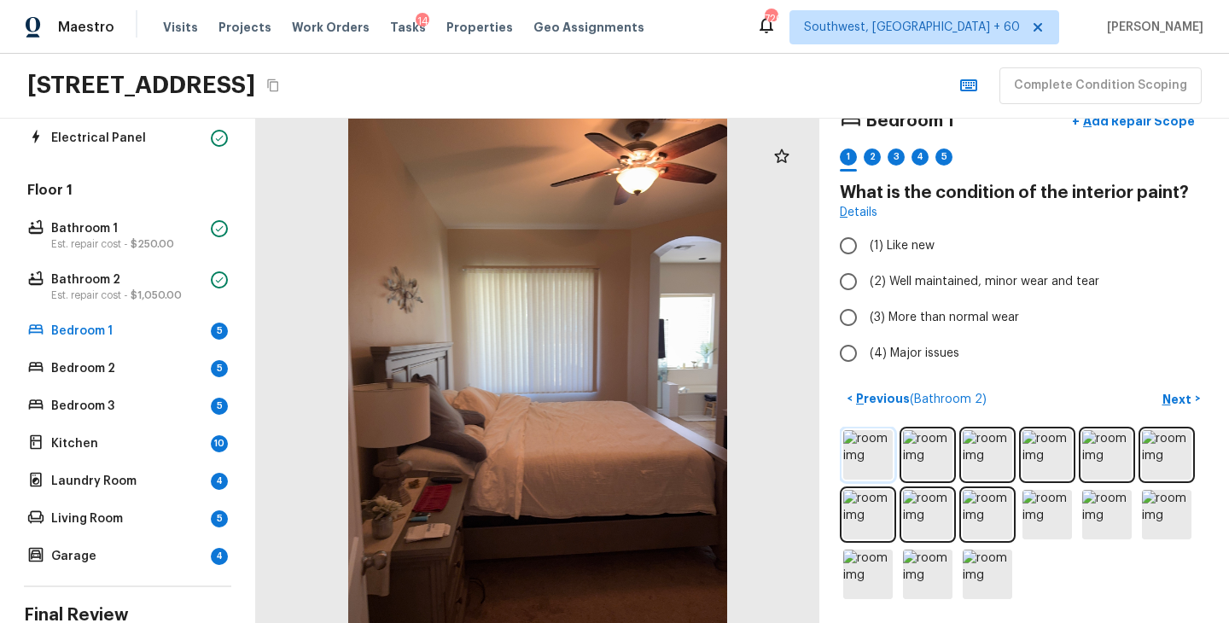
click at [869, 451] on img at bounding box center [867, 454] width 49 height 49
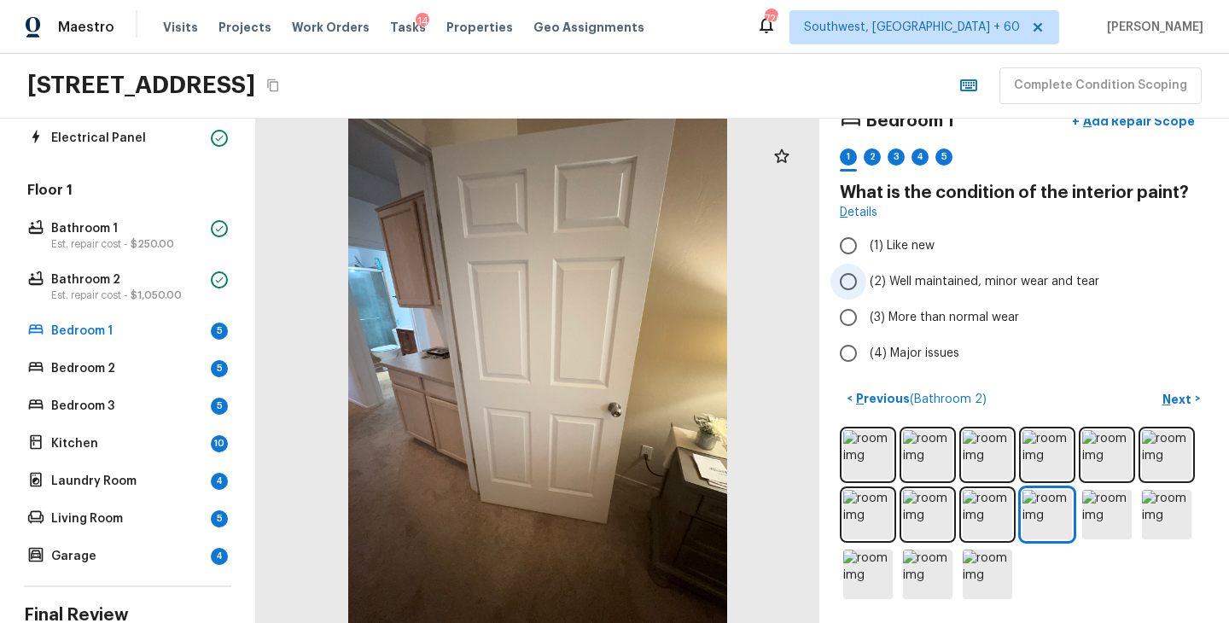
click at [981, 280] on span "(2) Well maintained, minor wear and tear" at bounding box center [985, 281] width 230 height 17
click at [866, 280] on input "(2) Well maintained, minor wear and tear" at bounding box center [848, 282] width 36 height 36
radio input "true"
click at [1187, 392] on p "Next" at bounding box center [1178, 399] width 32 height 17
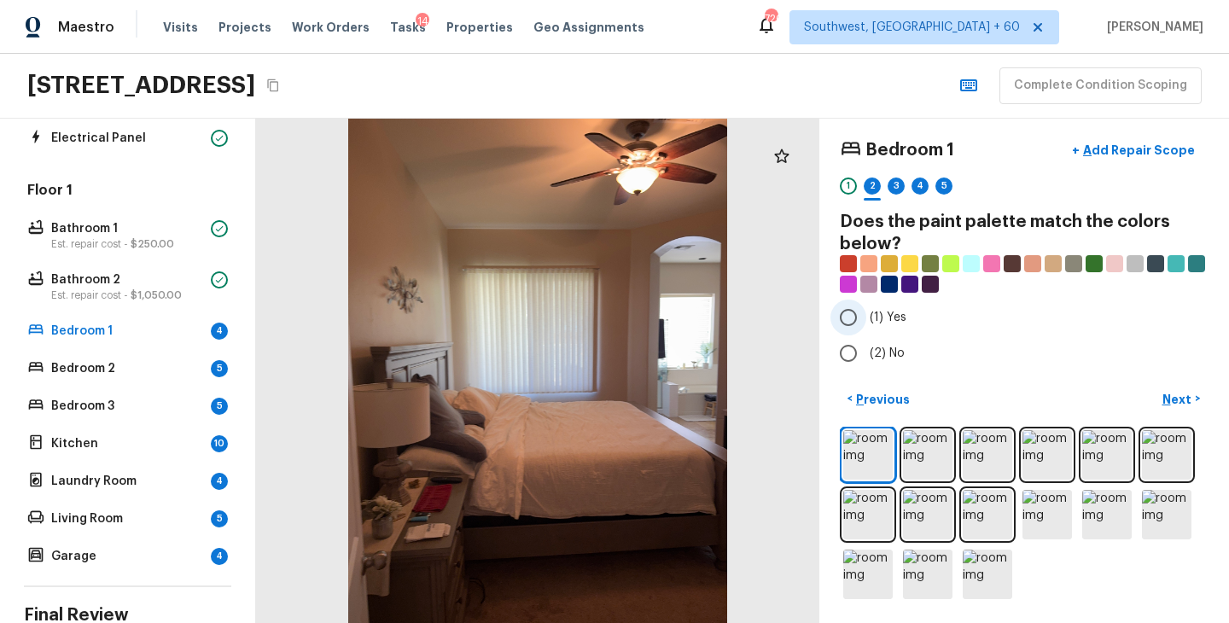
click at [899, 323] on span "(1) Yes" at bounding box center [888, 317] width 37 height 17
click at [866, 323] on input "(1) Yes" at bounding box center [848, 318] width 36 height 36
radio input "true"
click at [1190, 391] on p "Next" at bounding box center [1178, 399] width 32 height 17
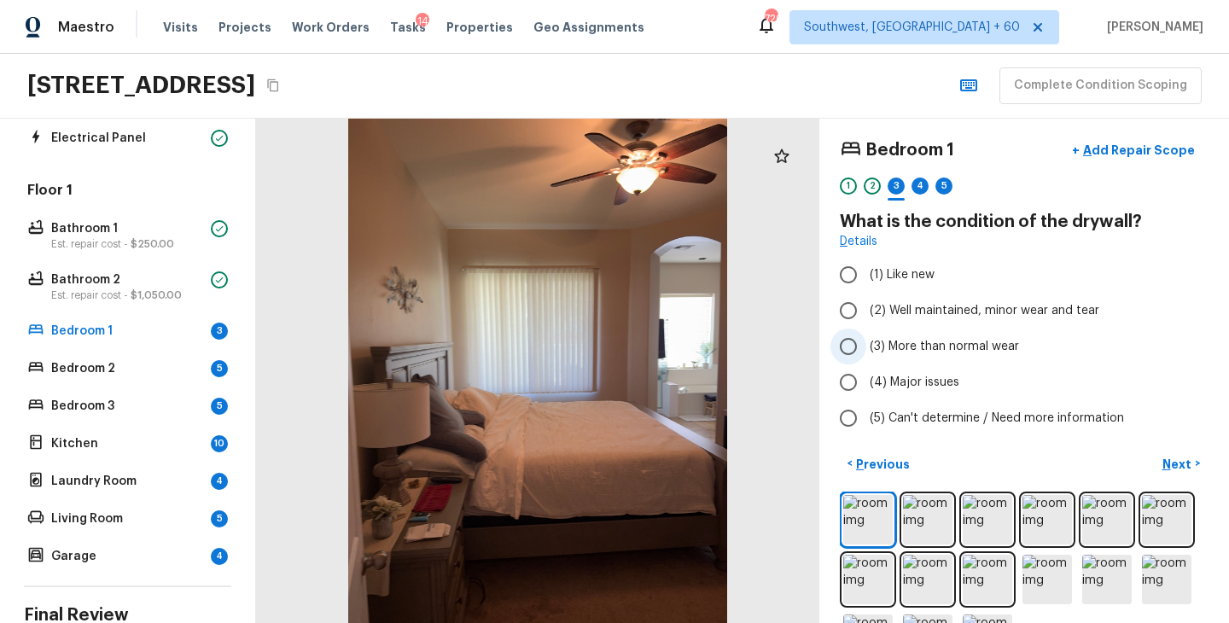
click at [991, 329] on label "(3) More than normal wear" at bounding box center [1012, 347] width 364 height 36
click at [866, 329] on input "(3) More than normal wear" at bounding box center [848, 347] width 36 height 36
radio input "true"
click at [1016, 317] on span "(2) Well maintained, minor wear and tear" at bounding box center [985, 310] width 230 height 17
click at [866, 317] on input "(2) Well maintained, minor wear and tear" at bounding box center [848, 311] width 36 height 36
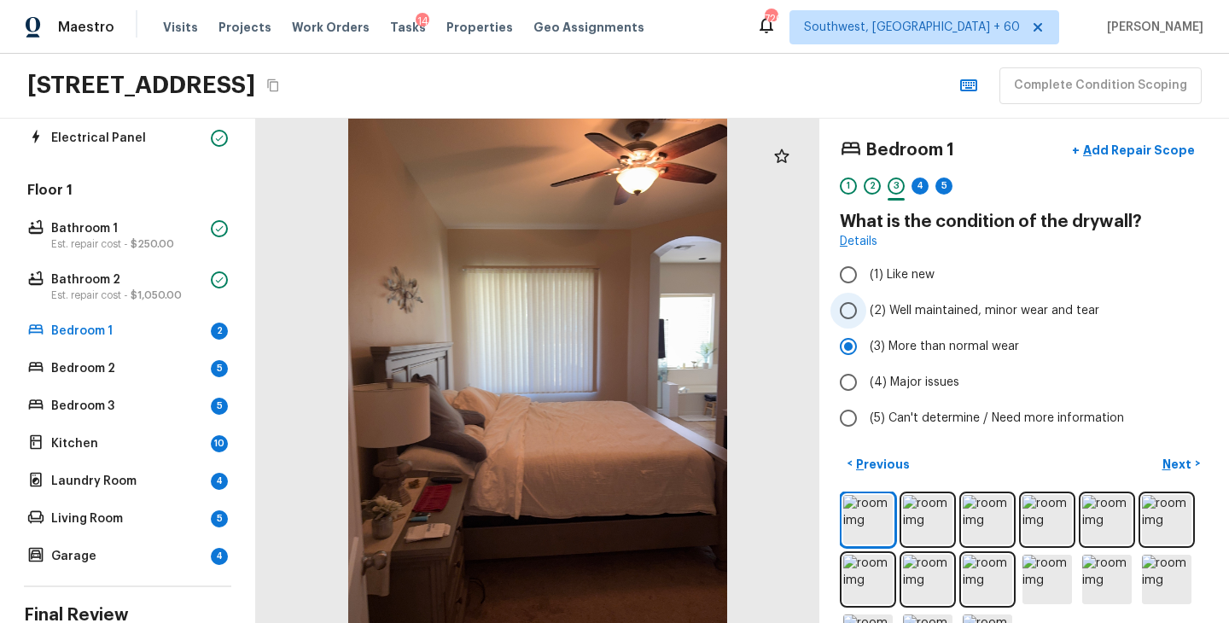
radio input "true"
click at [1172, 469] on p "Next" at bounding box center [1178, 464] width 32 height 17
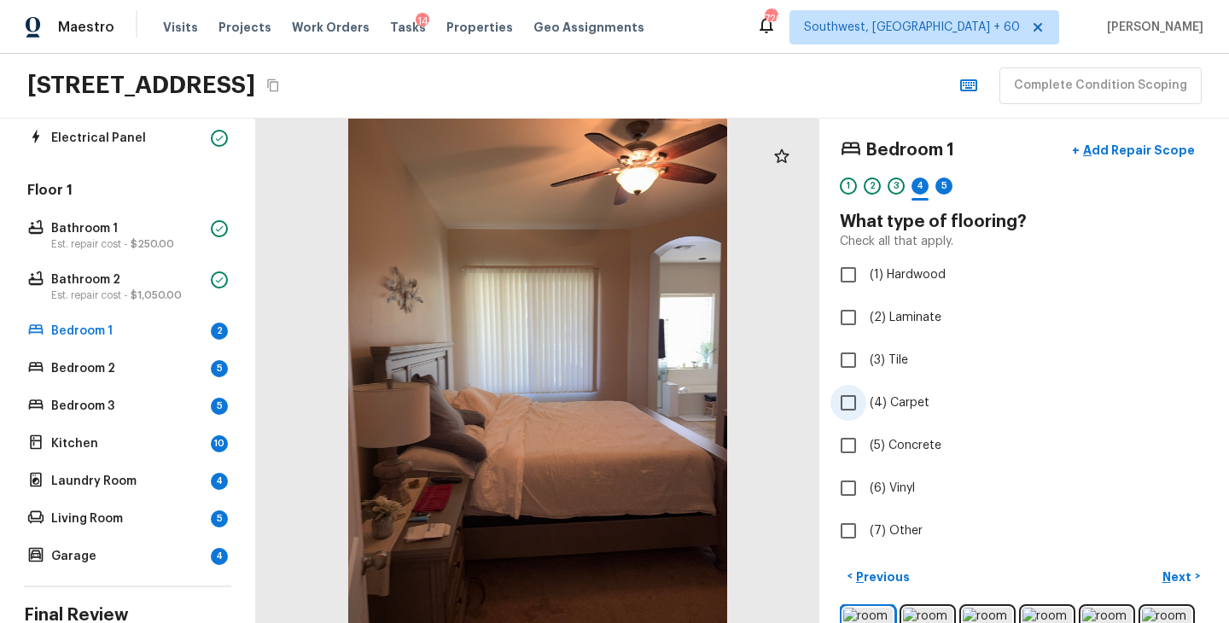
click at [903, 408] on span "(4) Carpet" at bounding box center [900, 402] width 60 height 17
click at [866, 408] on input "(4) Carpet" at bounding box center [848, 403] width 36 height 36
checkbox input "true"
click at [1163, 578] on p "Next" at bounding box center [1178, 576] width 32 height 17
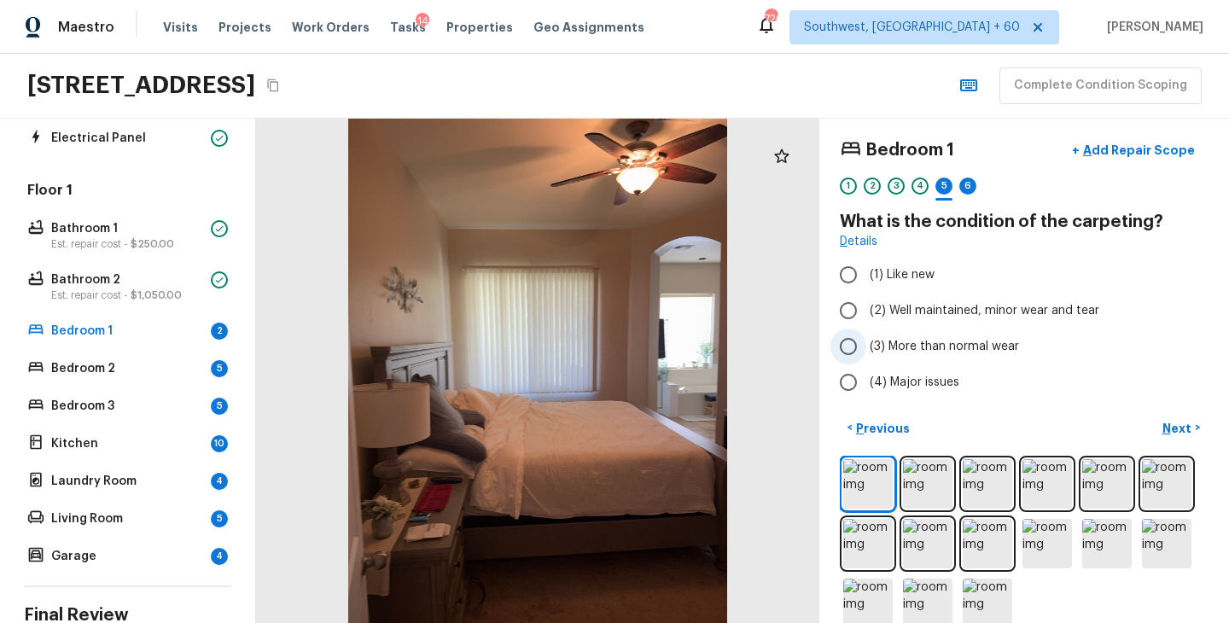
click at [945, 335] on label "(3) More than normal wear" at bounding box center [1012, 347] width 364 height 36
click at [866, 335] on input "(3) More than normal wear" at bounding box center [848, 347] width 36 height 36
radio input "true"
click at [1176, 422] on p "Next" at bounding box center [1178, 428] width 32 height 17
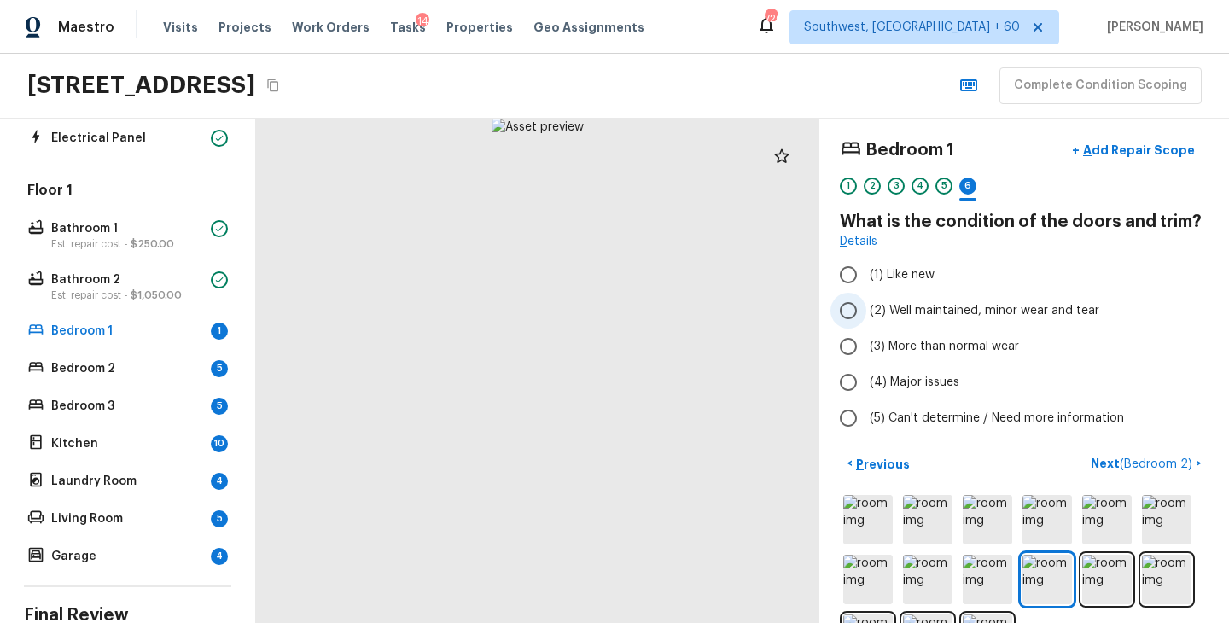
click at [1020, 316] on span "(2) Well maintained, minor wear and tear" at bounding box center [985, 310] width 230 height 17
click at [866, 316] on input "(2) Well maintained, minor wear and tear" at bounding box center [848, 311] width 36 height 36
radio input "true"
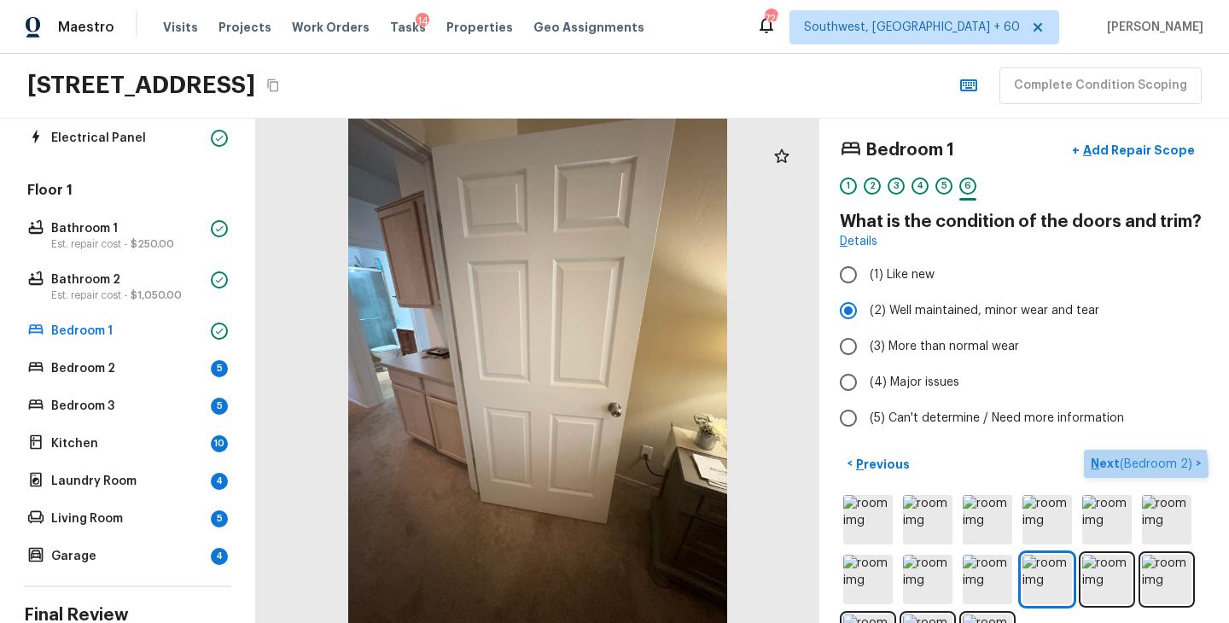
click at [1106, 469] on p "Next ( Bedroom 2 )" at bounding box center [1143, 464] width 105 height 18
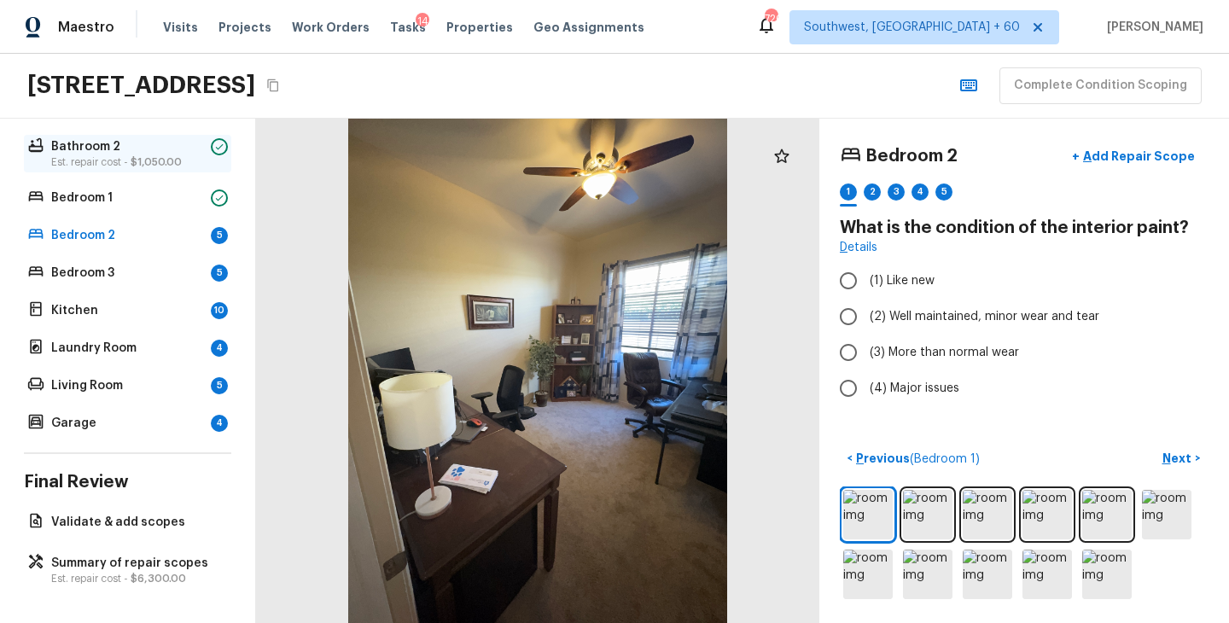
scroll to position [399, 0]
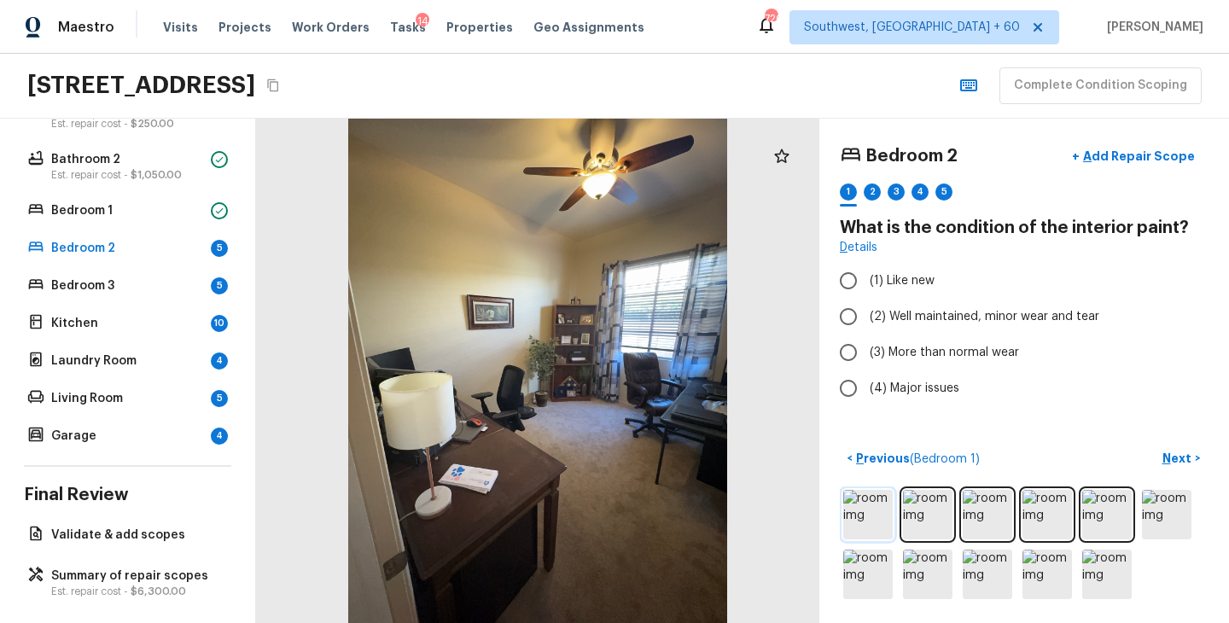
click at [879, 515] on img at bounding box center [867, 514] width 49 height 49
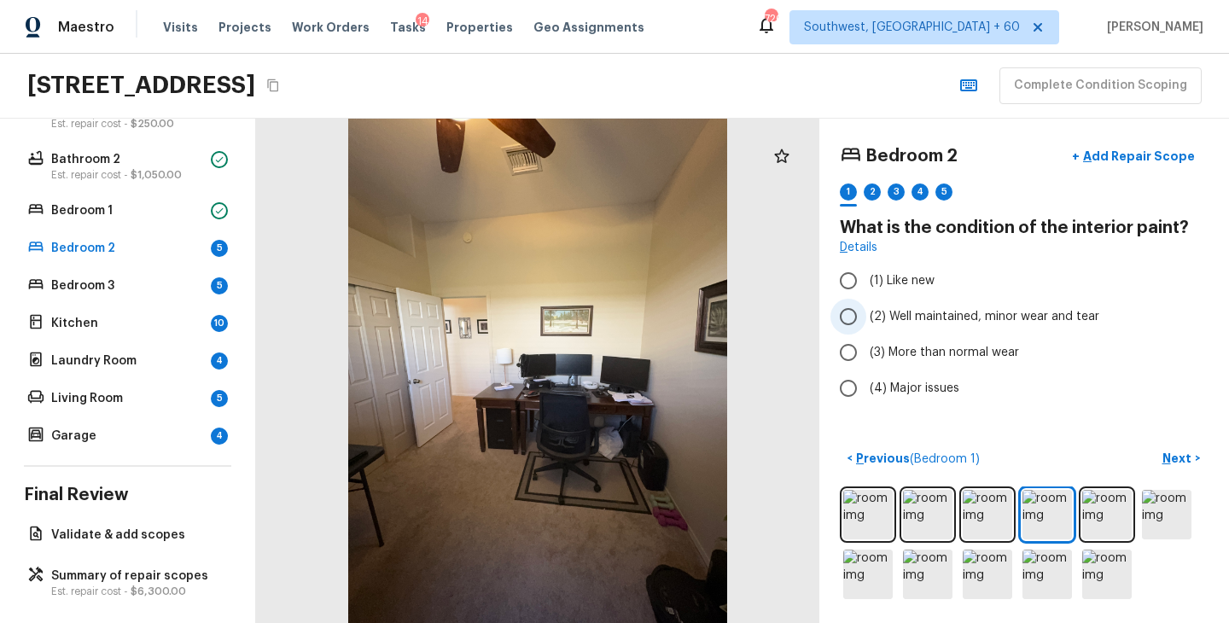
click at [946, 322] on span "(2) Well maintained, minor wear and tear" at bounding box center [985, 316] width 230 height 17
click at [866, 322] on input "(2) Well maintained, minor wear and tear" at bounding box center [848, 317] width 36 height 36
radio input "true"
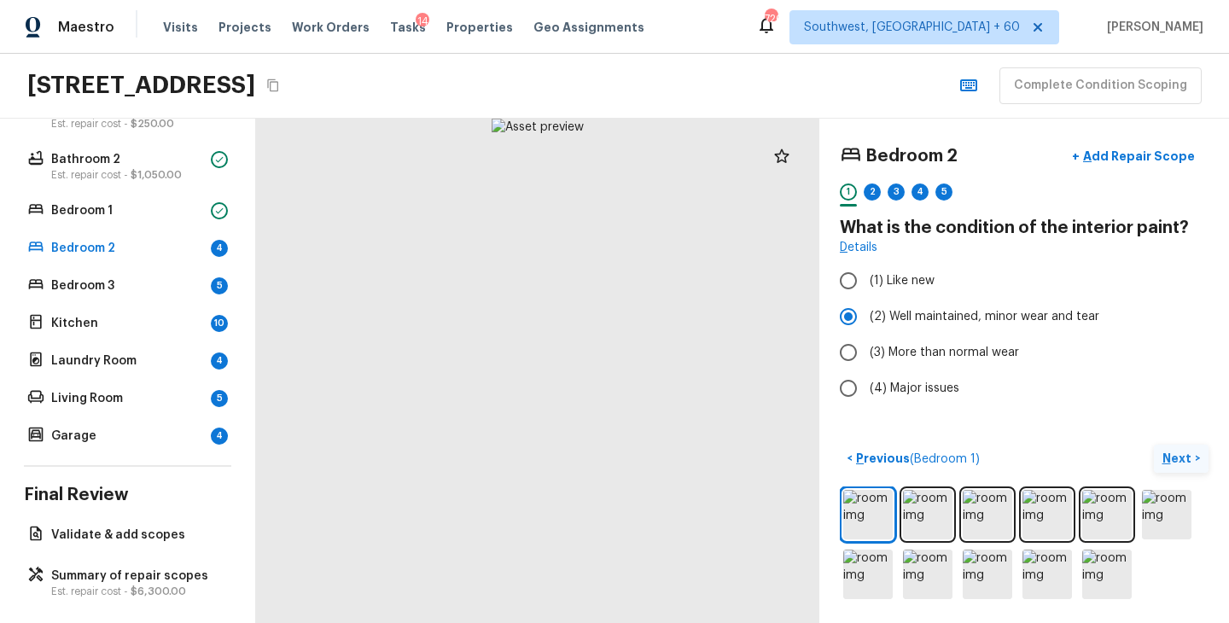
click at [1189, 468] on button "Next >" at bounding box center [1181, 459] width 55 height 28
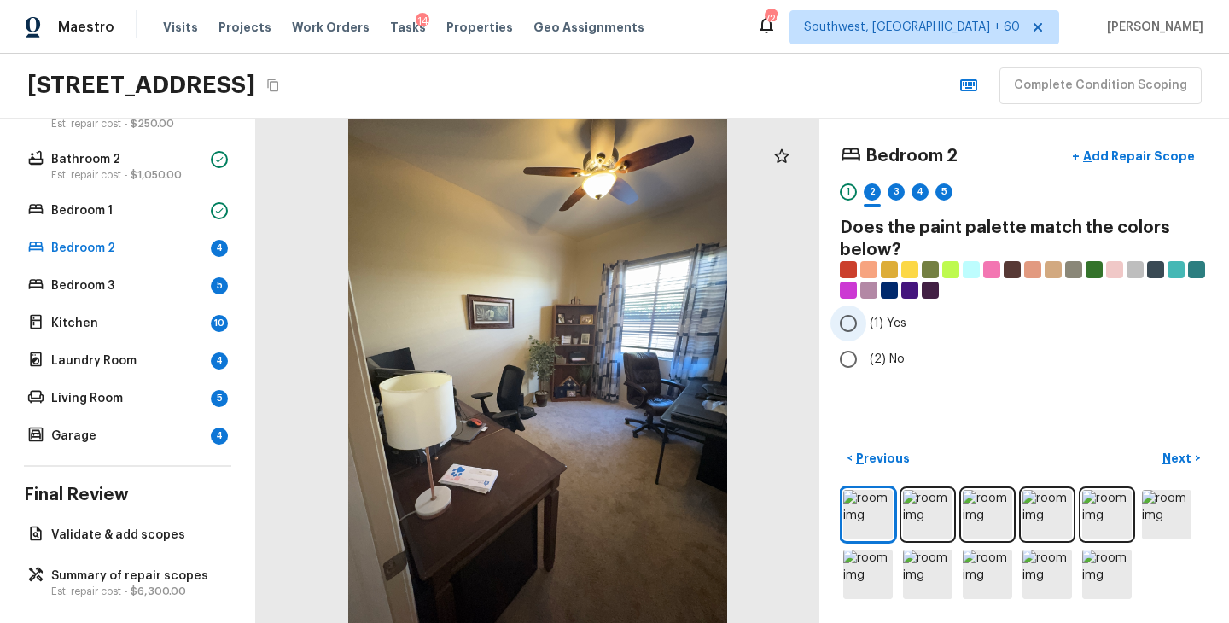
click at [889, 331] on span "(1) Yes" at bounding box center [888, 323] width 37 height 17
click at [866, 331] on input "(1) Yes" at bounding box center [848, 324] width 36 height 36
radio input "true"
click at [1181, 451] on p "Next" at bounding box center [1178, 458] width 32 height 17
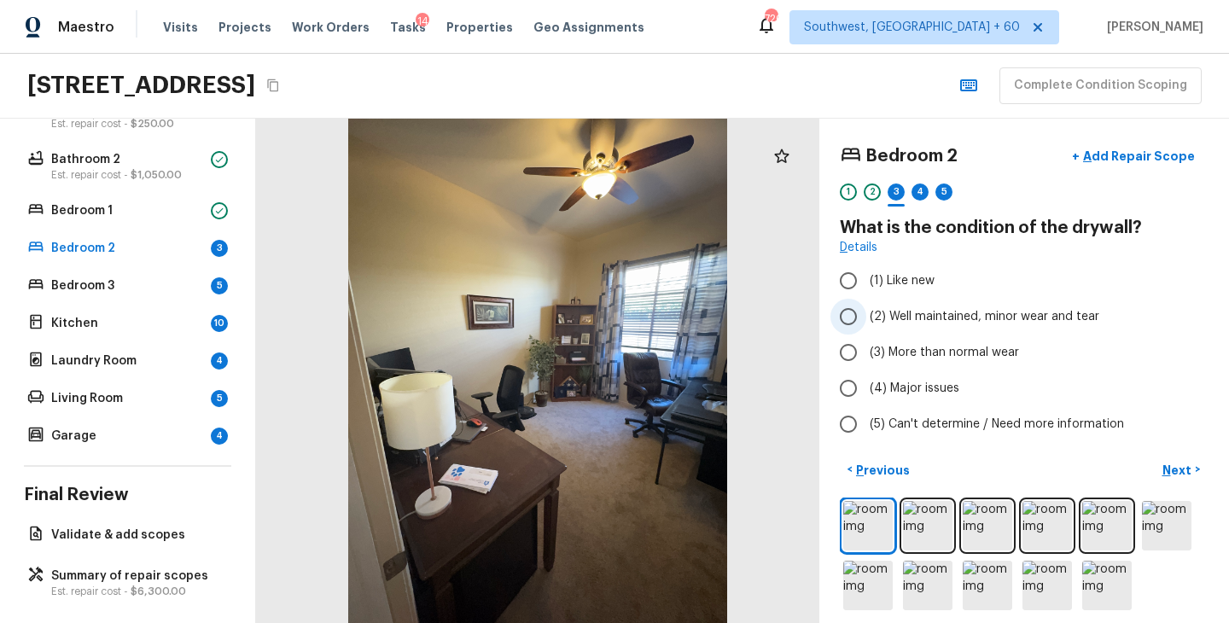
click at [978, 323] on span "(2) Well maintained, minor wear and tear" at bounding box center [985, 316] width 230 height 17
click at [866, 323] on input "(2) Well maintained, minor wear and tear" at bounding box center [848, 317] width 36 height 36
radio input "true"
click at [1189, 475] on p "Next" at bounding box center [1178, 470] width 32 height 17
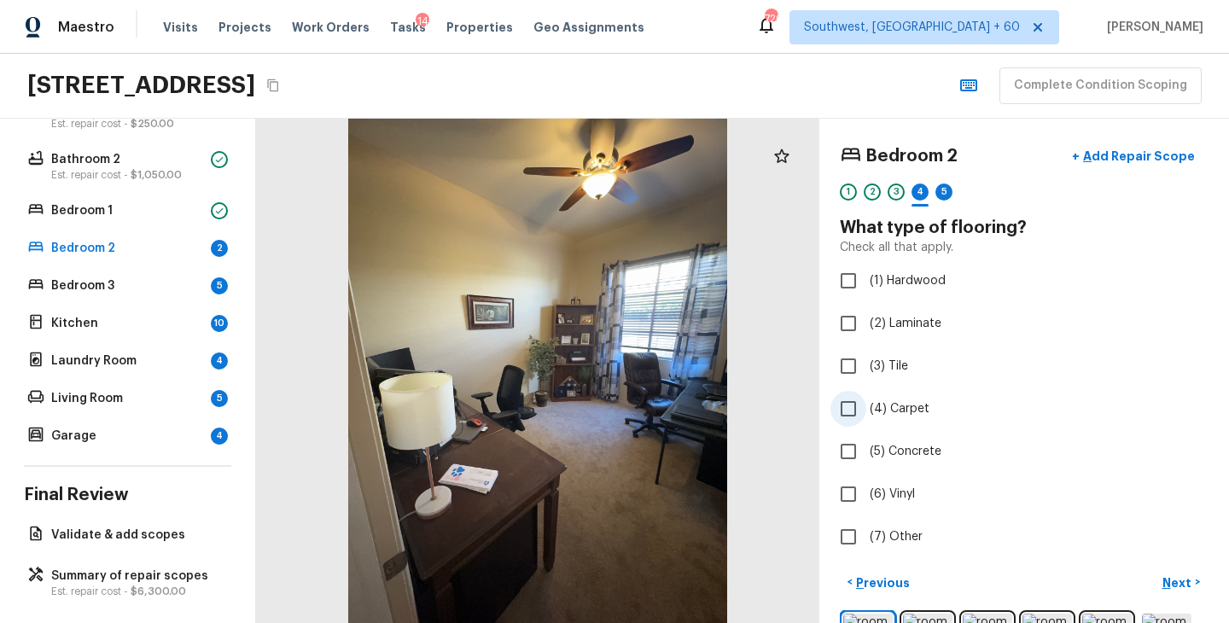
click at [905, 410] on span "(4) Carpet" at bounding box center [900, 408] width 60 height 17
click at [866, 410] on input "(4) Carpet" at bounding box center [848, 409] width 36 height 36
checkbox input "true"
click at [1172, 562] on div "Bedroom 2 + Add Repair Scope 1 2 3 4 5 6 What type of flooring? Check all that …" at bounding box center [1024, 371] width 410 height 504
click at [1172, 580] on p "Next" at bounding box center [1178, 582] width 32 height 17
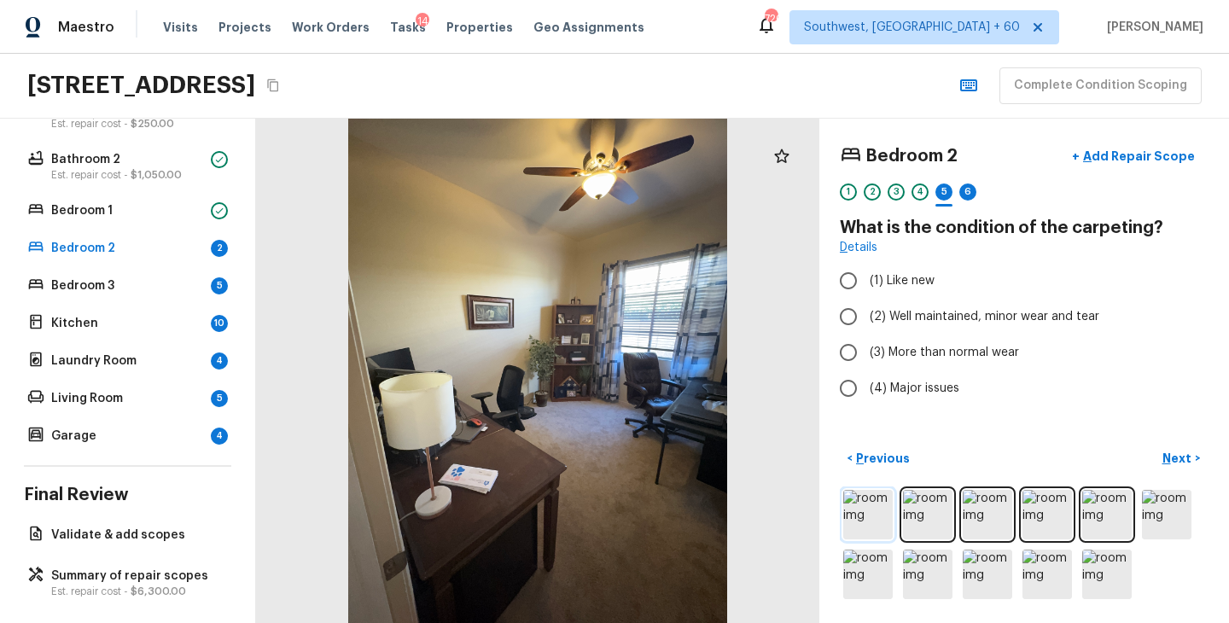
click at [853, 515] on img at bounding box center [867, 514] width 49 height 49
click at [874, 515] on img at bounding box center [867, 514] width 49 height 49
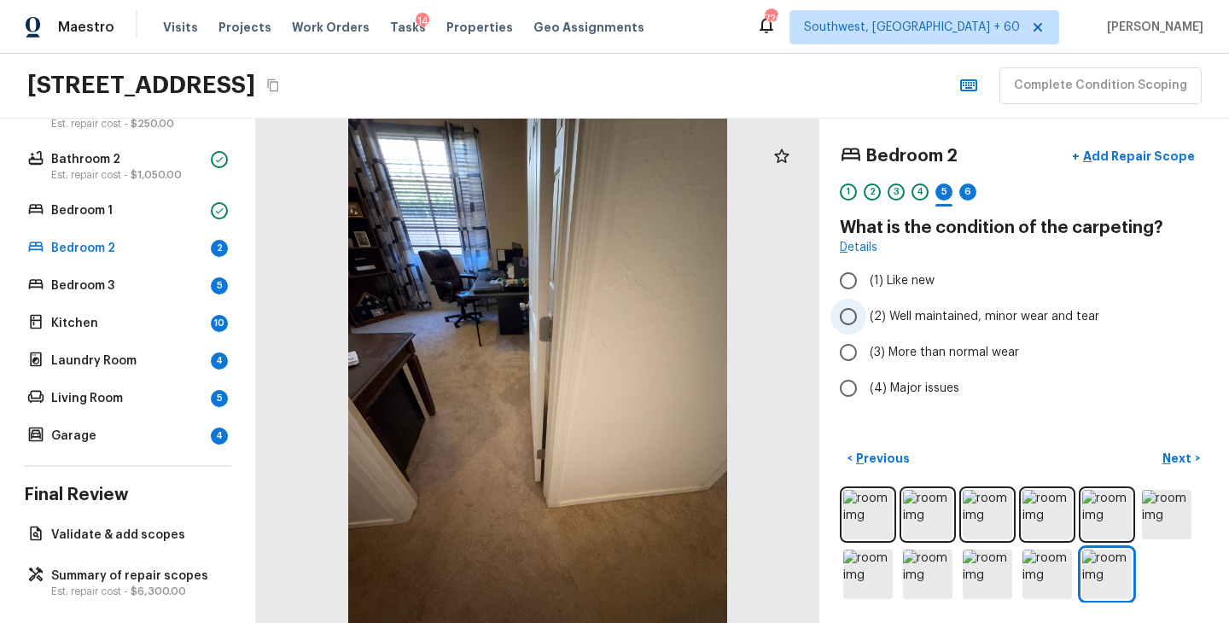
click at [1033, 325] on label "(2) Well maintained, minor wear and tear" at bounding box center [1012, 317] width 364 height 36
click at [866, 325] on input "(2) Well maintained, minor wear and tear" at bounding box center [848, 317] width 36 height 36
radio input "true"
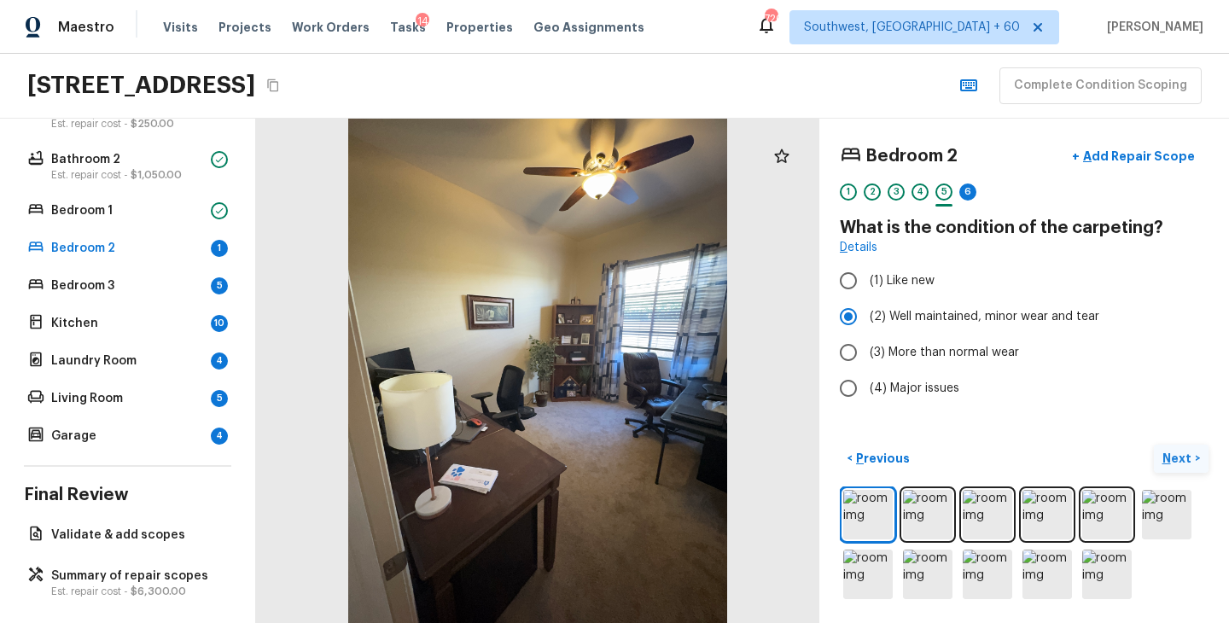
click at [1183, 463] on p "Next" at bounding box center [1178, 458] width 32 height 17
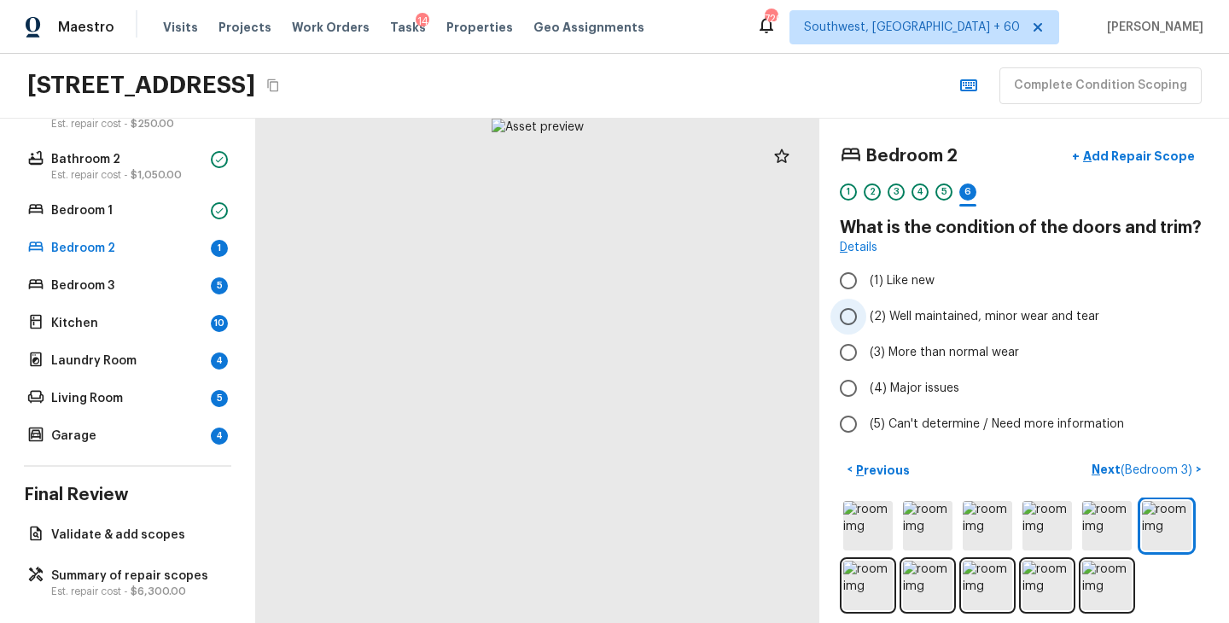
click at [918, 311] on span "(2) Well maintained, minor wear and tear" at bounding box center [985, 316] width 230 height 17
click at [866, 311] on input "(2) Well maintained, minor wear and tear" at bounding box center [848, 317] width 36 height 36
radio input "true"
click at [1116, 476] on p "Next ( Bedroom 3 )" at bounding box center [1143, 470] width 104 height 18
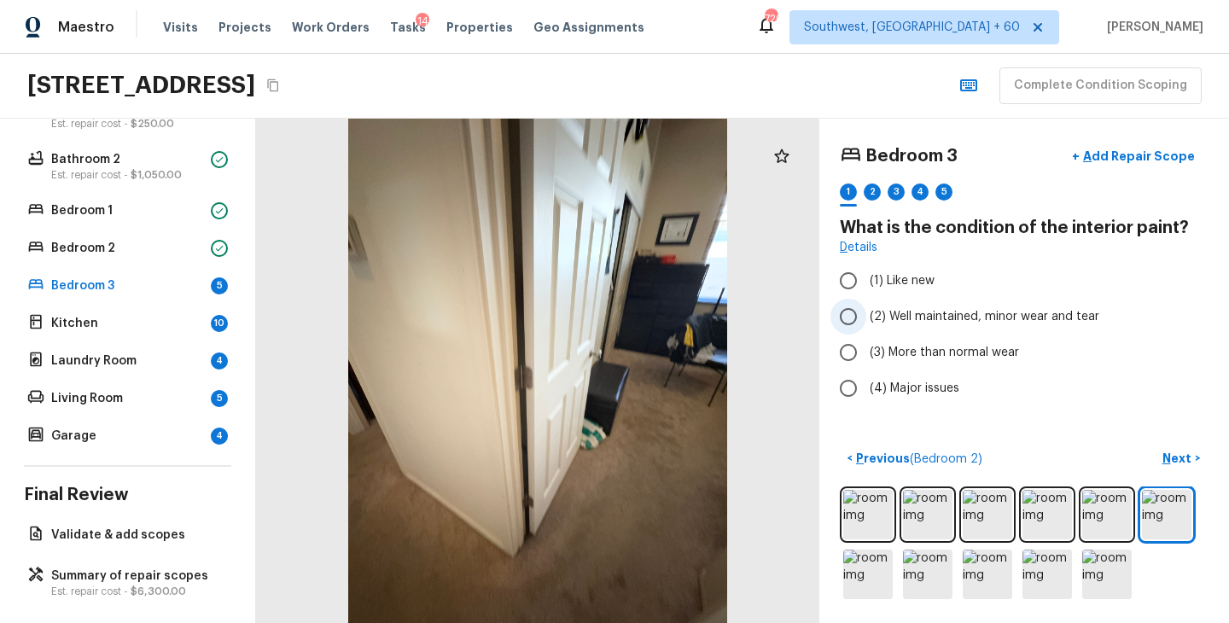
click at [1022, 315] on span "(2) Well maintained, minor wear and tear" at bounding box center [985, 316] width 230 height 17
click at [866, 315] on input "(2) Well maintained, minor wear and tear" at bounding box center [848, 317] width 36 height 36
radio input "true"
click at [1184, 467] on button "Next >" at bounding box center [1181, 459] width 55 height 28
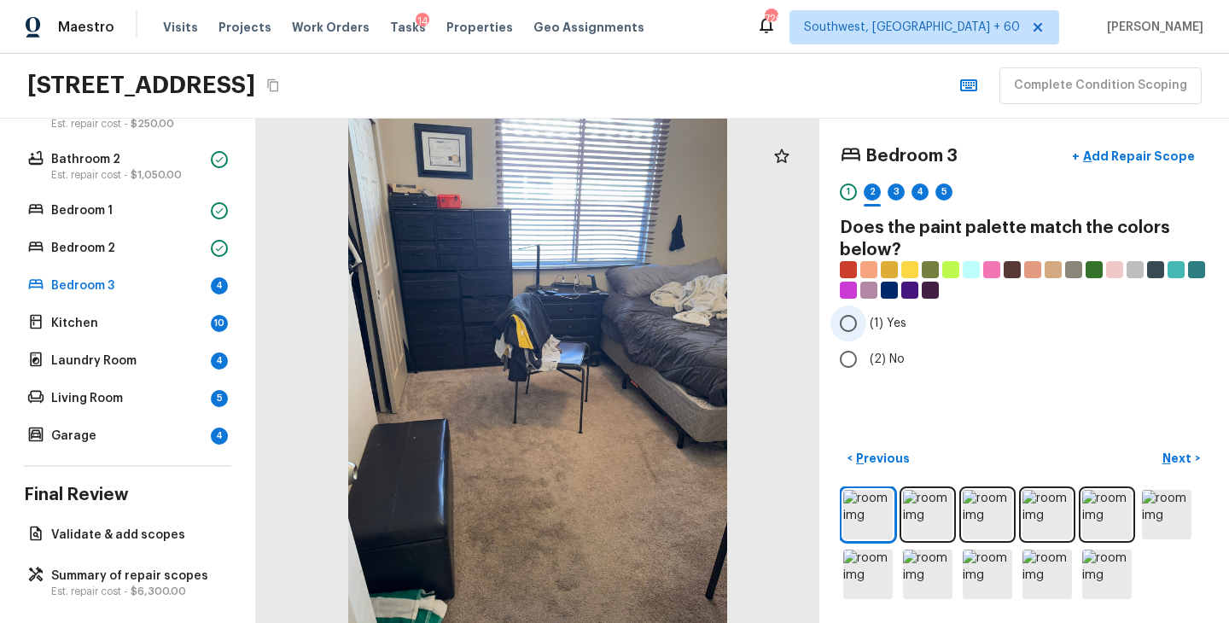
click at [888, 321] on span "(1) Yes" at bounding box center [888, 323] width 37 height 17
click at [866, 321] on input "(1) Yes" at bounding box center [848, 324] width 36 height 36
radio input "true"
click at [1190, 461] on p "Next" at bounding box center [1178, 458] width 32 height 17
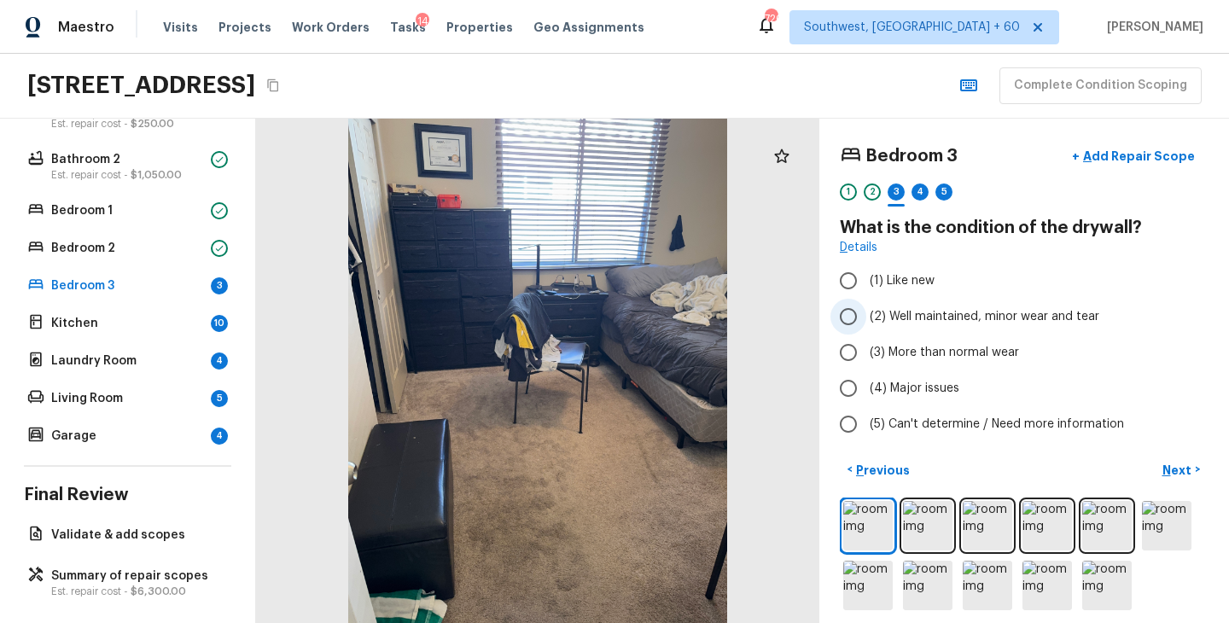
click at [996, 312] on span "(2) Well maintained, minor wear and tear" at bounding box center [985, 316] width 230 height 17
click at [866, 312] on input "(2) Well maintained, minor wear and tear" at bounding box center [848, 317] width 36 height 36
radio input "true"
click at [1172, 473] on p "Next" at bounding box center [1178, 470] width 32 height 17
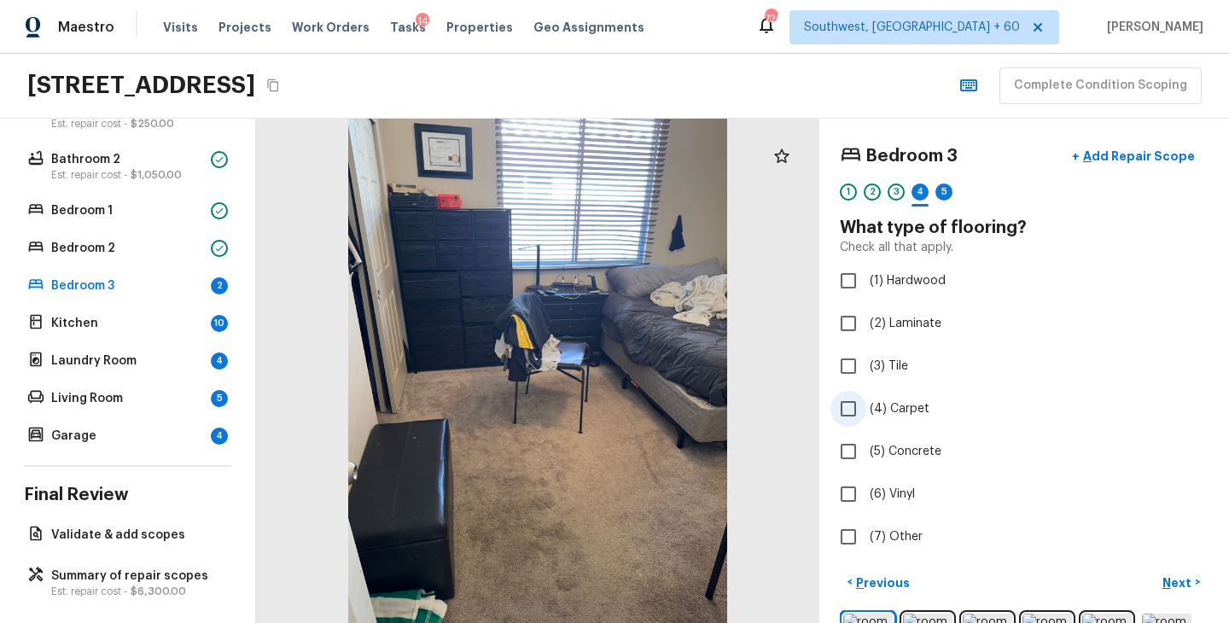
click at [910, 398] on label "(4) Carpet" at bounding box center [1012, 409] width 364 height 36
click at [866, 398] on input "(4) Carpet" at bounding box center [848, 409] width 36 height 36
checkbox input "true"
click at [1169, 582] on p "Next" at bounding box center [1178, 582] width 32 height 17
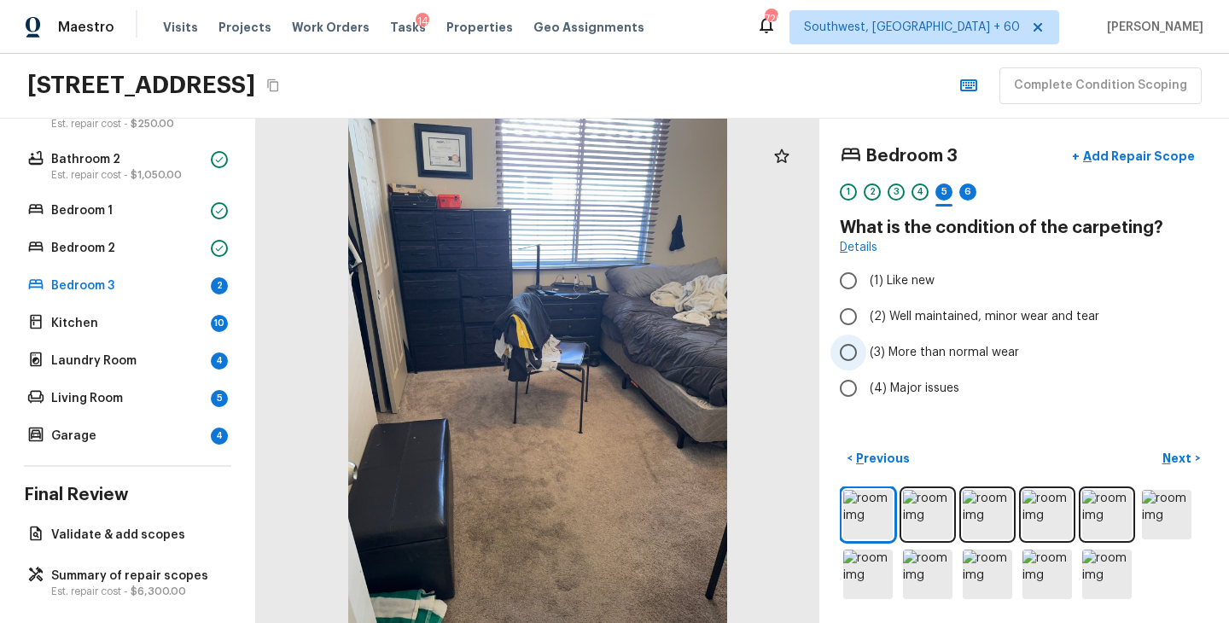
click at [1002, 352] on span "(3) More than normal wear" at bounding box center [944, 352] width 149 height 17
click at [866, 352] on input "(3) More than normal wear" at bounding box center [848, 353] width 36 height 36
radio input "true"
click at [1186, 460] on p "Next" at bounding box center [1178, 458] width 32 height 17
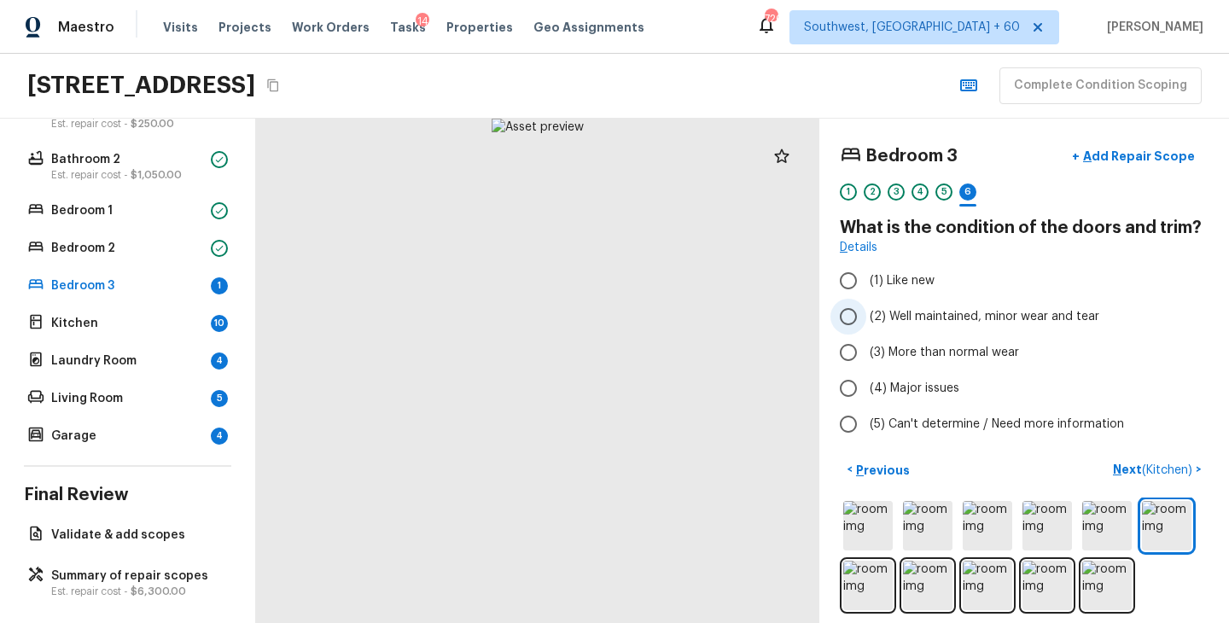
click at [987, 319] on span "(2) Well maintained, minor wear and tear" at bounding box center [985, 316] width 230 height 17
click at [866, 319] on input "(2) Well maintained, minor wear and tear" at bounding box center [848, 317] width 36 height 36
radio input "true"
click at [1115, 478] on p "Next ( Kitchen )" at bounding box center [1154, 470] width 83 height 18
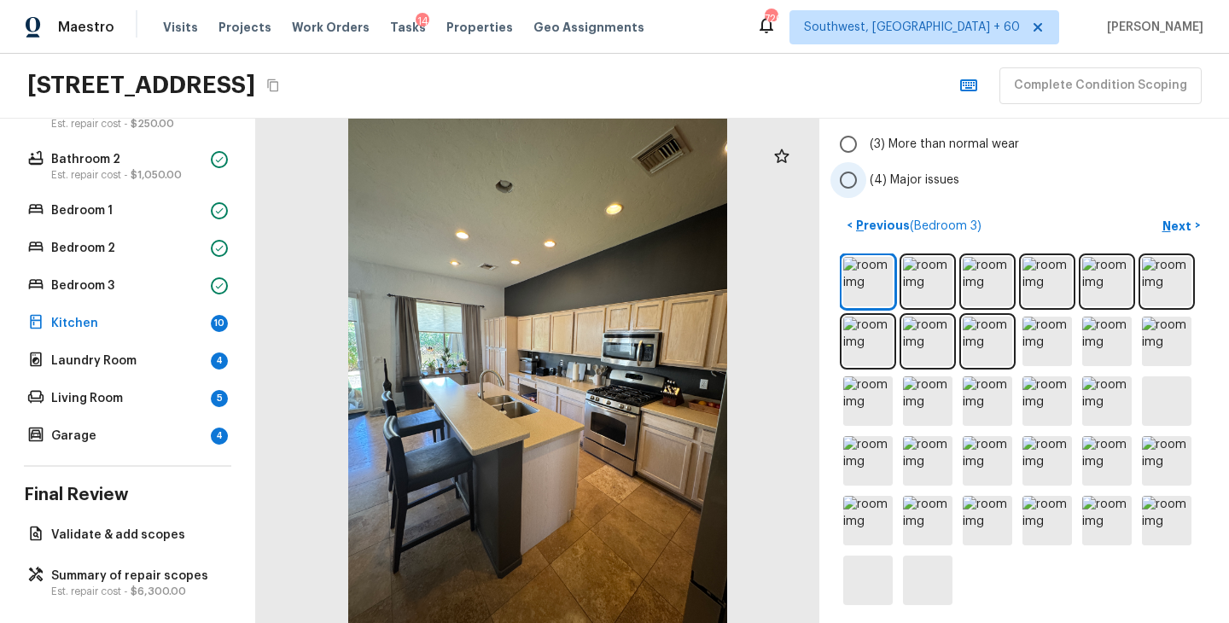
scroll to position [214, 0]
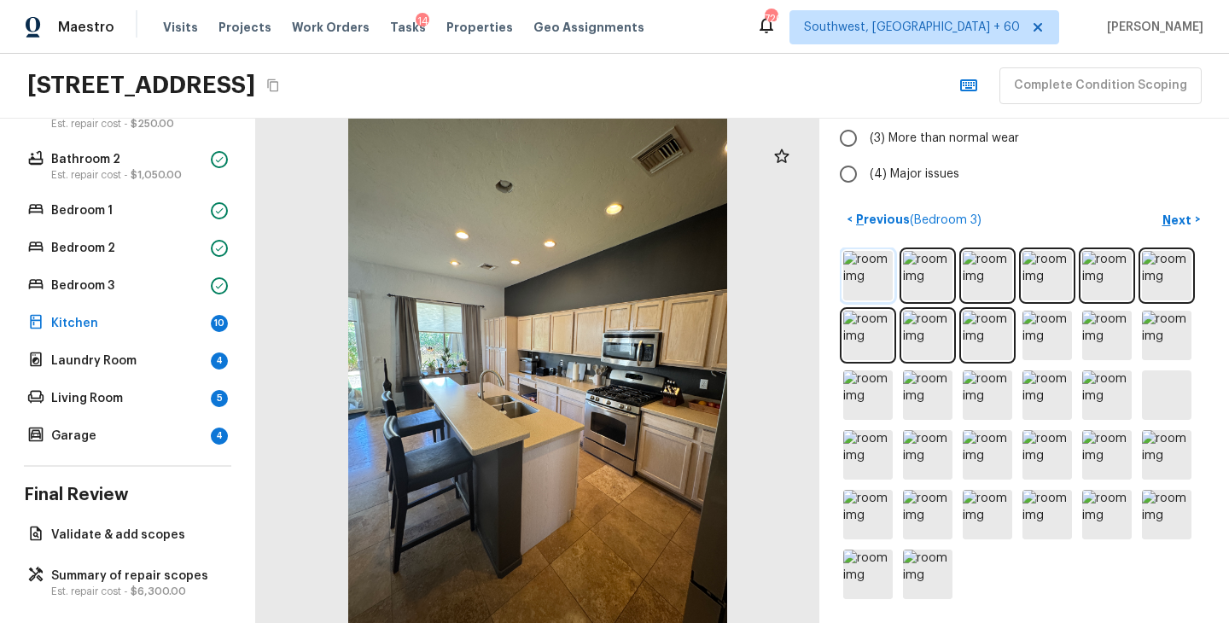
click at [878, 282] on img at bounding box center [867, 275] width 49 height 49
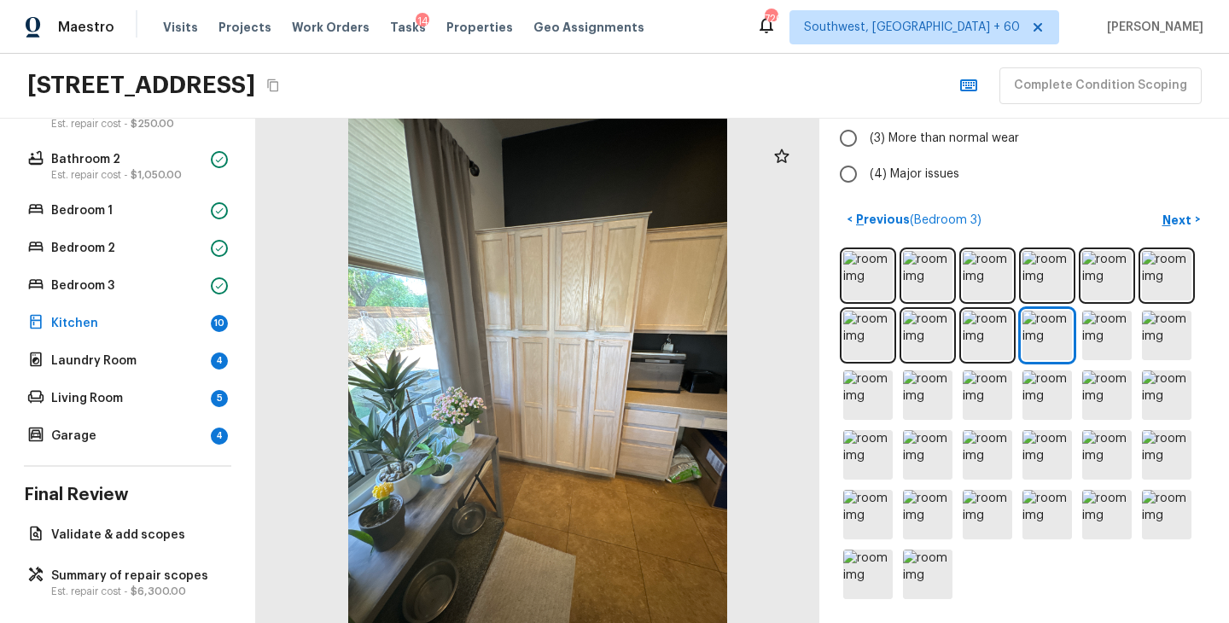
scroll to position [0, 0]
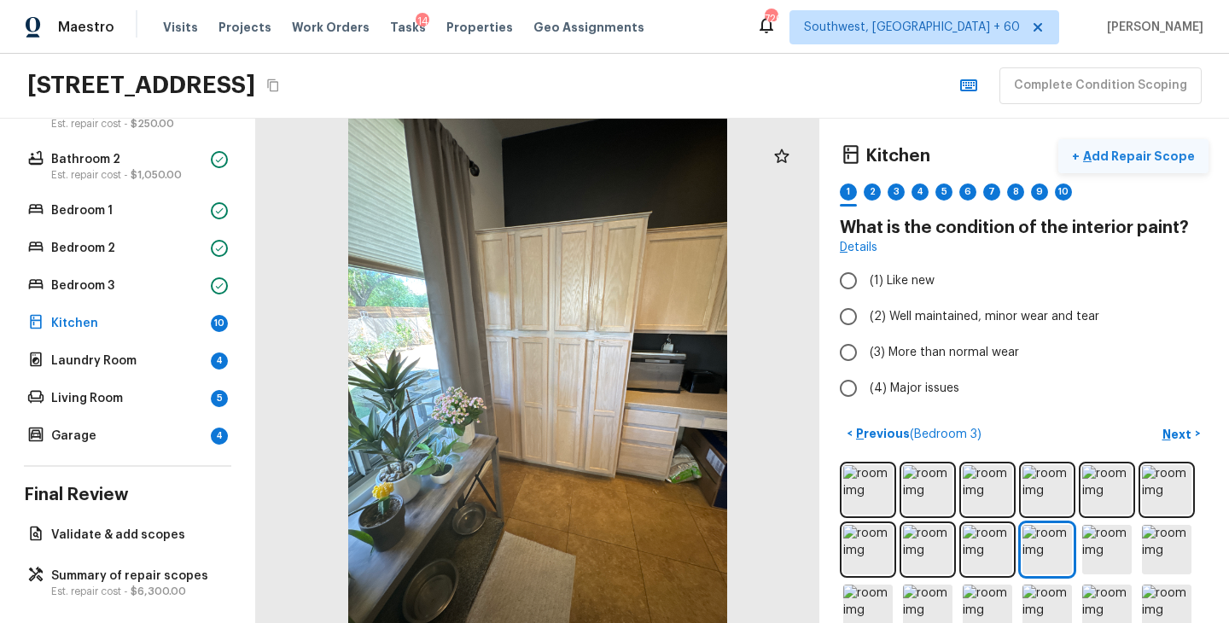
click at [1155, 166] on button "+ Add Repair Scope" at bounding box center [1133, 156] width 150 height 35
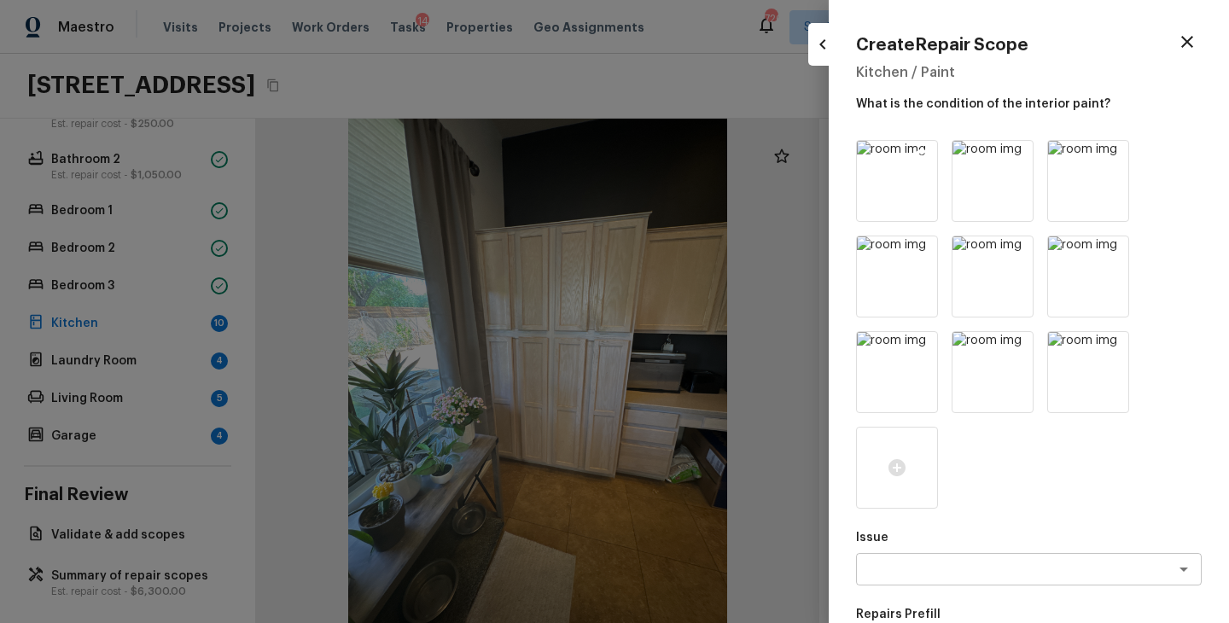
click at [921, 151] on icon at bounding box center [922, 156] width 15 height 15
click at [1010, 151] on icon at bounding box center [1017, 156] width 15 height 15
click at [921, 151] on icon at bounding box center [922, 156] width 15 height 15
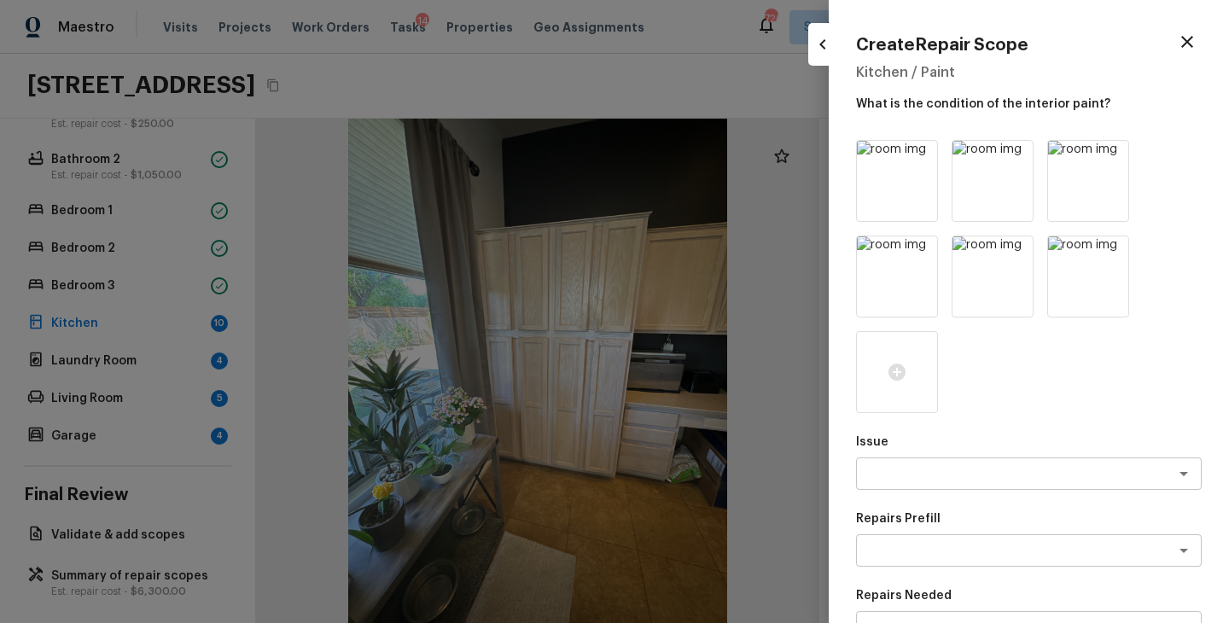
click at [921, 151] on icon at bounding box center [922, 156] width 15 height 15
click at [1010, 151] on icon at bounding box center [1017, 156] width 15 height 15
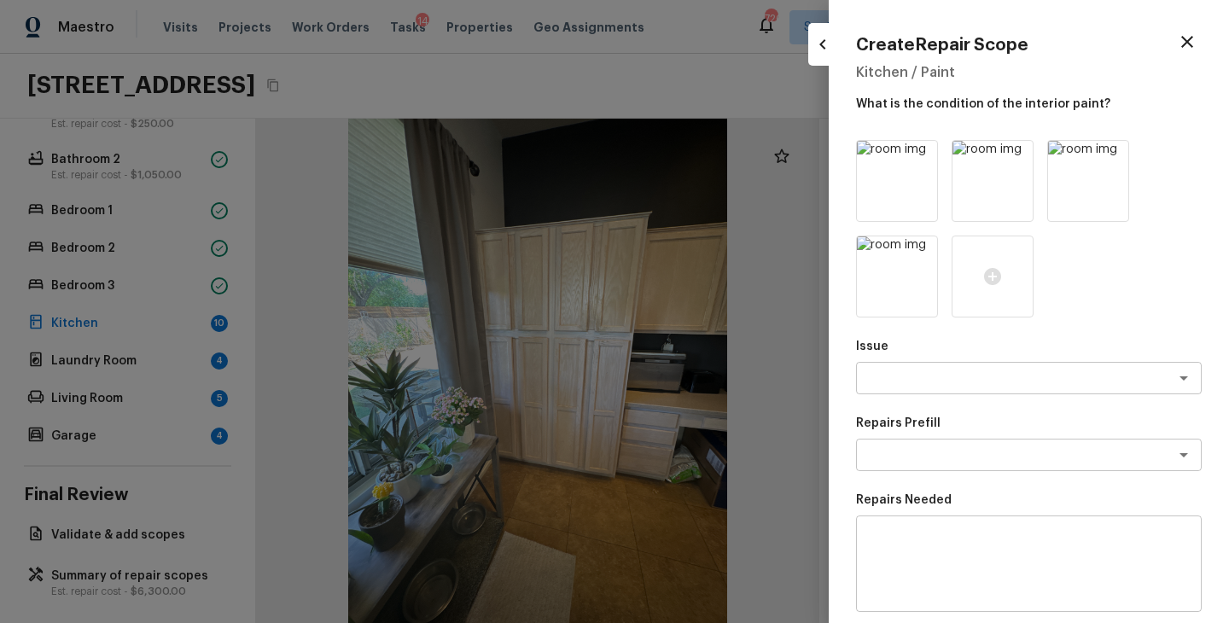
click at [921, 151] on icon at bounding box center [922, 156] width 15 height 15
click at [1010, 151] on icon at bounding box center [1017, 156] width 15 height 15
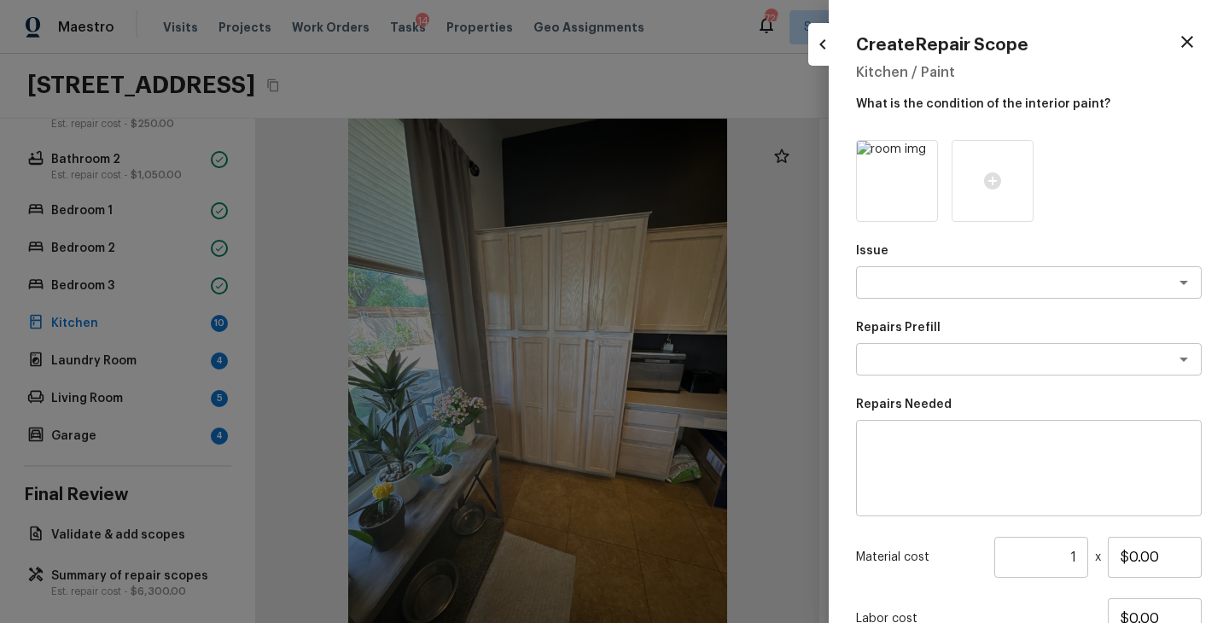
click at [921, 151] on icon at bounding box center [922, 156] width 15 height 15
click at [901, 171] on icon at bounding box center [897, 181] width 20 height 20
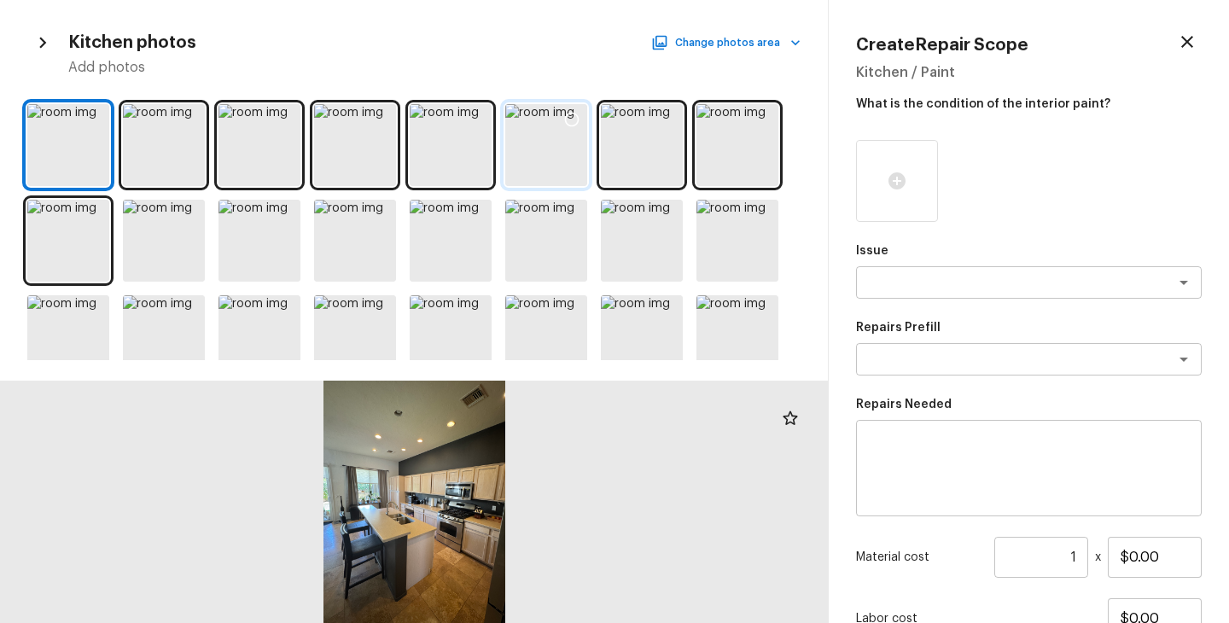
click at [552, 166] on div at bounding box center [546, 145] width 82 height 82
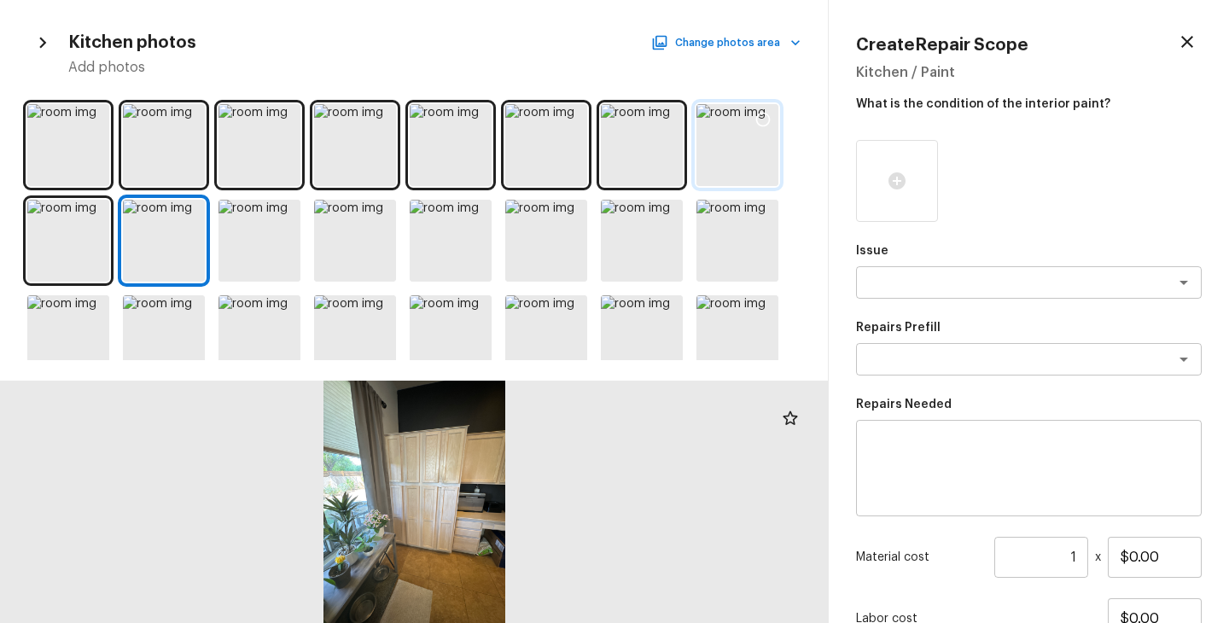
click at [751, 164] on div at bounding box center [737, 145] width 82 height 82
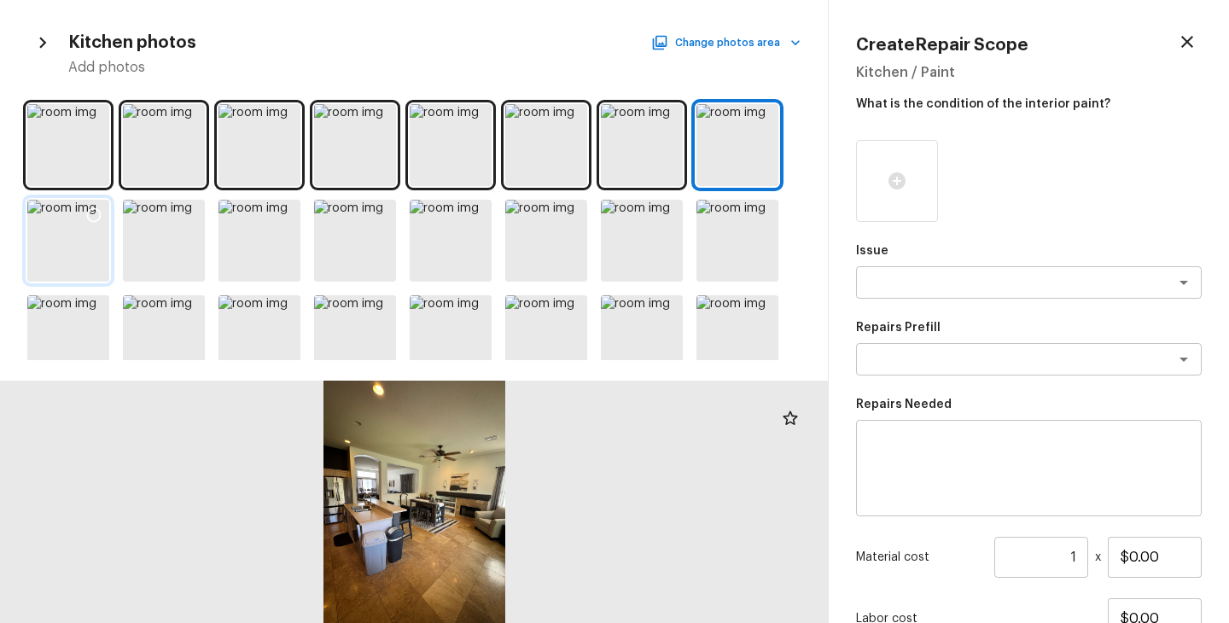
click at [58, 246] on div at bounding box center [68, 241] width 82 height 82
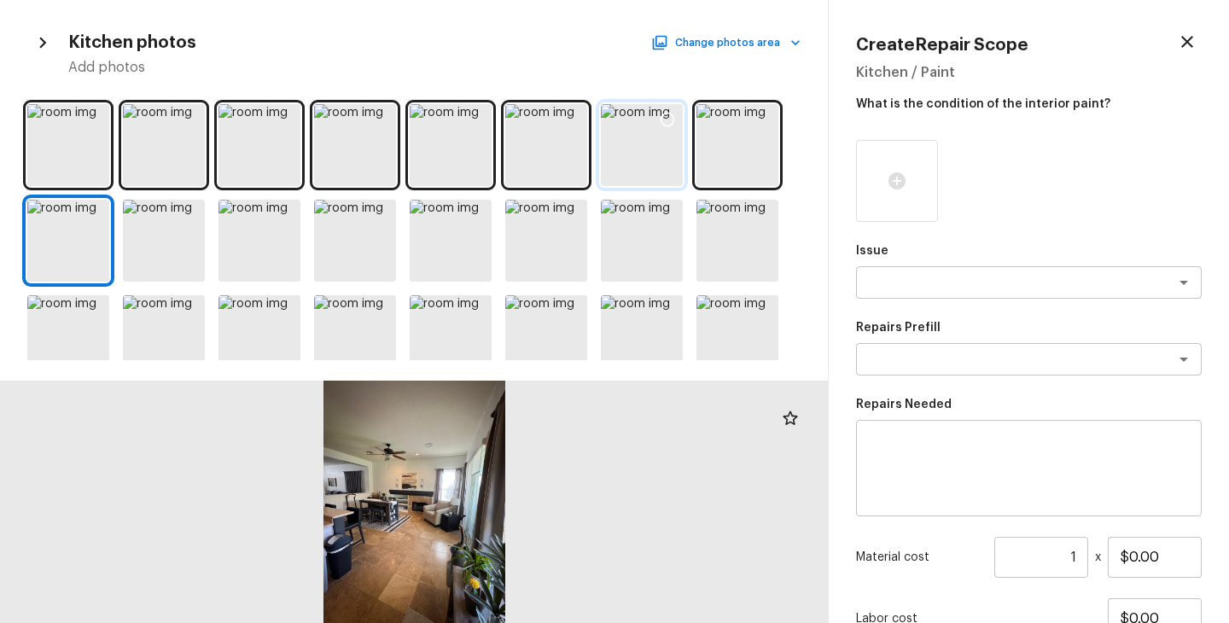
click at [661, 147] on div at bounding box center [642, 145] width 82 height 82
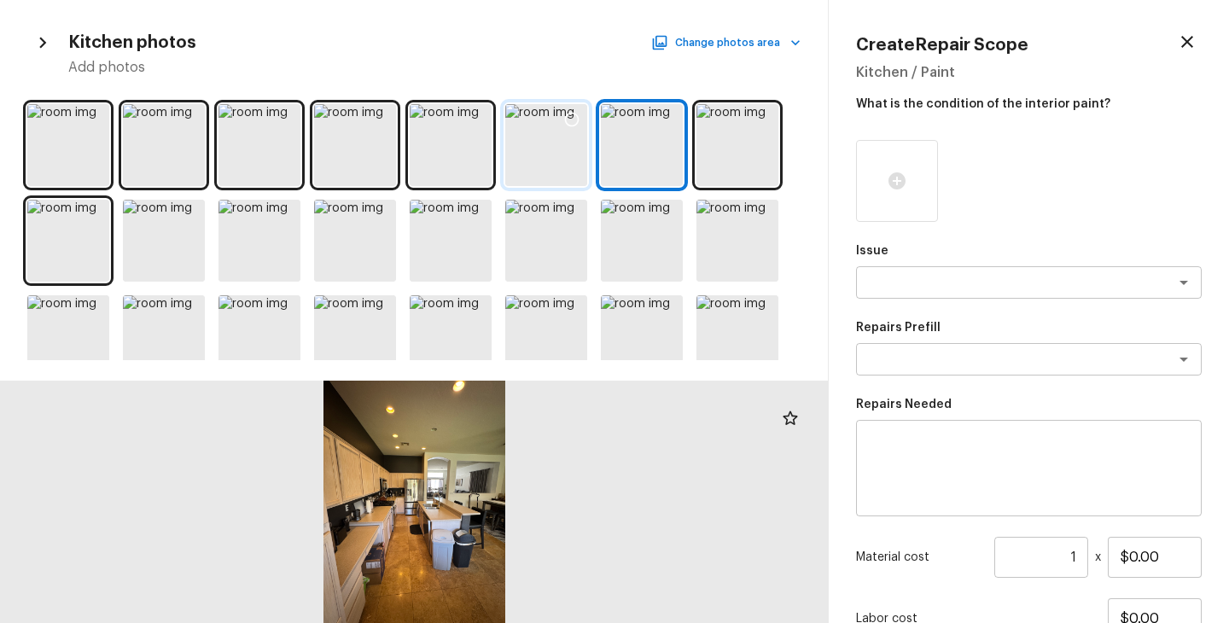
click at [563, 154] on div at bounding box center [546, 145] width 82 height 82
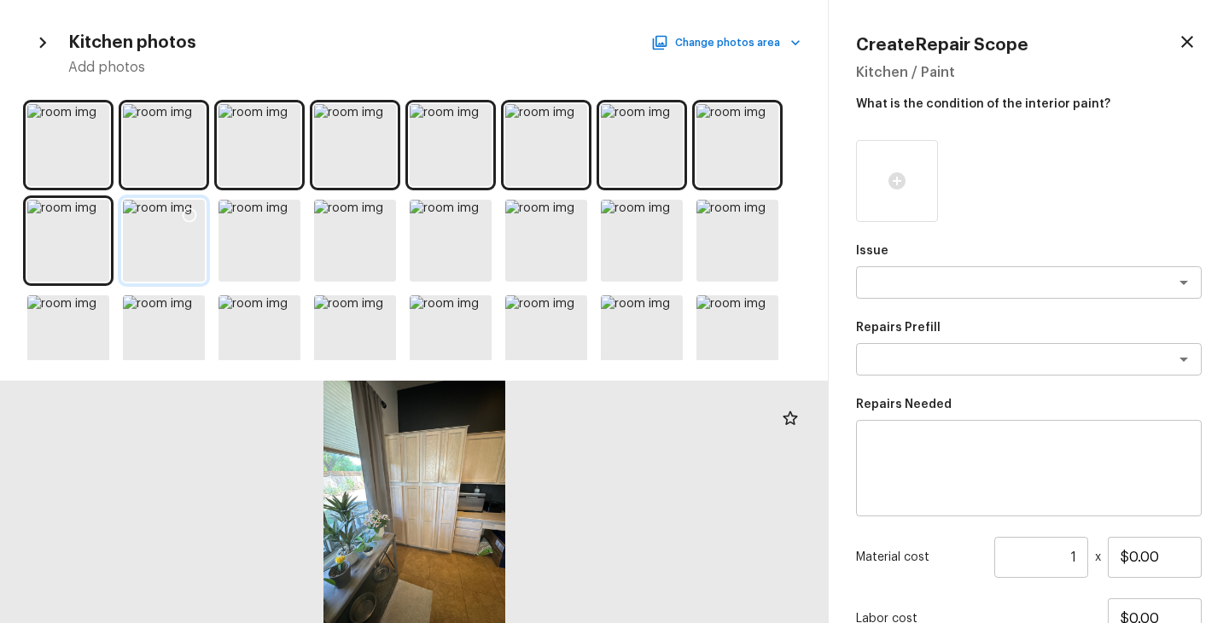
click at [159, 247] on div at bounding box center [164, 241] width 82 height 82
click at [189, 213] on icon at bounding box center [189, 215] width 17 height 17
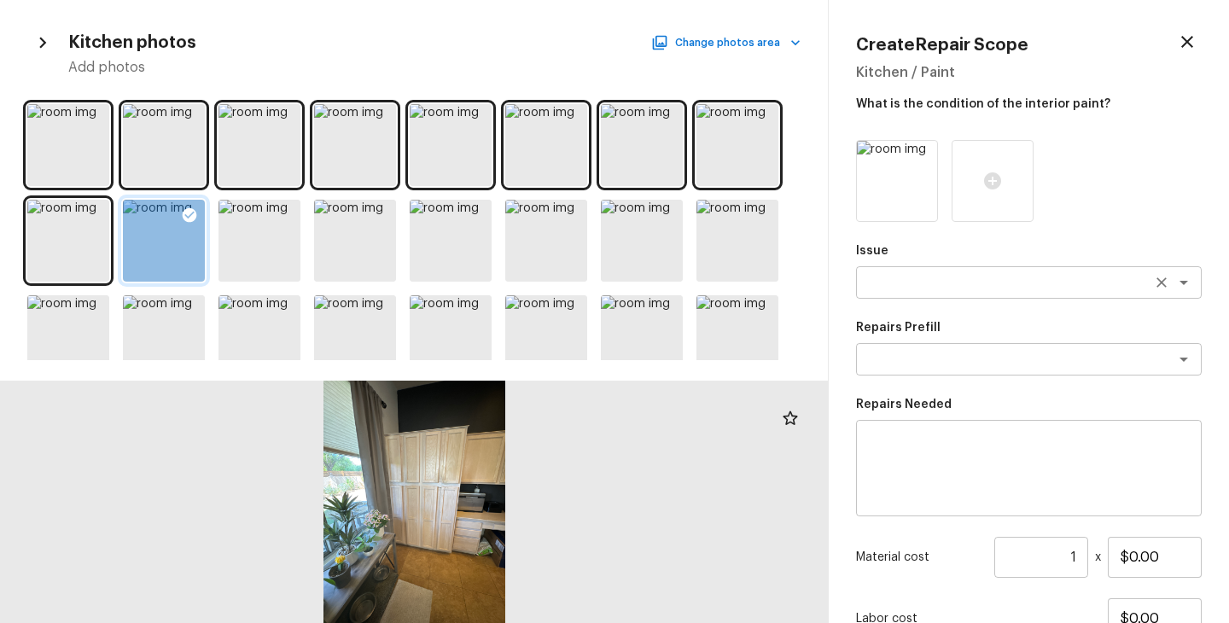
click at [961, 281] on textarea at bounding box center [1005, 282] width 282 height 17
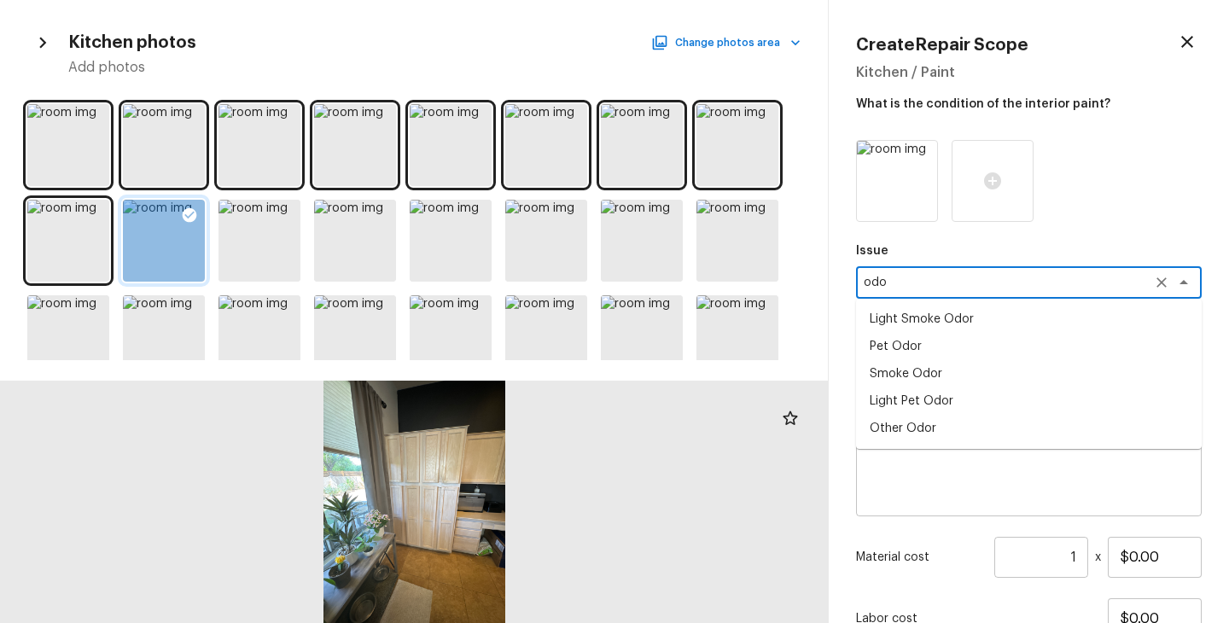
click at [926, 401] on li "Light Pet Odor" at bounding box center [1029, 400] width 346 height 27
type textarea "Light Pet Odor"
click at [959, 364] on textarea at bounding box center [1005, 359] width 282 height 17
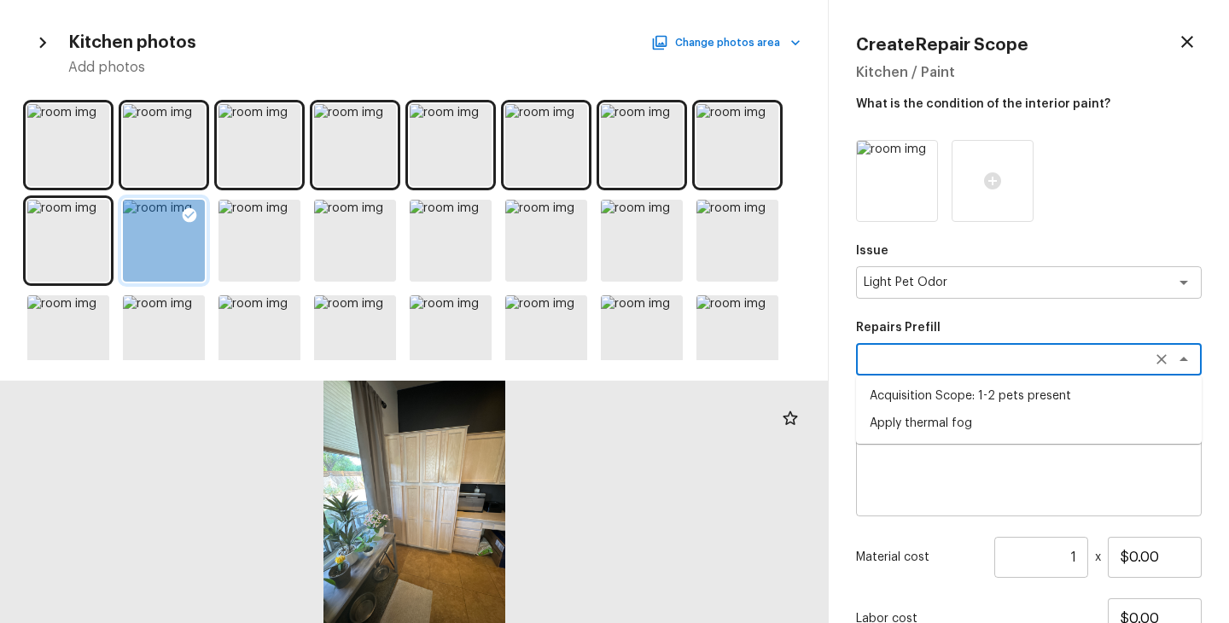
click at [959, 397] on li "Acquisition Scope: 1-2 pets present" at bounding box center [1029, 395] width 346 height 27
type textarea "Acquisition Scope: 1-2 pets present"
type input "$575.00"
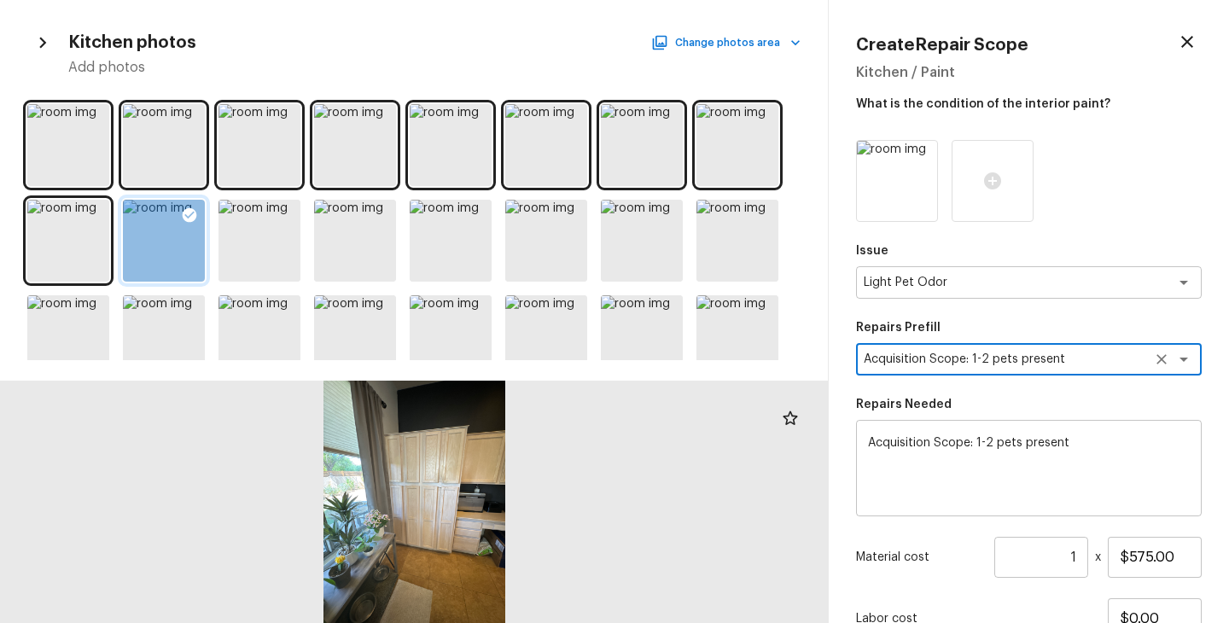
scroll to position [141, 0]
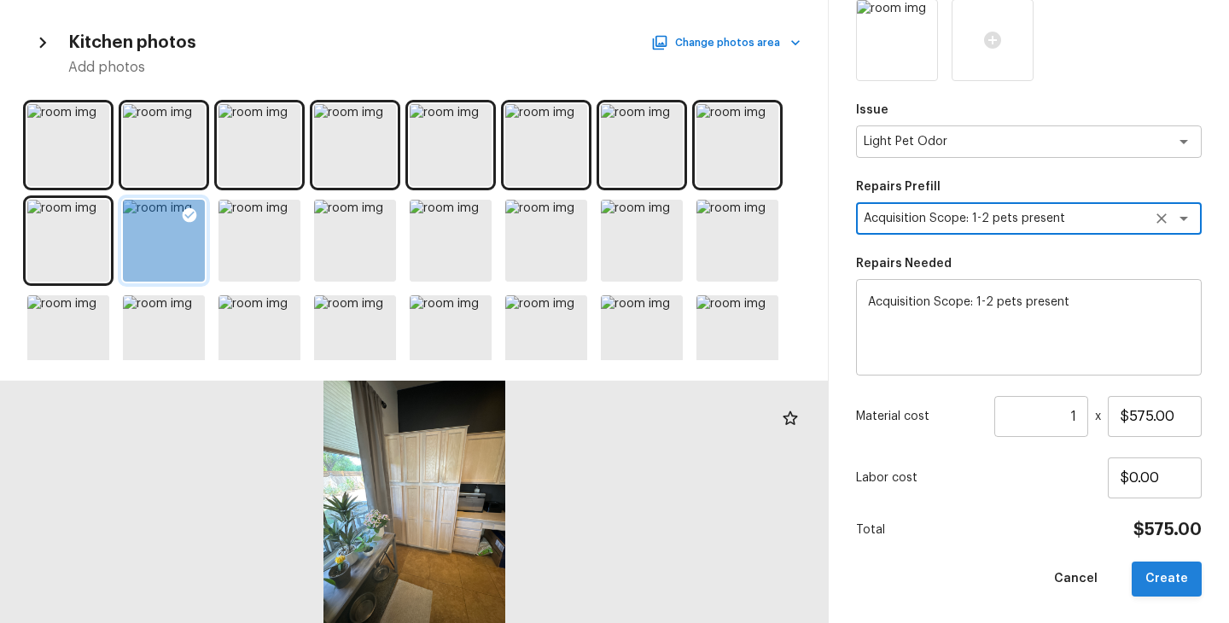
click at [1172, 585] on button "Create" at bounding box center [1167, 579] width 70 height 35
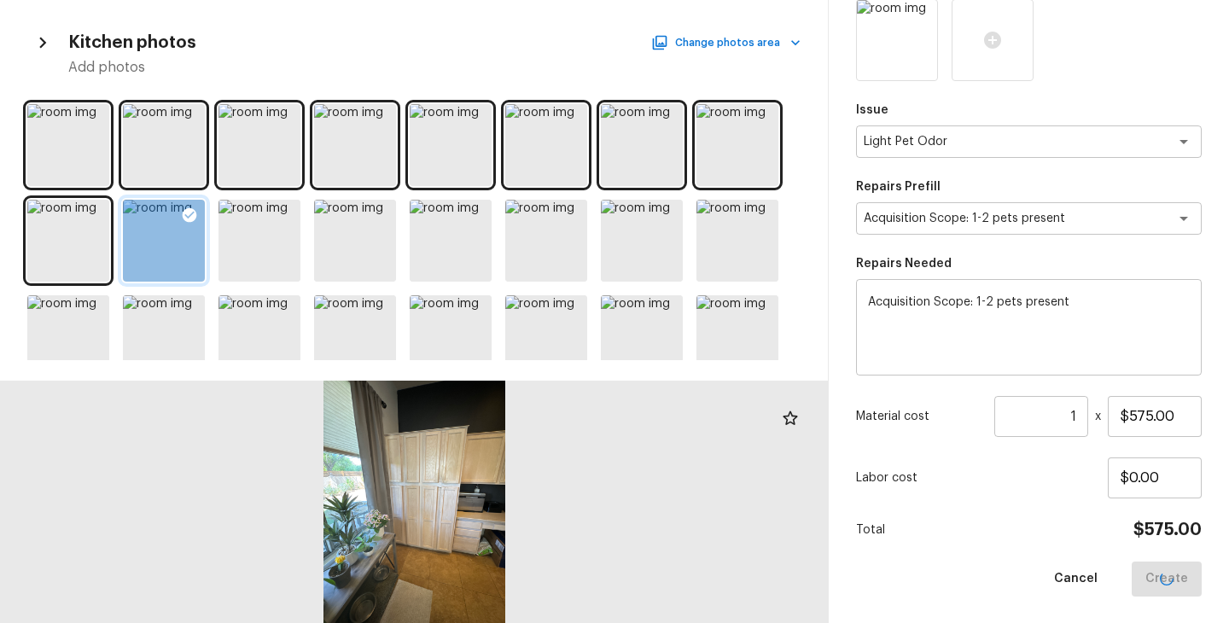
type input "$0.00"
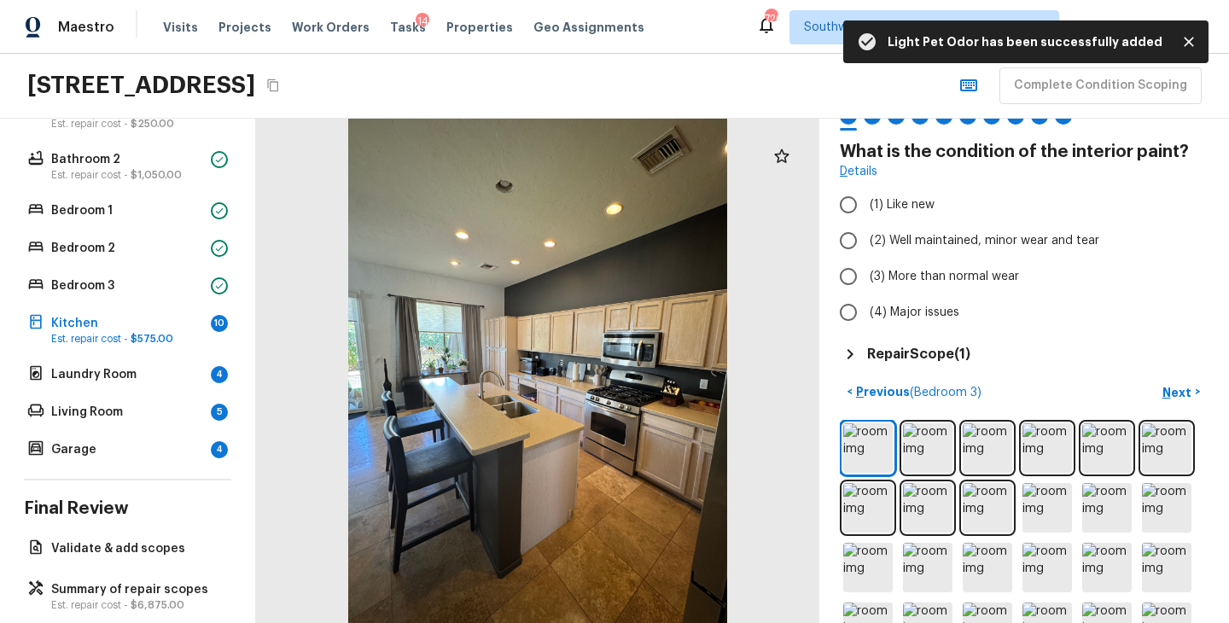
scroll to position [156, 0]
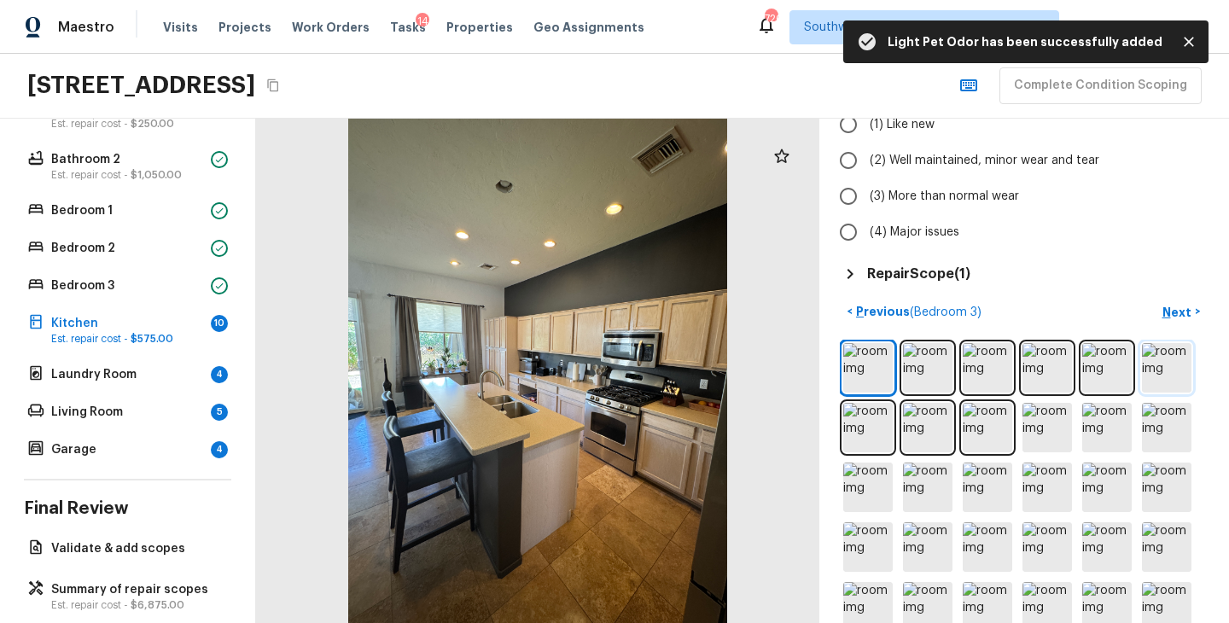
click at [1184, 375] on img at bounding box center [1166, 367] width 49 height 49
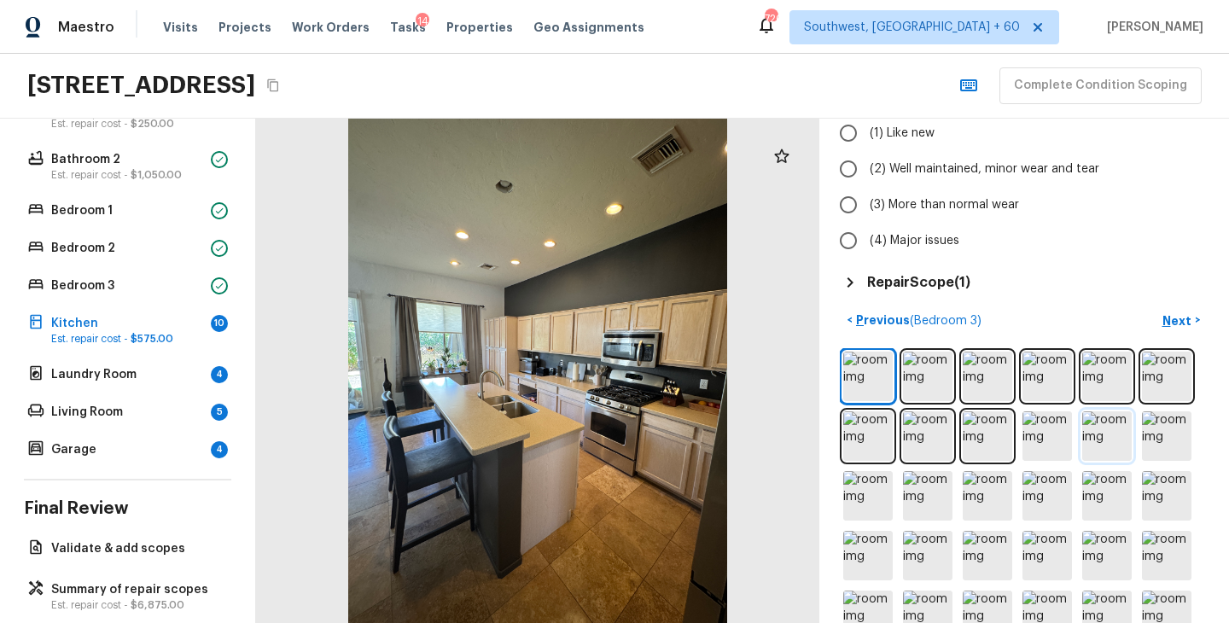
scroll to position [0, 0]
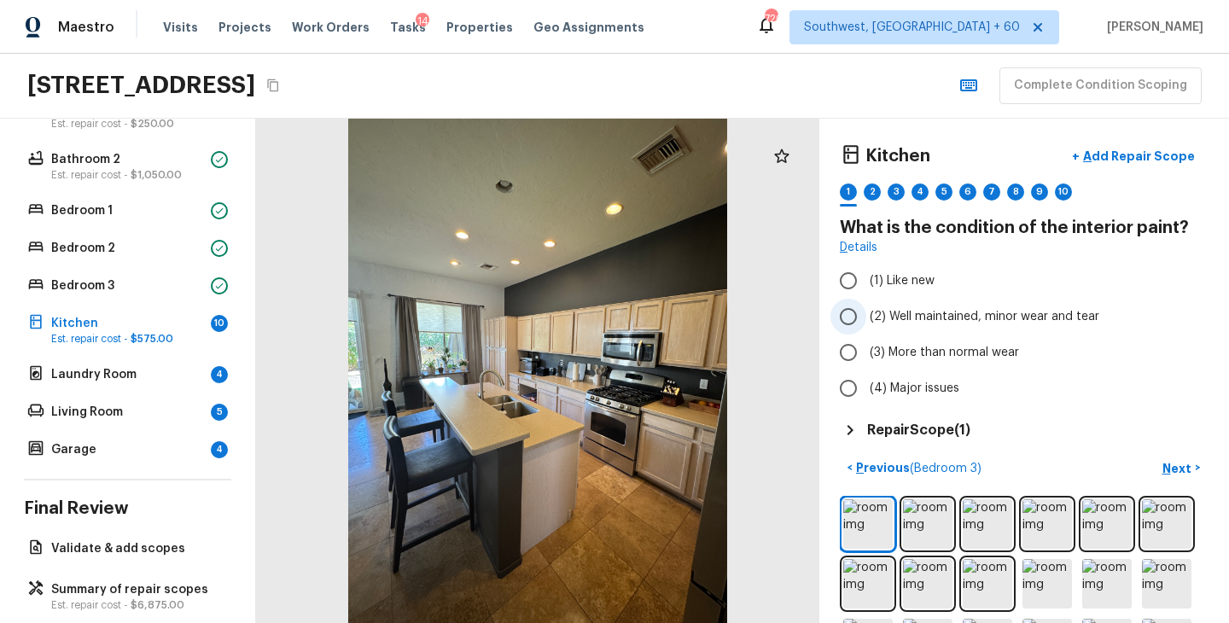
click at [1036, 311] on span "(2) Well maintained, minor wear and tear" at bounding box center [985, 316] width 230 height 17
click at [866, 311] on input "(2) Well maintained, minor wear and tear" at bounding box center [848, 317] width 36 height 36
radio input "true"
click at [1196, 469] on button "Next >" at bounding box center [1181, 468] width 55 height 28
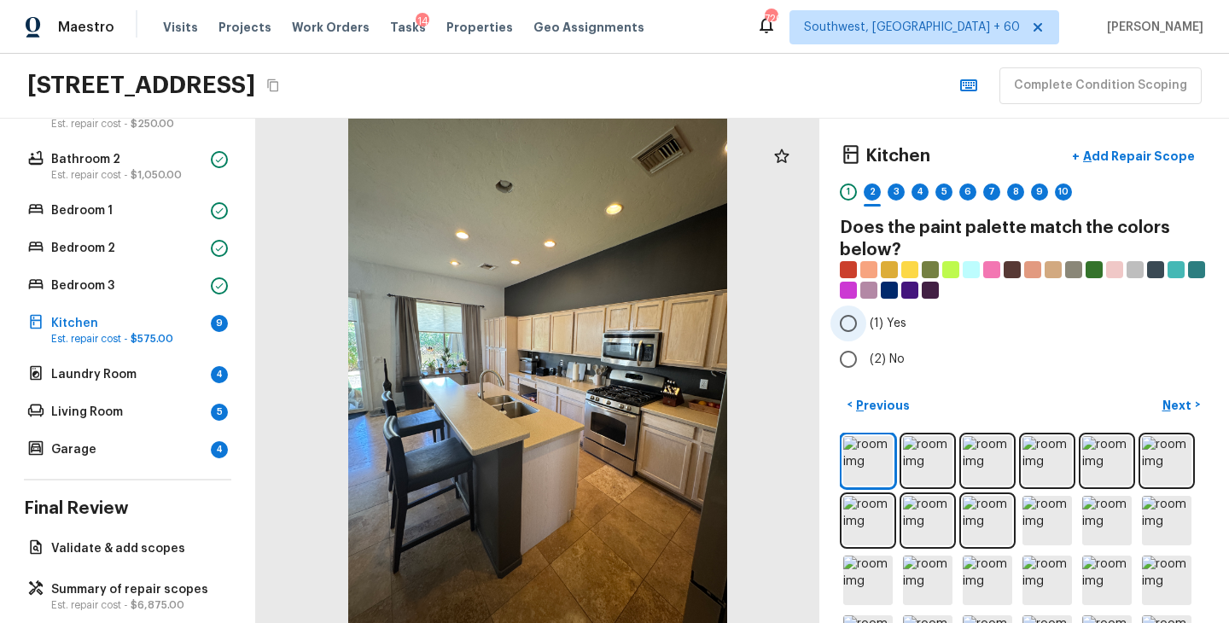
click at [912, 323] on label "(1) Yes" at bounding box center [1012, 324] width 364 height 36
click at [866, 323] on input "(1) Yes" at bounding box center [848, 324] width 36 height 36
radio input "true"
click at [1178, 409] on p "Next" at bounding box center [1178, 405] width 32 height 17
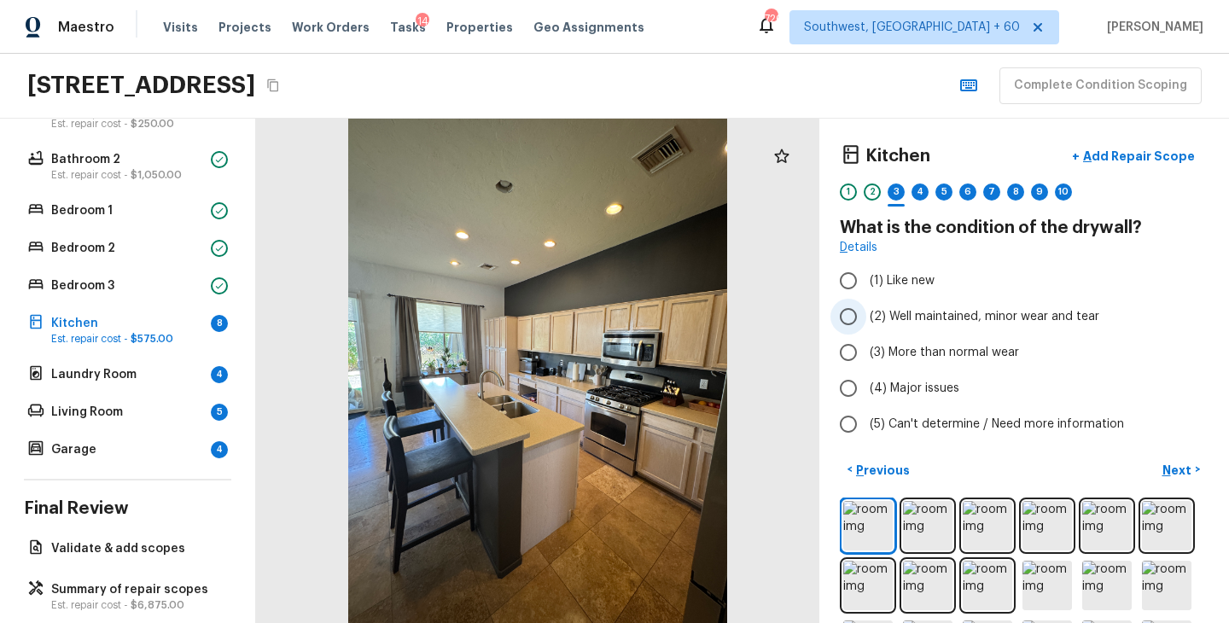
click at [981, 314] on span "(2) Well maintained, minor wear and tear" at bounding box center [985, 316] width 230 height 17
click at [866, 314] on input "(2) Well maintained, minor wear and tear" at bounding box center [848, 317] width 36 height 36
radio input "true"
click at [1185, 469] on p "Next" at bounding box center [1178, 470] width 32 height 17
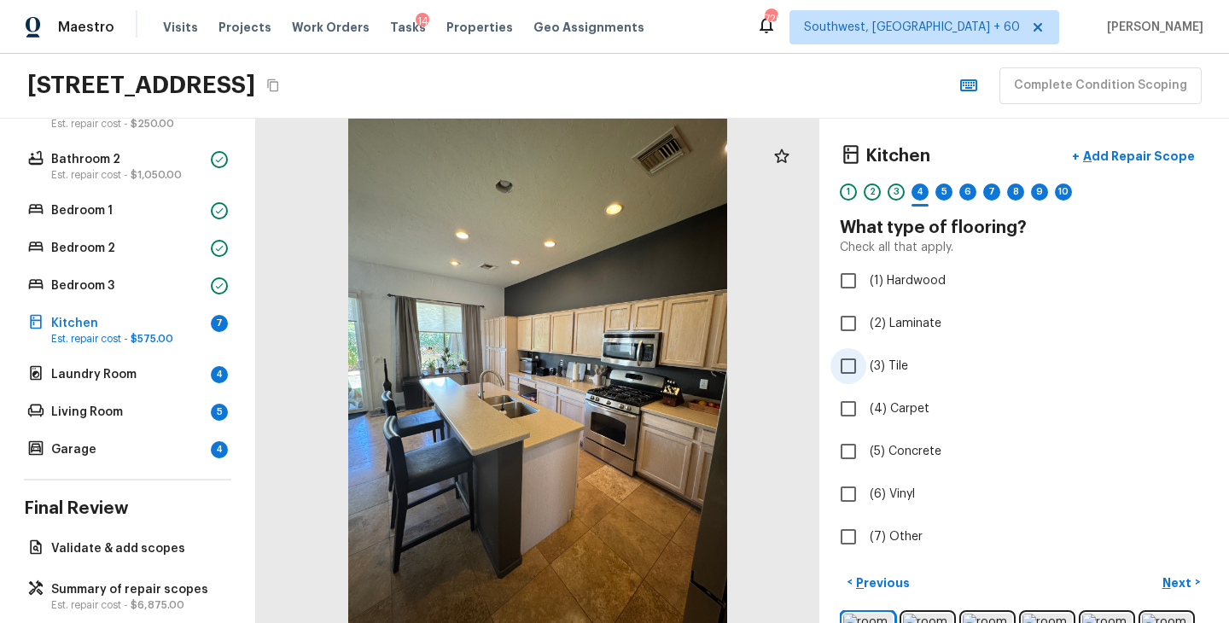
click at [888, 358] on span "(3) Tile" at bounding box center [889, 366] width 38 height 17
click at [866, 358] on input "(3) Tile" at bounding box center [848, 366] width 36 height 36
checkbox input "true"
click at [1182, 582] on p "Next" at bounding box center [1178, 582] width 32 height 17
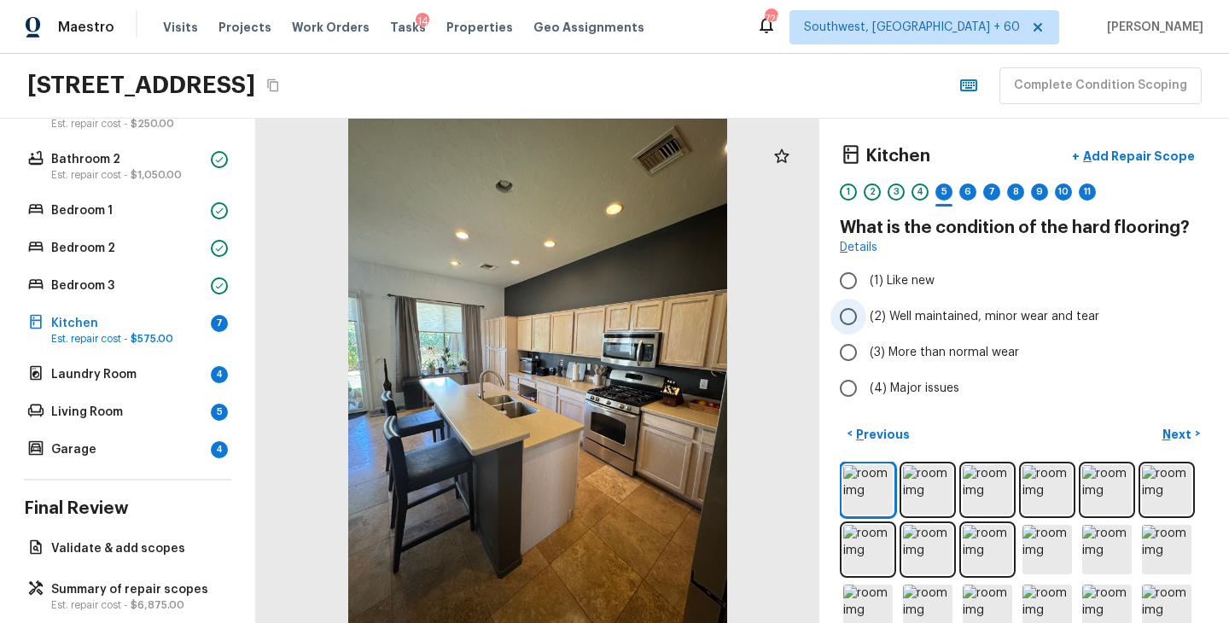
click at [1019, 321] on span "(2) Well maintained, minor wear and tear" at bounding box center [985, 316] width 230 height 17
click at [866, 321] on input "(2) Well maintained, minor wear and tear" at bounding box center [848, 317] width 36 height 36
radio input "true"
click at [1176, 429] on p "Next" at bounding box center [1178, 434] width 32 height 17
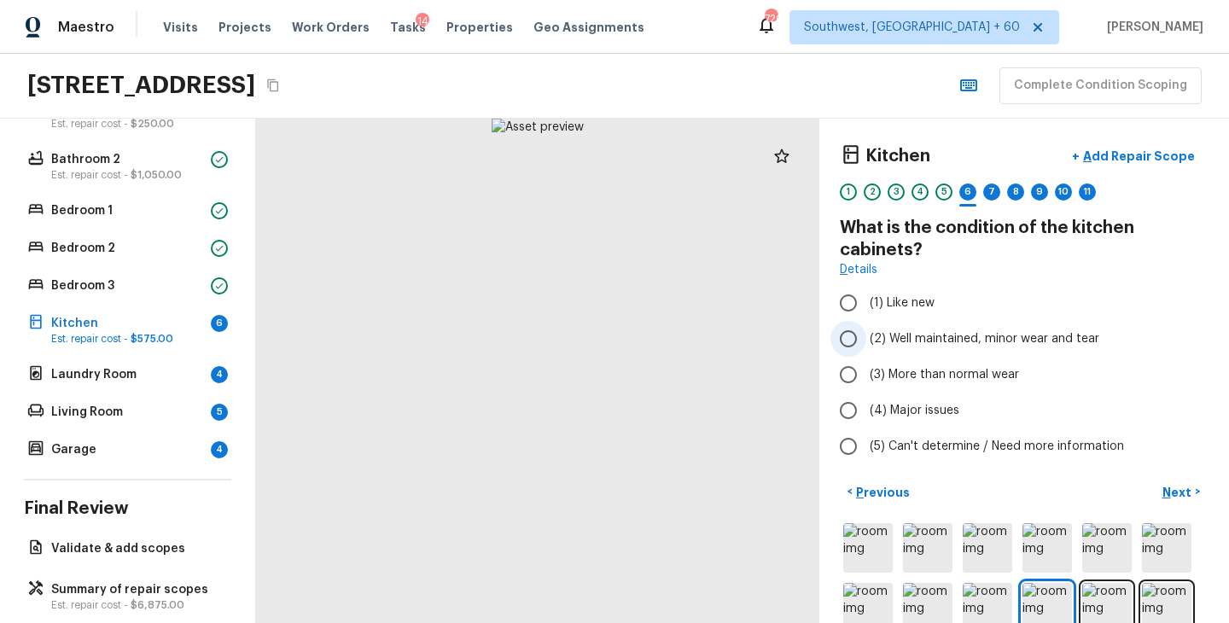
click at [1019, 340] on span "(2) Well maintained, minor wear and tear" at bounding box center [985, 338] width 230 height 17
click at [866, 340] on input "(2) Well maintained, minor wear and tear" at bounding box center [848, 339] width 36 height 36
radio input "true"
click at [1174, 498] on p "Next" at bounding box center [1178, 492] width 32 height 17
click at [1027, 341] on span "(2) Well maintained, minor wear and tear" at bounding box center [985, 338] width 230 height 17
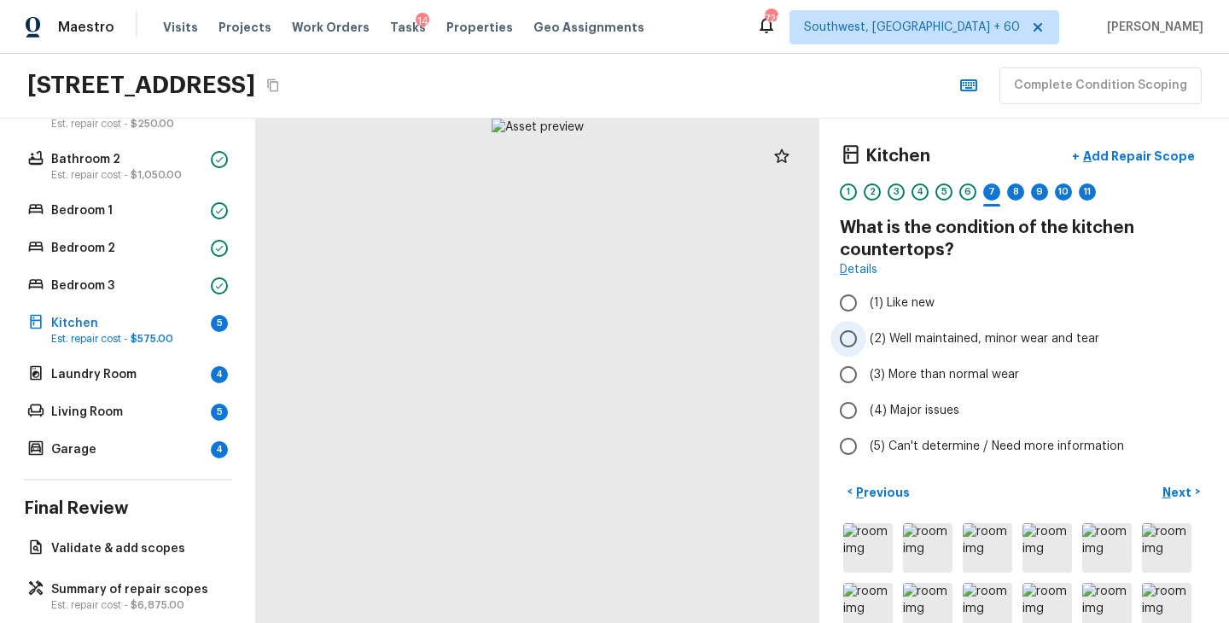
click at [866, 341] on input "(2) Well maintained, minor wear and tear" at bounding box center [848, 339] width 36 height 36
radio input "true"
click at [1176, 480] on button "Next >" at bounding box center [1181, 492] width 55 height 28
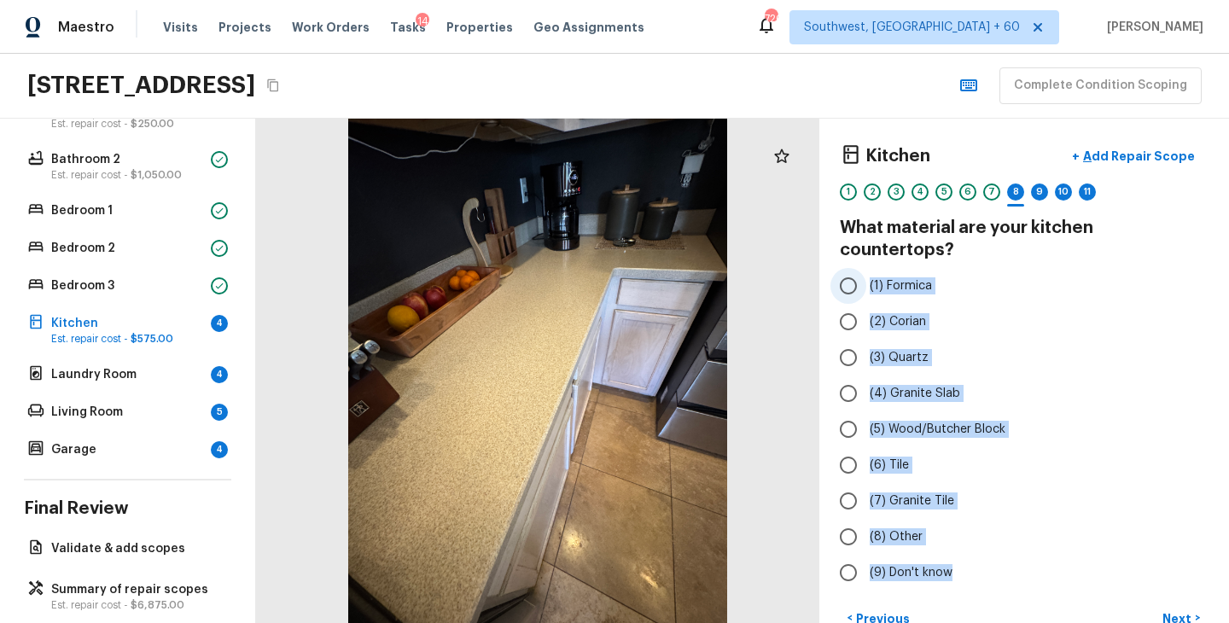
drag, startPoint x: 954, startPoint y: 553, endPoint x: 866, endPoint y: 267, distance: 299.1
click at [866, 268] on div "(1) Formica (2) Corian (3) Quartz (4) Granite Slab (5) Wood/Butcher Block (6) T…" at bounding box center [1024, 429] width 369 height 323
copy div "(1) Formica (2) Corian (3) Quartz (4) Granite Slab (5) Wood/Butcher Block (6) T…"
click at [1138, 375] on label "(4) Granite Slab" at bounding box center [1012, 393] width 364 height 36
click at [866, 375] on input "(4) Granite Slab" at bounding box center [848, 393] width 36 height 36
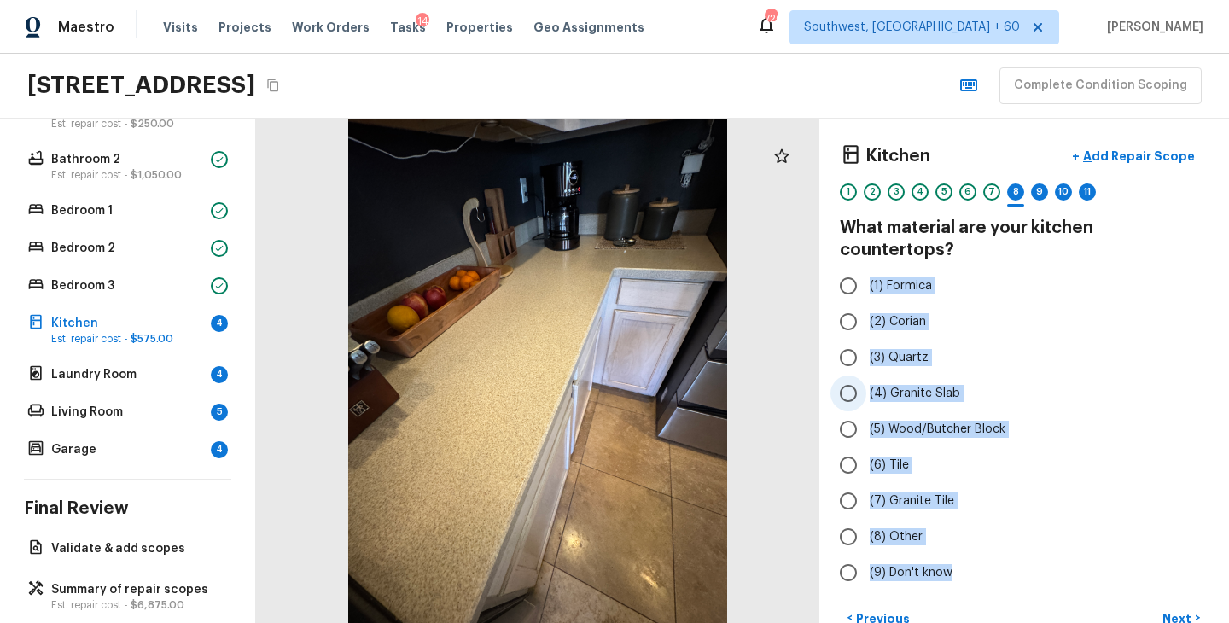
radio input "true"
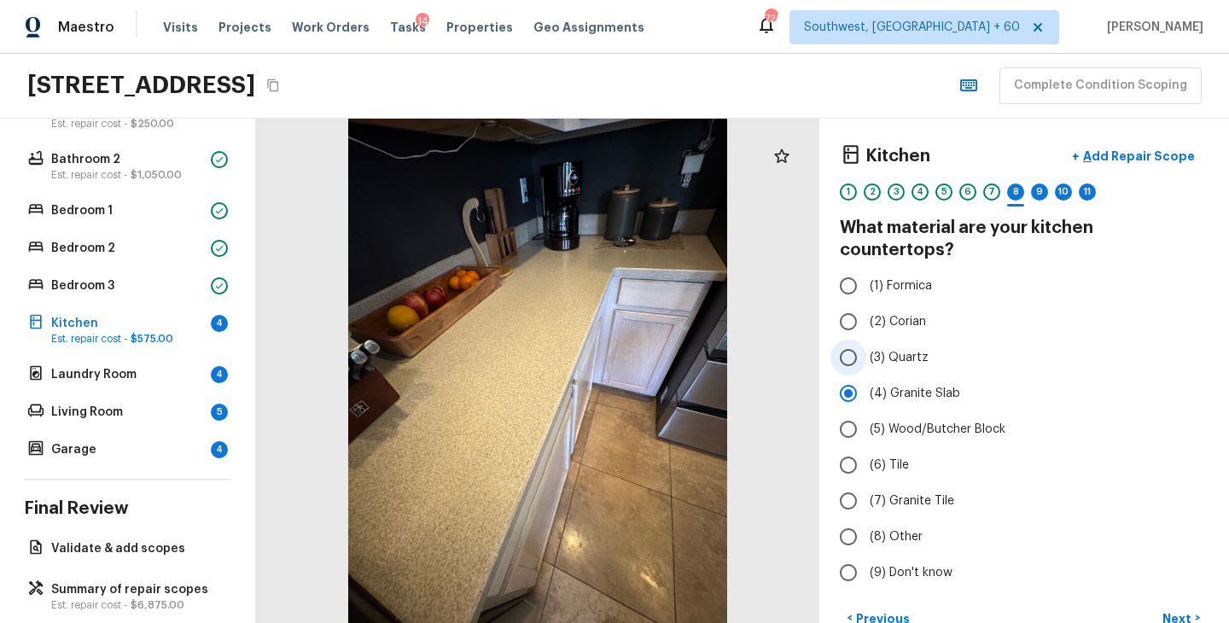
click at [928, 340] on label "(3) Quartz" at bounding box center [1012, 358] width 364 height 36
click at [866, 340] on input "(3) Quartz" at bounding box center [848, 358] width 36 height 36
radio input "true"
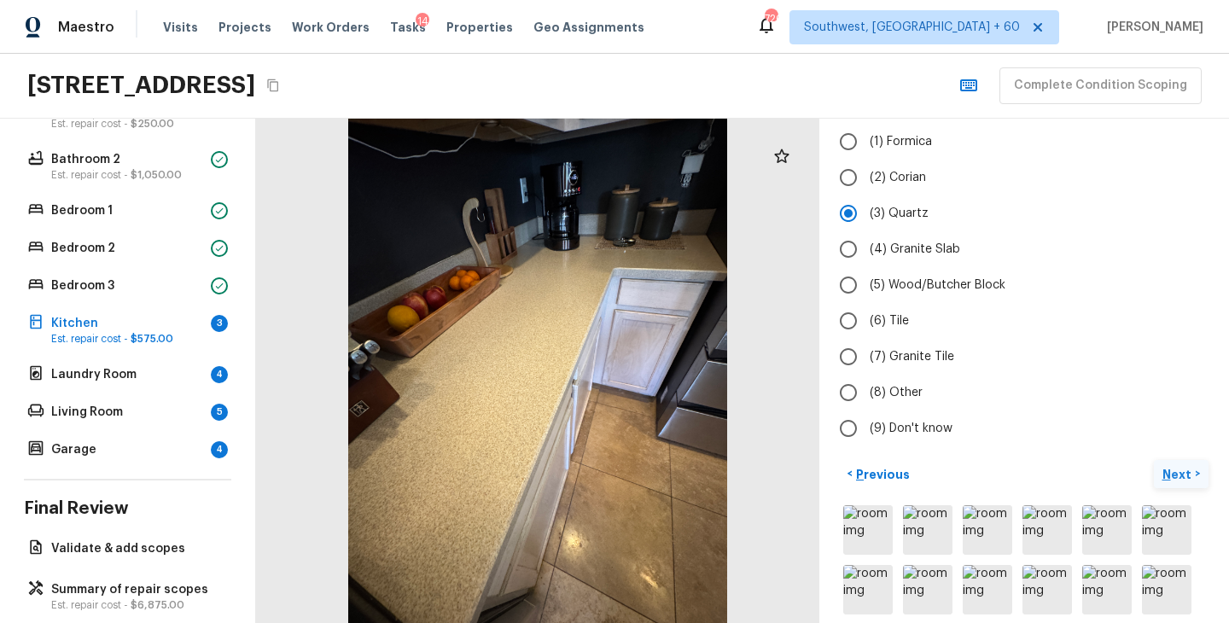
click at [1192, 463] on button "Next >" at bounding box center [1181, 474] width 55 height 28
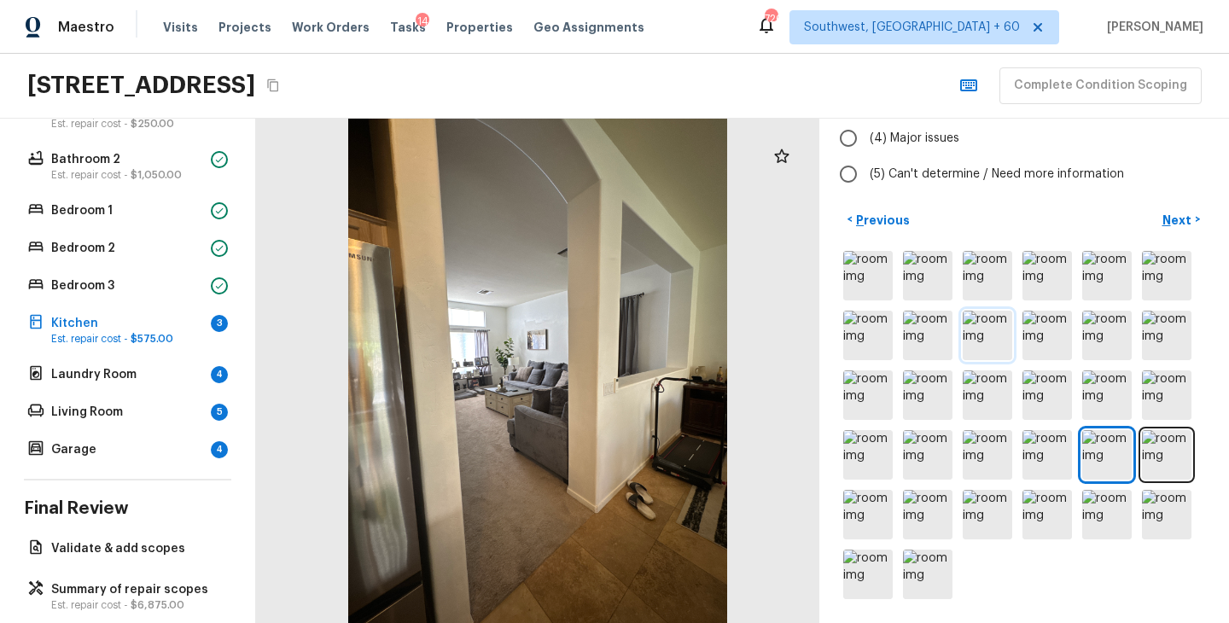
scroll to position [147, 0]
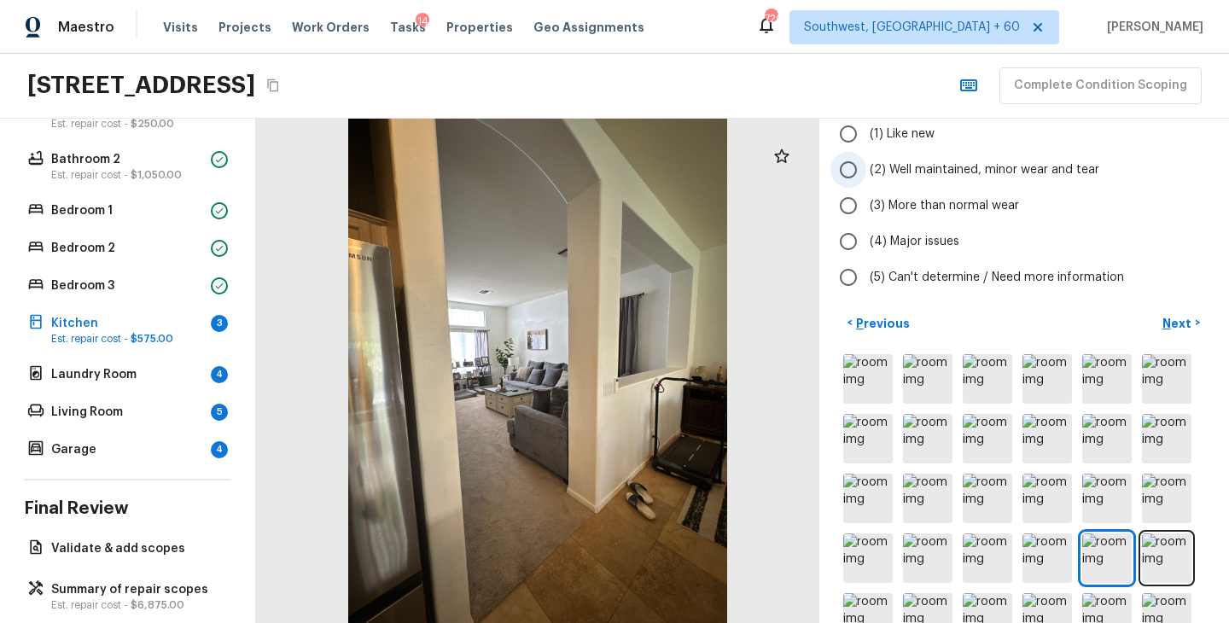
click at [1000, 169] on span "(2) Well maintained, minor wear and tear" at bounding box center [985, 169] width 230 height 17
click at [866, 169] on input "(2) Well maintained, minor wear and tear" at bounding box center [848, 170] width 36 height 36
radio input "true"
click at [1174, 318] on p "Next" at bounding box center [1178, 323] width 32 height 17
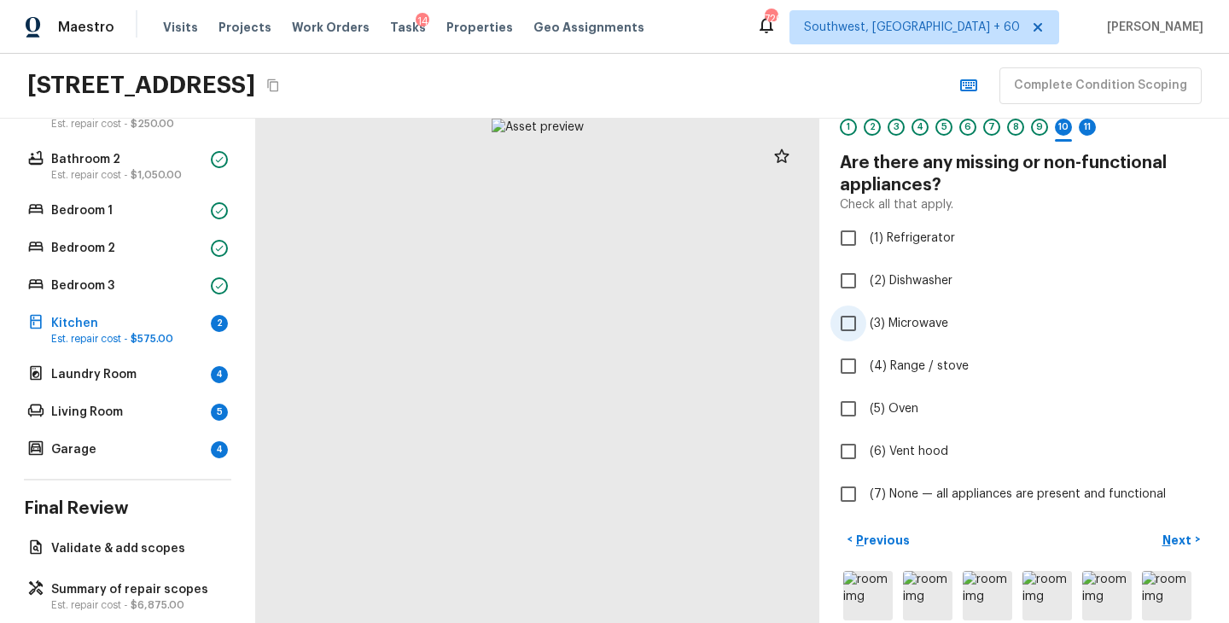
scroll to position [385, 0]
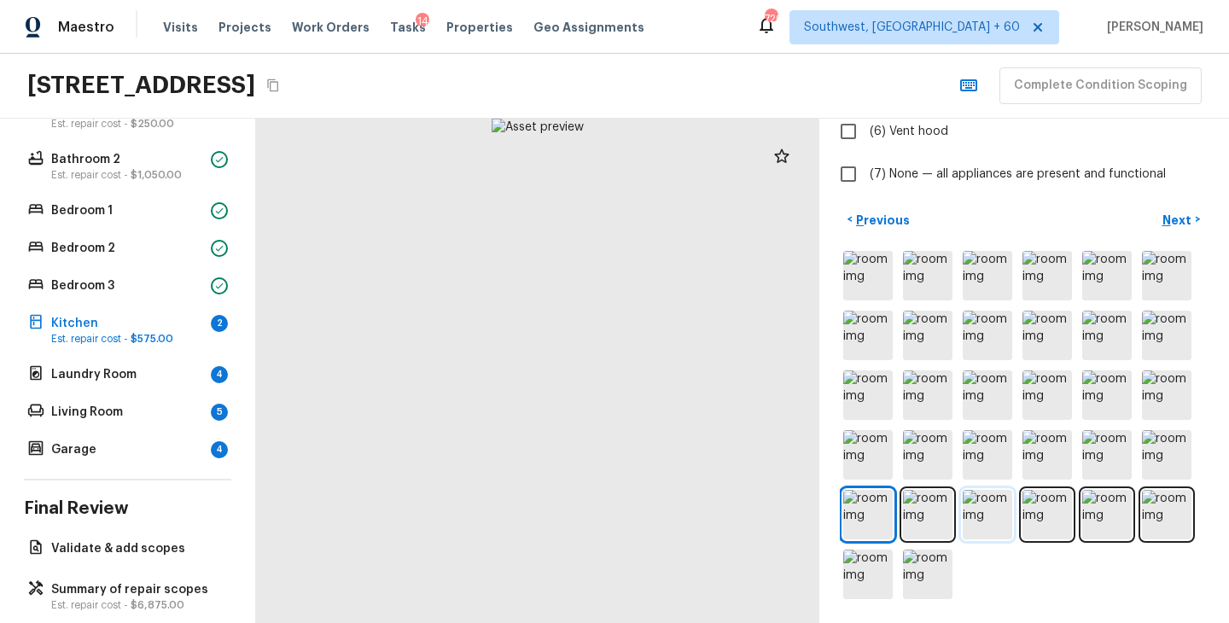
click at [985, 520] on img at bounding box center [987, 514] width 49 height 49
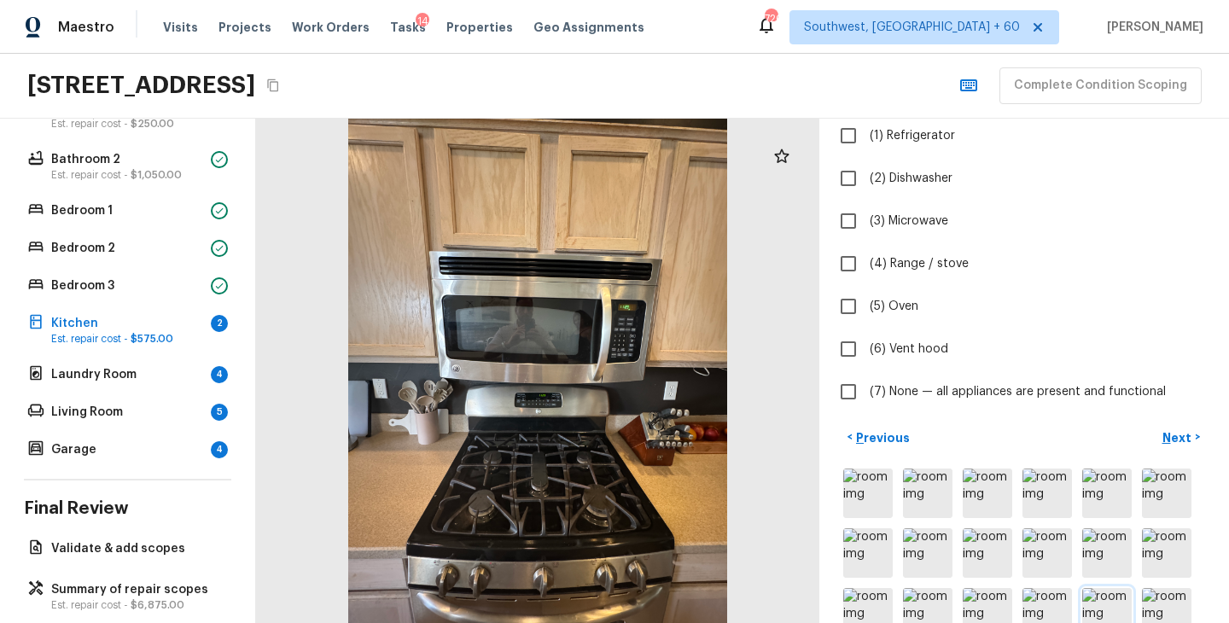
scroll to position [125, 0]
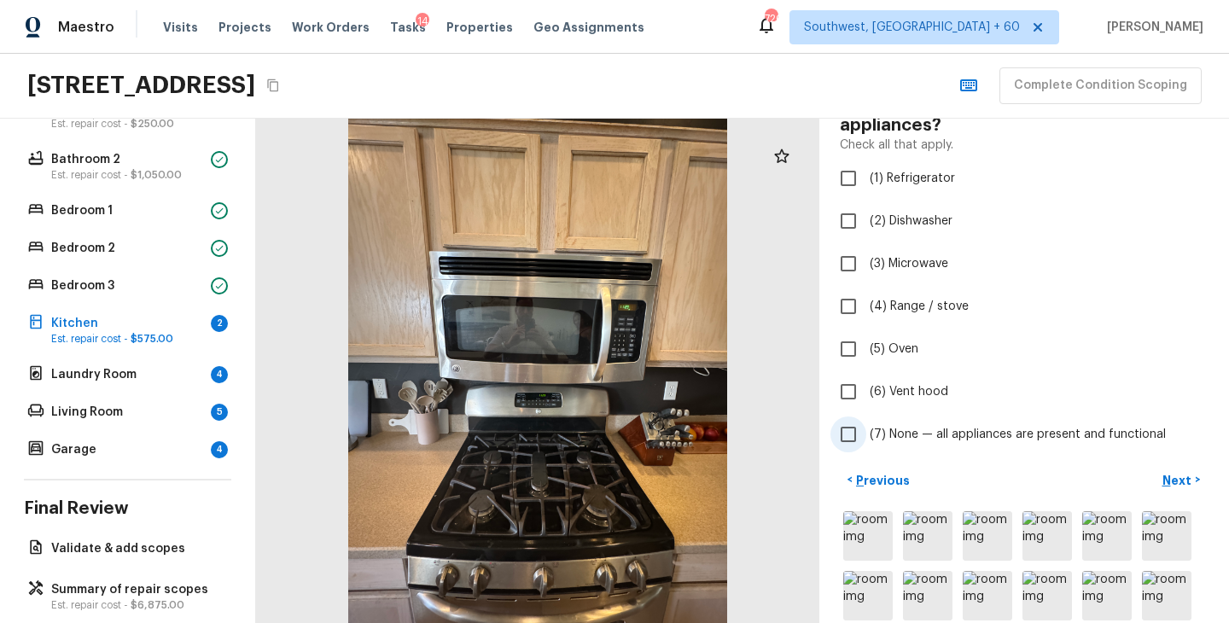
click at [888, 428] on span "(7) None — all appliances are present and functional" at bounding box center [1018, 434] width 296 height 17
click at [866, 428] on input "(7) None — all appliances are present and functional" at bounding box center [848, 434] width 36 height 36
checkbox input "true"
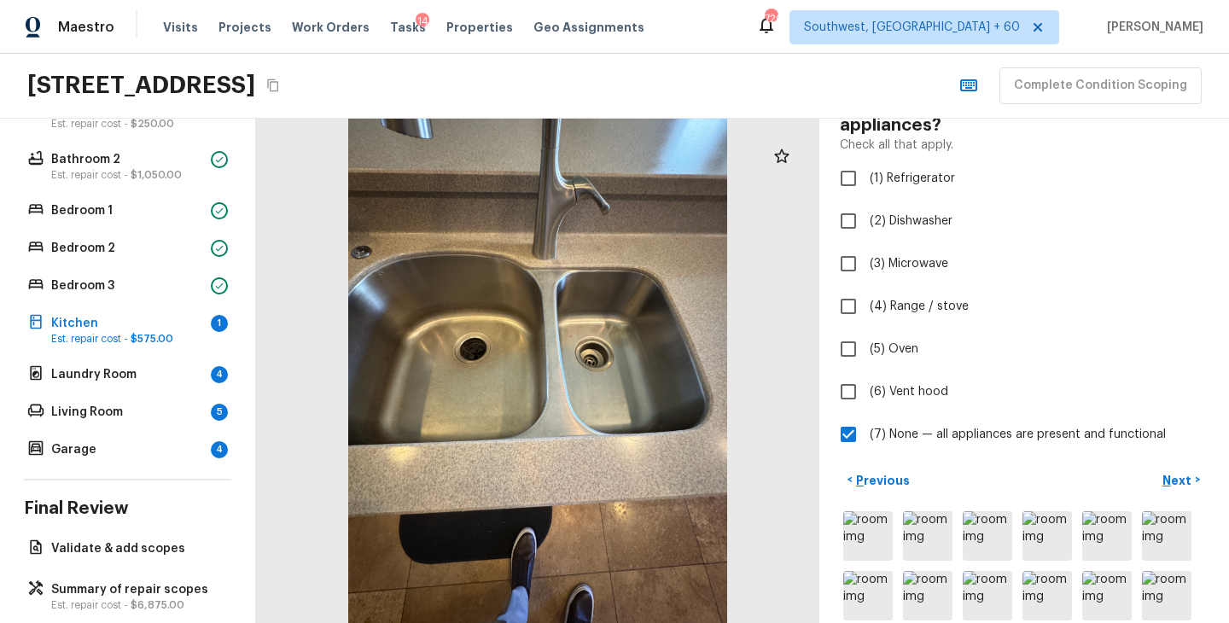
scroll to position [137, 0]
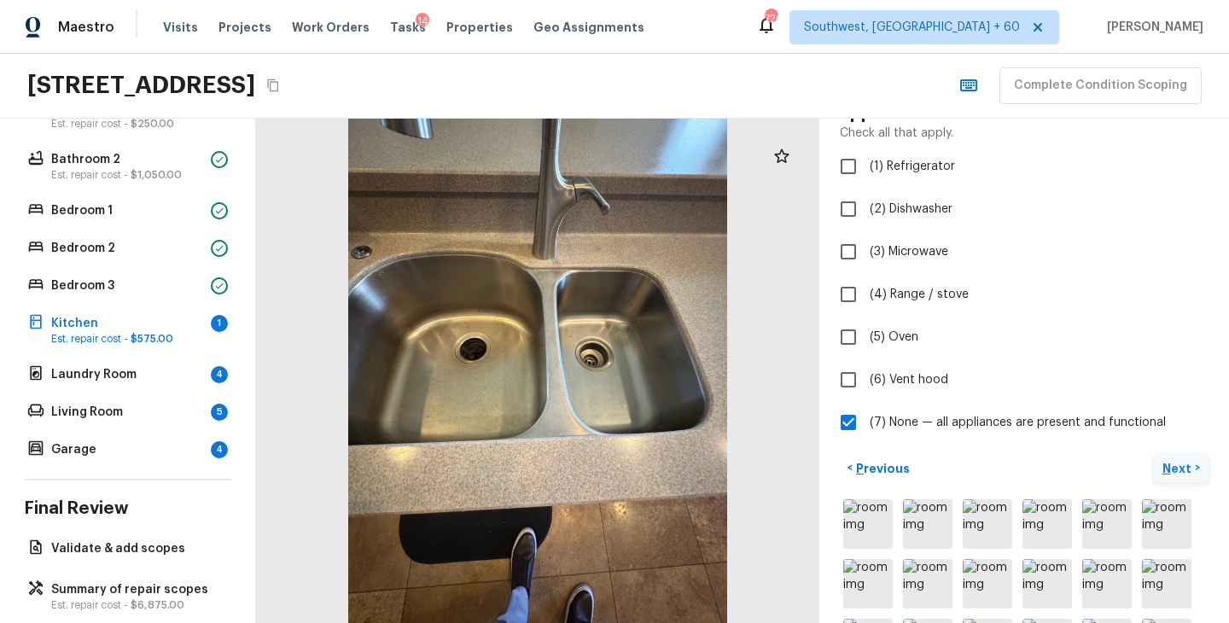
click at [1165, 462] on p "Next" at bounding box center [1178, 468] width 32 height 17
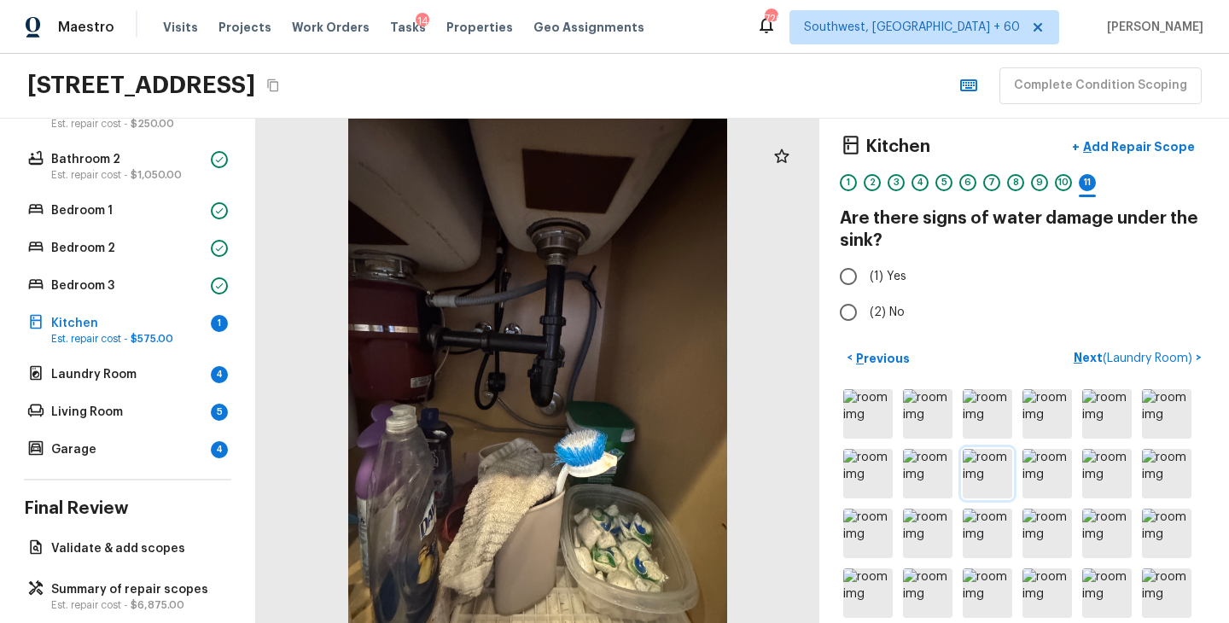
scroll to position [0, 0]
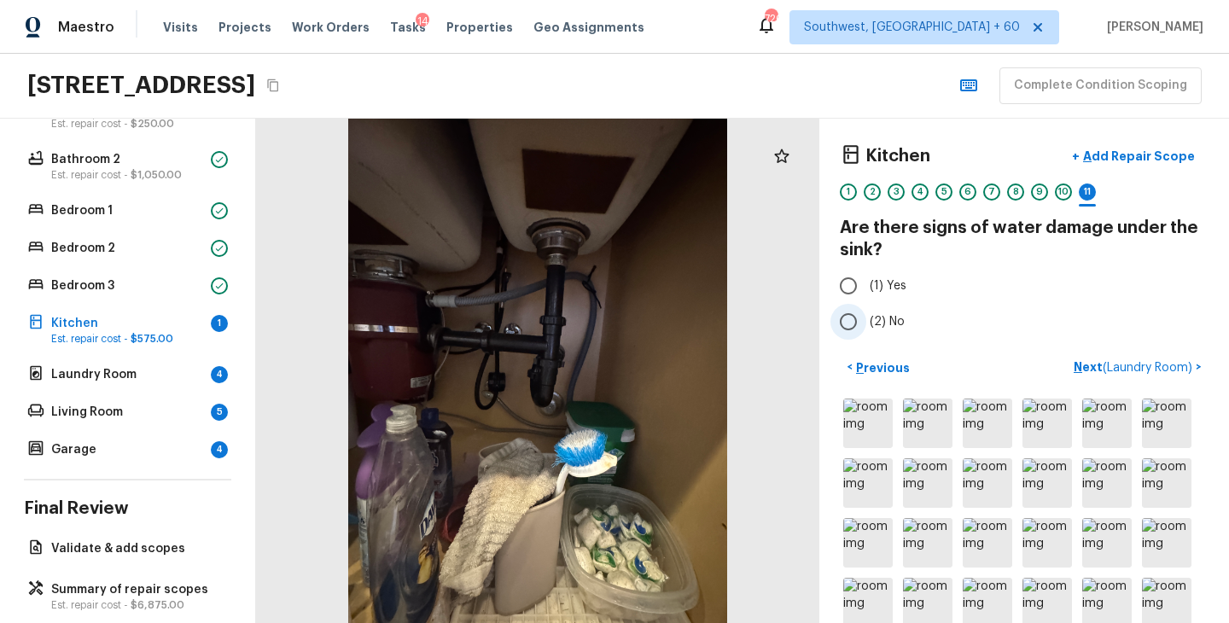
click at [859, 319] on input "(2) No" at bounding box center [848, 322] width 36 height 36
radio input "true"
click at [1083, 369] on p "Next ( Laundry Room )" at bounding box center [1135, 367] width 122 height 18
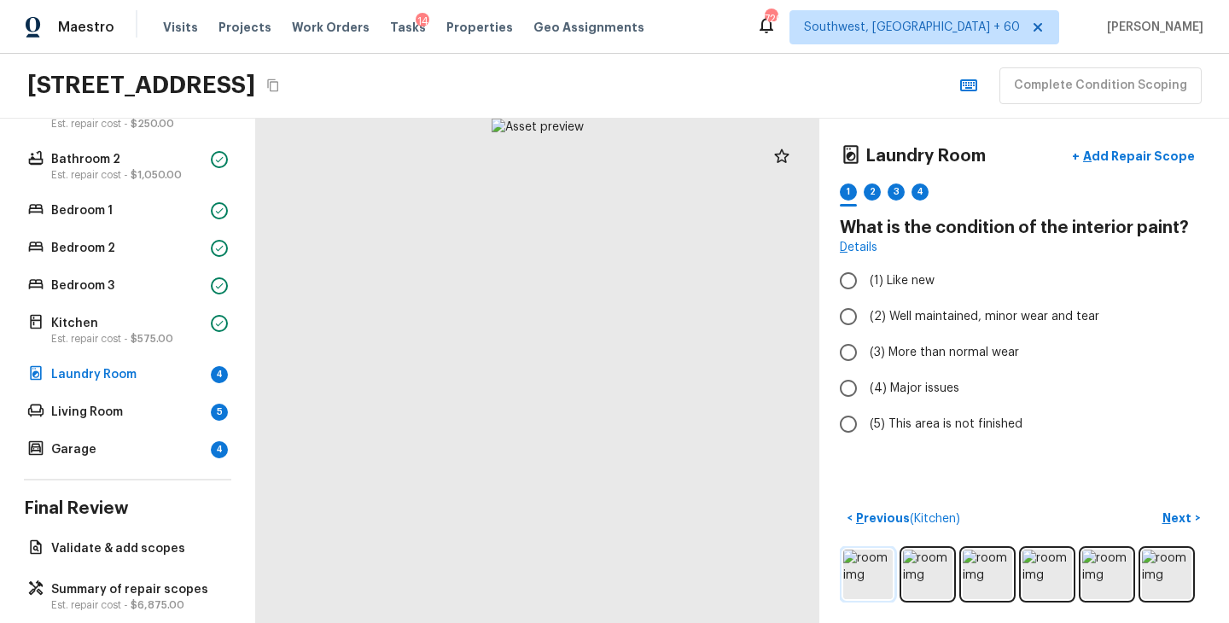
click at [874, 564] on img at bounding box center [867, 574] width 49 height 49
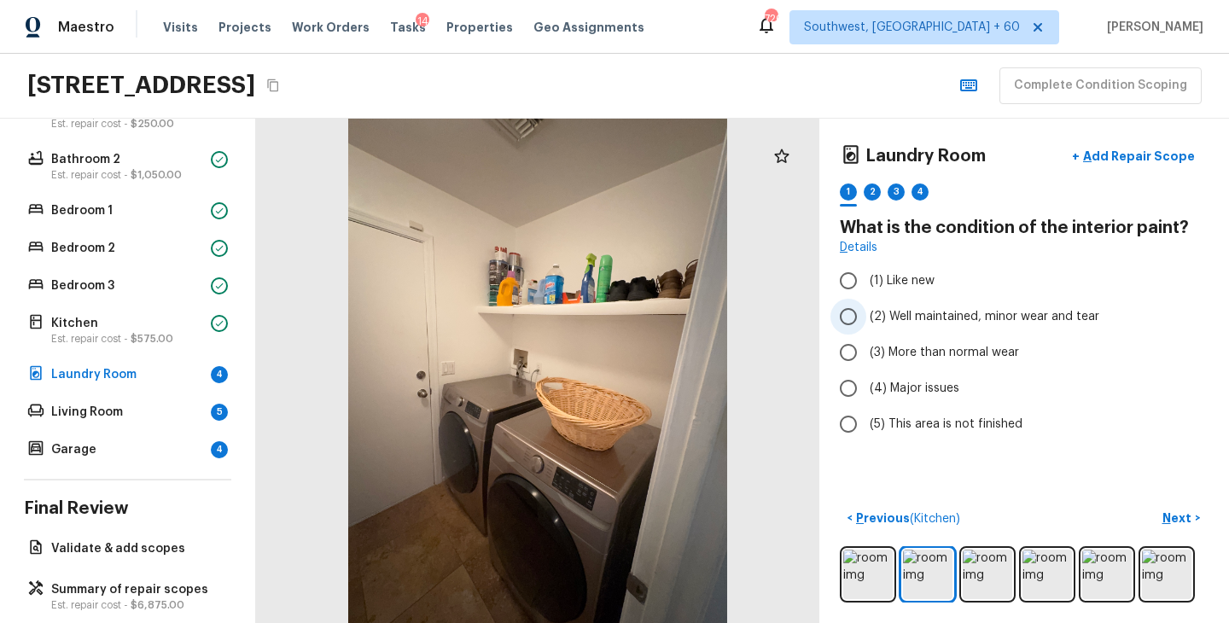
click at [918, 322] on span "(2) Well maintained, minor wear and tear" at bounding box center [985, 316] width 230 height 17
click at [866, 322] on input "(2) Well maintained, minor wear and tear" at bounding box center [848, 317] width 36 height 36
radio input "true"
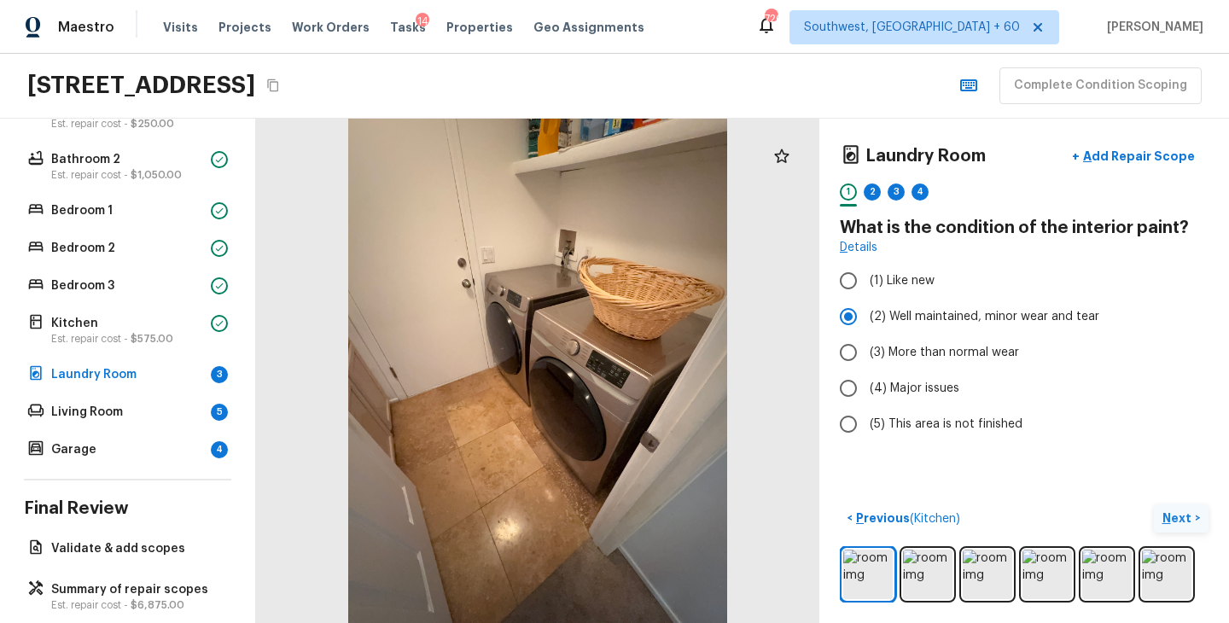
click at [1179, 518] on p "Next" at bounding box center [1178, 517] width 32 height 17
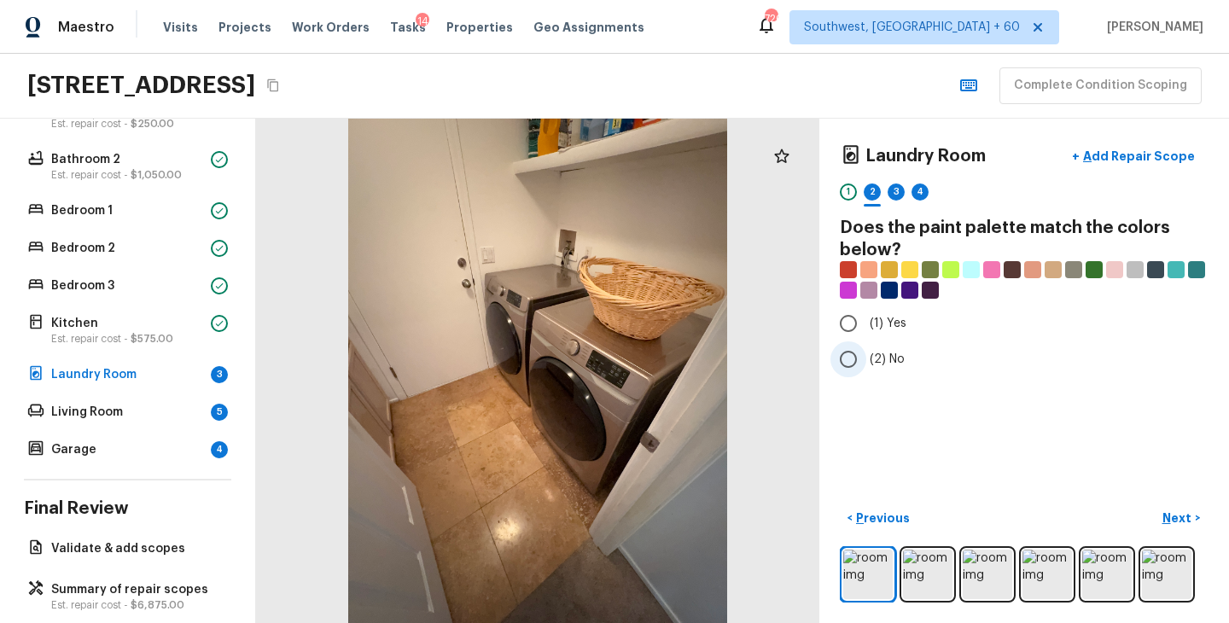
click at [886, 371] on label "(2) No" at bounding box center [1012, 359] width 364 height 36
click at [866, 371] on input "(2) No" at bounding box center [848, 359] width 36 height 36
radio input "true"
click at [1173, 522] on p "Next" at bounding box center [1178, 517] width 32 height 17
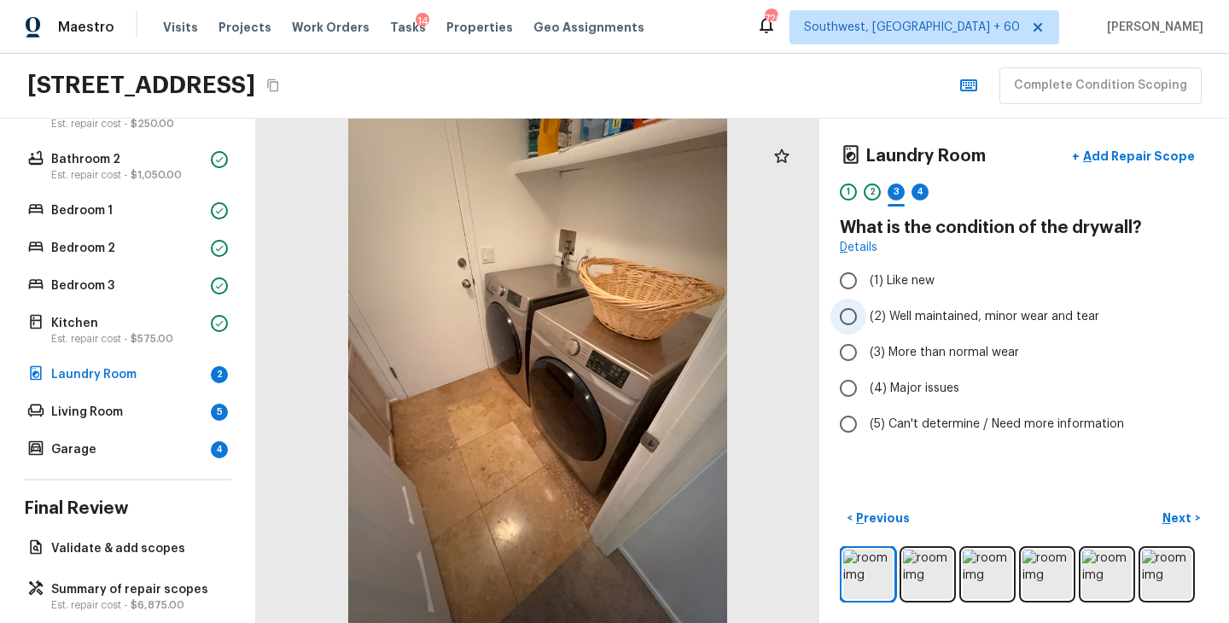
click at [952, 323] on span "(2) Well maintained, minor wear and tear" at bounding box center [985, 316] width 230 height 17
click at [866, 323] on input "(2) Well maintained, minor wear and tear" at bounding box center [848, 317] width 36 height 36
radio input "true"
click at [1173, 515] on p "Next" at bounding box center [1178, 517] width 32 height 17
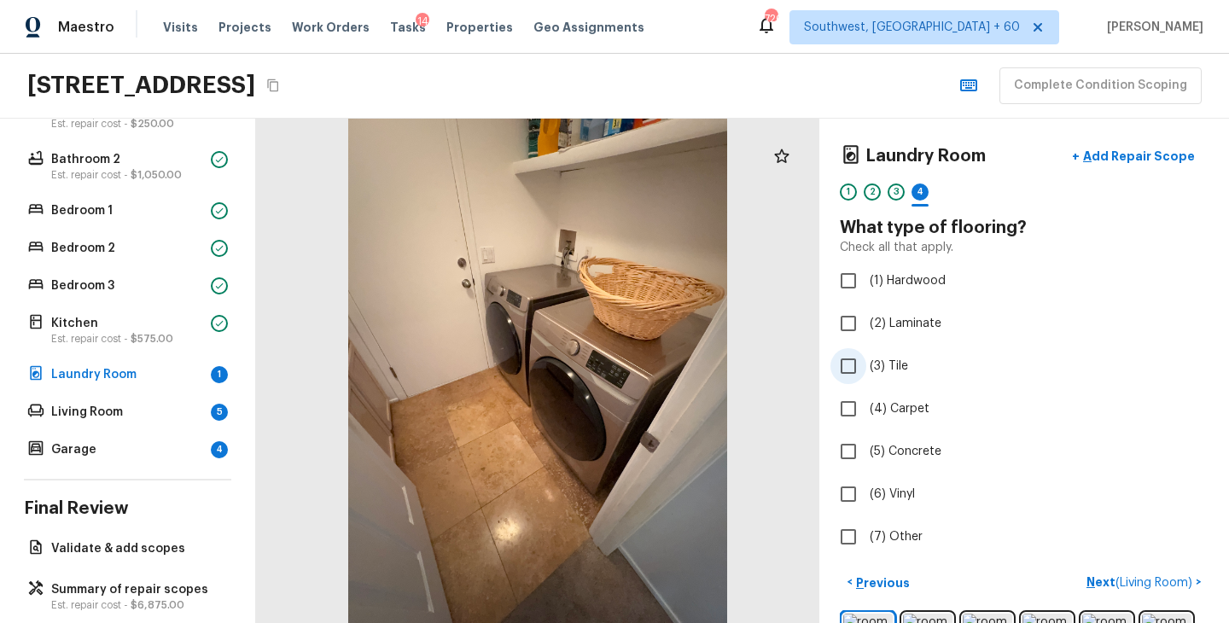
click at [895, 363] on span "(3) Tile" at bounding box center [889, 366] width 38 height 17
click at [866, 363] on input "(3) Tile" at bounding box center [848, 366] width 36 height 36
checkbox input "true"
click at [1102, 583] on div "< Previous Next >" at bounding box center [1024, 582] width 369 height 28
click at [1161, 583] on button "Next >" at bounding box center [1181, 582] width 55 height 28
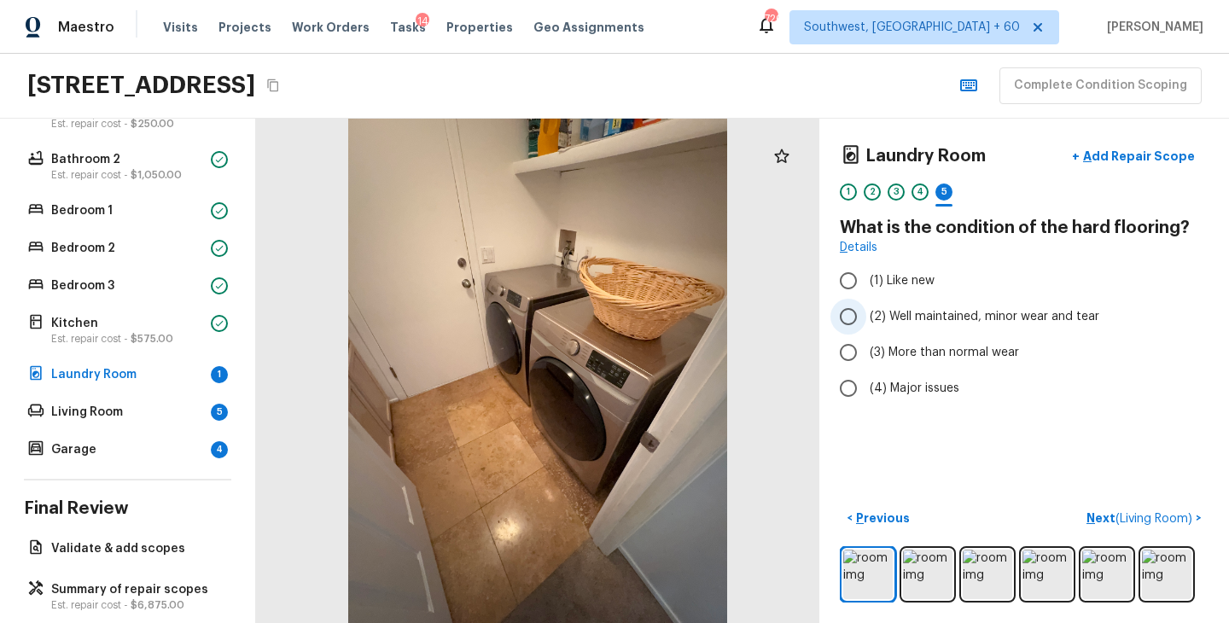
click at [975, 323] on span "(2) Well maintained, minor wear and tear" at bounding box center [985, 316] width 230 height 17
click at [866, 323] on input "(2) Well maintained, minor wear and tear" at bounding box center [848, 317] width 36 height 36
radio input "true"
click at [1102, 526] on p "Next ( Living Room )" at bounding box center [1140, 518] width 109 height 18
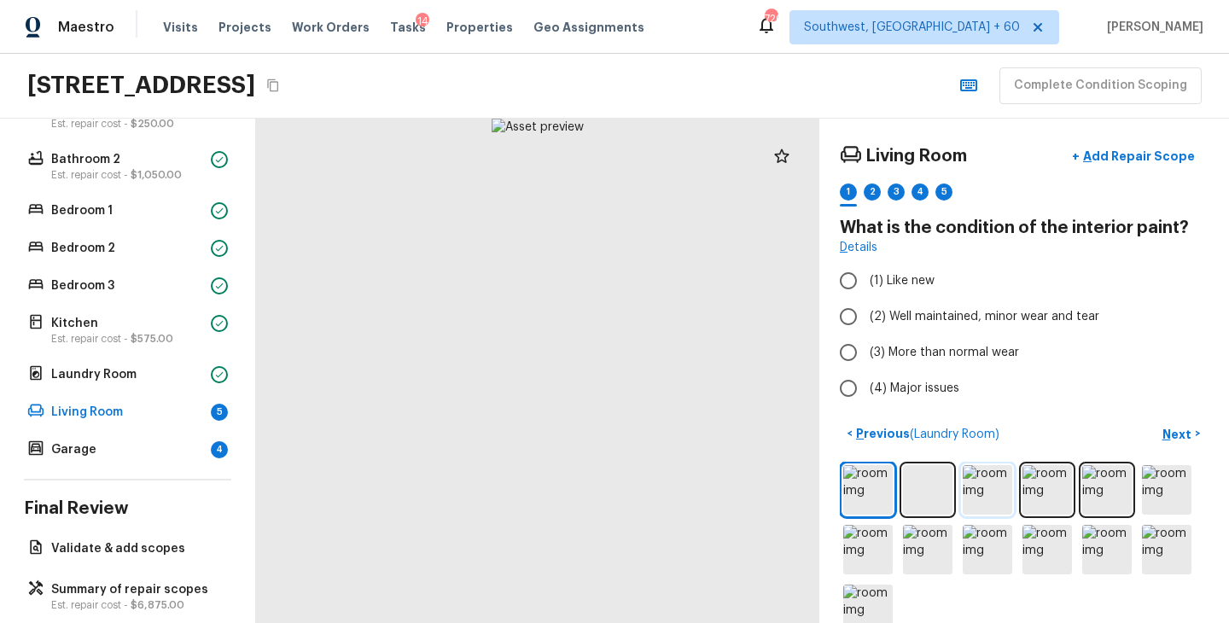
scroll to position [35, 0]
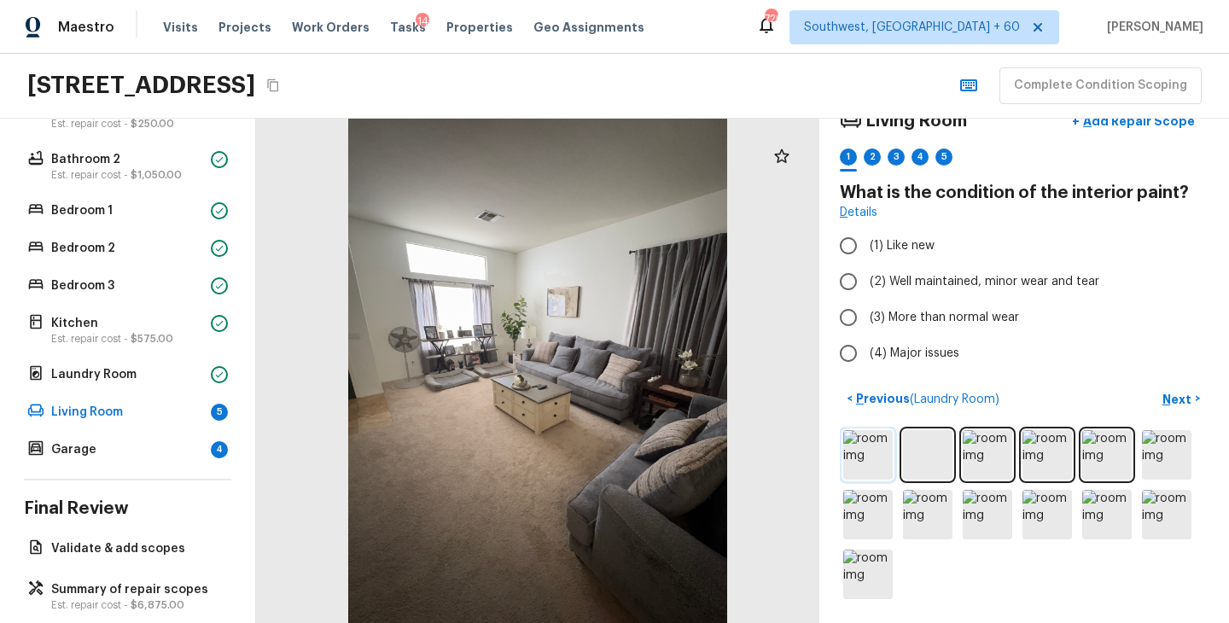
click at [876, 463] on img at bounding box center [867, 454] width 49 height 49
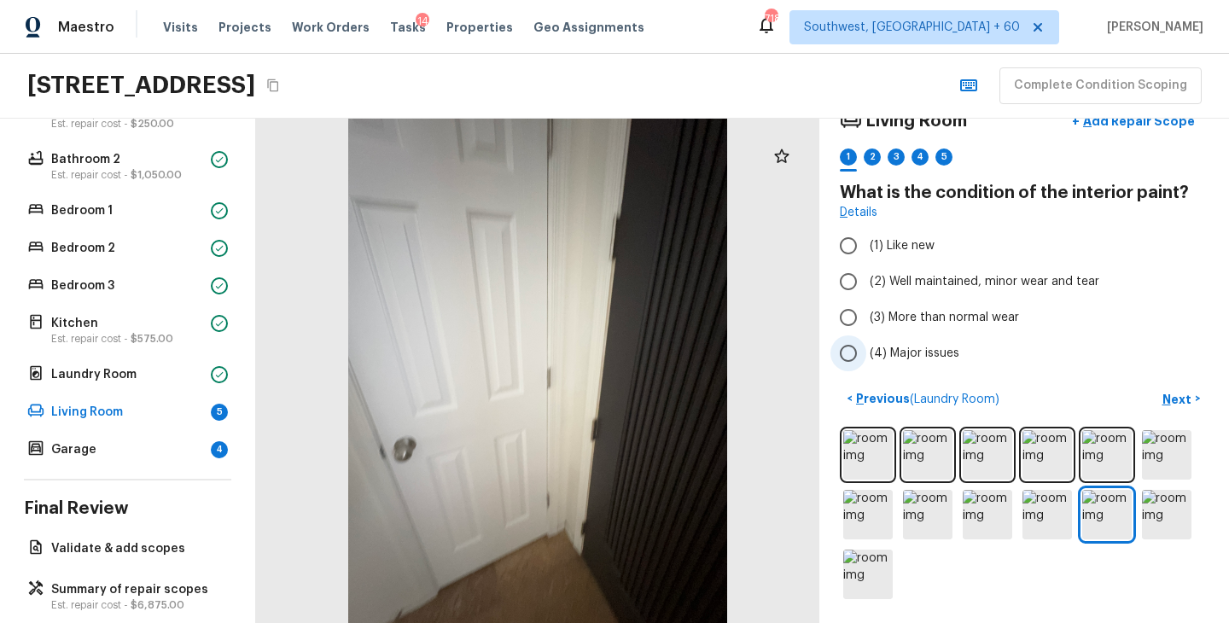
scroll to position [0, 0]
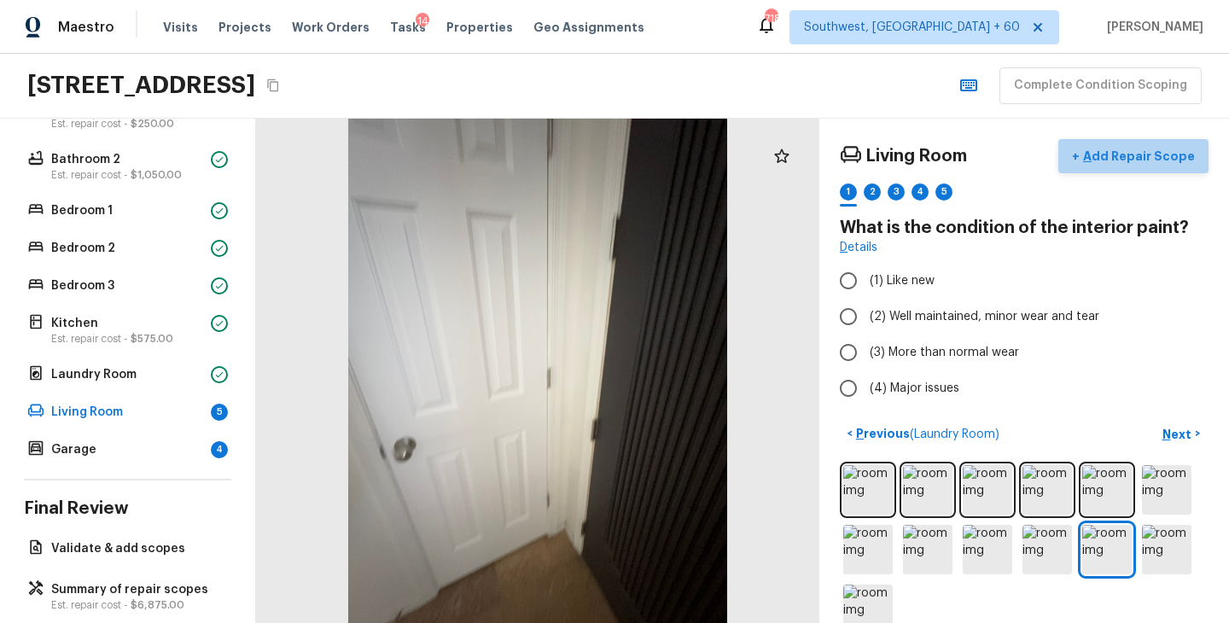
click at [1156, 160] on p "Add Repair Scope" at bounding box center [1137, 156] width 115 height 17
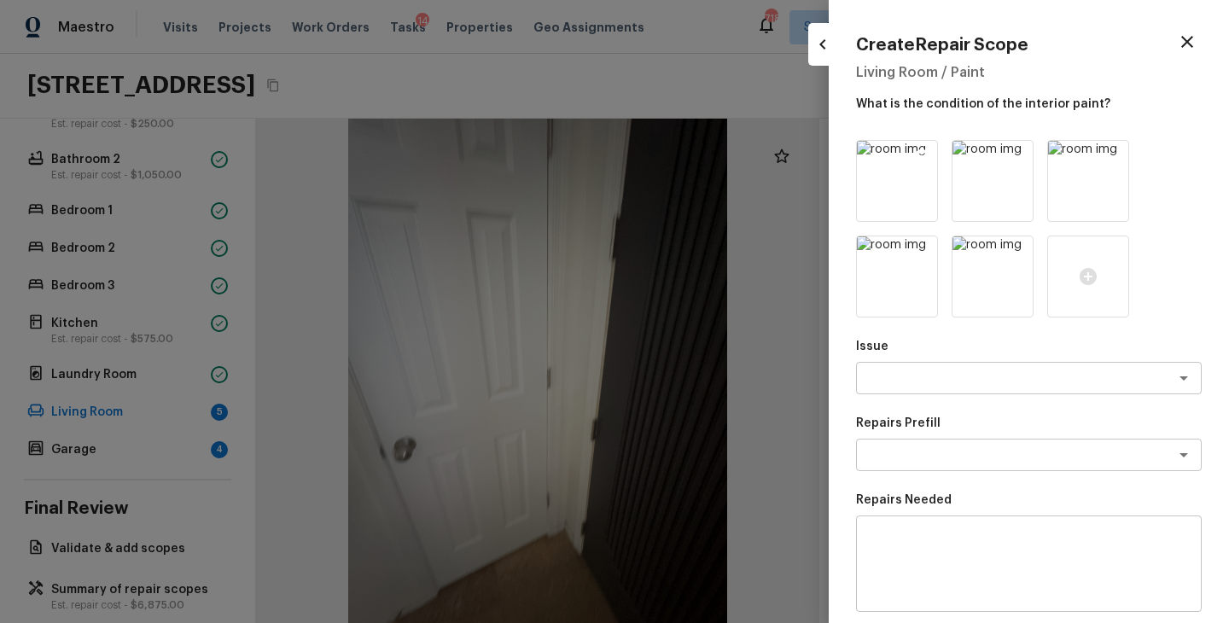
click at [921, 158] on icon at bounding box center [922, 156] width 15 height 15
click at [1010, 158] on icon at bounding box center [1017, 156] width 15 height 15
click at [921, 158] on icon at bounding box center [922, 156] width 15 height 15
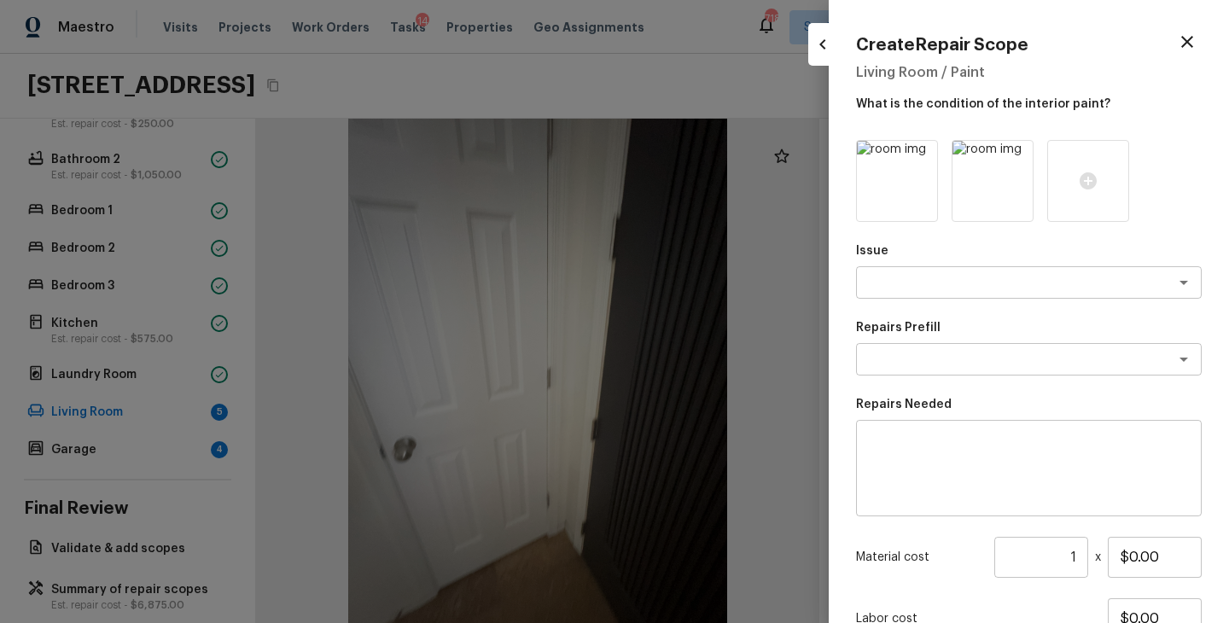
click at [921, 158] on icon at bounding box center [922, 156] width 15 height 15
click at [904, 173] on icon at bounding box center [897, 181] width 20 height 20
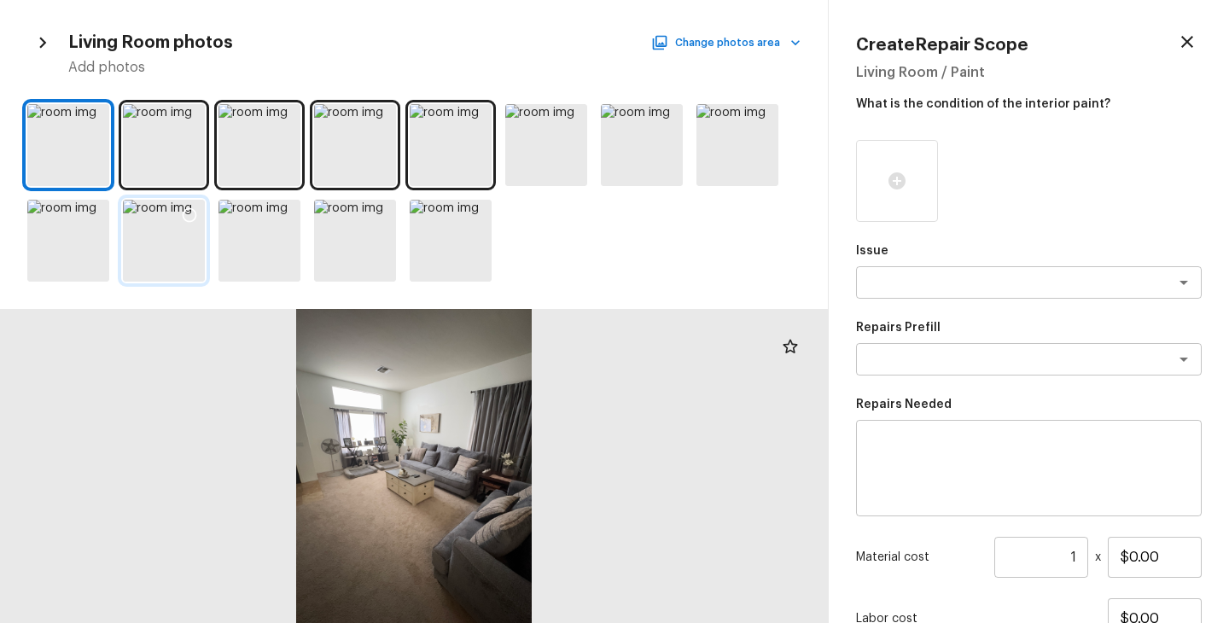
click at [155, 243] on div at bounding box center [164, 241] width 82 height 82
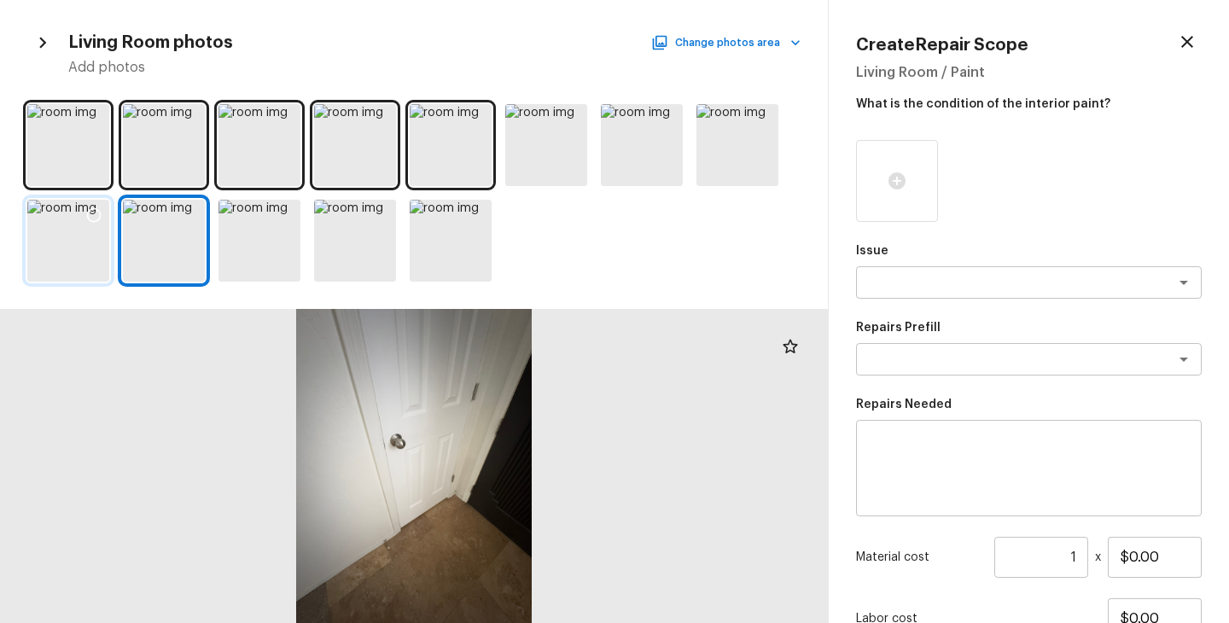
click at [51, 258] on div at bounding box center [68, 241] width 82 height 82
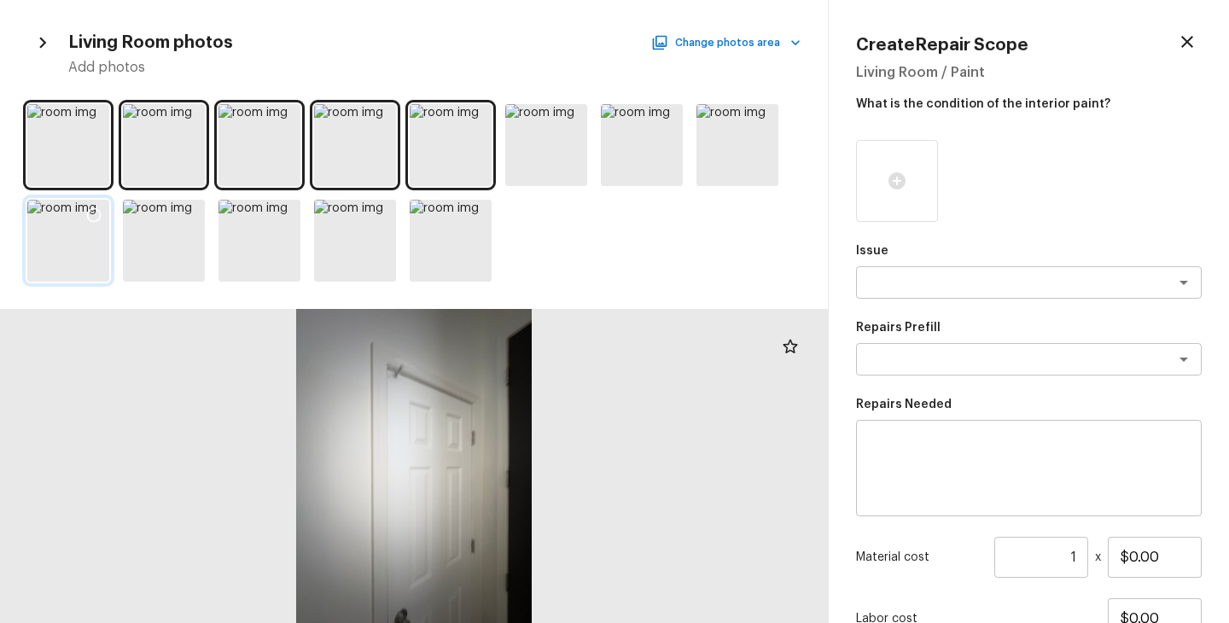
click at [94, 219] on icon at bounding box center [93, 215] width 17 height 17
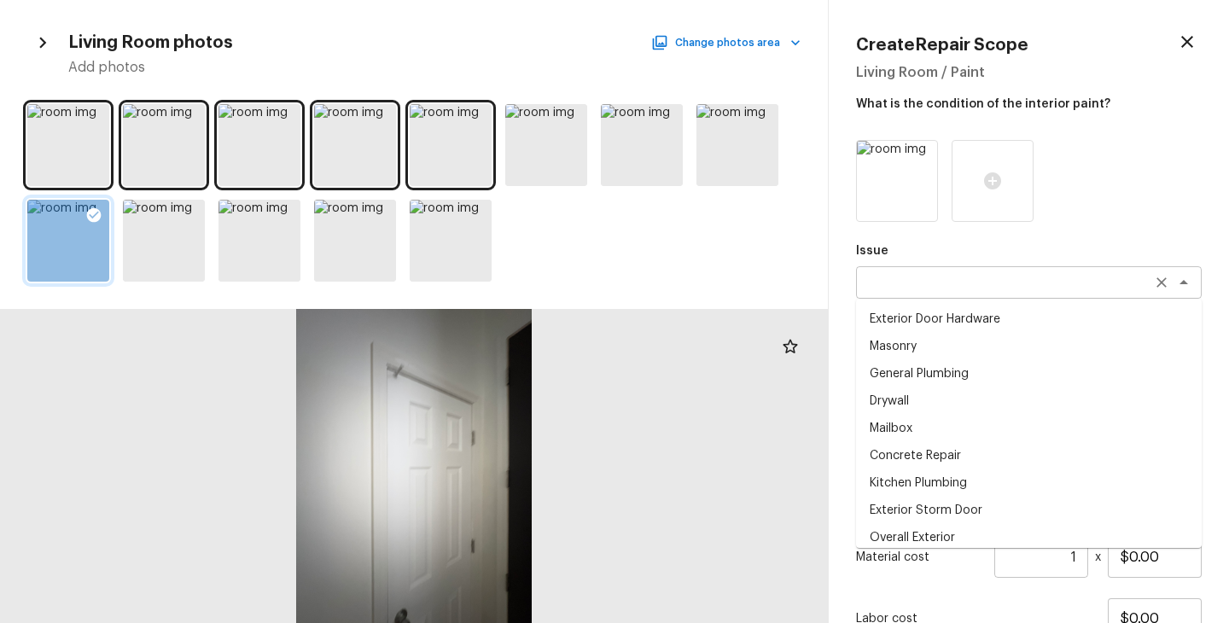
click at [994, 273] on div "x ​" at bounding box center [1029, 282] width 346 height 32
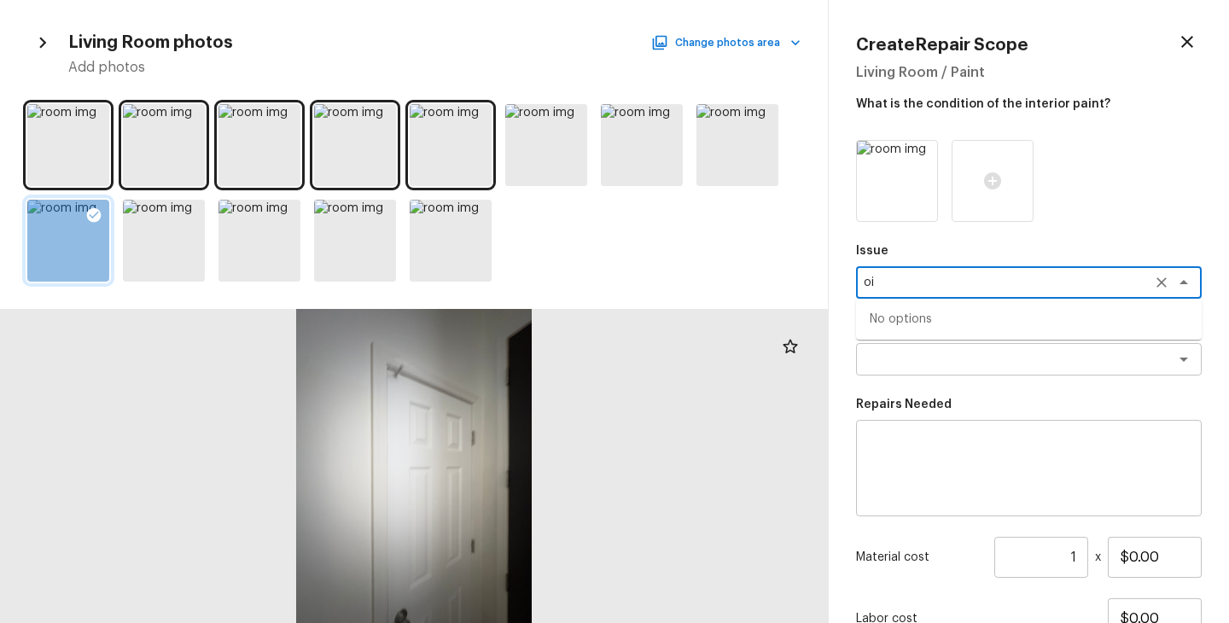
type textarea "o"
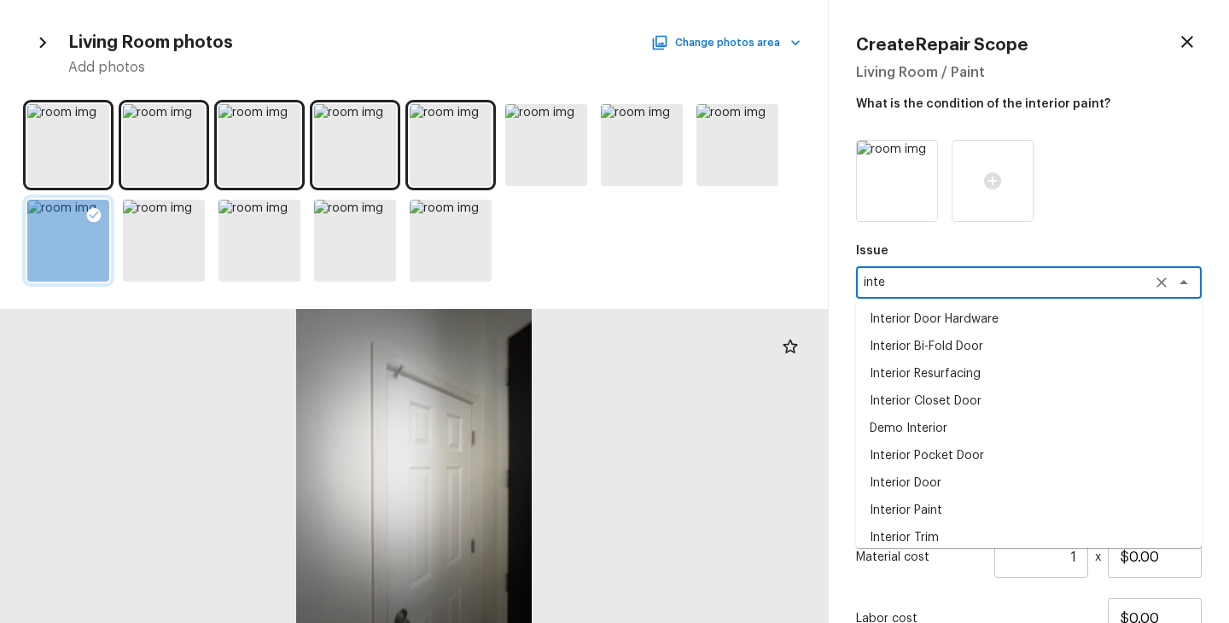
click at [940, 484] on li "Interior Door" at bounding box center [1029, 482] width 346 height 27
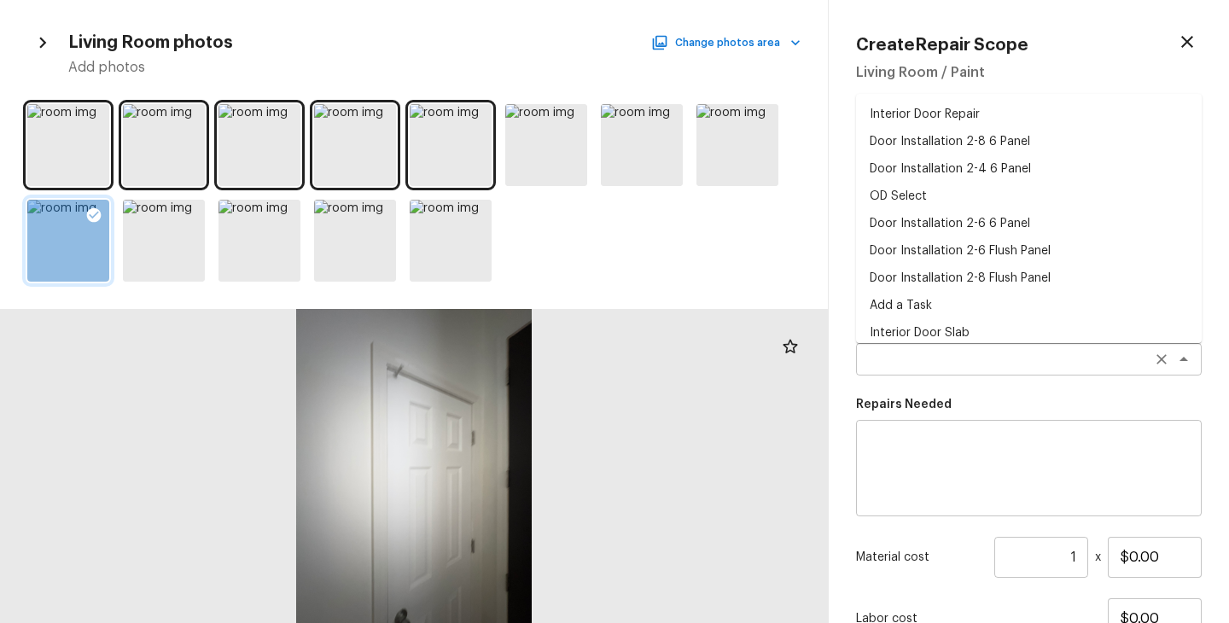
click at [935, 342] on div "Repairs Prefill x ​ Interior Door Repair Door Installation 2-8 6 Panel Door Ins…" at bounding box center [1029, 347] width 346 height 56
type textarea "Interior Door"
click at [923, 458] on textarea at bounding box center [1029, 468] width 322 height 68
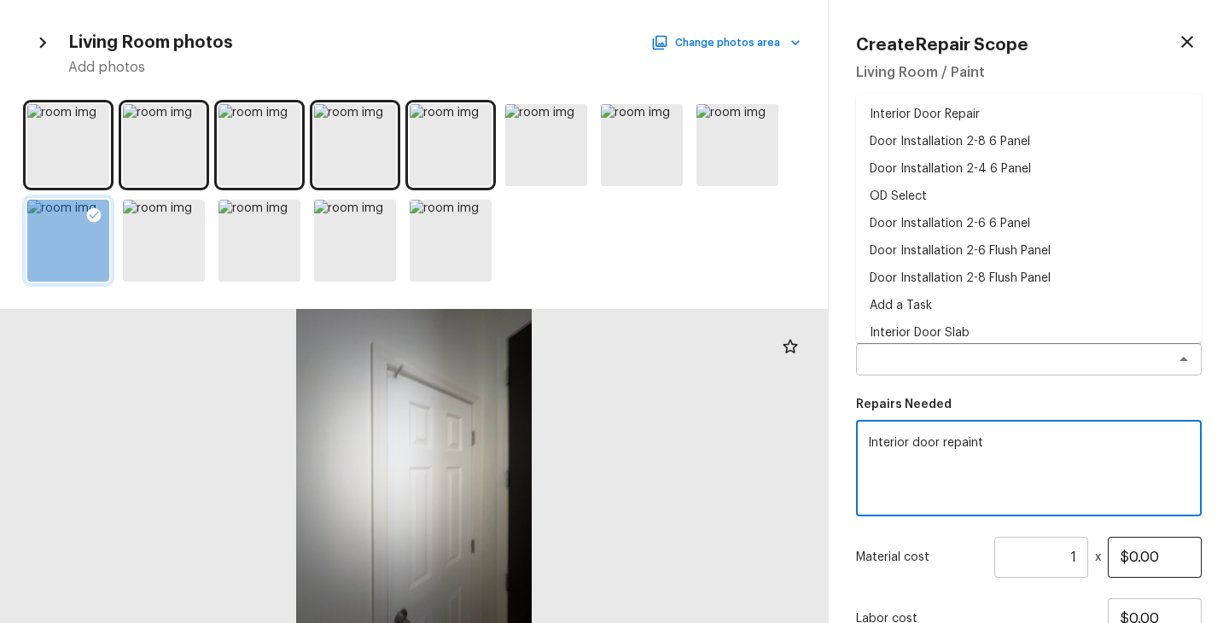
type textarea "Interior door repaint"
drag, startPoint x: 1177, startPoint y: 556, endPoint x: 1038, endPoint y: 556, distance: 139.1
click at [1038, 556] on div "Material cost 1 ​ x $0.00" at bounding box center [1029, 557] width 346 height 41
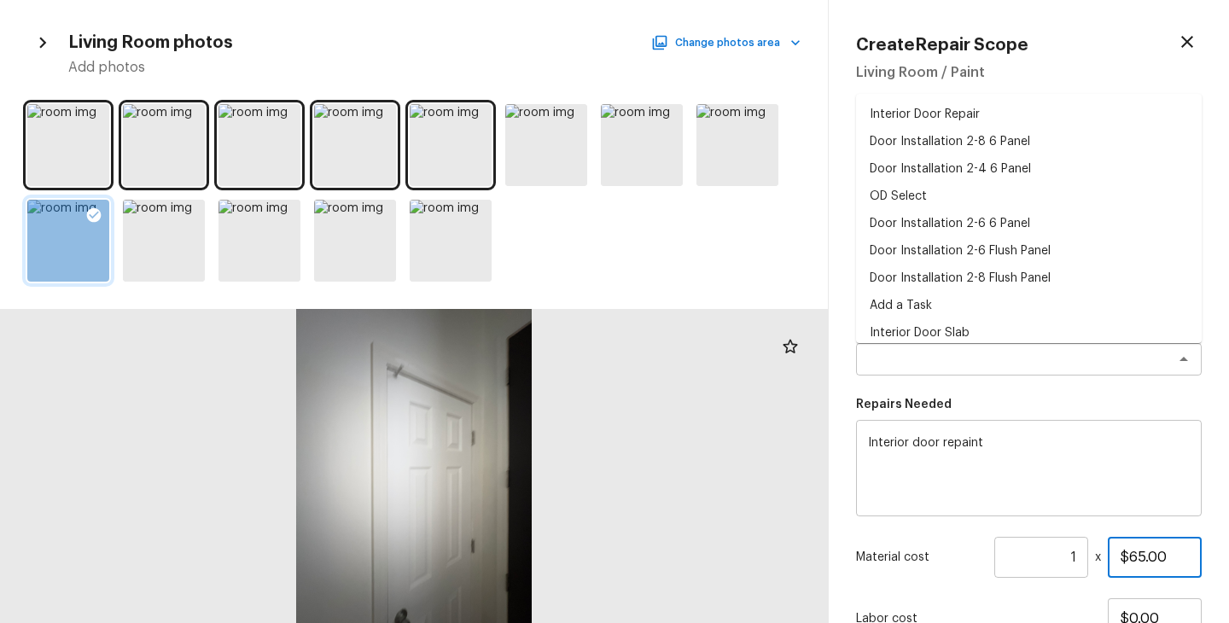
type input "$65.00"
click at [947, 570] on div "Material cost 1 ​ x $65.00" at bounding box center [1029, 557] width 346 height 41
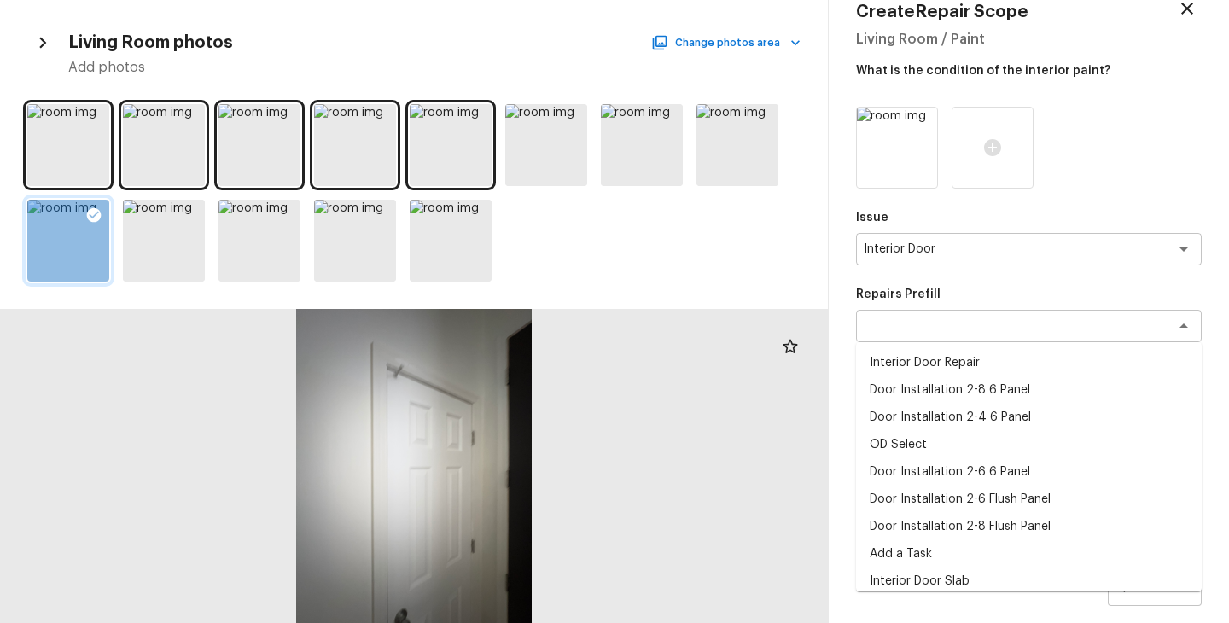
scroll to position [38, 0]
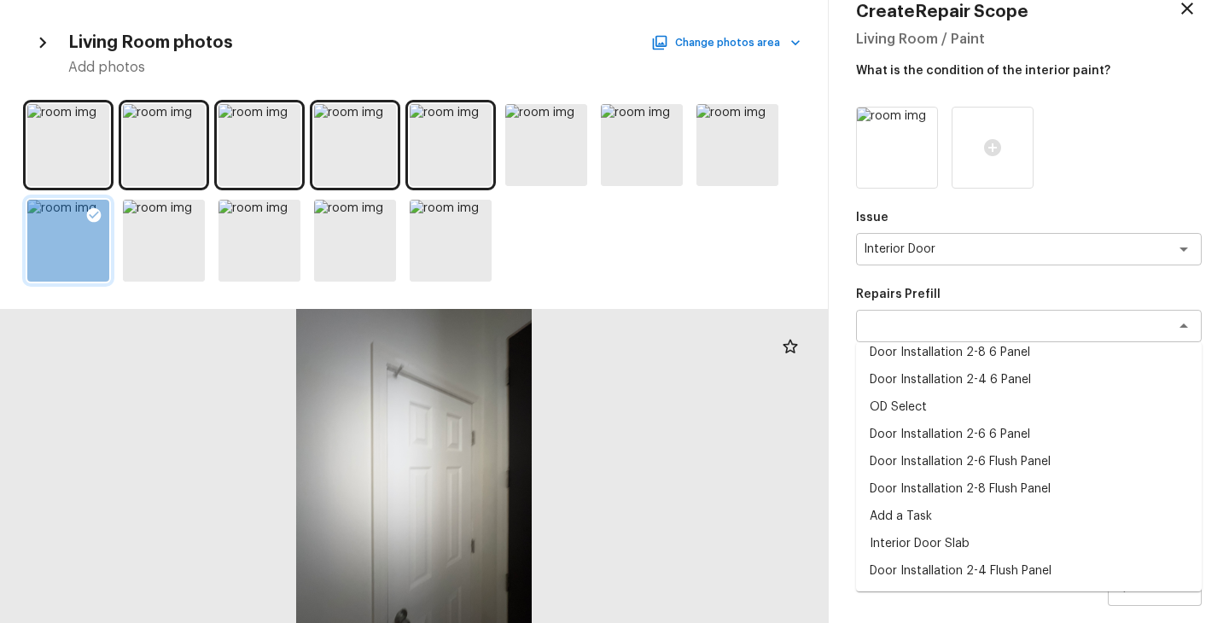
click at [1173, 166] on div at bounding box center [1029, 148] width 346 height 82
click at [1185, 187] on div at bounding box center [1029, 148] width 346 height 82
click at [1183, 177] on div at bounding box center [1029, 148] width 346 height 82
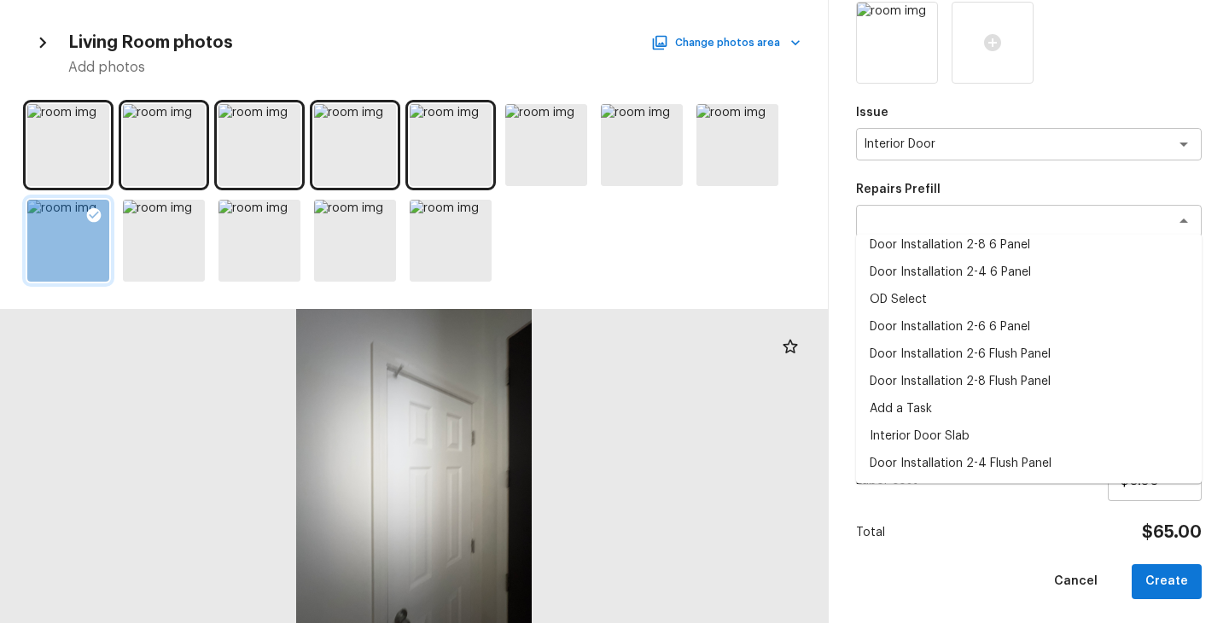
scroll to position [141, 0]
click at [1022, 577] on div "Cancel Create" at bounding box center [1029, 579] width 346 height 35
click at [1025, 573] on div "Cancel Create" at bounding box center [1029, 579] width 346 height 35
click at [1089, 199] on div "Repairs Prefill x ​ Interior Door Repair Door Installation 2-8 6 Panel Door Ins…" at bounding box center [1029, 206] width 346 height 56
click at [1102, 215] on textarea at bounding box center [1005, 218] width 282 height 17
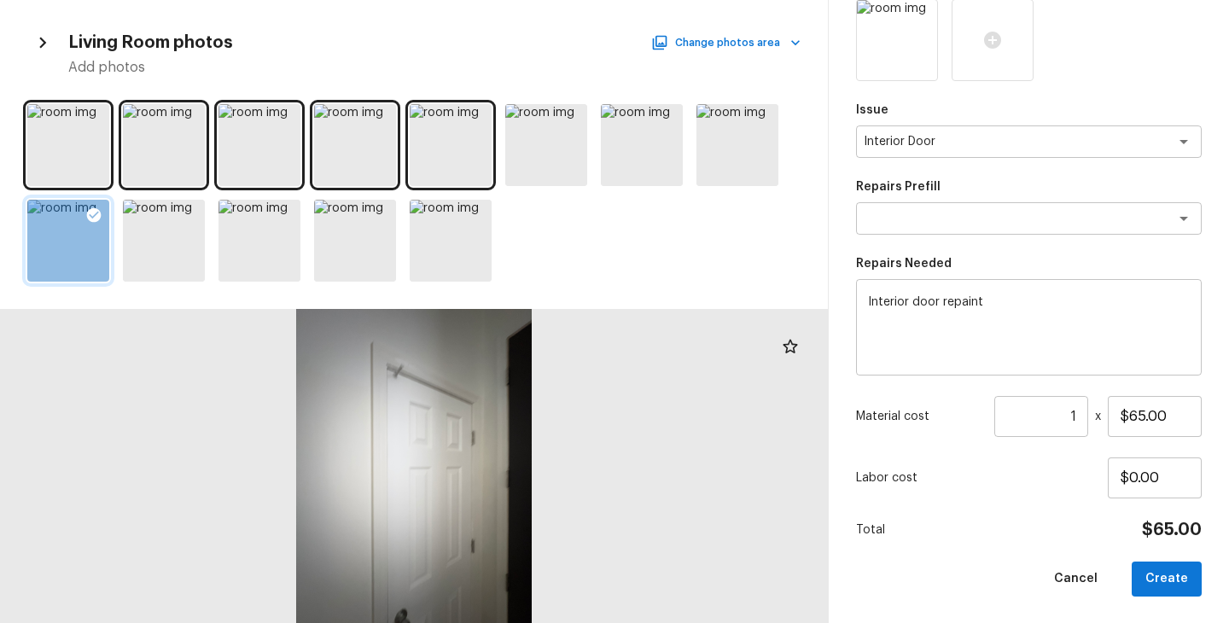
click at [979, 519] on div "Total $65.00" at bounding box center [1029, 530] width 346 height 22
click at [1176, 570] on button "Create" at bounding box center [1167, 579] width 70 height 35
type input "$0.00"
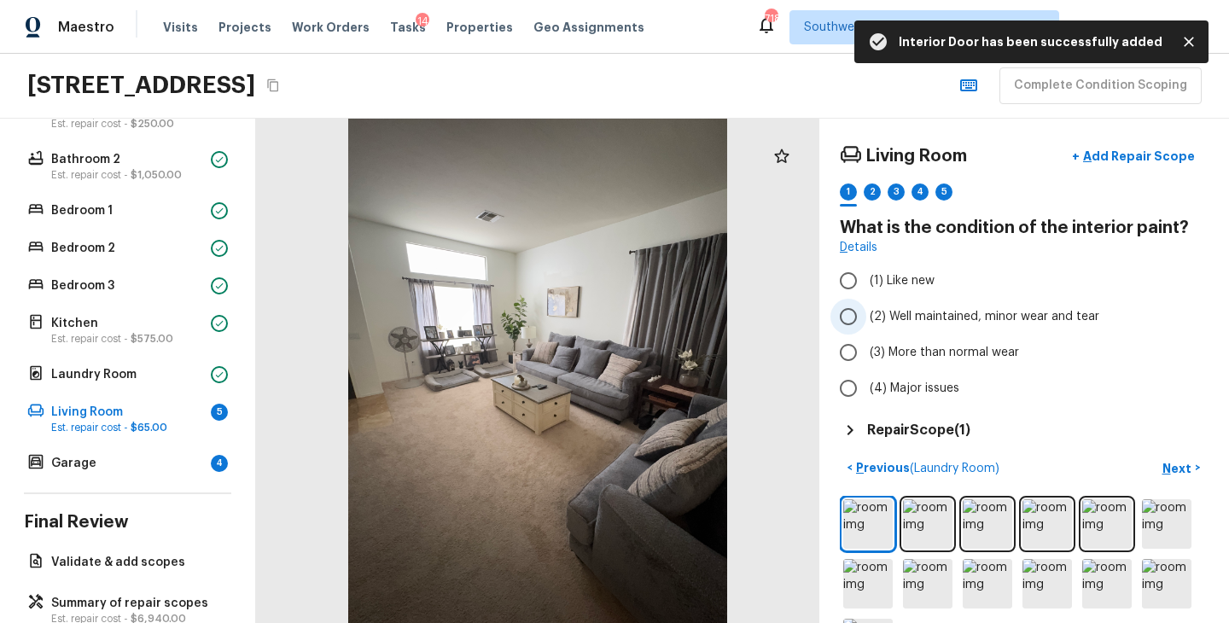
click at [1030, 316] on span "(2) Well maintained, minor wear and tear" at bounding box center [985, 316] width 230 height 17
click at [866, 316] on input "(2) Well maintained, minor wear and tear" at bounding box center [848, 317] width 36 height 36
radio input "true"
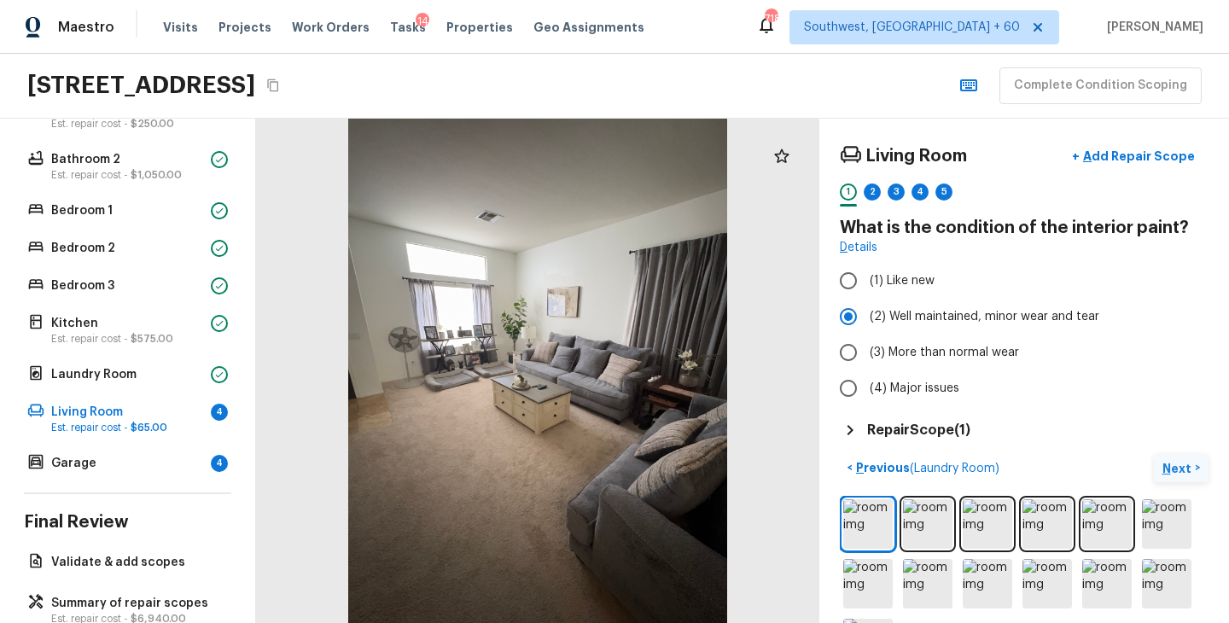
click at [1179, 469] on p "Next" at bounding box center [1178, 468] width 32 height 17
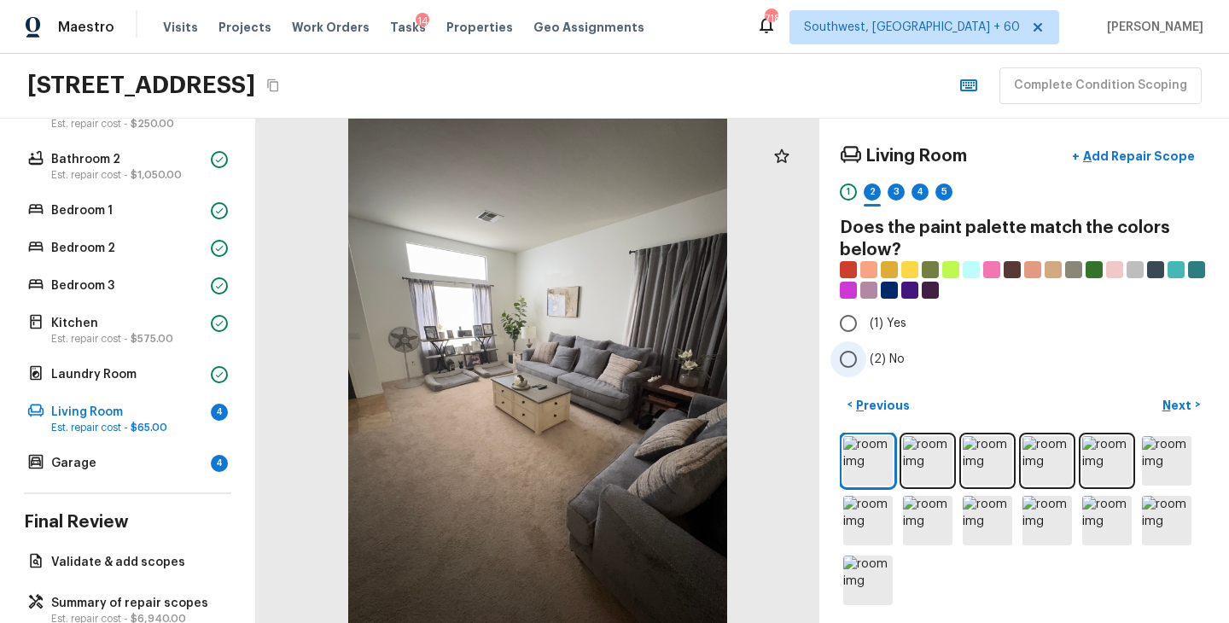
click at [880, 360] on span "(2) No" at bounding box center [887, 359] width 35 height 17
click at [866, 360] on input "(2) No" at bounding box center [848, 359] width 36 height 36
radio input "true"
click at [867, 521] on img at bounding box center [867, 520] width 49 height 49
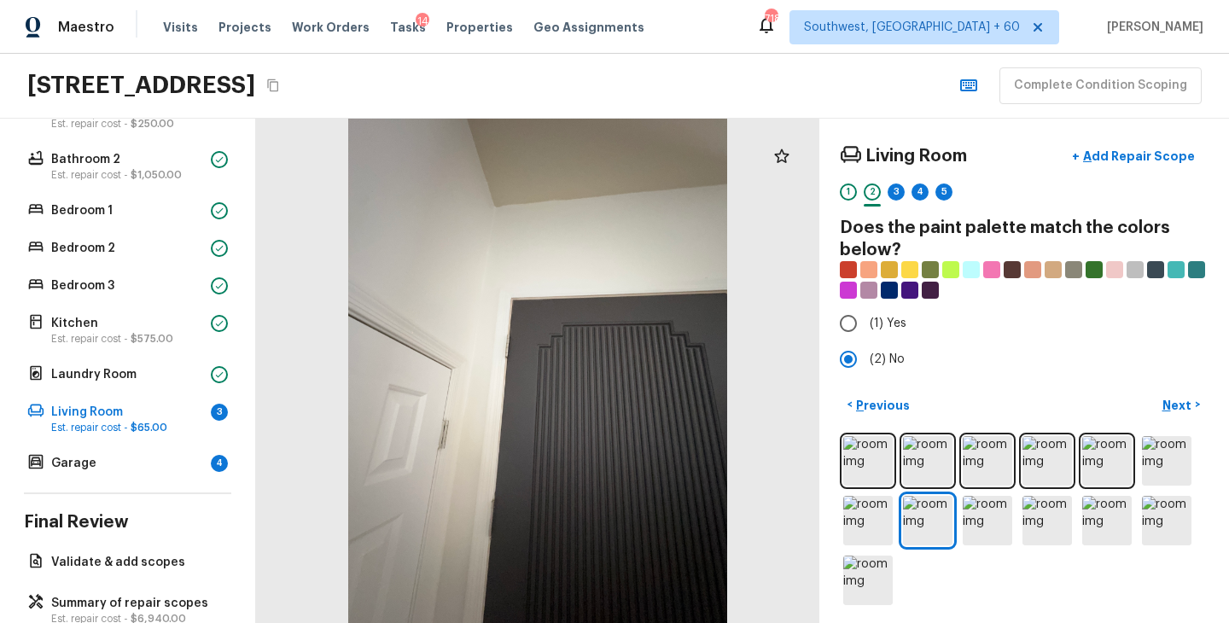
scroll to position [6, 0]
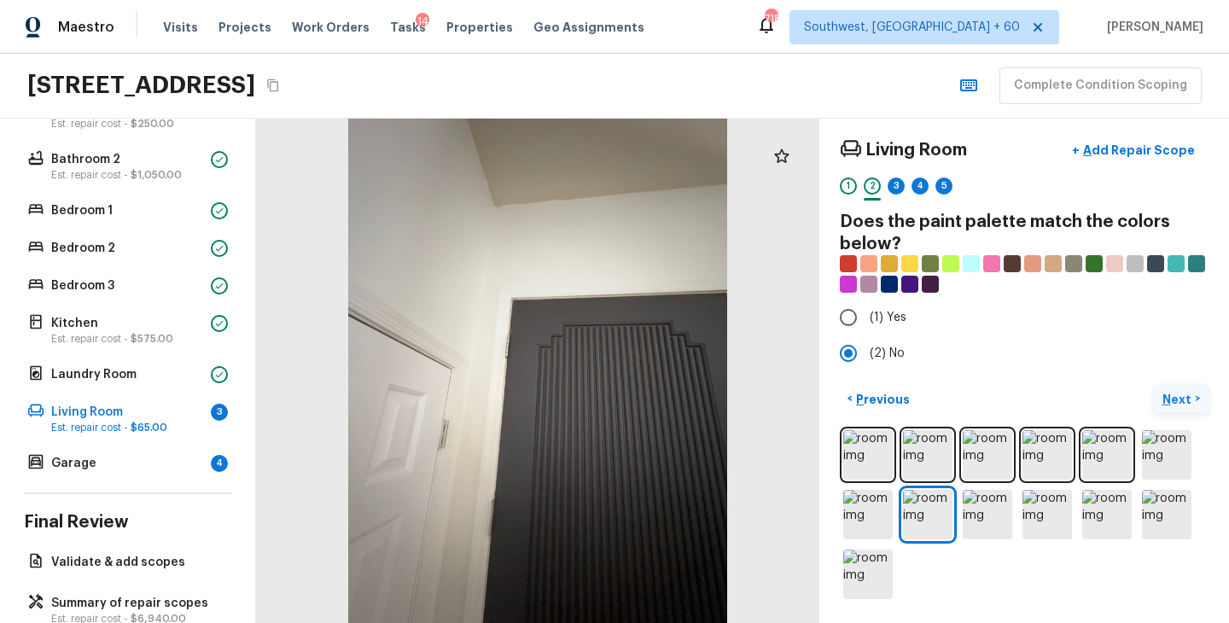
click at [1186, 393] on p "Next" at bounding box center [1178, 399] width 32 height 17
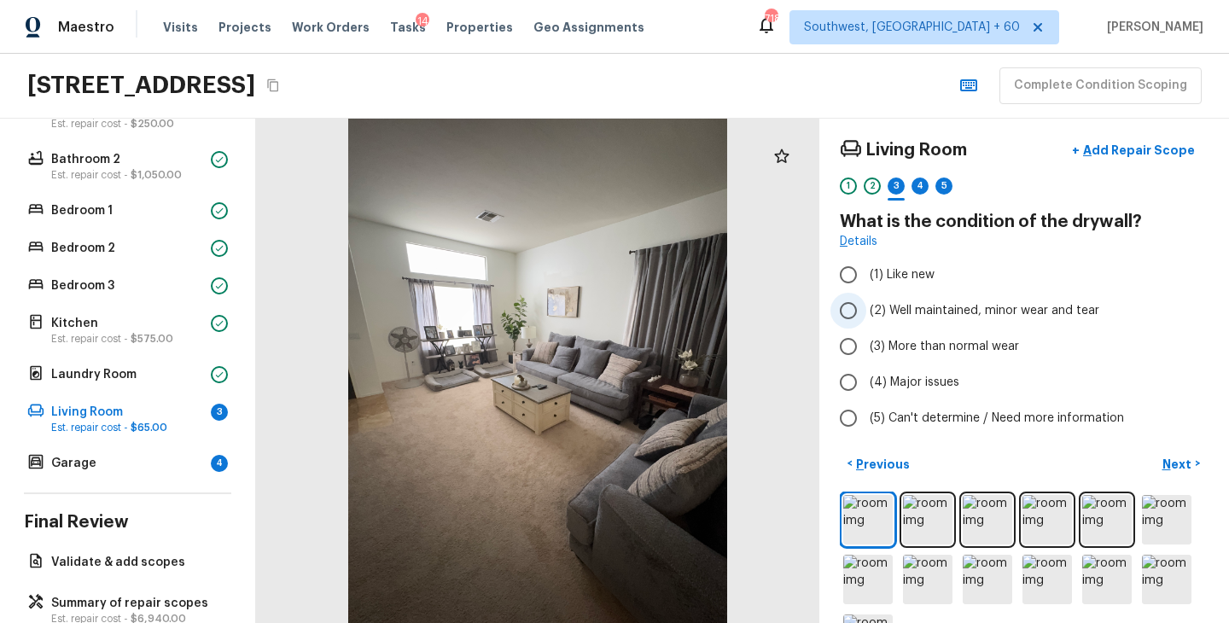
click at [987, 311] on span "(2) Well maintained, minor wear and tear" at bounding box center [985, 310] width 230 height 17
click at [866, 311] on input "(2) Well maintained, minor wear and tear" at bounding box center [848, 311] width 36 height 36
radio input "true"
click at [1186, 463] on p "Next" at bounding box center [1178, 464] width 32 height 17
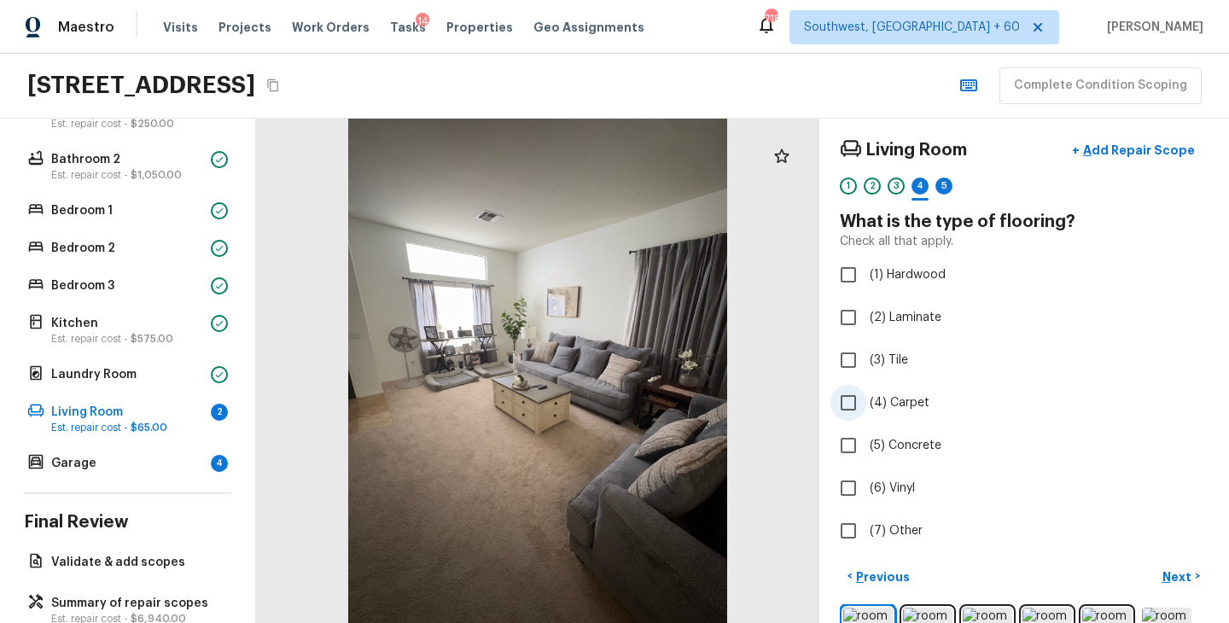
click at [902, 411] on label "(4) Carpet" at bounding box center [1012, 403] width 364 height 36
click at [866, 411] on input "(4) Carpet" at bounding box center [848, 403] width 36 height 36
checkbox input "true"
click at [1171, 577] on p "Next" at bounding box center [1178, 576] width 32 height 17
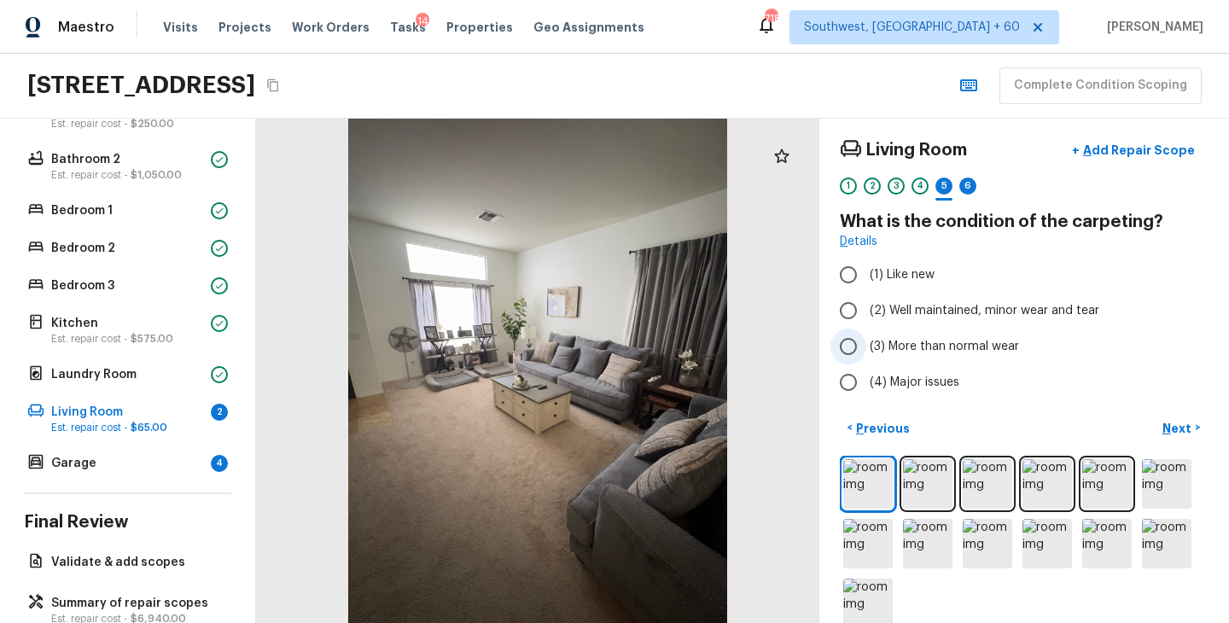
click at [966, 341] on span "(3) More than normal wear" at bounding box center [944, 346] width 149 height 17
click at [866, 341] on input "(3) More than normal wear" at bounding box center [848, 347] width 36 height 36
radio input "true"
click at [1172, 428] on p "Next" at bounding box center [1178, 428] width 32 height 17
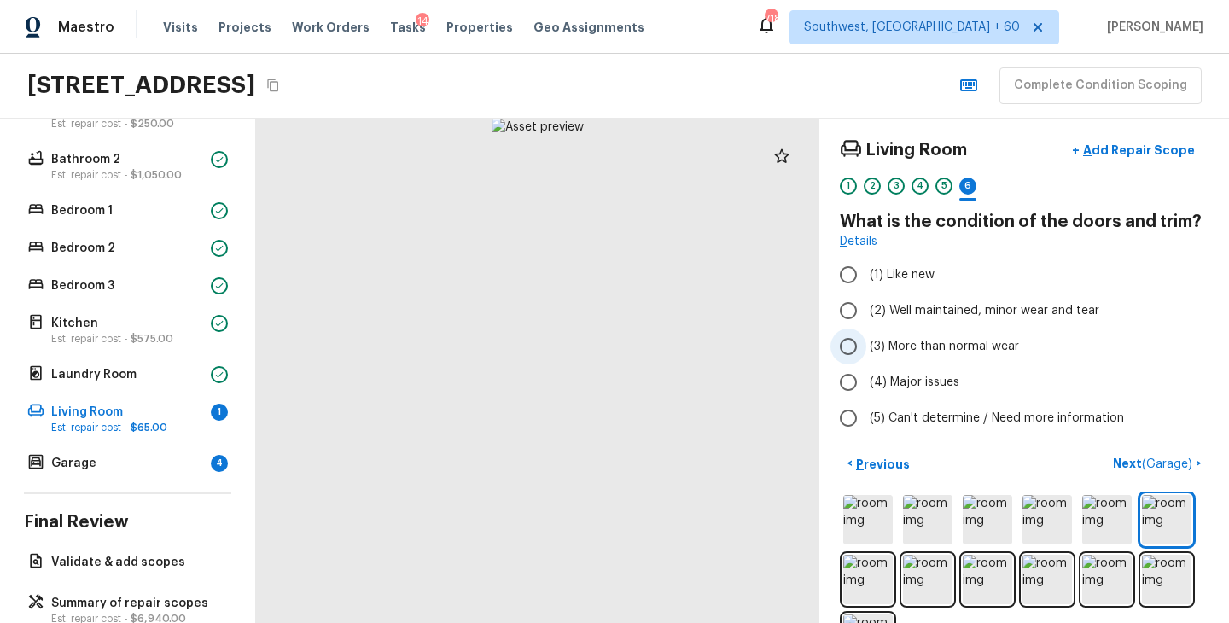
click at [902, 352] on span "(3) More than normal wear" at bounding box center [944, 346] width 149 height 17
click at [866, 352] on input "(3) More than normal wear" at bounding box center [848, 347] width 36 height 36
radio input "true"
click at [1122, 463] on p "Next ( Garage )" at bounding box center [1154, 464] width 83 height 18
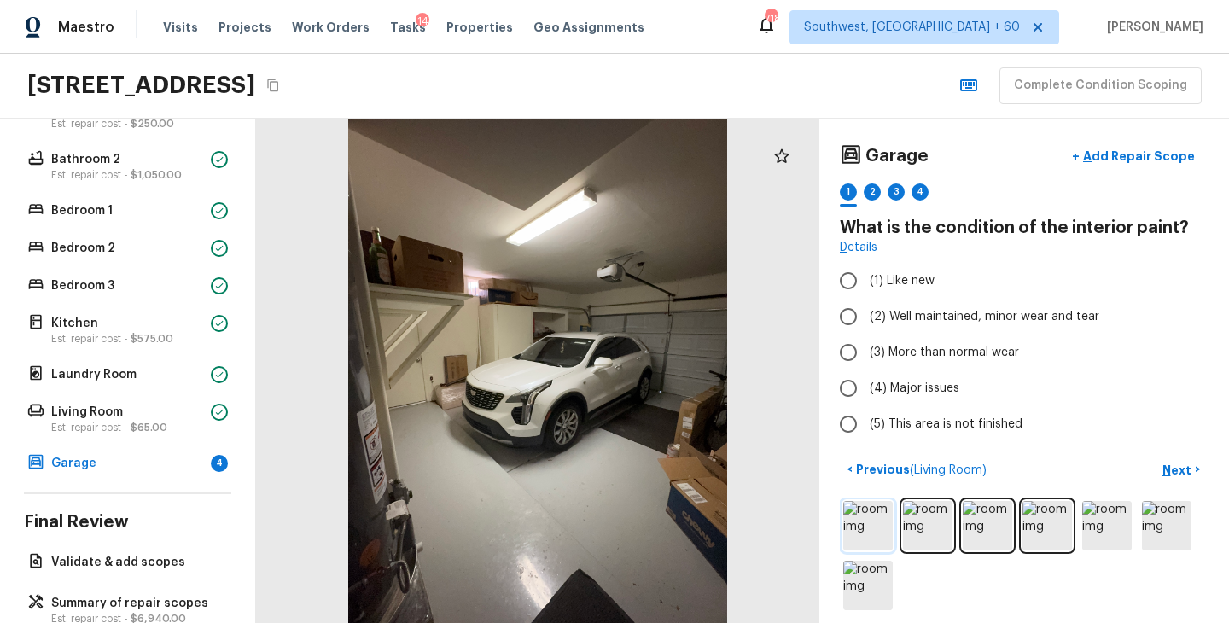
click at [877, 509] on img at bounding box center [867, 525] width 49 height 49
click at [1151, 152] on p "Add Repair Scope" at bounding box center [1137, 156] width 115 height 17
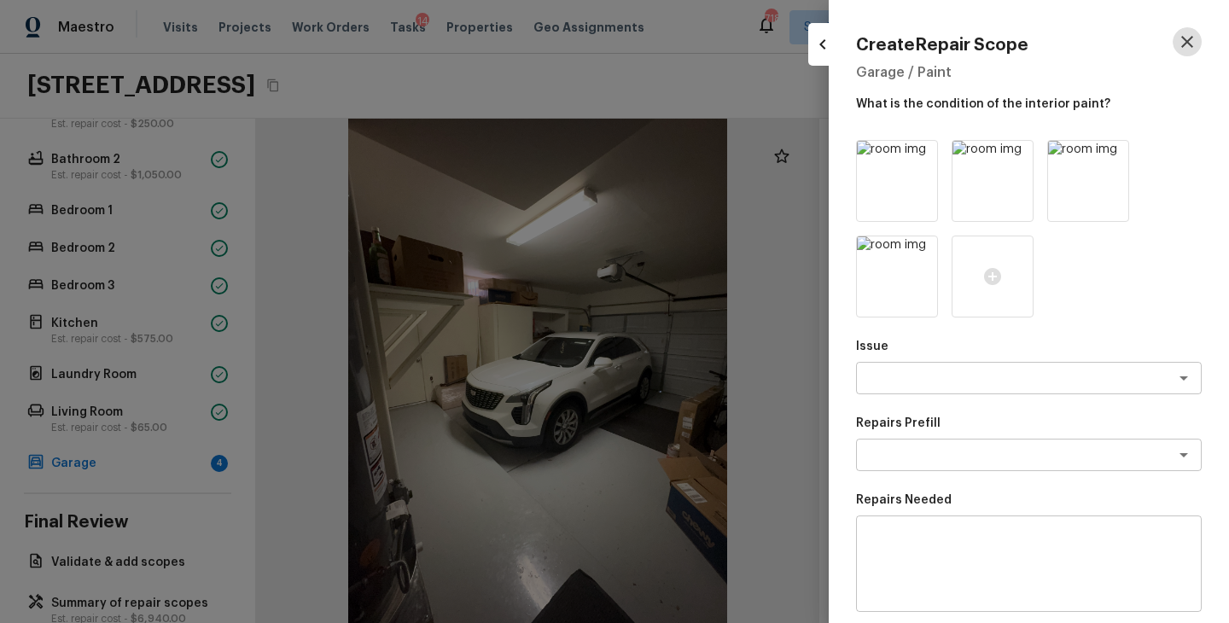
click at [1188, 38] on icon "button" at bounding box center [1187, 42] width 20 height 20
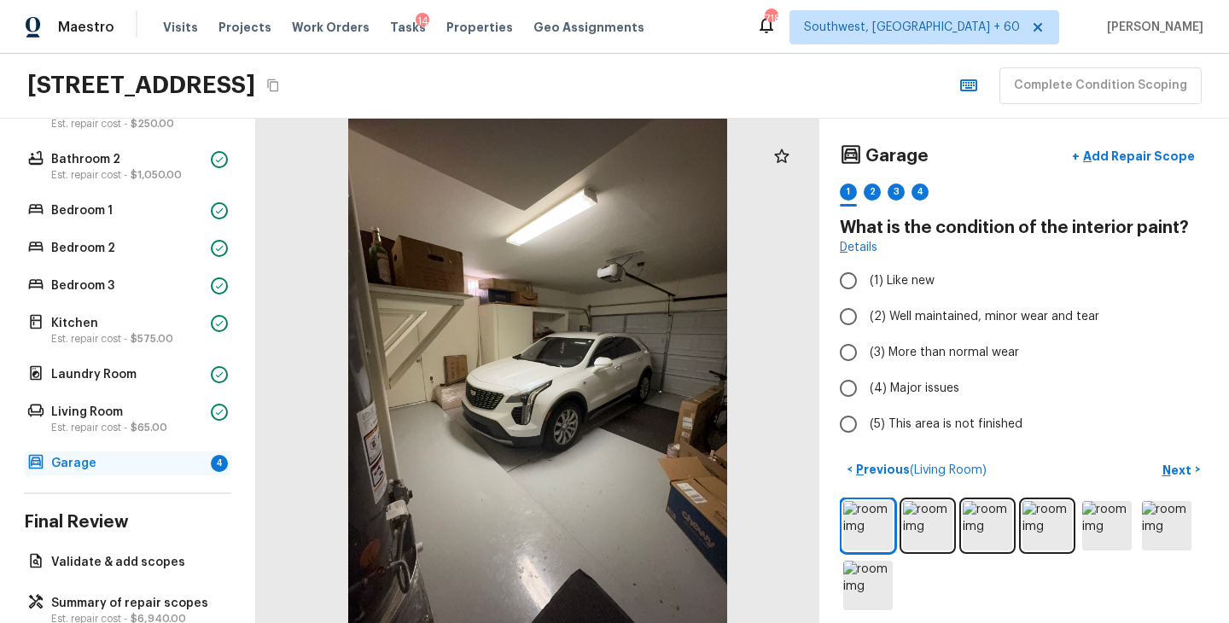
scroll to position [440, 0]
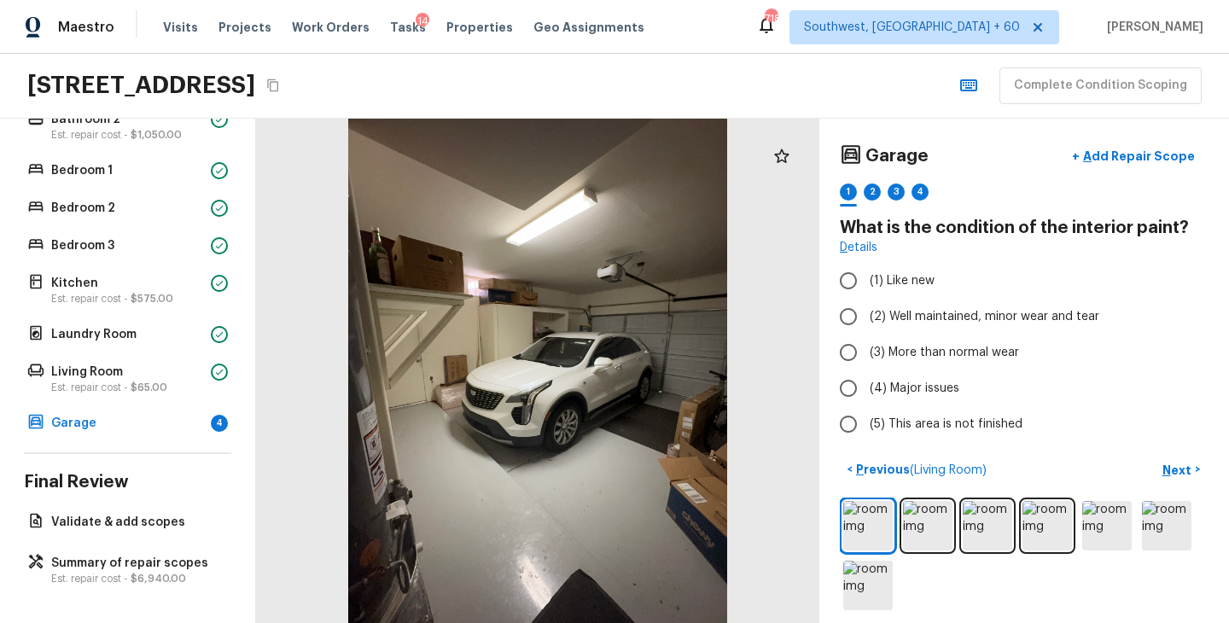
click at [113, 591] on div "Overall Layout Exterior Est. repair cost - $5,000.00 Major Systems HVAC Water H…" at bounding box center [128, 371] width 256 height 504
click at [133, 572] on p "Est. repair cost - $6,940.00" at bounding box center [136, 579] width 170 height 14
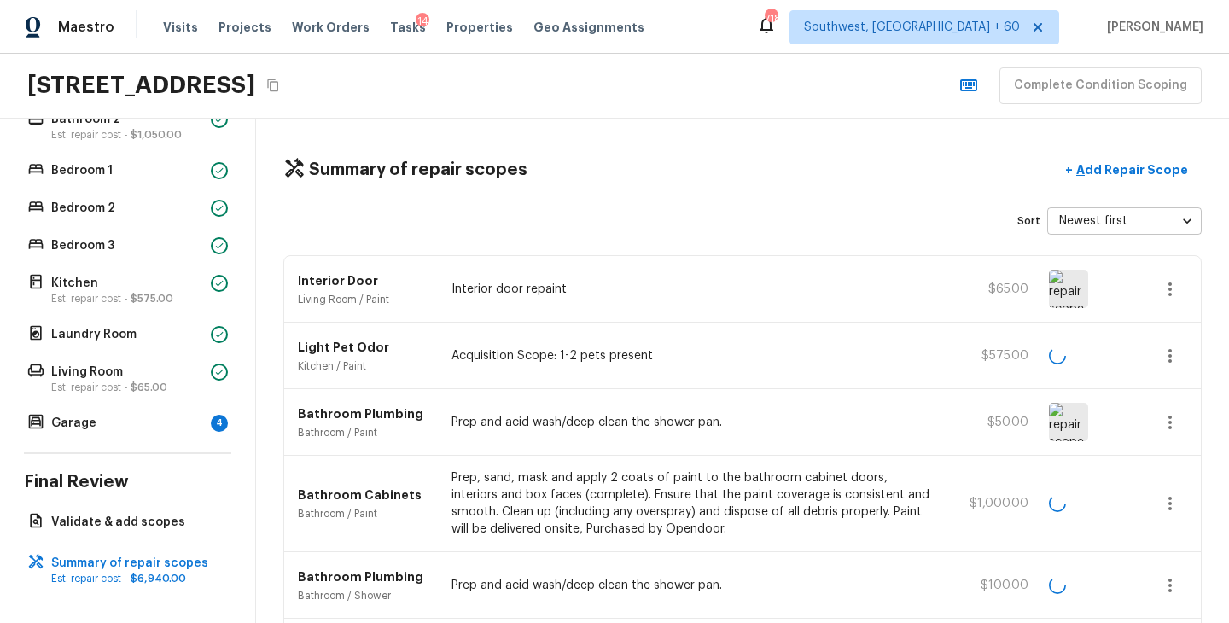
scroll to position [28, 0]
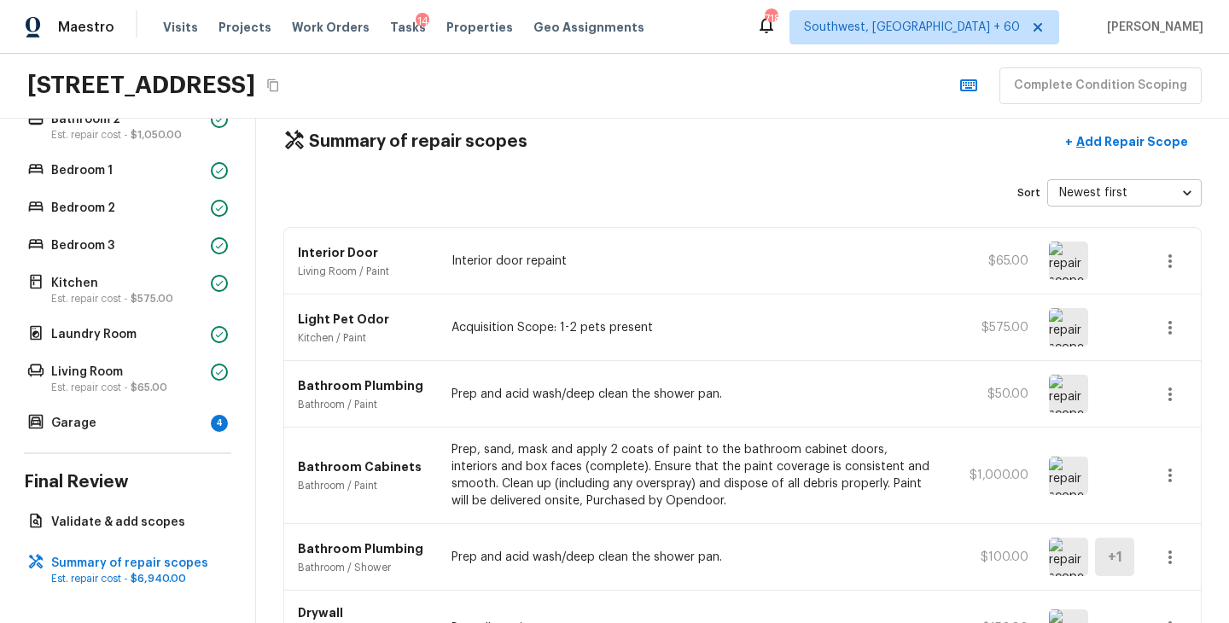
click at [1171, 252] on icon "button" at bounding box center [1170, 261] width 20 height 20
click at [1190, 261] on div at bounding box center [614, 311] width 1229 height 623
click at [1174, 258] on icon "button" at bounding box center [1170, 261] width 20 height 20
click at [1175, 307] on li "Edit" at bounding box center [1175, 310] width 79 height 51
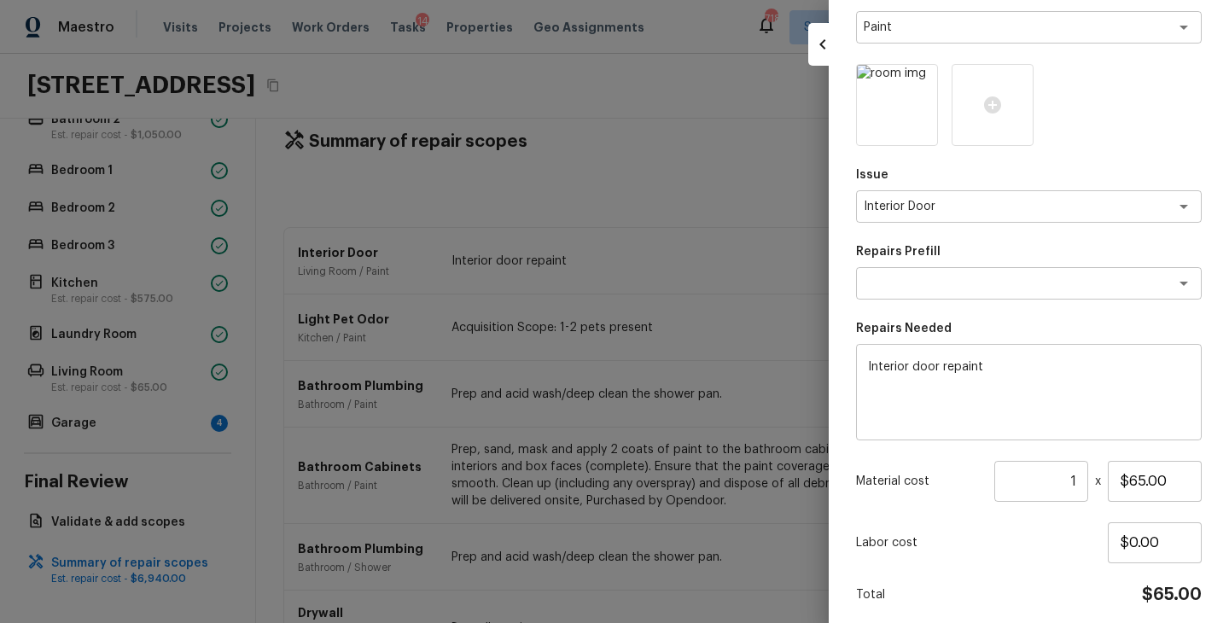
scroll to position [238, 0]
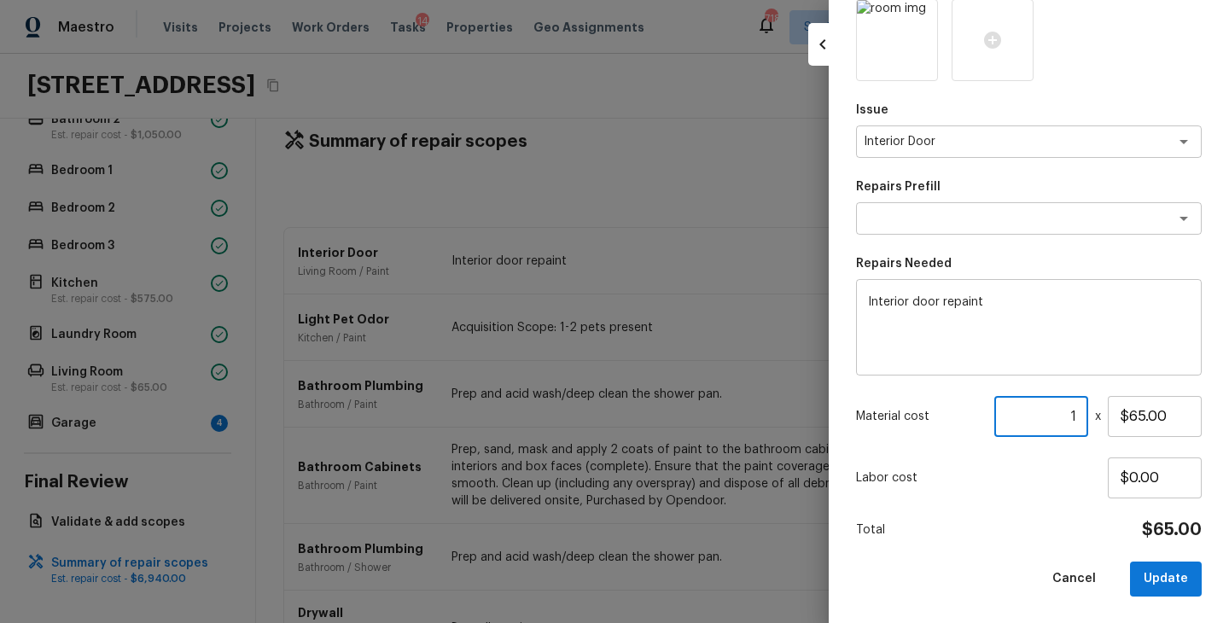
click at [1080, 417] on input "1" at bounding box center [1041, 416] width 94 height 41
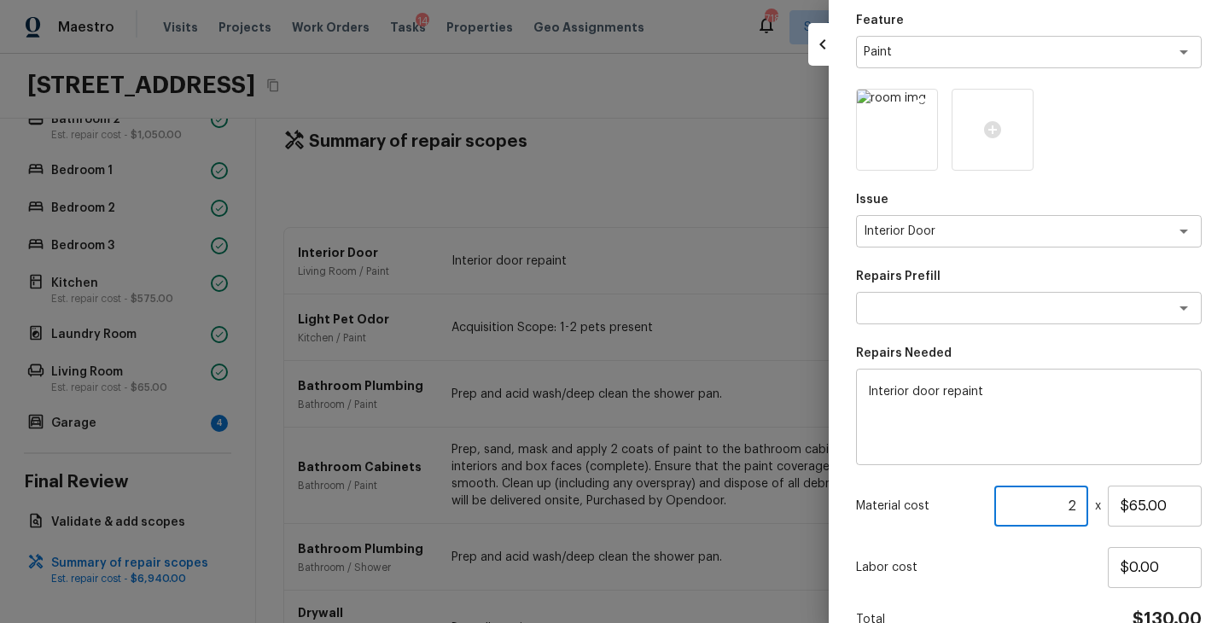
scroll to position [60, 0]
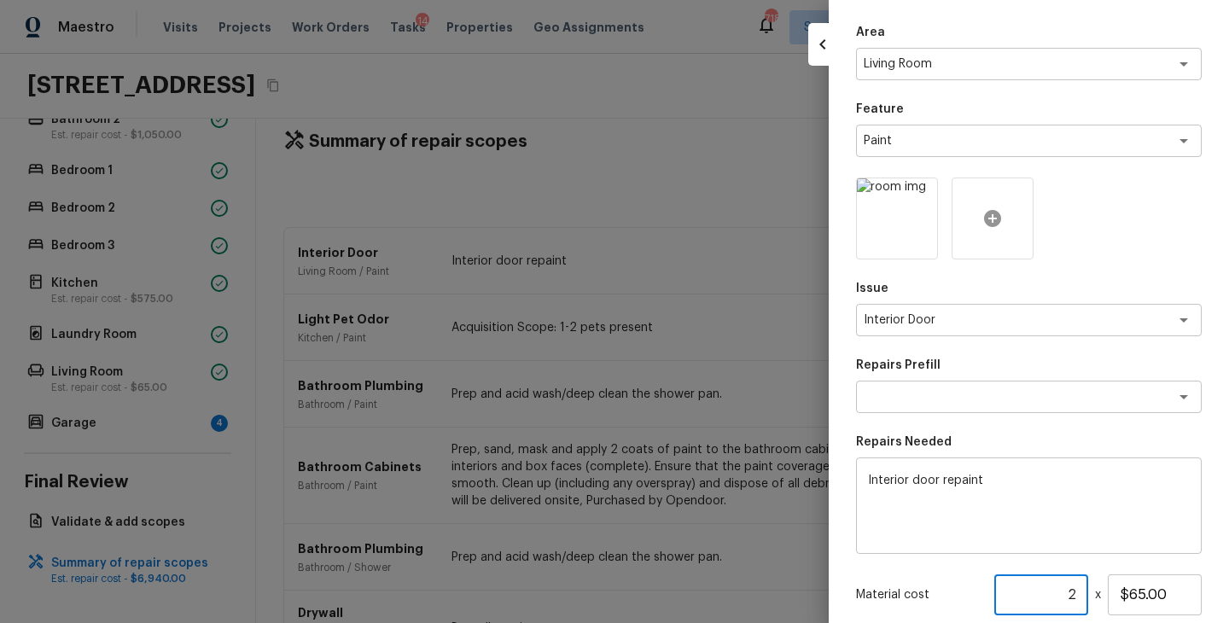
type input "2"
click at [989, 205] on div at bounding box center [993, 219] width 82 height 82
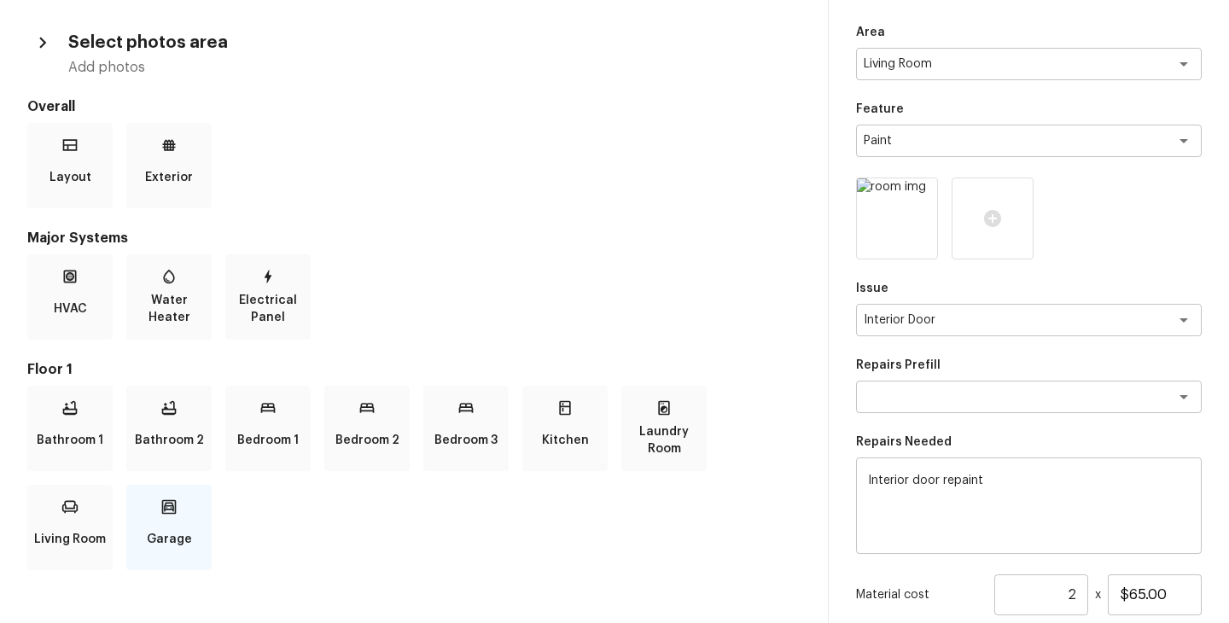
click at [183, 528] on p "Garage" at bounding box center [169, 539] width 45 height 34
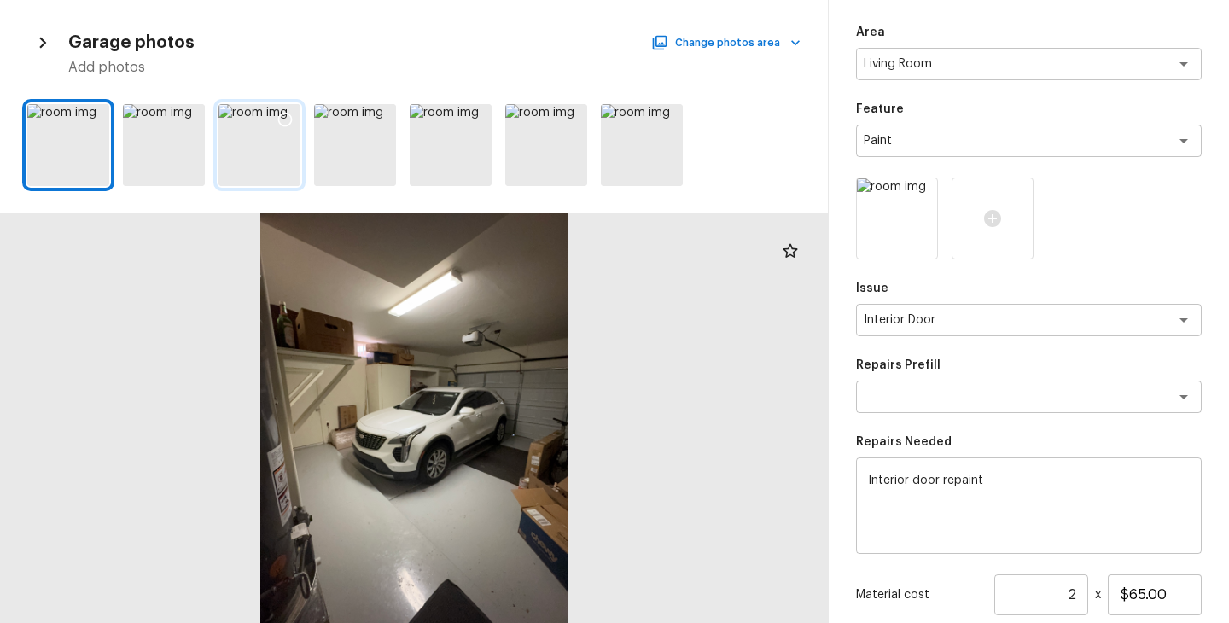
click at [277, 160] on div at bounding box center [259, 145] width 82 height 82
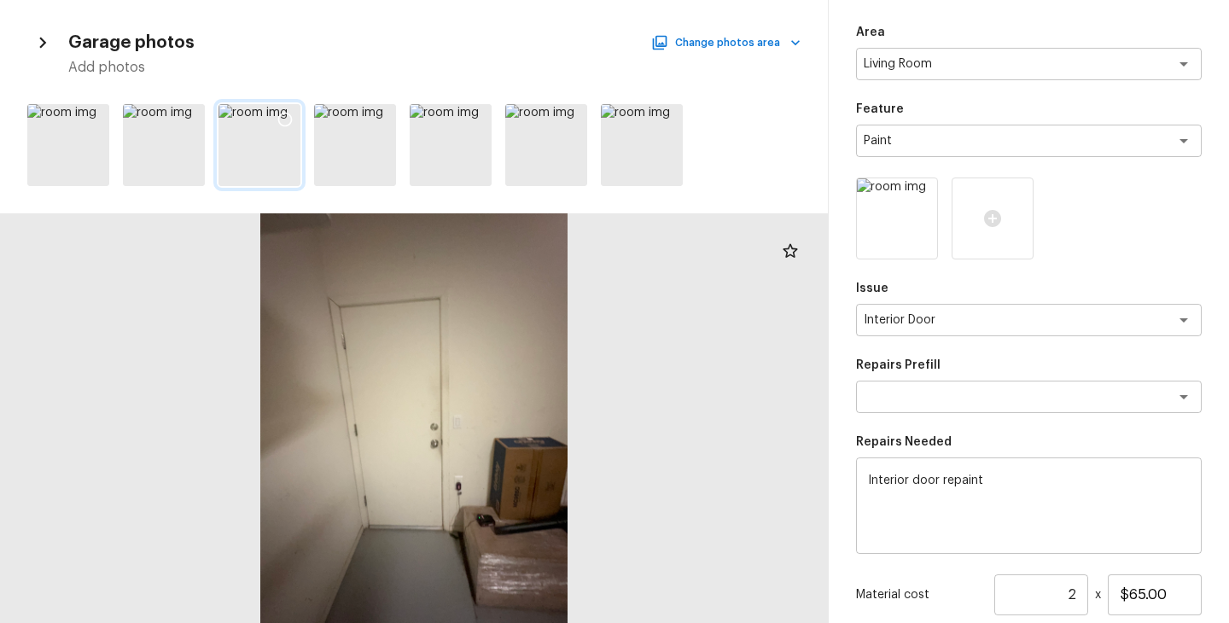
click at [289, 107] on div at bounding box center [285, 122] width 31 height 36
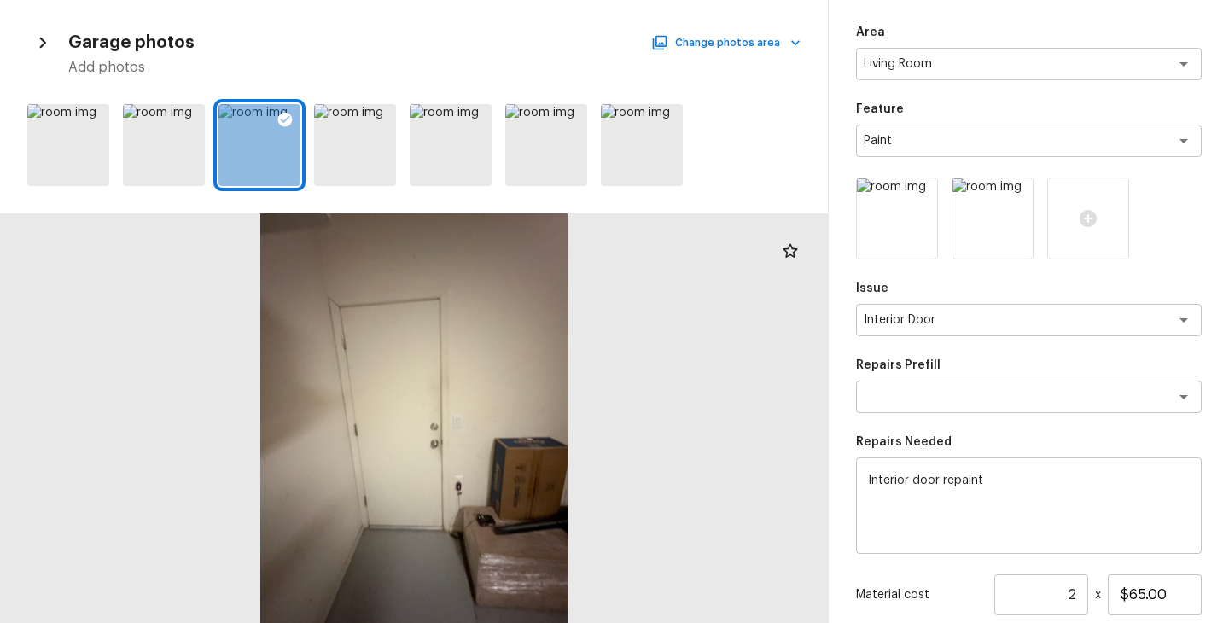
scroll to position [238, 0]
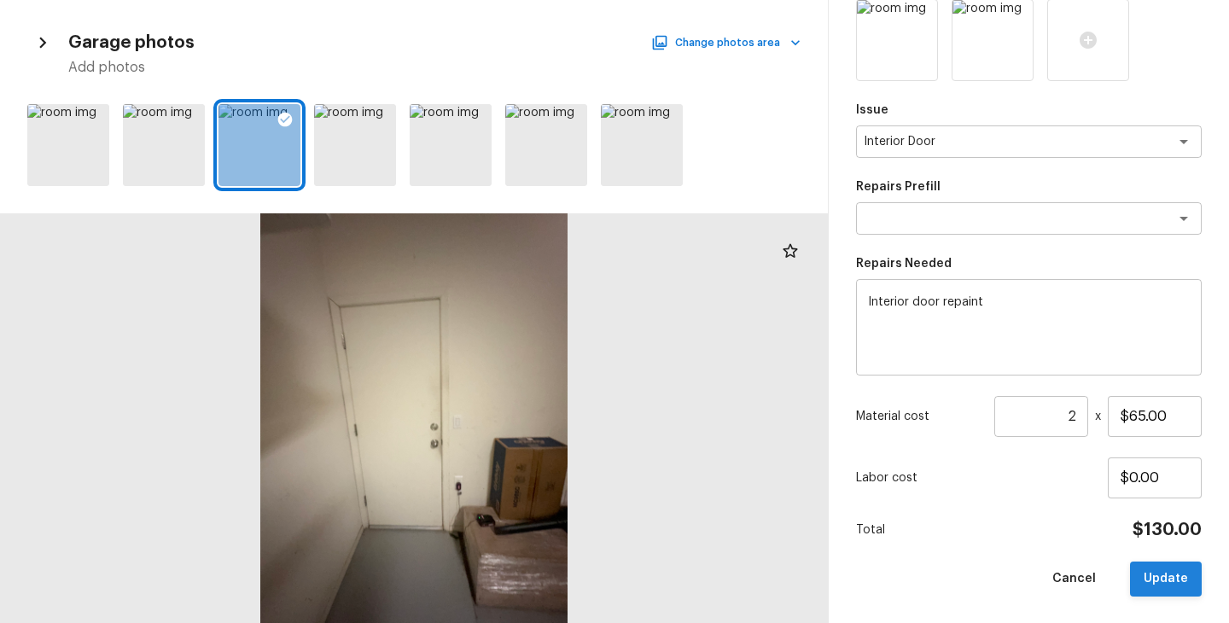
click at [1174, 579] on button "Update" at bounding box center [1166, 579] width 72 height 35
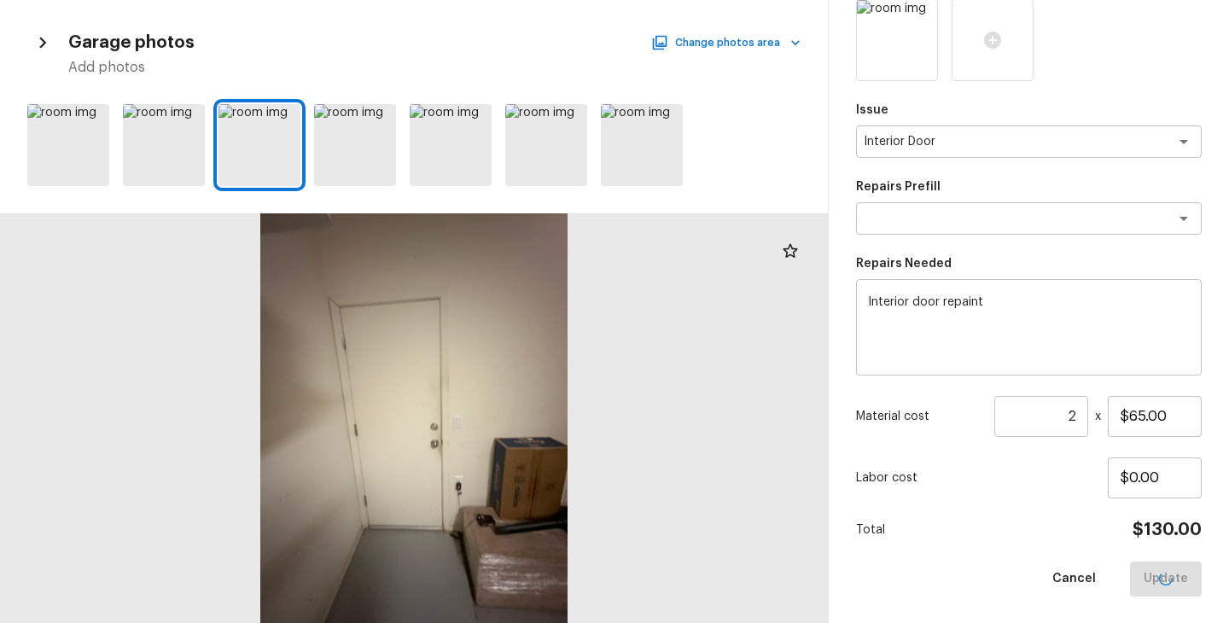
type input "1"
type input "$0.00"
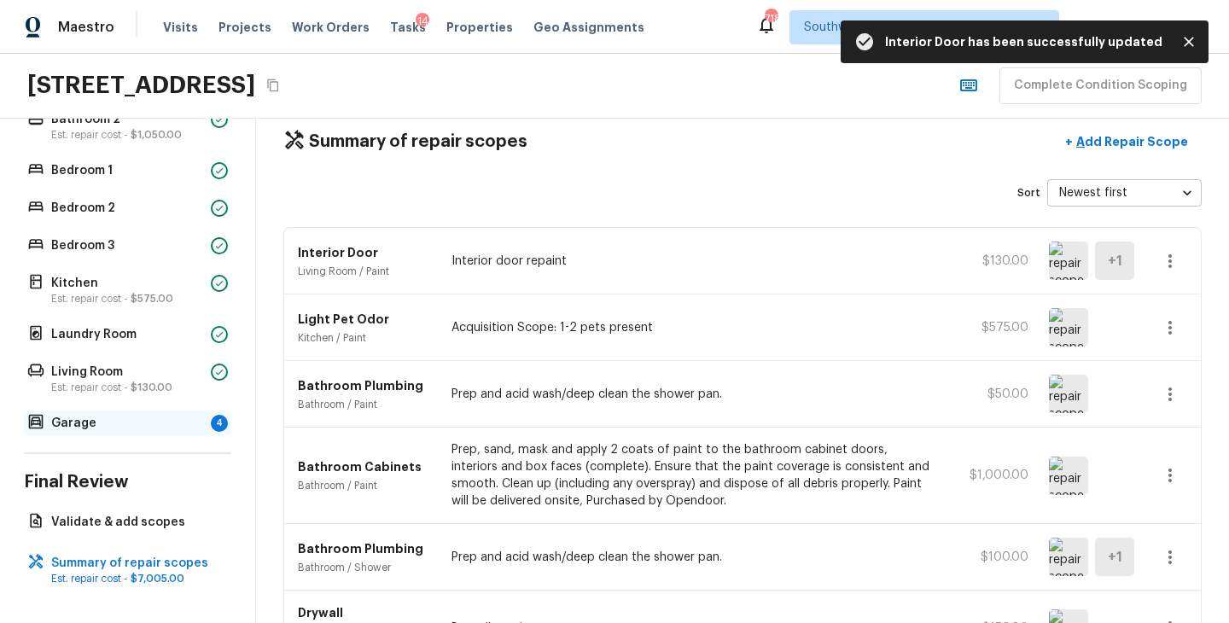
click at [97, 428] on p "Garage" at bounding box center [127, 423] width 153 height 17
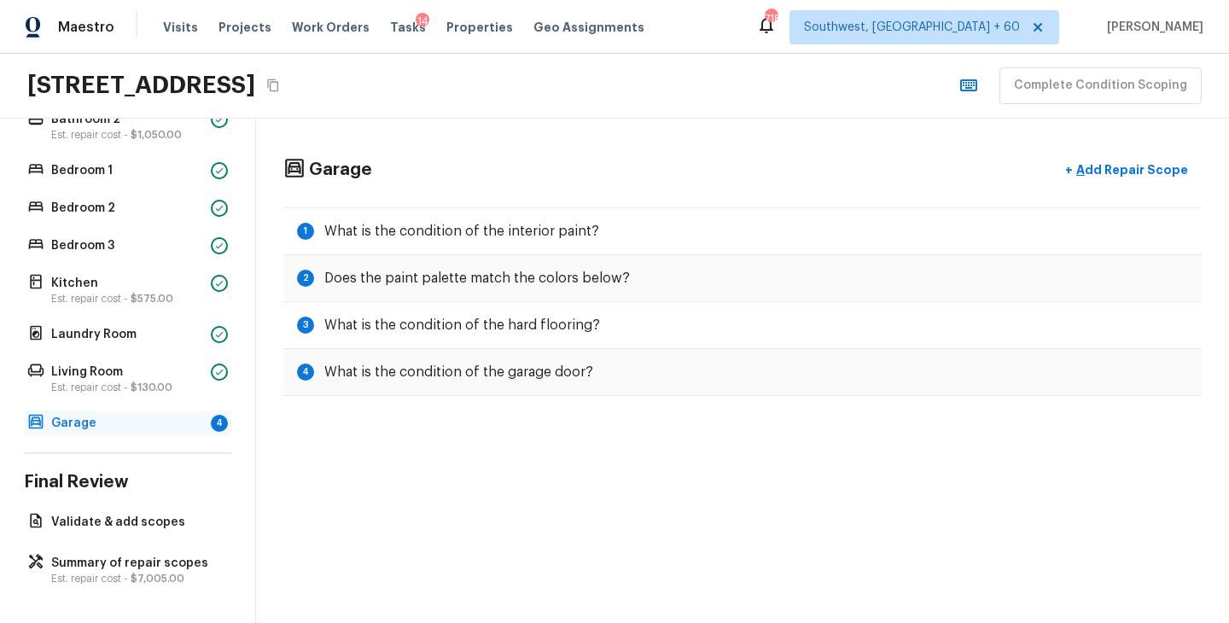
scroll to position [0, 0]
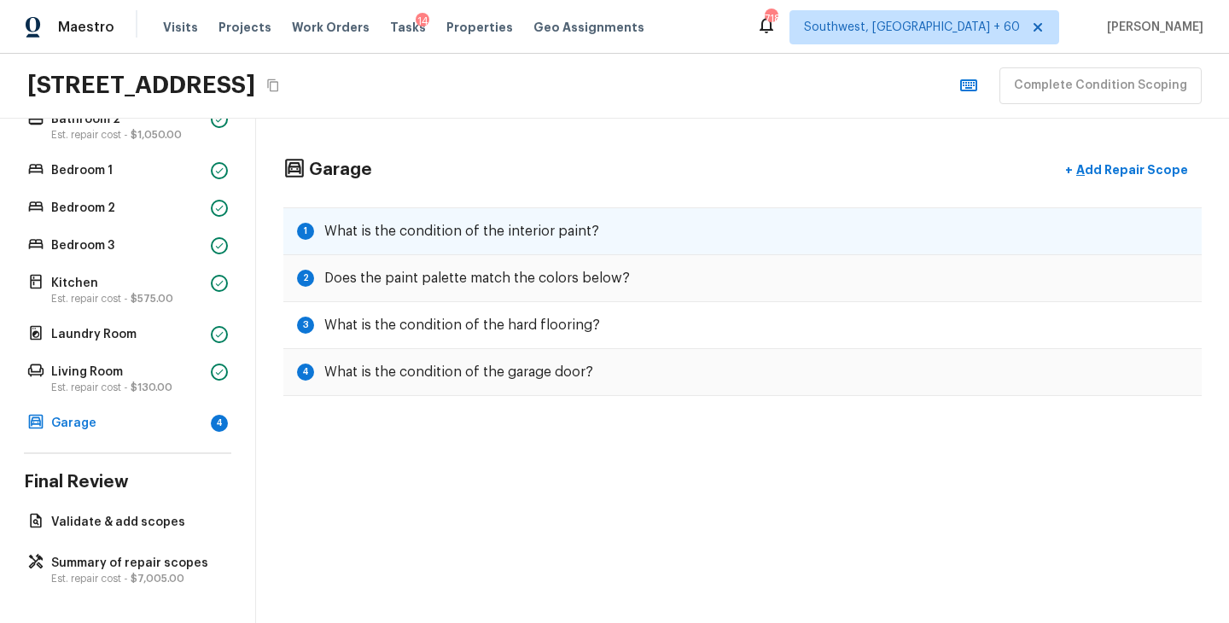
click at [792, 239] on div "1 What is the condition of the interior paint?" at bounding box center [742, 231] width 918 height 48
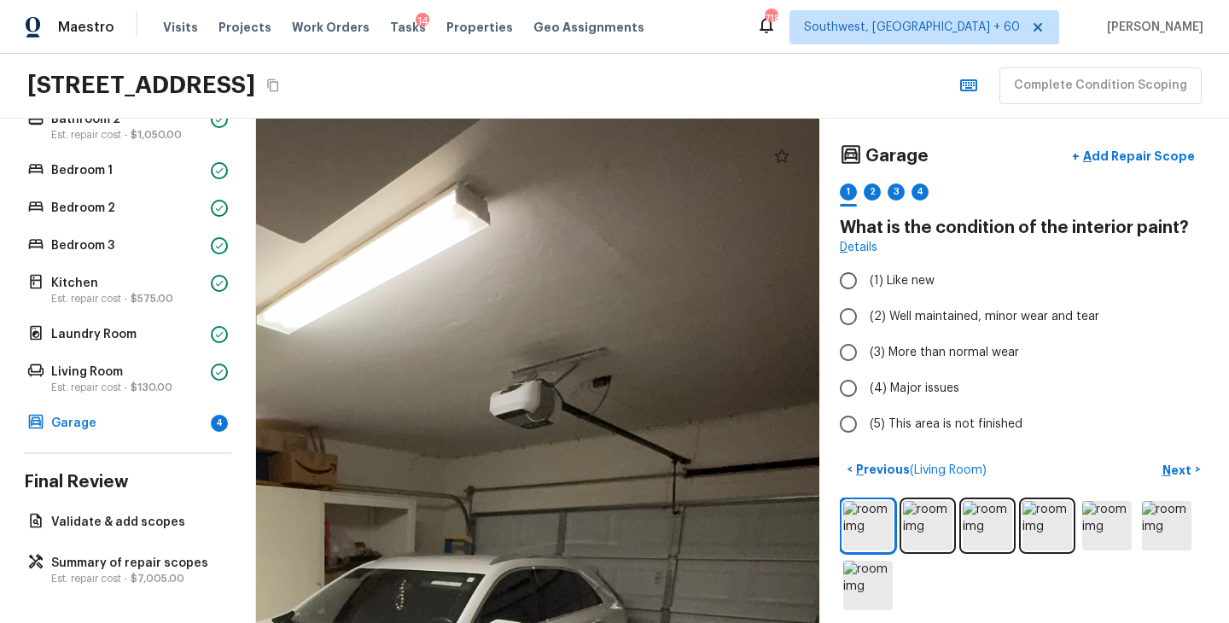
drag, startPoint x: 631, startPoint y: 273, endPoint x: 482, endPoint y: 448, distance: 229.5
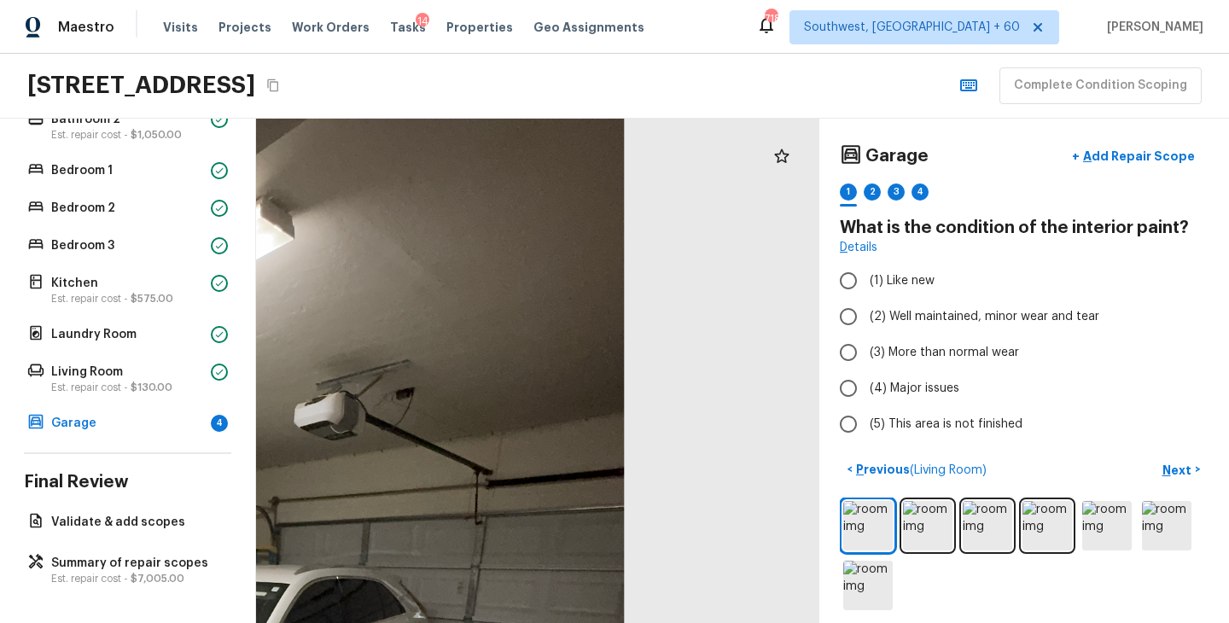
drag, startPoint x: 562, startPoint y: 421, endPoint x: 574, endPoint y: 412, distance: 14.7
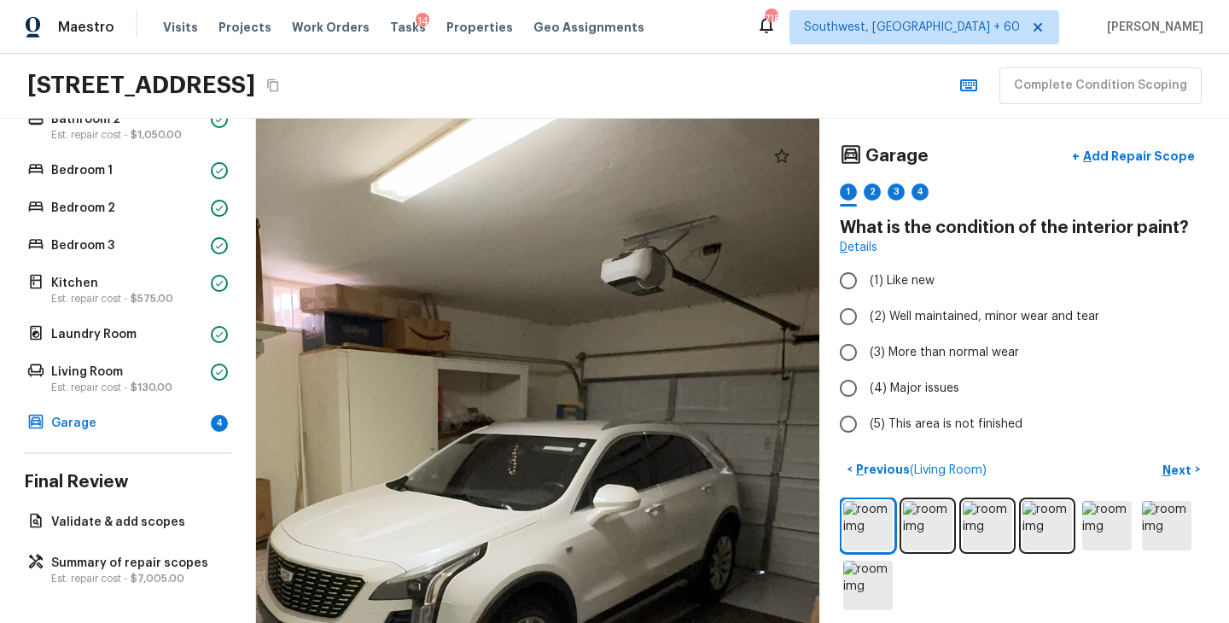
drag, startPoint x: 574, startPoint y: 412, endPoint x: 335, endPoint y: 289, distance: 269.5
click at [335, 289] on div at bounding box center [449, 519] width 1429 height 1280
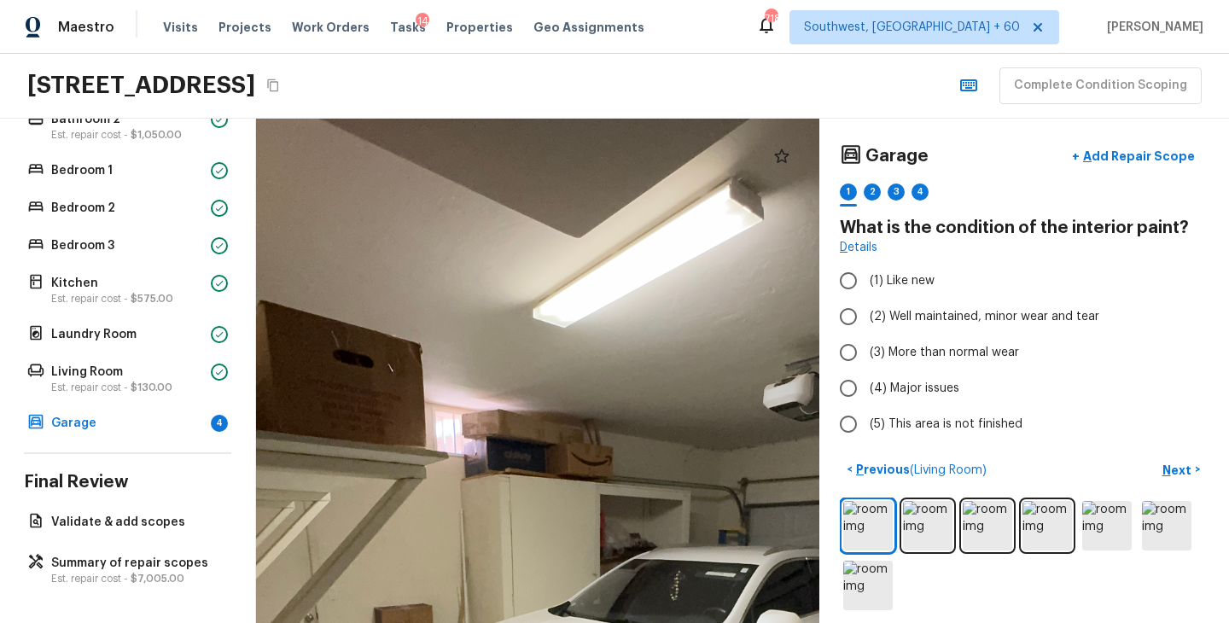
drag, startPoint x: 432, startPoint y: 311, endPoint x: 626, endPoint y: 457, distance: 243.2
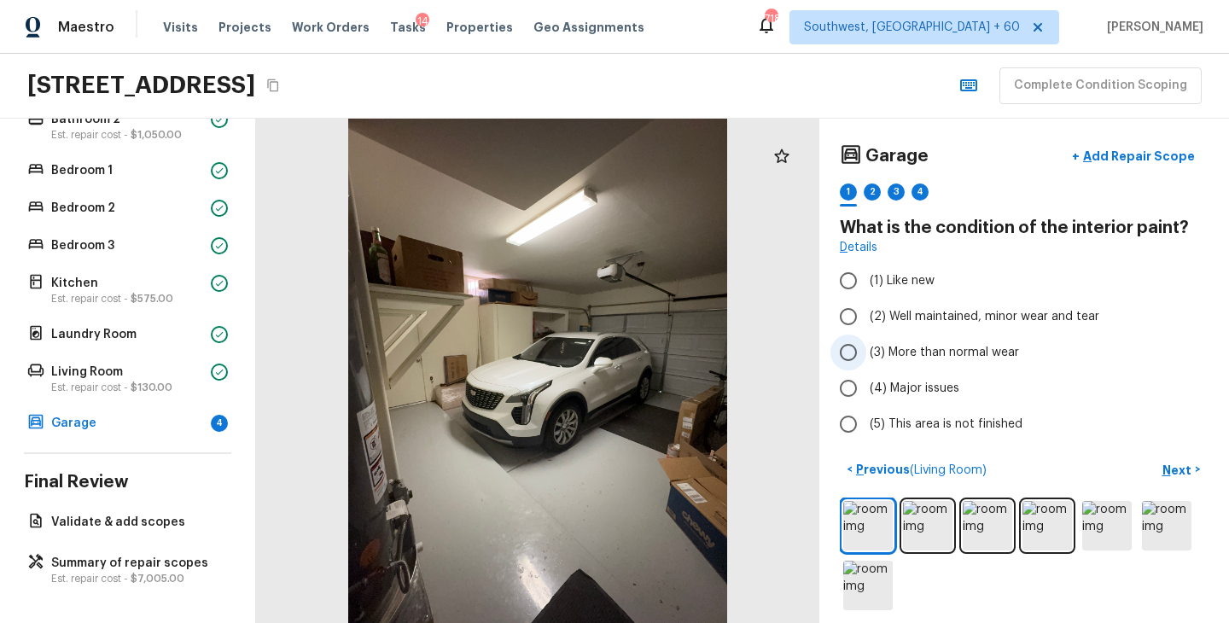
click at [983, 356] on span "(3) More than normal wear" at bounding box center [944, 352] width 149 height 17
click at [866, 356] on input "(3) More than normal wear" at bounding box center [848, 353] width 36 height 36
radio input "true"
click at [1197, 477] on button "Next >" at bounding box center [1181, 470] width 55 height 28
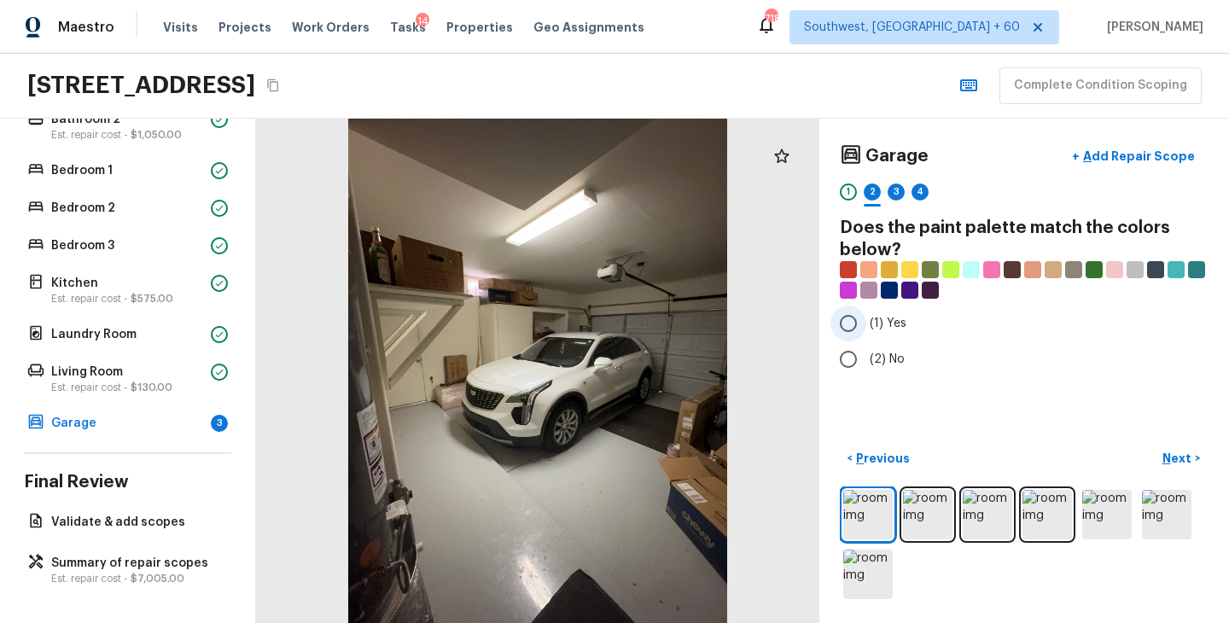
click at [882, 326] on span "(1) Yes" at bounding box center [888, 323] width 37 height 17
click at [866, 326] on input "(1) Yes" at bounding box center [848, 324] width 36 height 36
radio input "true"
click at [1188, 456] on p "Next" at bounding box center [1178, 458] width 32 height 17
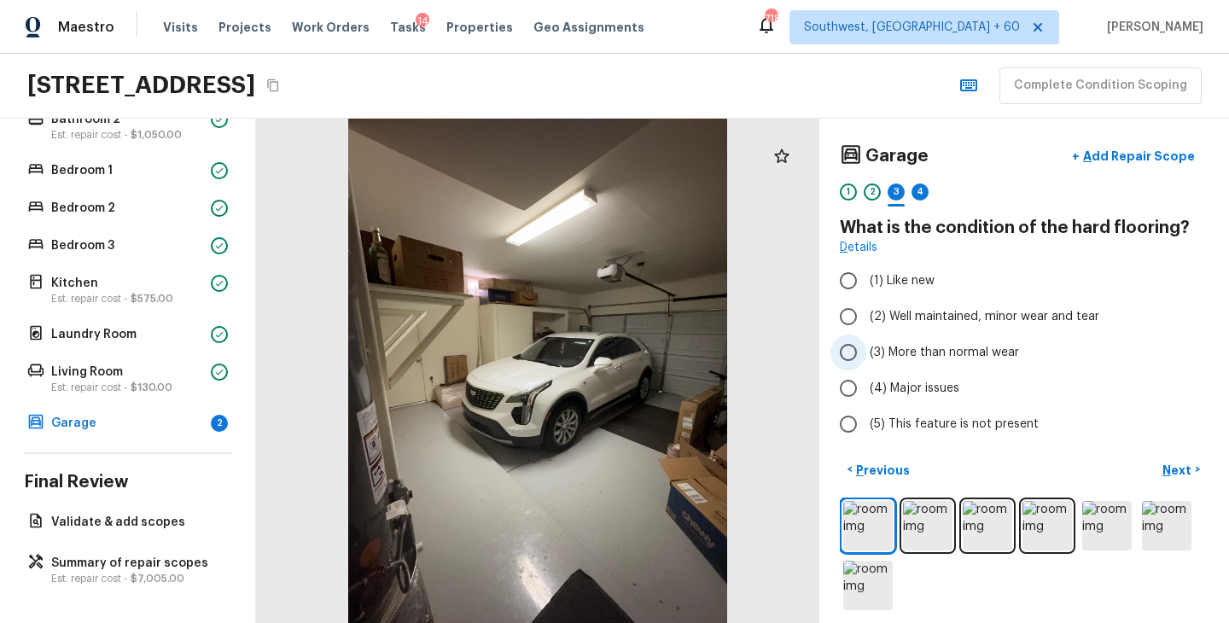
click at [948, 353] on span "(3) More than normal wear" at bounding box center [944, 352] width 149 height 17
click at [866, 353] on input "(3) More than normal wear" at bounding box center [848, 353] width 36 height 36
radio input "true"
click at [1178, 470] on p "Next" at bounding box center [1178, 470] width 32 height 17
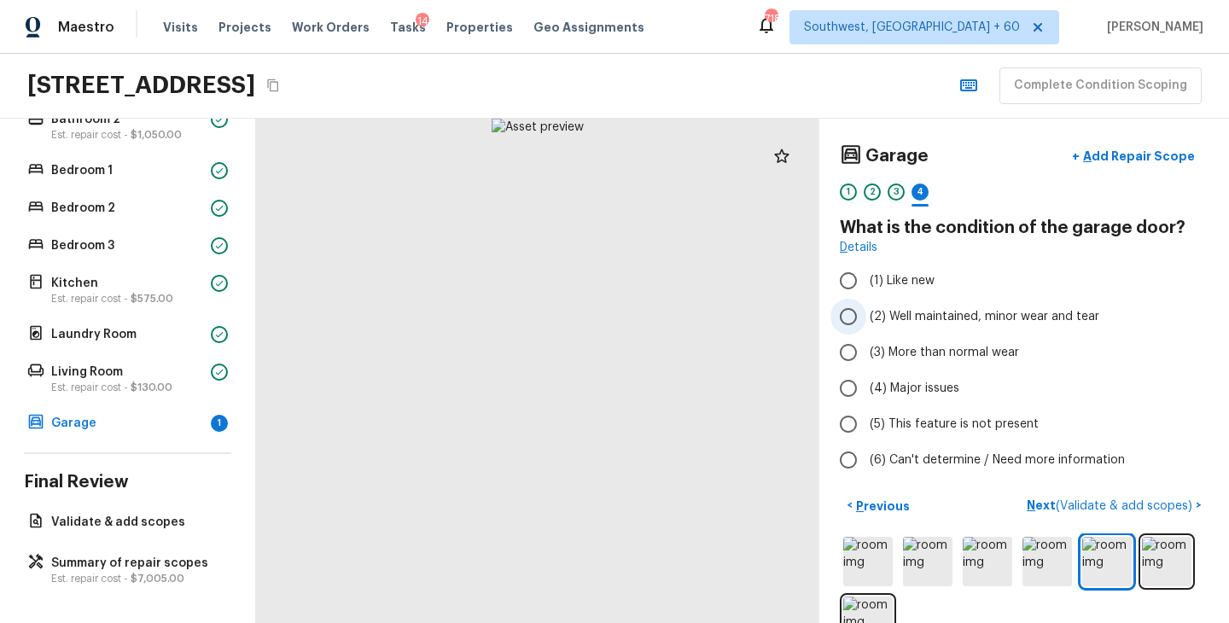
click at [952, 303] on label "(2) Well maintained, minor wear and tear" at bounding box center [1012, 317] width 364 height 36
click at [866, 303] on input "(2) Well maintained, minor wear and tear" at bounding box center [848, 317] width 36 height 36
radio input "true"
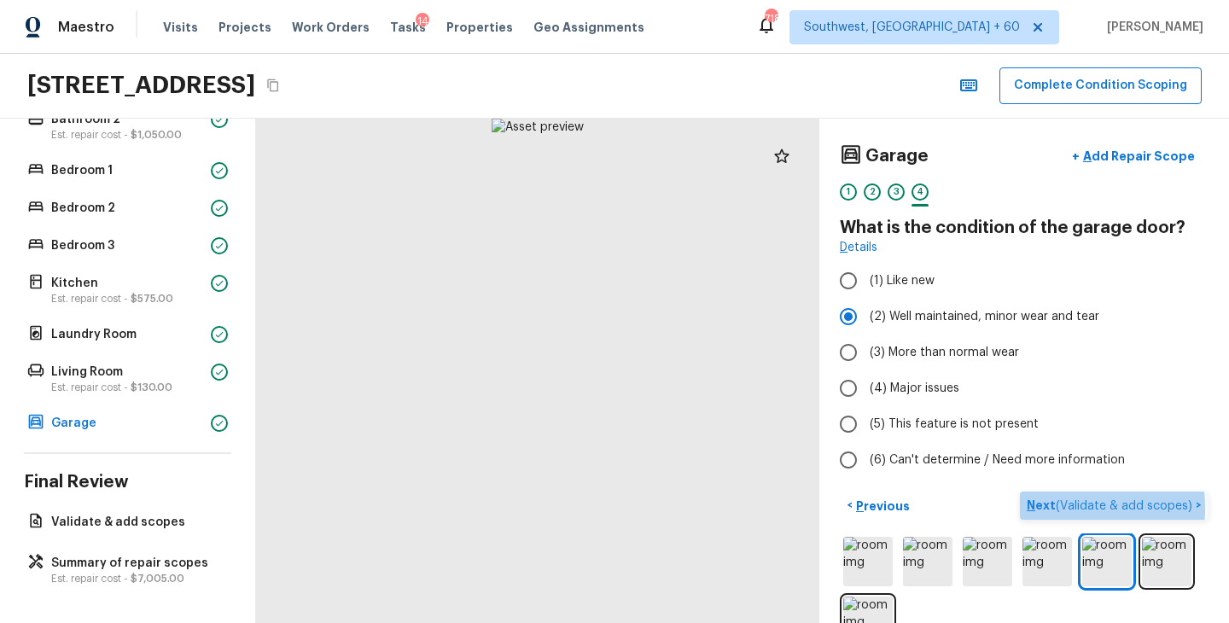
click at [1032, 509] on p "Next ( Validate & add scopes )" at bounding box center [1111, 506] width 169 height 18
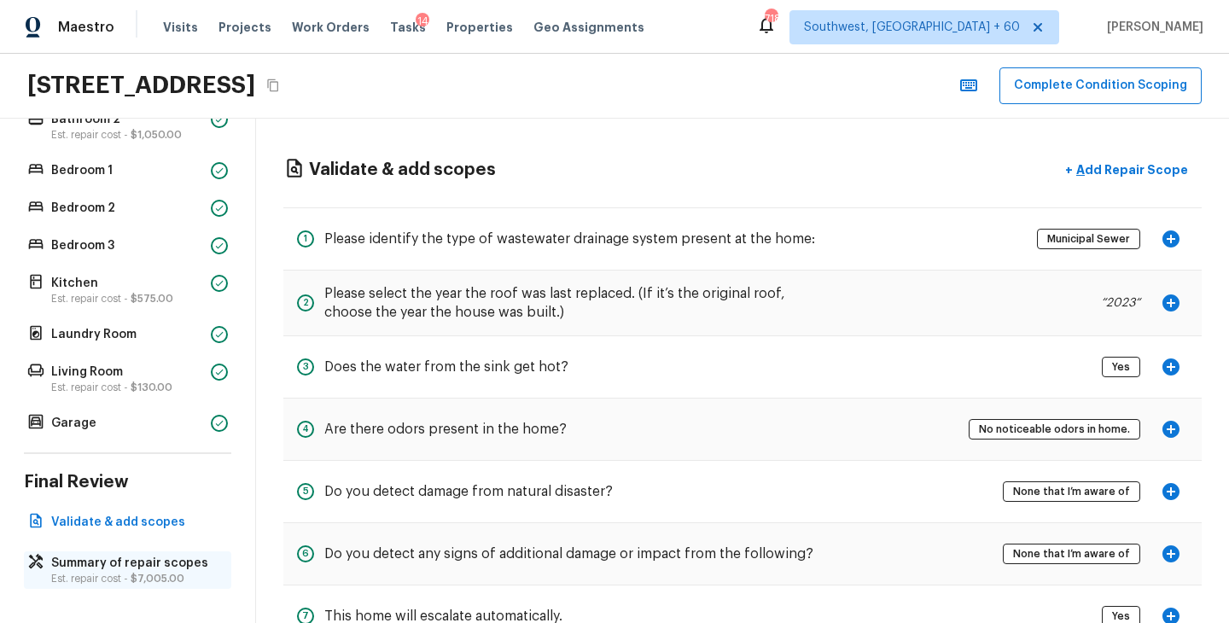
click at [117, 582] on p "Est. repair cost - $7,005.00" at bounding box center [136, 579] width 170 height 14
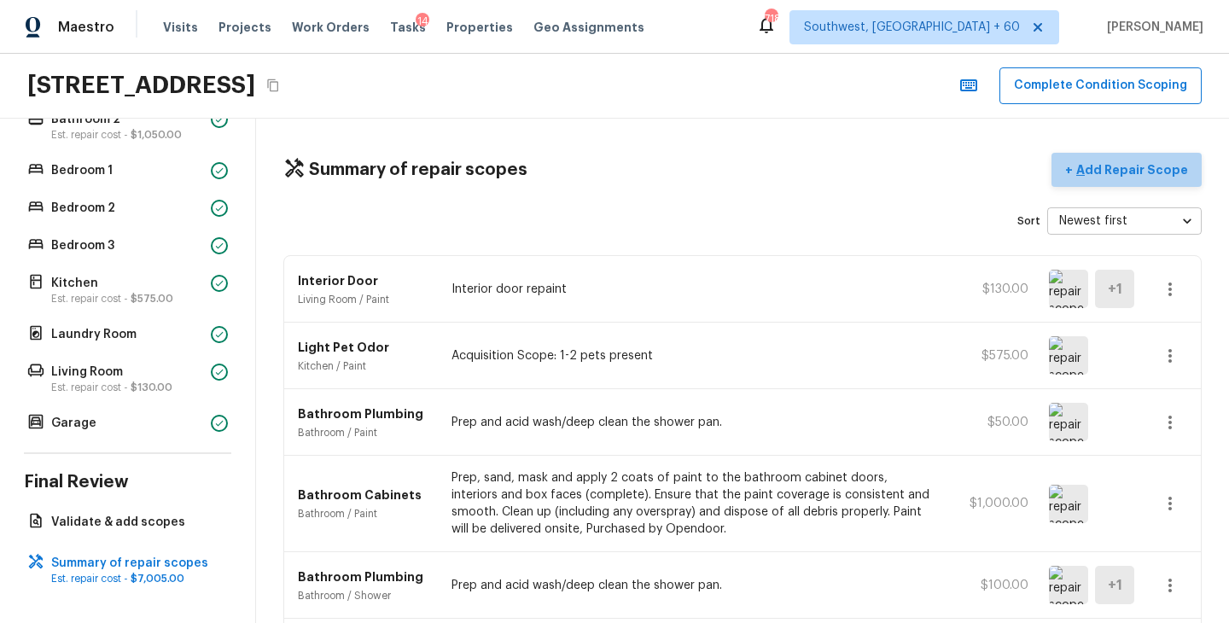
click at [1164, 171] on p "Add Repair Scope" at bounding box center [1130, 169] width 115 height 17
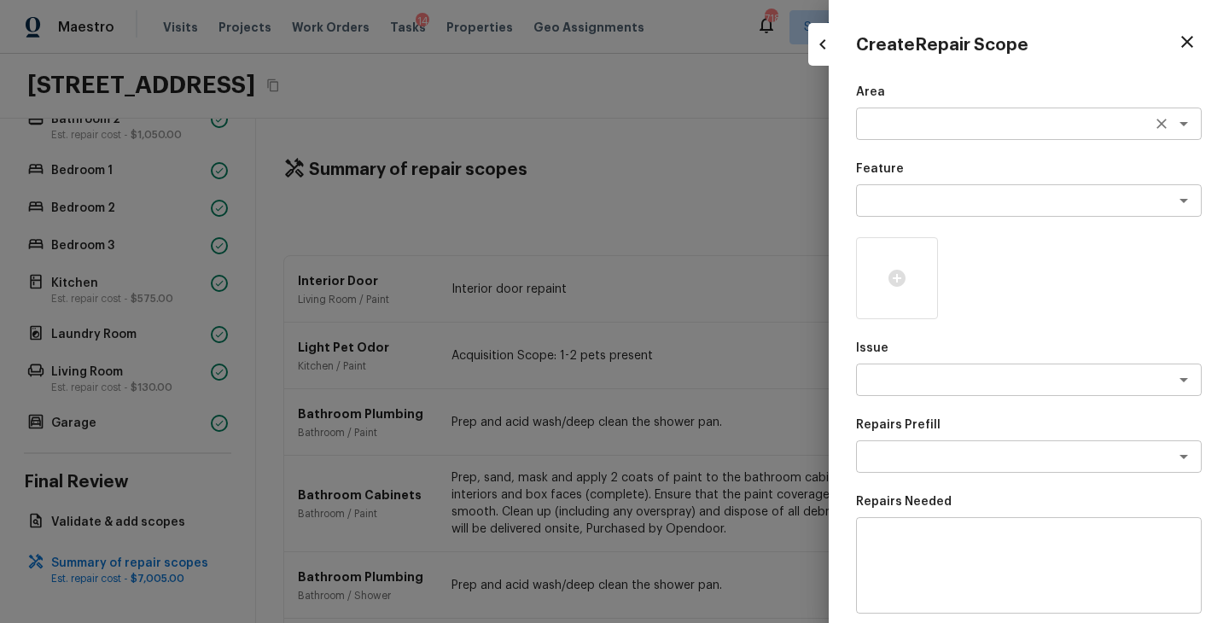
click at [923, 129] on textarea at bounding box center [1005, 123] width 282 height 17
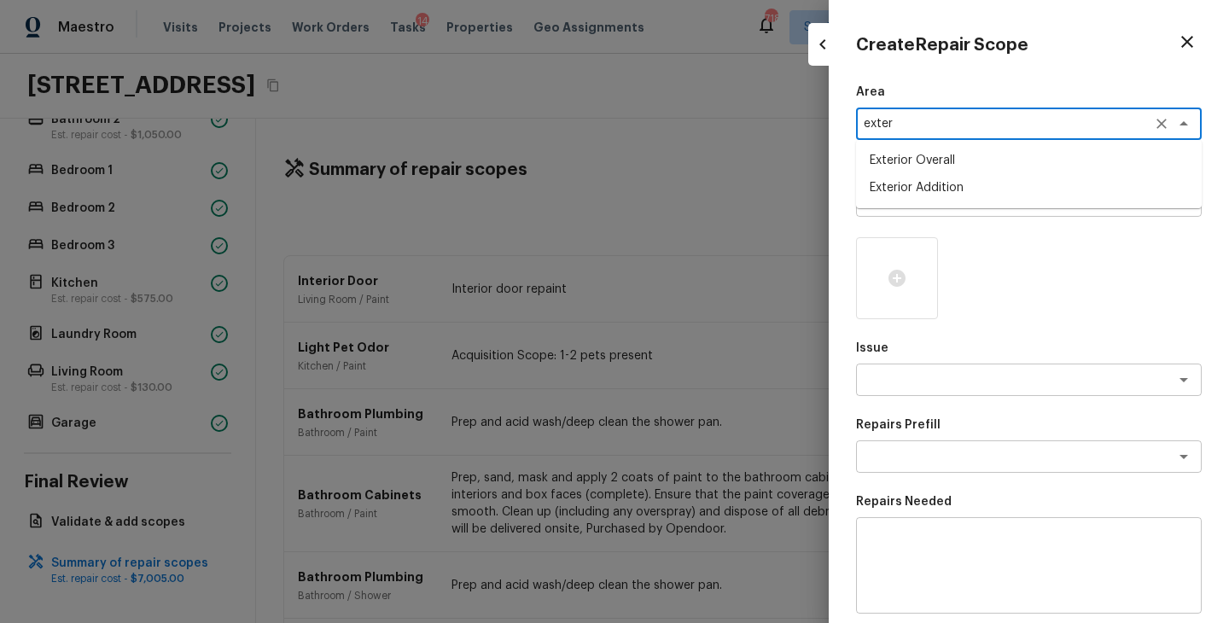
click at [952, 164] on li "Exterior Overall" at bounding box center [1029, 160] width 346 height 27
click at [951, 184] on div "x ​" at bounding box center [1029, 200] width 346 height 32
type textarea "Exterior Overall"
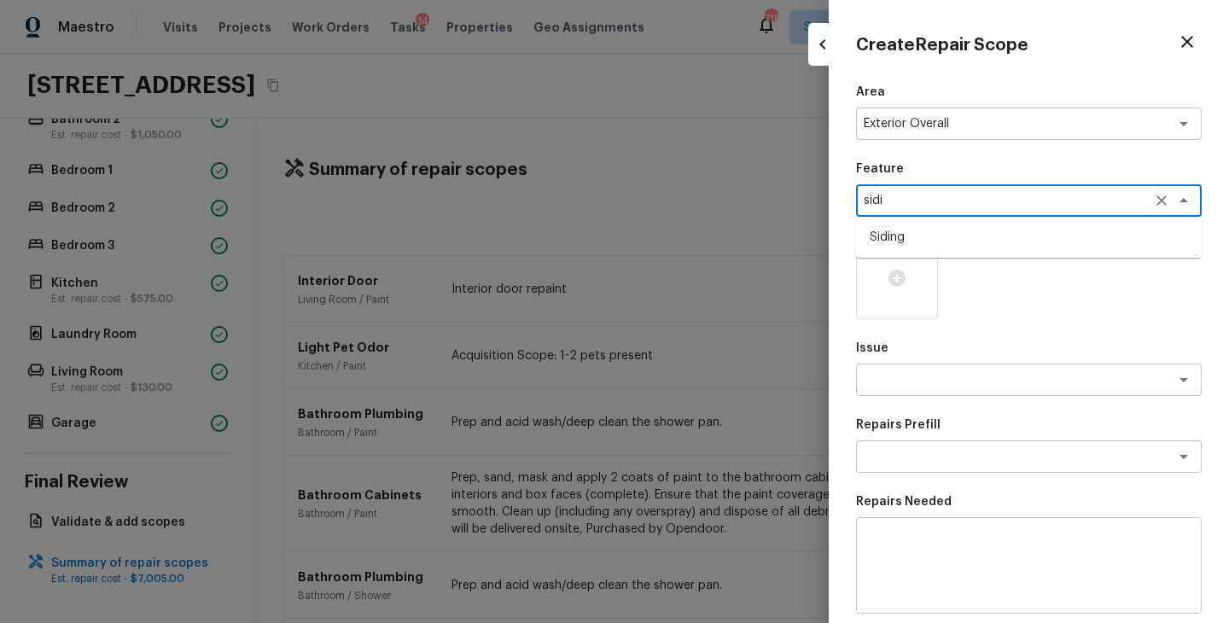
click at [936, 244] on li "Siding" at bounding box center [1029, 237] width 346 height 27
type textarea "Siding"
click at [926, 384] on textarea at bounding box center [1005, 379] width 282 height 17
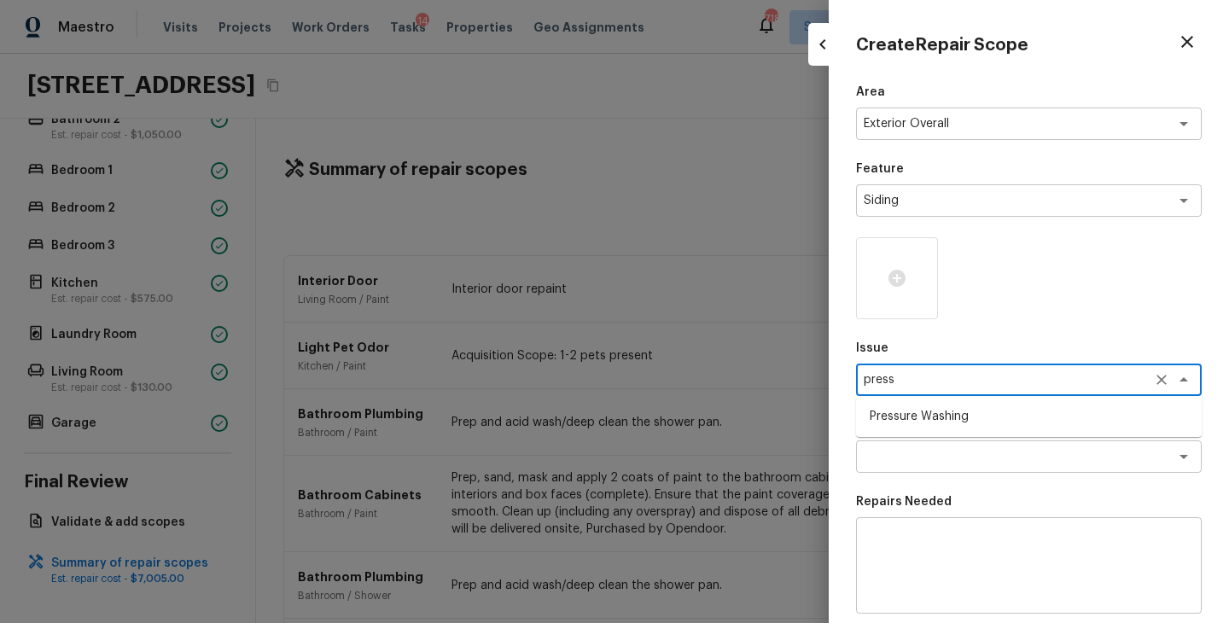
click at [945, 417] on li "Pressure Washing" at bounding box center [1029, 416] width 346 height 27
type textarea "Pressure Washing"
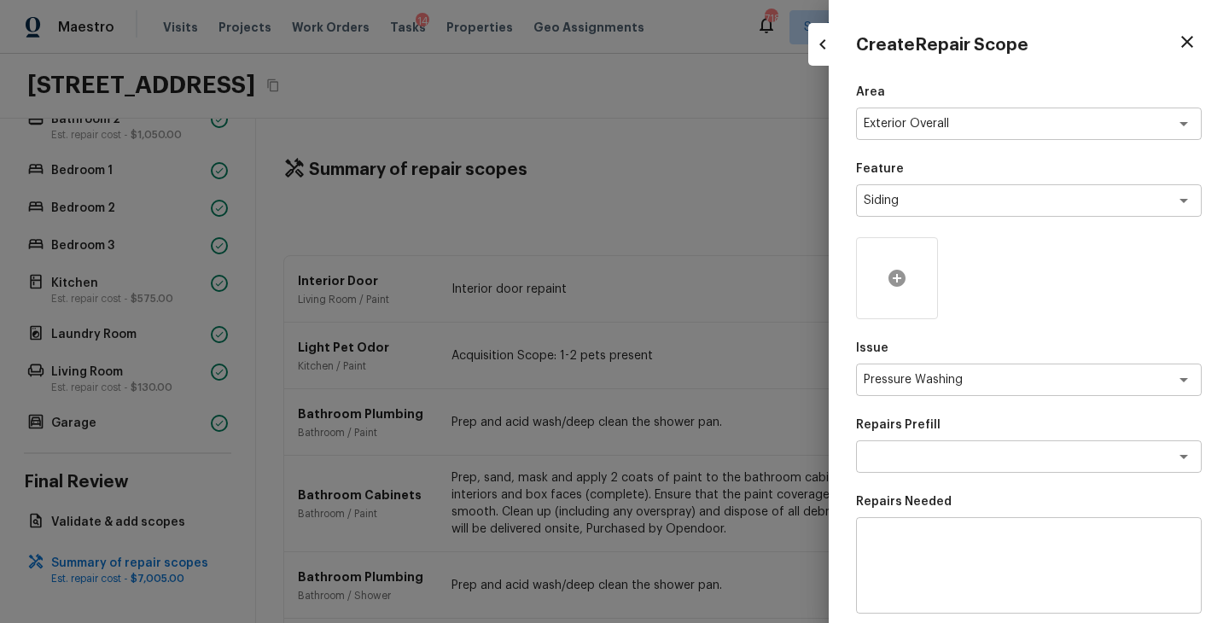
click at [907, 298] on div at bounding box center [897, 278] width 82 height 82
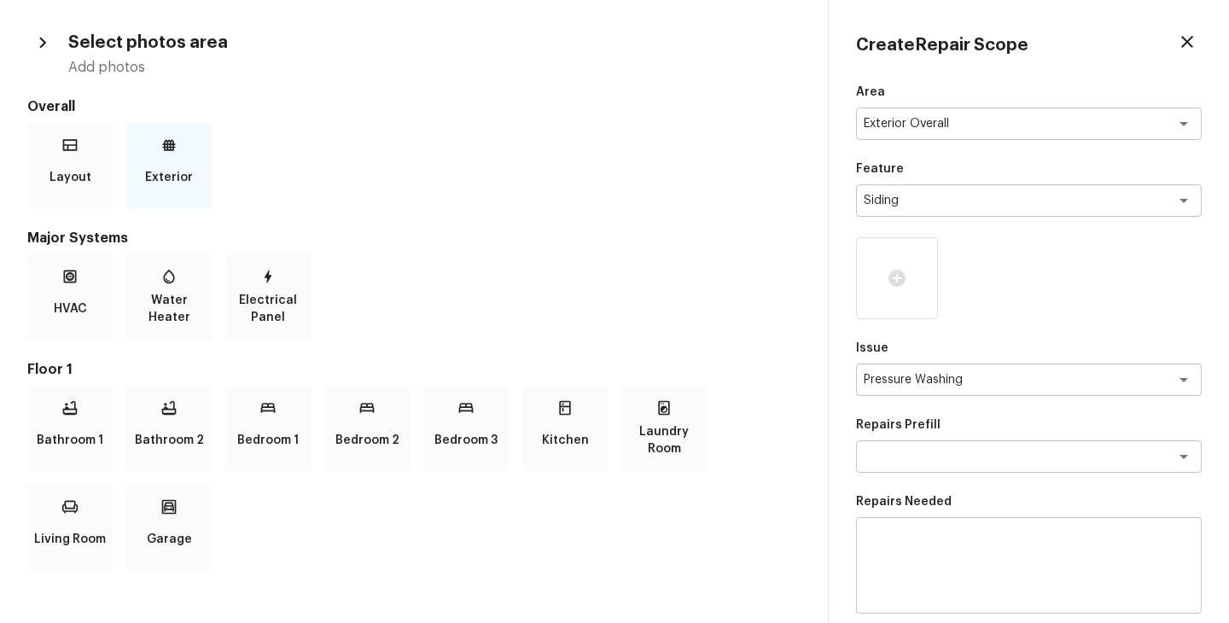
click at [133, 161] on div "Exterior" at bounding box center [168, 165] width 85 height 85
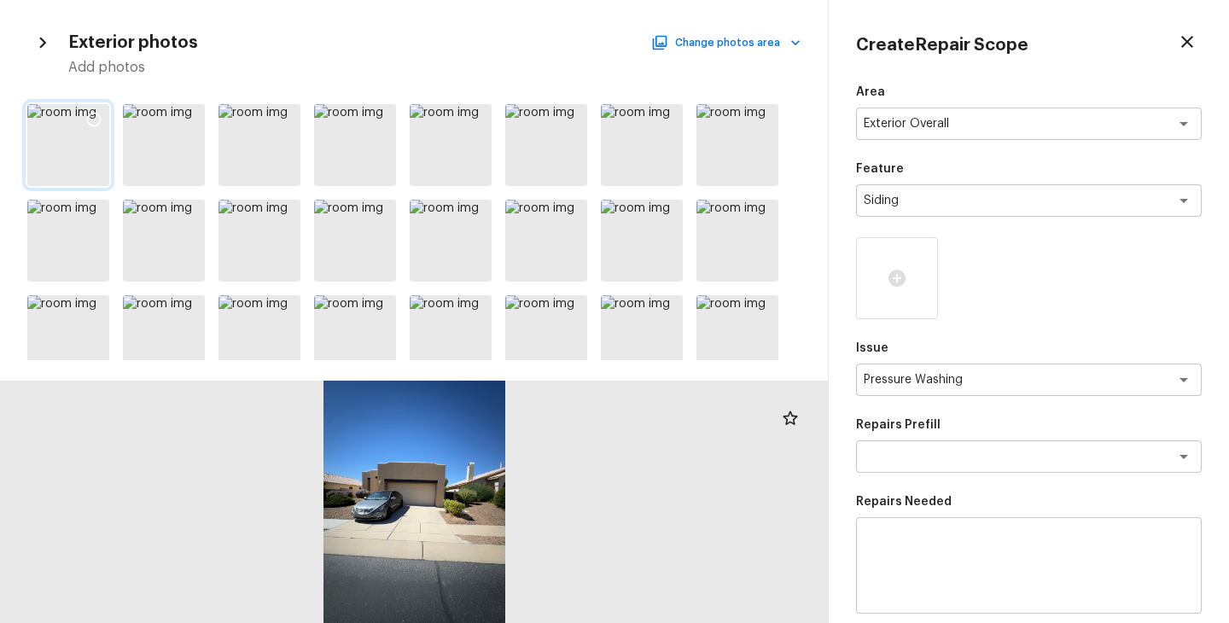
click at [75, 129] on div at bounding box center [68, 145] width 82 height 82
click at [94, 116] on icon at bounding box center [93, 119] width 17 height 17
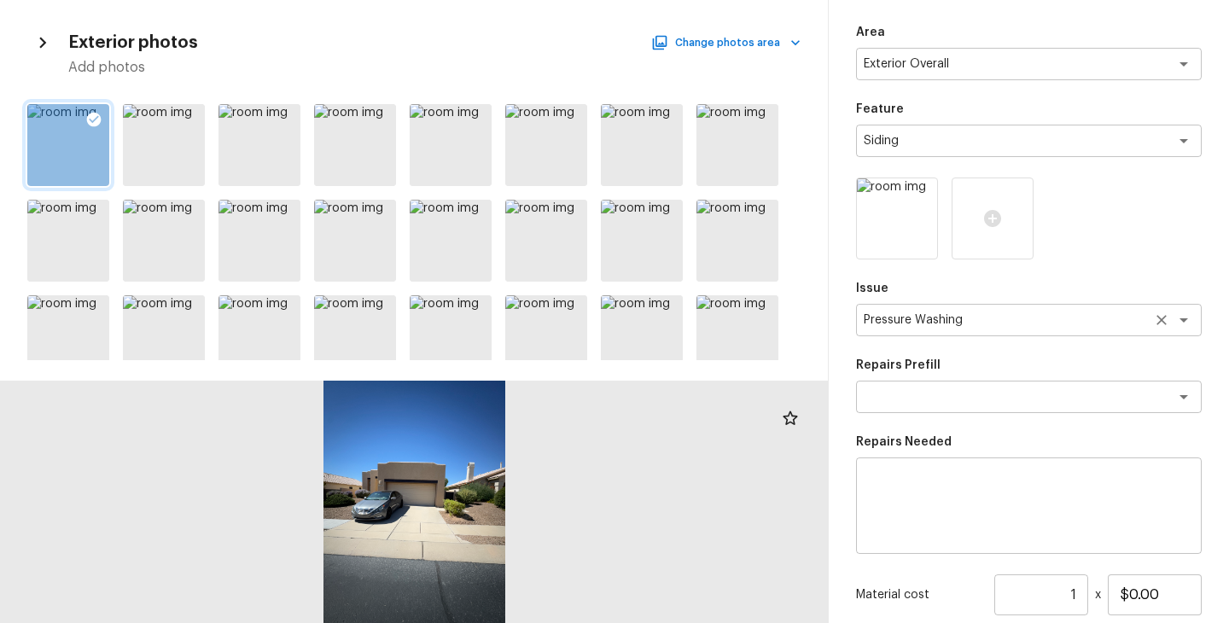
scroll to position [98, 0]
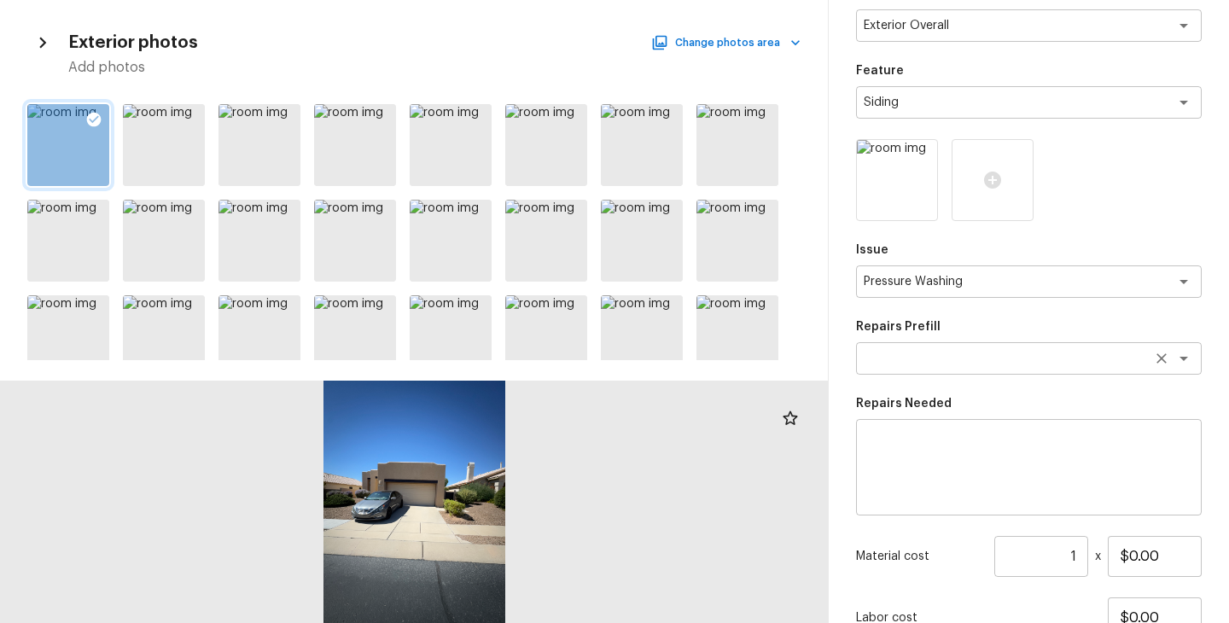
click at [998, 347] on div "x ​" at bounding box center [1029, 358] width 346 height 32
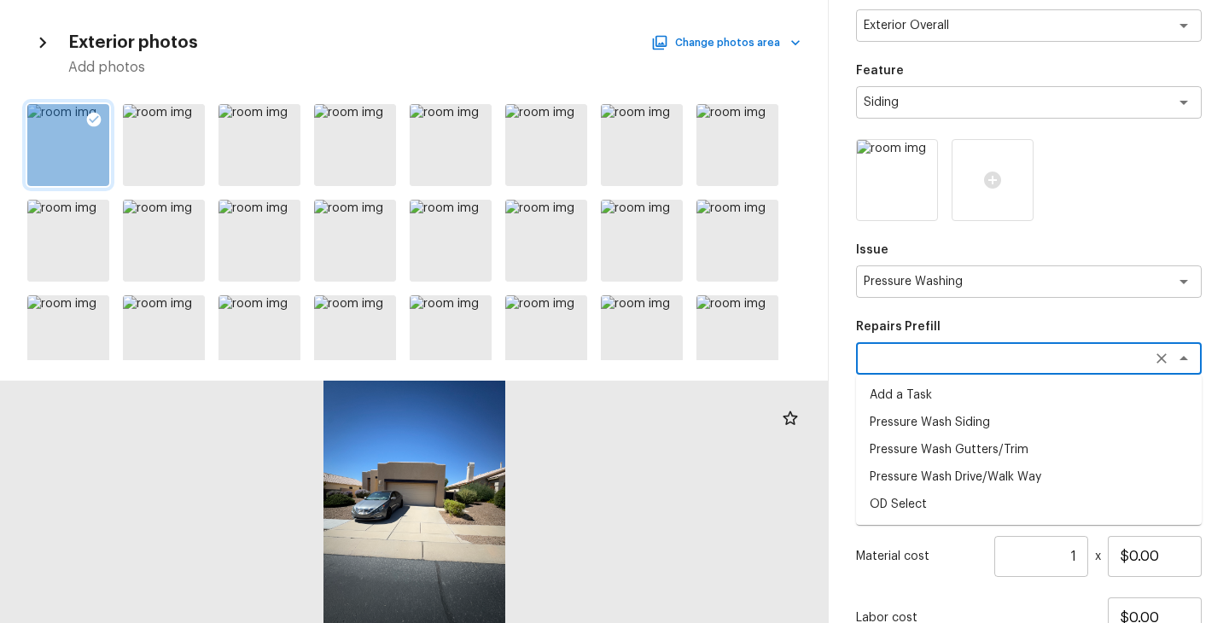
click at [980, 415] on li "Pressure Wash Siding" at bounding box center [1029, 422] width 346 height 27
type textarea "Pressure Wash Siding"
type textarea "Protect areas as needed for pressure washing. Pressure wash the siding on the h…"
type input "$225.00"
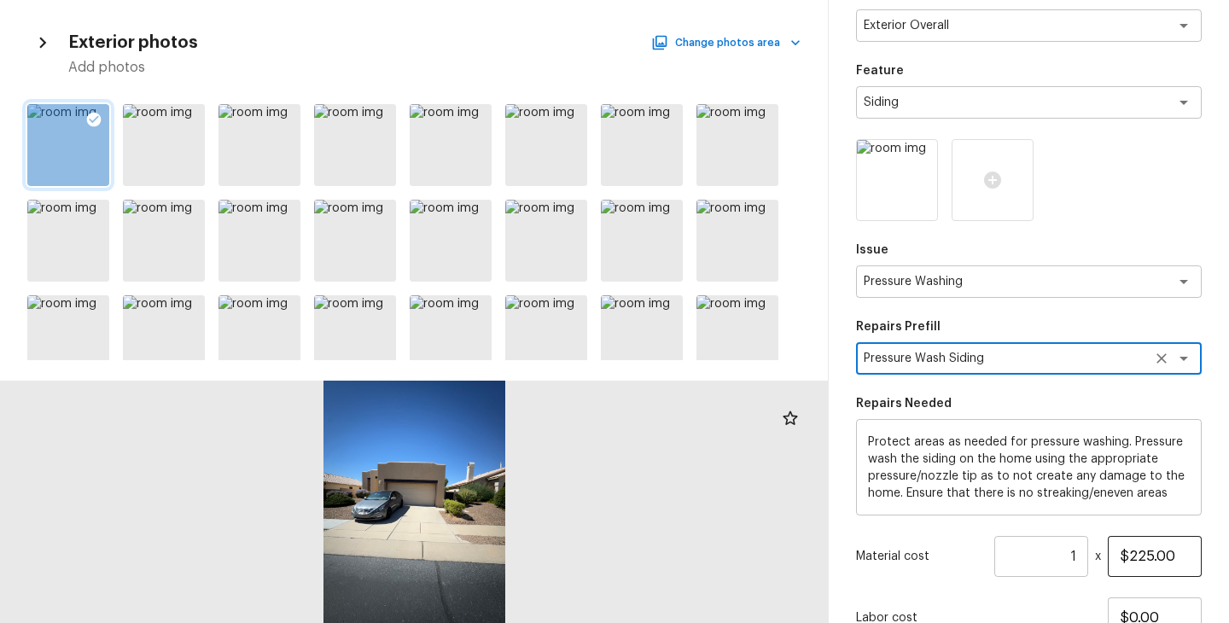
scroll to position [238, 0]
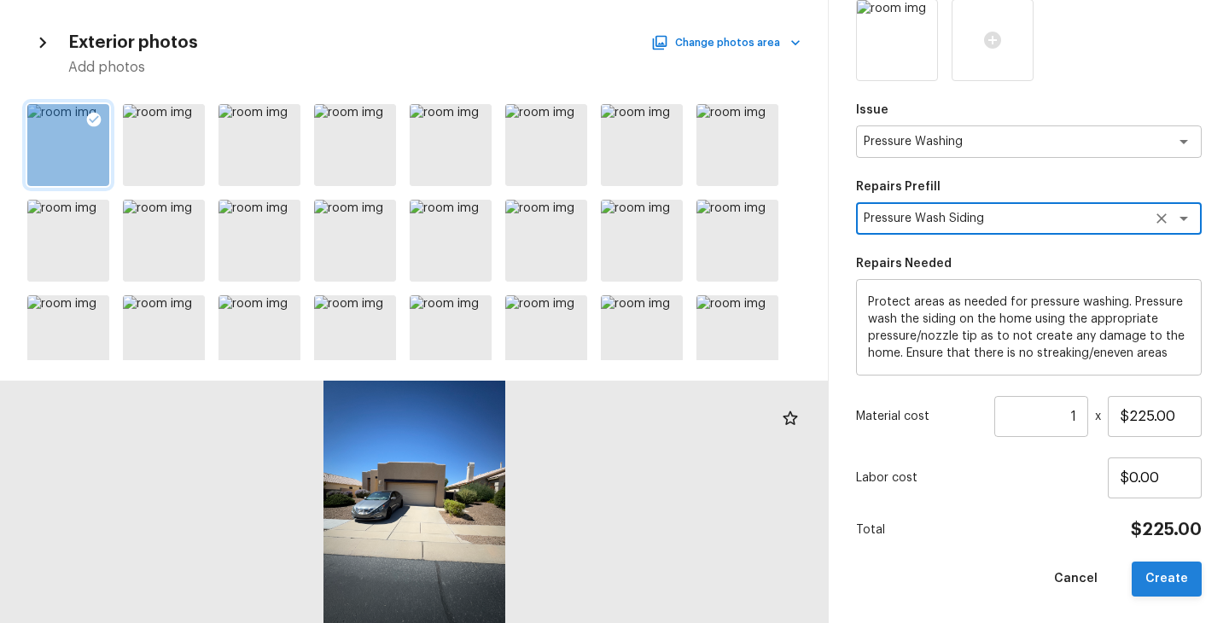
click at [1170, 578] on button "Create" at bounding box center [1167, 579] width 70 height 35
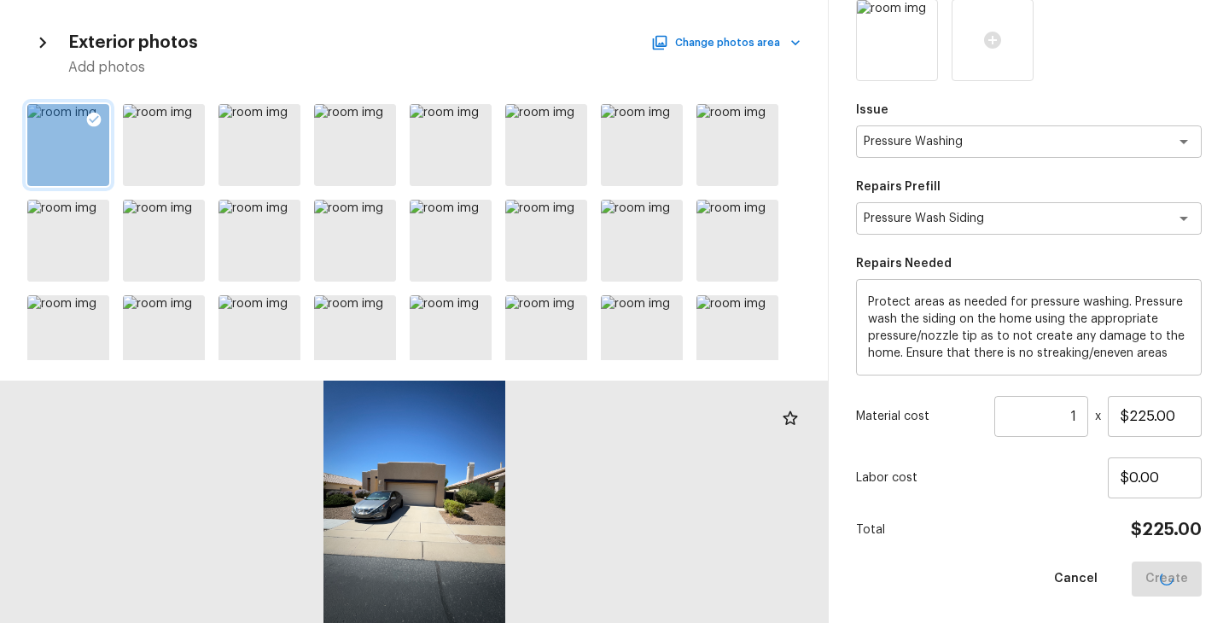
type input "$0.00"
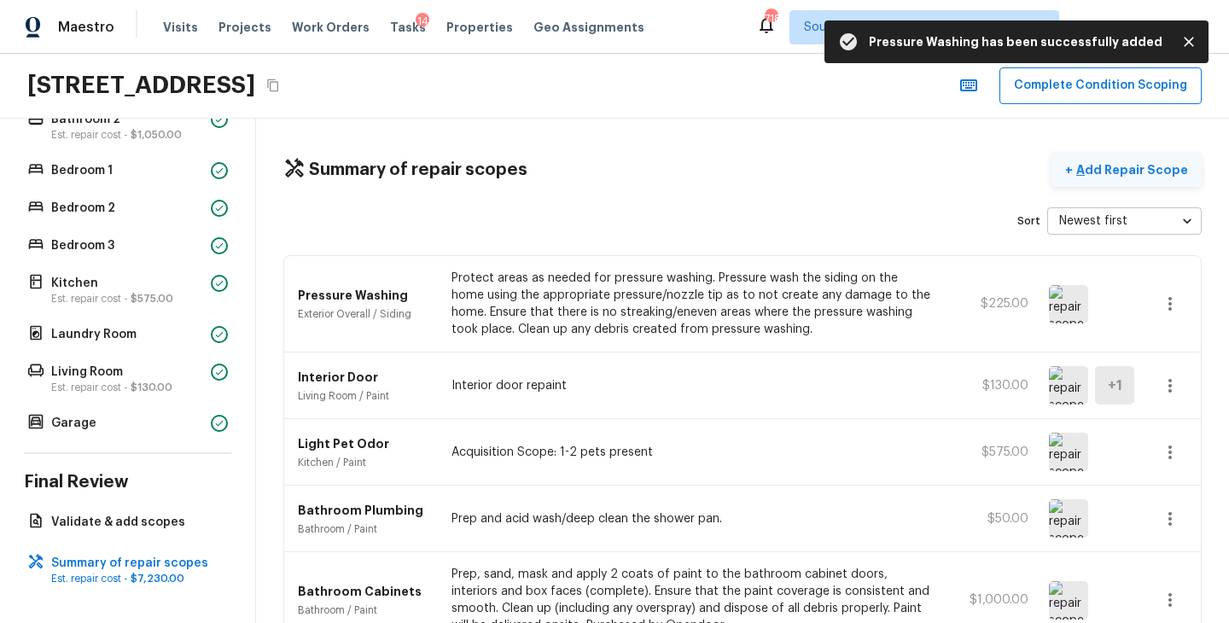
click at [1129, 172] on p "Add Repair Scope" at bounding box center [1130, 169] width 115 height 17
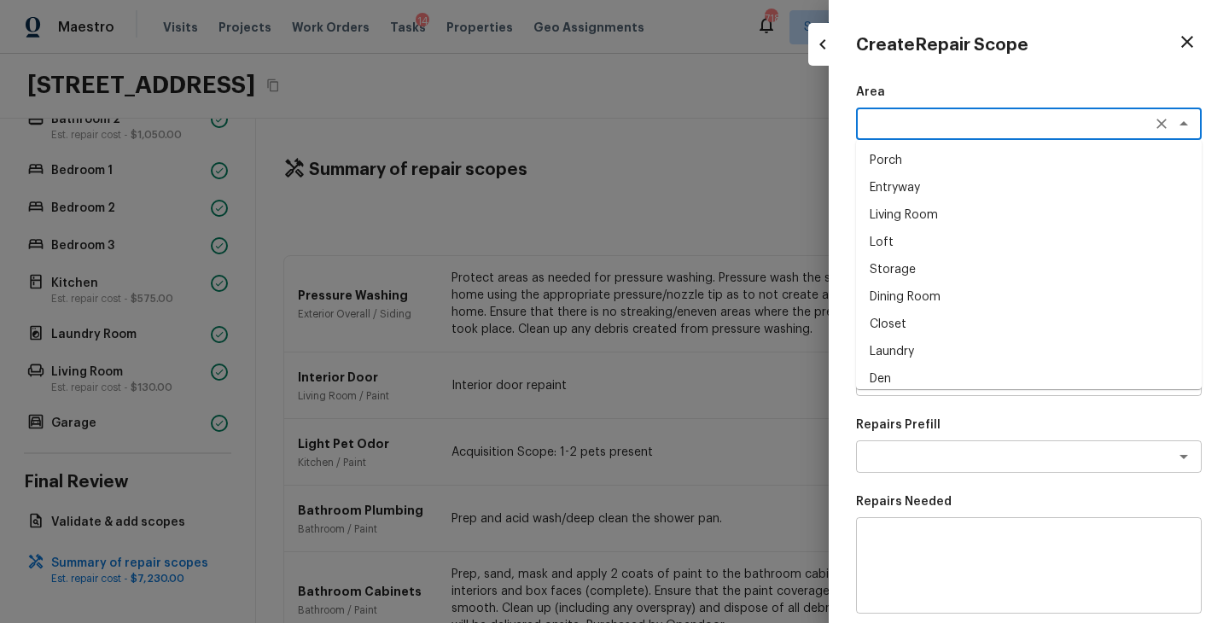
click at [879, 119] on textarea at bounding box center [1005, 123] width 282 height 17
click at [943, 166] on li "Exterior Overall" at bounding box center [1029, 160] width 346 height 27
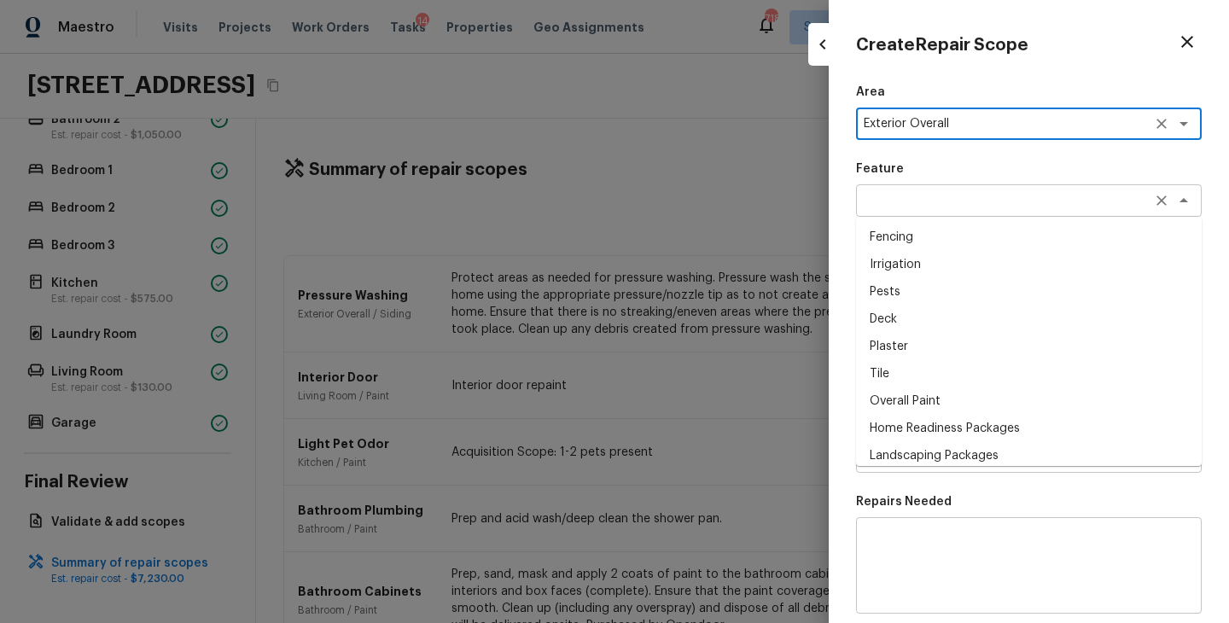
click at [942, 185] on div "x ​" at bounding box center [1029, 200] width 346 height 32
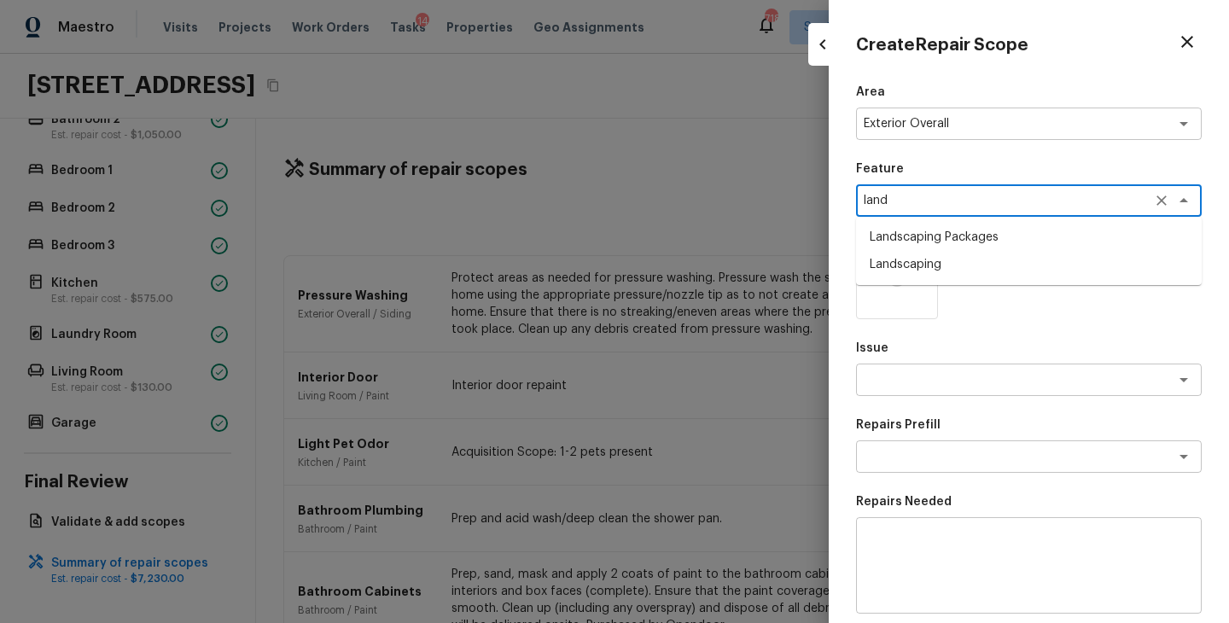
click at [981, 226] on li "Landscaping Packages" at bounding box center [1029, 237] width 346 height 27
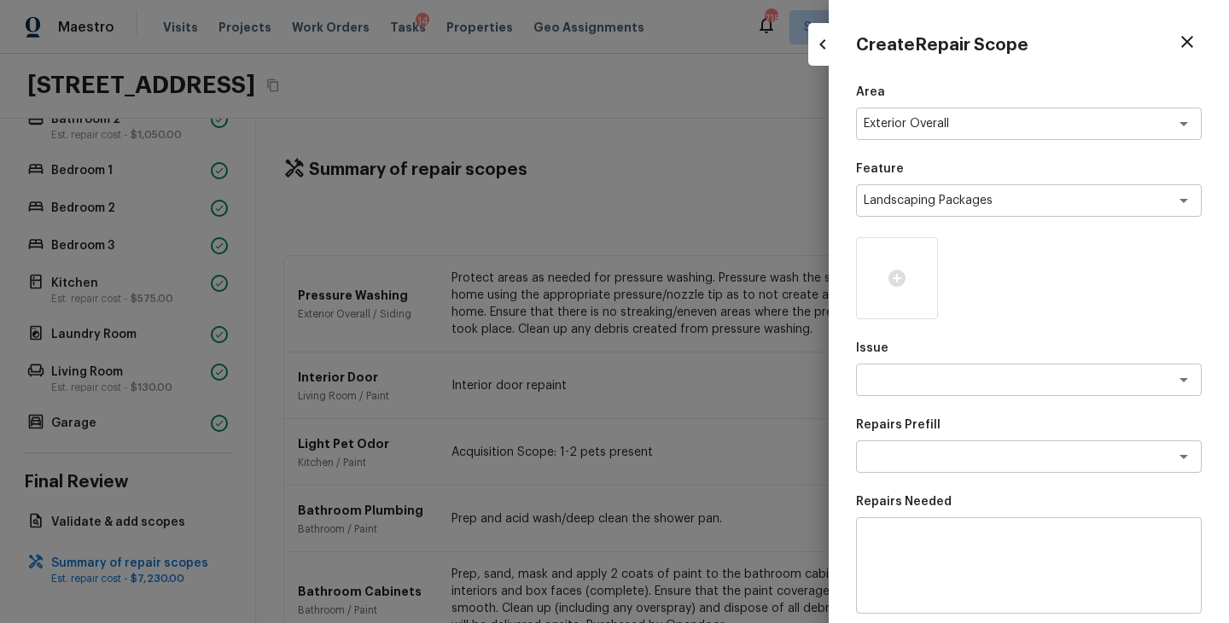
click at [947, 270] on div at bounding box center [1029, 278] width 346 height 82
click at [893, 269] on icon at bounding box center [897, 278] width 20 height 20
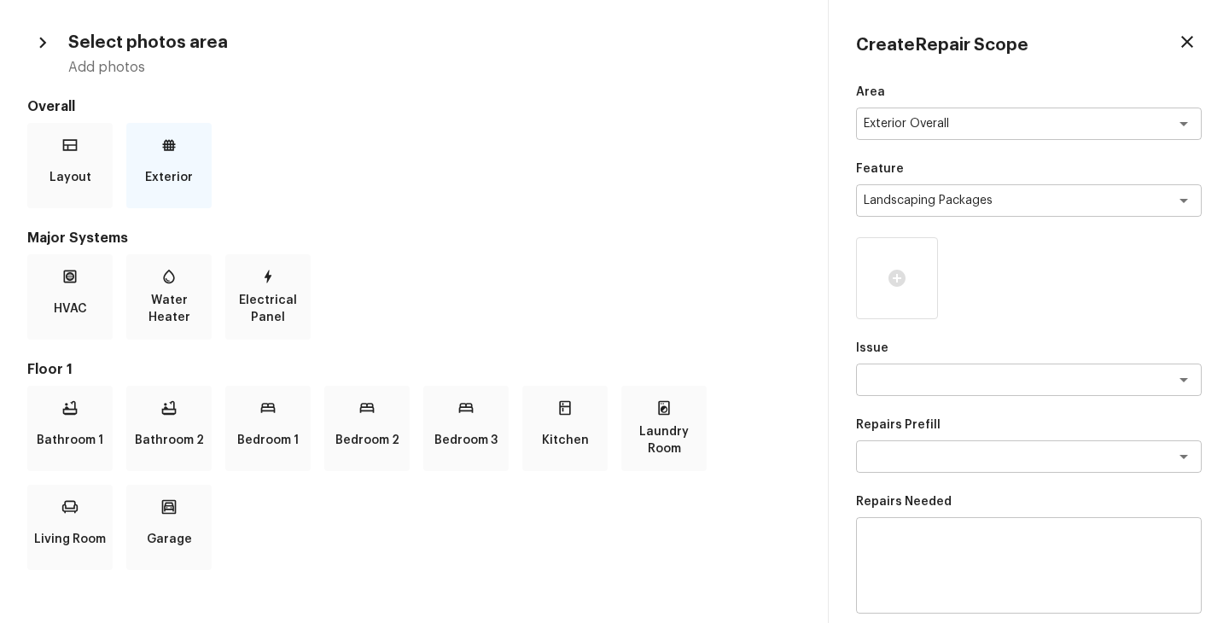
click at [183, 176] on p "Exterior" at bounding box center [169, 177] width 48 height 34
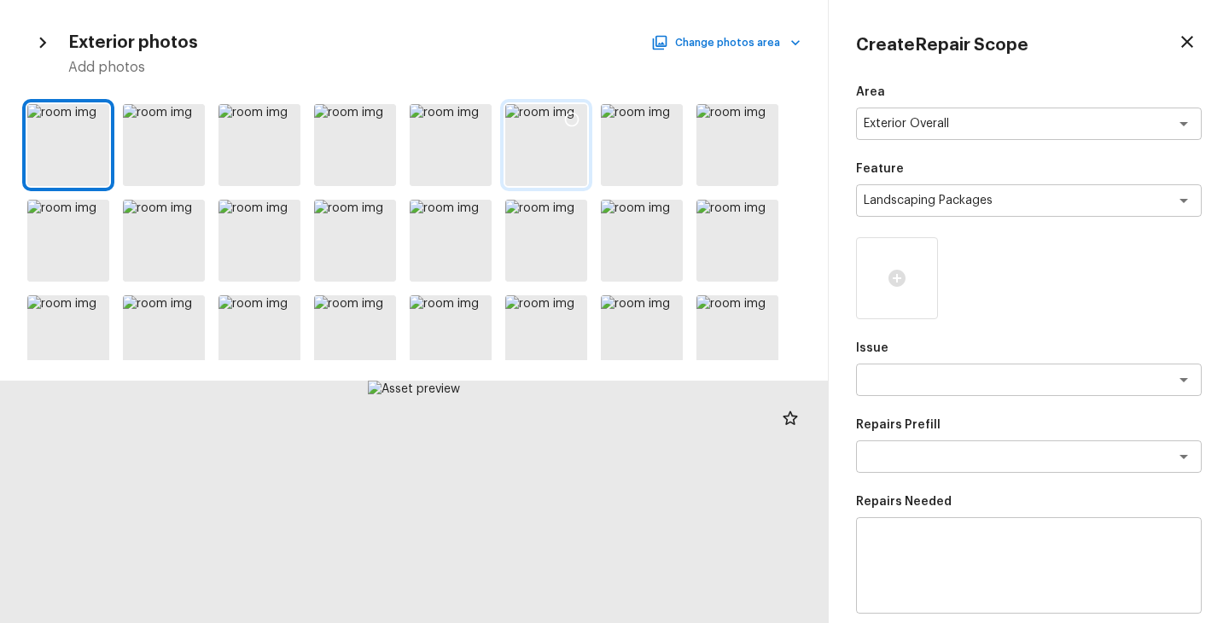
click at [538, 131] on div at bounding box center [546, 145] width 82 height 82
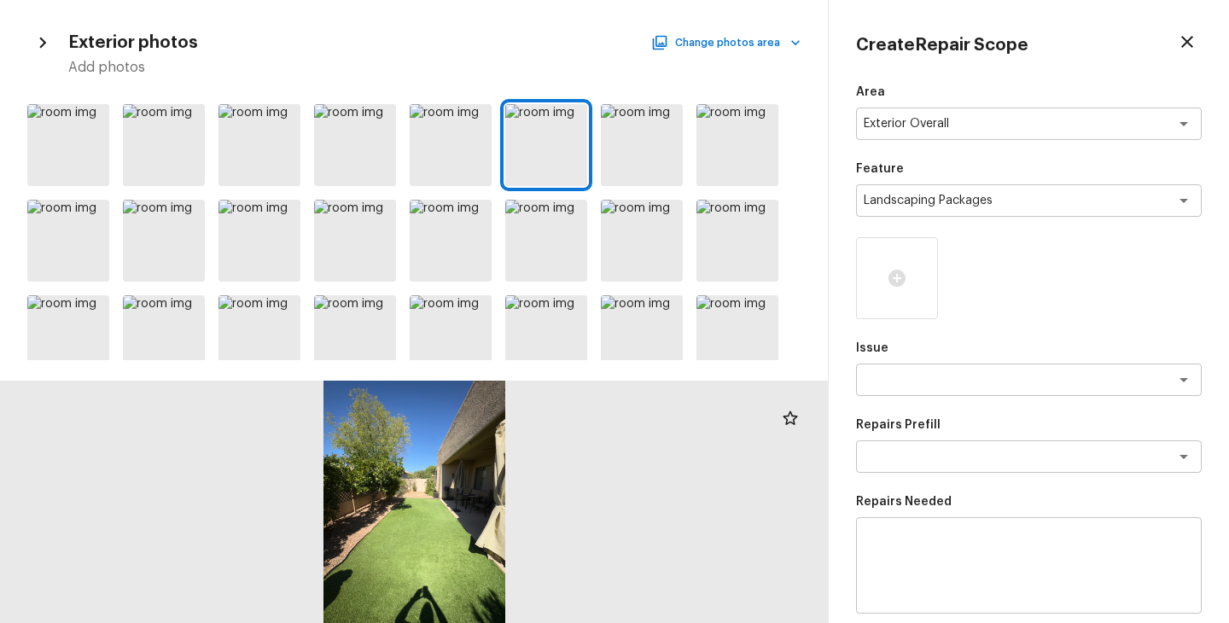
click at [591, 114] on div at bounding box center [414, 228] width 828 height 263
click at [576, 123] on icon at bounding box center [572, 120] width 15 height 15
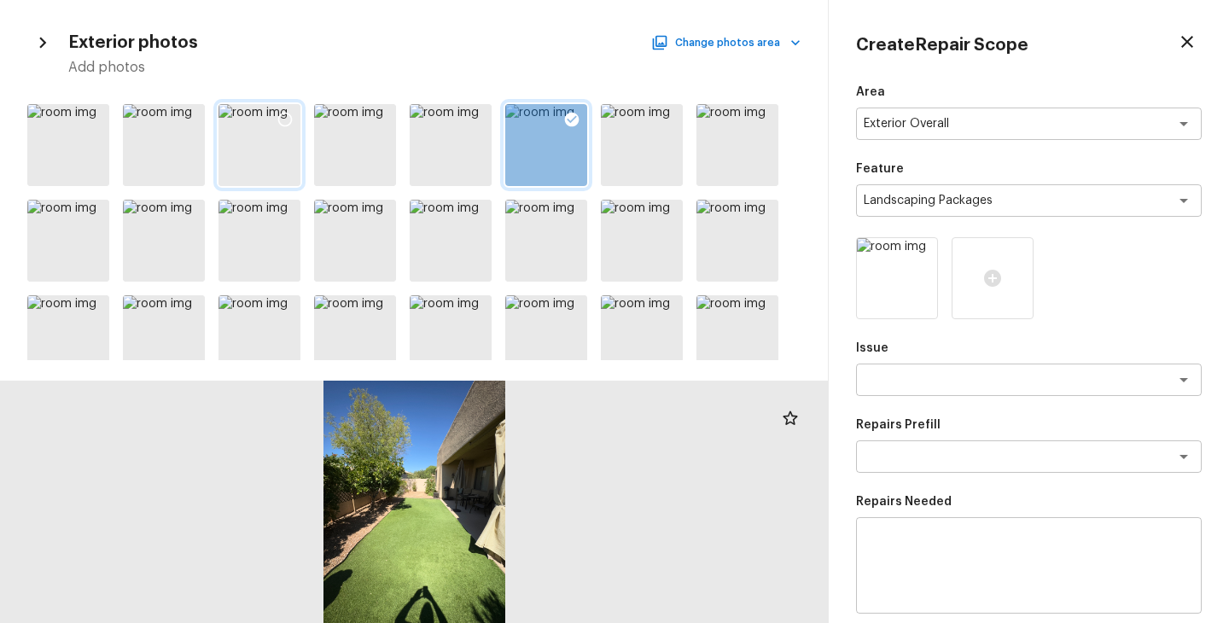
click at [289, 123] on icon at bounding box center [285, 120] width 15 height 15
click at [905, 379] on textarea at bounding box center [1005, 379] width 282 height 17
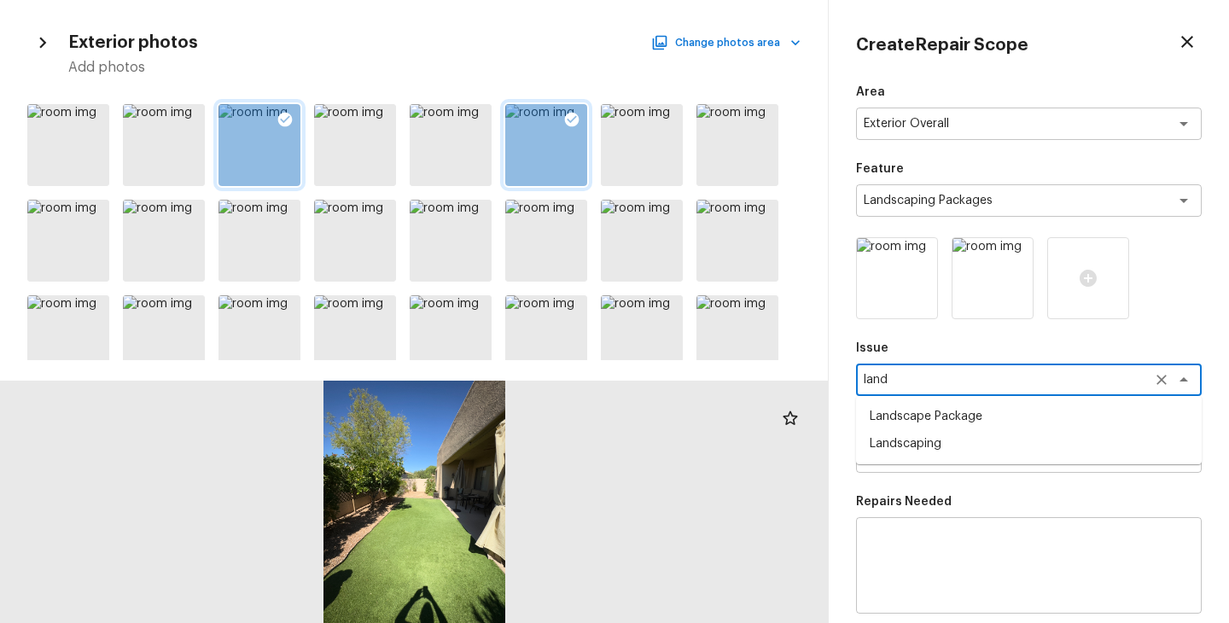
click at [963, 419] on li "Landscape Package" at bounding box center [1029, 416] width 346 height 27
click at [951, 445] on div "x ​" at bounding box center [1029, 456] width 346 height 32
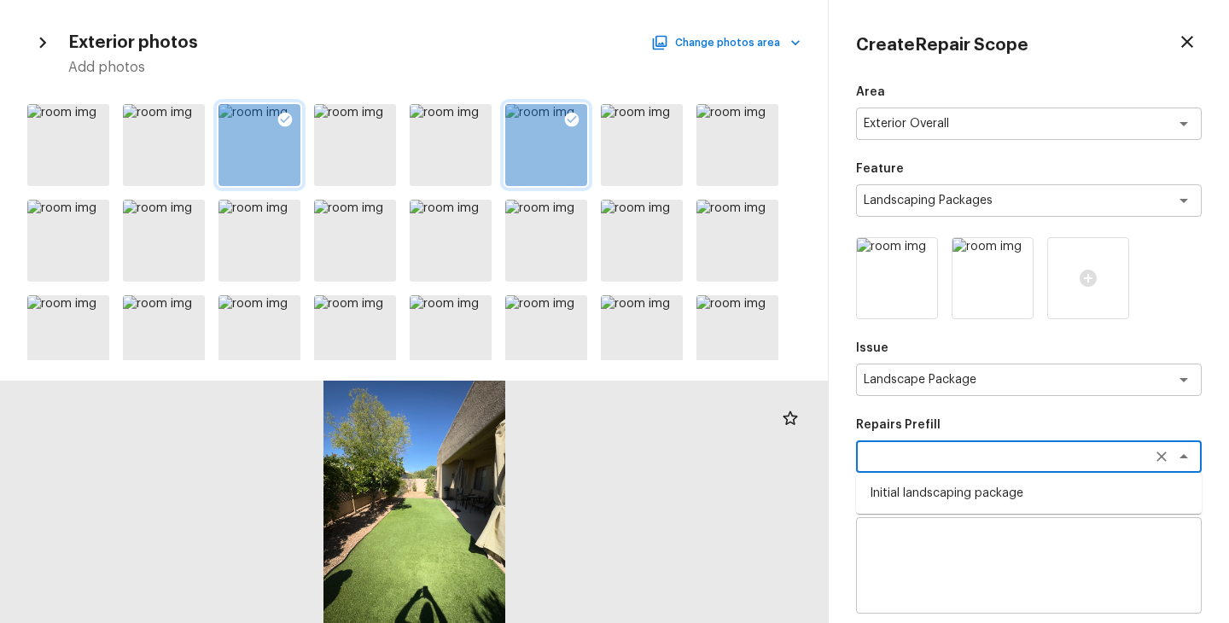
click at [954, 496] on li "Initial landscaping package" at bounding box center [1029, 493] width 346 height 27
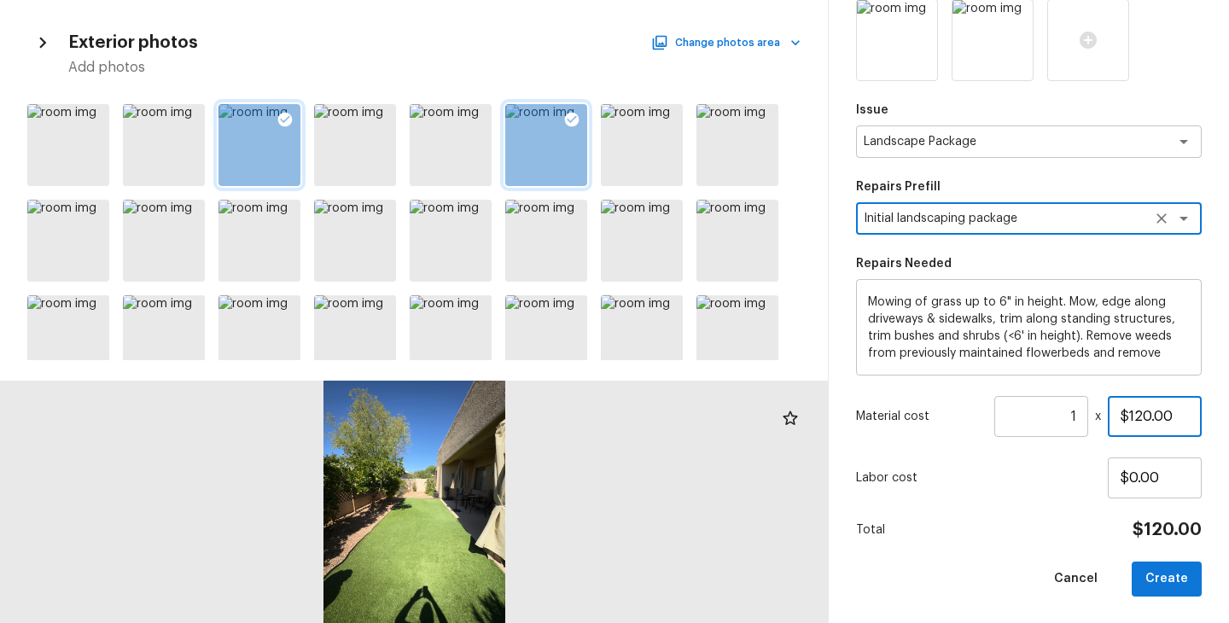
drag, startPoint x: 1179, startPoint y: 419, endPoint x: 1049, endPoint y: 419, distance: 129.7
click at [1049, 419] on div "Material cost 1 ​ x $120.00" at bounding box center [1029, 416] width 346 height 41
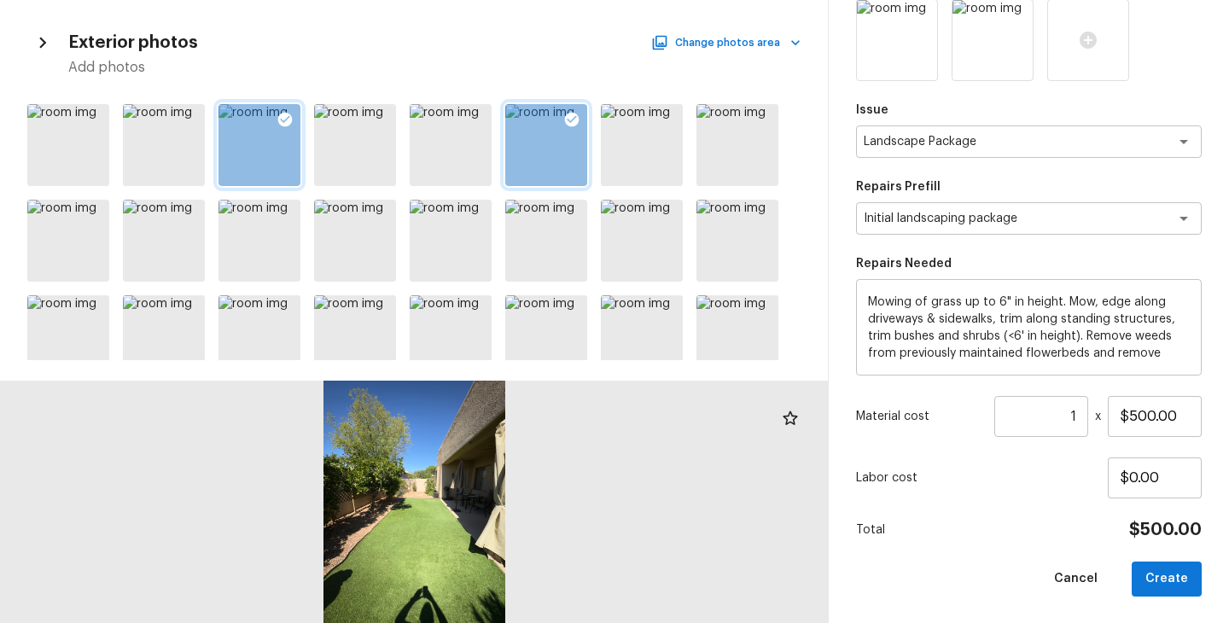
click at [1059, 515] on div "Area Exterior Overall x ​ Feature Landscaping Packages x ​ Issue Landscape Pack…" at bounding box center [1029, 221] width 346 height 751
click at [1156, 578] on button "Create" at bounding box center [1167, 579] width 70 height 35
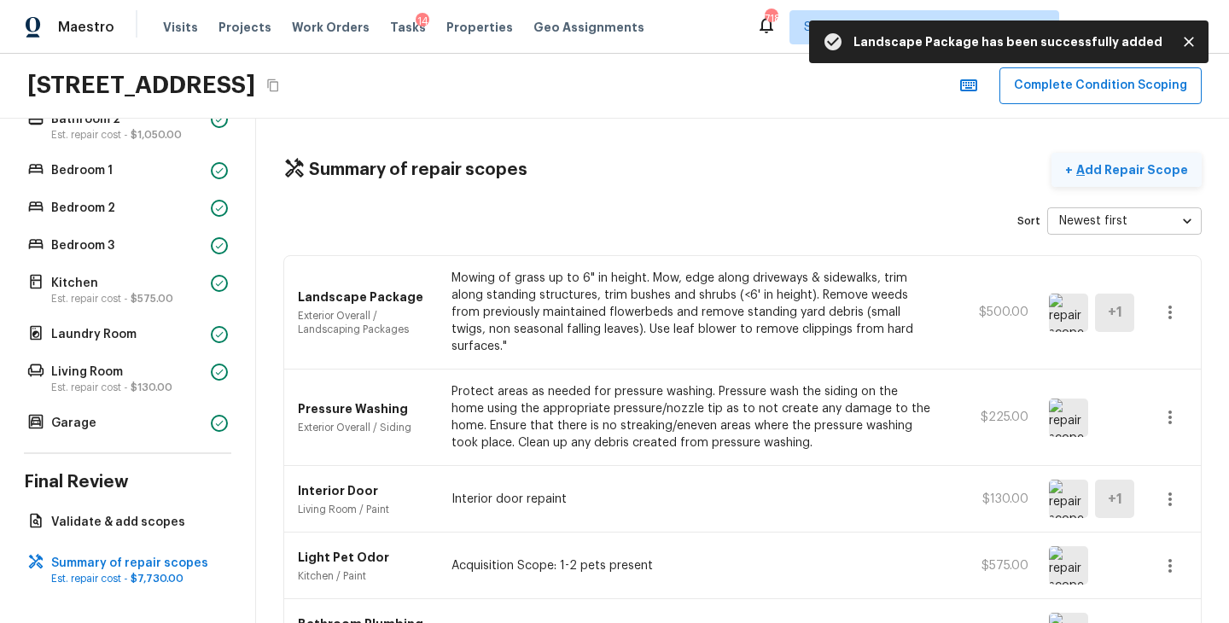
click at [1147, 179] on button "+ Add Repair Scope" at bounding box center [1126, 170] width 150 height 35
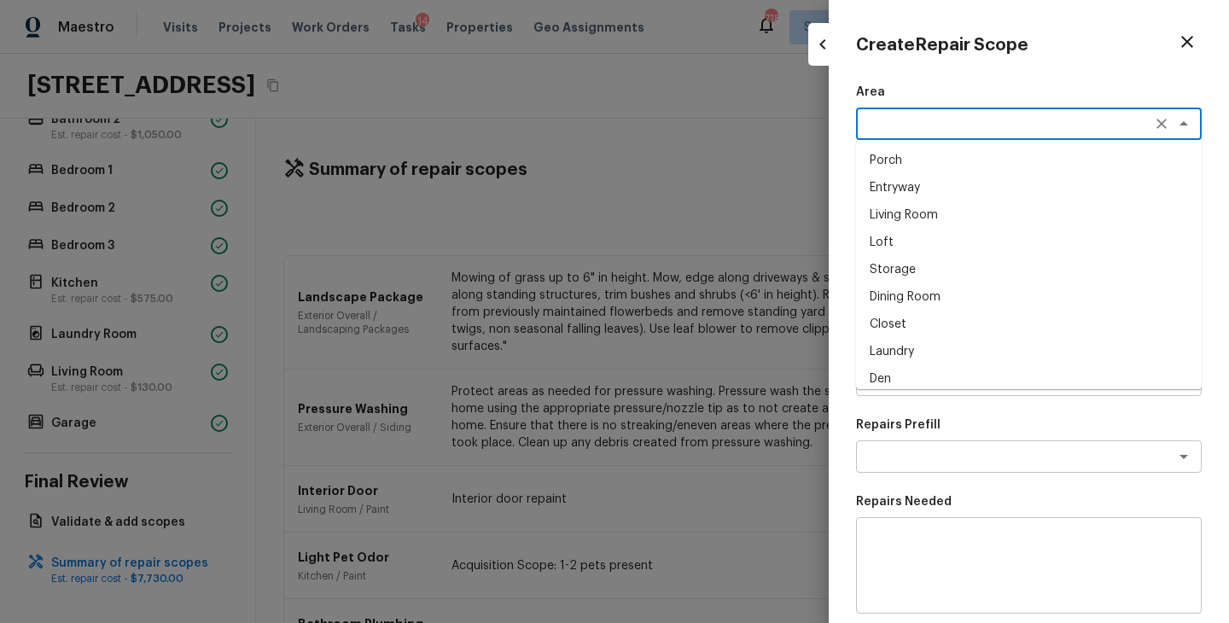
click at [896, 123] on textarea at bounding box center [1005, 123] width 282 height 17
drag, startPoint x: 896, startPoint y: 123, endPoint x: 902, endPoint y: 154, distance: 31.3
click at [896, 126] on textarea "exter" at bounding box center [1005, 123] width 282 height 17
click at [905, 167] on li "Exterior Overall" at bounding box center [1029, 160] width 346 height 27
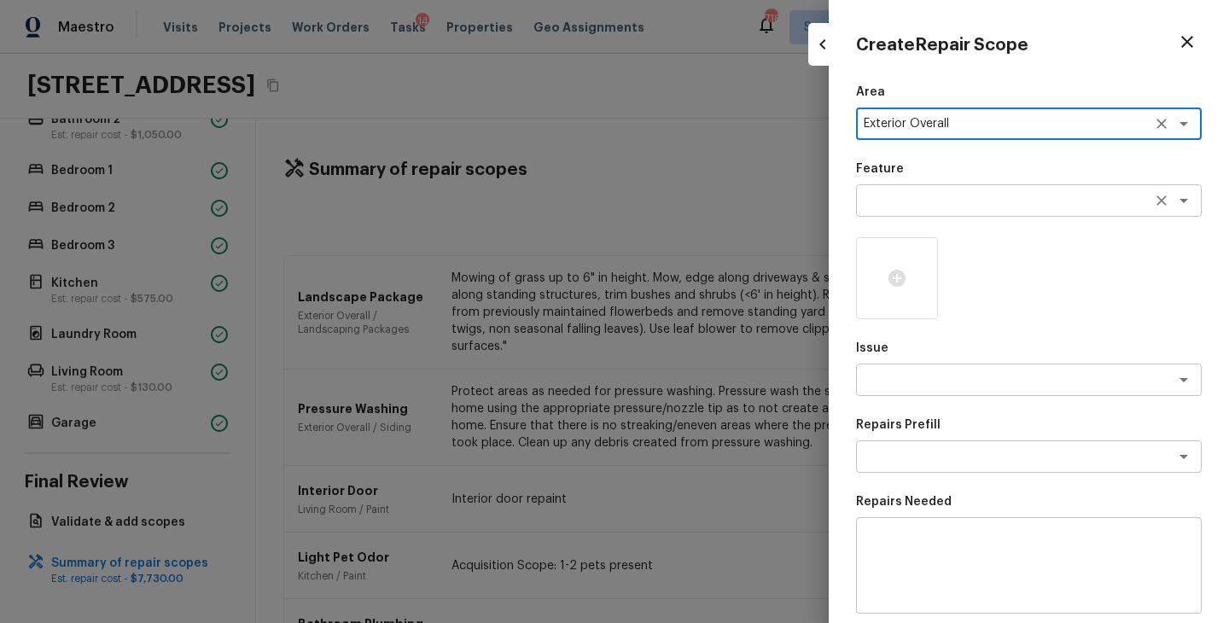
click at [908, 209] on div "x ​" at bounding box center [1029, 200] width 346 height 32
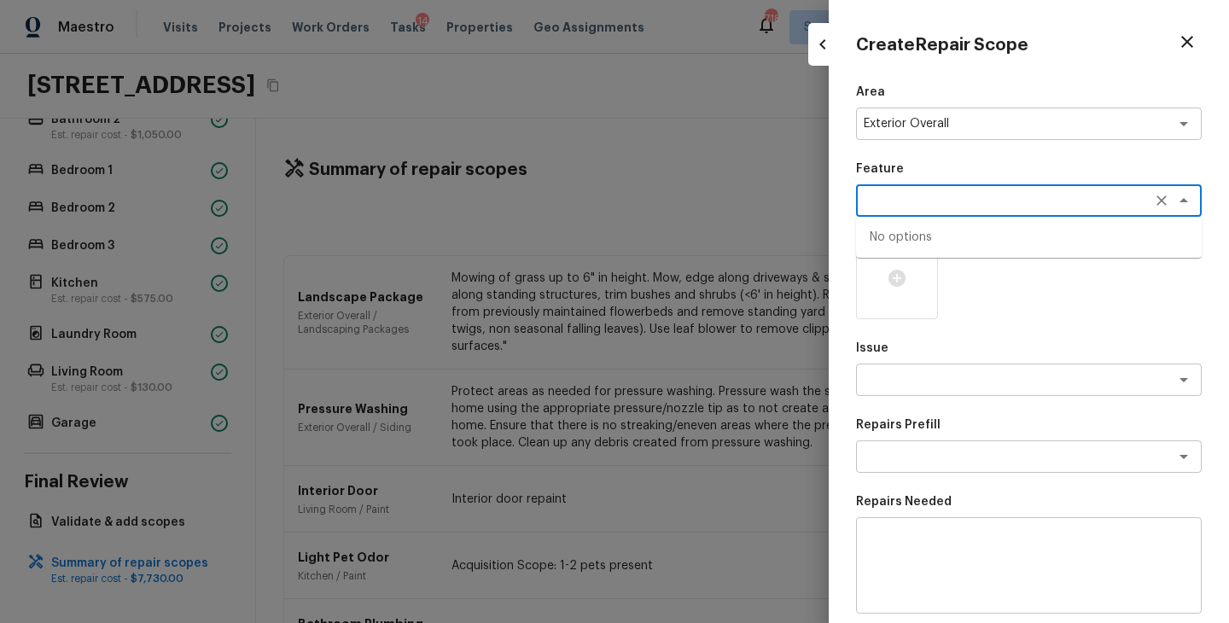
click at [1023, 277] on div at bounding box center [1029, 278] width 346 height 82
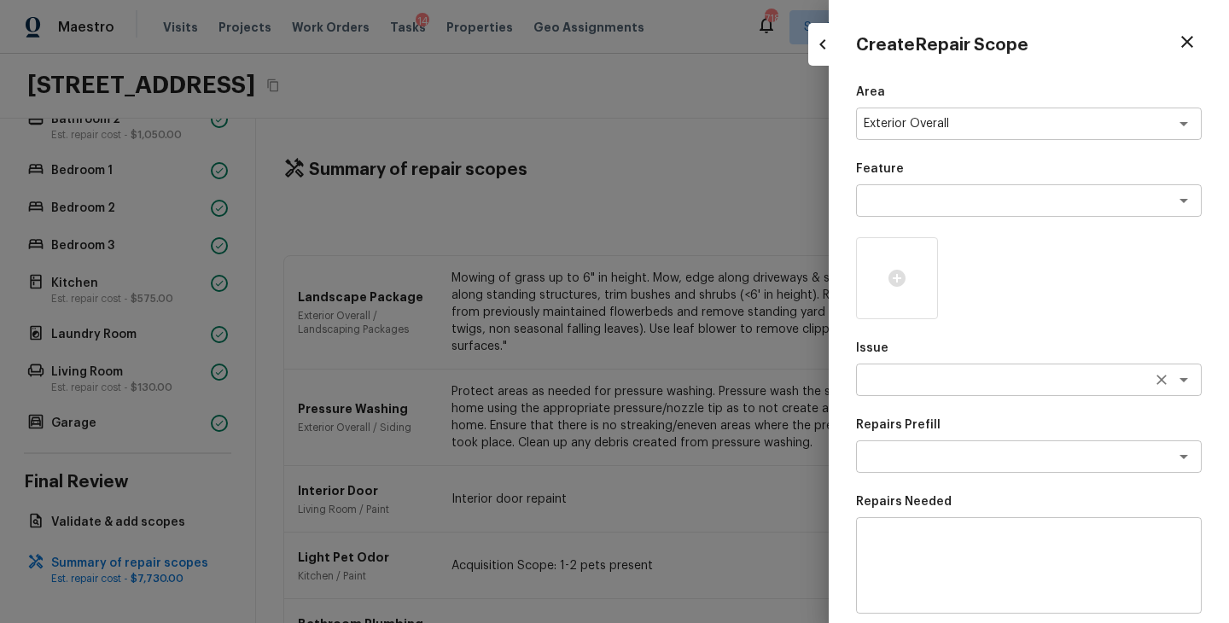
click at [982, 375] on textarea at bounding box center [1005, 379] width 282 height 17
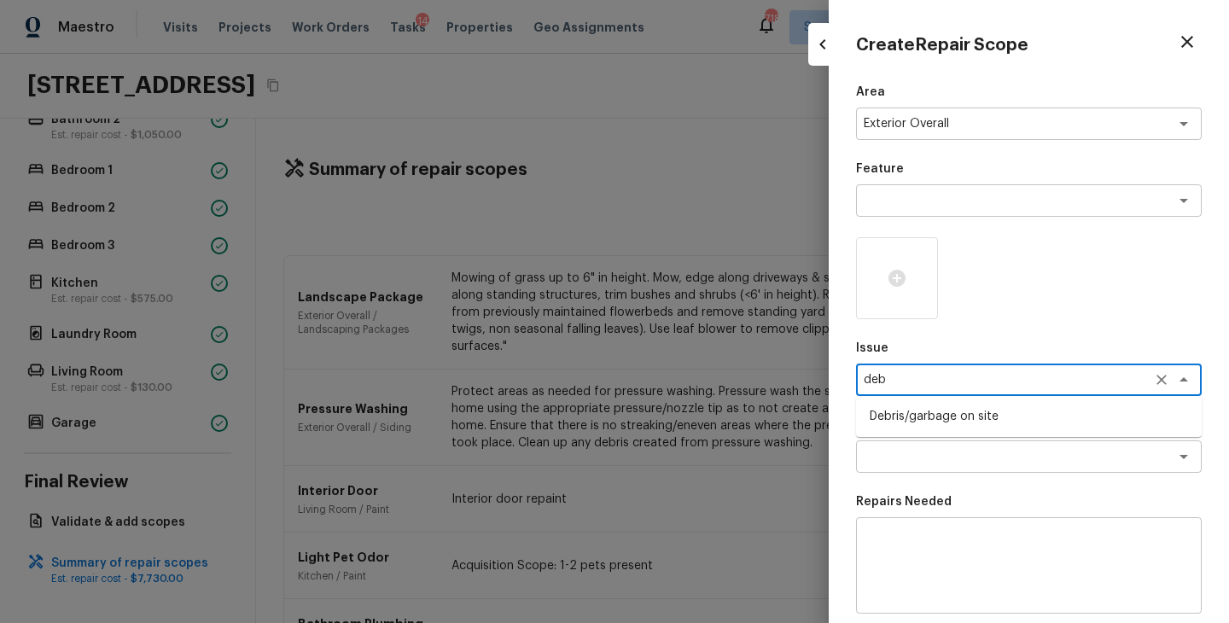
click at [968, 415] on li "Debris/garbage on site" at bounding box center [1029, 416] width 346 height 27
click at [931, 333] on div "Area Exterior Overall x ​ Feature x ​ Issue Debris/garbage on site x ​ Repairs …" at bounding box center [1029, 459] width 346 height 751
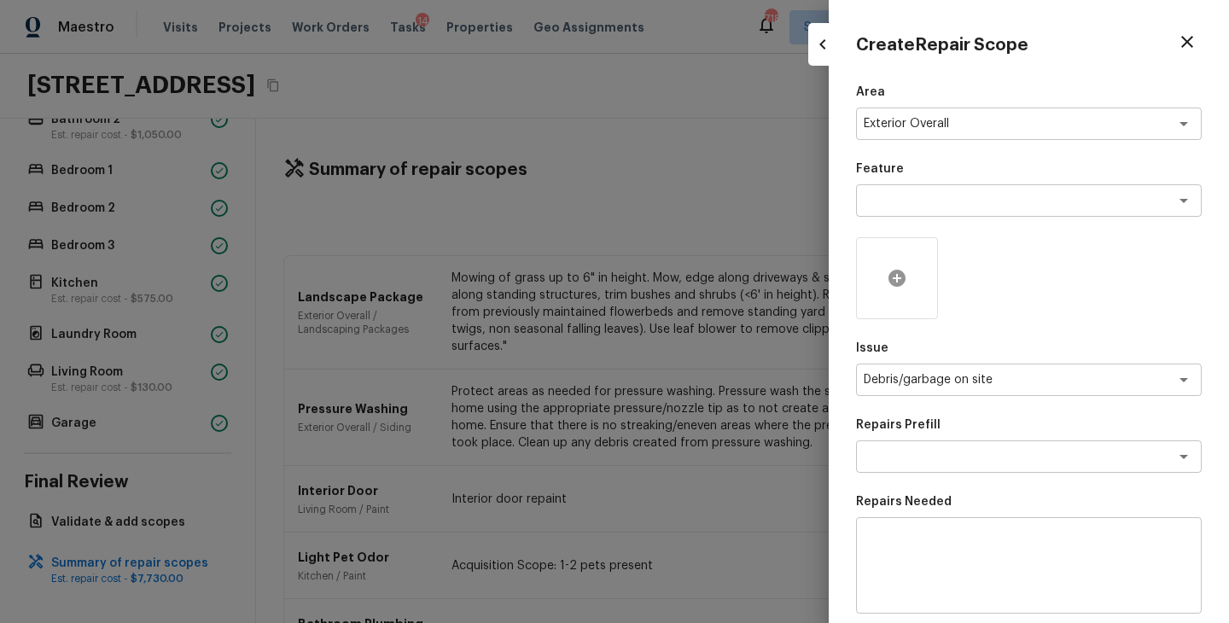
click at [894, 262] on div at bounding box center [897, 278] width 82 height 82
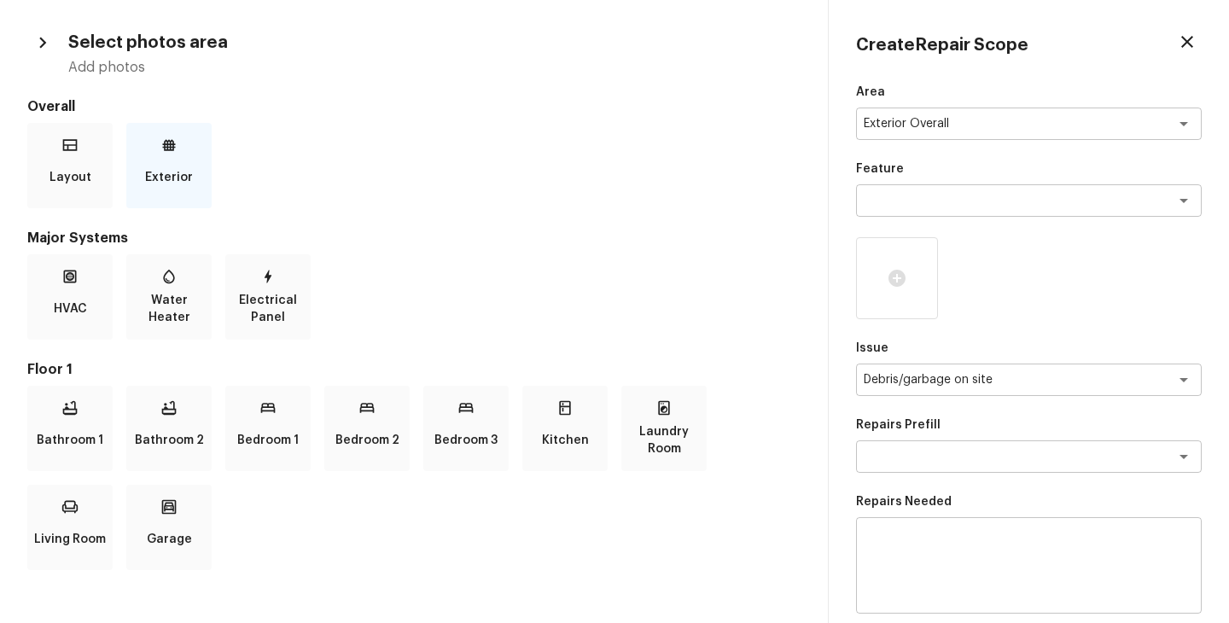
click at [184, 187] on p "Exterior" at bounding box center [169, 177] width 48 height 34
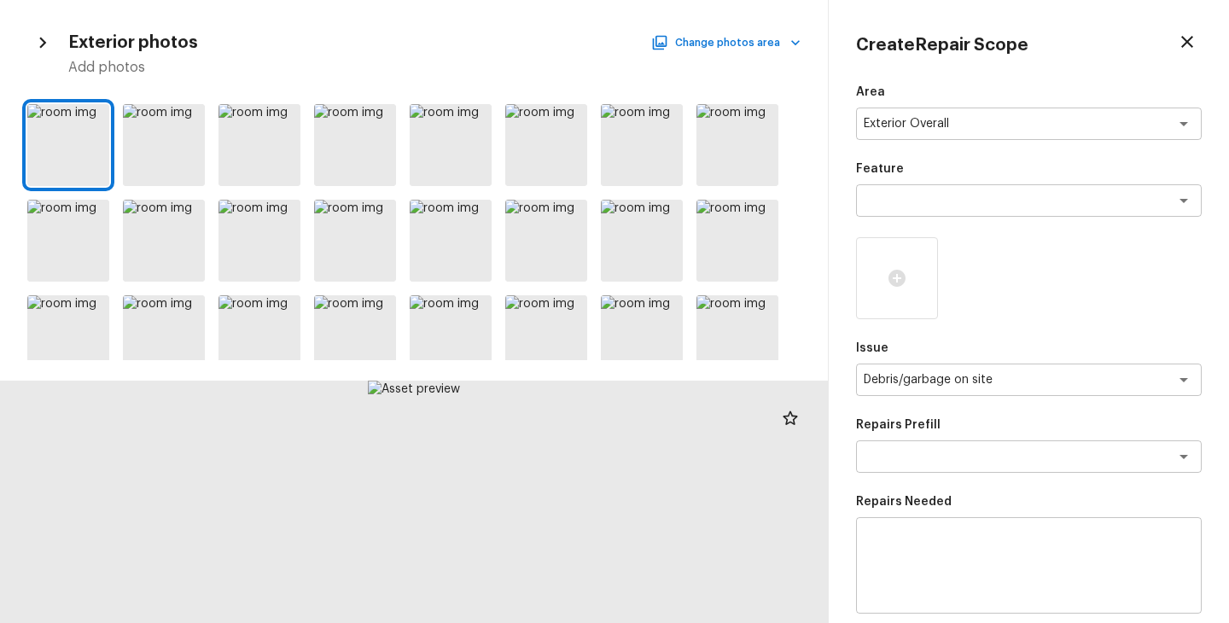
scroll to position [54, 0]
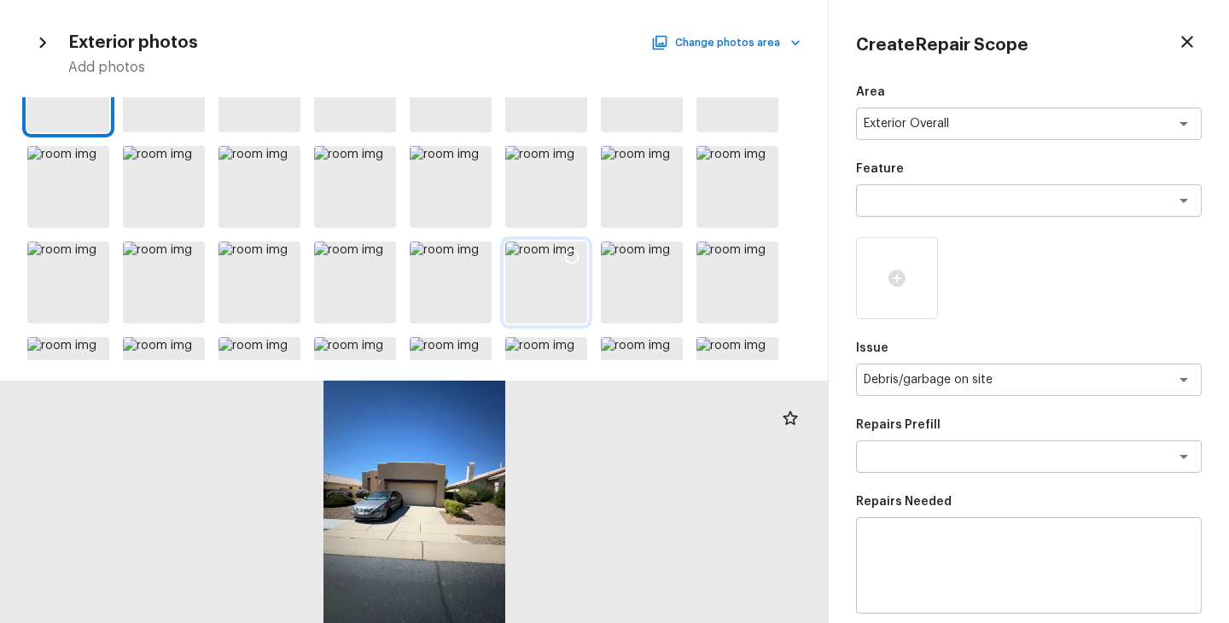
click at [550, 288] on div at bounding box center [546, 283] width 82 height 82
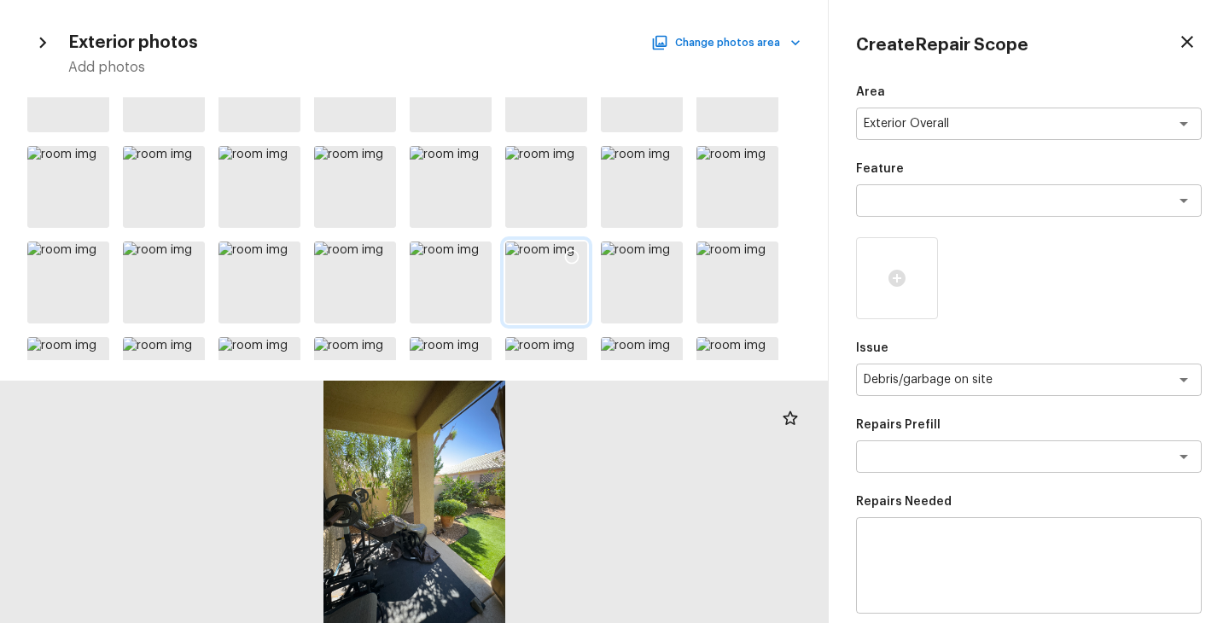
click at [576, 265] on icon at bounding box center [571, 256] width 17 height 17
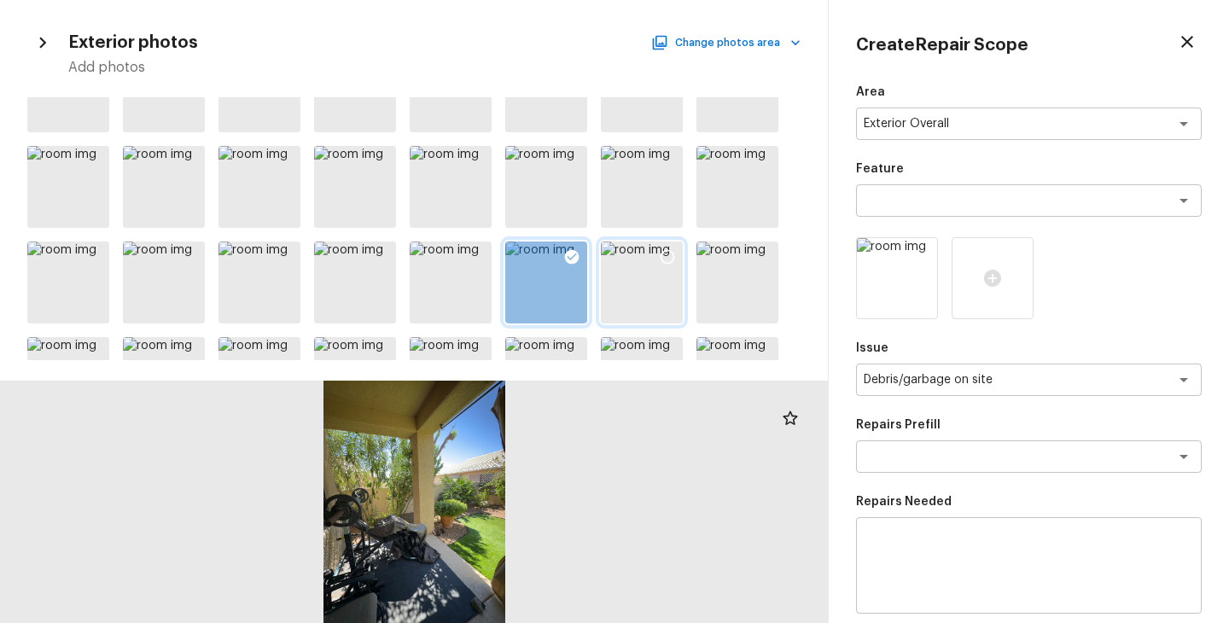
click at [673, 284] on div at bounding box center [642, 283] width 82 height 82
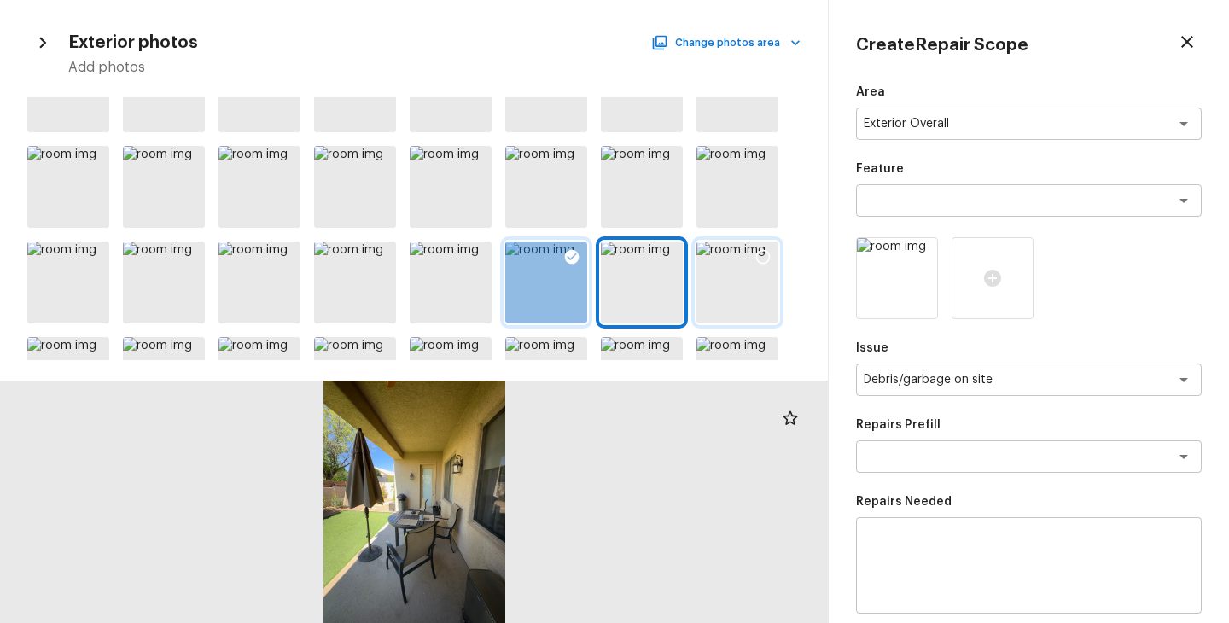
click at [741, 288] on div at bounding box center [737, 283] width 82 height 82
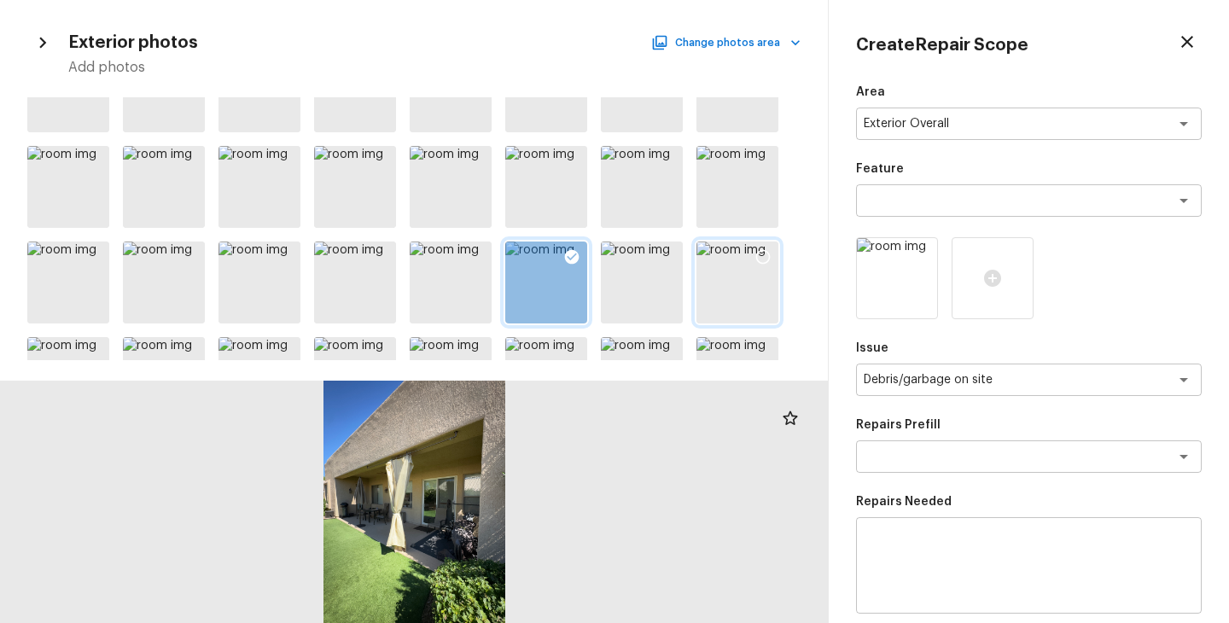
click at [764, 253] on icon at bounding box center [762, 256] width 17 height 17
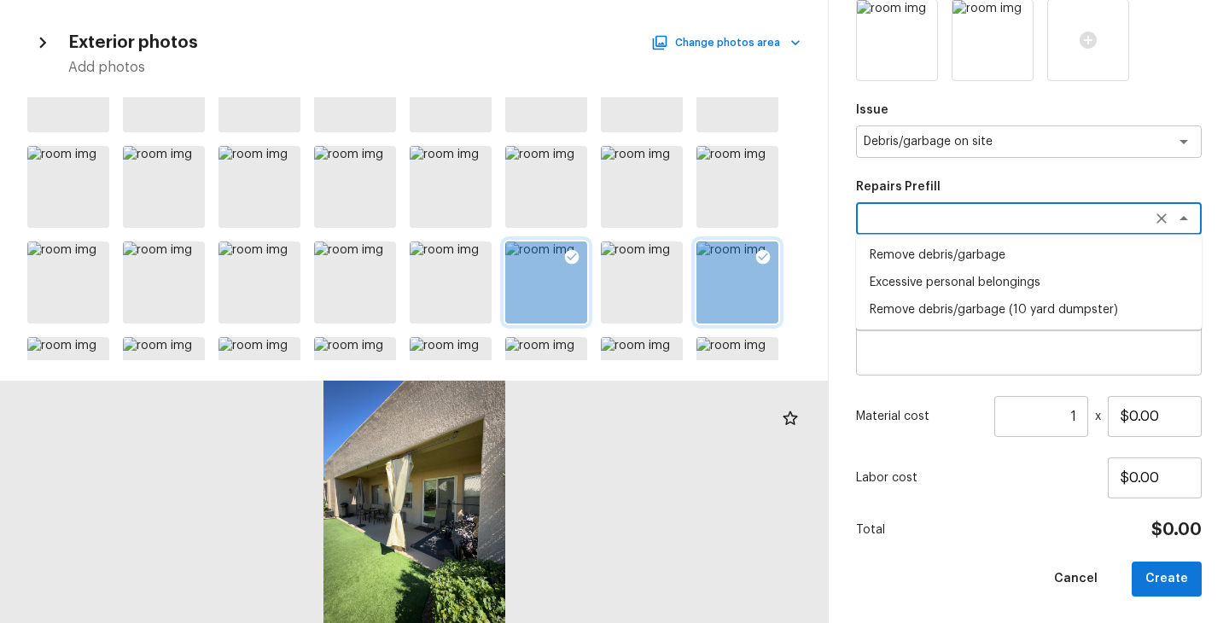
click at [967, 212] on textarea at bounding box center [1005, 218] width 282 height 17
click at [969, 243] on li "Remove debris/garbage" at bounding box center [1029, 255] width 346 height 27
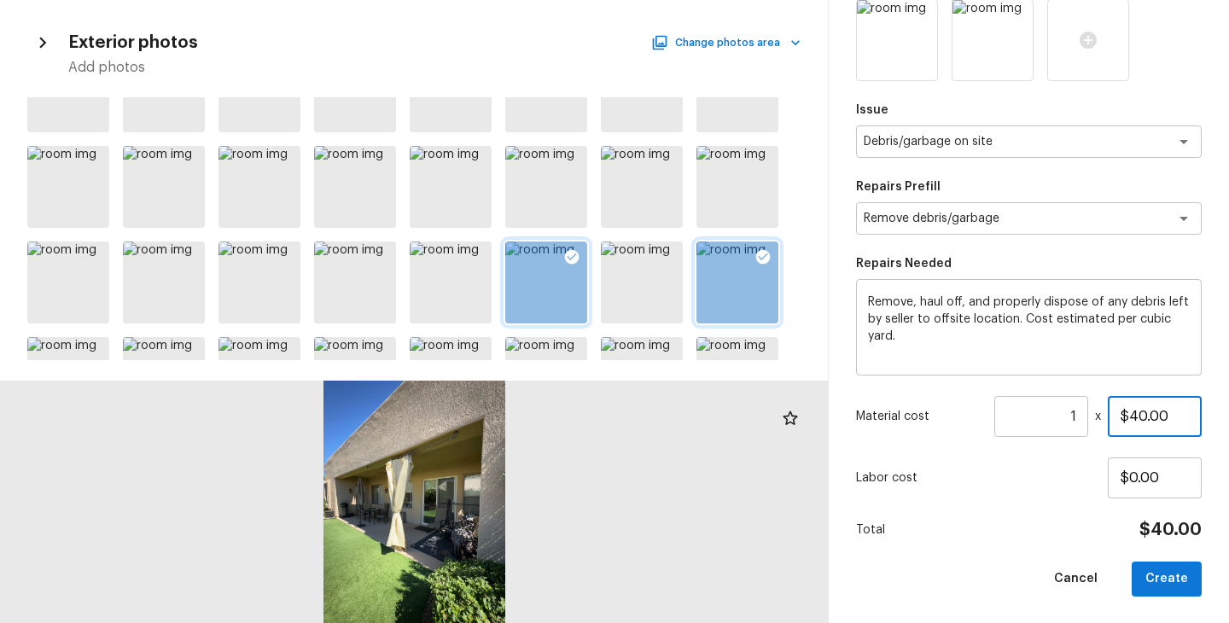
drag, startPoint x: 1137, startPoint y: 417, endPoint x: 1025, endPoint y: 419, distance: 111.8
click at [1025, 419] on div "Material cost 1 ​ x $40.00" at bounding box center [1029, 416] width 346 height 41
click at [972, 499] on div "Area Exterior Overall x ​ Feature x ​ Issue Debris/garbage on site x ​ Repairs …" at bounding box center [1029, 221] width 346 height 751
click at [1179, 586] on button "Create" at bounding box center [1167, 579] width 70 height 35
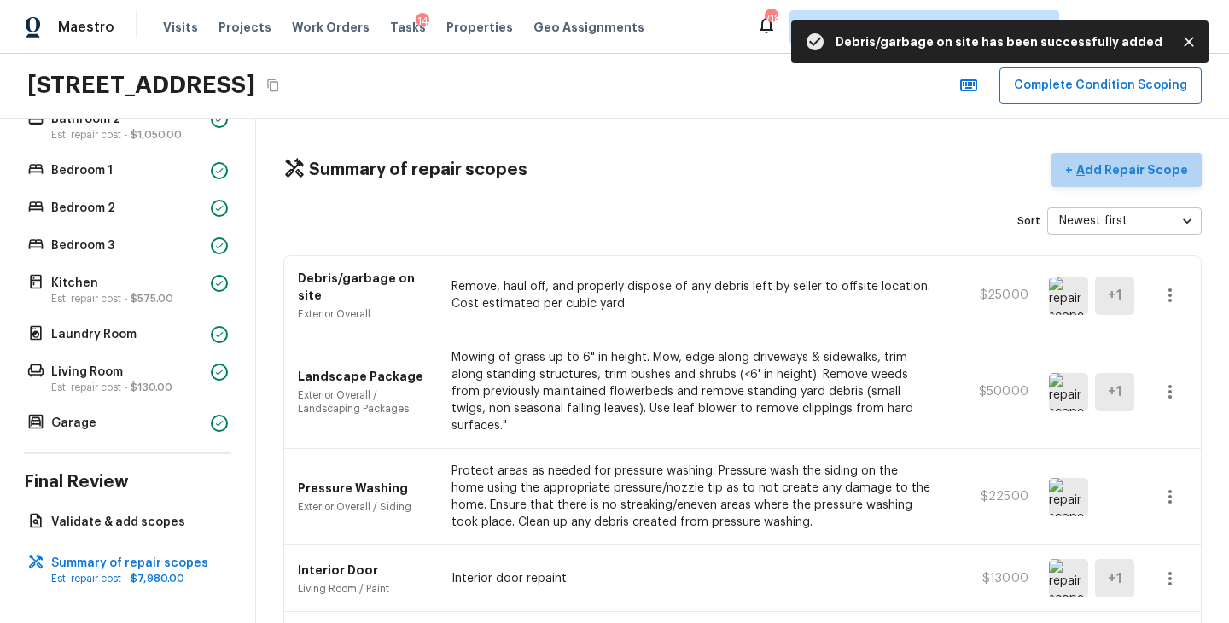
click at [1141, 173] on p "Add Repair Scope" at bounding box center [1130, 169] width 115 height 17
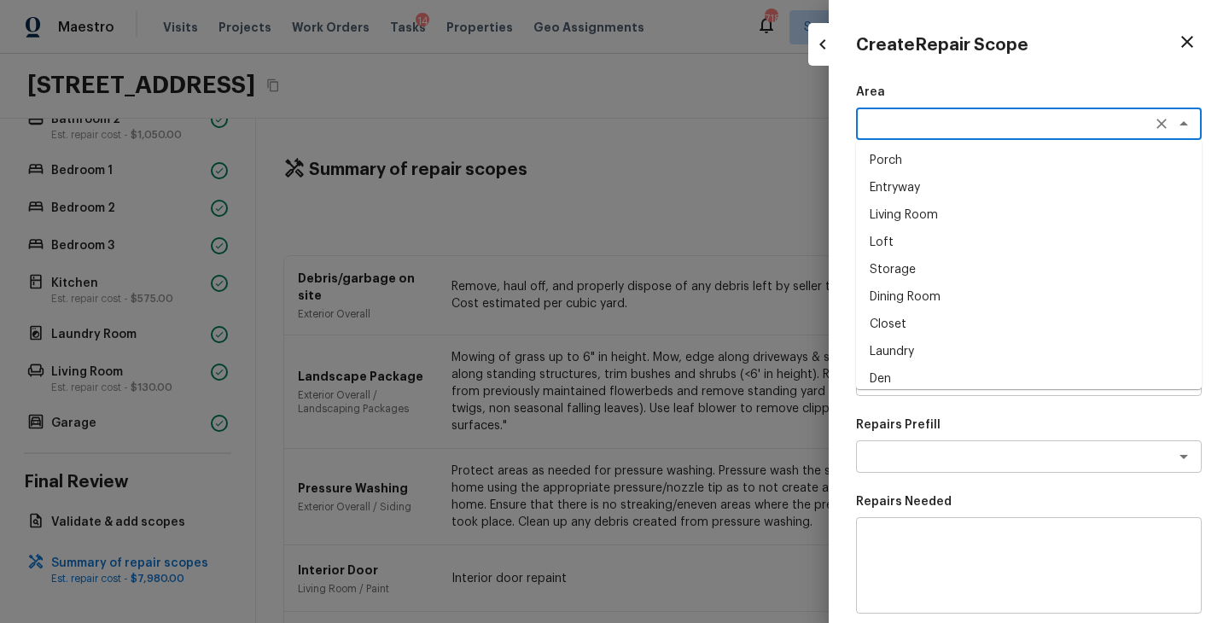
click at [890, 129] on textarea at bounding box center [1005, 123] width 282 height 17
click at [911, 166] on li "Interior Overall" at bounding box center [1029, 160] width 346 height 27
click at [911, 205] on textarea at bounding box center [1005, 200] width 282 height 17
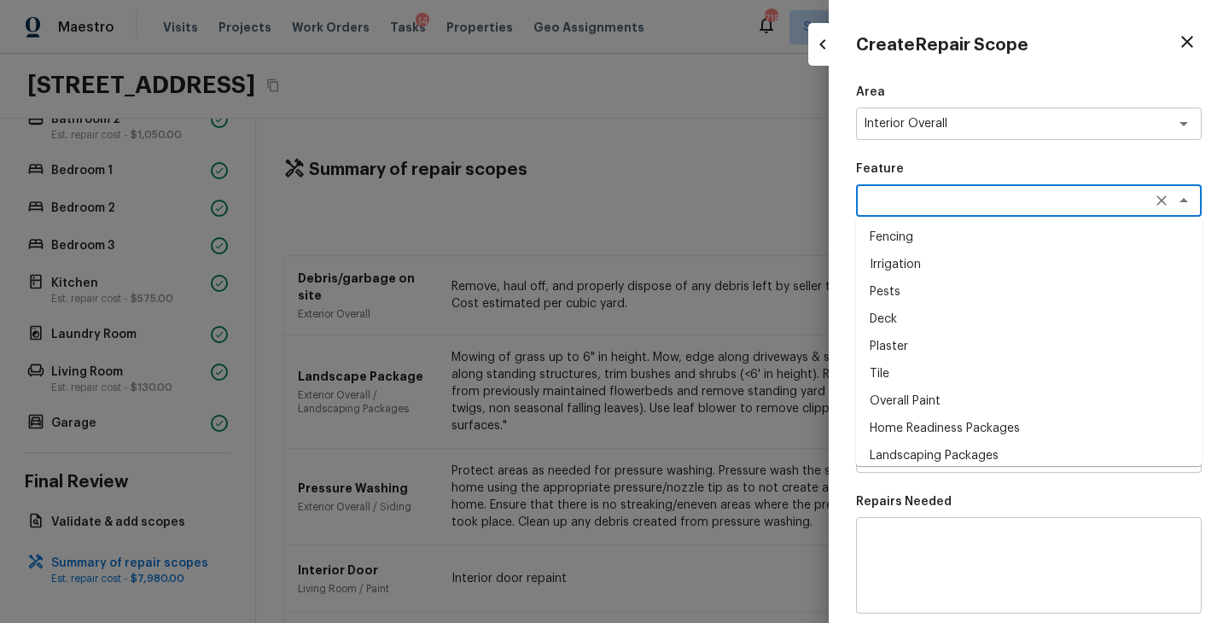
click at [926, 393] on li "Overall Paint" at bounding box center [1029, 400] width 346 height 27
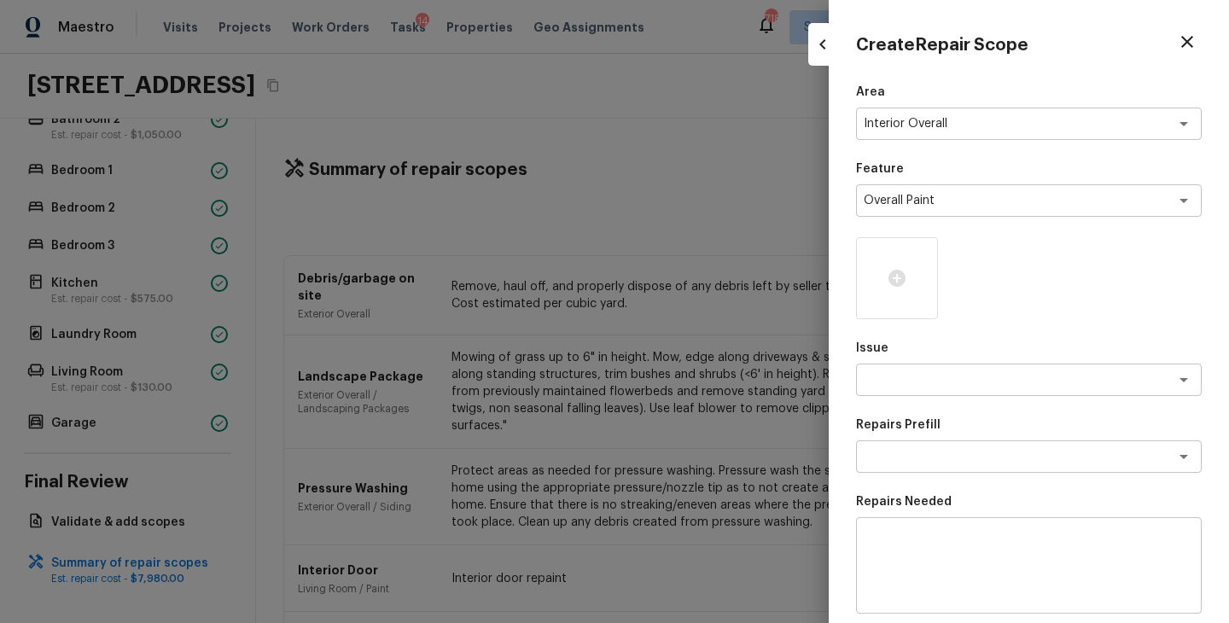
click at [943, 267] on div at bounding box center [1029, 278] width 346 height 82
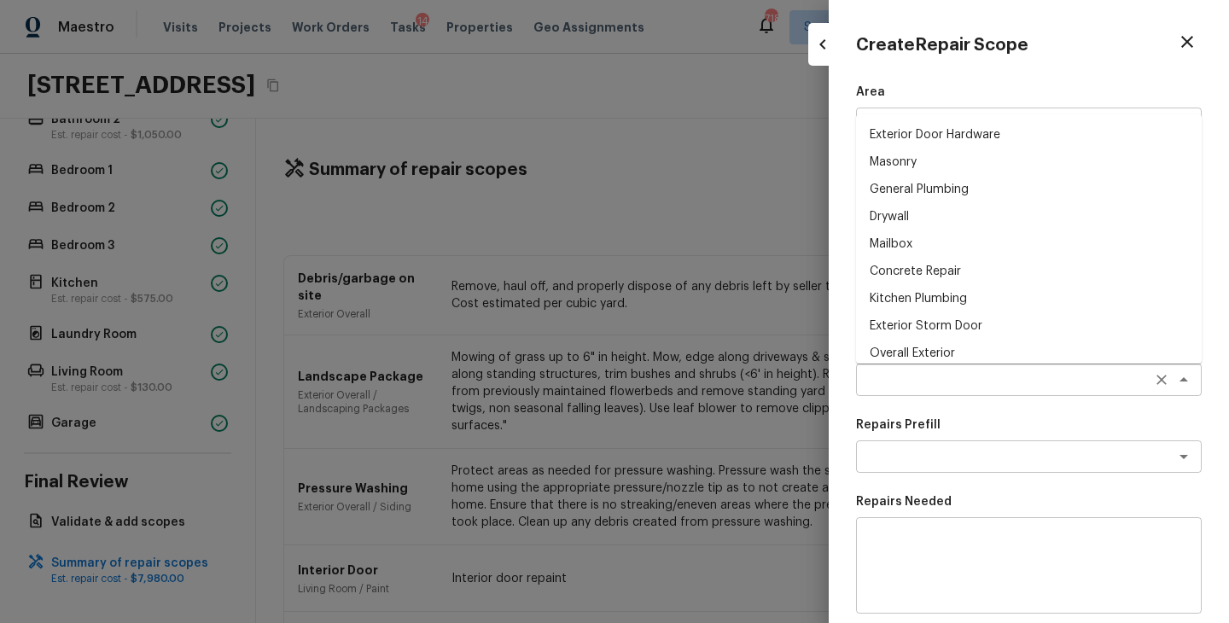
click at [936, 395] on div "x ​" at bounding box center [1029, 380] width 346 height 32
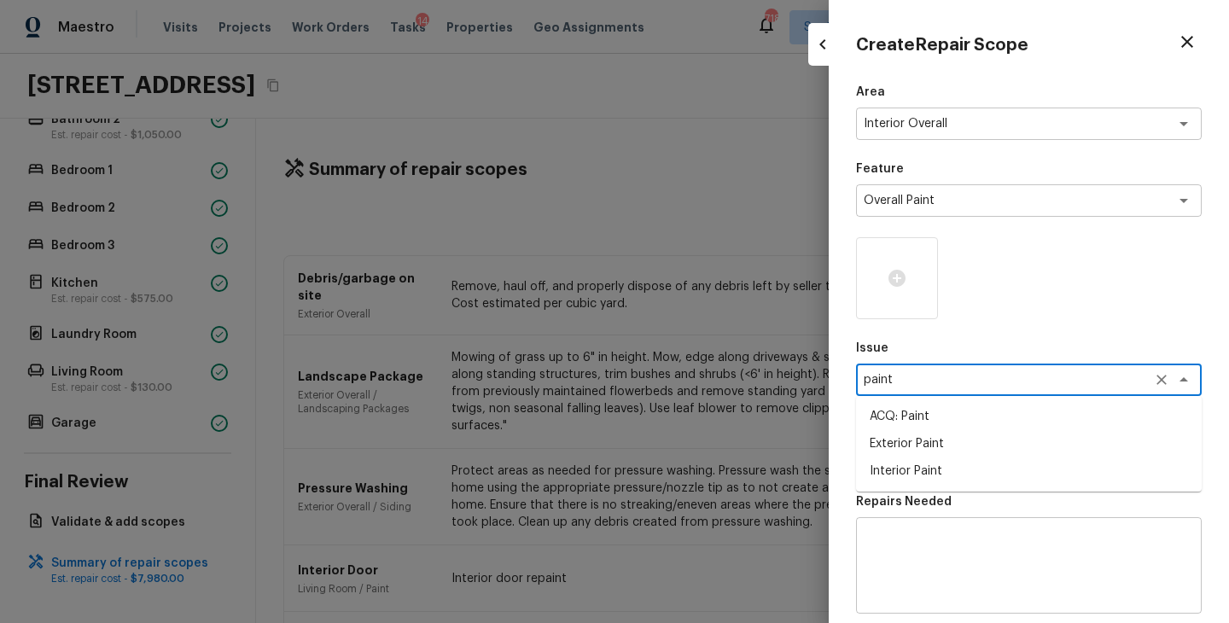
click at [940, 409] on li "ACQ: Paint" at bounding box center [1029, 416] width 346 height 27
click at [962, 454] on textarea at bounding box center [1005, 456] width 282 height 17
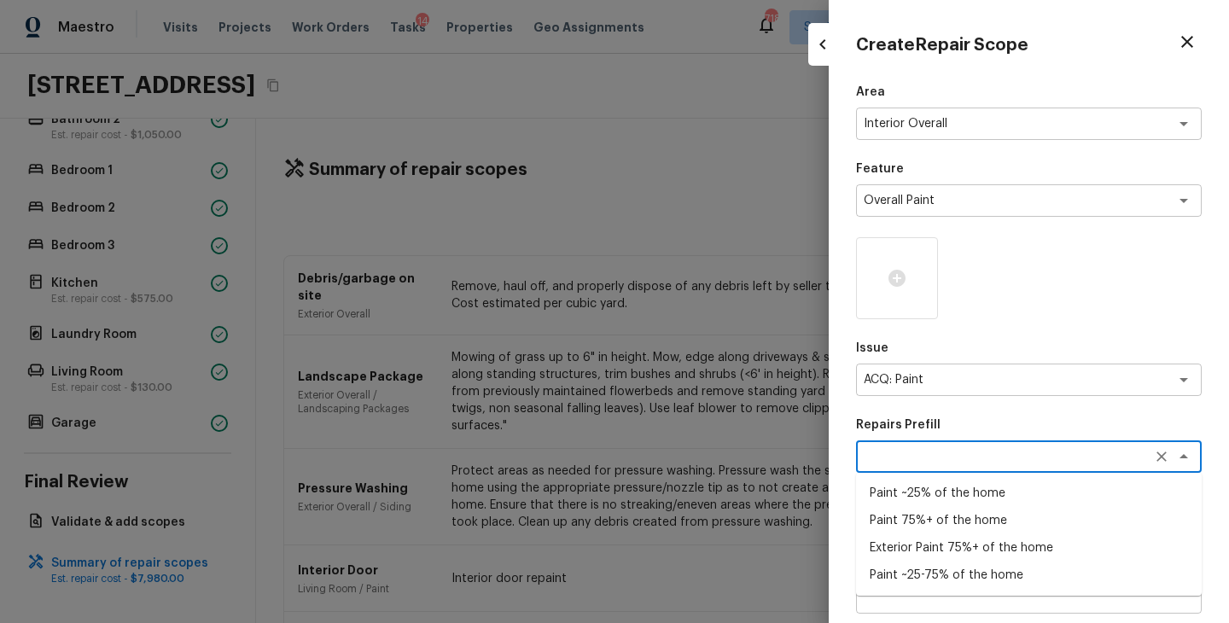
click at [964, 580] on li "Paint ~25-75% of the home" at bounding box center [1029, 575] width 346 height 27
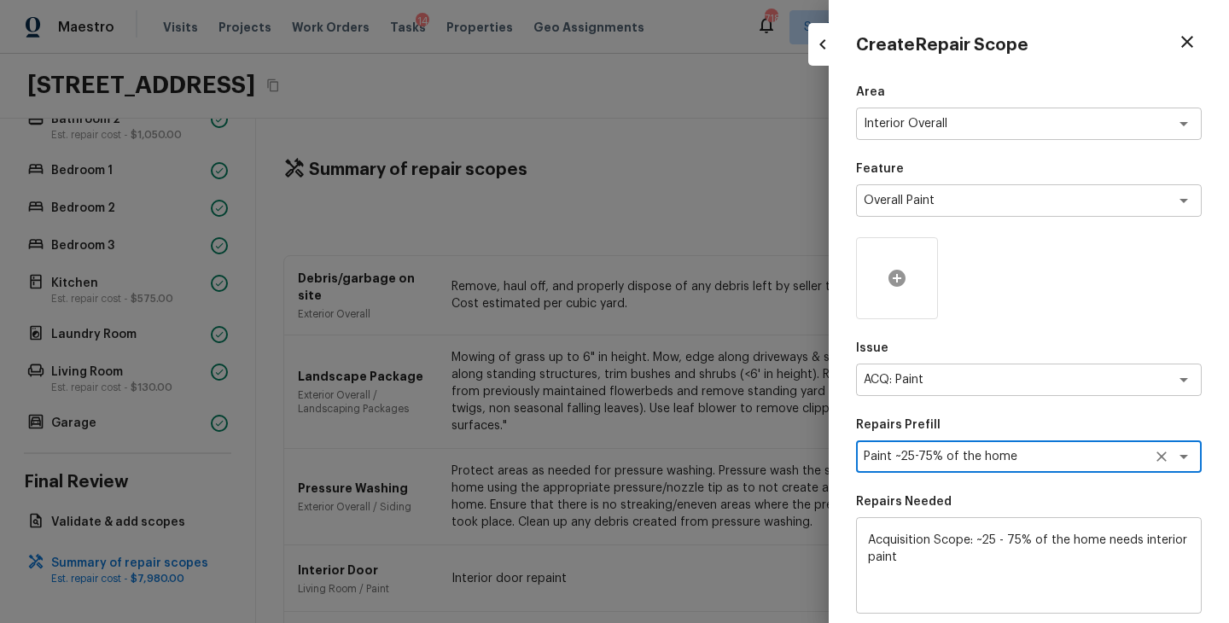
click at [898, 301] on div at bounding box center [897, 278] width 82 height 82
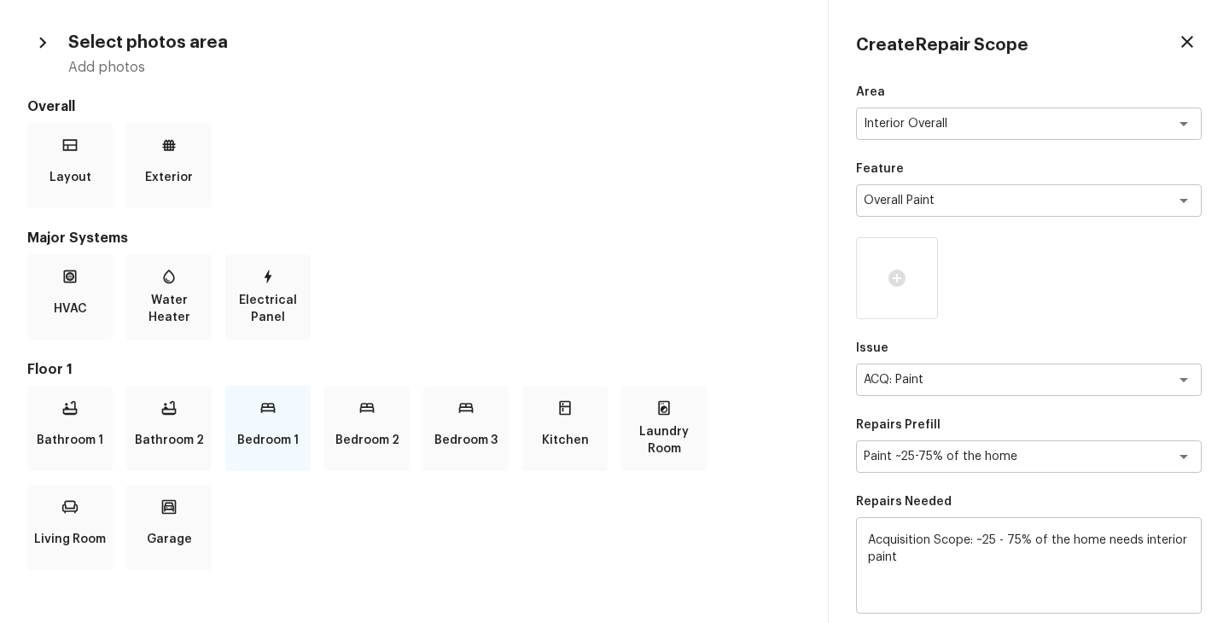
click at [275, 422] on div "Bedroom 1" at bounding box center [267, 428] width 85 height 85
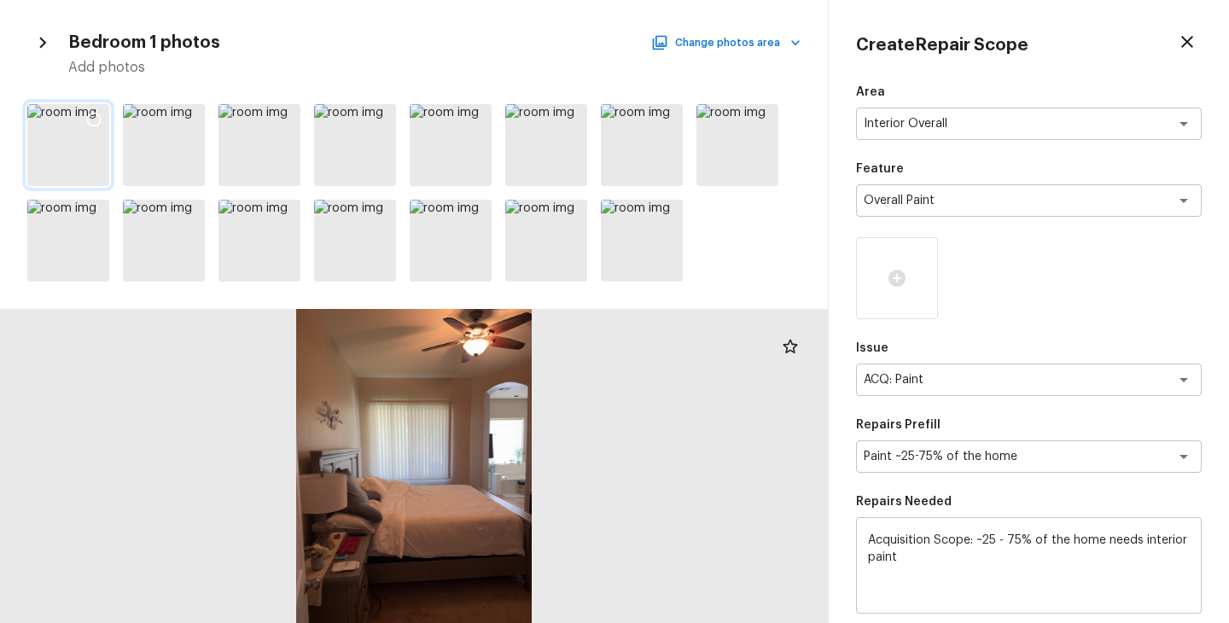
click at [63, 156] on div at bounding box center [68, 145] width 82 height 82
click at [96, 124] on icon at bounding box center [93, 119] width 17 height 17
click at [540, 137] on div at bounding box center [546, 145] width 82 height 82
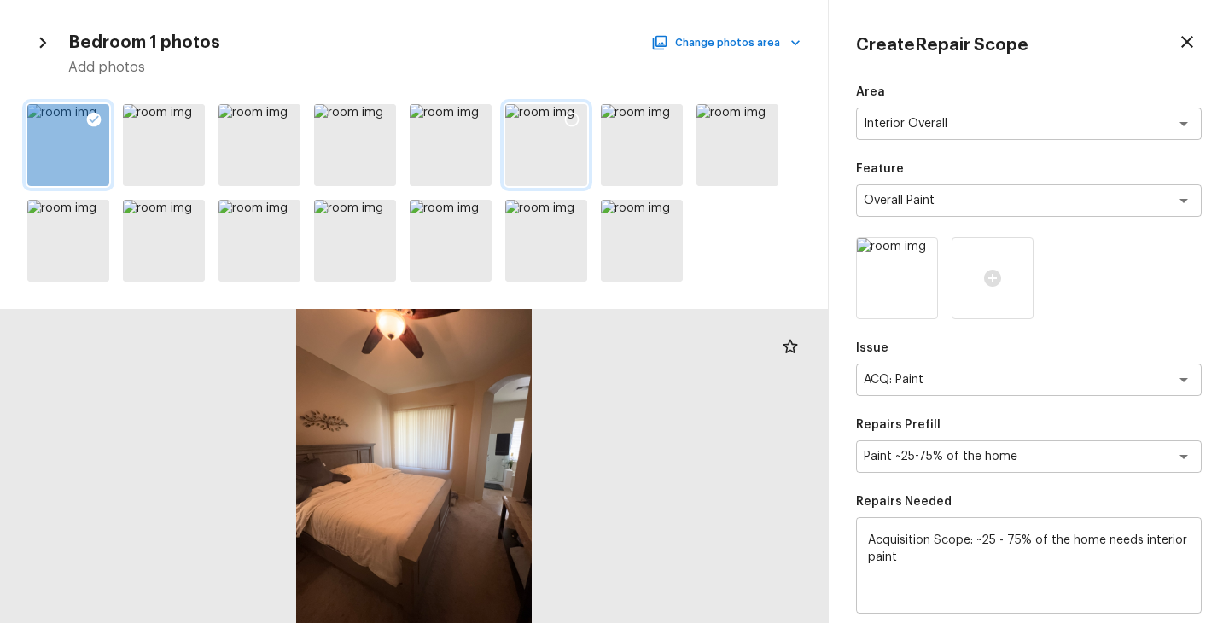
click at [570, 117] on icon at bounding box center [571, 119] width 17 height 17
click at [570, 117] on icon at bounding box center [572, 120] width 15 height 15
click at [667, 118] on icon at bounding box center [667, 119] width 17 height 17
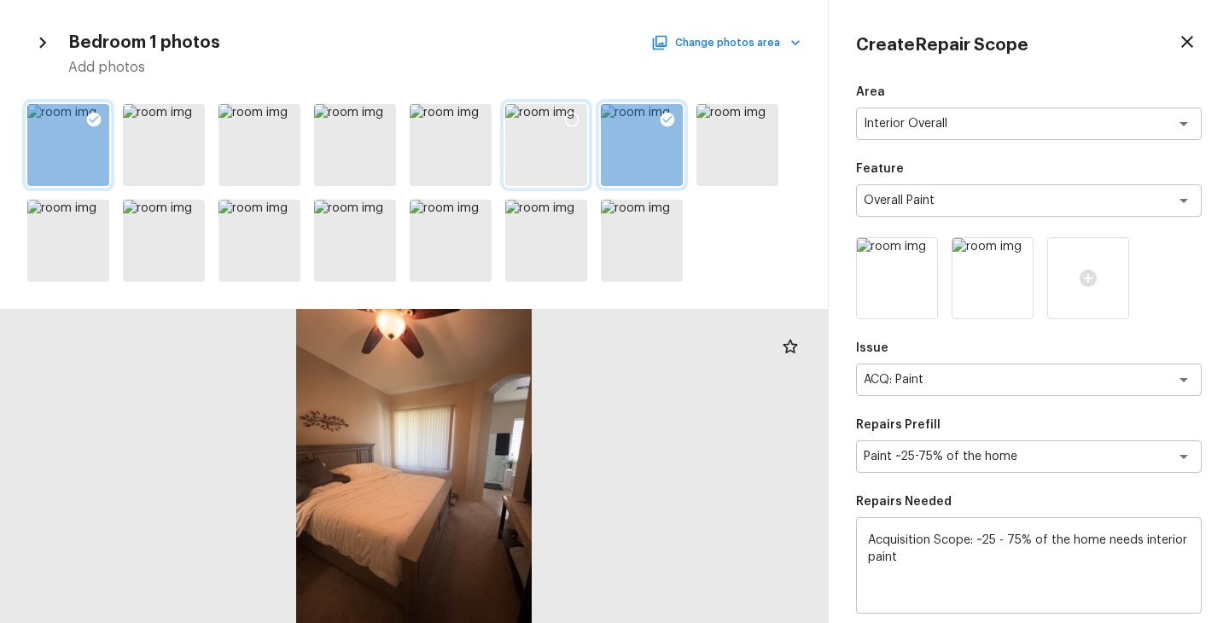
click at [778, 49] on button "Change photos area" at bounding box center [728, 43] width 146 height 22
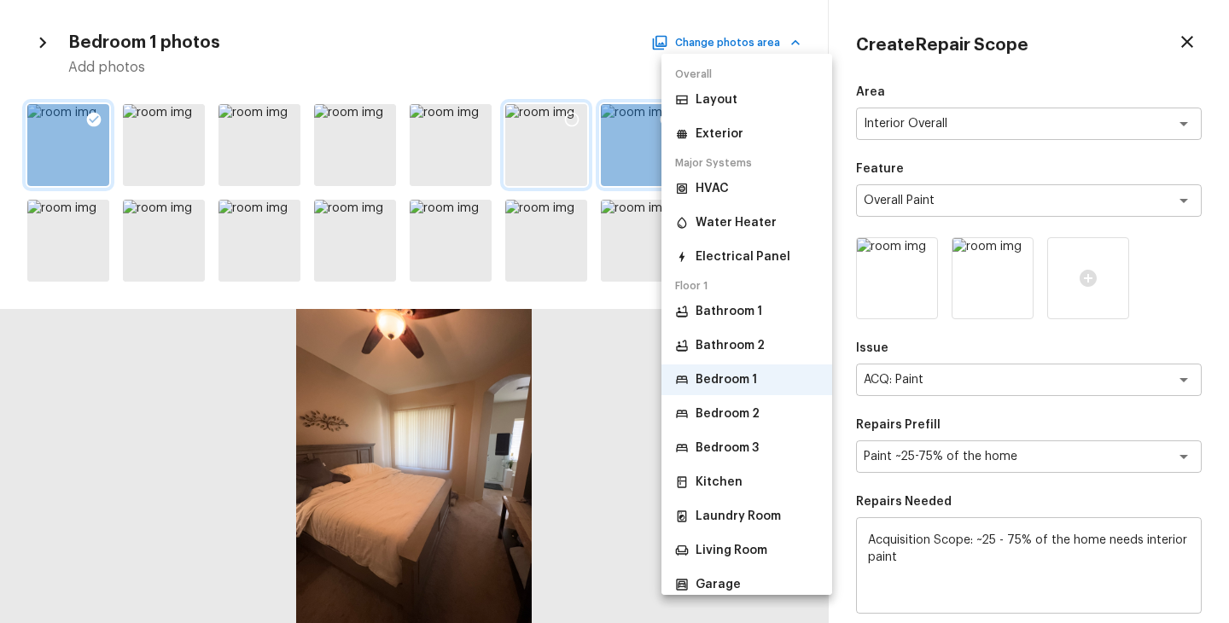
scroll to position [12, 0]
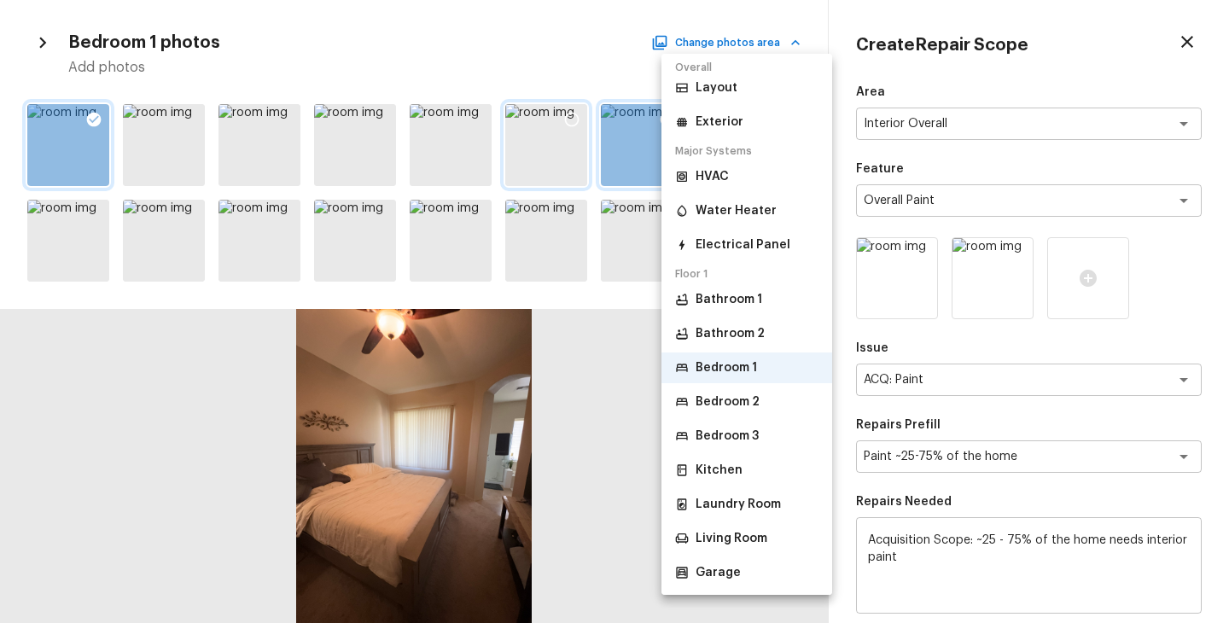
click at [751, 400] on p "Bedroom 2" at bounding box center [728, 401] width 64 height 17
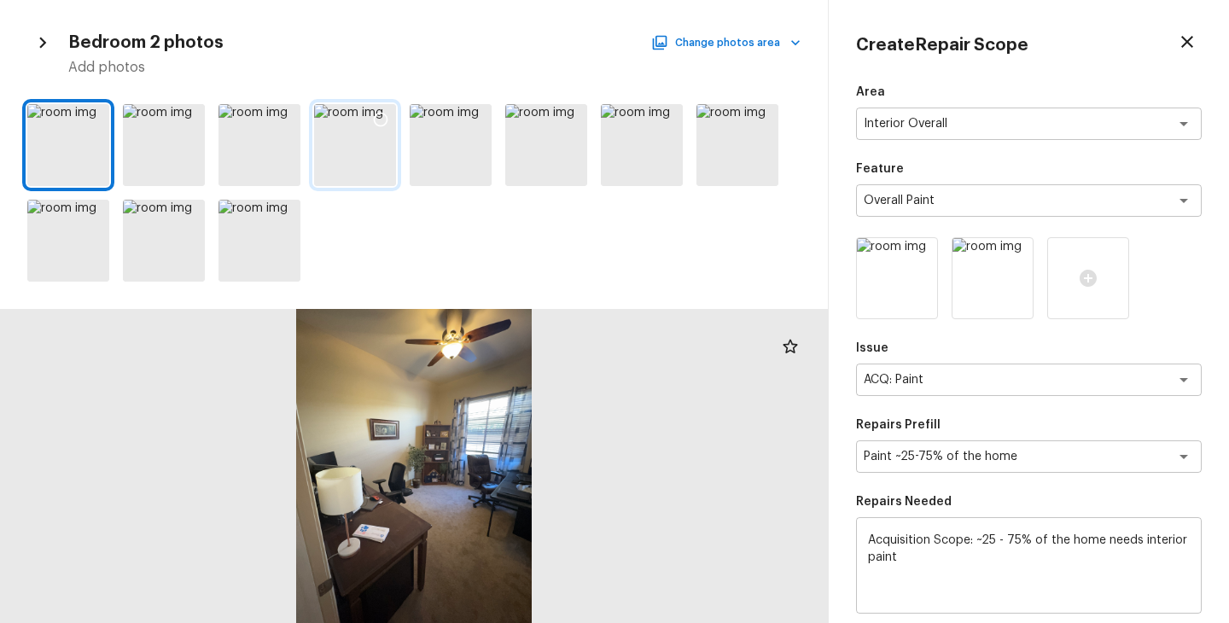
click at [375, 124] on icon at bounding box center [381, 120] width 15 height 15
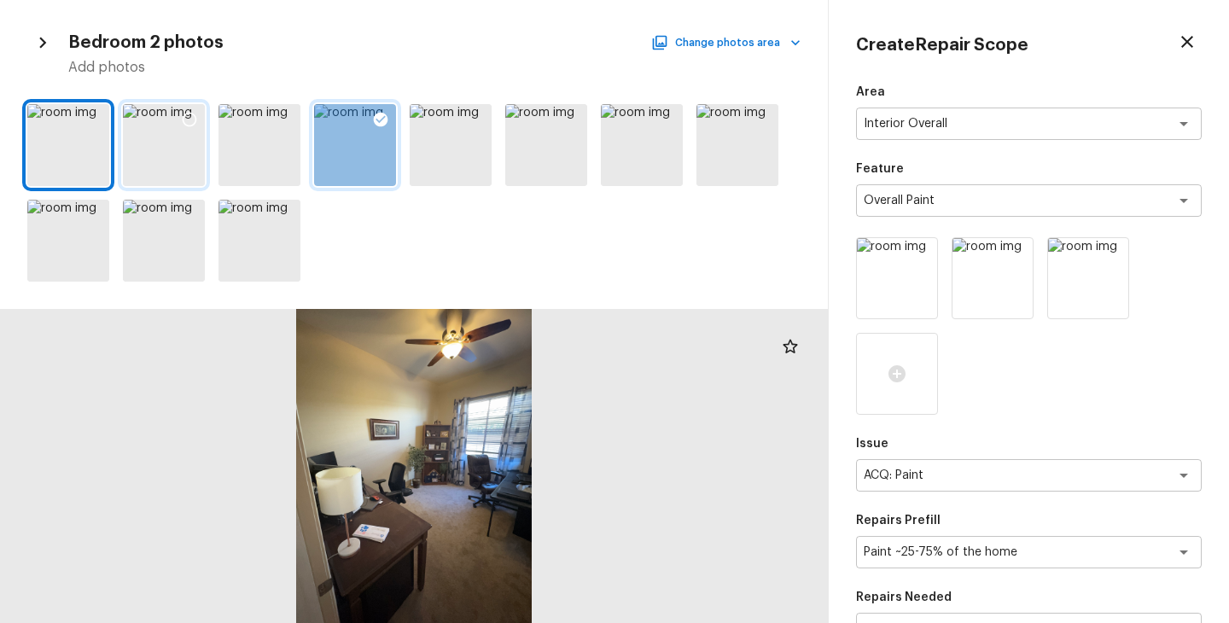
click at [185, 123] on icon at bounding box center [189, 119] width 17 height 17
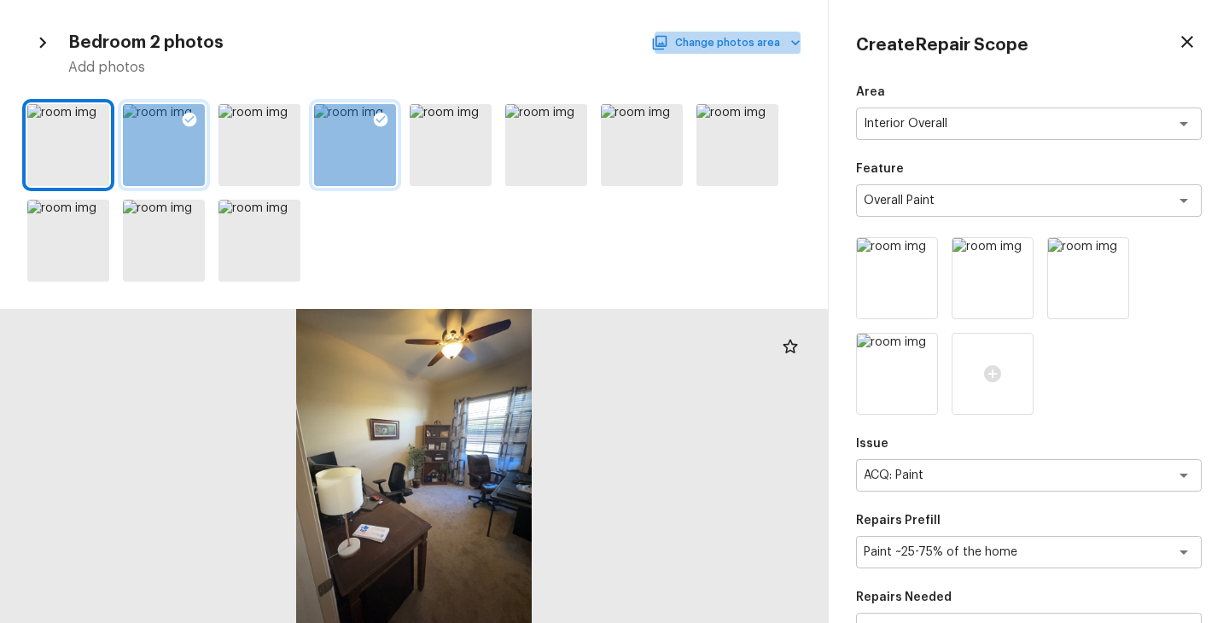
click at [749, 43] on button "Change photos area" at bounding box center [728, 43] width 146 height 22
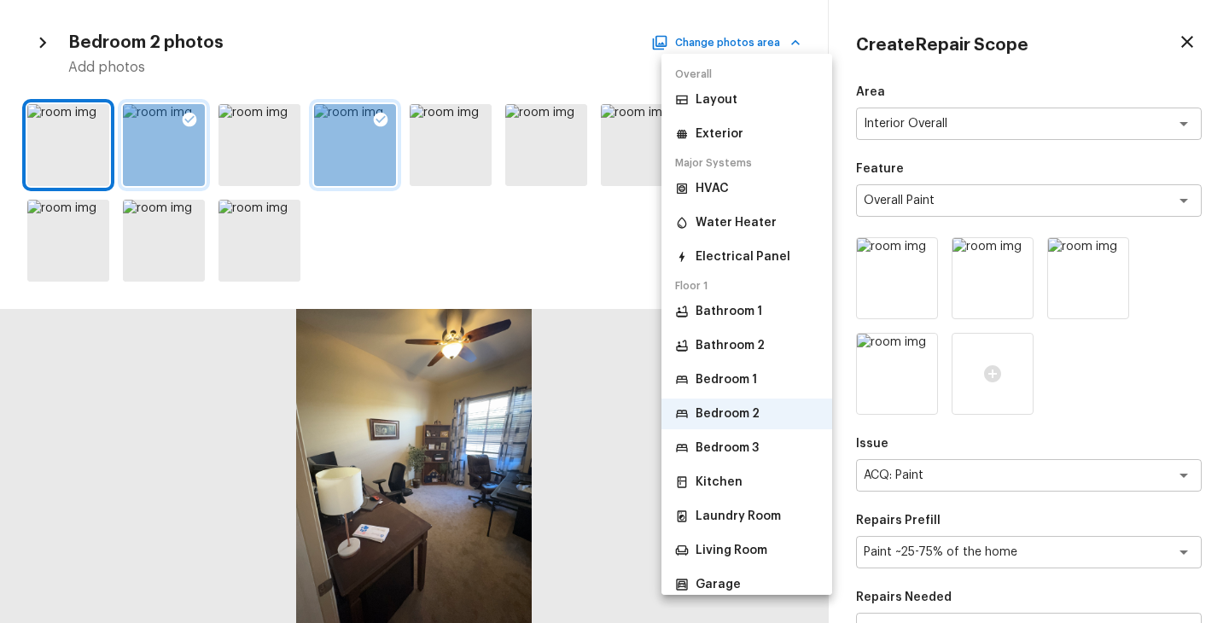
click at [767, 457] on li "Bedroom 3" at bounding box center [746, 448] width 171 height 31
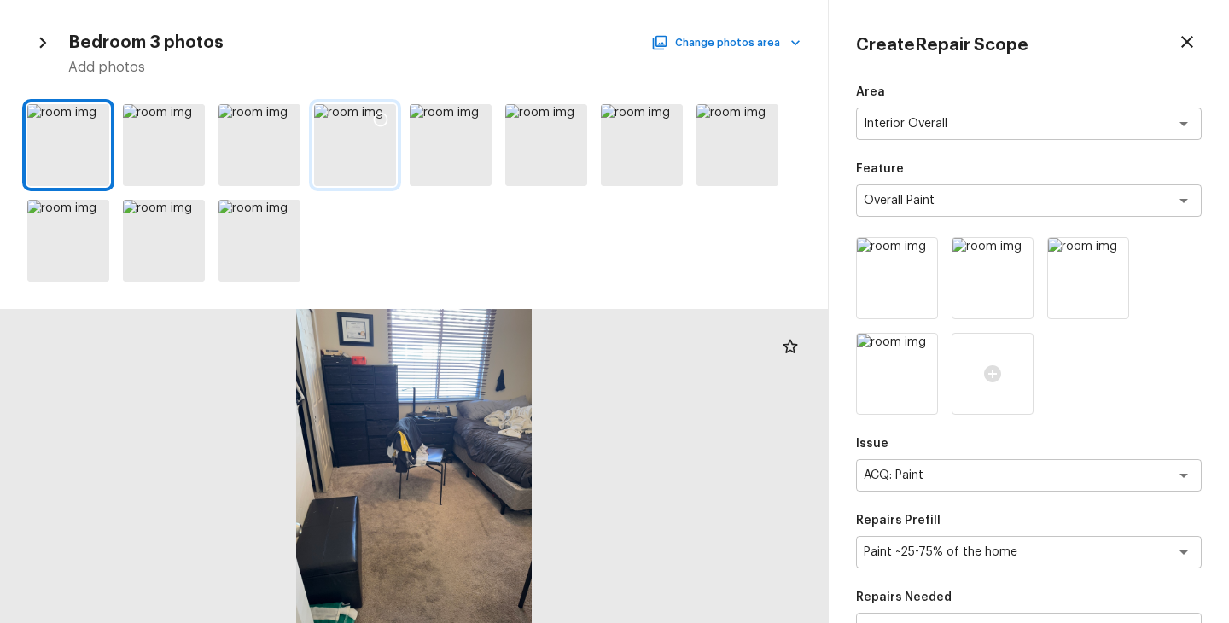
click at [379, 115] on icon at bounding box center [380, 119] width 17 height 17
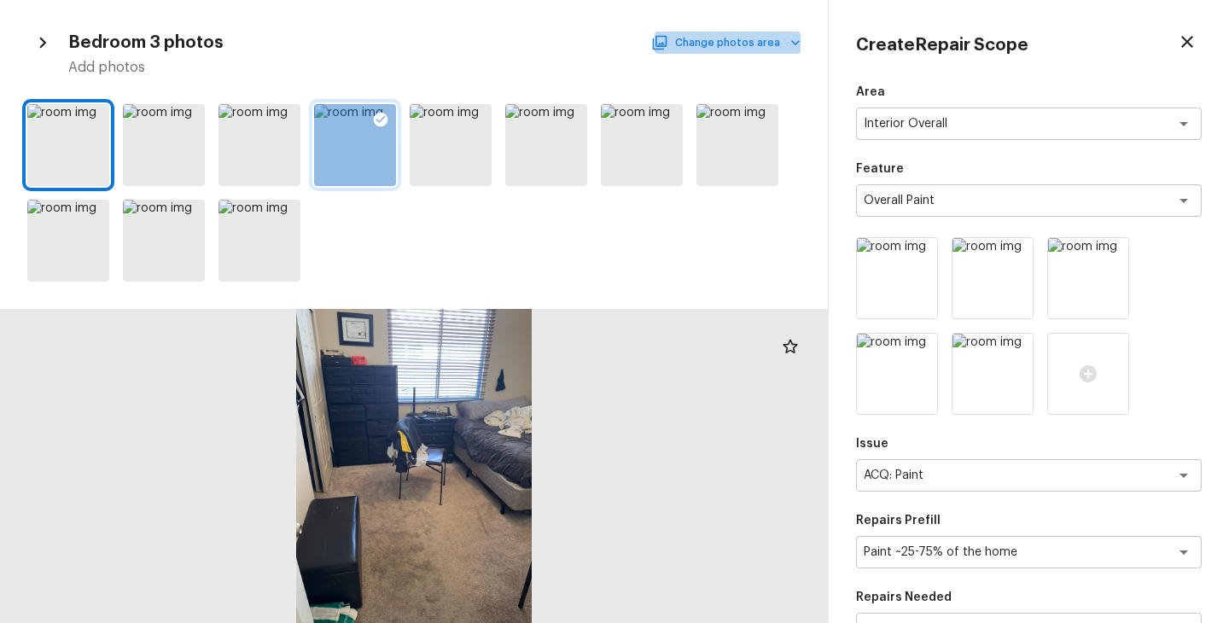
click at [756, 42] on button "Change photos area" at bounding box center [728, 43] width 146 height 22
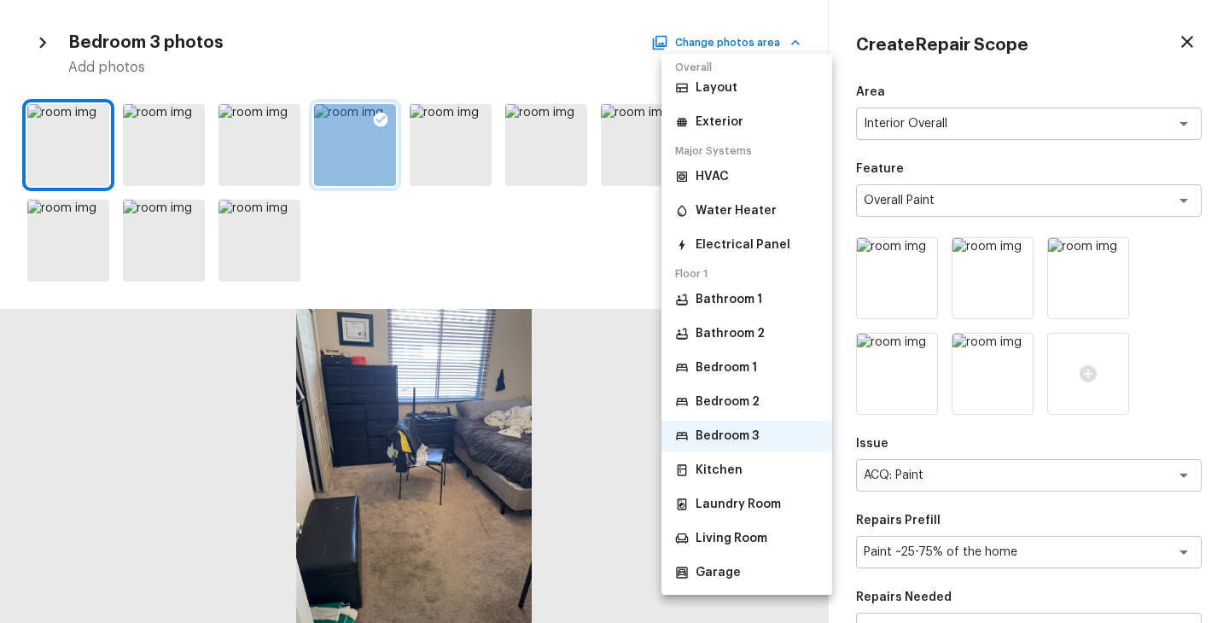
click at [732, 470] on p "Kitchen" at bounding box center [719, 470] width 47 height 17
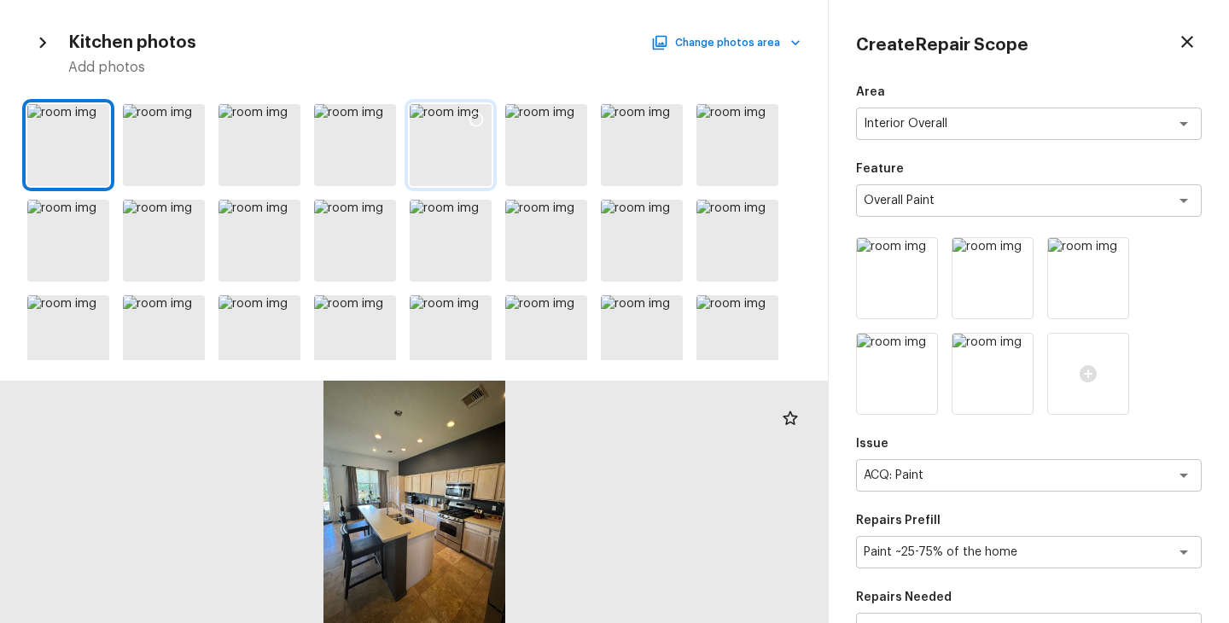
click at [477, 129] on div at bounding box center [476, 122] width 31 height 36
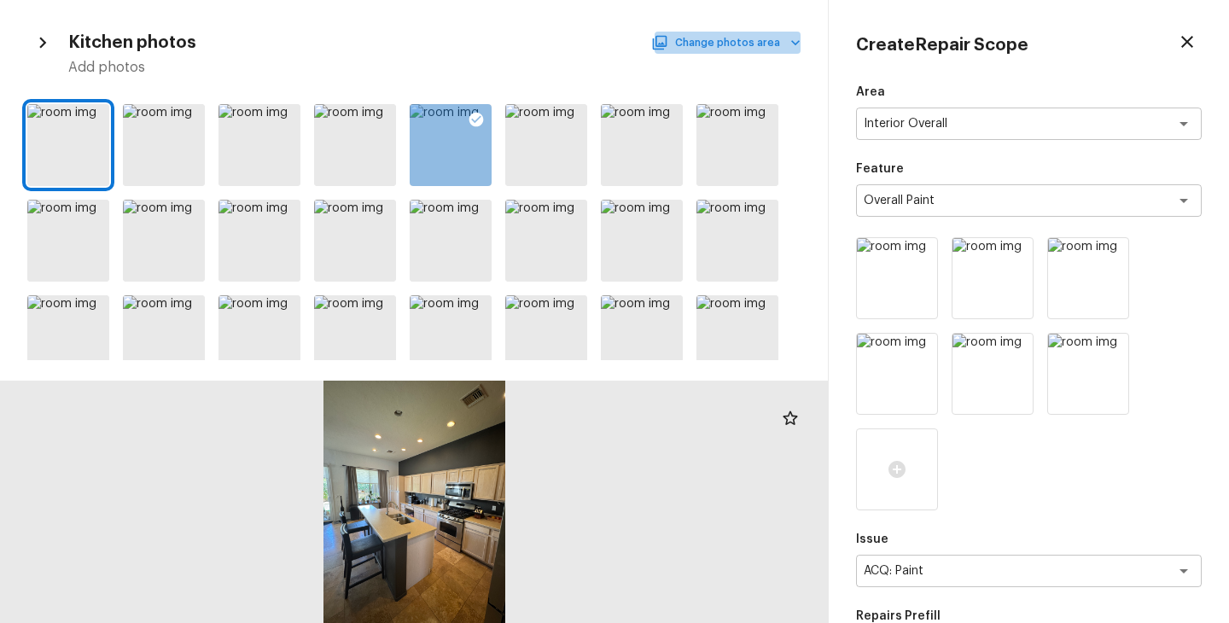
click at [759, 42] on button "Change photos area" at bounding box center [728, 43] width 146 height 22
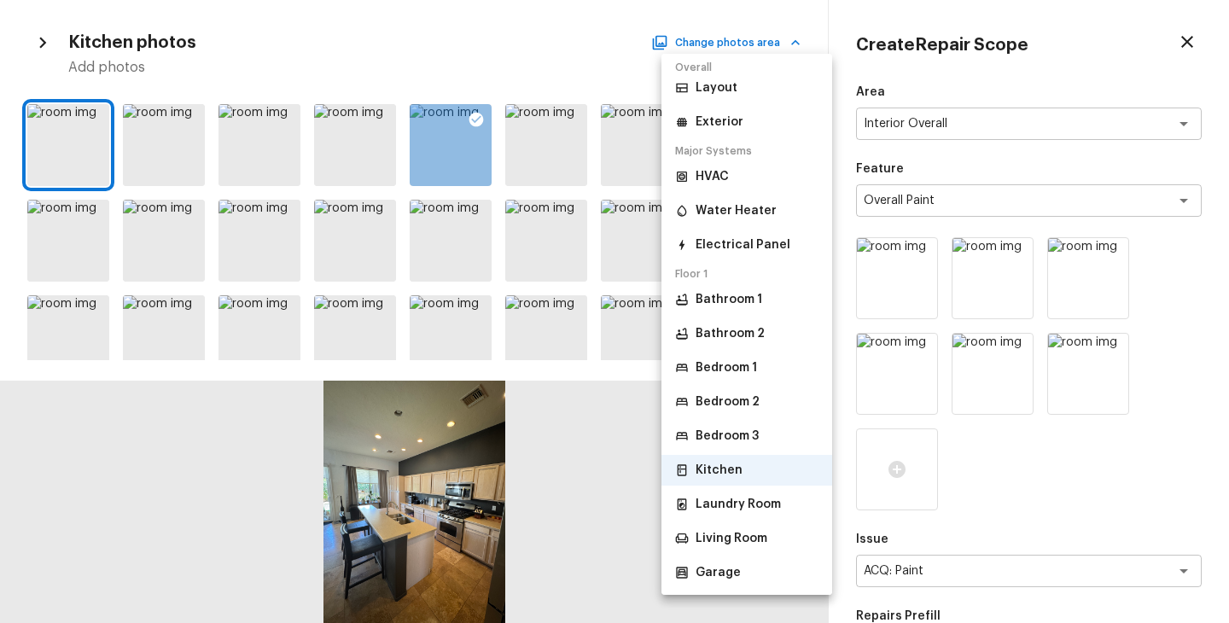
click at [741, 531] on p "Living Room" at bounding box center [732, 538] width 72 height 17
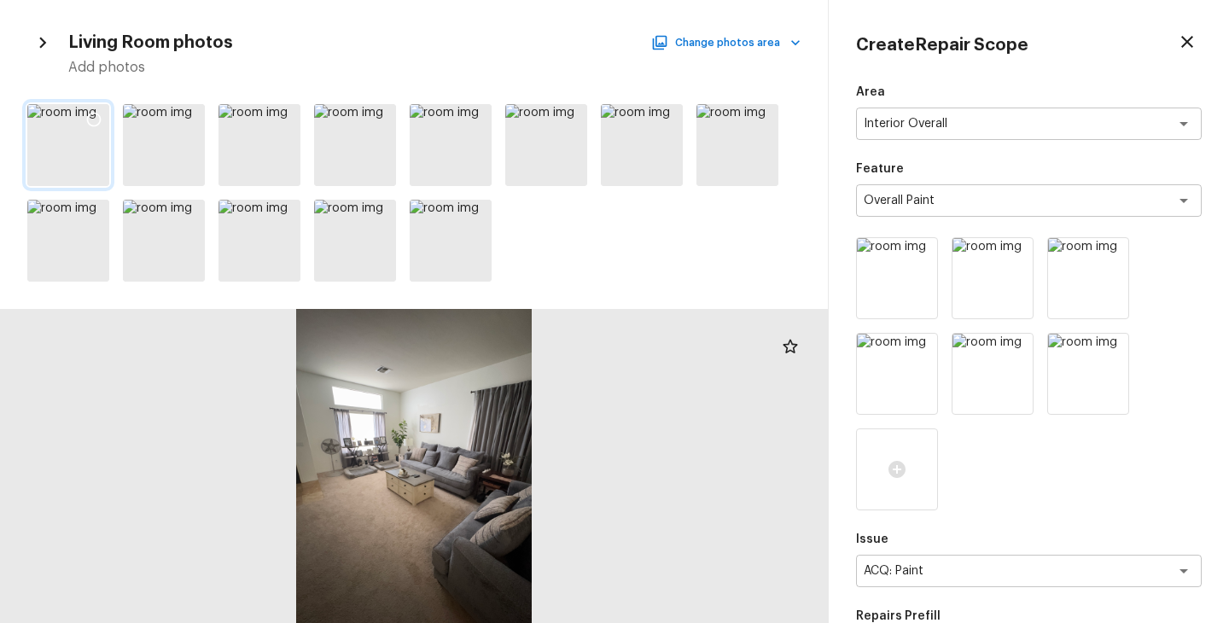
click at [96, 120] on icon at bounding box center [93, 119] width 17 height 17
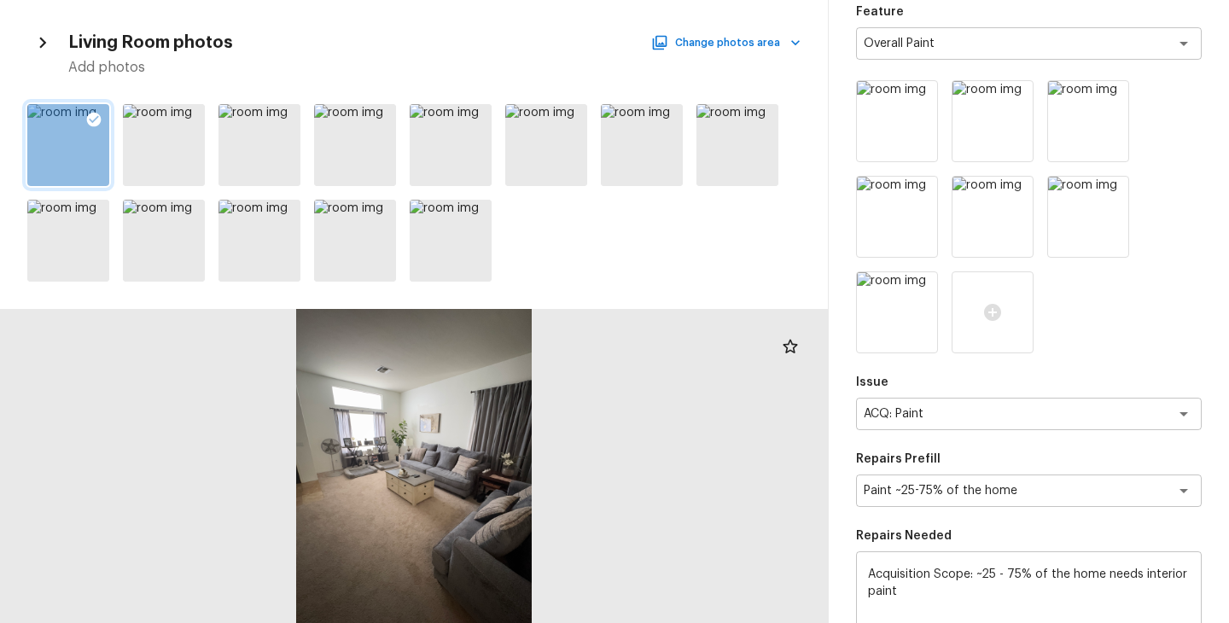
scroll to position [429, 0]
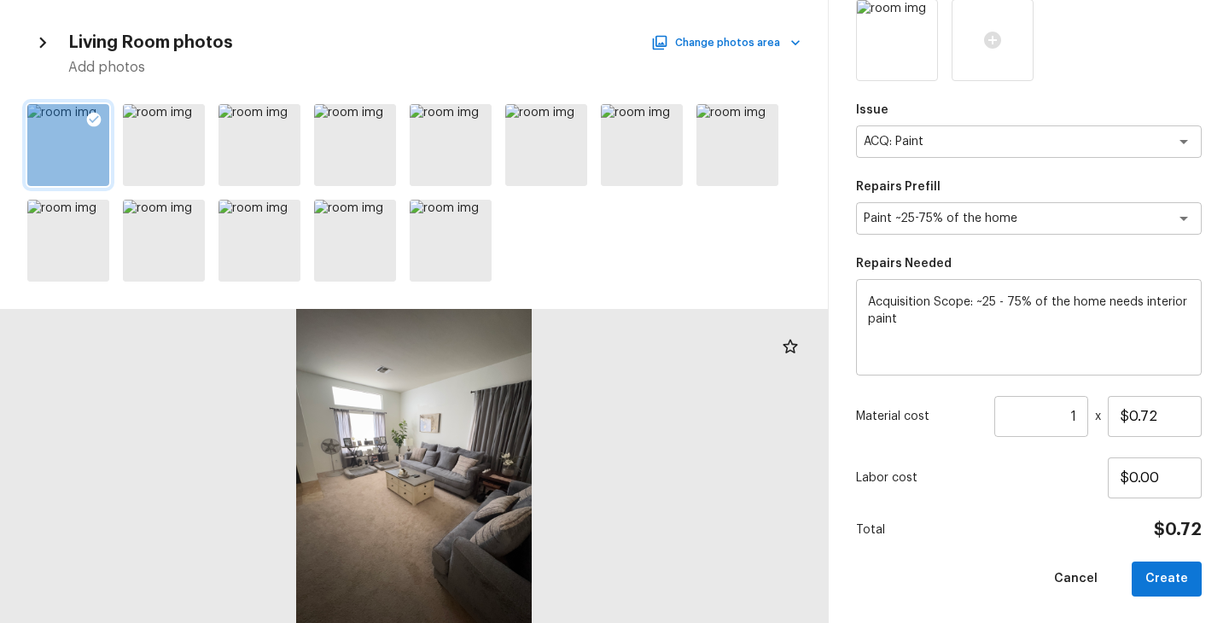
click at [1084, 416] on input "1" at bounding box center [1041, 416] width 94 height 41
click at [1055, 511] on div "Area Interior Overall x ​ Feature Overall Paint x ​ Issue ACQ: Paint x ​ Repair…" at bounding box center [1029, 125] width 346 height 942
click at [1161, 573] on button "Create" at bounding box center [1167, 579] width 70 height 35
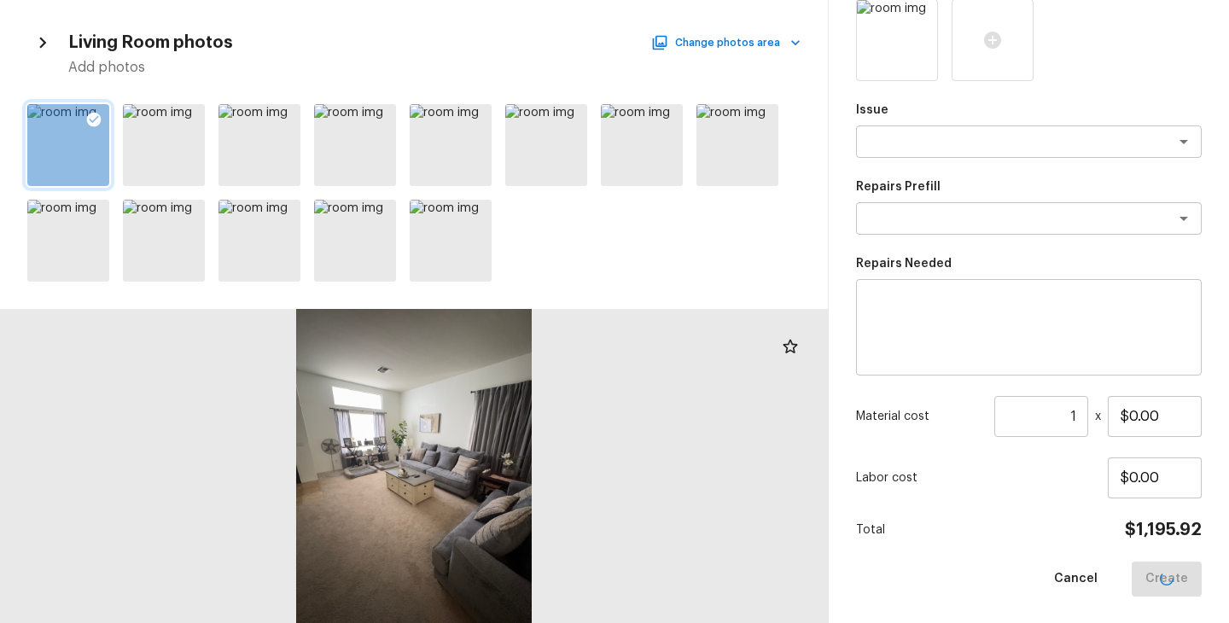
scroll to position [238, 0]
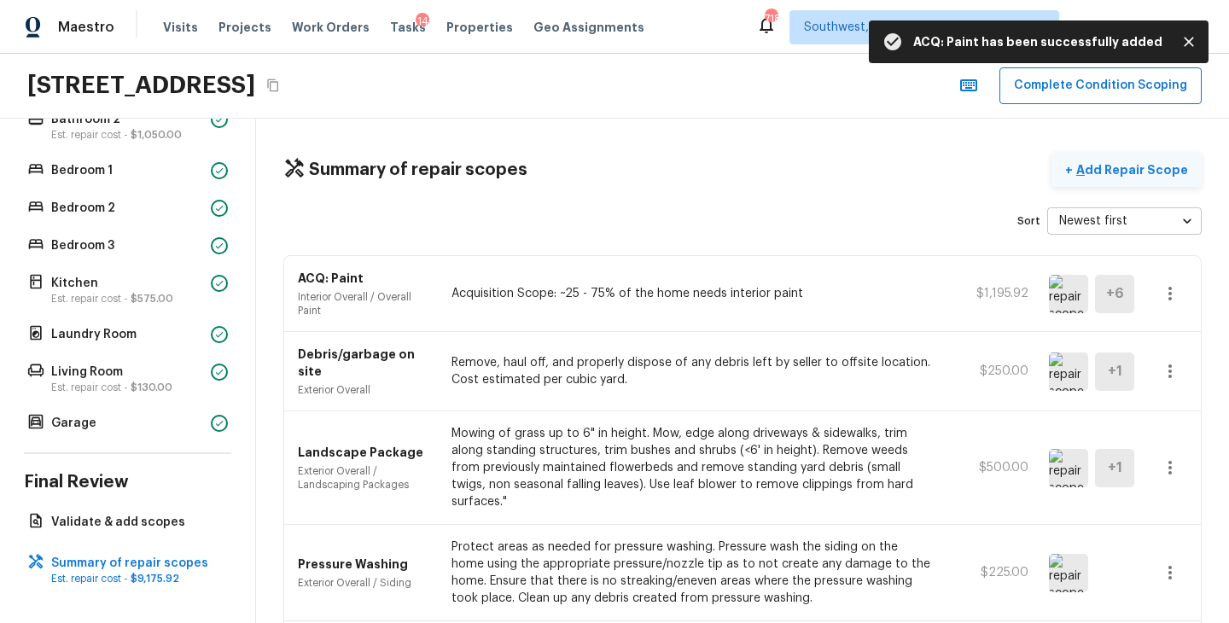
click at [1144, 174] on p "Add Repair Scope" at bounding box center [1130, 169] width 115 height 17
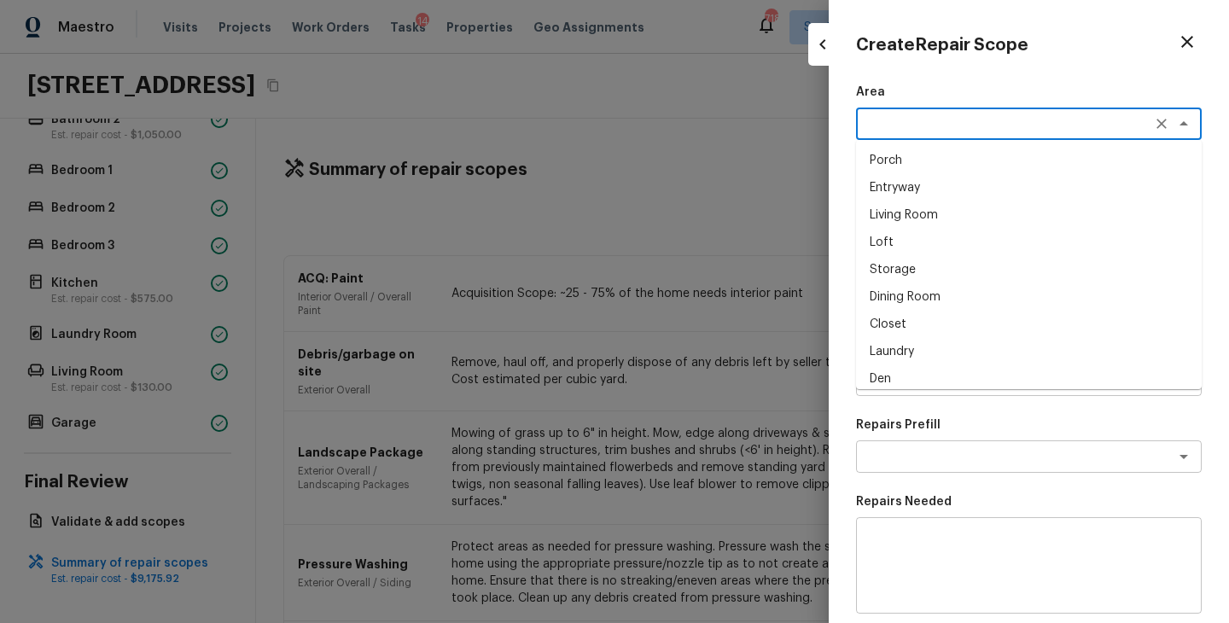
click at [884, 129] on textarea at bounding box center [1005, 123] width 282 height 17
click at [887, 150] on li "Interior Overall" at bounding box center [1029, 160] width 346 height 27
click at [913, 197] on textarea at bounding box center [1005, 200] width 282 height 17
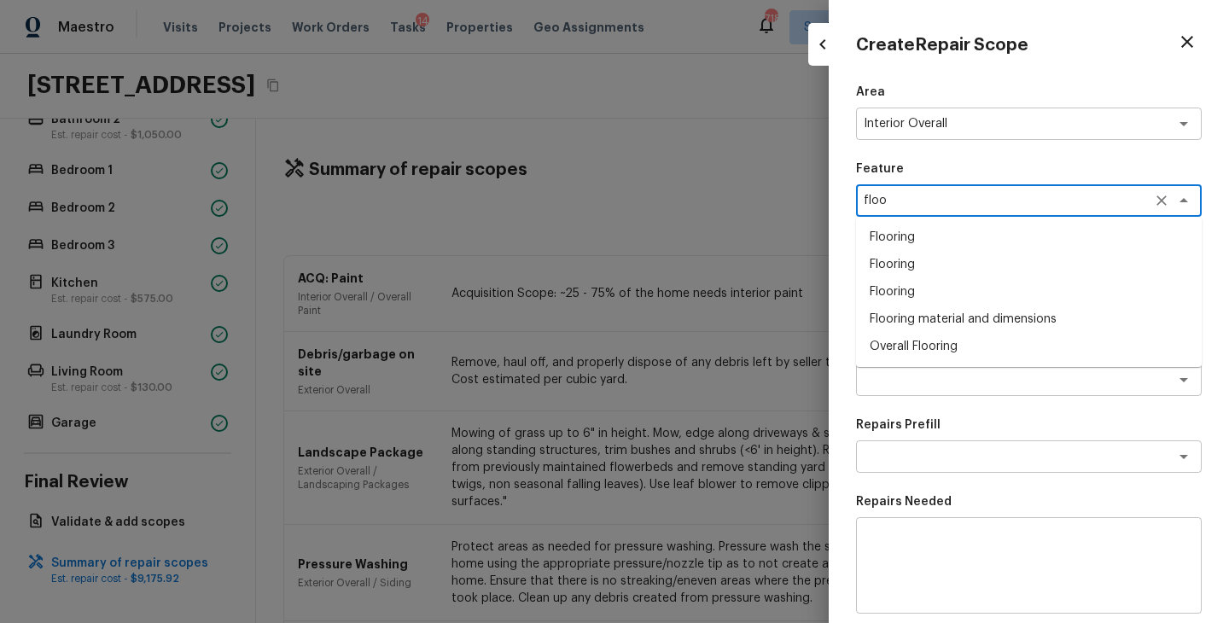
click at [948, 346] on li "Overall Flooring" at bounding box center [1029, 346] width 346 height 27
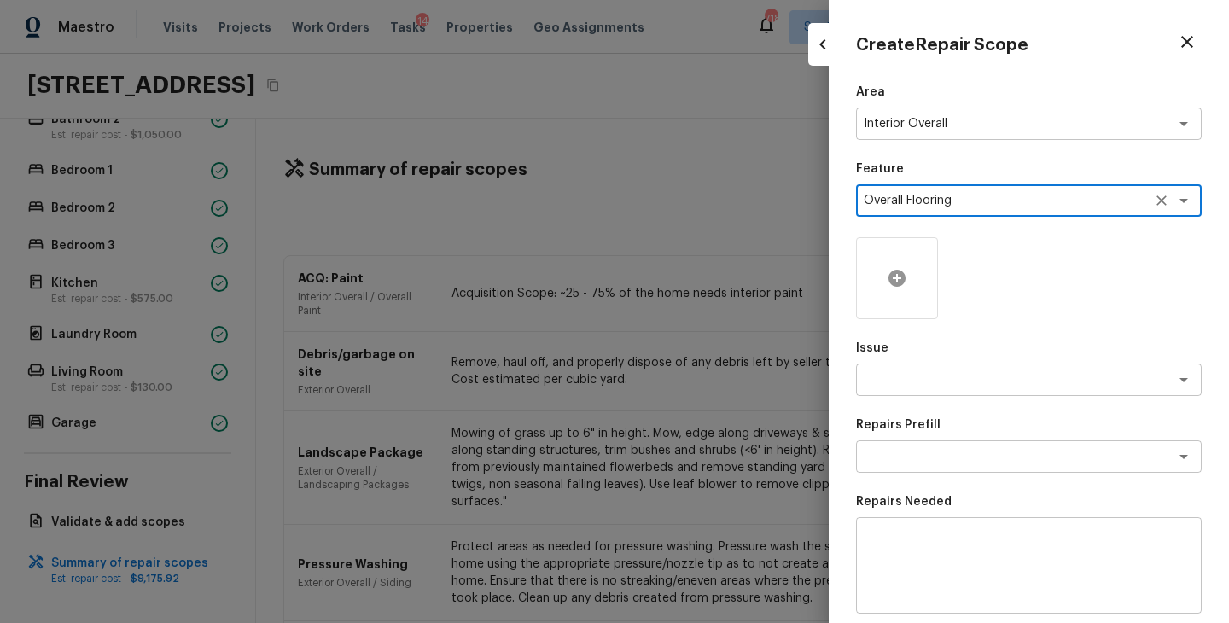
click at [894, 293] on div at bounding box center [897, 278] width 82 height 82
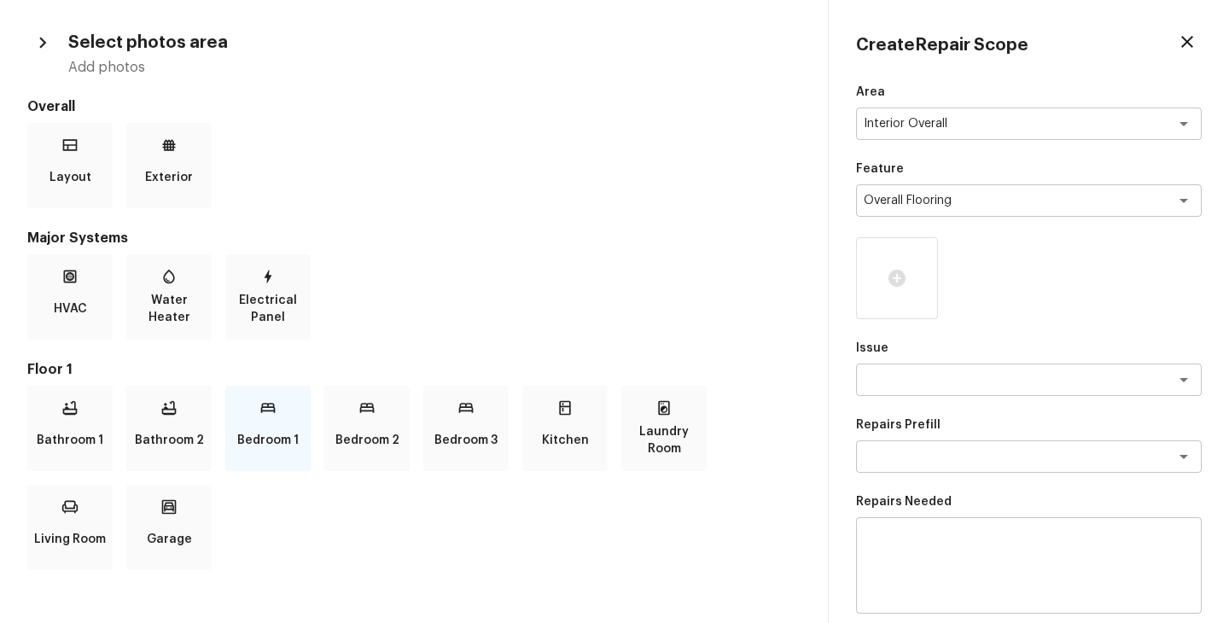
click at [280, 433] on p "Bedroom 1" at bounding box center [267, 440] width 61 height 34
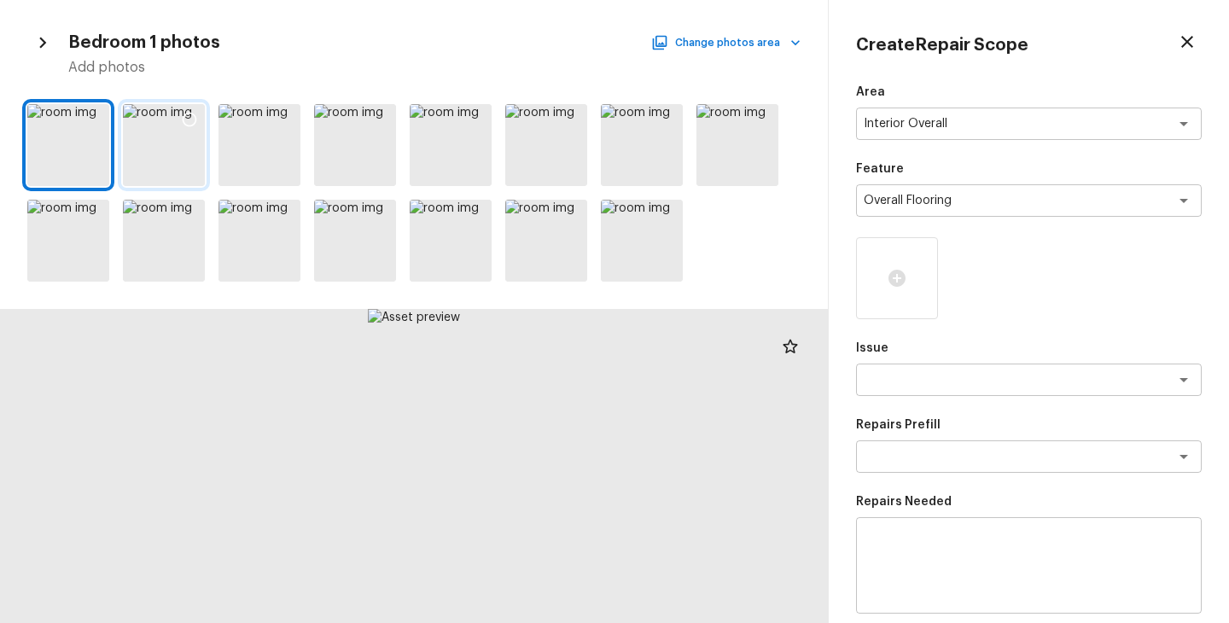
click at [160, 163] on div at bounding box center [164, 145] width 82 height 82
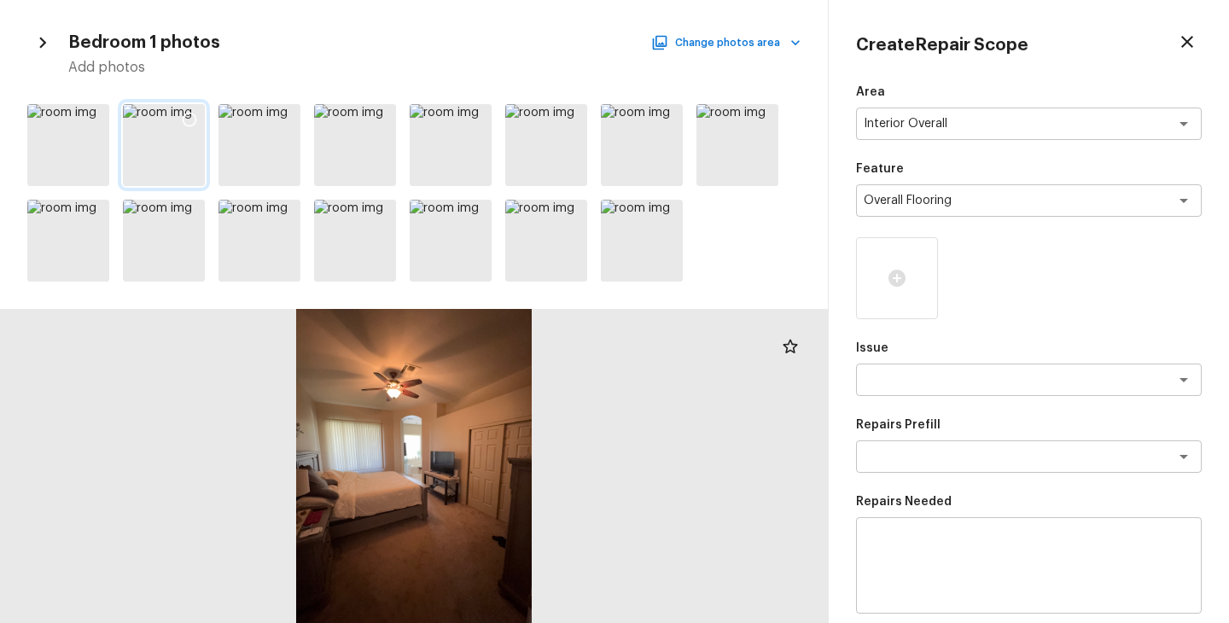
click at [188, 125] on icon at bounding box center [190, 120] width 15 height 15
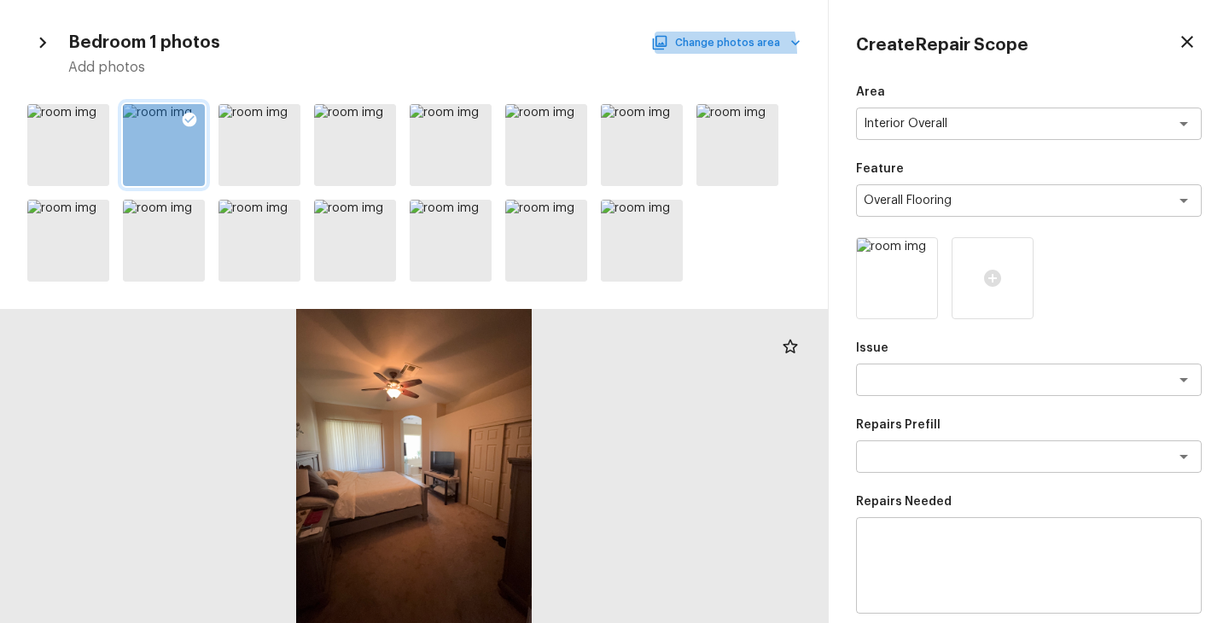
click at [708, 53] on button "Change photos area" at bounding box center [728, 43] width 146 height 22
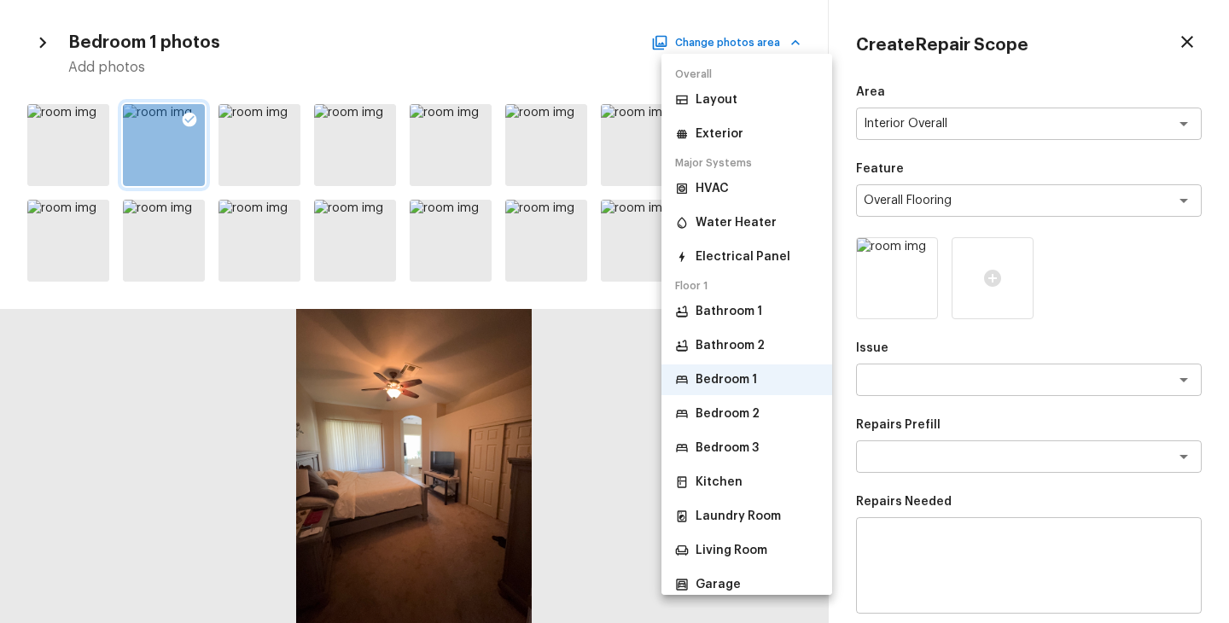
click at [725, 410] on p "Bedroom 2" at bounding box center [728, 413] width 64 height 17
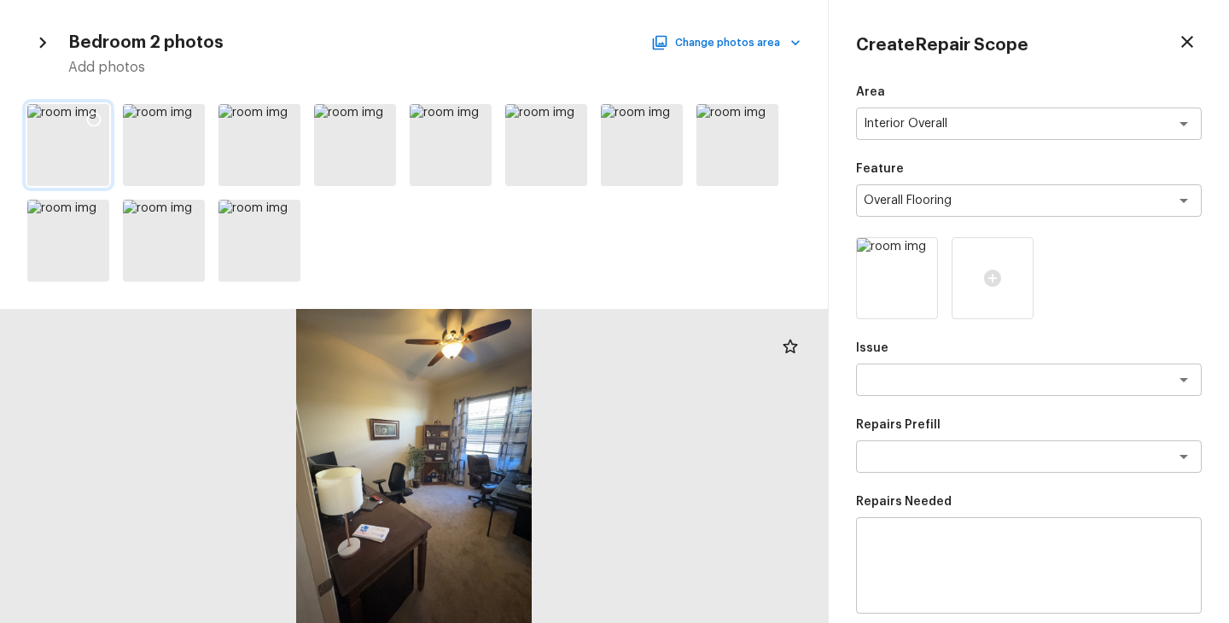
click at [90, 121] on icon at bounding box center [93, 119] width 17 height 17
click at [664, 122] on icon at bounding box center [667, 119] width 17 height 17
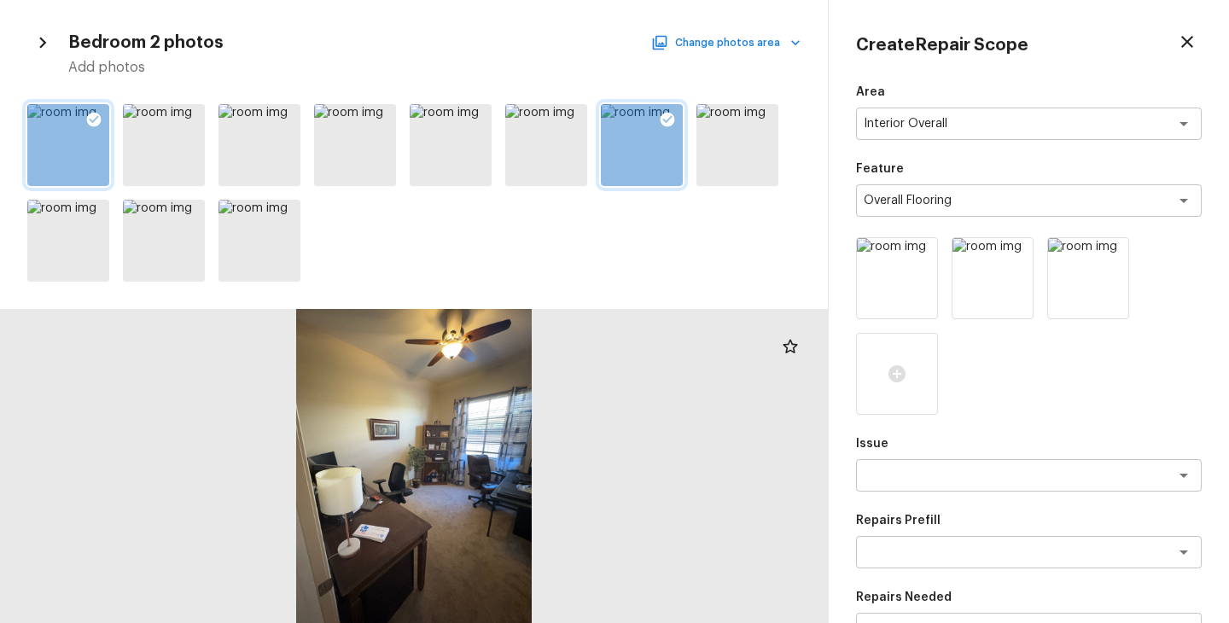
click at [759, 48] on button "Change photos area" at bounding box center [728, 43] width 146 height 22
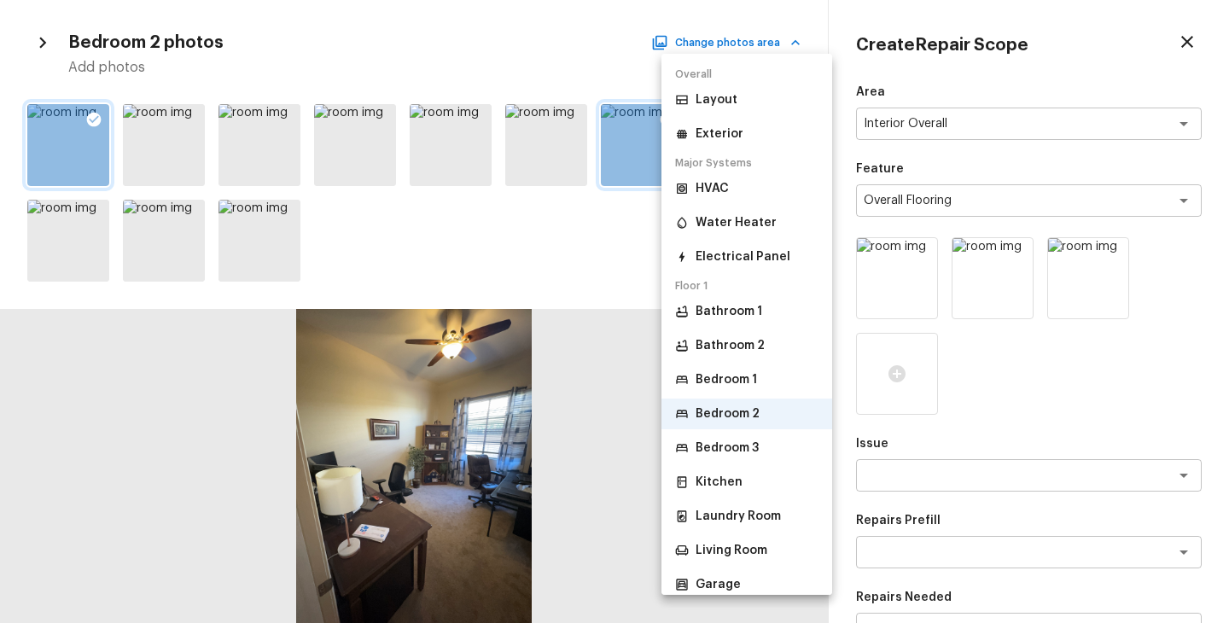
scroll to position [12, 0]
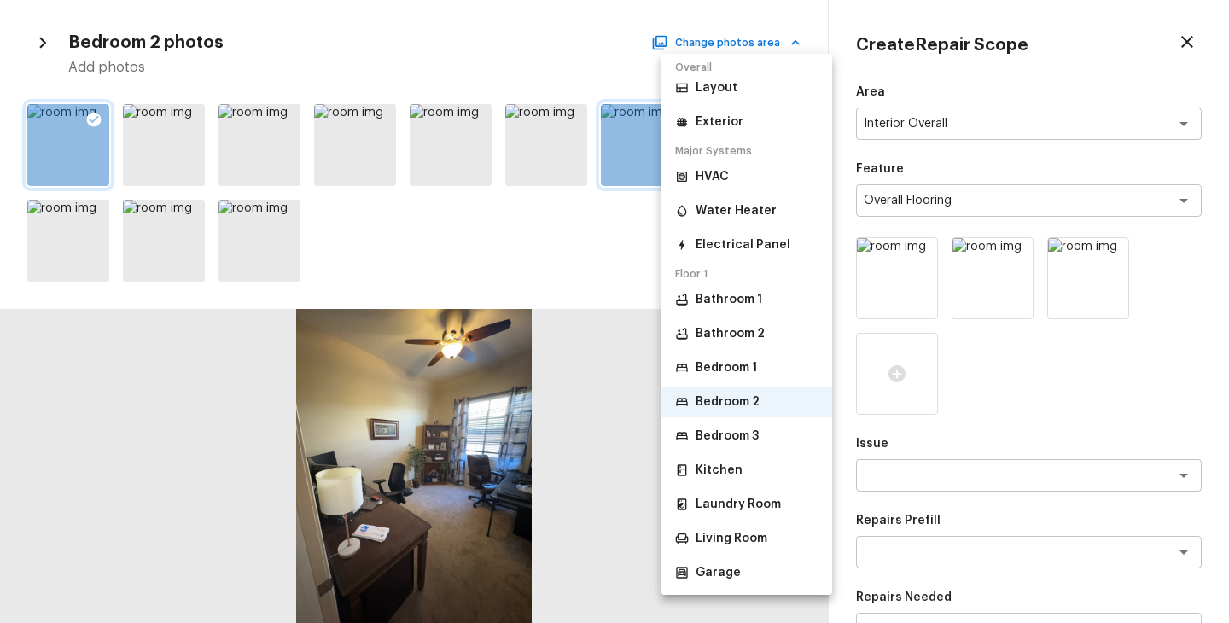
click at [759, 438] on li "Bedroom 3" at bounding box center [746, 436] width 171 height 31
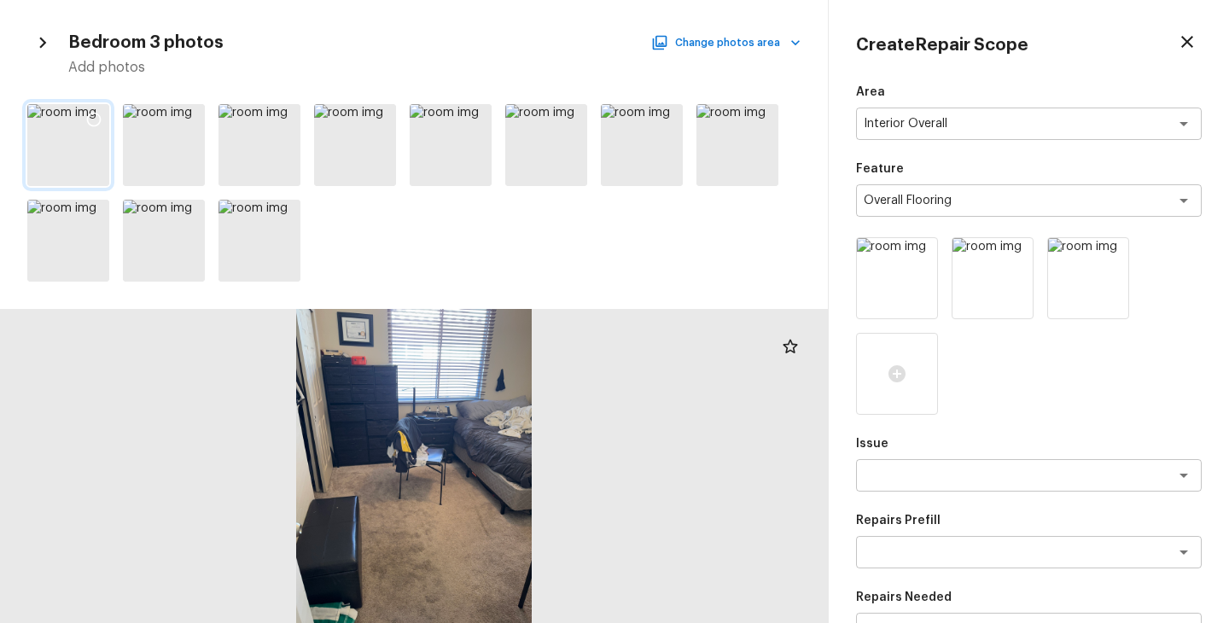
click at [95, 117] on icon at bounding box center [93, 119] width 17 height 17
click at [777, 46] on button "Change photos area" at bounding box center [728, 43] width 146 height 22
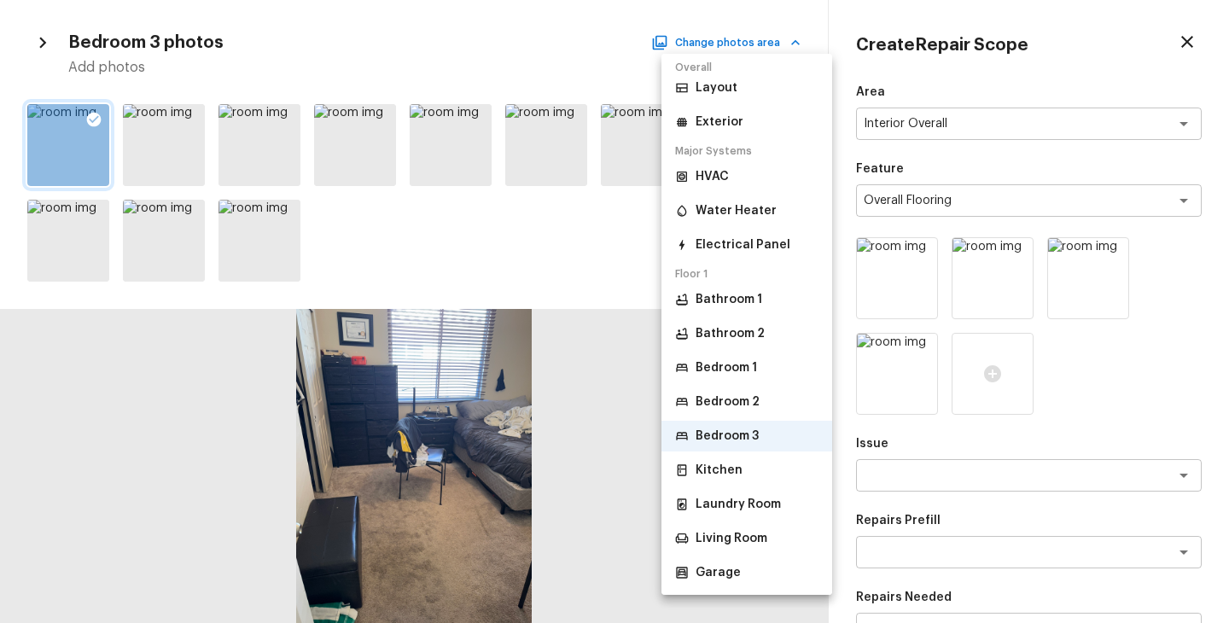
click at [745, 479] on li "Kitchen" at bounding box center [746, 470] width 171 height 31
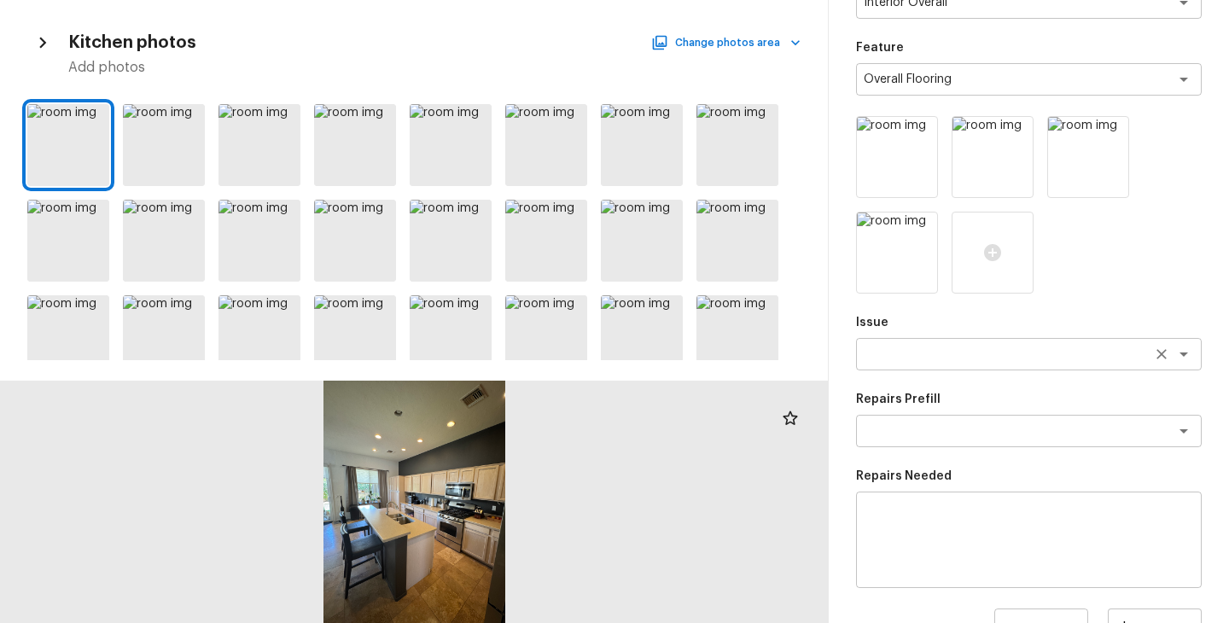
scroll to position [195, 0]
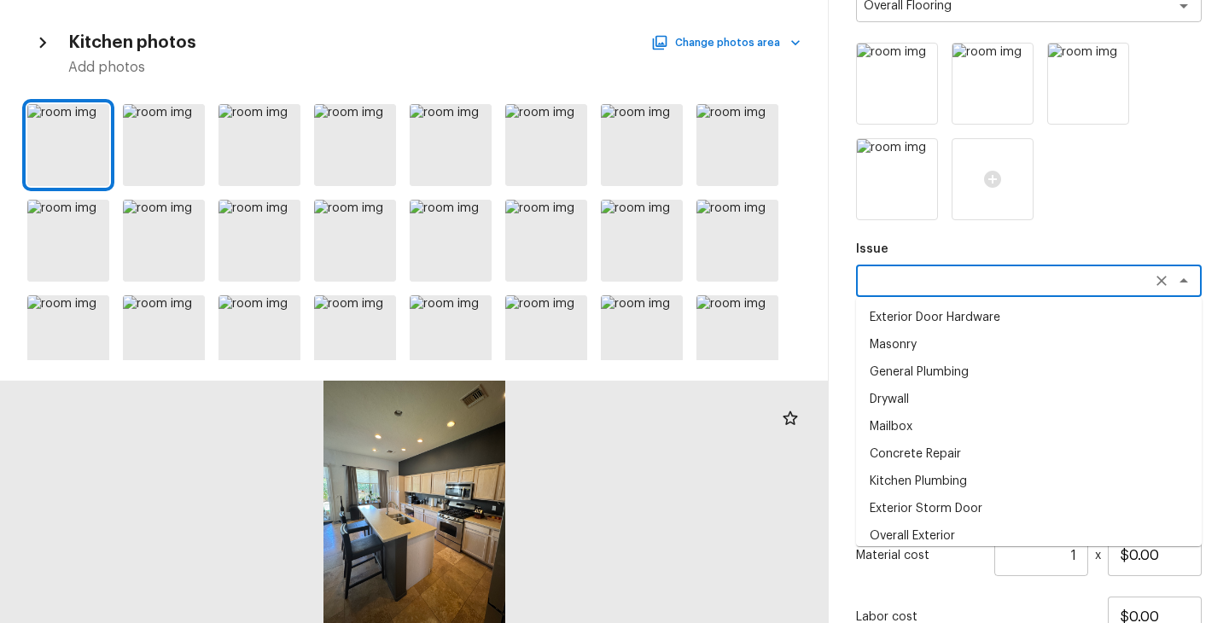
click at [938, 282] on textarea at bounding box center [1005, 280] width 282 height 17
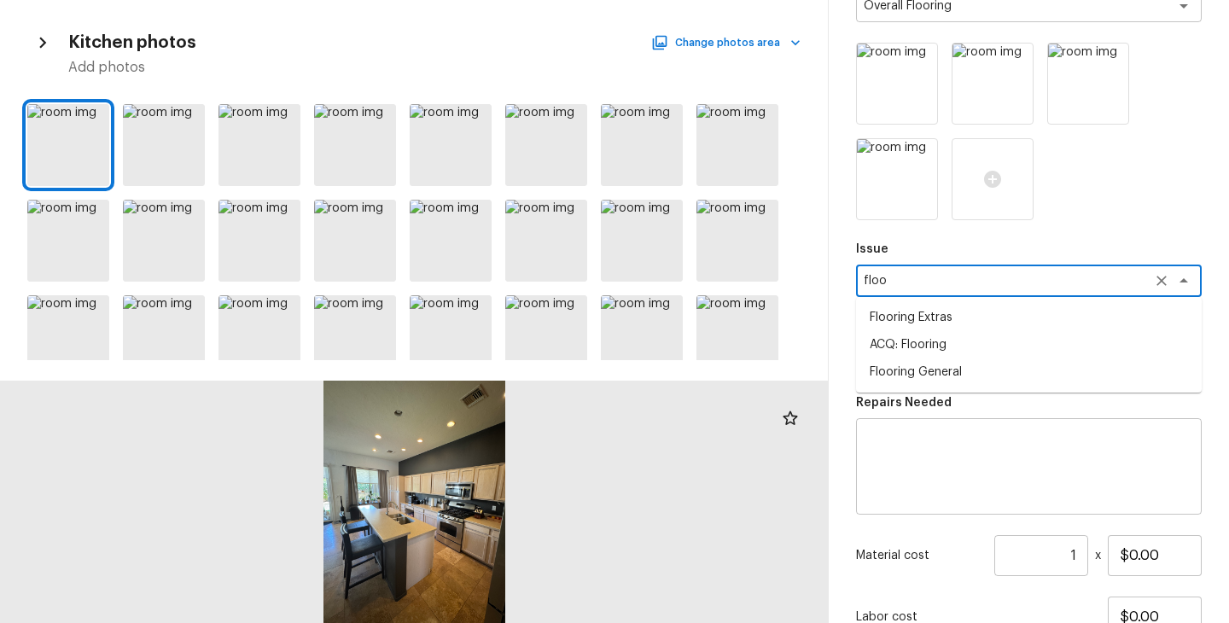
click at [947, 342] on li "ACQ: Flooring" at bounding box center [1029, 344] width 346 height 27
click at [947, 342] on div "x ​" at bounding box center [1029, 357] width 346 height 32
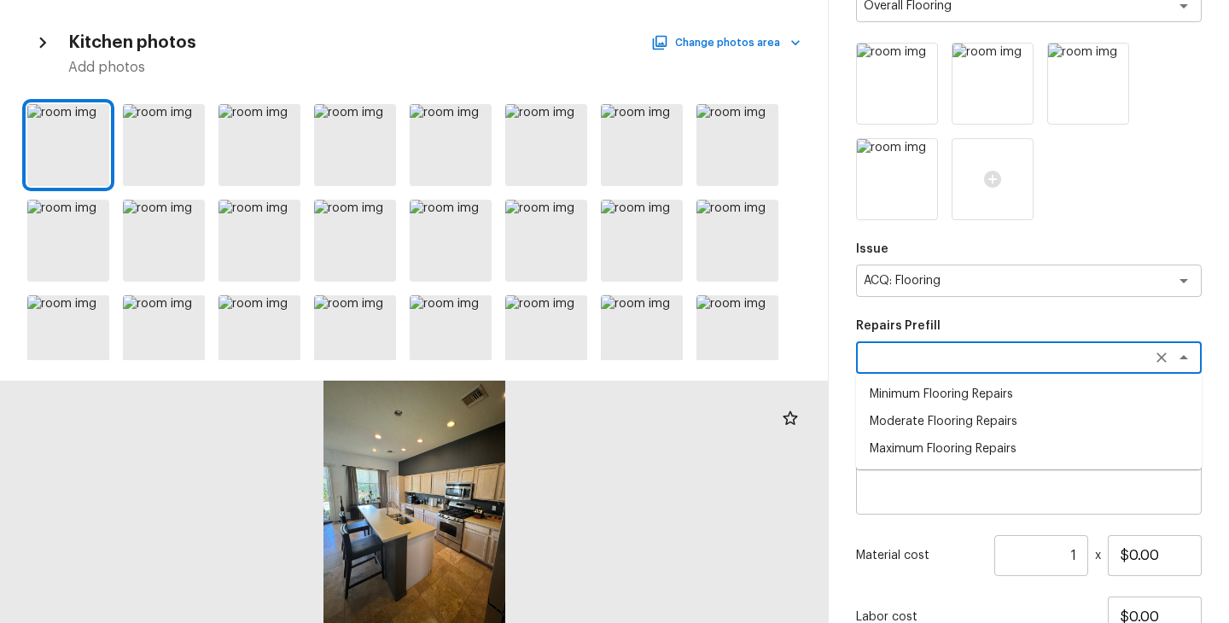
click at [969, 453] on li "Maximum Flooring Repairs" at bounding box center [1029, 448] width 346 height 27
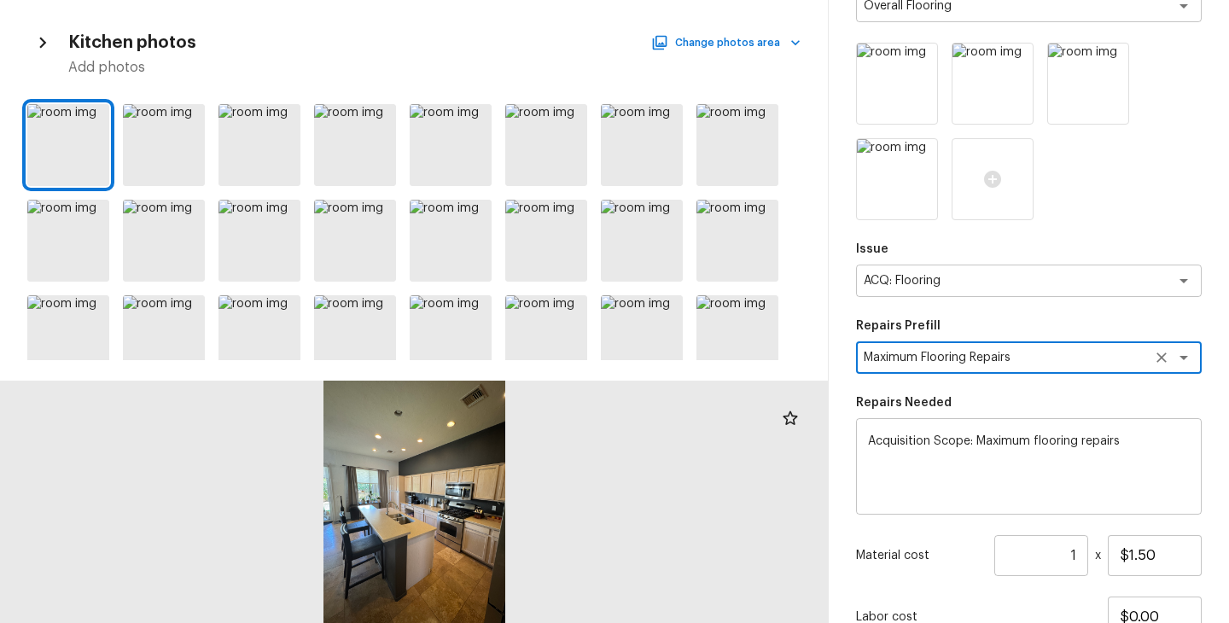
click at [1061, 364] on textarea "Maximum Flooring Repairs" at bounding box center [1005, 357] width 282 height 17
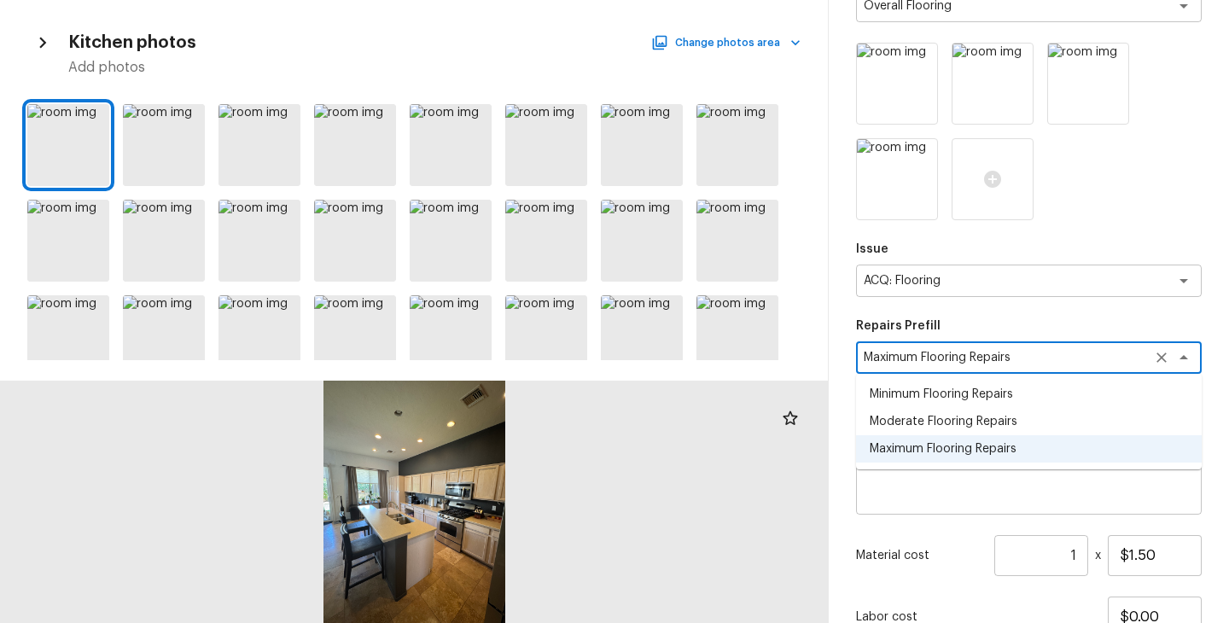
click at [1017, 417] on li "Moderate Flooring Repairs" at bounding box center [1029, 421] width 346 height 27
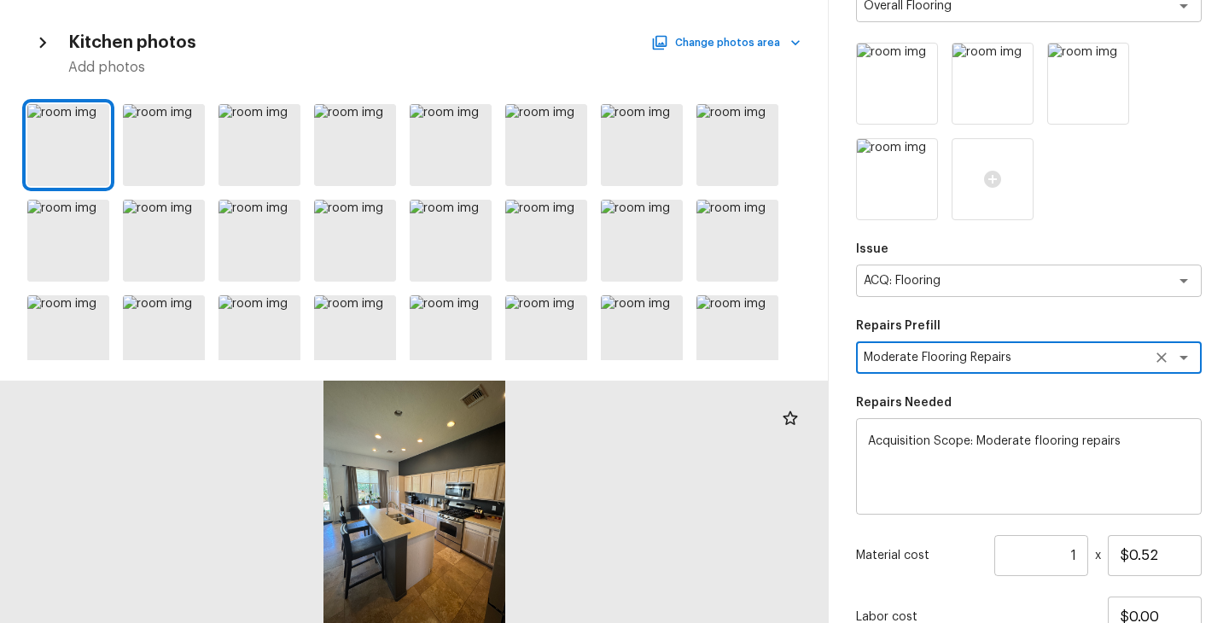
scroll to position [334, 0]
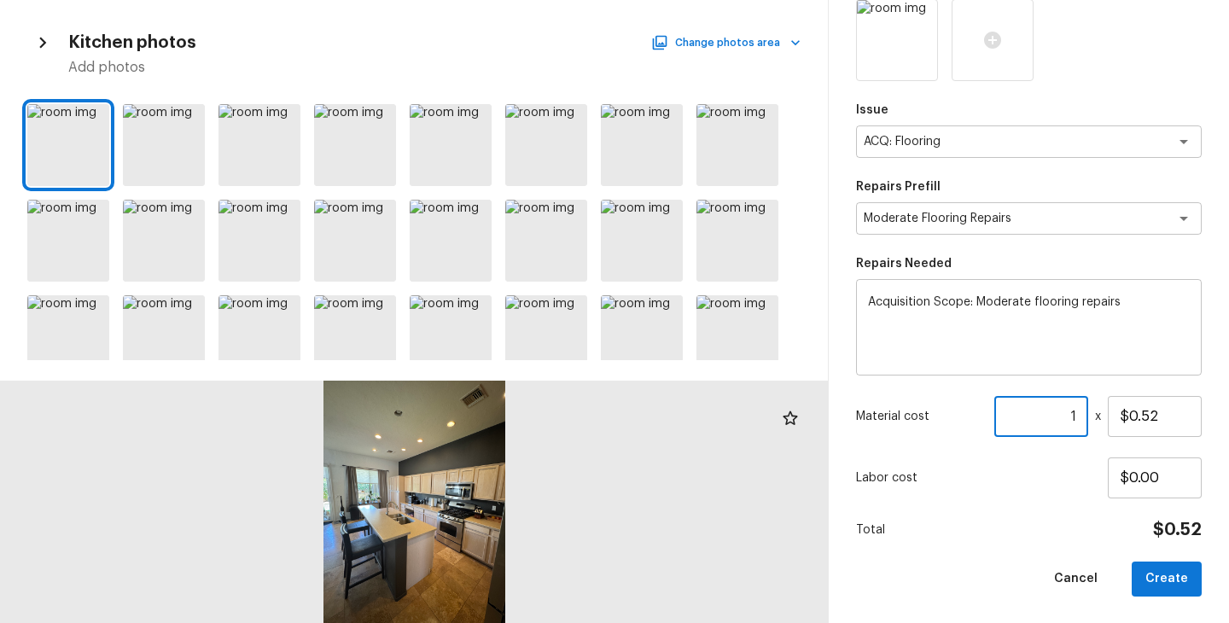
click at [1086, 408] on input "1" at bounding box center [1041, 416] width 94 height 41
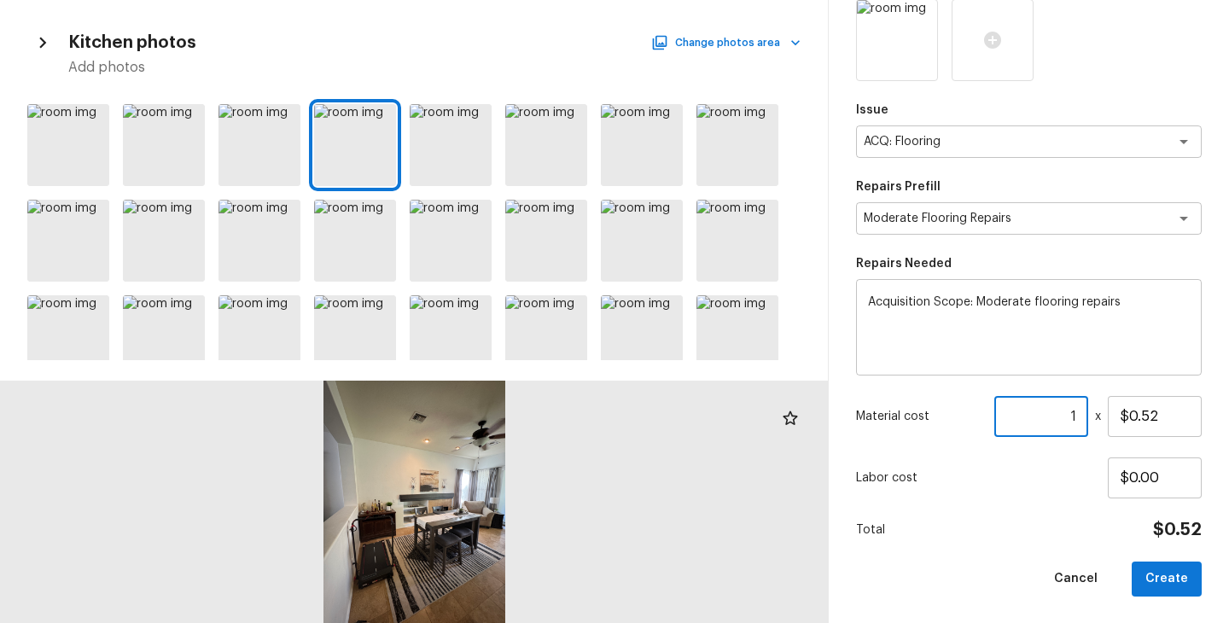
click at [1080, 415] on input "1" at bounding box center [1041, 416] width 94 height 41
click at [1036, 488] on div "Labor cost $0.00" at bounding box center [1029, 477] width 346 height 41
click at [1171, 573] on button "Create" at bounding box center [1167, 579] width 70 height 35
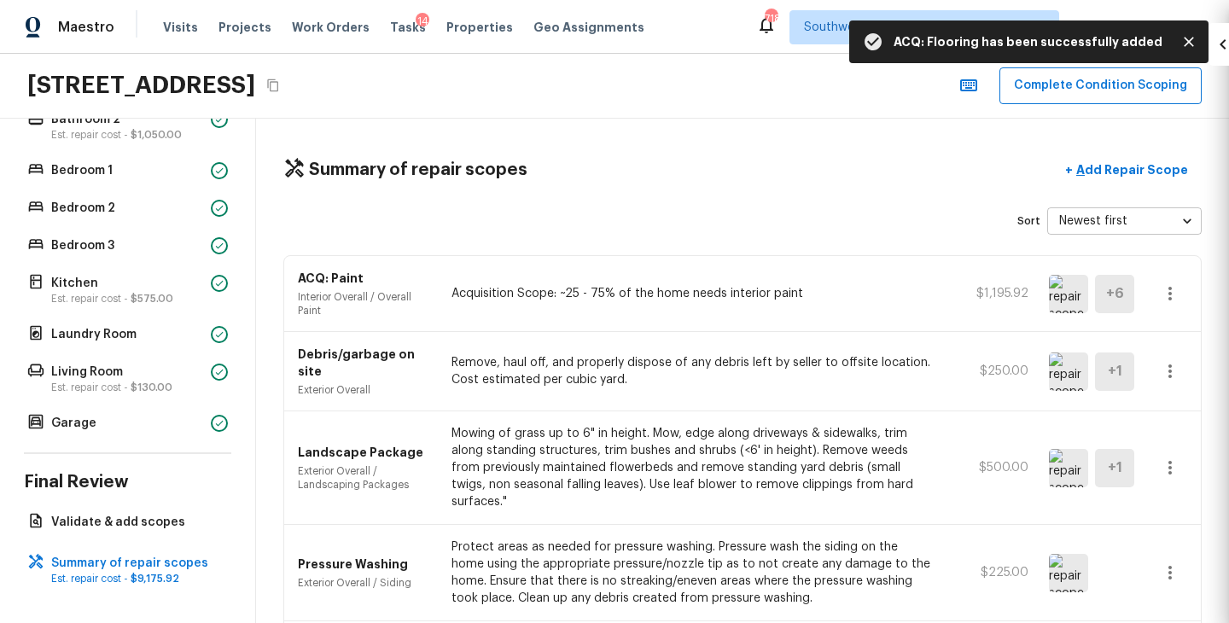
scroll to position [238, 0]
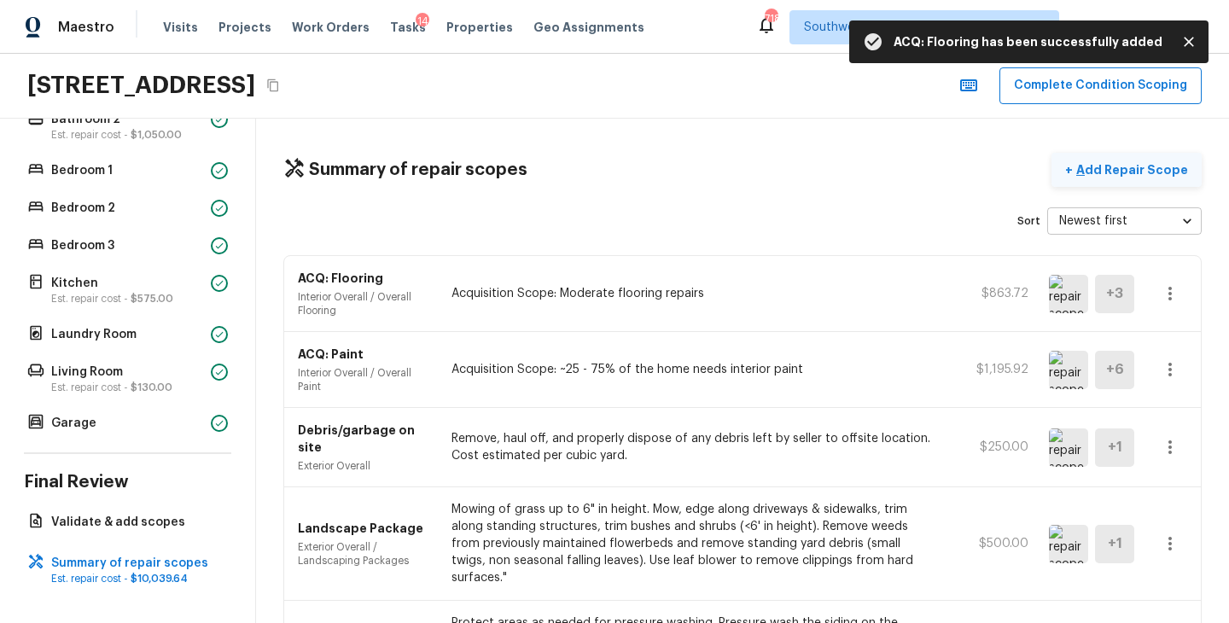
click at [1150, 172] on p "Add Repair Scope" at bounding box center [1130, 169] width 115 height 17
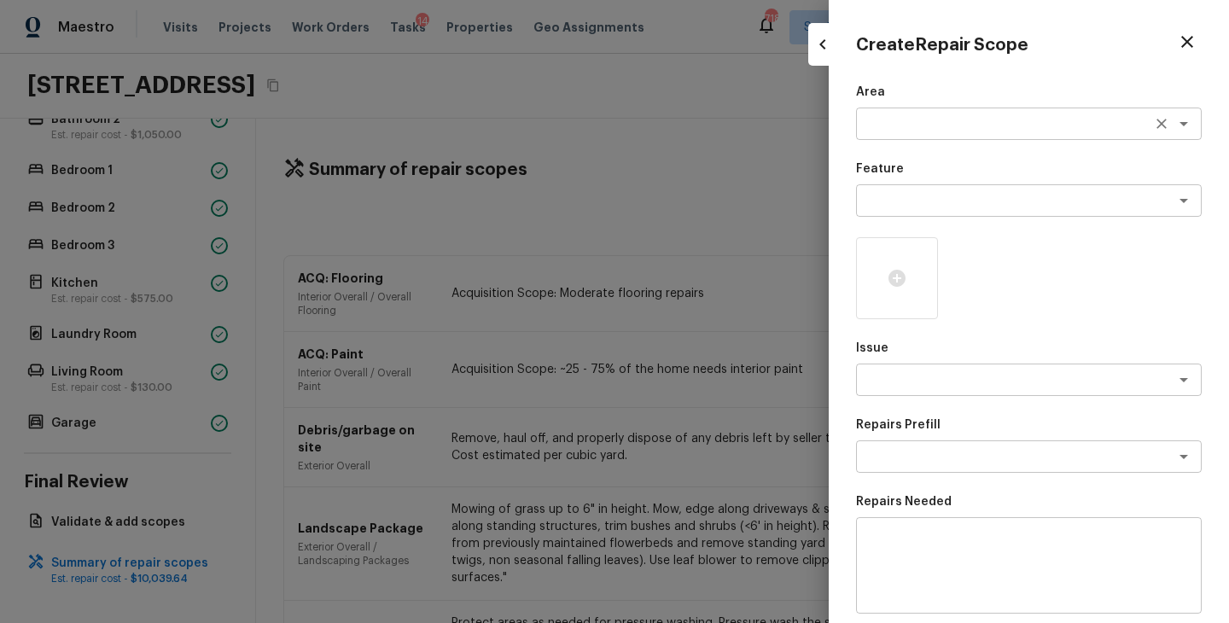
click at [897, 128] on textarea at bounding box center [1005, 123] width 282 height 17
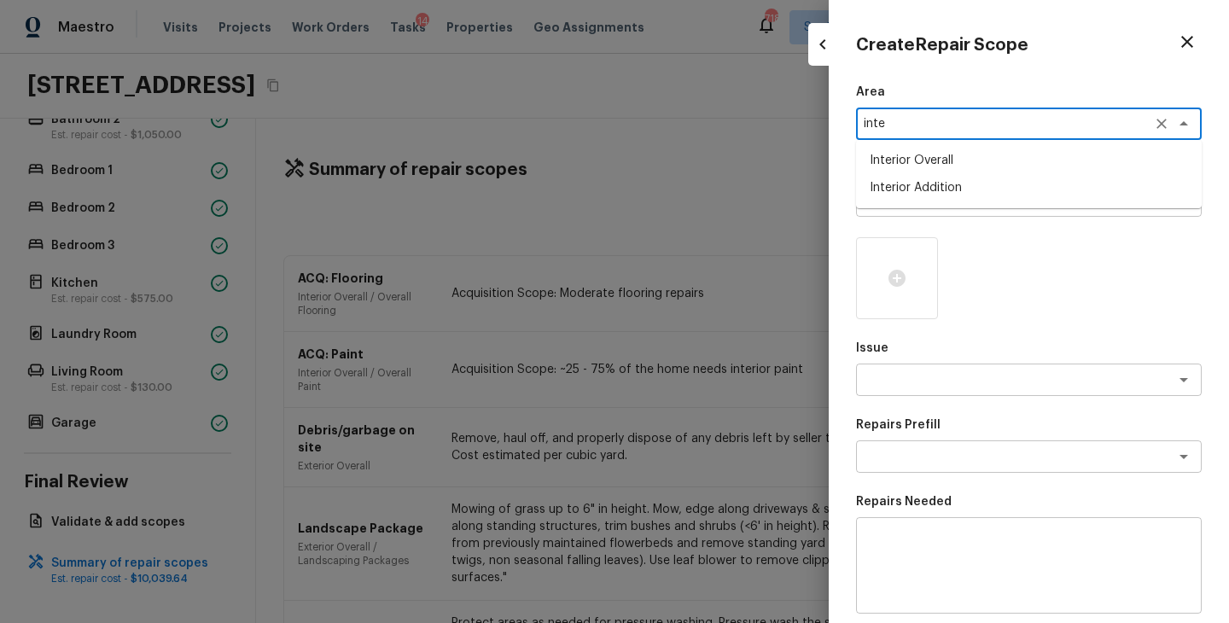
click at [912, 155] on li "Interior Overall" at bounding box center [1029, 160] width 346 height 27
click at [915, 195] on textarea at bounding box center [1005, 200] width 282 height 17
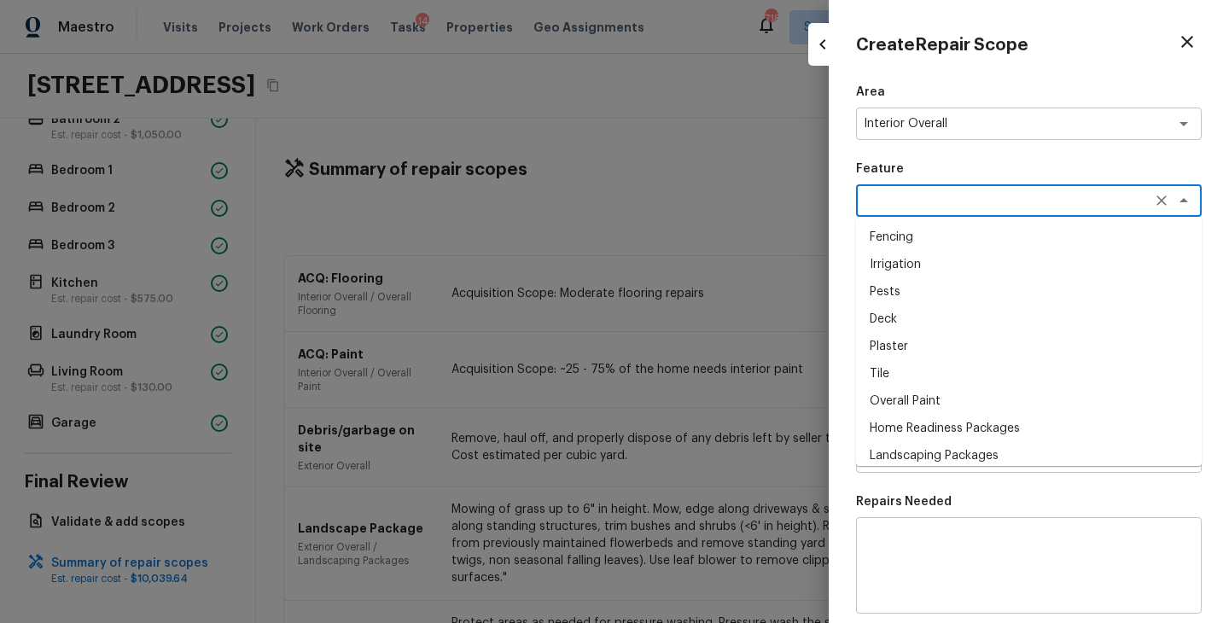
click at [934, 395] on li "Overall Paint" at bounding box center [1029, 400] width 346 height 27
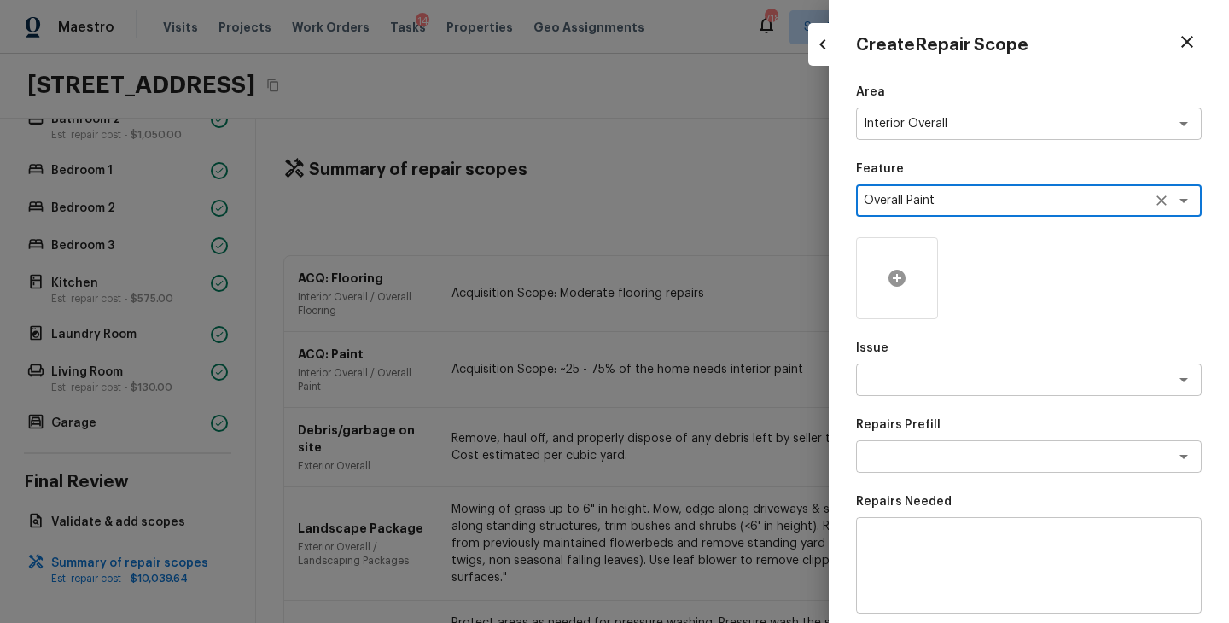
click at [911, 279] on div at bounding box center [897, 278] width 82 height 82
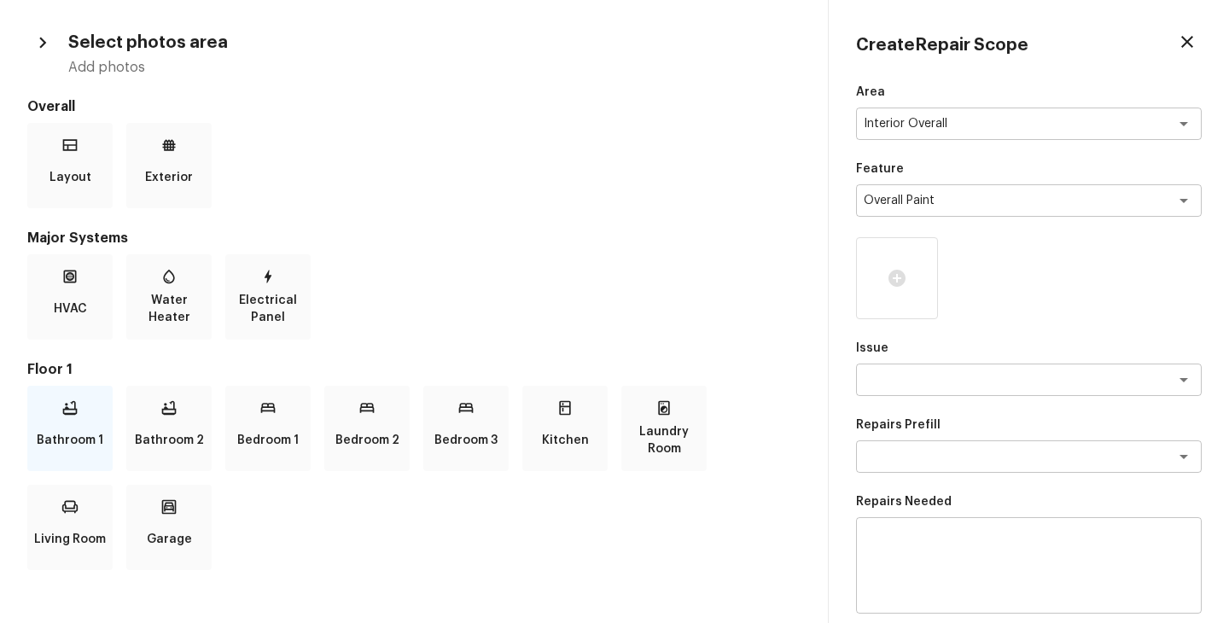
click at [96, 434] on p "Bathroom 1" at bounding box center [70, 440] width 67 height 34
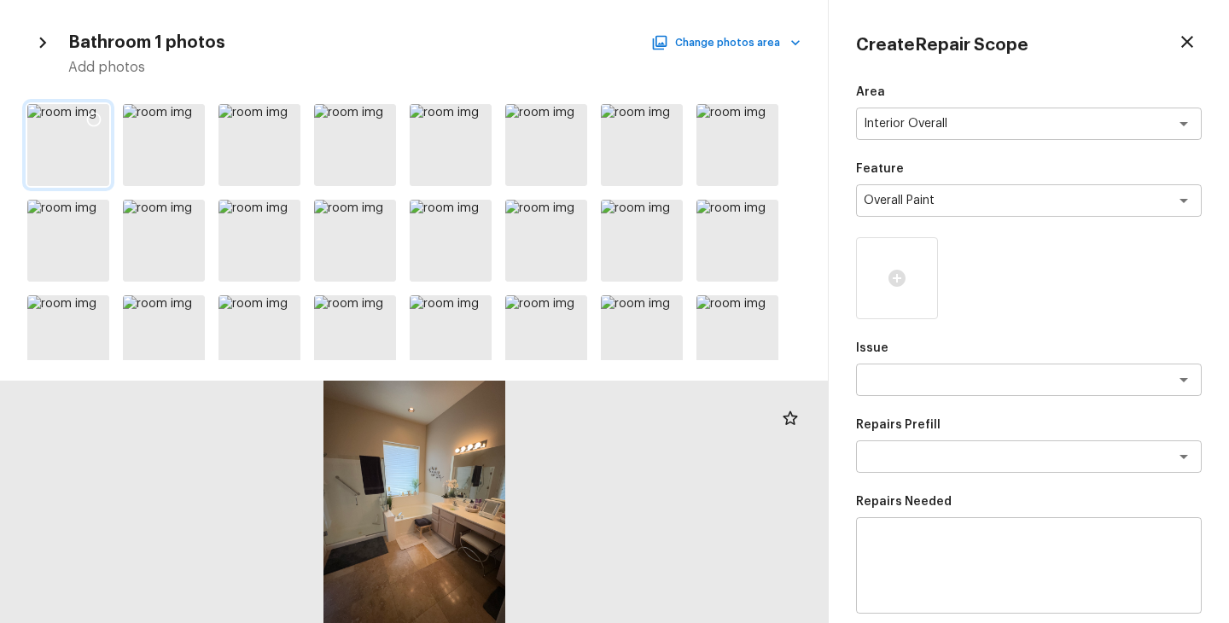
click at [75, 147] on div at bounding box center [68, 145] width 82 height 82
click at [85, 125] on icon at bounding box center [93, 119] width 17 height 17
click at [776, 34] on button "Change photos area" at bounding box center [728, 43] width 146 height 22
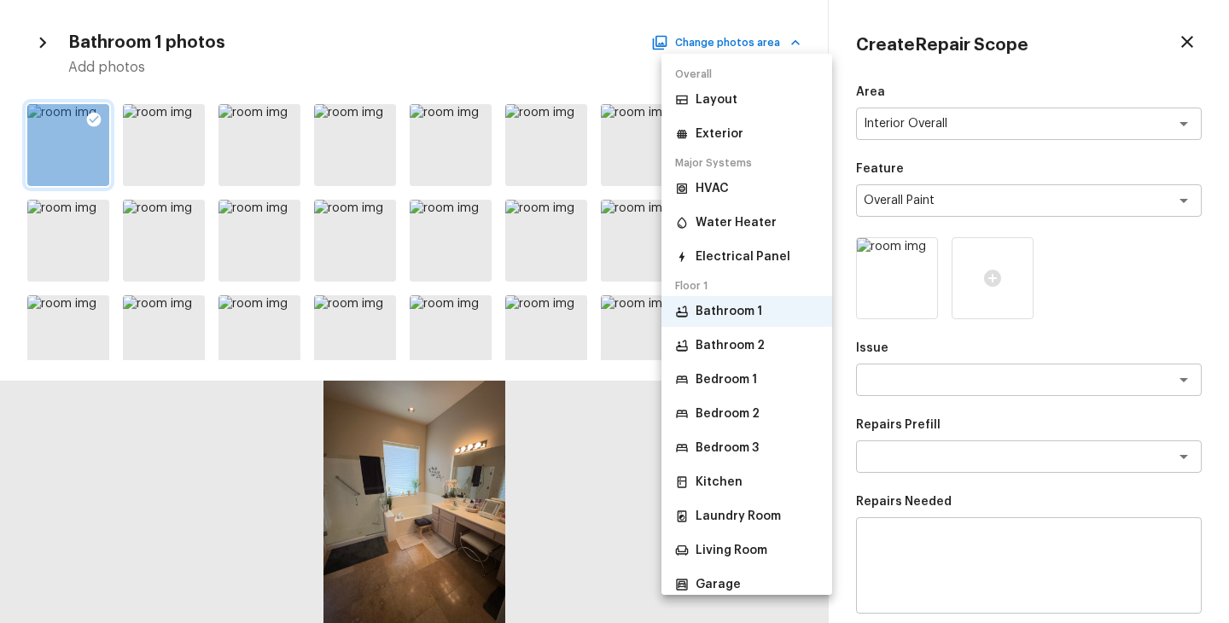
click at [756, 341] on p "Bathroom 2" at bounding box center [730, 345] width 69 height 17
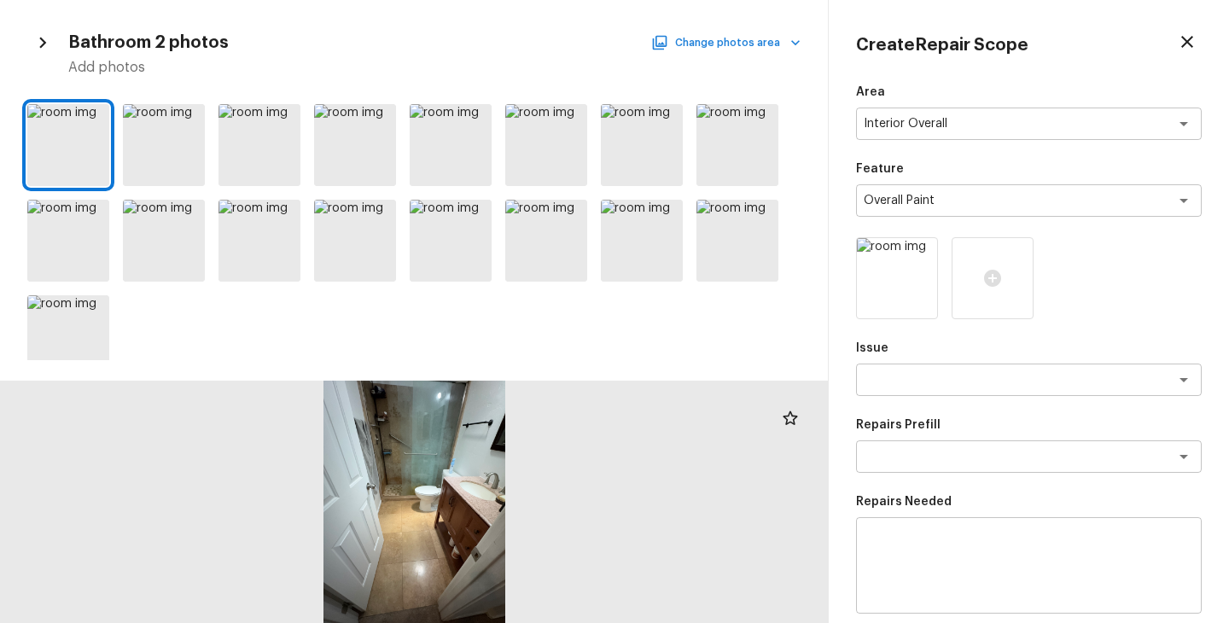
click at [751, 50] on button "Change photos area" at bounding box center [728, 43] width 146 height 22
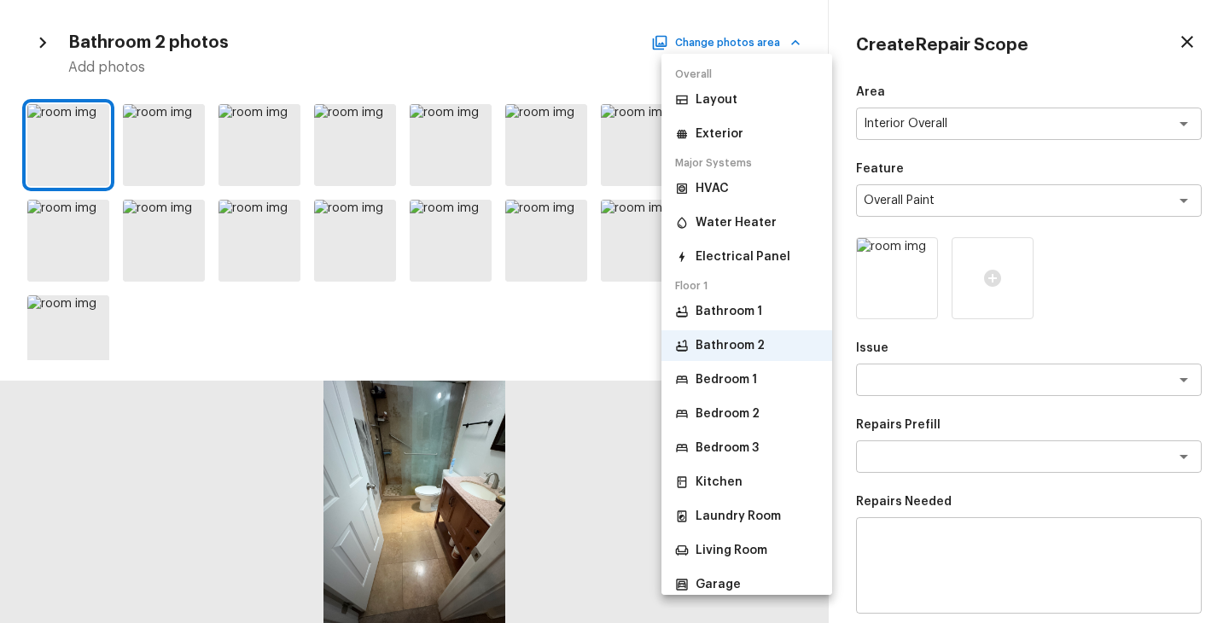
click at [742, 382] on p "Bedroom 1" at bounding box center [726, 379] width 61 height 17
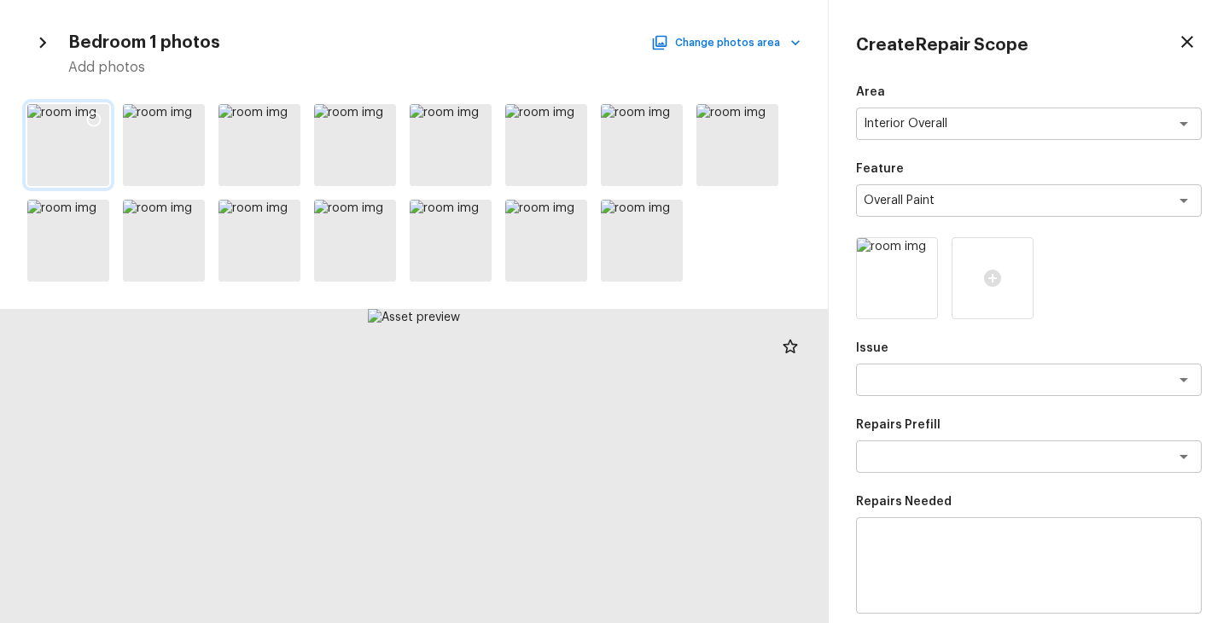
click at [60, 142] on div at bounding box center [68, 145] width 82 height 82
click at [97, 117] on icon at bounding box center [93, 119] width 17 height 17
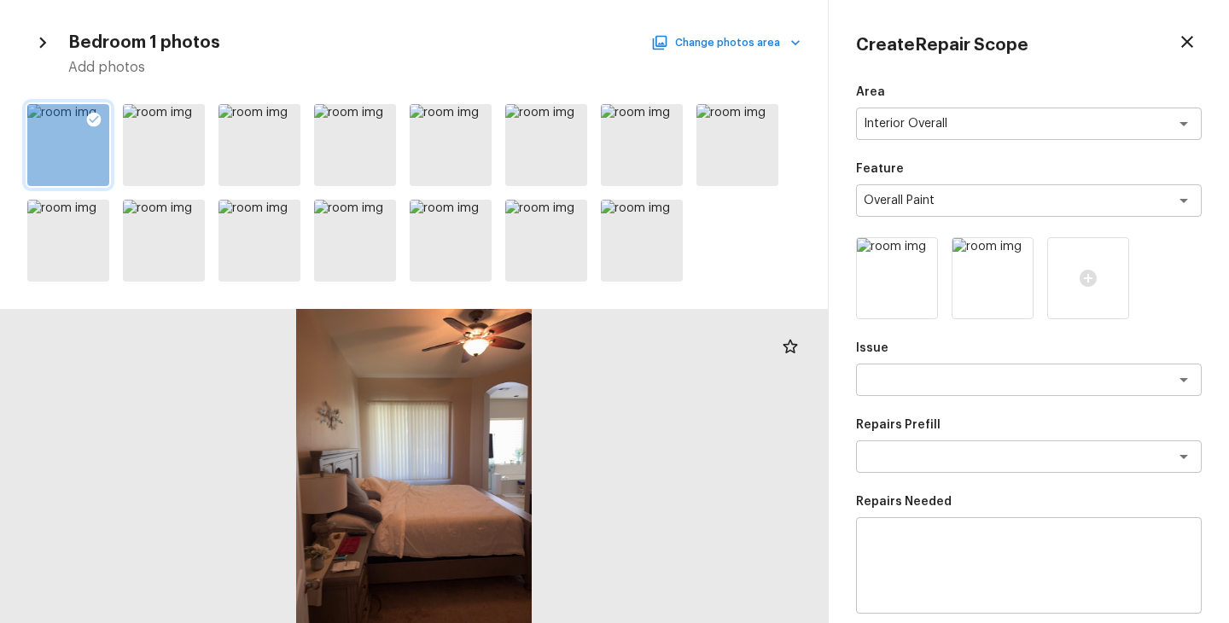
click at [772, 43] on button "Change photos area" at bounding box center [728, 43] width 146 height 22
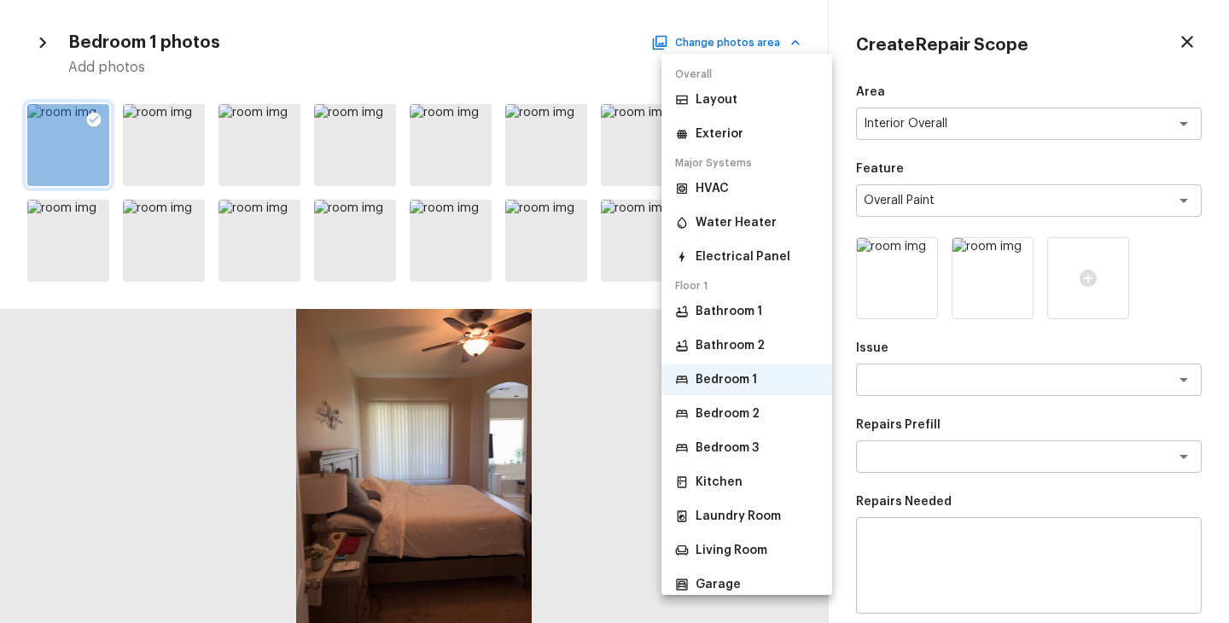
click at [752, 415] on p "Bedroom 2" at bounding box center [728, 413] width 64 height 17
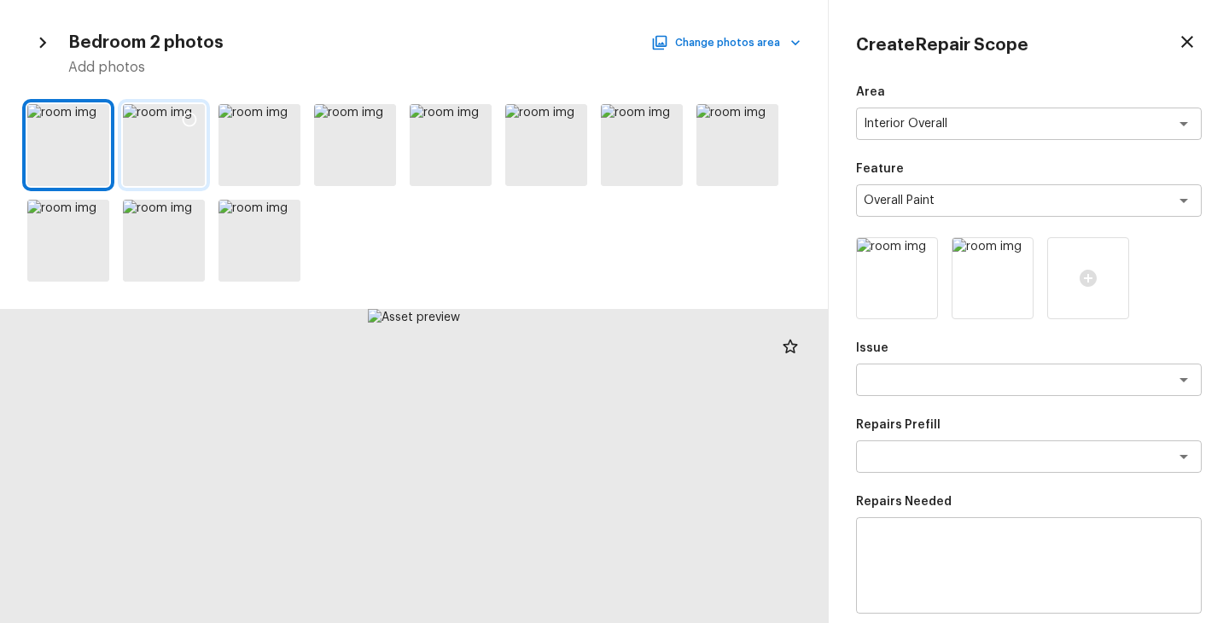
click at [184, 144] on div at bounding box center [164, 145] width 82 height 82
click at [193, 125] on icon at bounding box center [190, 120] width 15 height 15
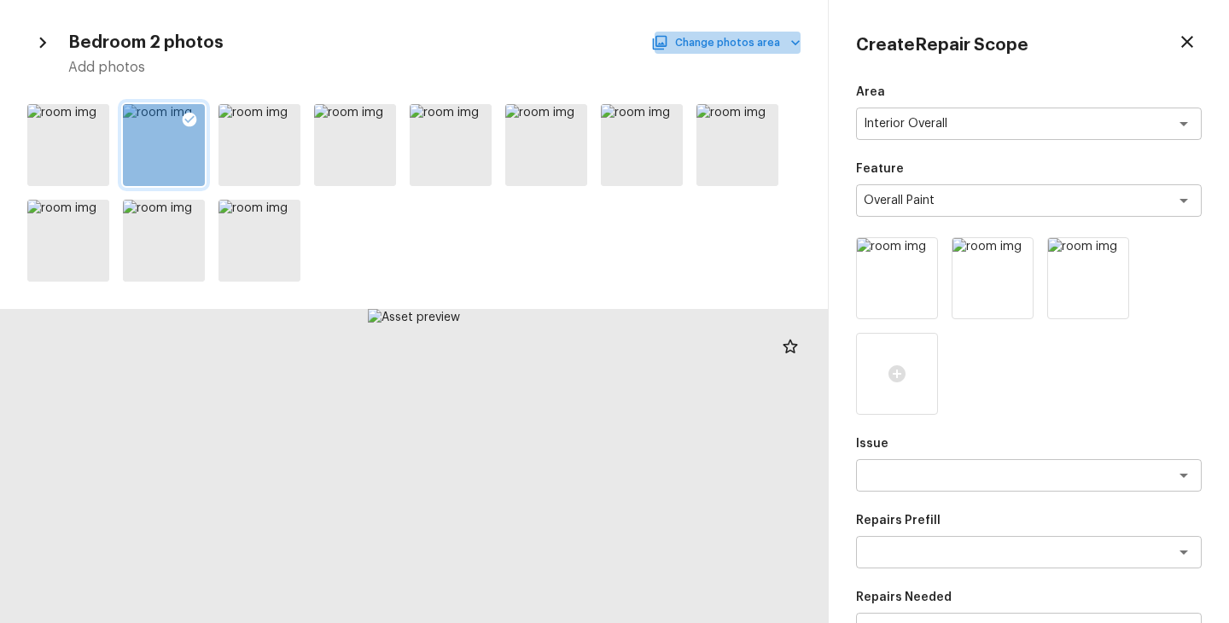
click at [774, 47] on button "Change photos area" at bounding box center [728, 43] width 146 height 22
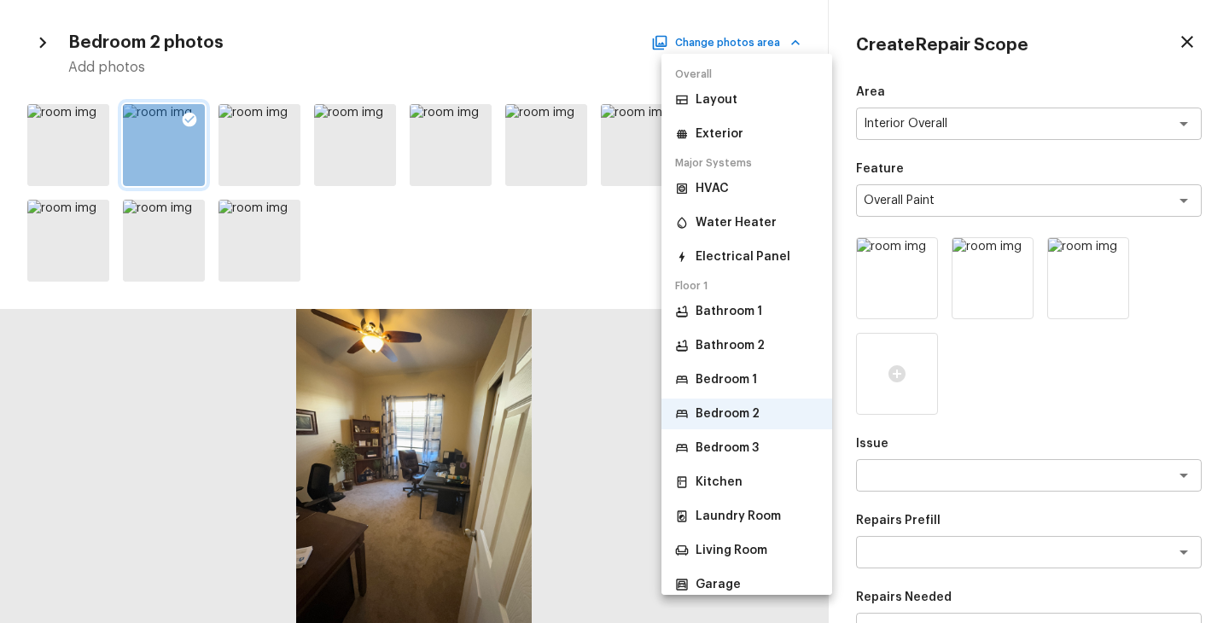
click at [769, 447] on li "Bedroom 3" at bounding box center [746, 448] width 171 height 31
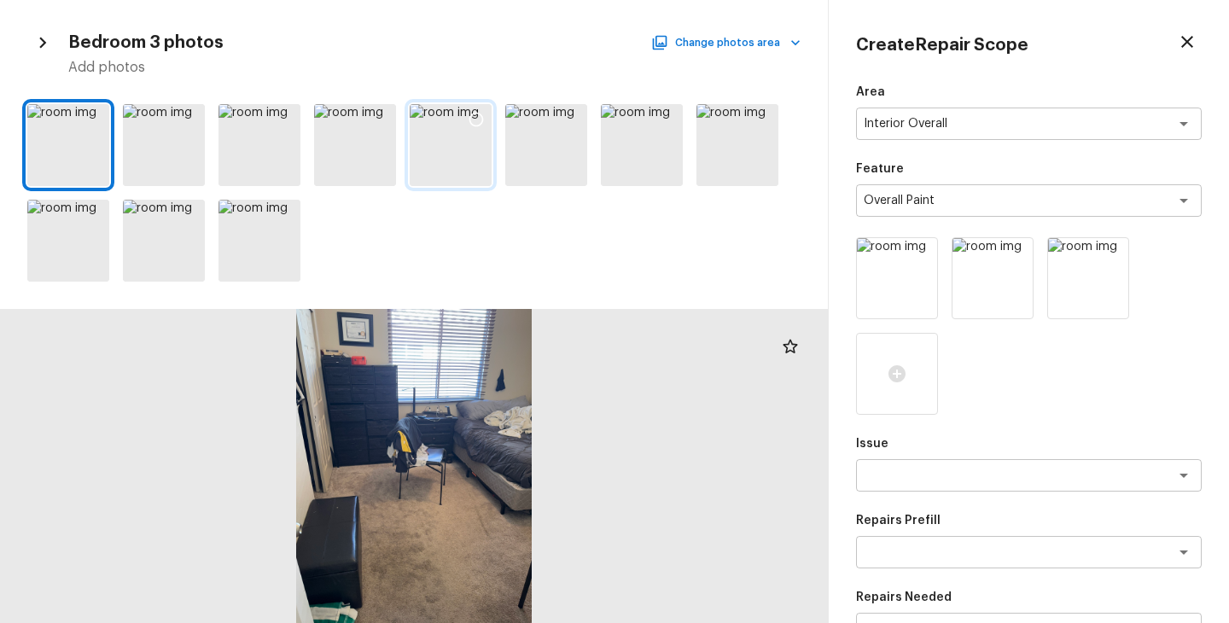
click at [444, 129] on div at bounding box center [451, 145] width 82 height 82
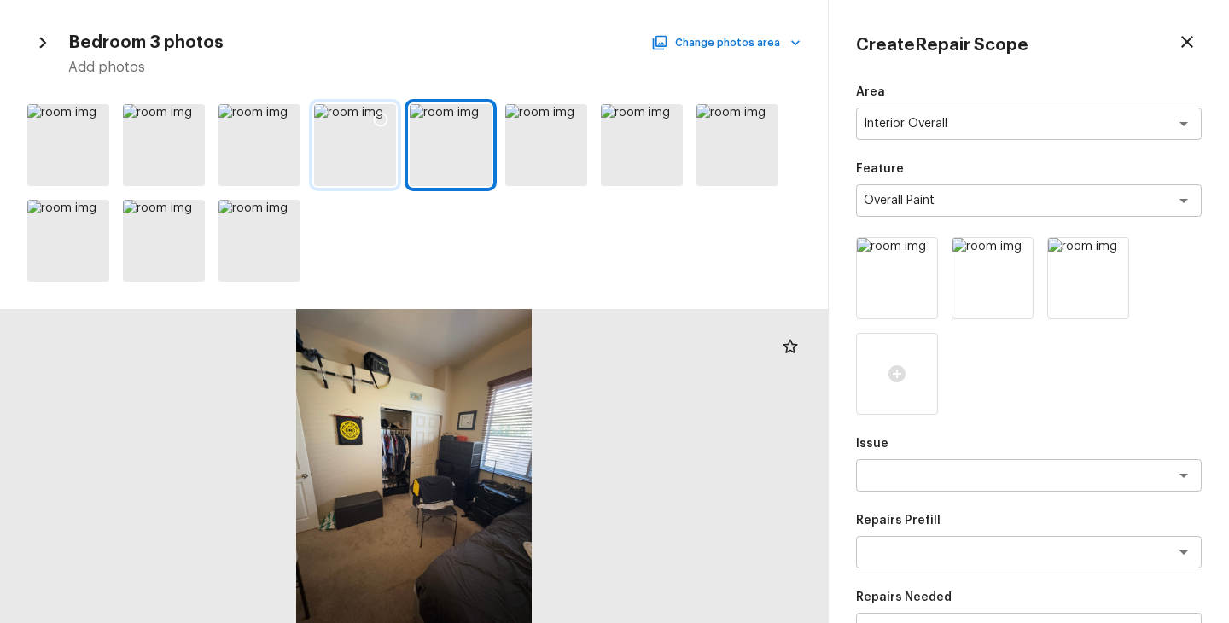
click at [360, 141] on div at bounding box center [355, 145] width 82 height 82
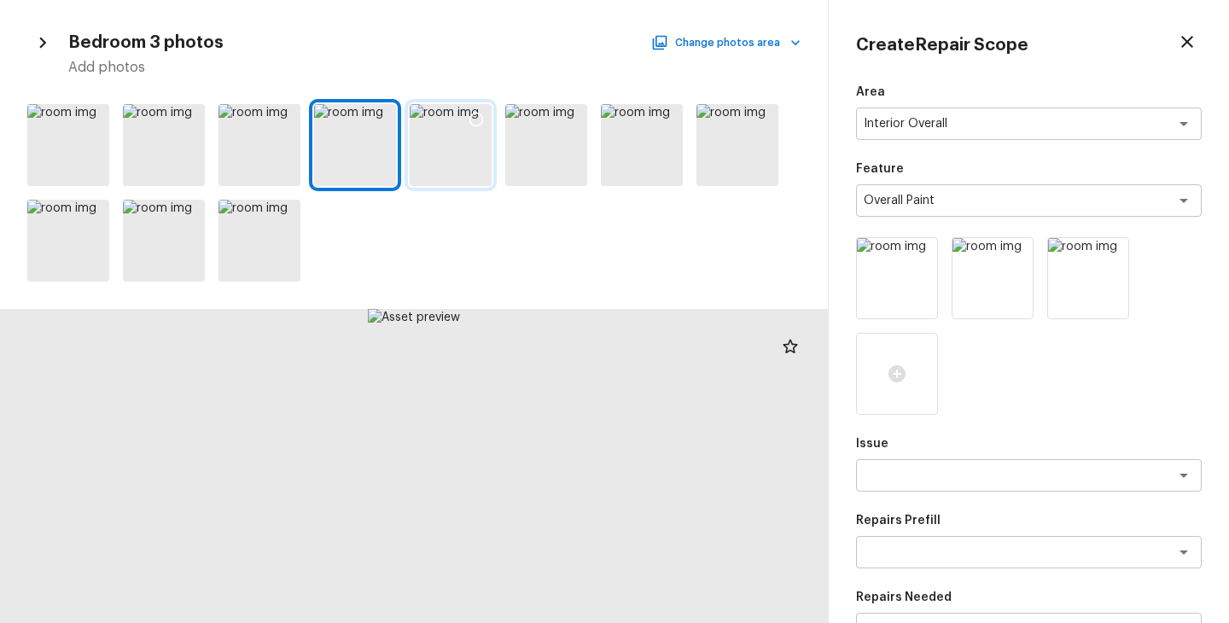
click at [428, 146] on div at bounding box center [451, 145] width 82 height 82
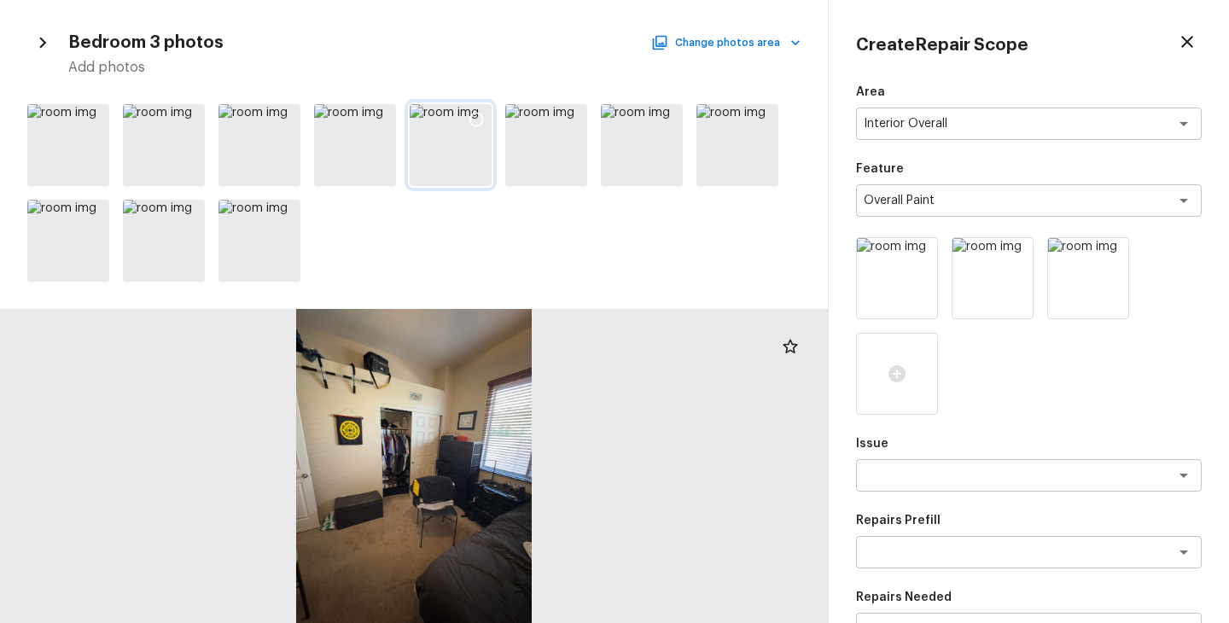
click at [480, 117] on icon at bounding box center [476, 119] width 17 height 17
click at [752, 44] on button "Change photos area" at bounding box center [728, 43] width 146 height 22
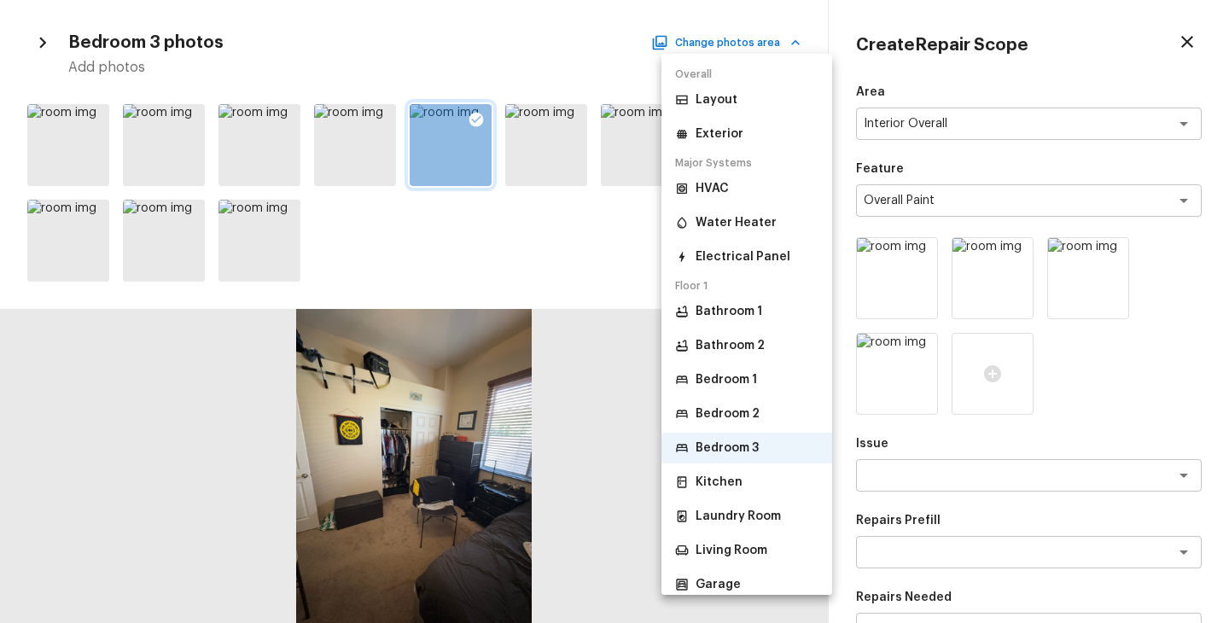
click at [736, 474] on p "Kitchen" at bounding box center [719, 482] width 47 height 17
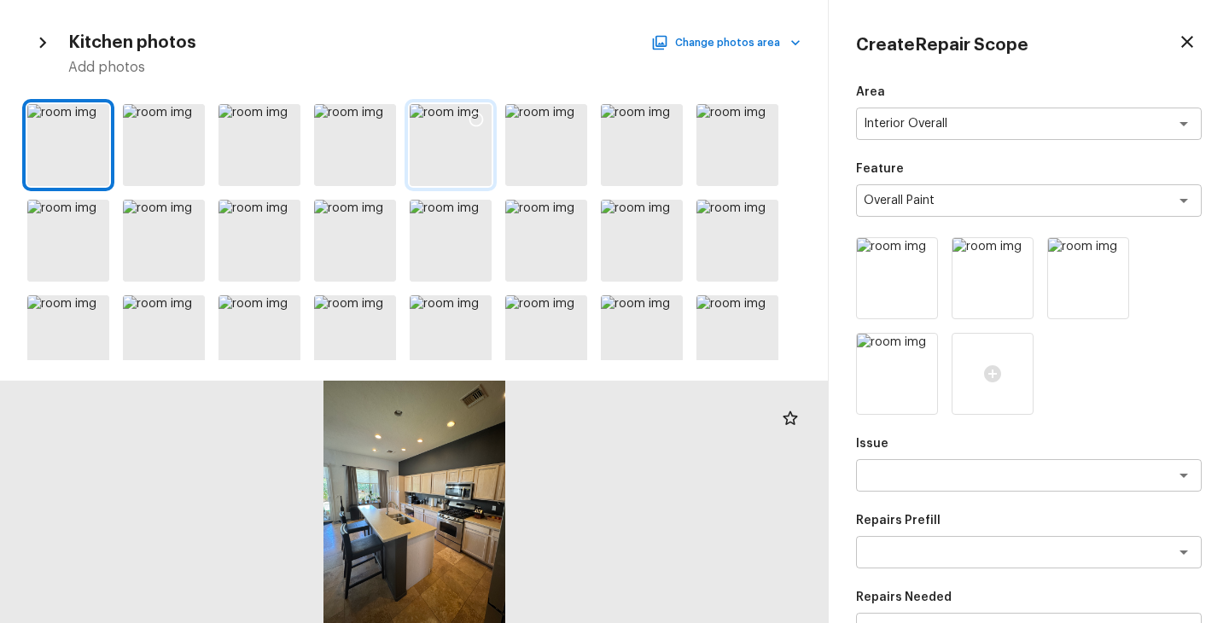
click at [446, 133] on div at bounding box center [451, 145] width 82 height 82
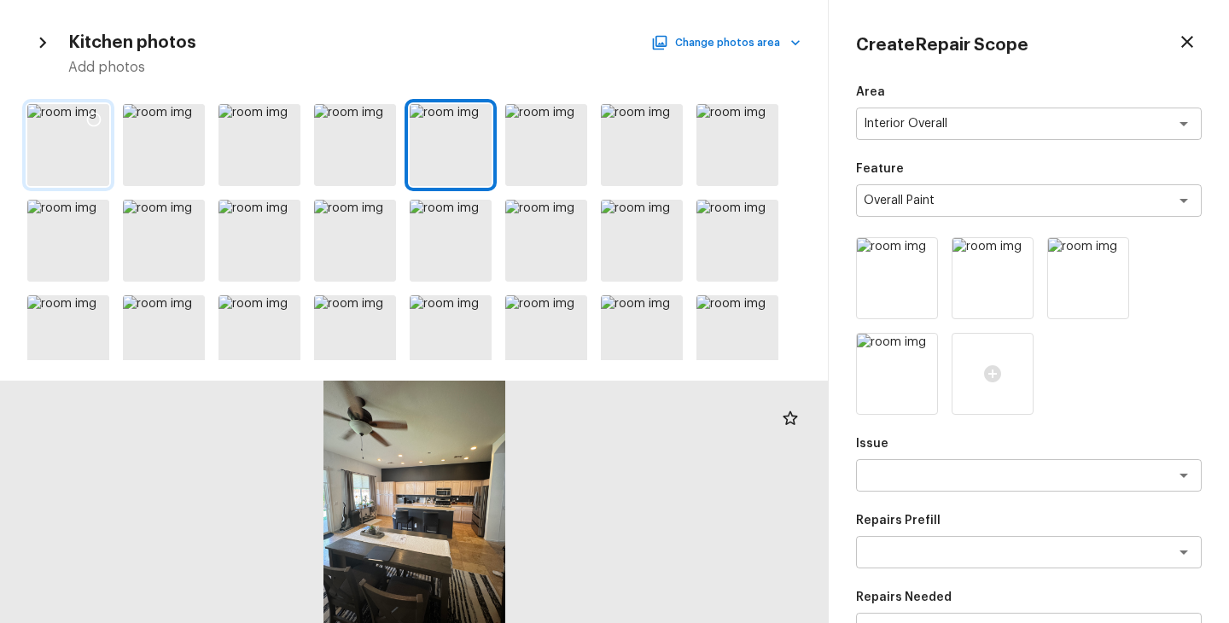
click at [101, 141] on div at bounding box center [68, 145] width 82 height 82
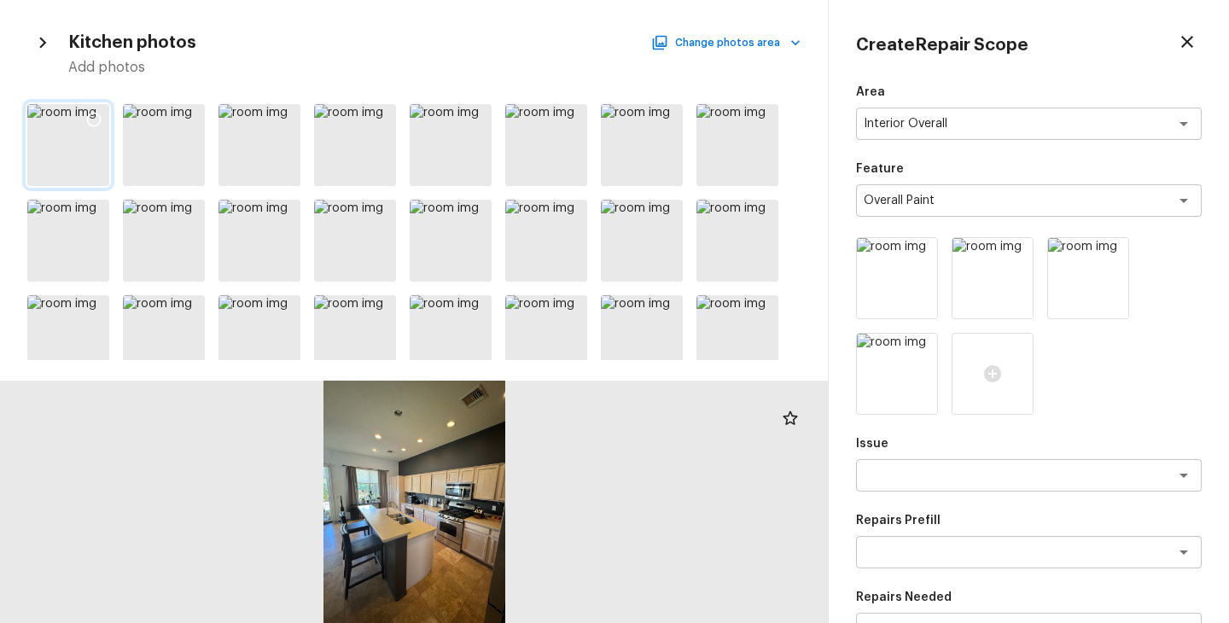
click at [93, 116] on icon at bounding box center [93, 119] width 17 height 17
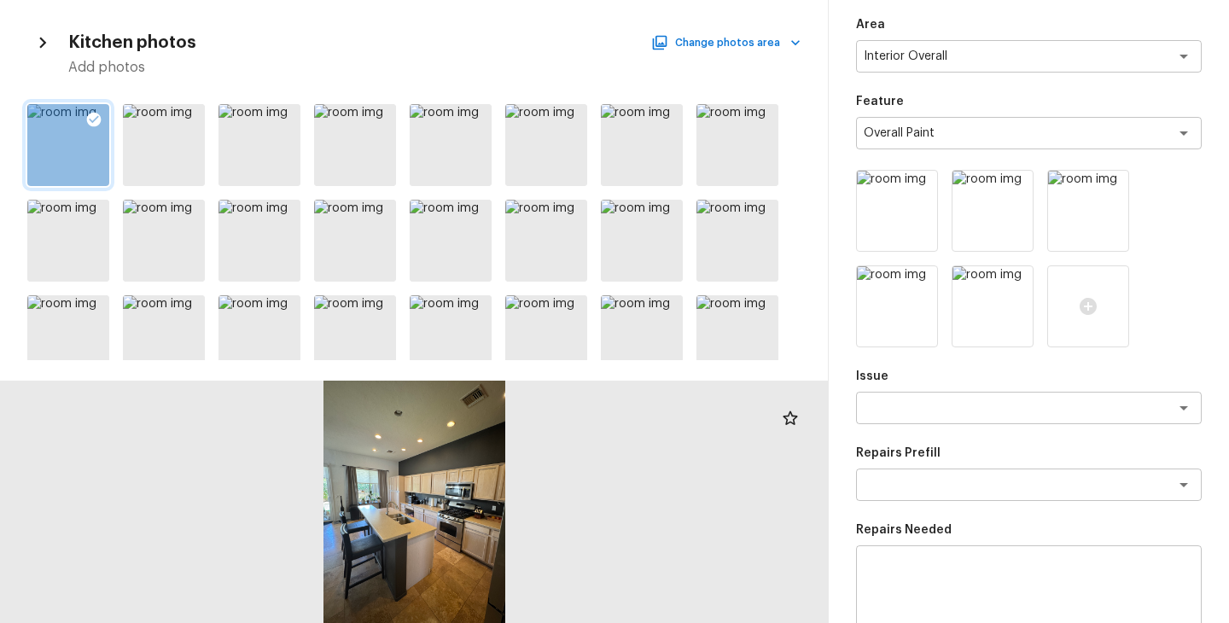
scroll to position [145, 0]
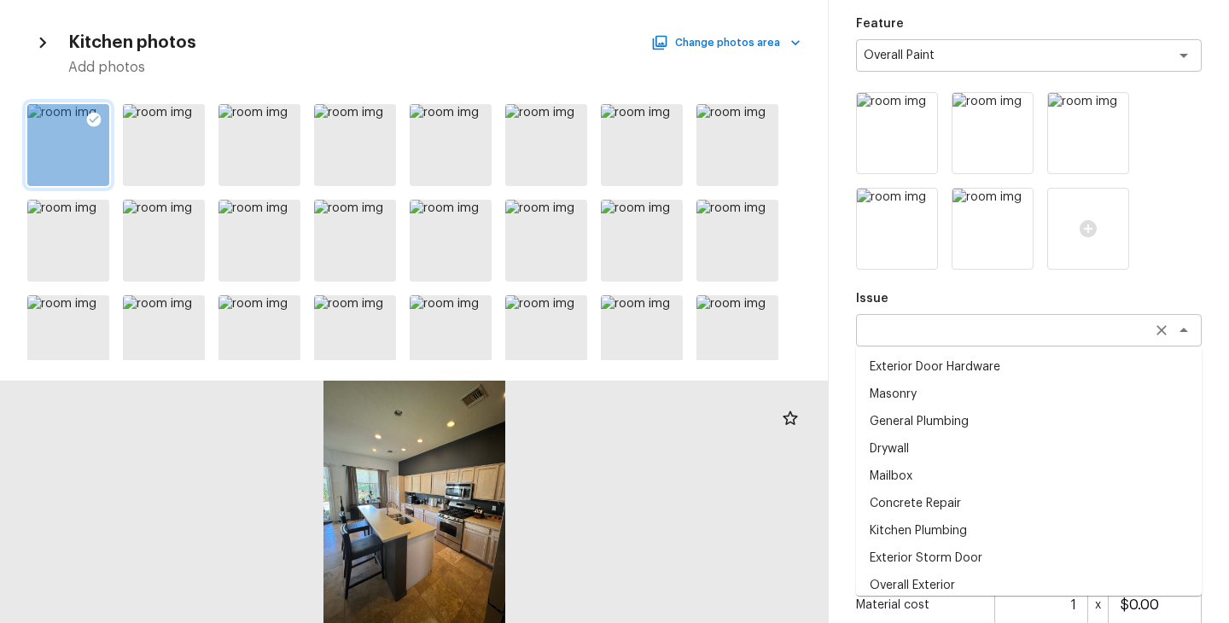
click at [963, 321] on div "x ​" at bounding box center [1029, 330] width 346 height 32
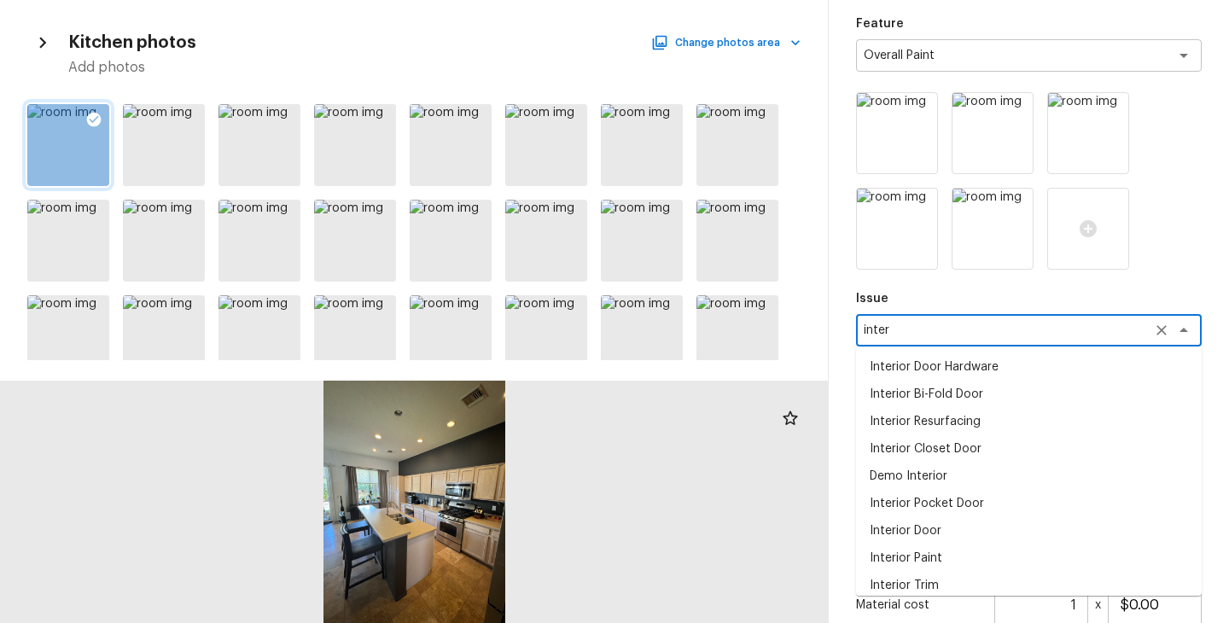
click at [929, 550] on li "Interior Paint" at bounding box center [1029, 557] width 346 height 27
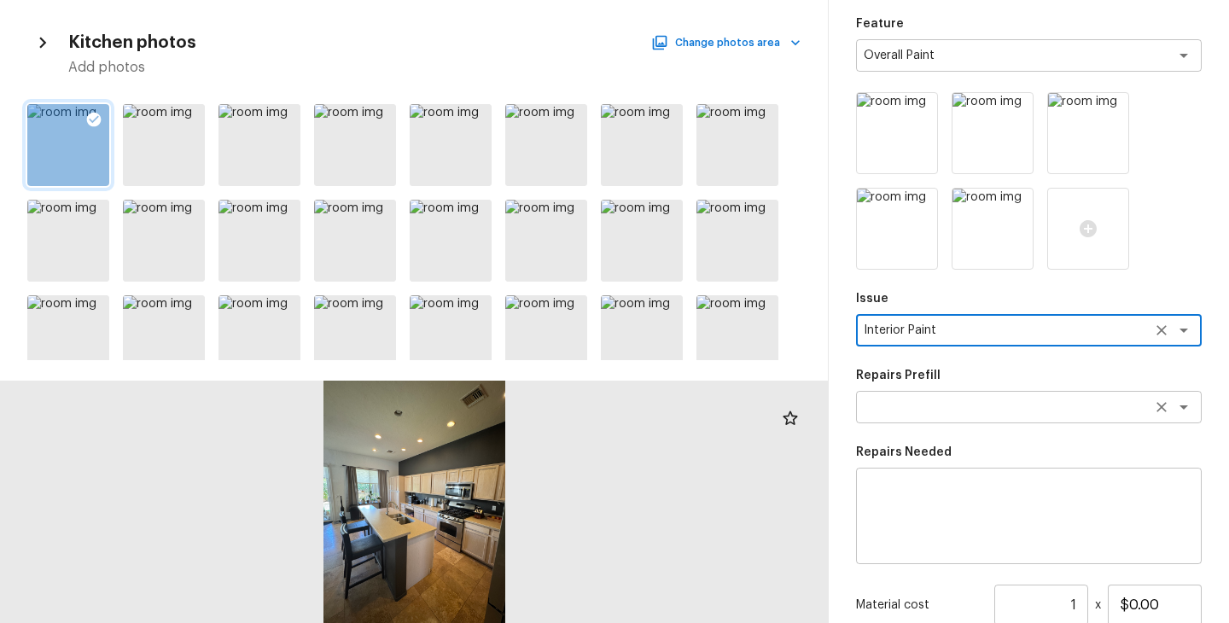
click at [940, 417] on div "x ​" at bounding box center [1029, 407] width 346 height 32
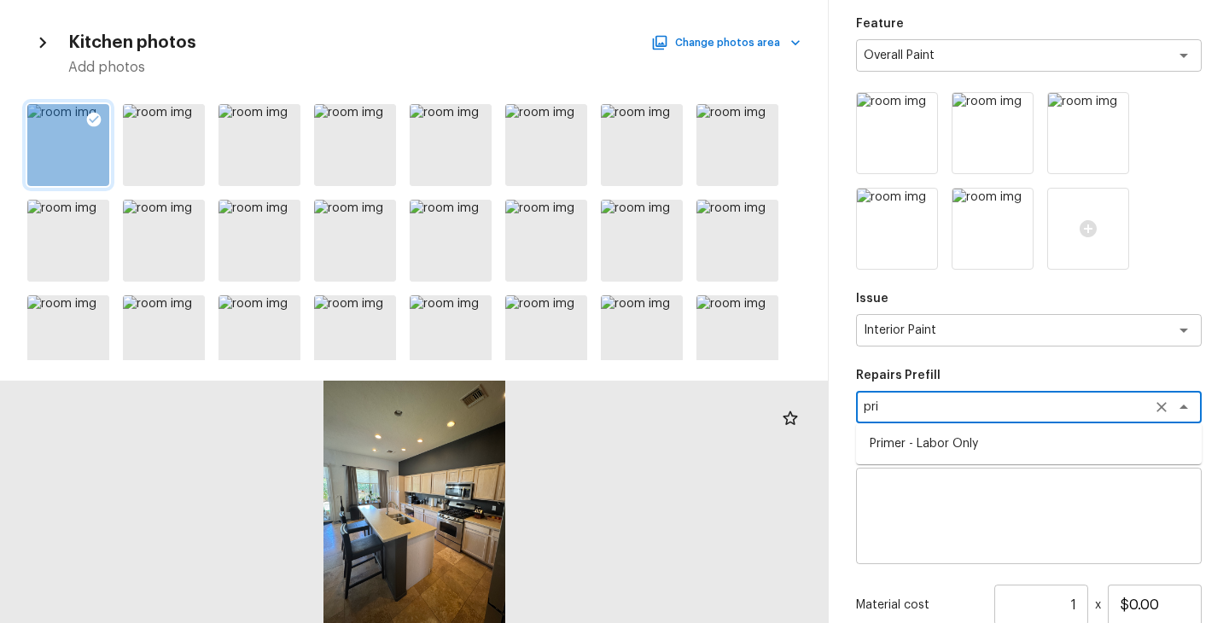
click at [935, 443] on li "Primer - Labor Only" at bounding box center [1029, 443] width 346 height 27
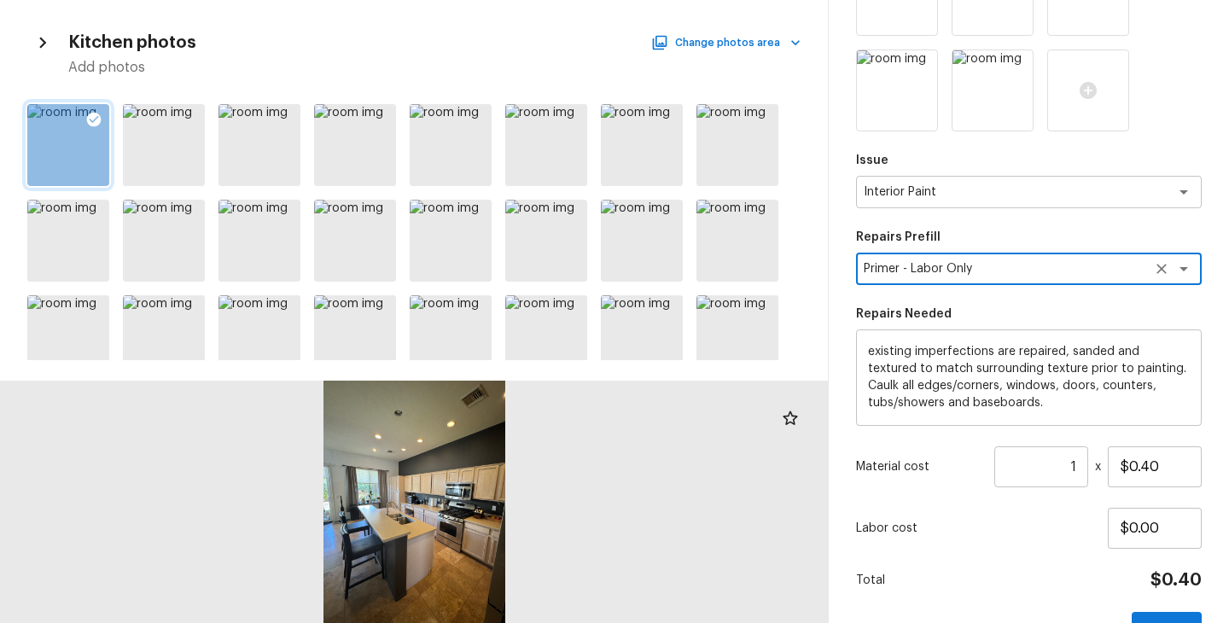
scroll to position [334, 0]
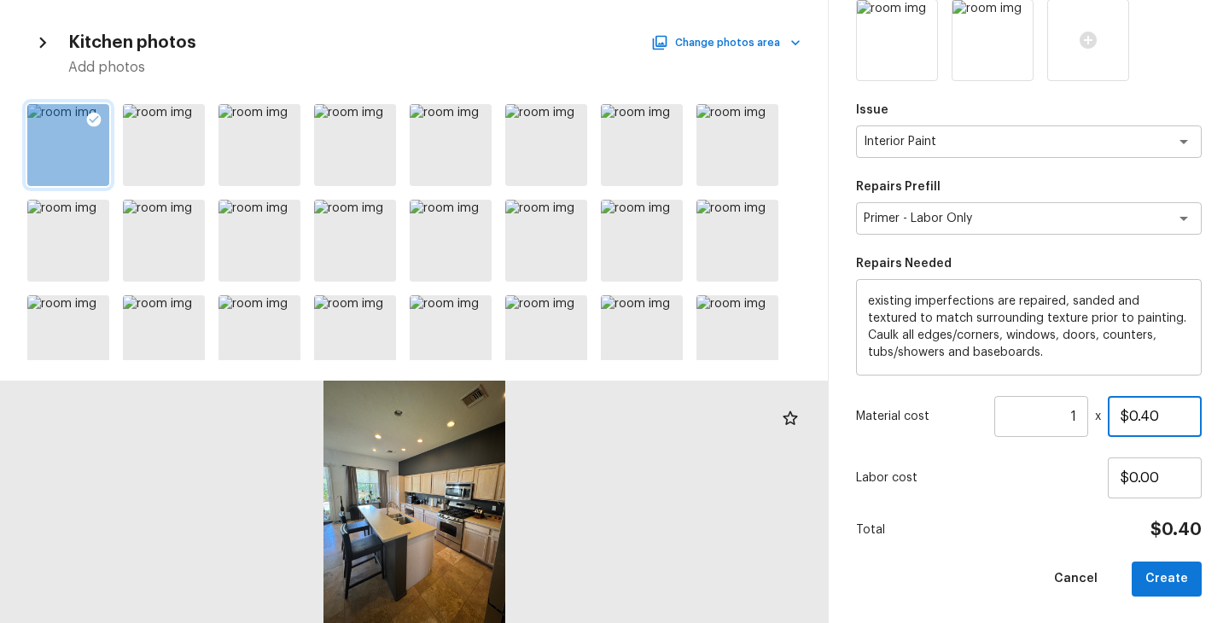
drag, startPoint x: 1173, startPoint y: 413, endPoint x: 1080, endPoint y: 413, distance: 93.0
click at [1080, 413] on div "Material cost 1 ​ x $0.40" at bounding box center [1029, 416] width 346 height 41
click at [1027, 530] on div "Total $400.00" at bounding box center [1029, 530] width 346 height 22
click at [1149, 573] on button "Create" at bounding box center [1167, 579] width 70 height 35
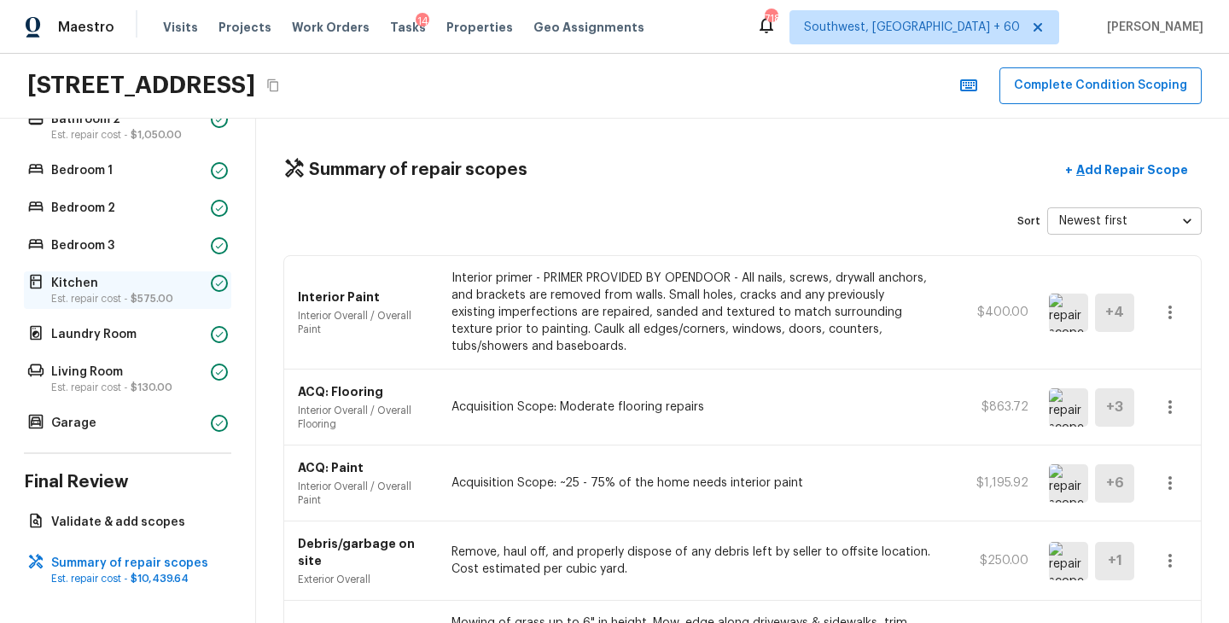
scroll to position [0, 0]
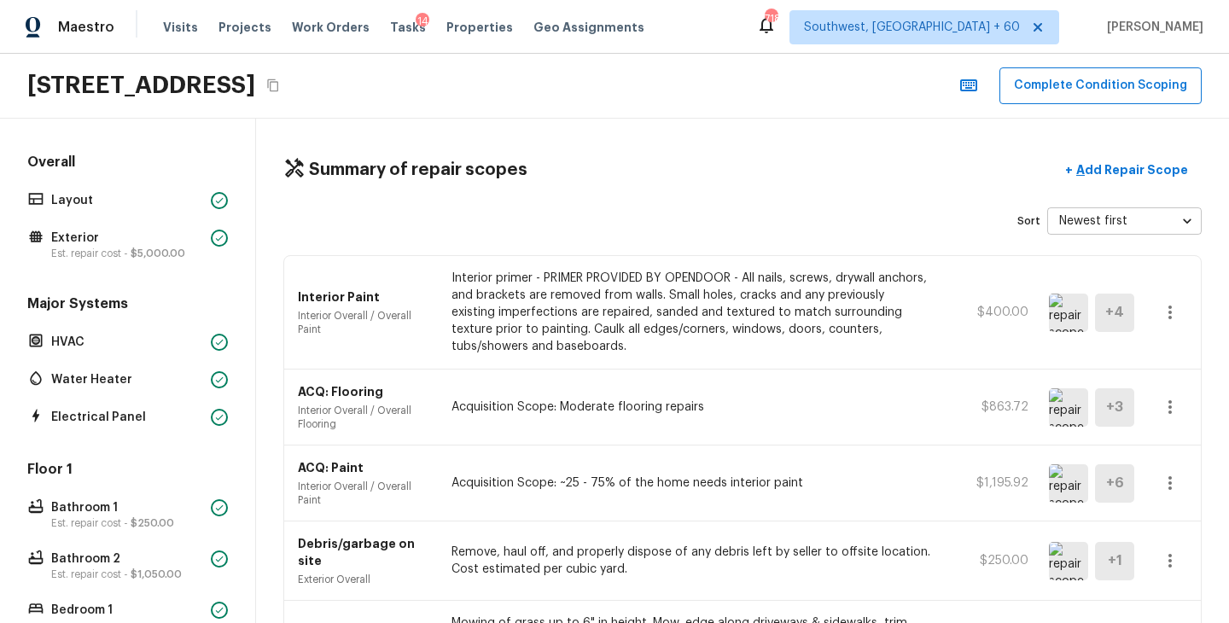
click at [280, 90] on icon "Copy Address" at bounding box center [273, 86] width 14 height 14
click at [552, 166] on div "Summary of repair scopes + Add Repair Scope" at bounding box center [742, 170] width 918 height 35
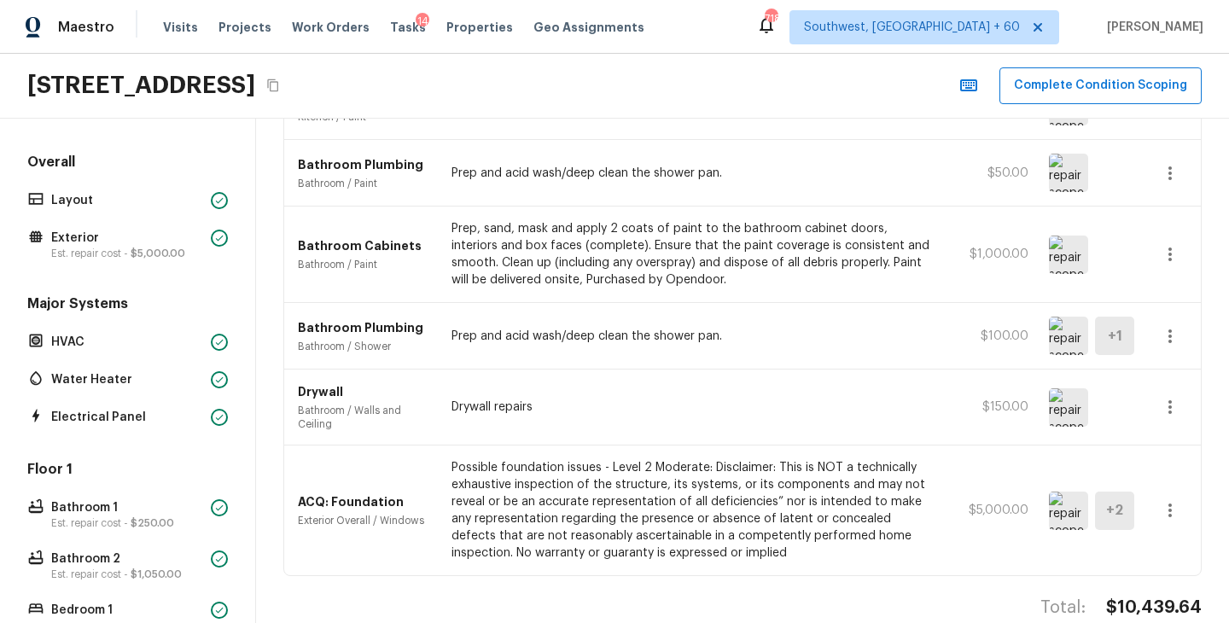
click at [1170, 597] on h4 "$10,439.64" at bounding box center [1154, 608] width 96 height 22
copy h4 "$10,439.64"
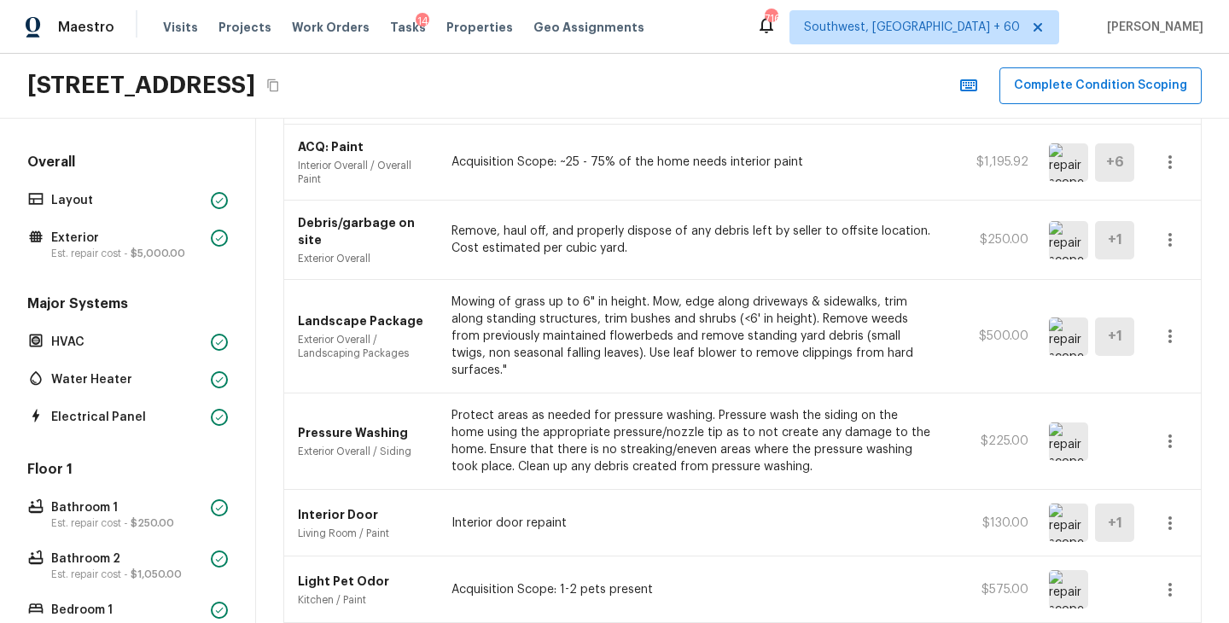
scroll to position [119, 0]
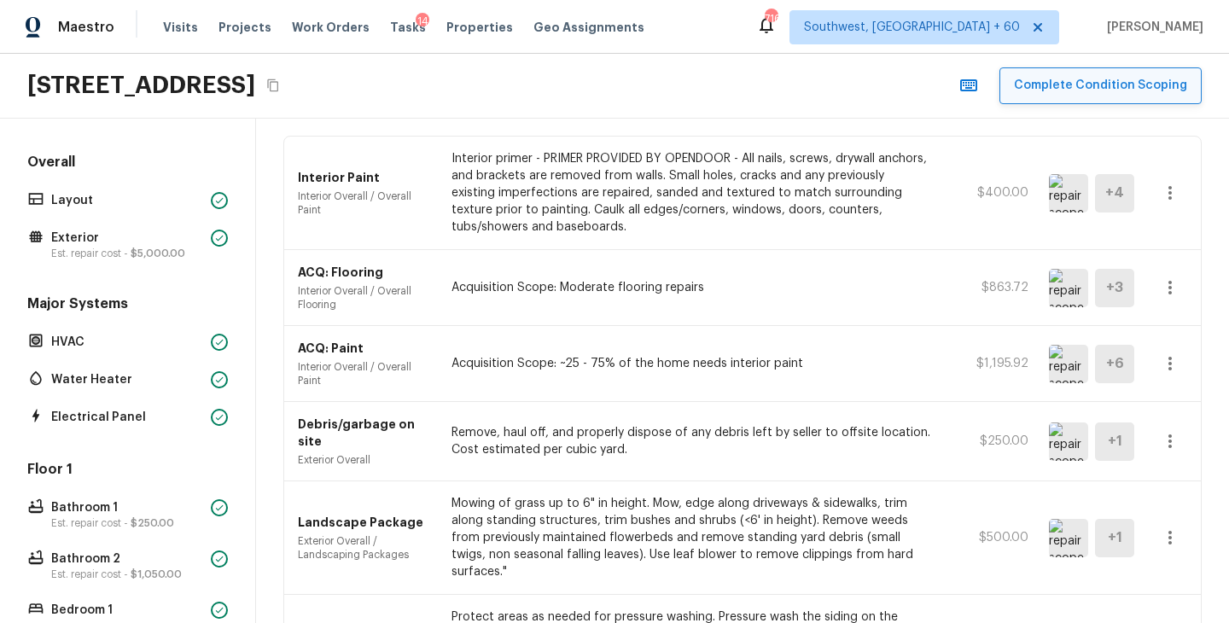
click at [1132, 97] on button "Complete Condition Scoping" at bounding box center [1100, 85] width 202 height 37
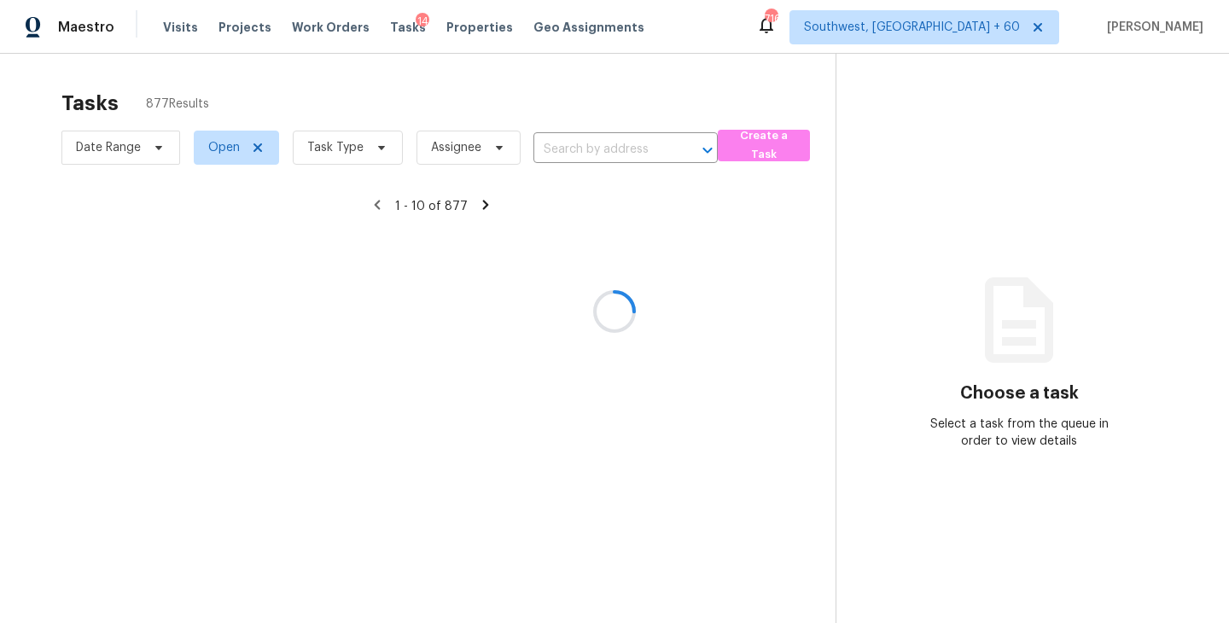
click at [335, 163] on div at bounding box center [614, 311] width 1229 height 623
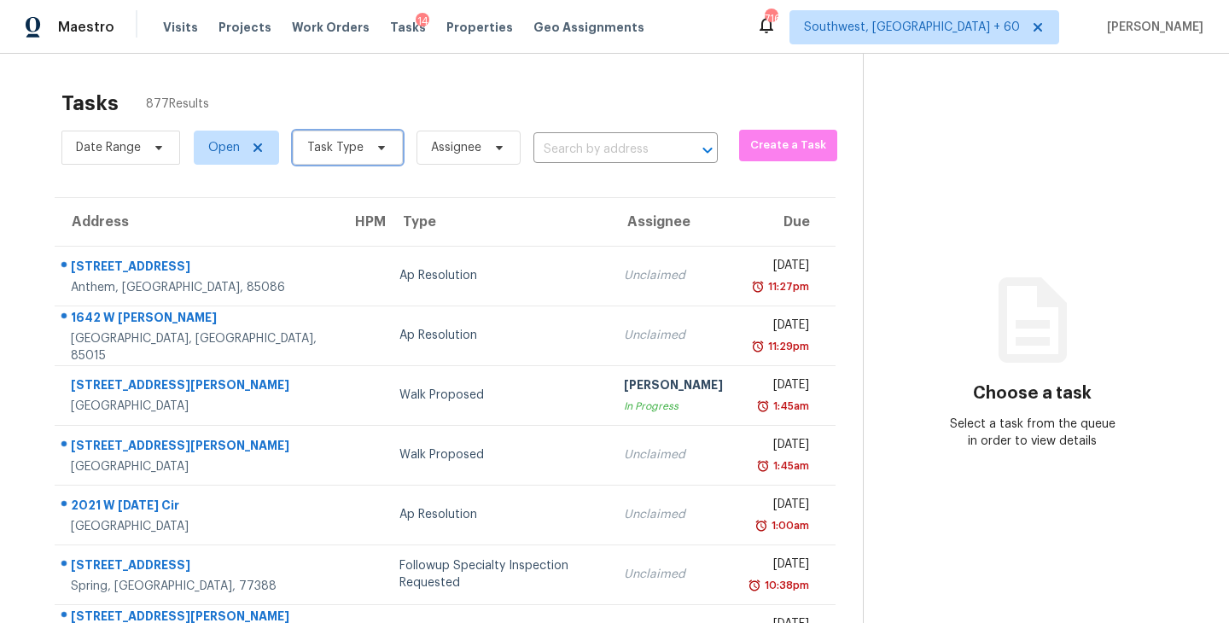
click at [340, 159] on span "Task Type" at bounding box center [348, 148] width 110 height 34
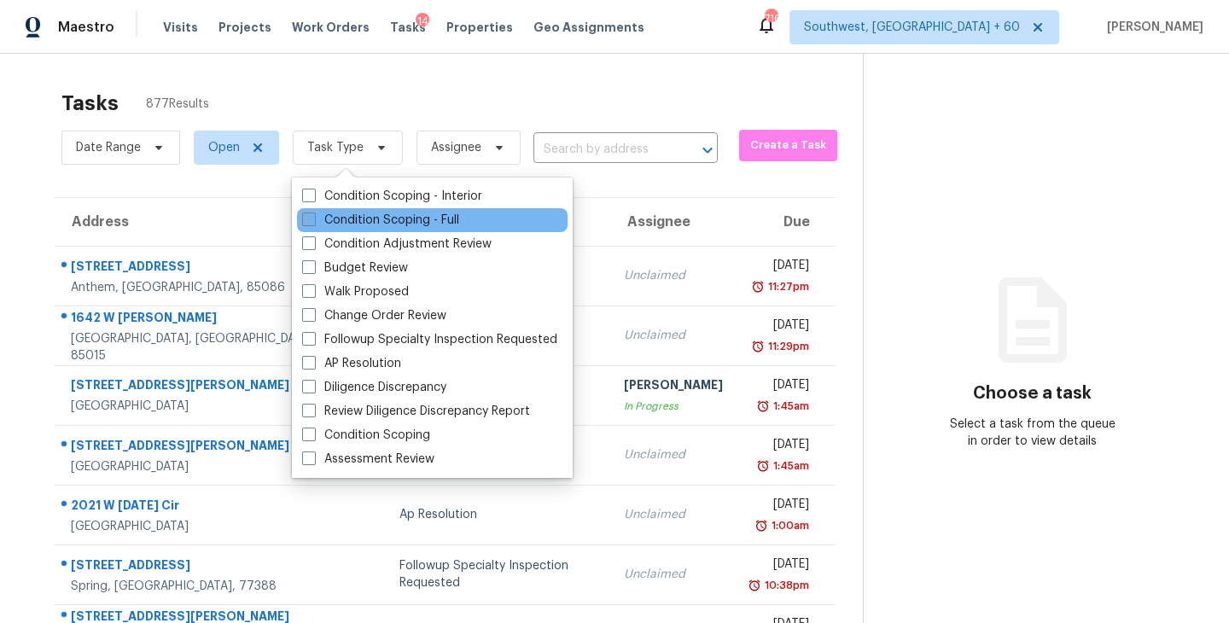
click at [396, 218] on label "Condition Scoping - Full" at bounding box center [380, 220] width 157 height 17
click at [313, 218] on input "Condition Scoping - Full" at bounding box center [307, 217] width 11 height 11
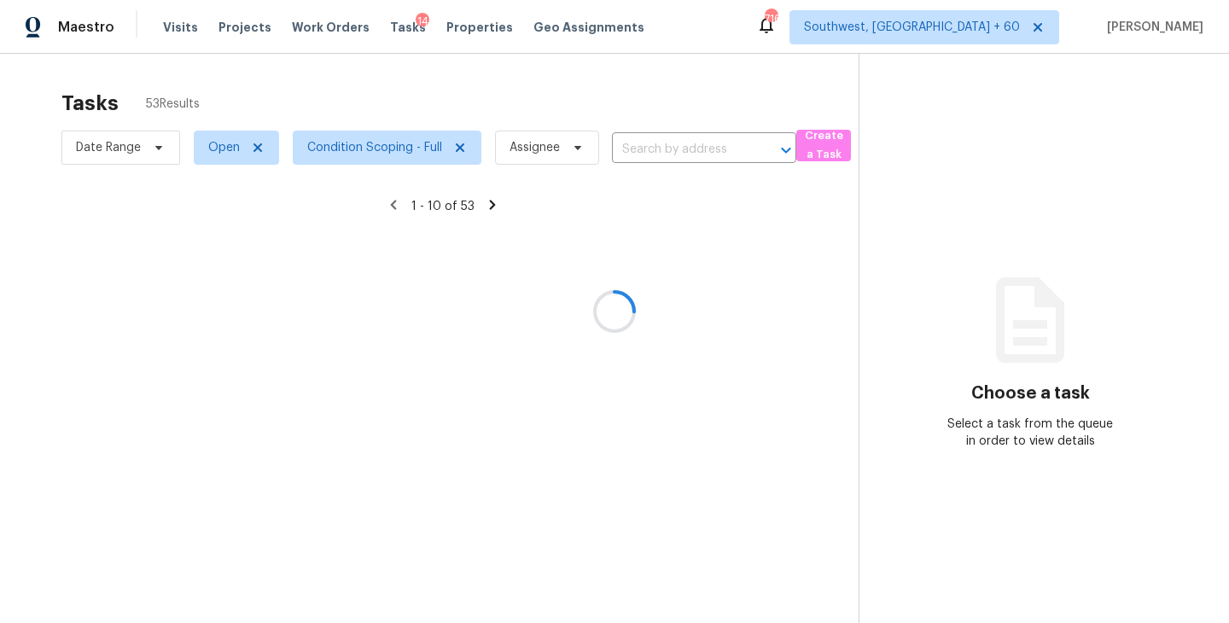
click at [545, 117] on div at bounding box center [614, 311] width 1229 height 623
click at [555, 181] on div at bounding box center [614, 311] width 1229 height 623
click at [557, 143] on div at bounding box center [614, 311] width 1229 height 623
click at [556, 152] on div at bounding box center [614, 311] width 1229 height 623
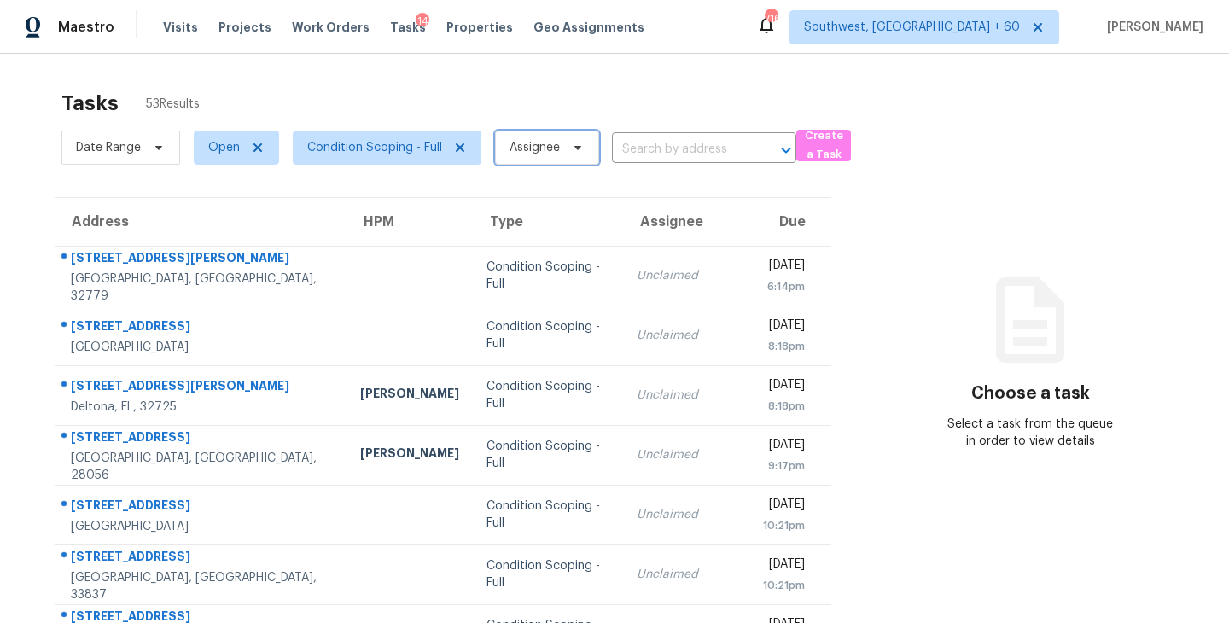
click at [556, 152] on span "Assignee" at bounding box center [534, 147] width 50 height 17
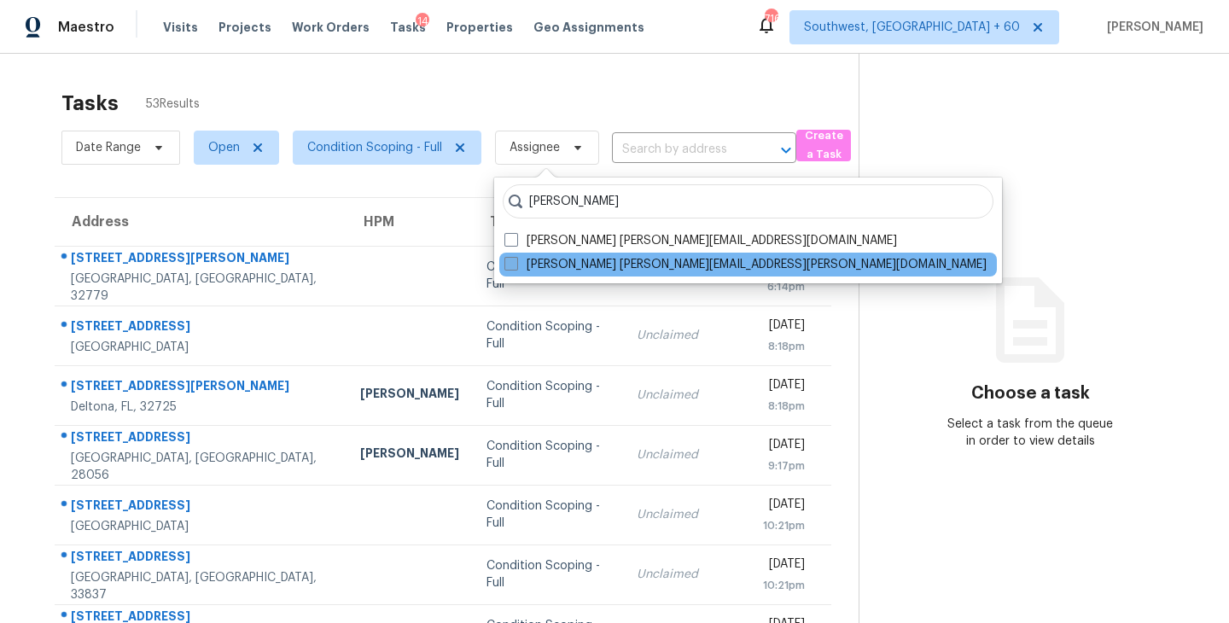
click at [565, 265] on label "[PERSON_NAME] [PERSON_NAME][EMAIL_ADDRESS][PERSON_NAME][DOMAIN_NAME]" at bounding box center [745, 264] width 482 height 17
click at [515, 265] on input "[PERSON_NAME] [PERSON_NAME][EMAIL_ADDRESS][PERSON_NAME][DOMAIN_NAME]" at bounding box center [509, 261] width 11 height 11
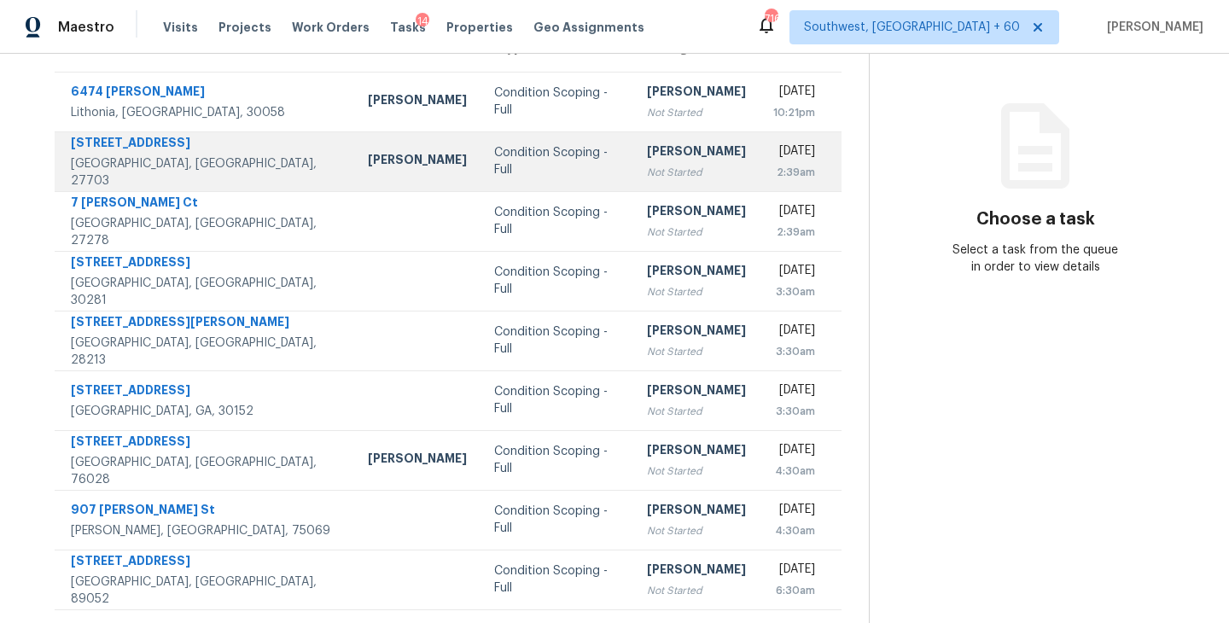
scroll to position [31, 0]
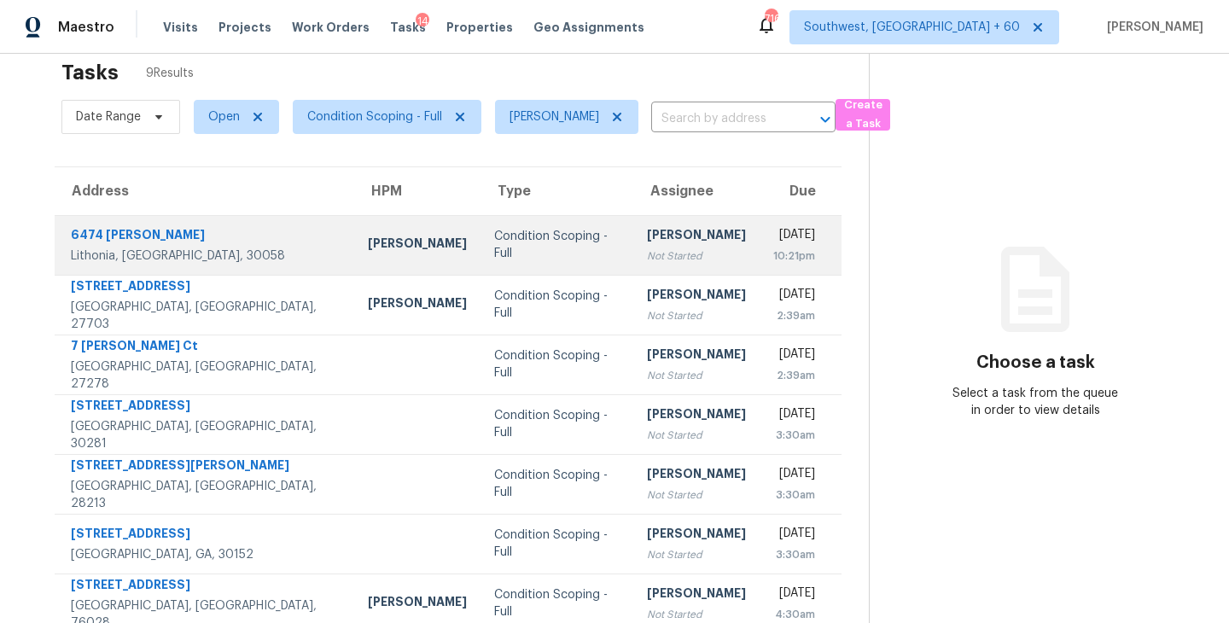
click at [647, 253] on div "Not Started" at bounding box center [696, 255] width 99 height 17
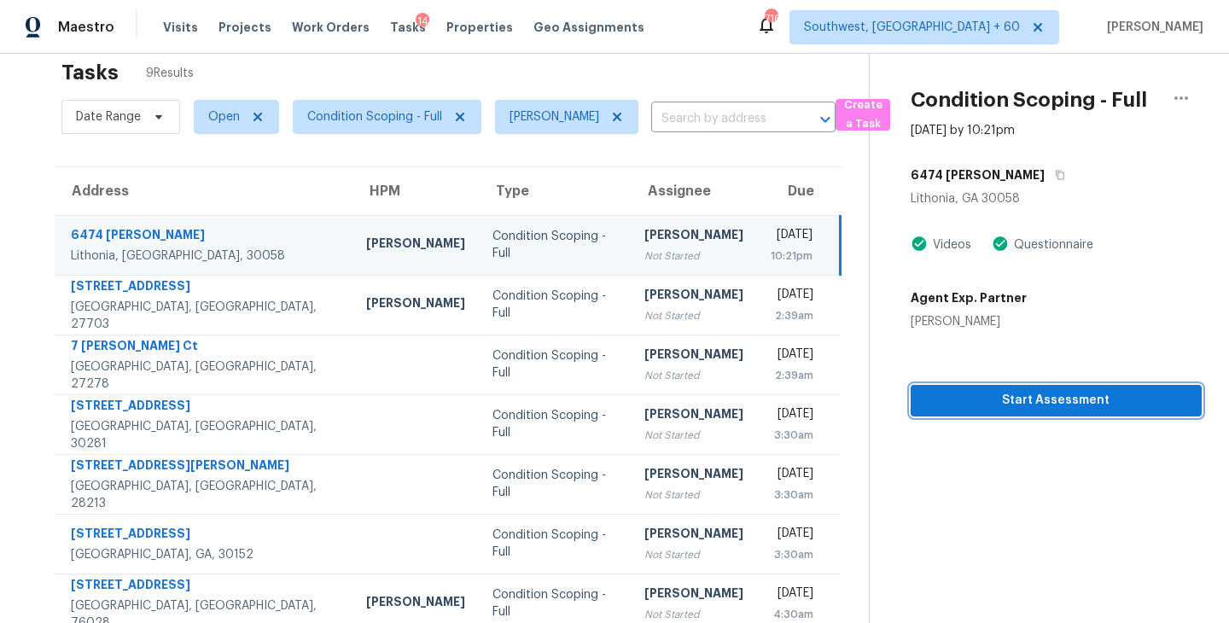
click at [1055, 408] on span "Start Assessment" at bounding box center [1056, 400] width 264 height 21
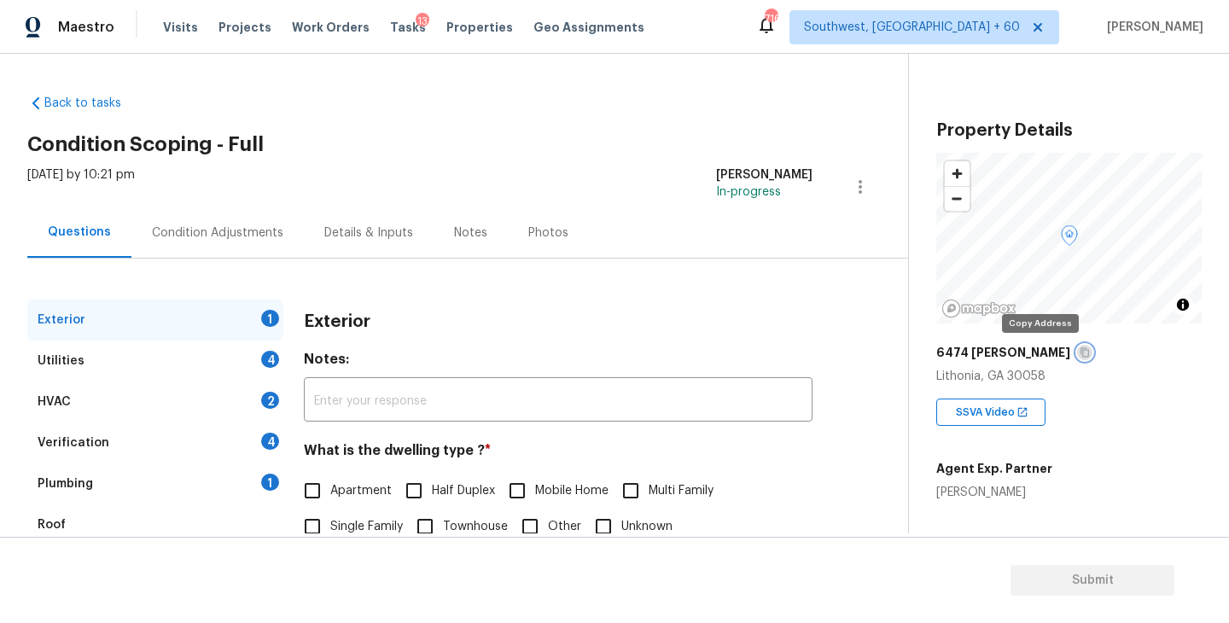
click at [1080, 354] on icon "button" at bounding box center [1084, 352] width 9 height 9
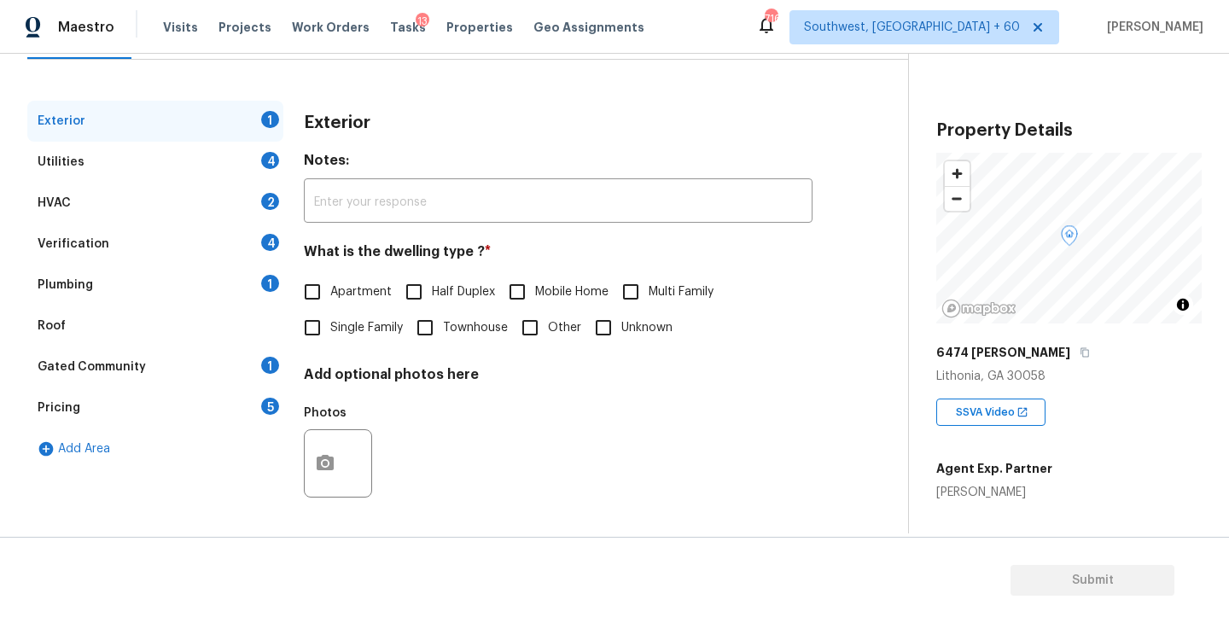
click at [365, 320] on span "Single Family" at bounding box center [366, 328] width 73 height 18
click at [330, 320] on input "Single Family" at bounding box center [312, 328] width 36 height 36
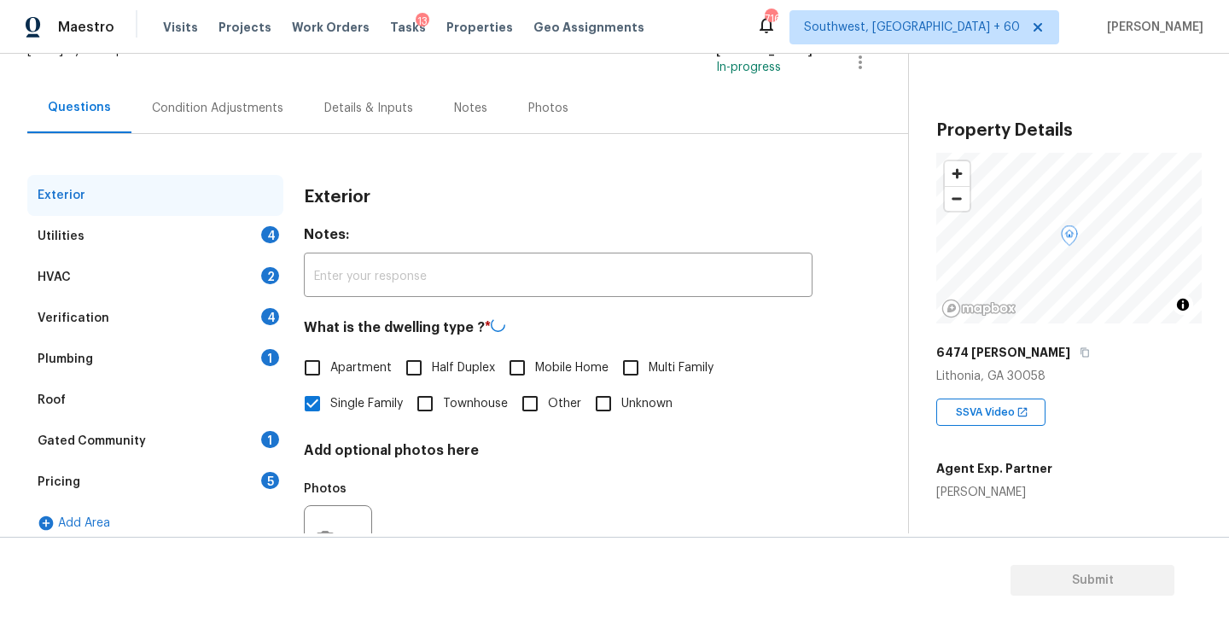
scroll to position [114, 0]
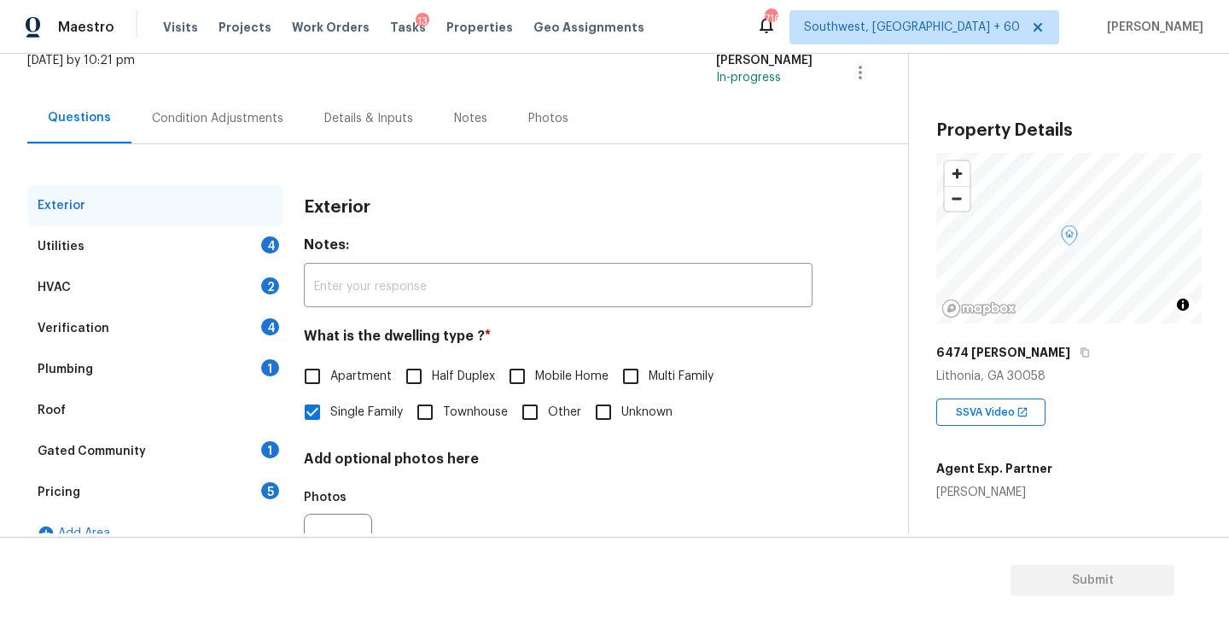
click at [255, 244] on div "Utilities 4" at bounding box center [155, 246] width 256 height 41
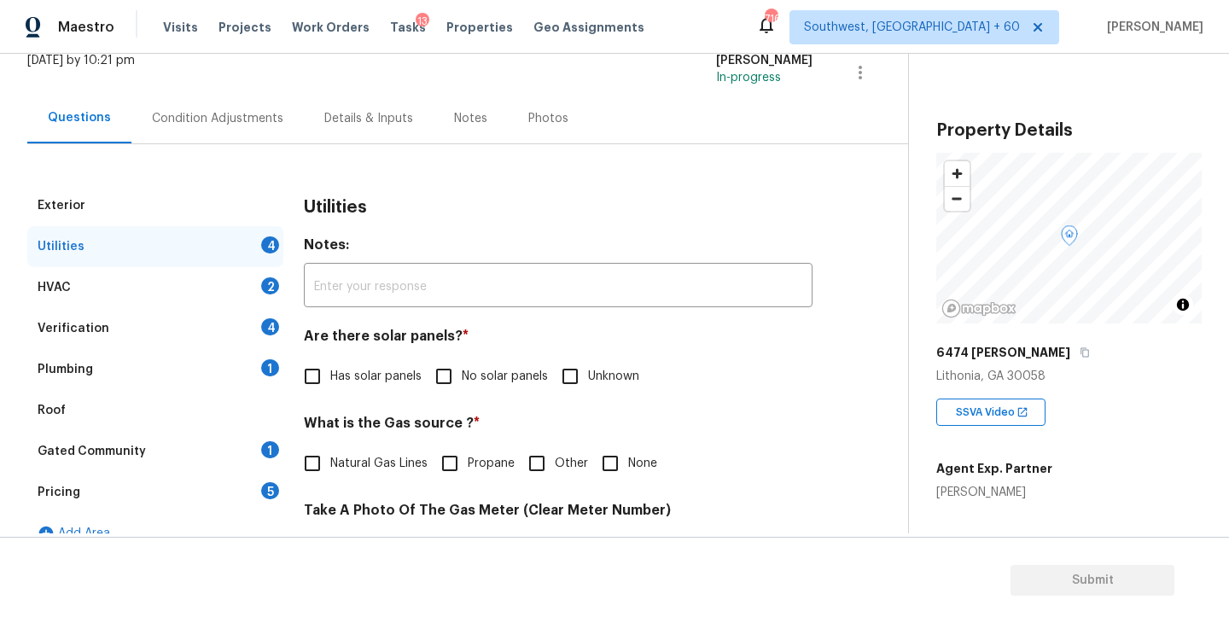
click at [489, 350] on h4 "Are there solar panels? *" at bounding box center [558, 340] width 509 height 24
click at [477, 392] on label "No solar panels" at bounding box center [487, 376] width 122 height 36
click at [462, 392] on input "No solar panels" at bounding box center [444, 376] width 36 height 36
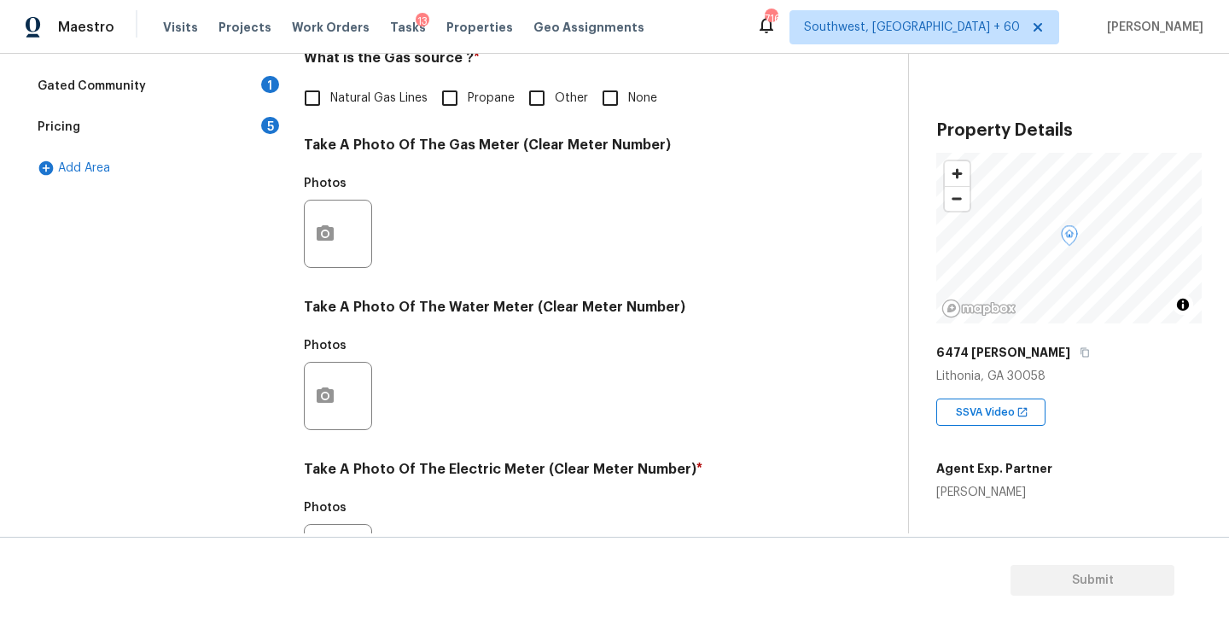
scroll to position [661, 0]
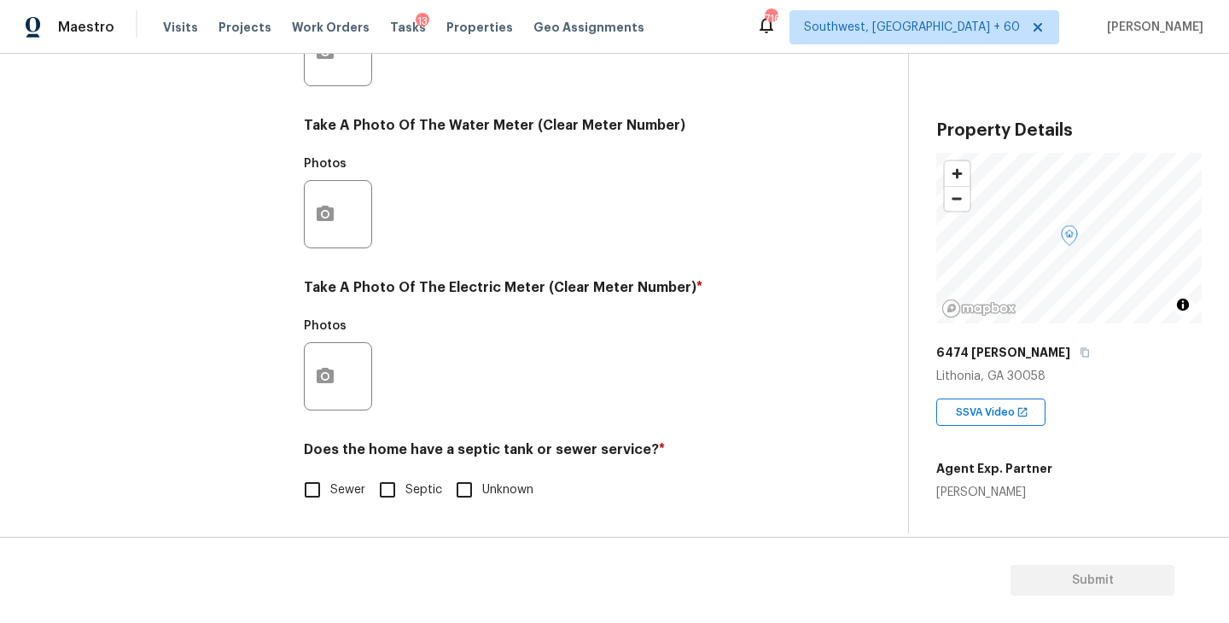
click at [322, 492] on input "Sewer" at bounding box center [312, 490] width 36 height 36
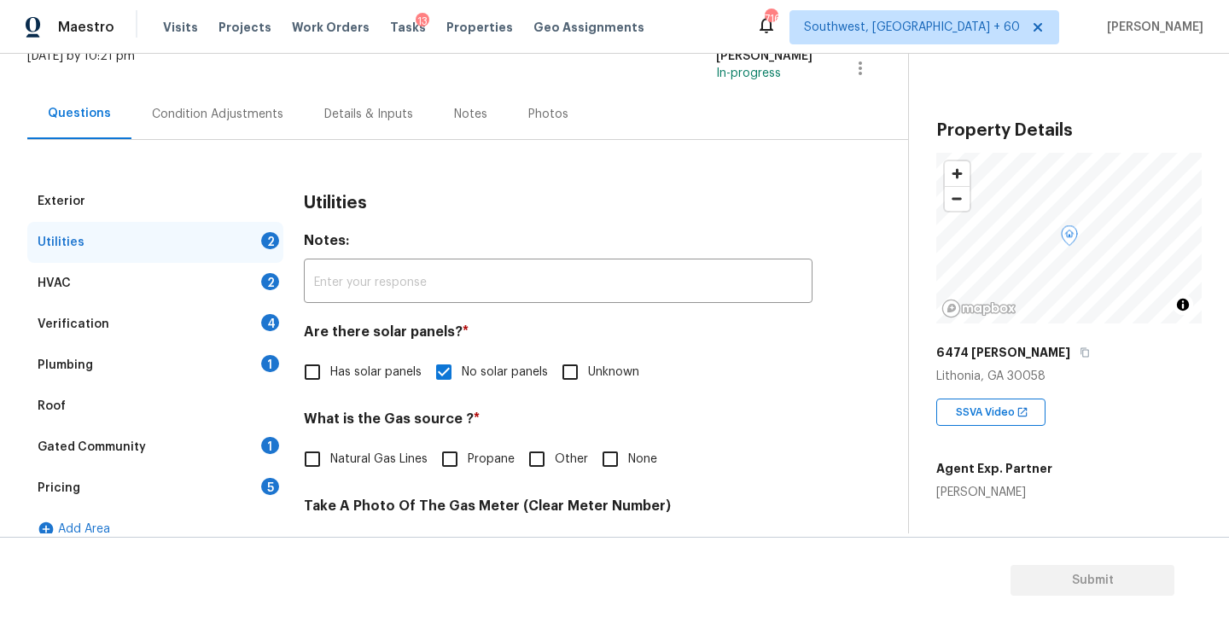
scroll to position [68, 0]
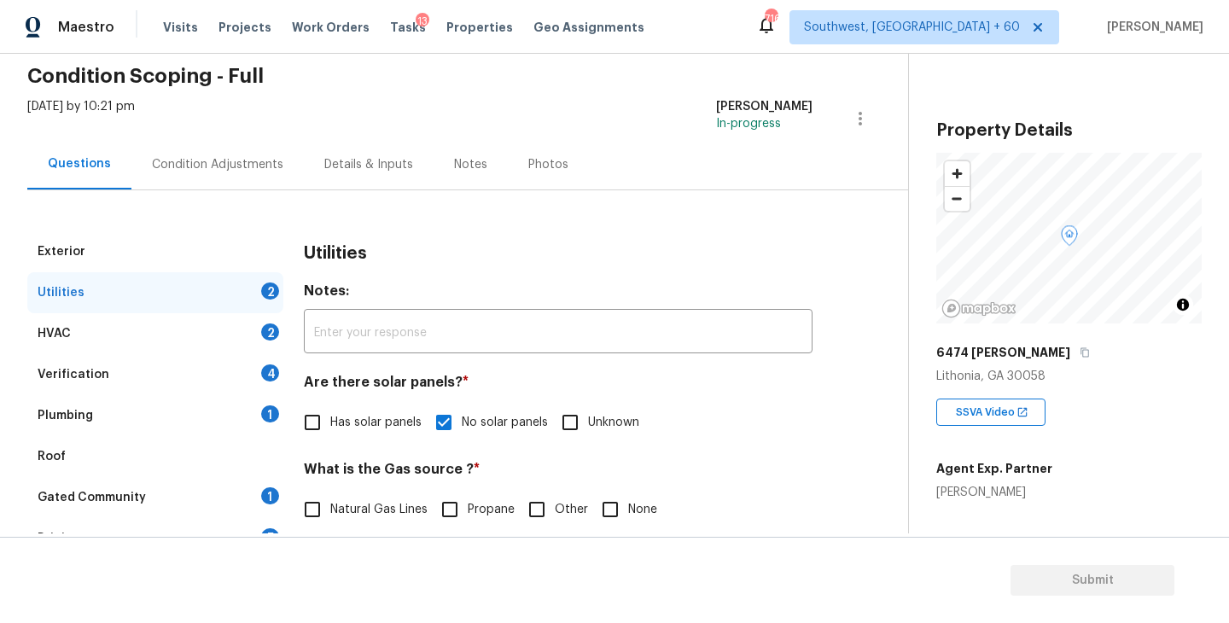
click at [172, 410] on div "Plumbing 1" at bounding box center [155, 415] width 256 height 41
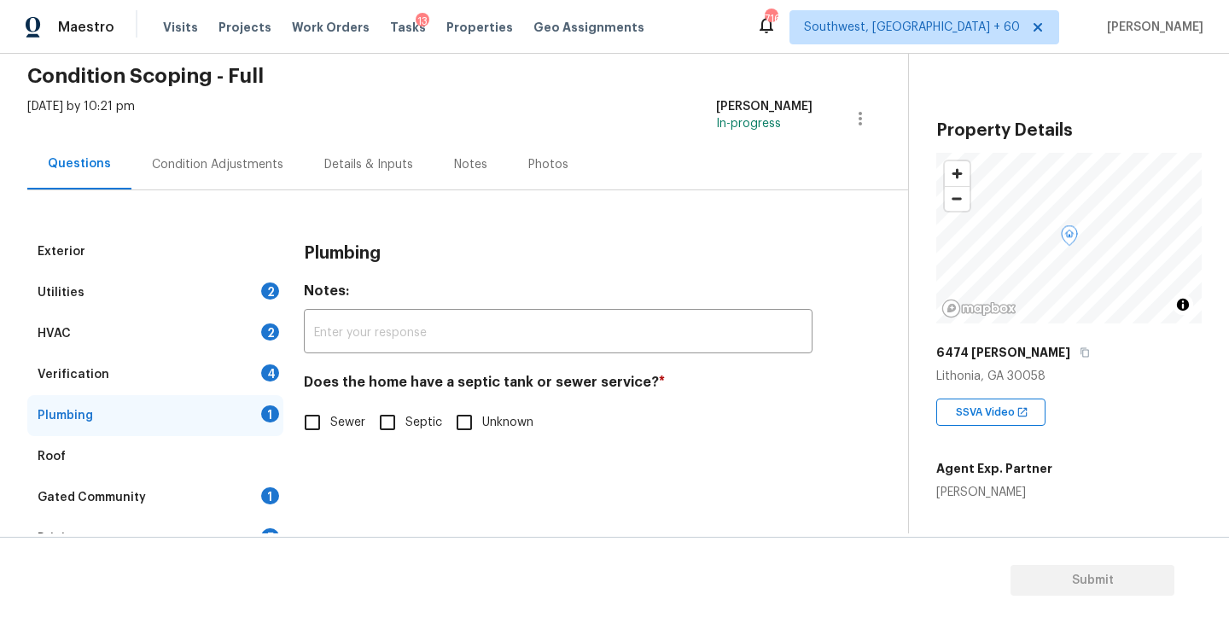
click at [311, 428] on input "Sewer" at bounding box center [312, 423] width 36 height 36
click at [132, 503] on div "Gated Community" at bounding box center [92, 497] width 108 height 17
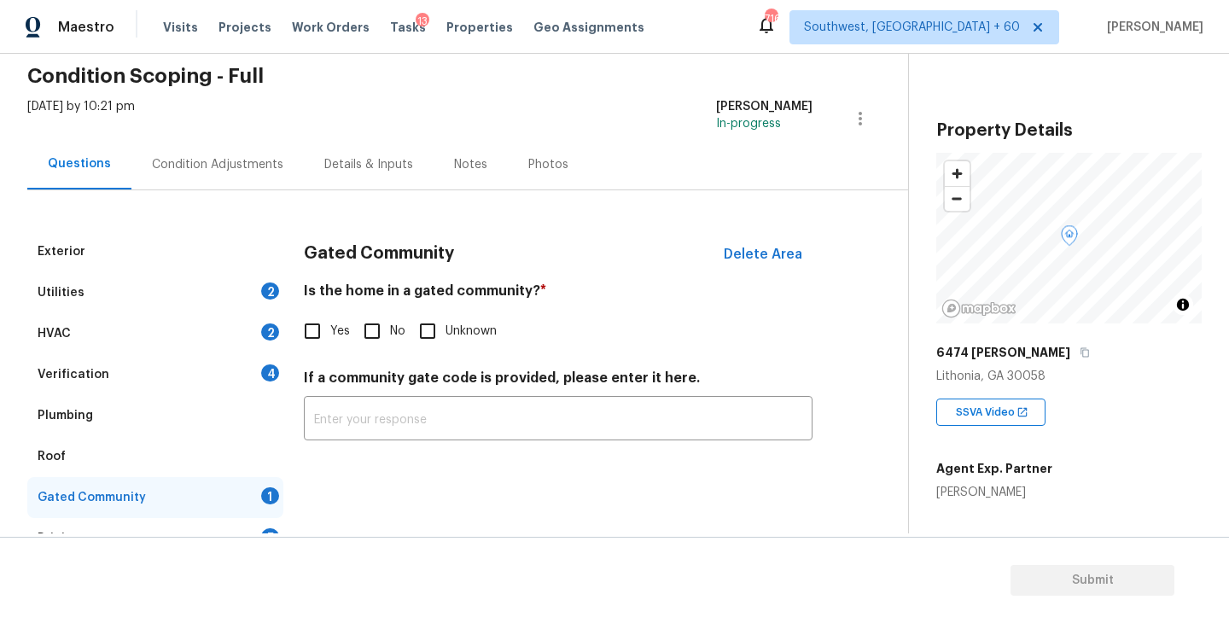
click at [380, 329] on input "No" at bounding box center [372, 331] width 36 height 36
click at [254, 166] on div "Condition Adjustments" at bounding box center [217, 164] width 131 height 17
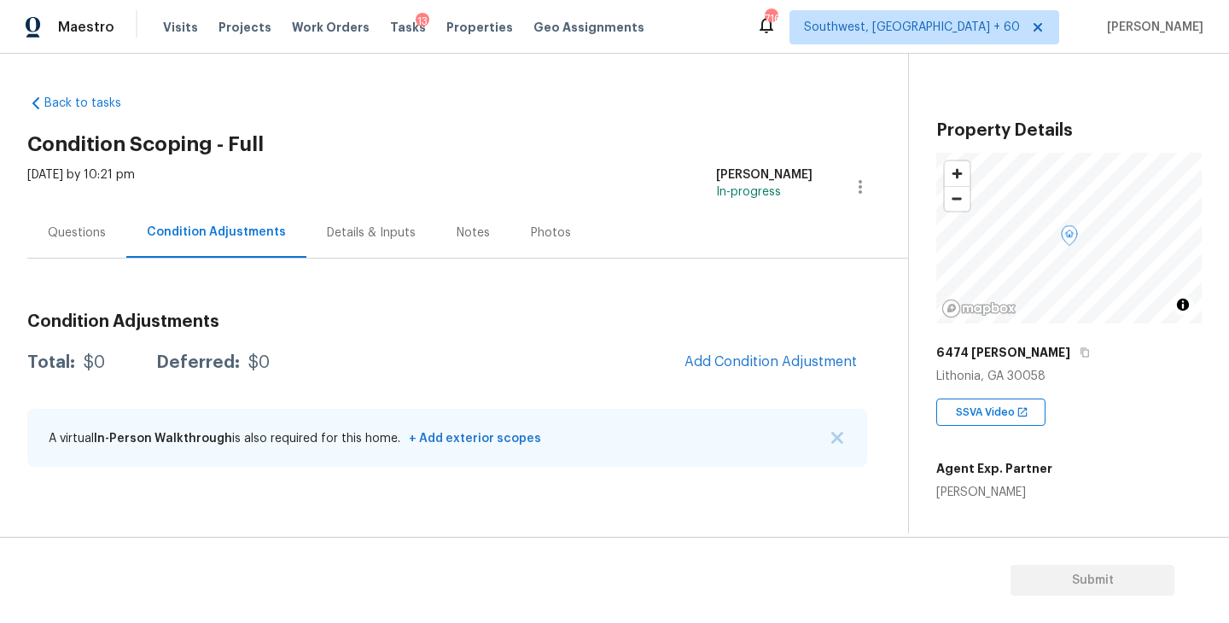
click at [745, 387] on div "Condition Adjustments Total: $0 Deferred: $0 Add Condition Adjustment A virtual…" at bounding box center [447, 391] width 840 height 183
click at [737, 368] on span "Add Condition Adjustment" at bounding box center [770, 361] width 172 height 15
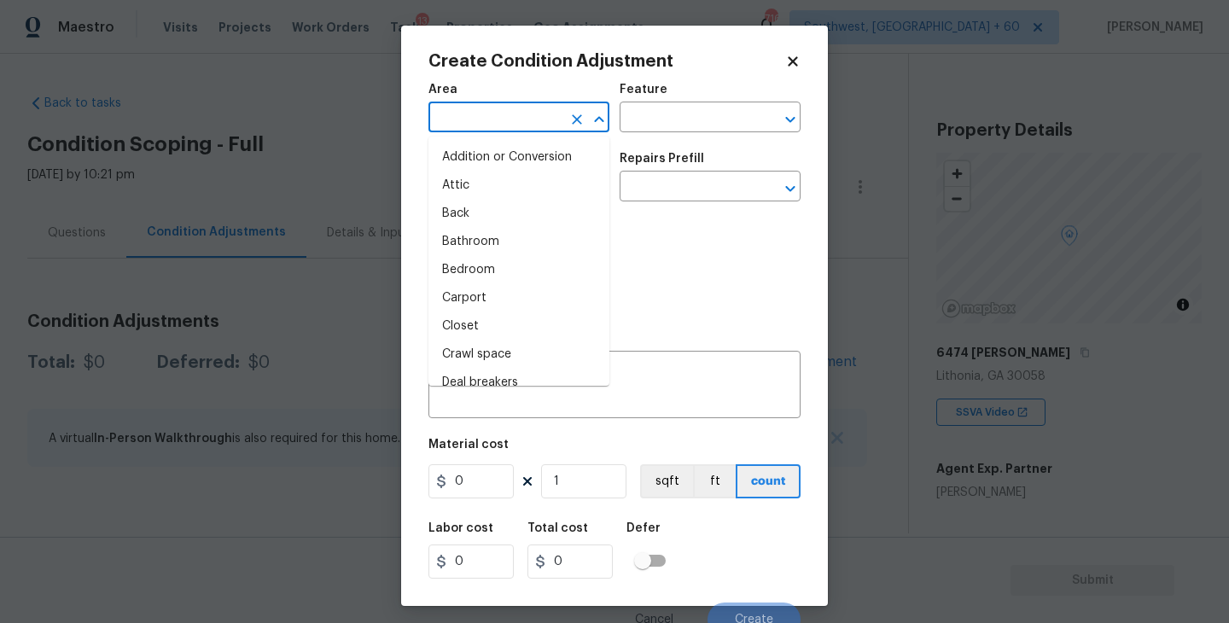
click at [497, 118] on input "text" at bounding box center [494, 119] width 133 height 26
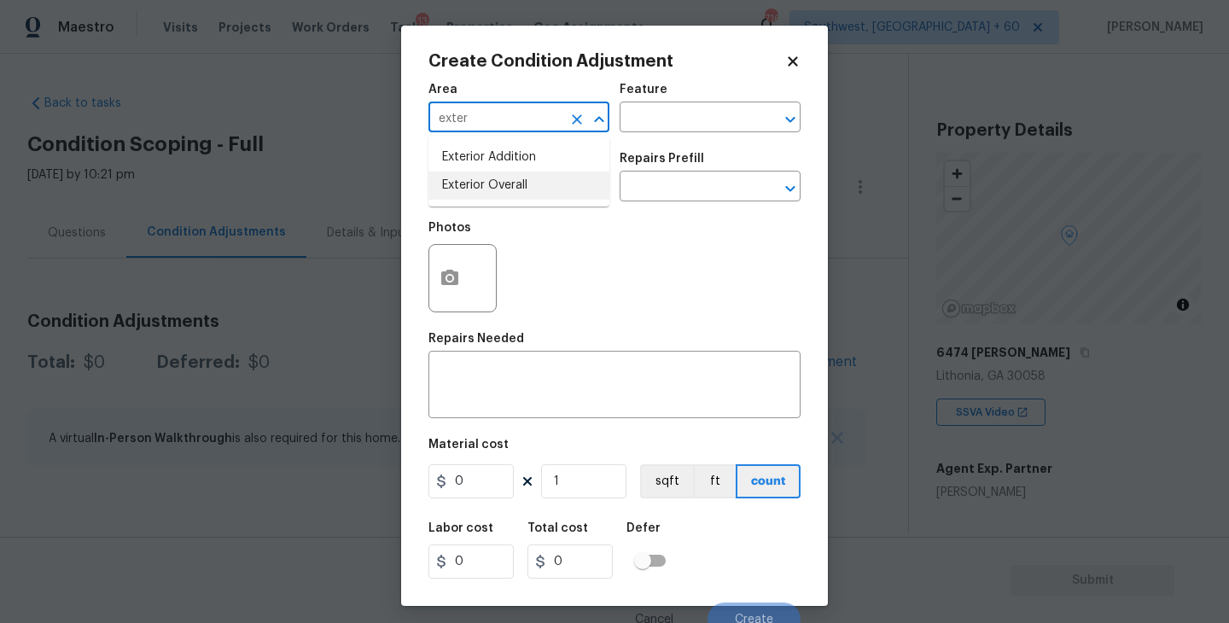
click at [523, 186] on li "Exterior Overall" at bounding box center [518, 186] width 181 height 28
click at [634, 122] on input "text" at bounding box center [686, 119] width 133 height 26
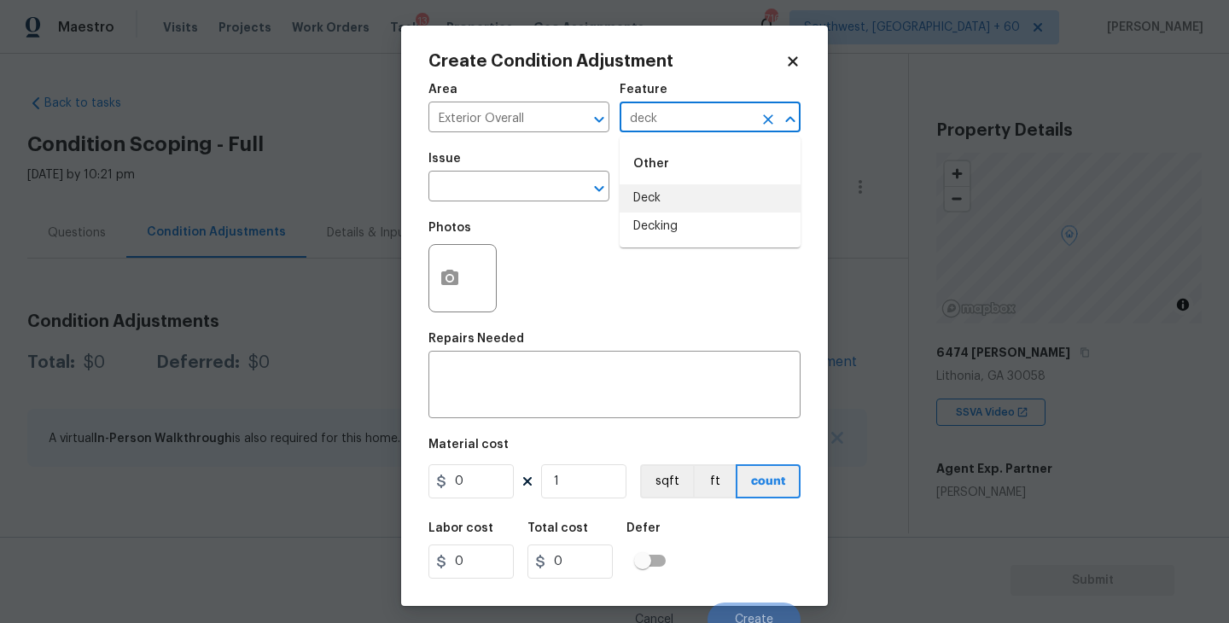
click at [656, 205] on li "Deck" at bounding box center [710, 198] width 181 height 28
click at [509, 185] on input "text" at bounding box center [494, 188] width 133 height 26
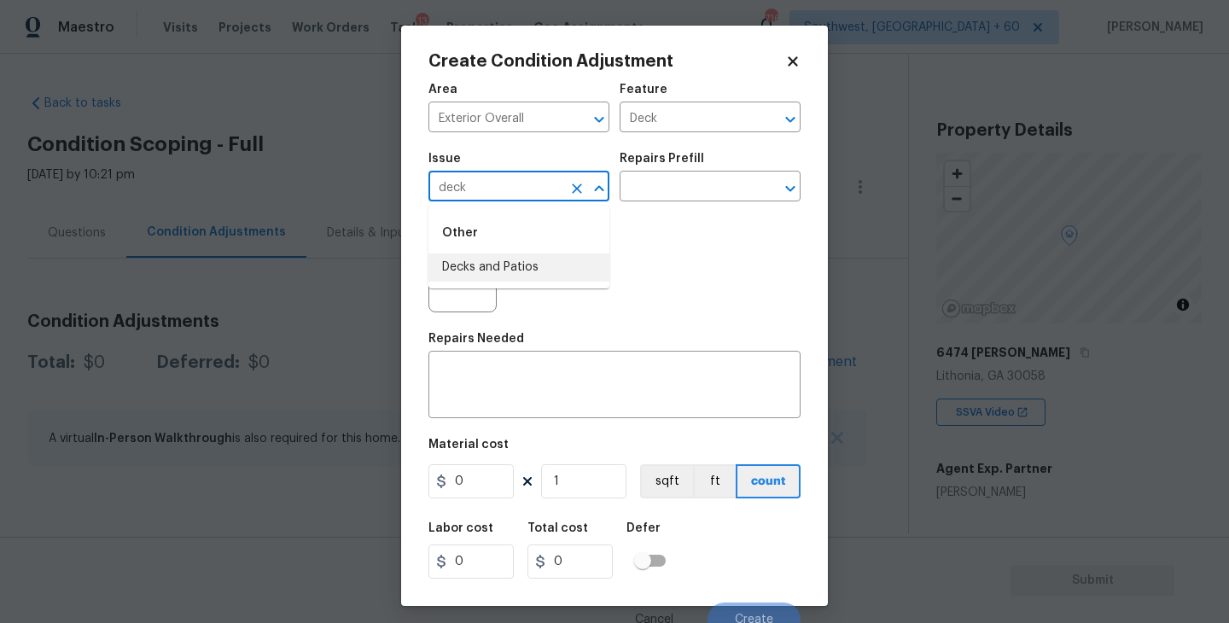
click at [522, 272] on li "Decks and Patios" at bounding box center [518, 267] width 181 height 28
click at [506, 380] on textarea at bounding box center [615, 387] width 352 height 36
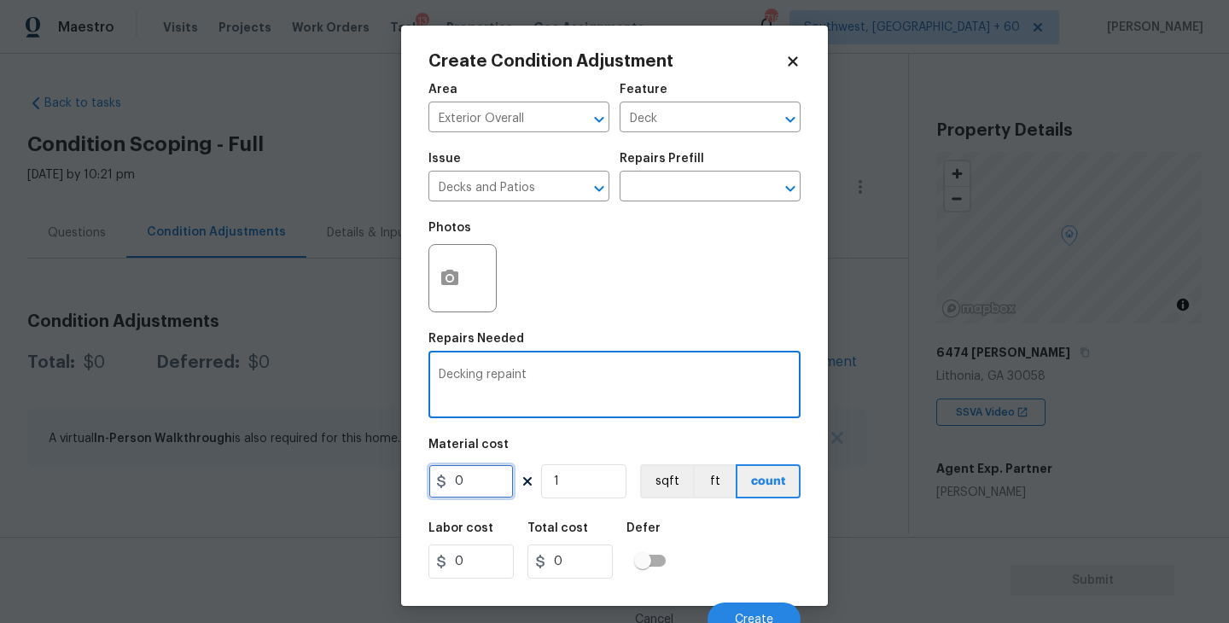
drag, startPoint x: 494, startPoint y: 491, endPoint x: 365, endPoint y: 483, distance: 129.1
click at [365, 483] on div "Create Condition Adjustment Area Exterior Overall ​ Feature Deck ​ Issue Decks …" at bounding box center [614, 311] width 1229 height 623
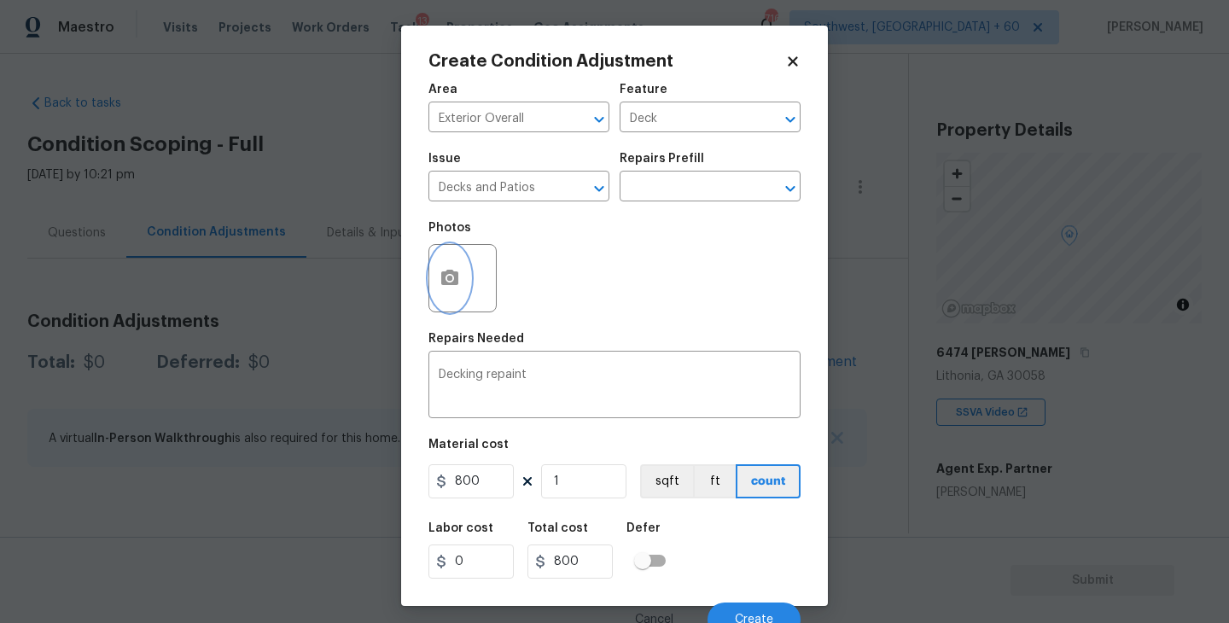
click at [442, 287] on icon "button" at bounding box center [450, 278] width 20 height 20
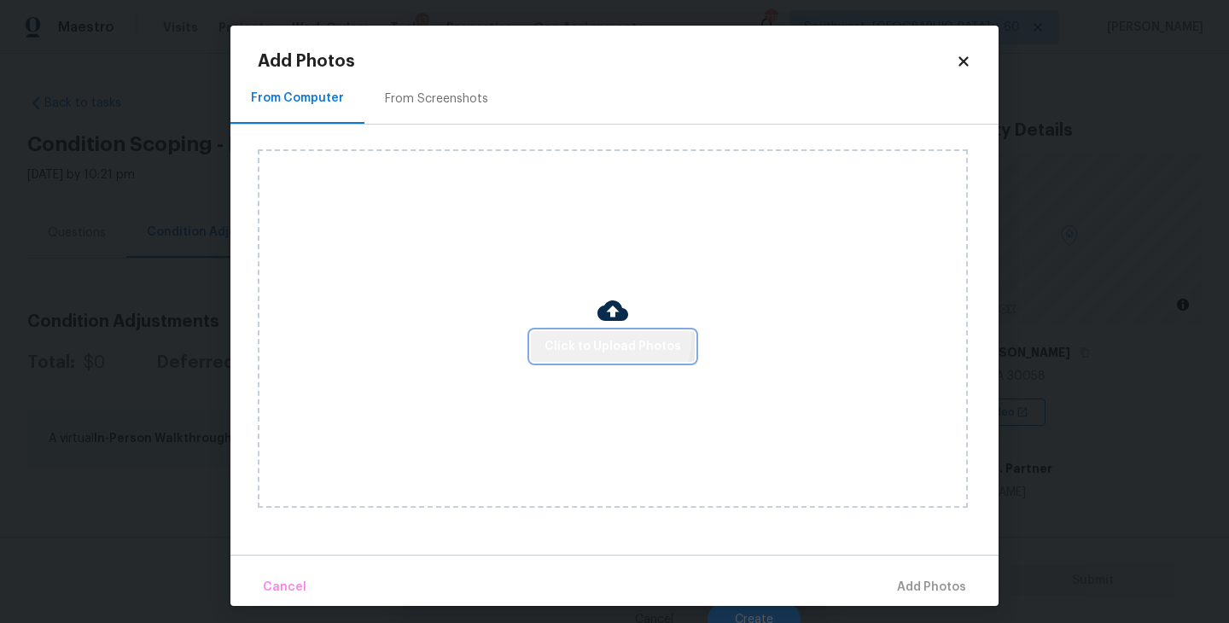
click at [553, 331] on button "Click to Upload Photos" at bounding box center [613, 347] width 164 height 32
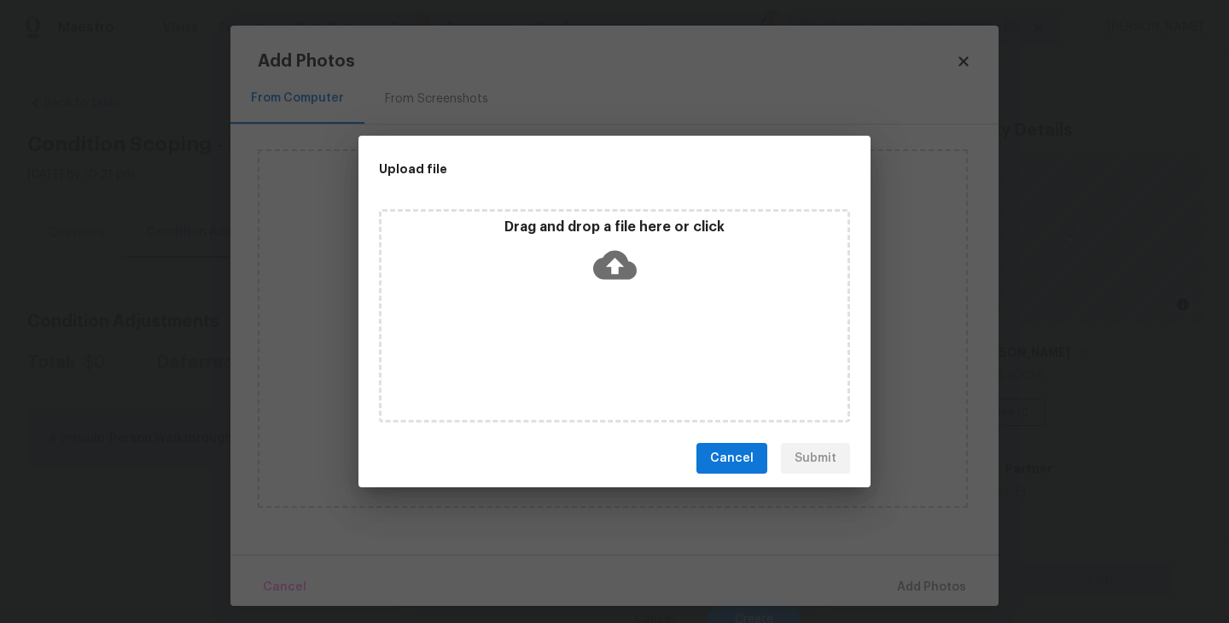
click at [601, 276] on icon at bounding box center [615, 265] width 44 height 29
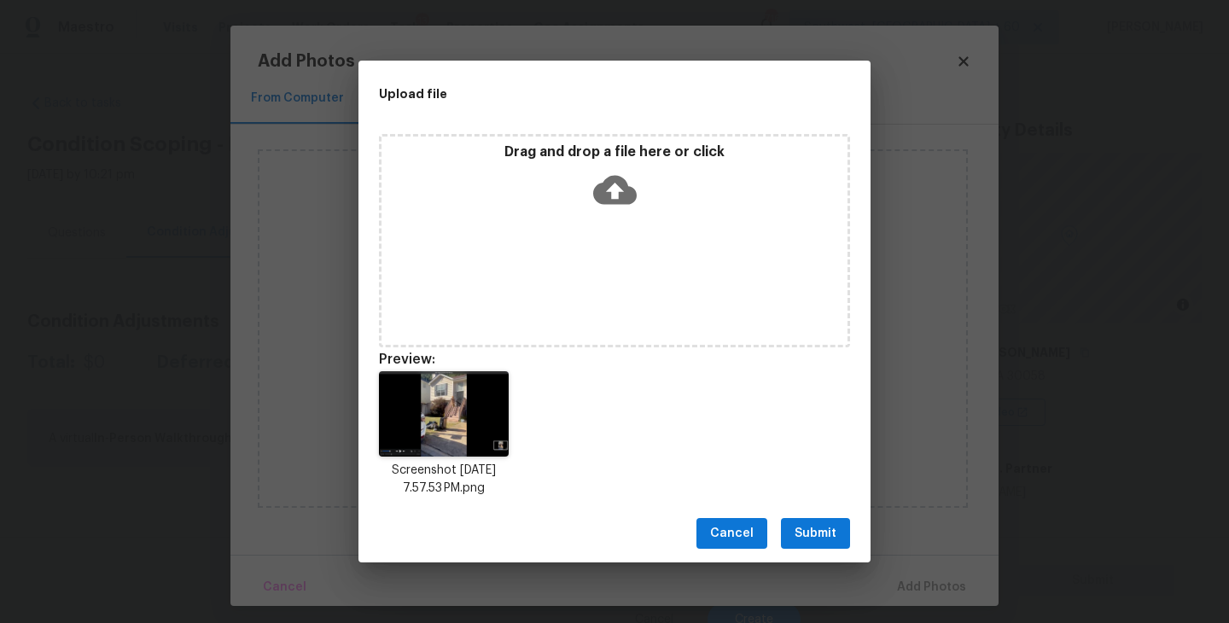
click at [825, 534] on span "Submit" at bounding box center [816, 533] width 42 height 21
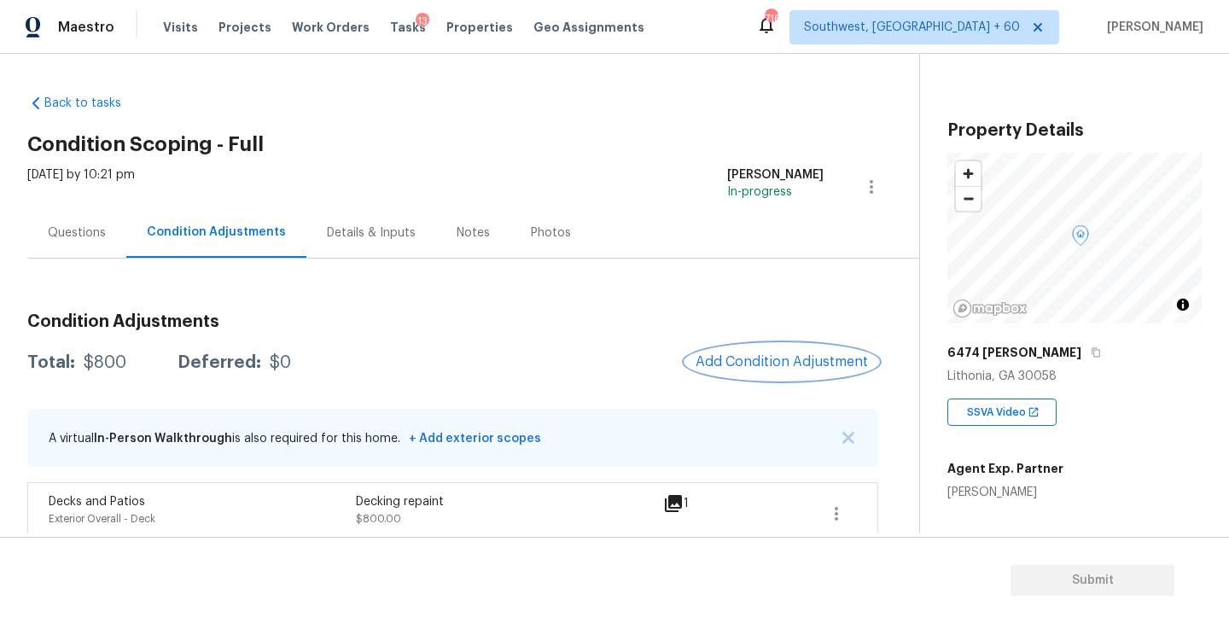
scroll to position [17, 0]
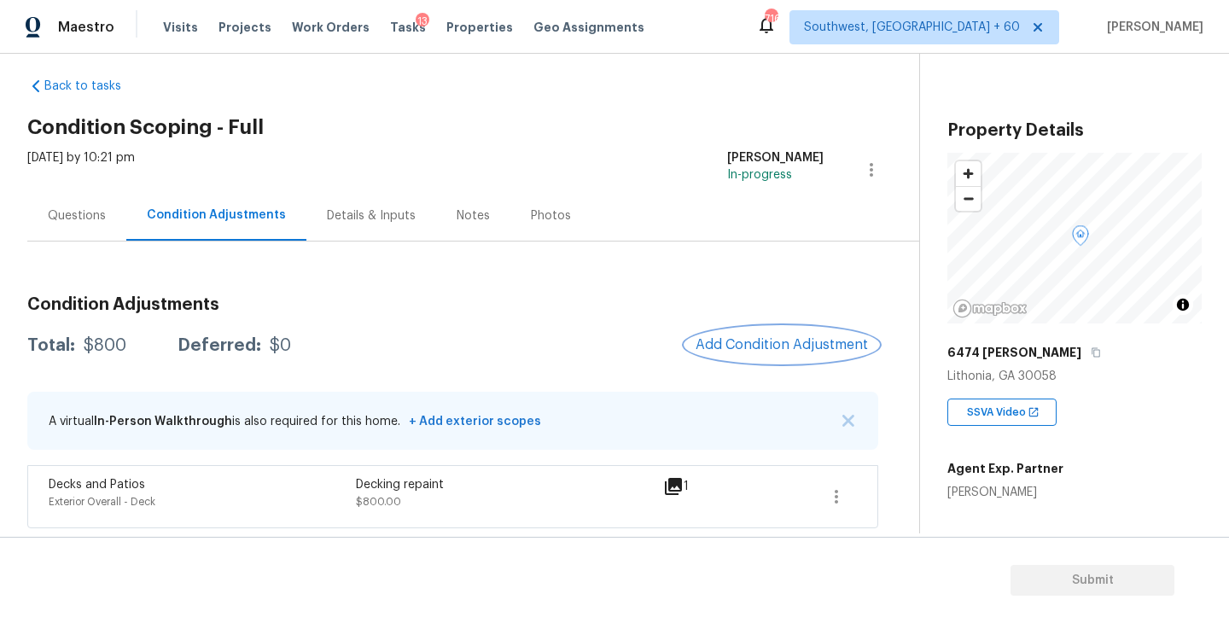
click at [808, 352] on span "Add Condition Adjustment" at bounding box center [782, 344] width 172 height 15
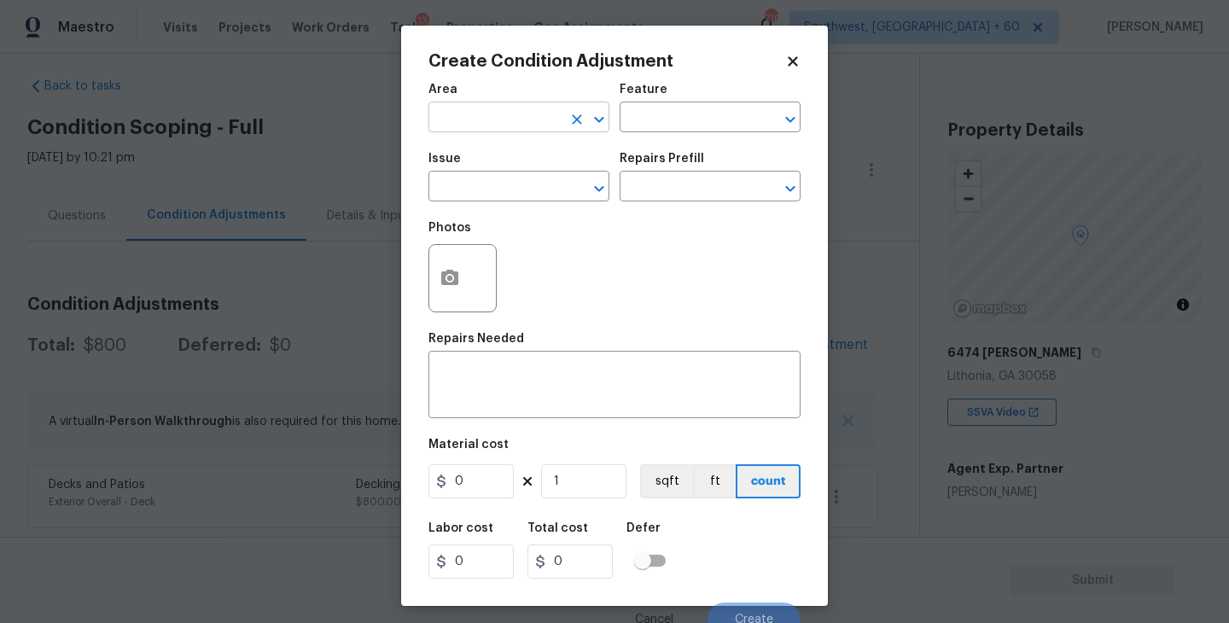
click at [480, 130] on input "text" at bounding box center [494, 119] width 133 height 26
click at [504, 189] on li "Exterior Overall" at bounding box center [518, 186] width 181 height 28
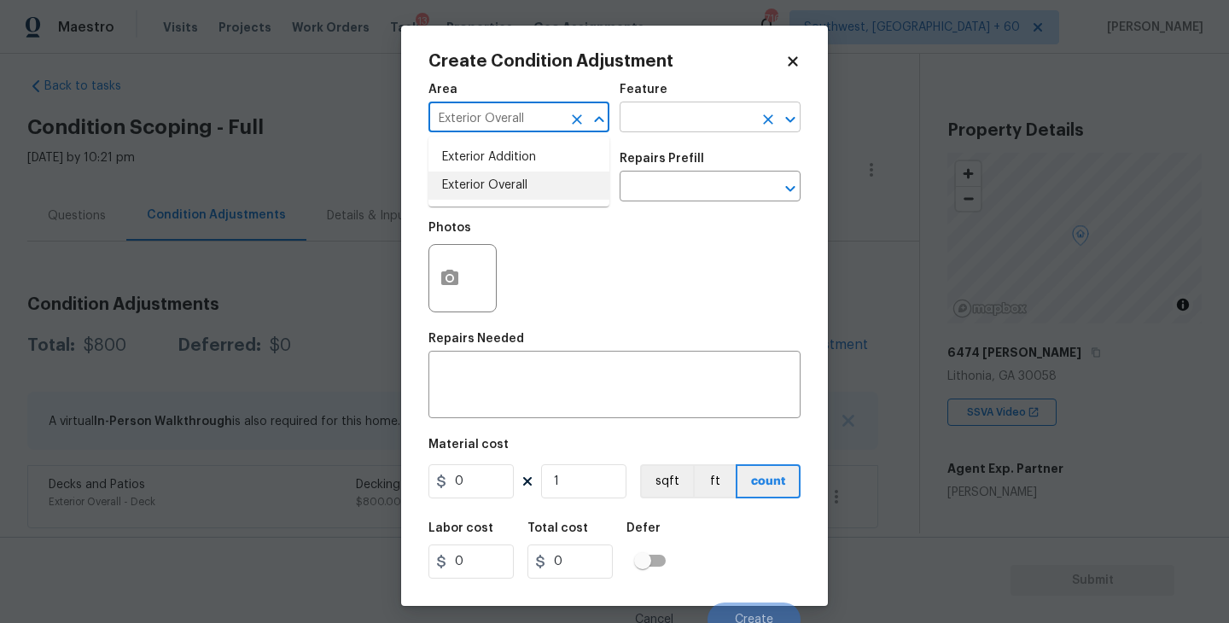
type input "Exterior Overall"
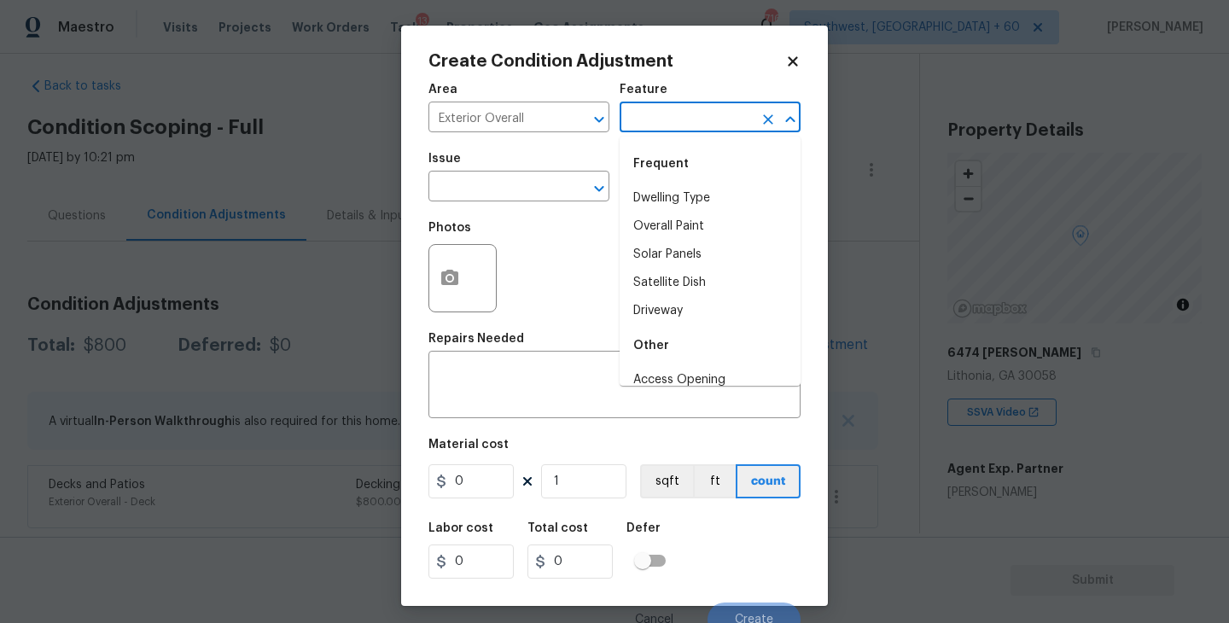
click at [652, 123] on input "text" at bounding box center [686, 119] width 133 height 26
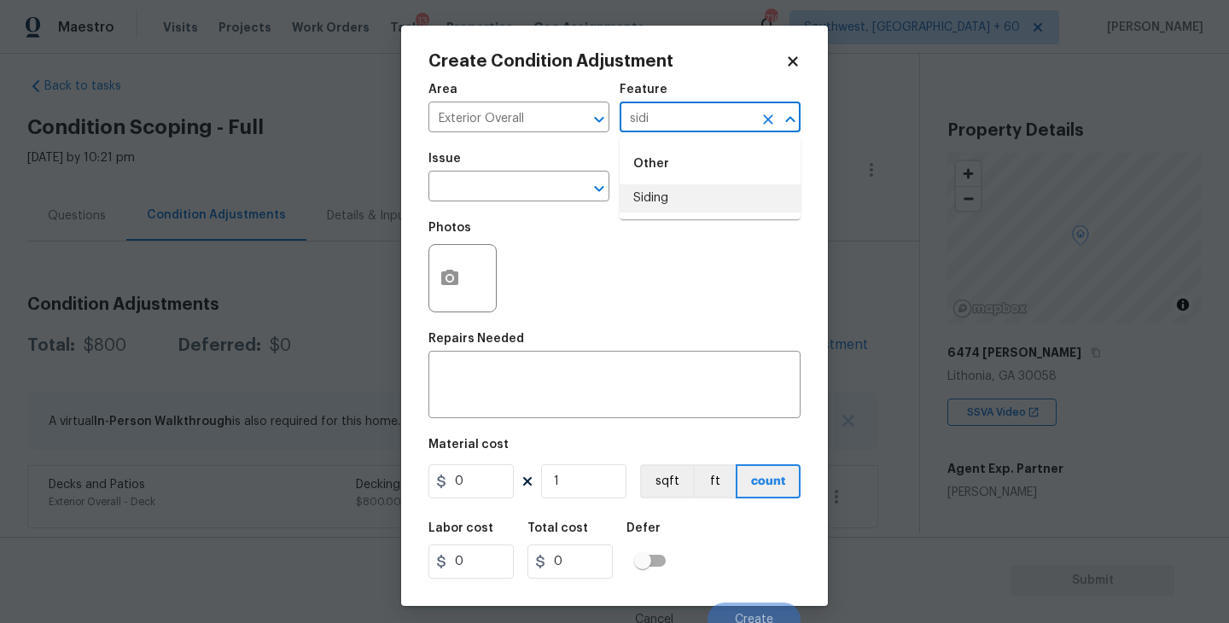
click at [655, 205] on li "Siding" at bounding box center [710, 198] width 181 height 28
type input "Siding"
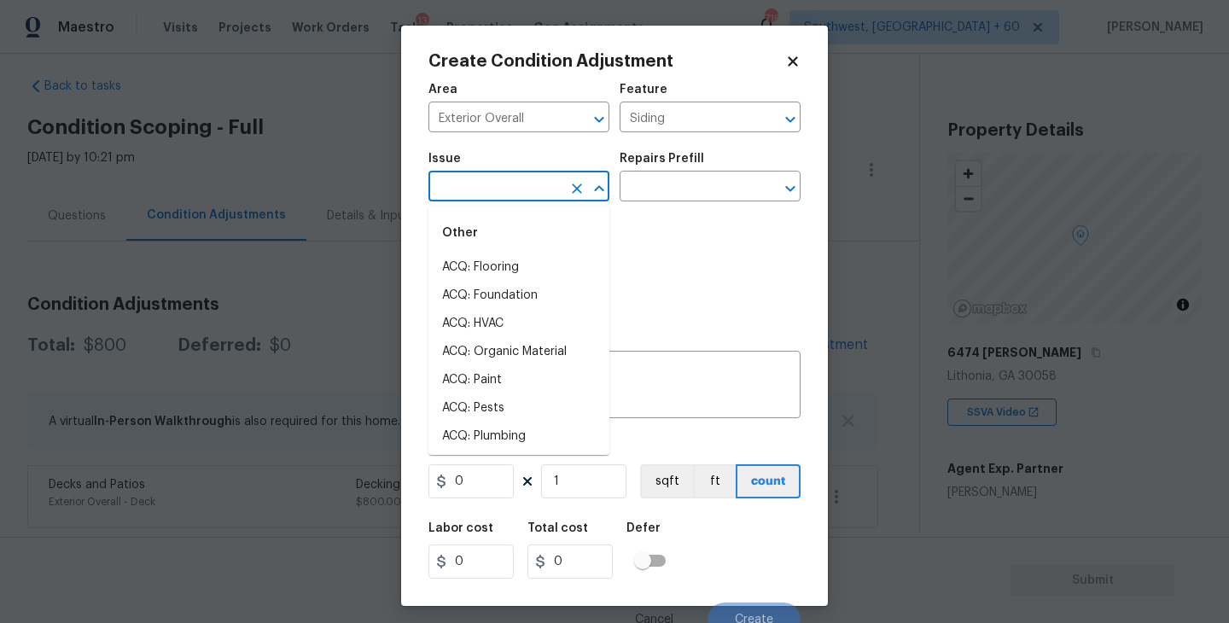
click at [512, 196] on input "text" at bounding box center [494, 188] width 133 height 26
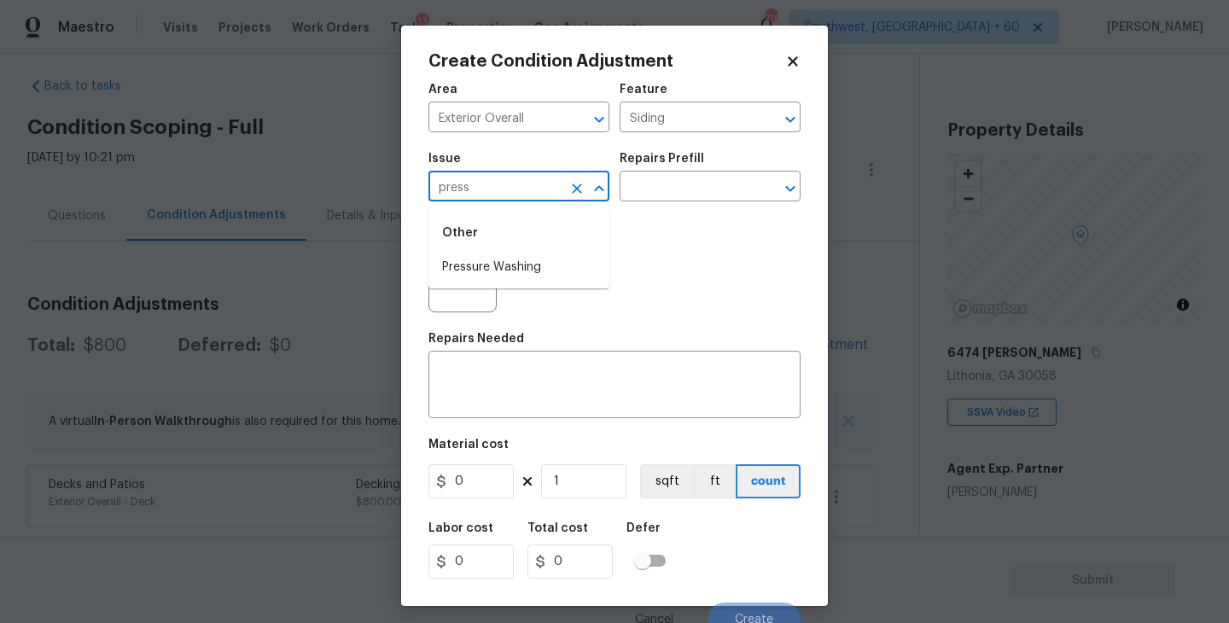
click at [530, 277] on li "Pressure Washing" at bounding box center [518, 267] width 181 height 28
type input "Pressure Washing"
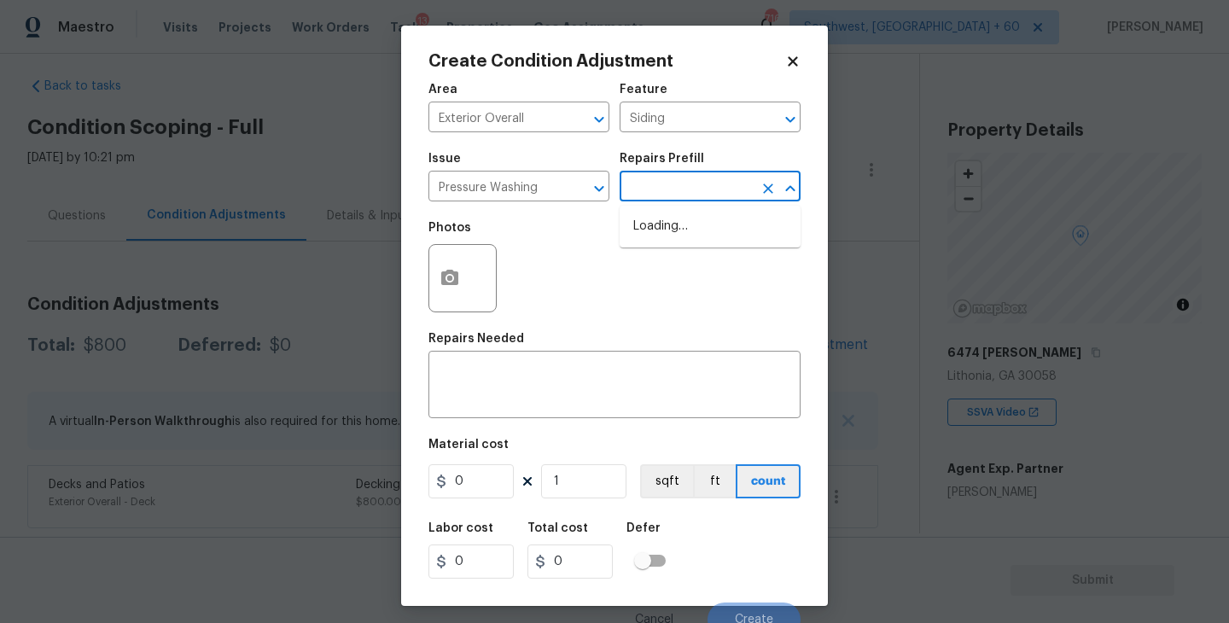
click at [700, 183] on input "text" at bounding box center [686, 188] width 133 height 26
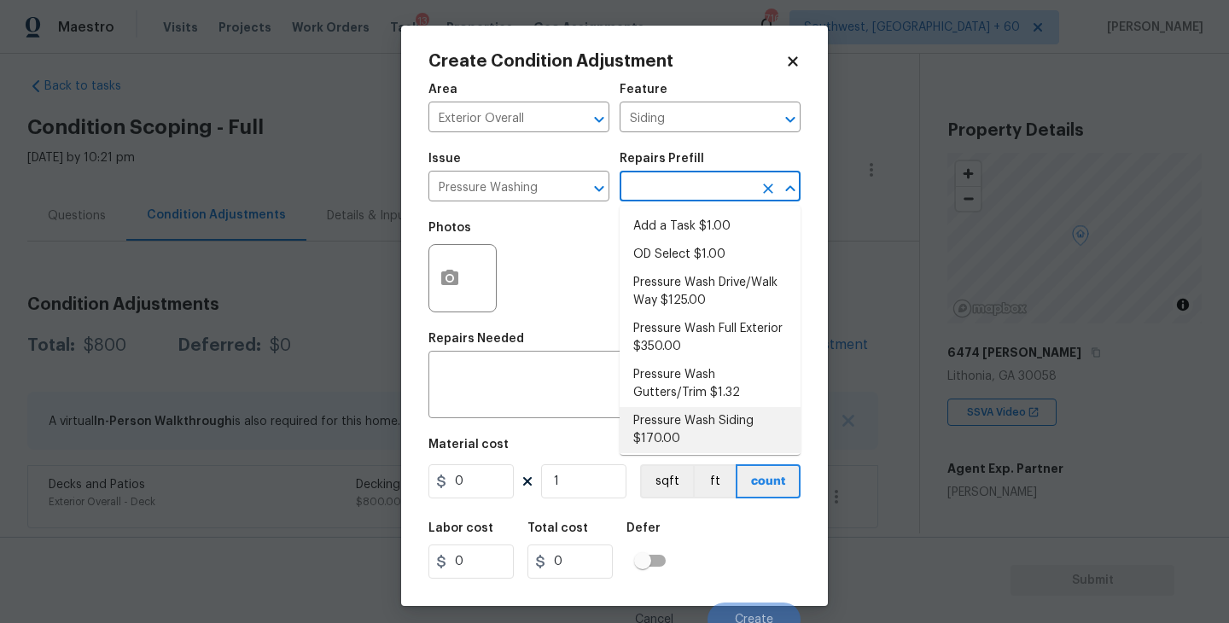
click at [702, 420] on li "Pressure Wash Siding $170.00" at bounding box center [710, 430] width 181 height 46
type textarea "Protect areas as needed for pressure washing. Pressure wash the siding on the h…"
type input "170"
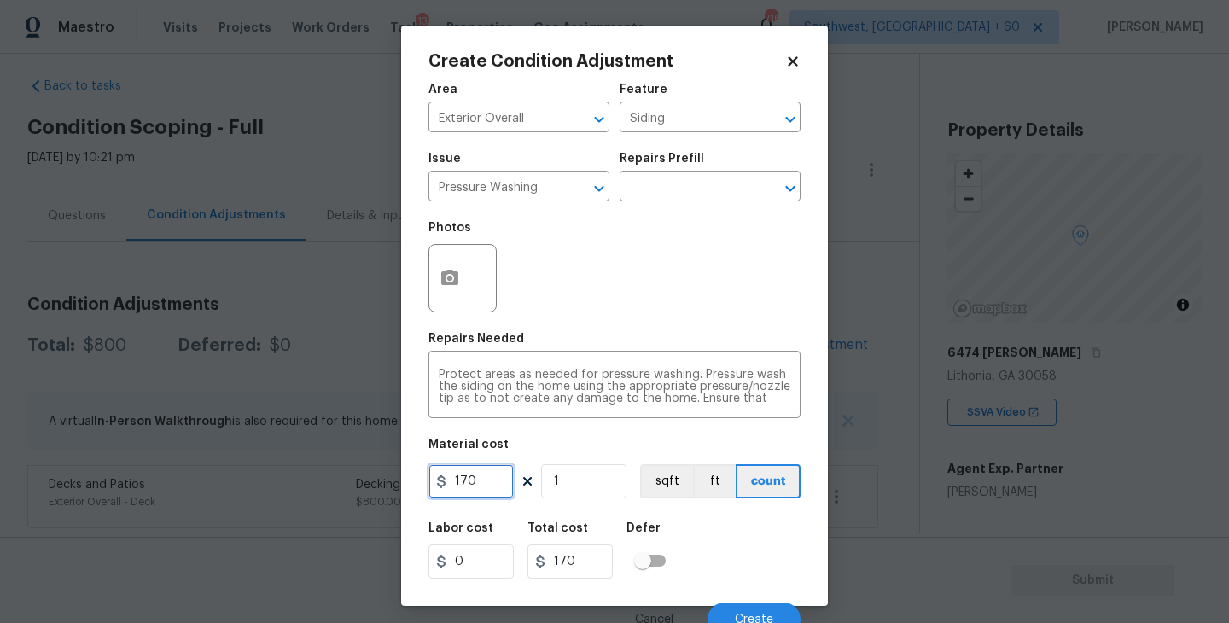
drag, startPoint x: 492, startPoint y: 485, endPoint x: 370, endPoint y: 485, distance: 122.0
click at [370, 485] on div "Create Condition Adjustment Area Exterior Overall ​ Feature Siding ​ Issue Pres…" at bounding box center [614, 311] width 1229 height 623
type input "200"
click at [462, 294] on button "button" at bounding box center [449, 278] width 41 height 67
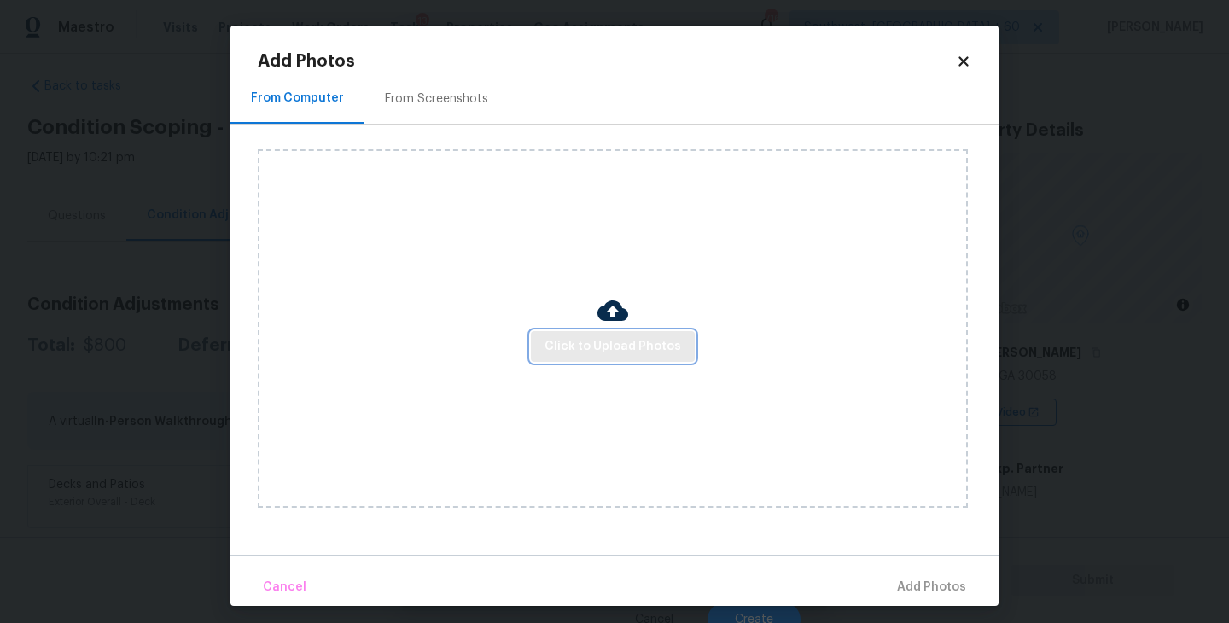
click at [594, 342] on span "Click to Upload Photos" at bounding box center [612, 346] width 137 height 21
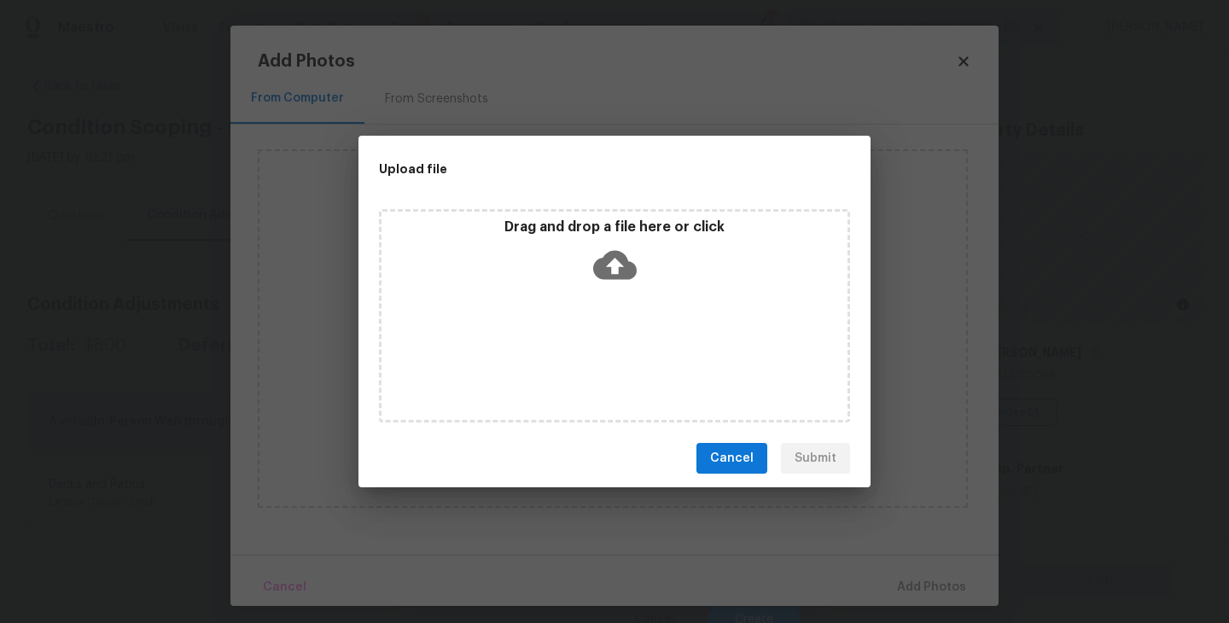
click at [595, 337] on div "Drag and drop a file here or click" at bounding box center [614, 315] width 471 height 213
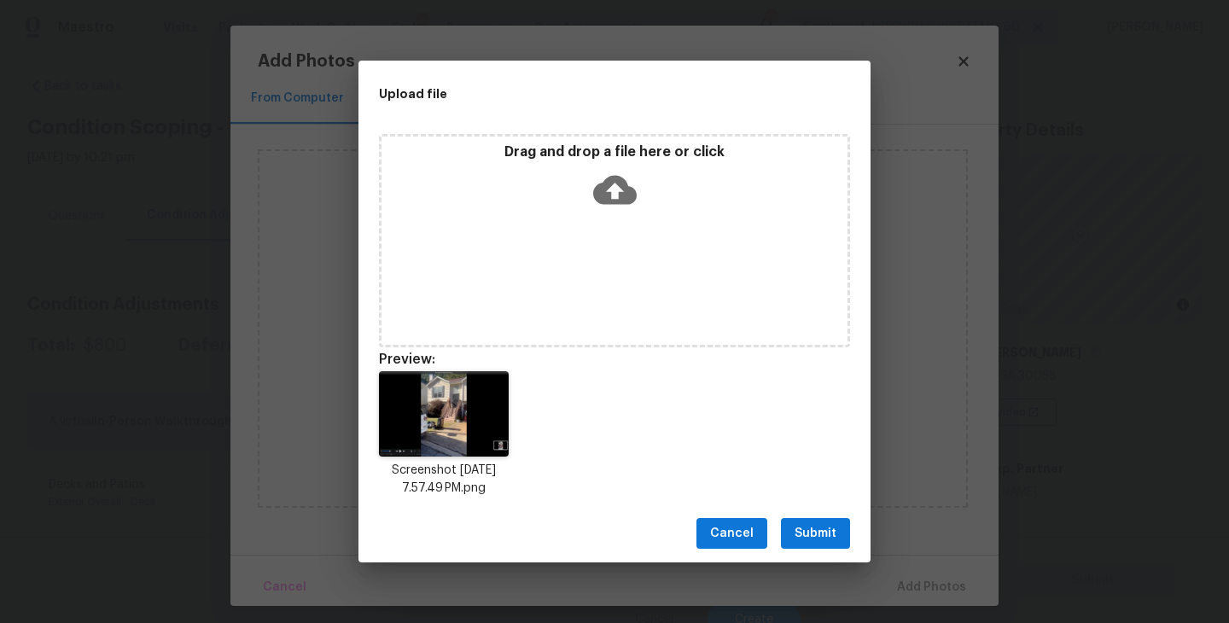
click at [835, 534] on span "Submit" at bounding box center [816, 533] width 42 height 21
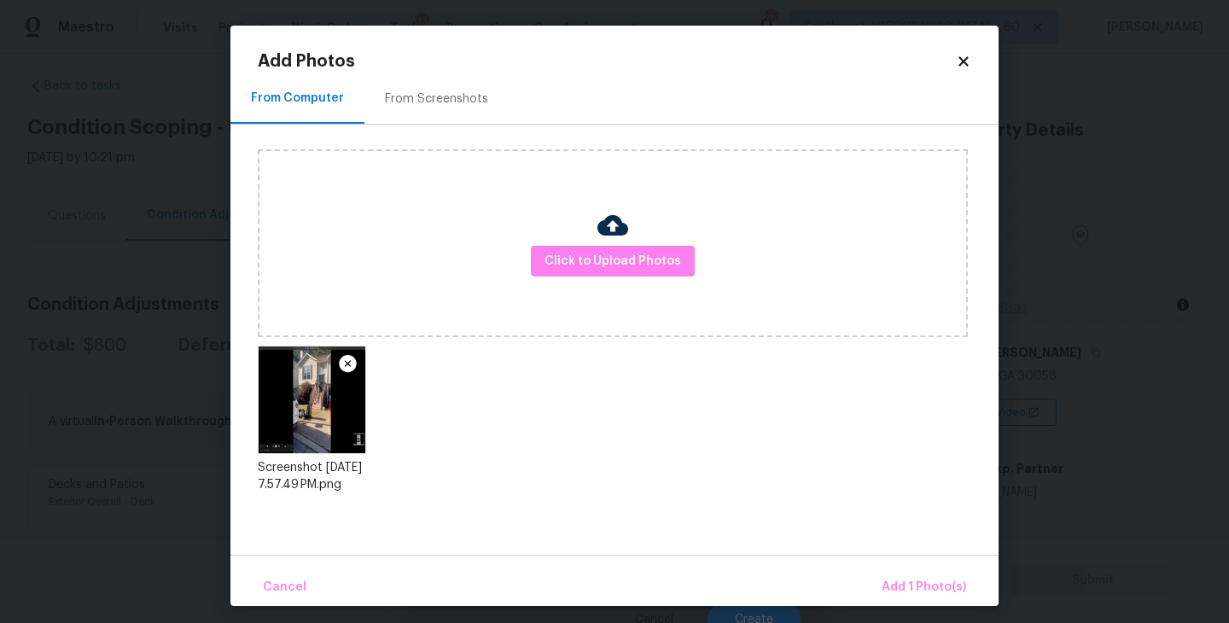
click at [894, 568] on div "Cancel Add 1 Photo(s)" at bounding box center [614, 580] width 768 height 51
click at [905, 582] on span "Add 1 Photo(s)" at bounding box center [924, 587] width 84 height 21
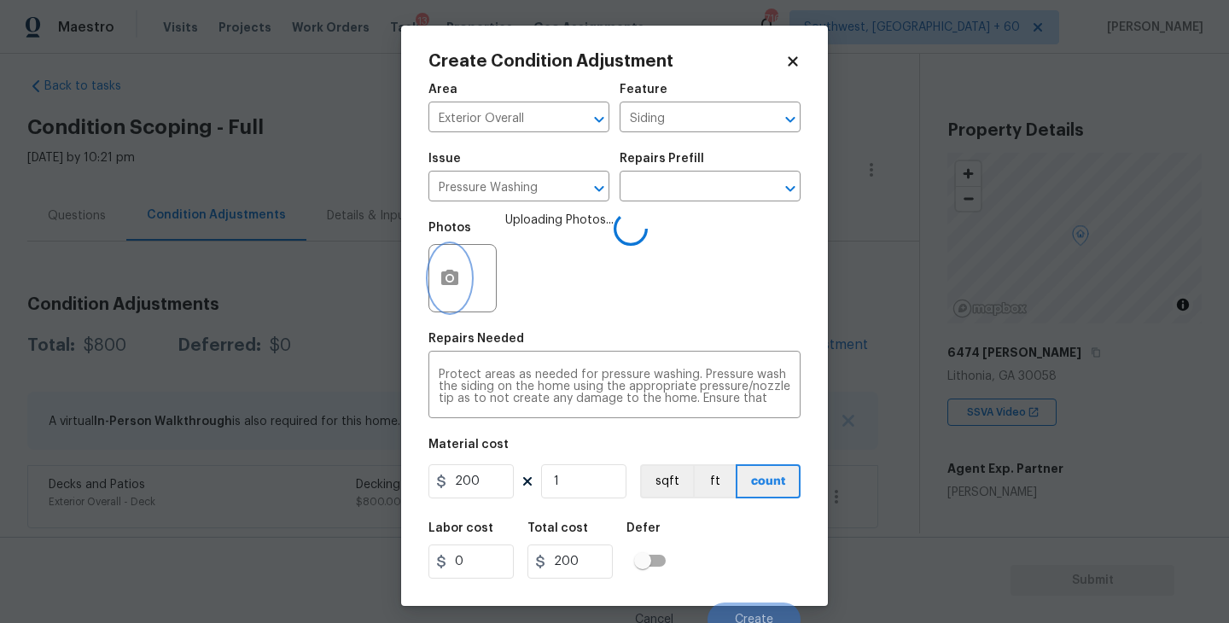
scroll to position [15, 0]
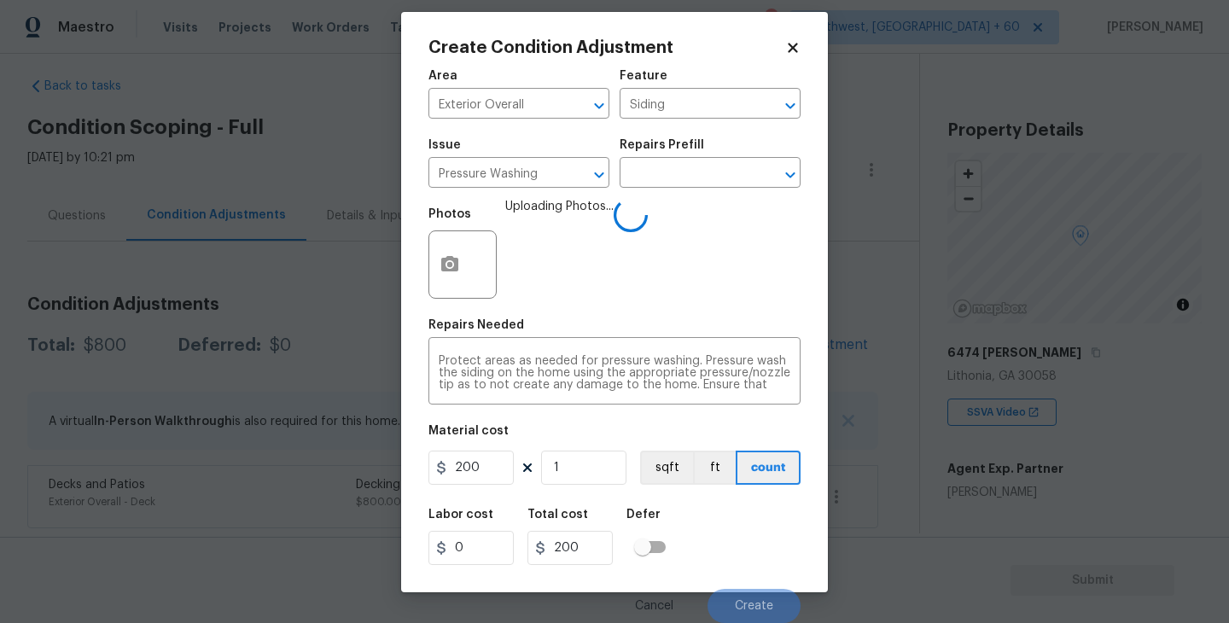
click at [729, 523] on div "Labor cost 0 Total cost 200 Defer" at bounding box center [614, 536] width 372 height 77
click at [747, 597] on button "Create" at bounding box center [753, 606] width 93 height 34
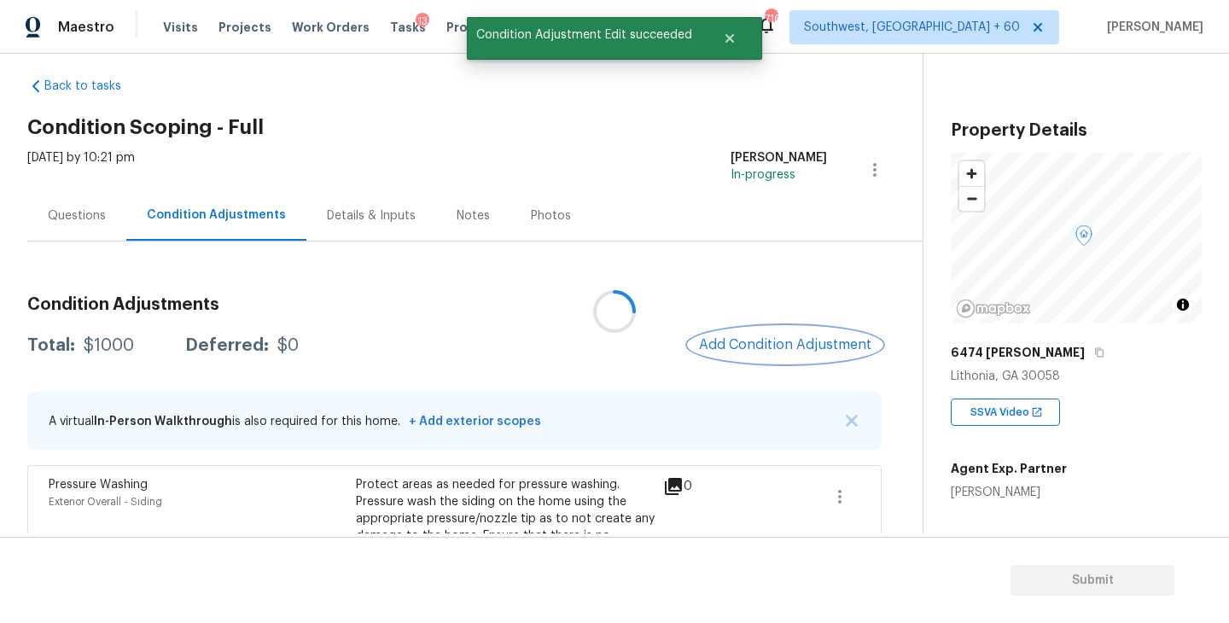
scroll to position [0, 0]
click at [777, 335] on button "Add Condition Adjustment" at bounding box center [781, 345] width 193 height 36
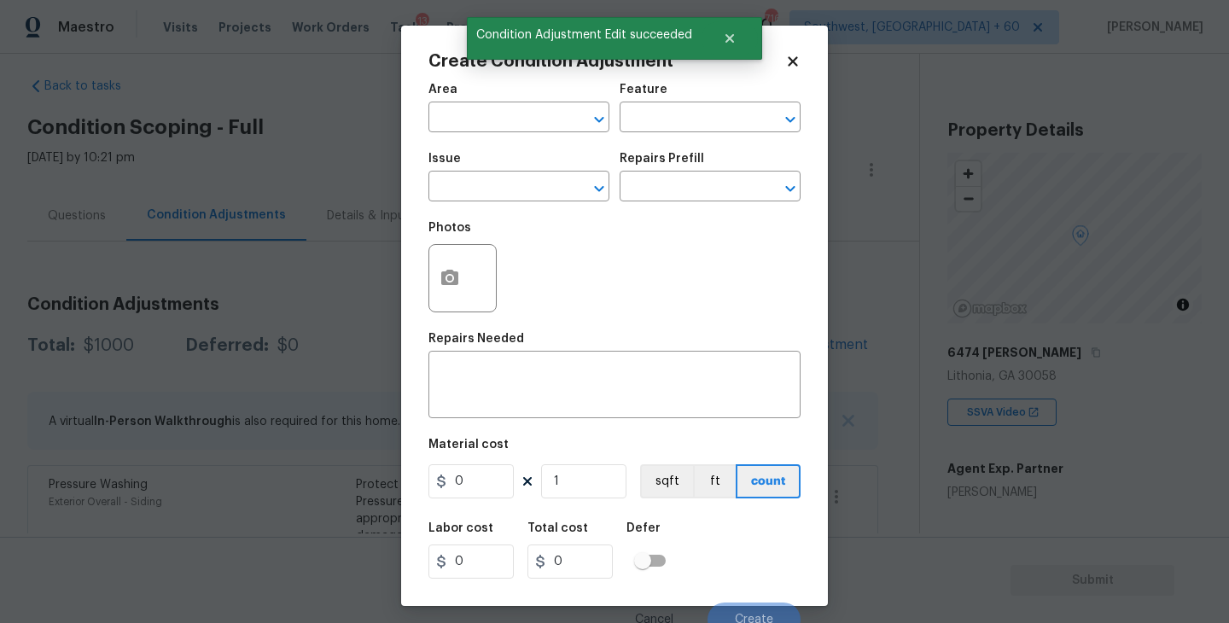
click at [482, 92] on div "Area" at bounding box center [518, 95] width 181 height 22
click at [478, 147] on span "Issue ​" at bounding box center [518, 177] width 181 height 69
click at [515, 99] on div "Area" at bounding box center [518, 95] width 181 height 22
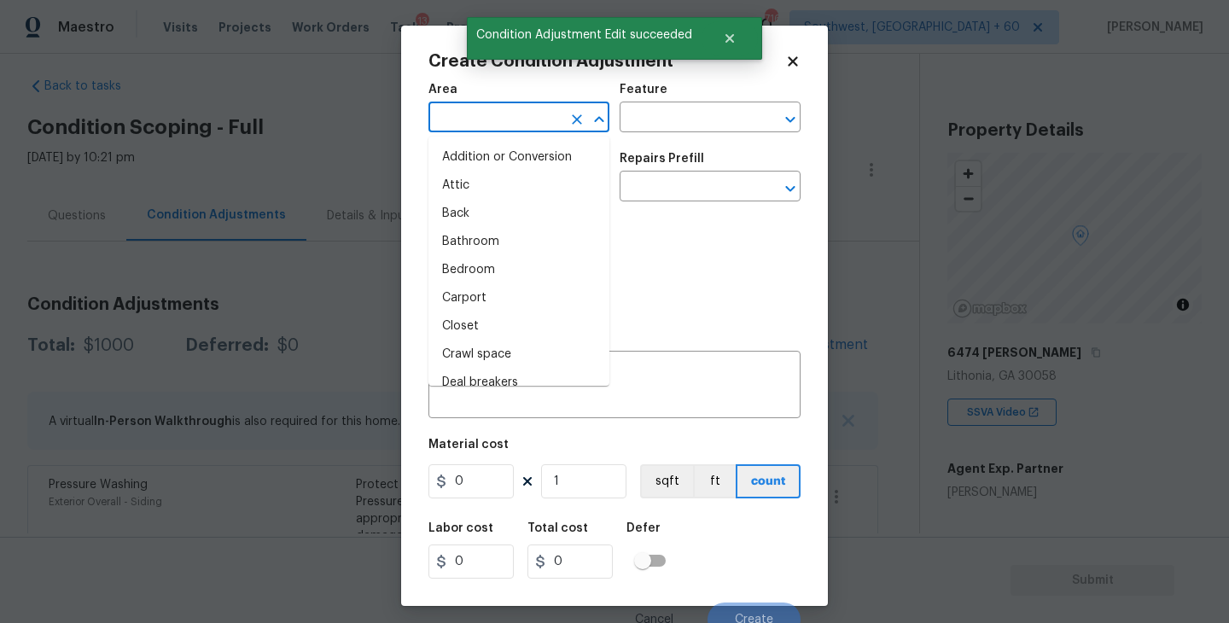
click at [501, 113] on input "text" at bounding box center [494, 119] width 133 height 26
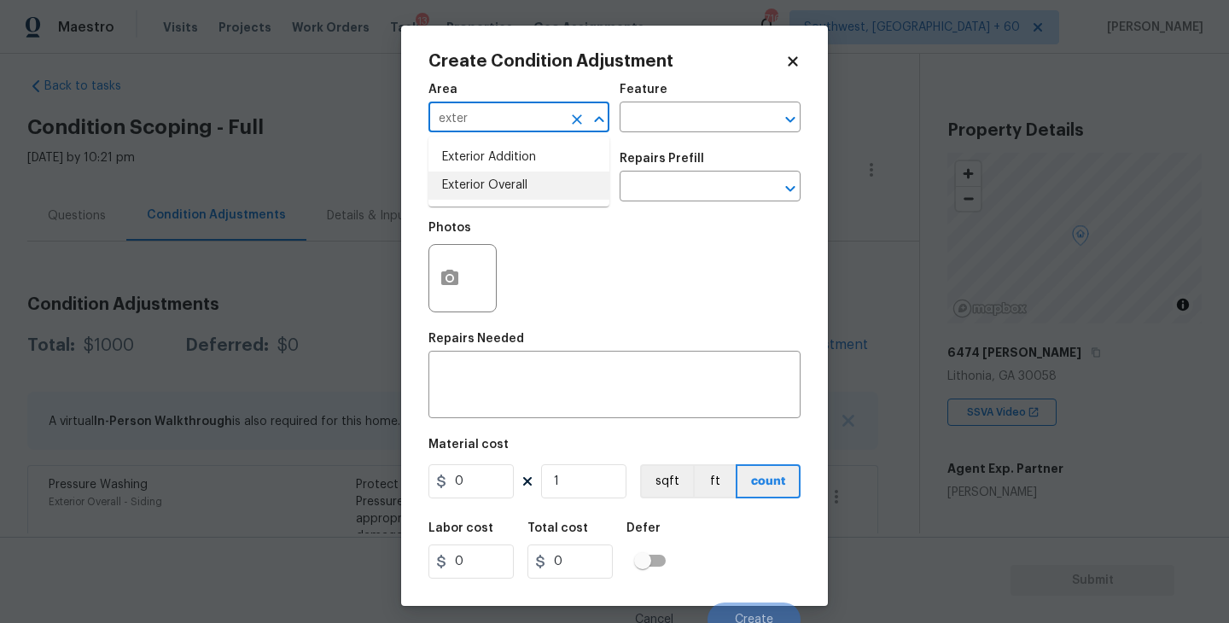
click at [509, 184] on li "Exterior Overall" at bounding box center [518, 186] width 181 height 28
type input "Exterior Overall"
click at [617, 150] on div "Issue ​ Repairs Prefill ​" at bounding box center [614, 177] width 372 height 69
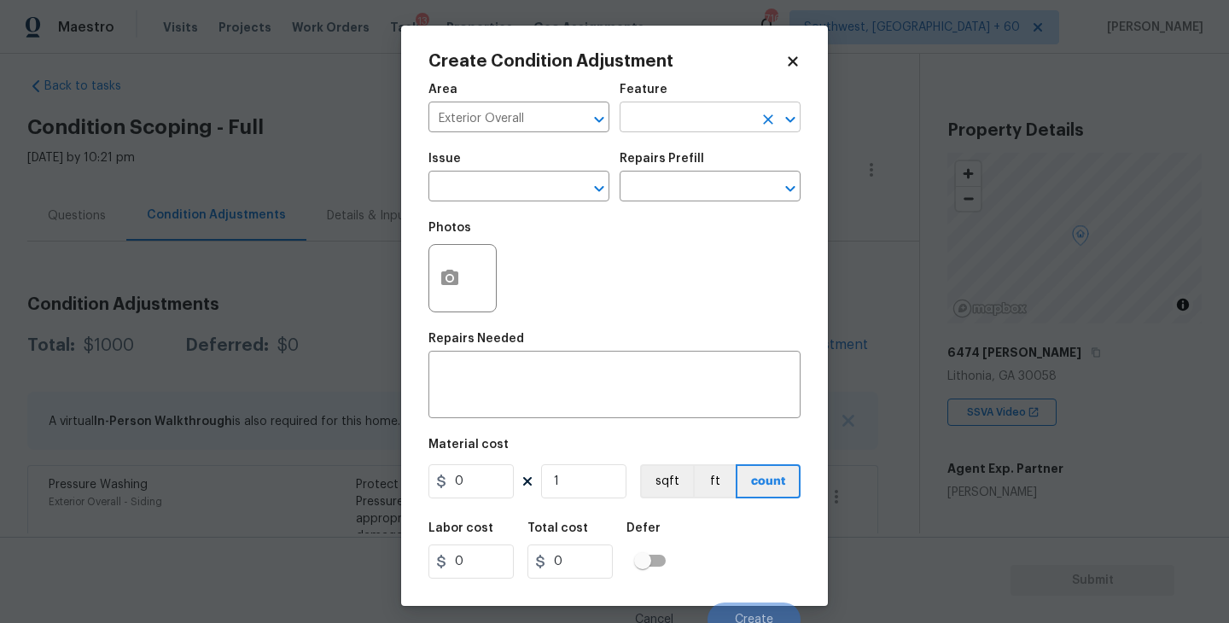
click at [669, 114] on input "text" at bounding box center [686, 119] width 133 height 26
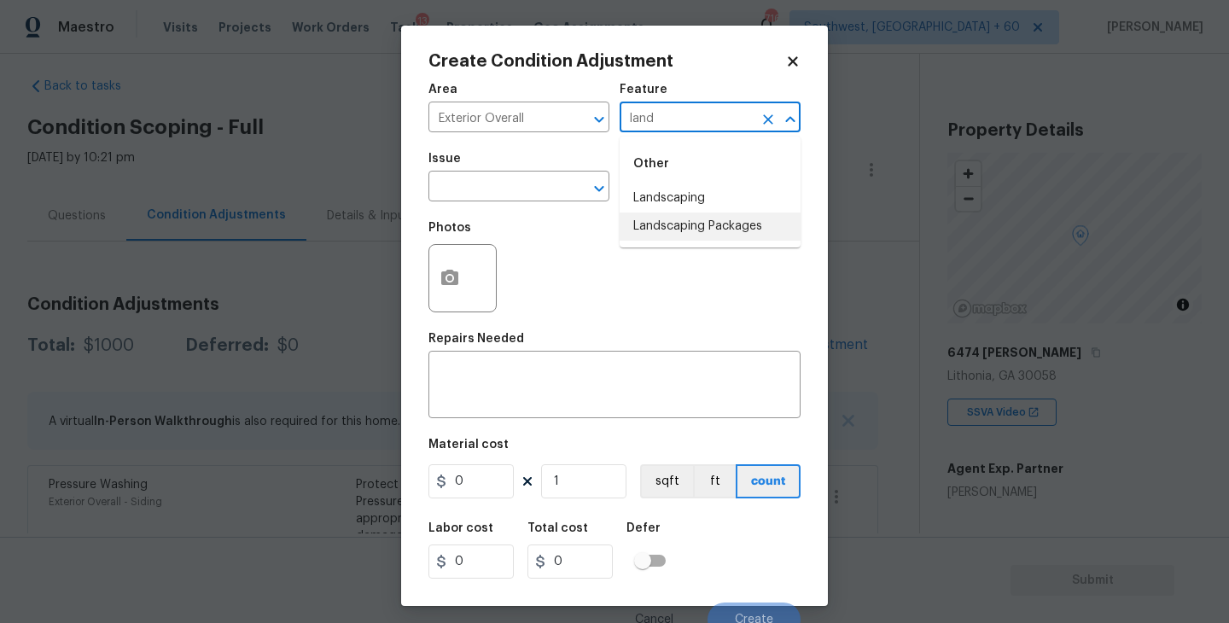
click at [690, 224] on li "Landscaping Packages" at bounding box center [710, 226] width 181 height 28
type input "Landscaping Packages"
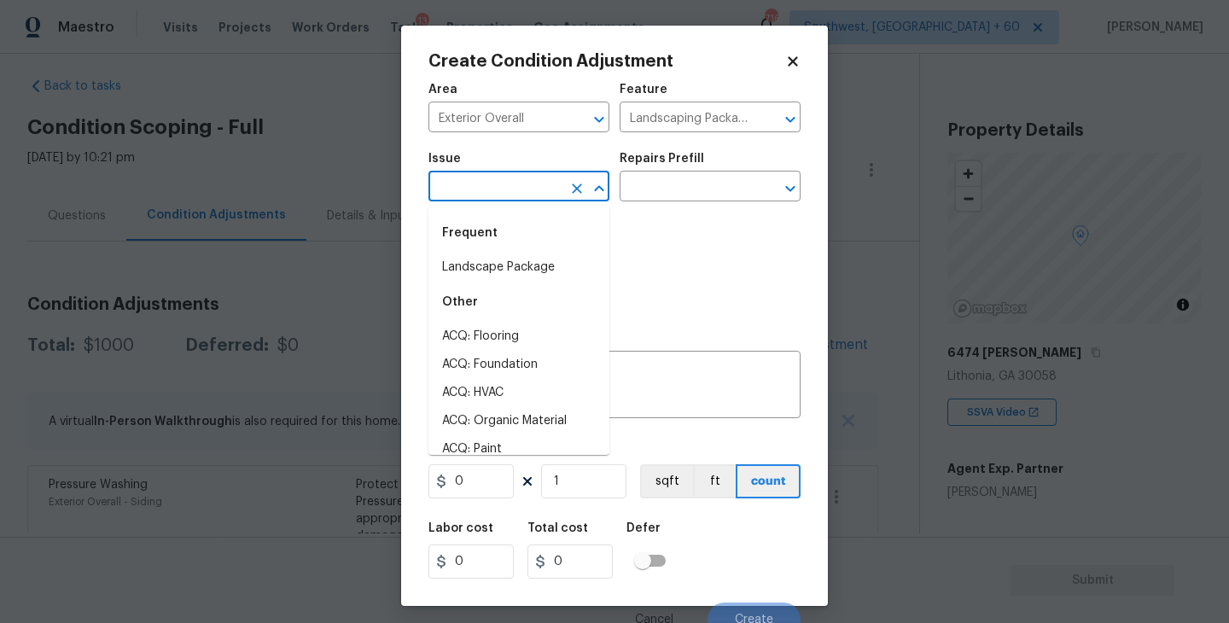
click at [529, 201] on input "text" at bounding box center [494, 188] width 133 height 26
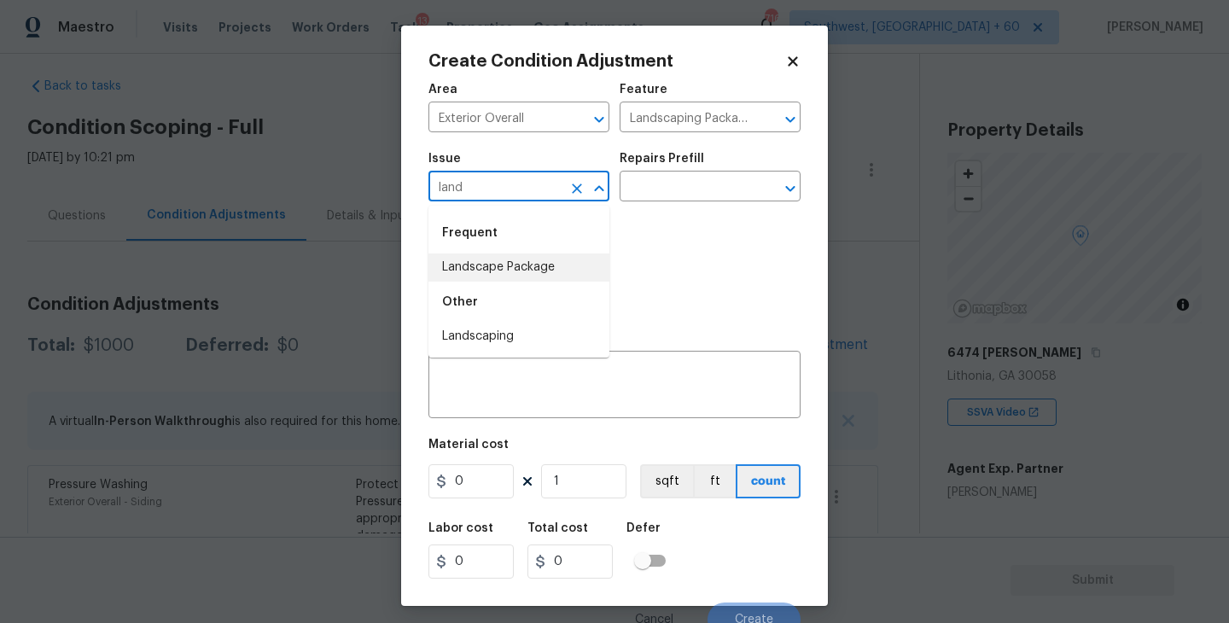
click at [534, 261] on li "Landscape Package" at bounding box center [518, 267] width 181 height 28
type input "Landscape Package"
click at [692, 189] on input "text" at bounding box center [686, 188] width 133 height 26
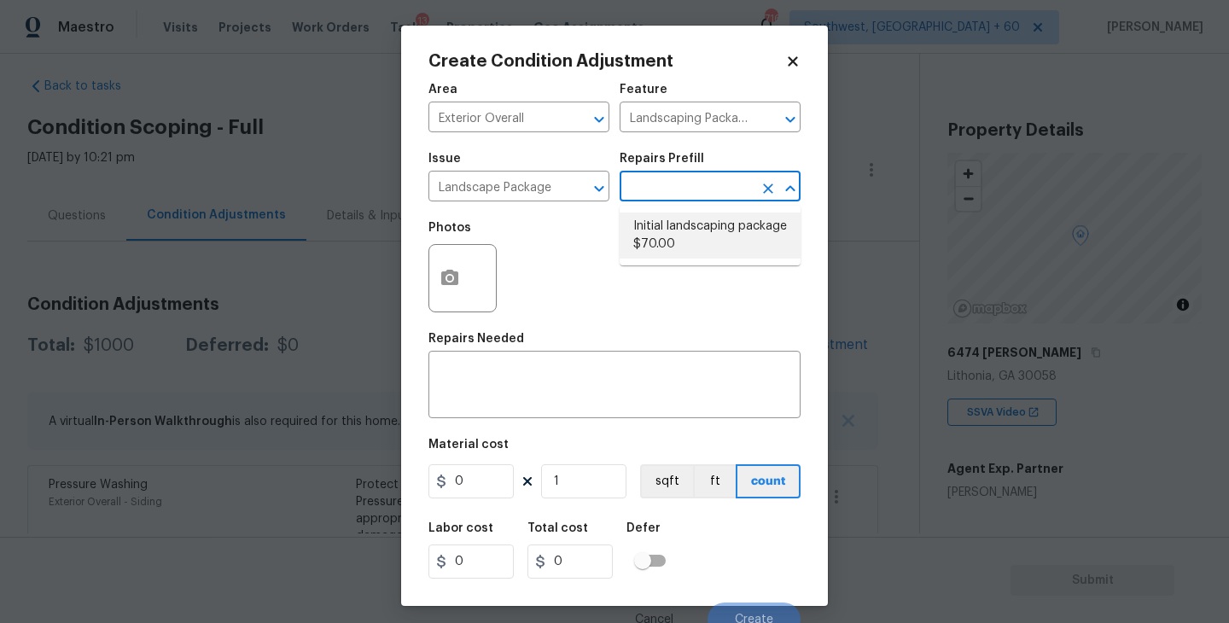
click at [699, 226] on li "Initial landscaping package $70.00" at bounding box center [710, 235] width 181 height 46
type input "Home Readiness Packages"
type textarea "Mowing of grass up to 6" in height. Mow, edge along driveways & sidewalks, trim…"
type input "70"
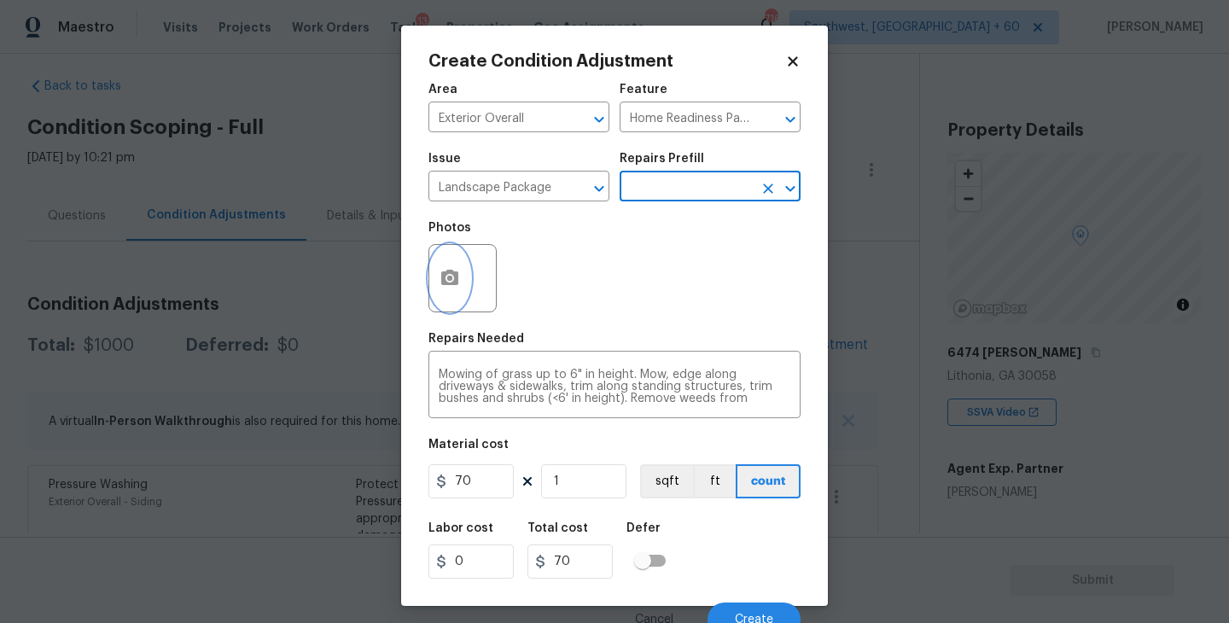
click at [438, 296] on button "button" at bounding box center [449, 278] width 41 height 67
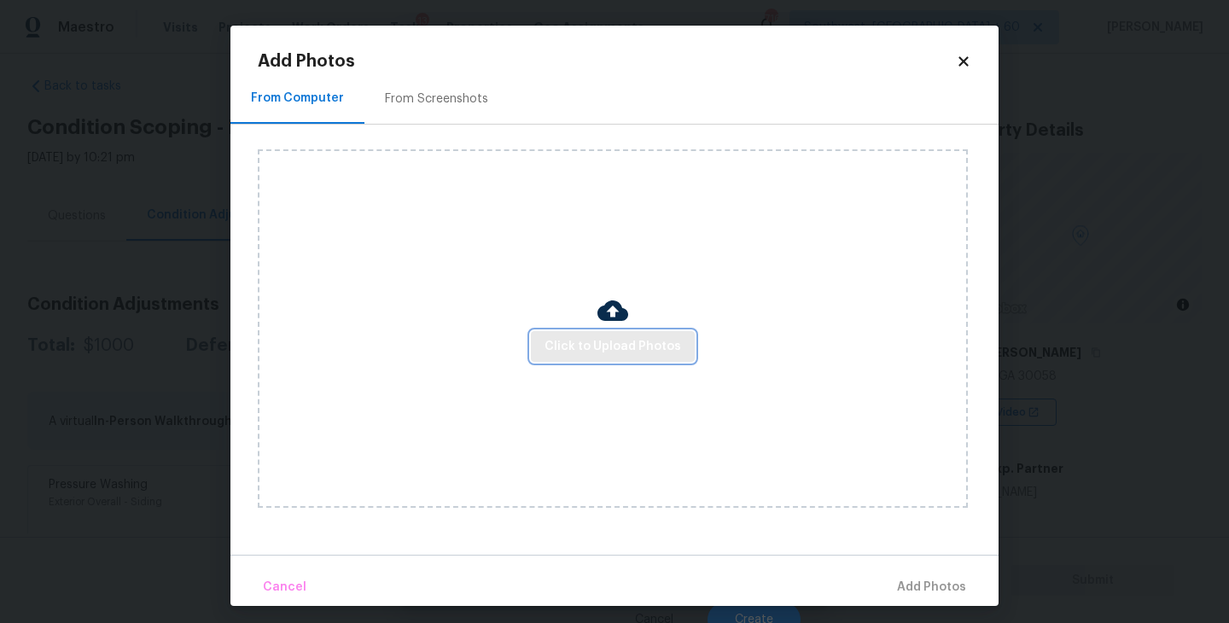
click at [608, 355] on span "Click to Upload Photos" at bounding box center [612, 346] width 137 height 21
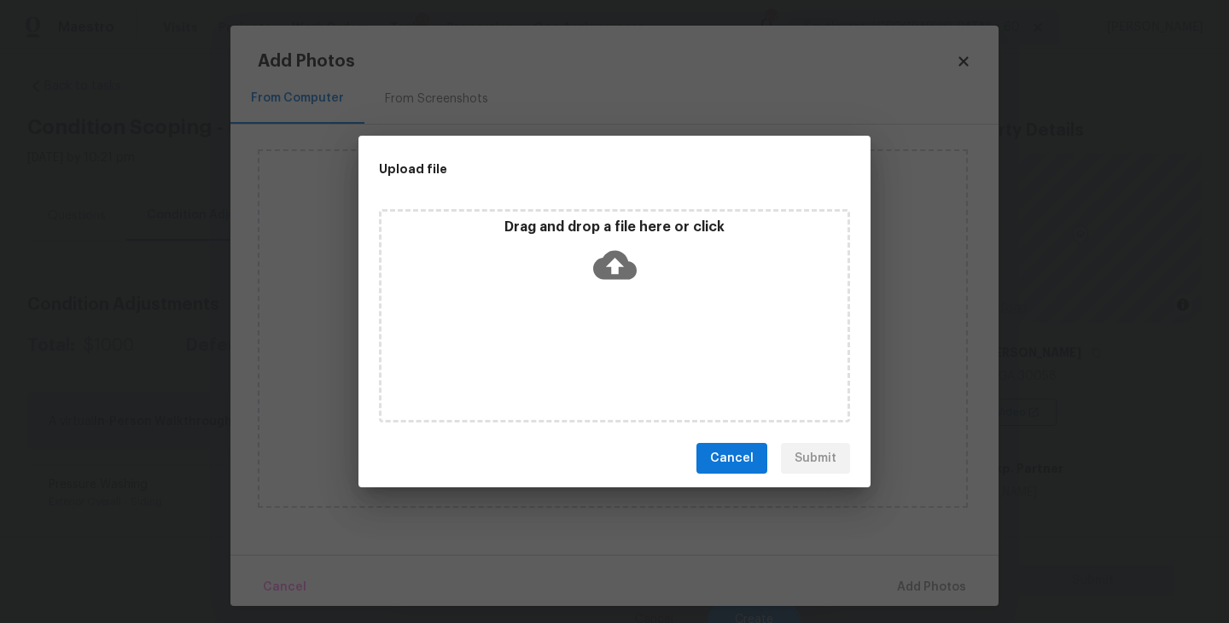
click at [615, 326] on div "Drag and drop a file here or click" at bounding box center [614, 315] width 471 height 213
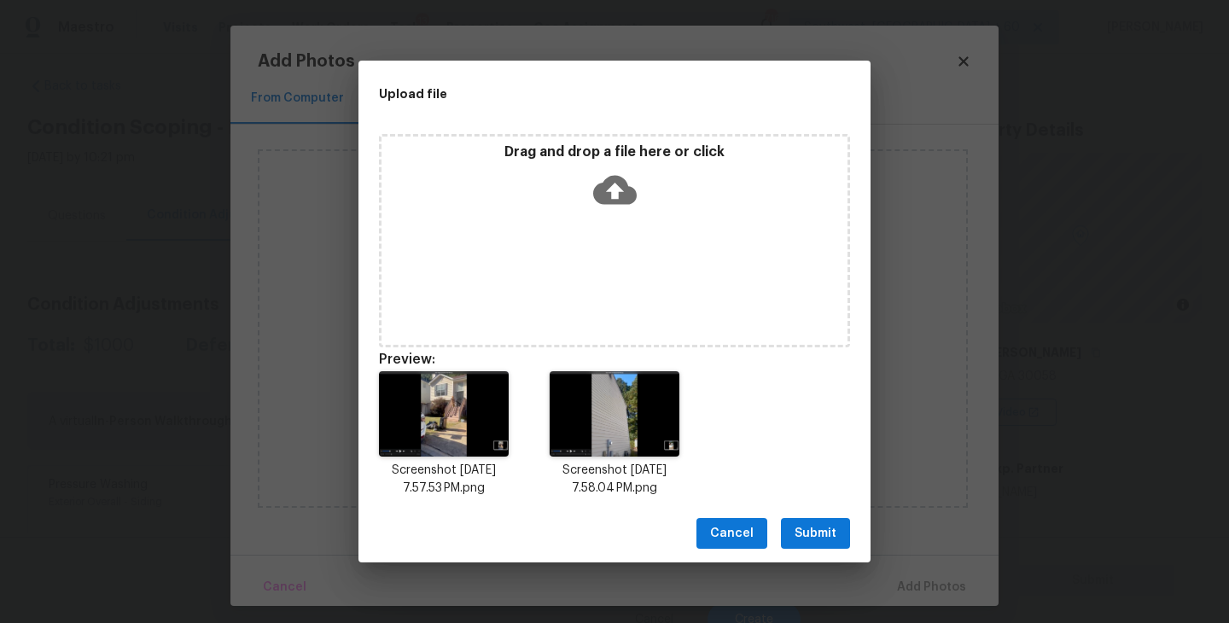
click at [825, 536] on span "Submit" at bounding box center [816, 533] width 42 height 21
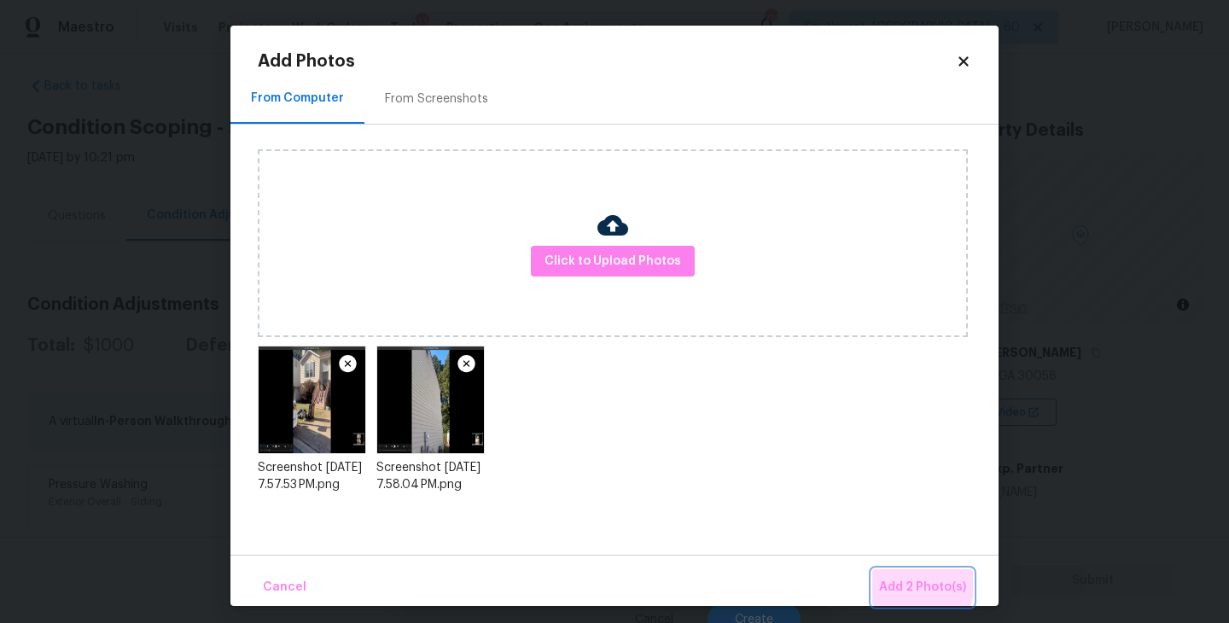
click at [906, 582] on span "Add 2 Photo(s)" at bounding box center [922, 587] width 87 height 21
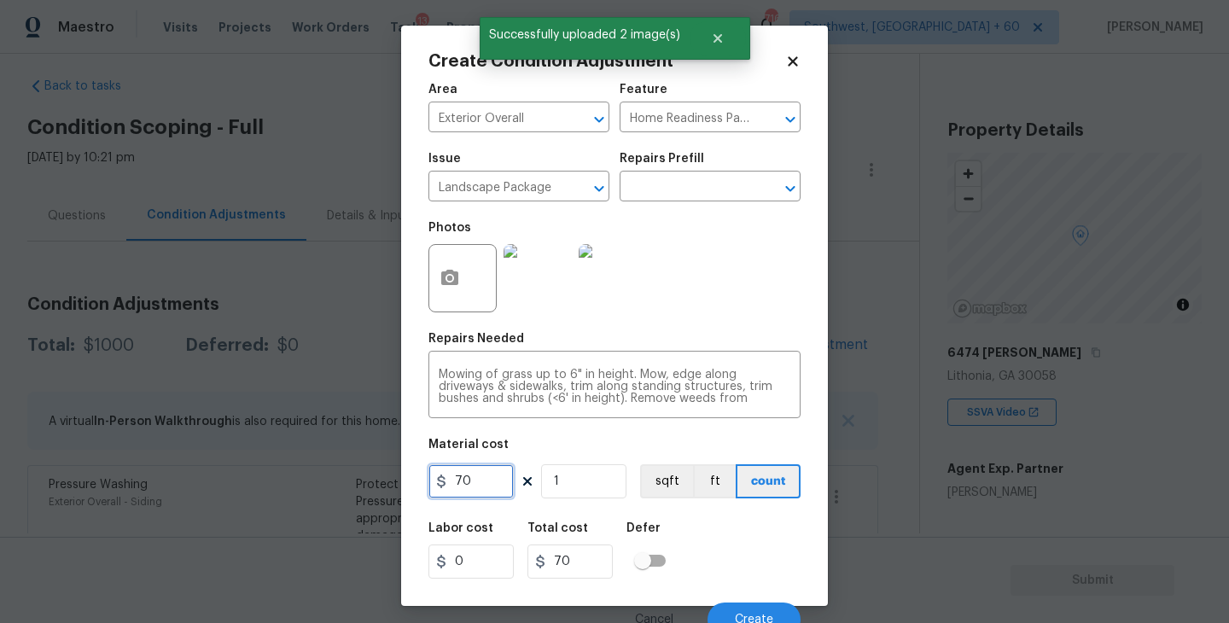
click at [462, 481] on input "70" at bounding box center [470, 481] width 85 height 34
type input "750"
click at [745, 561] on div "Labor cost 0 Total cost 750 Defer" at bounding box center [614, 550] width 372 height 77
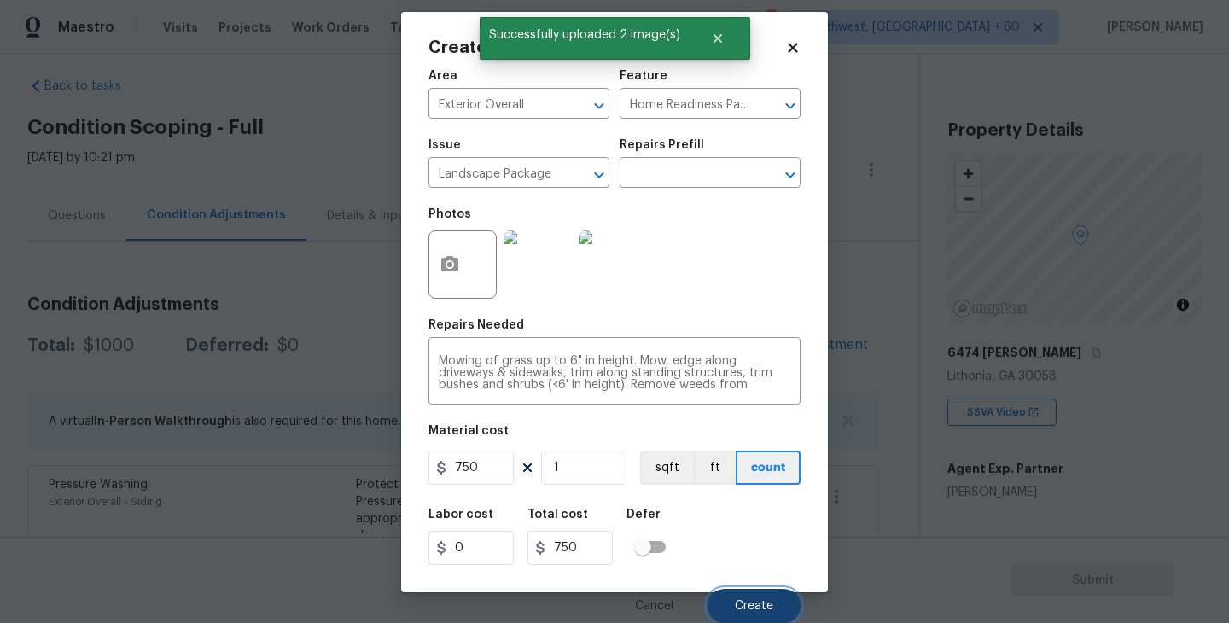
click at [749, 612] on span "Create" at bounding box center [754, 606] width 38 height 13
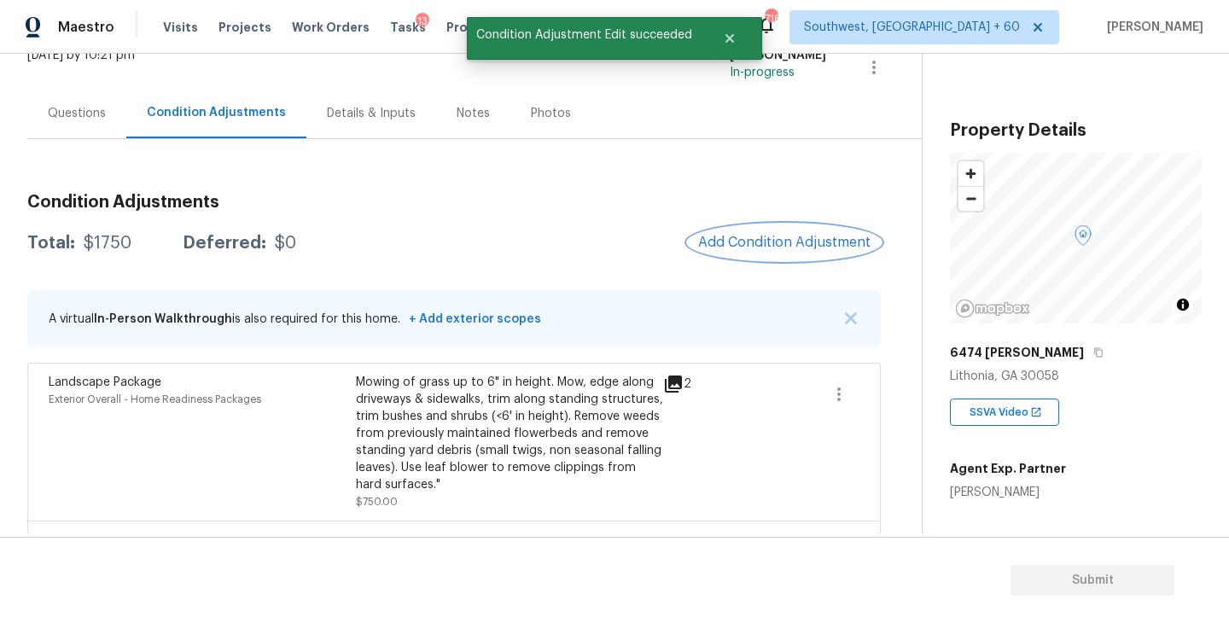
scroll to position [253, 0]
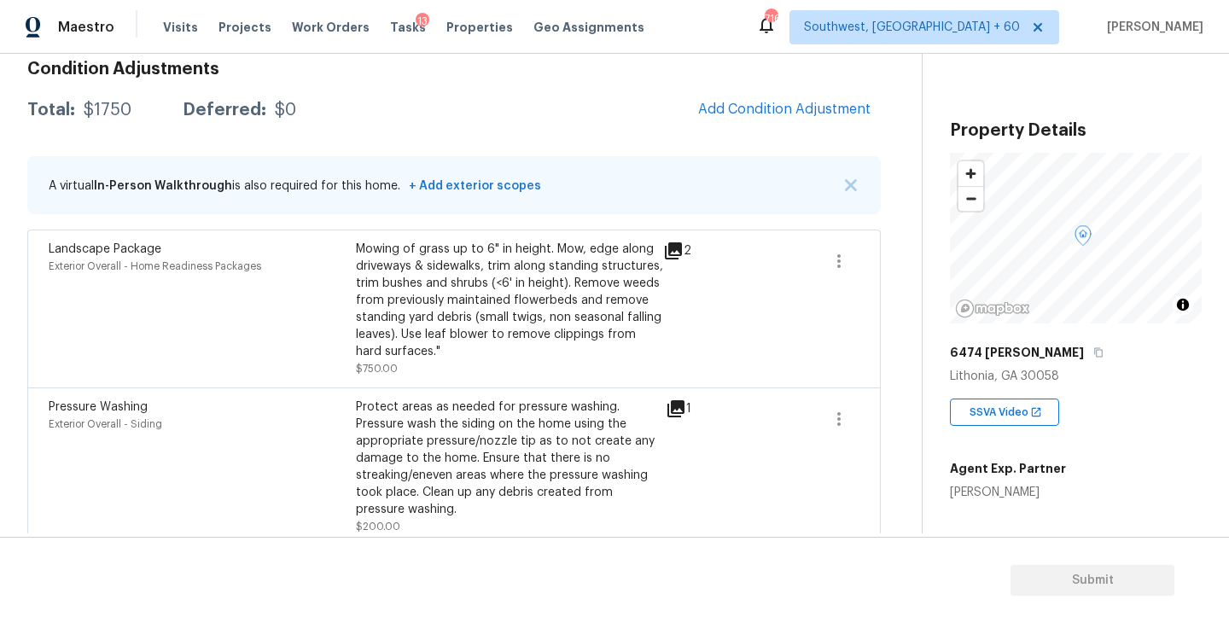
click at [589, 329] on div "Mowing of grass up to 6" in height. Mow, edge along driveways & sidewalks, trim…" at bounding box center [509, 300] width 307 height 119
click at [445, 387] on div "Pressure Washing Exterior Overall - Siding Protect areas as needed for pressure…" at bounding box center [453, 466] width 853 height 158
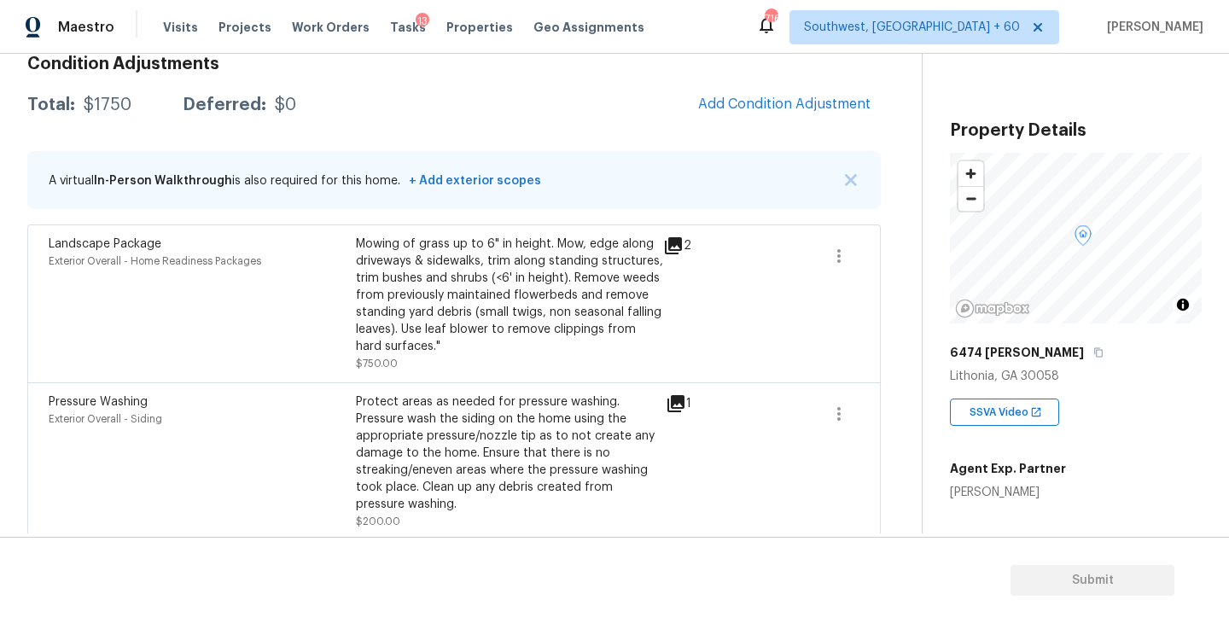
scroll to position [249, 0]
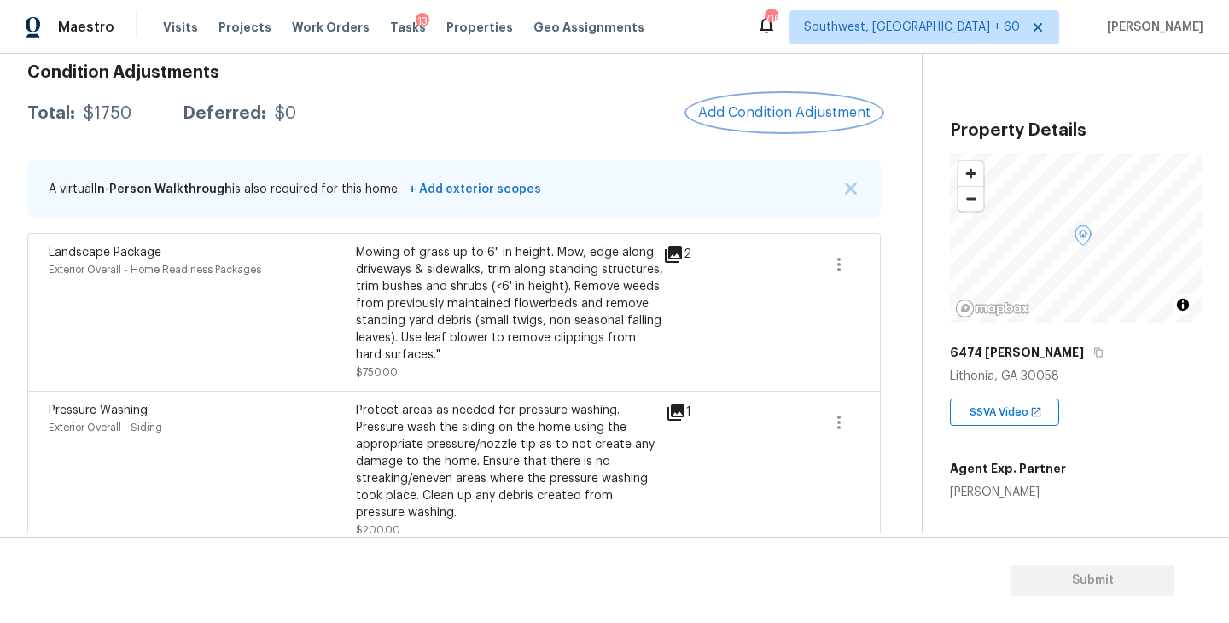
click at [761, 126] on button "Add Condition Adjustment" at bounding box center [784, 113] width 193 height 36
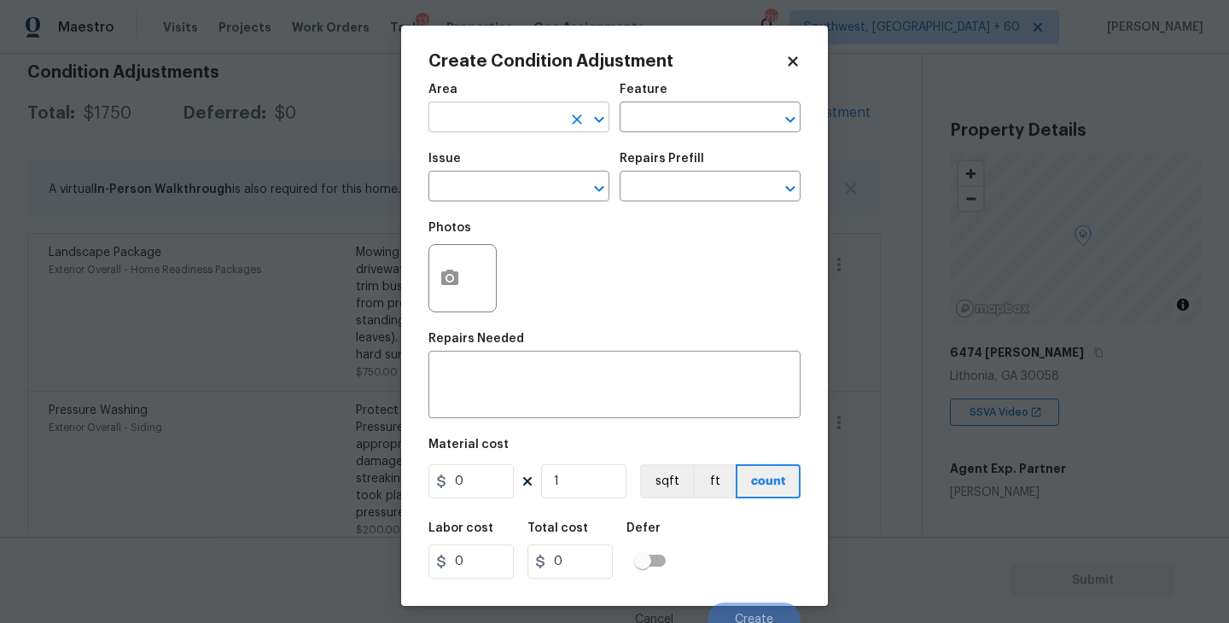
click at [530, 109] on input "text" at bounding box center [494, 119] width 133 height 26
click at [558, 188] on li "Exterior Overall" at bounding box center [518, 186] width 181 height 28
type input "Exterior Overall"
click at [673, 131] on input "text" at bounding box center [686, 119] width 133 height 26
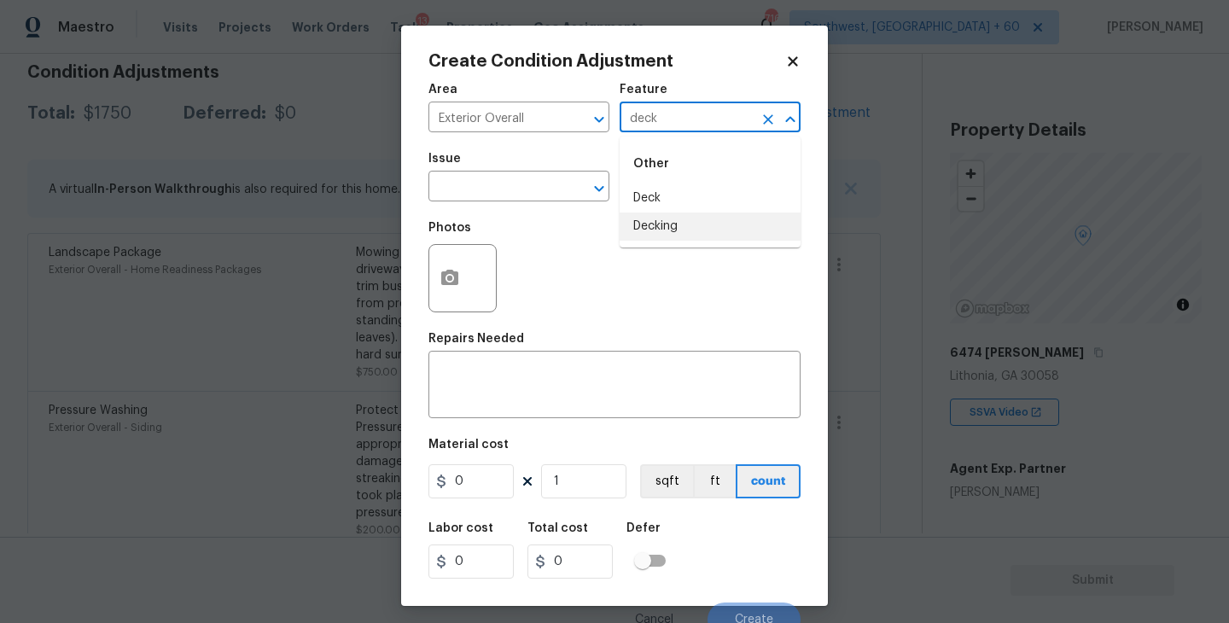
click at [680, 225] on li "Decking" at bounding box center [710, 226] width 181 height 28
type input "Decking"
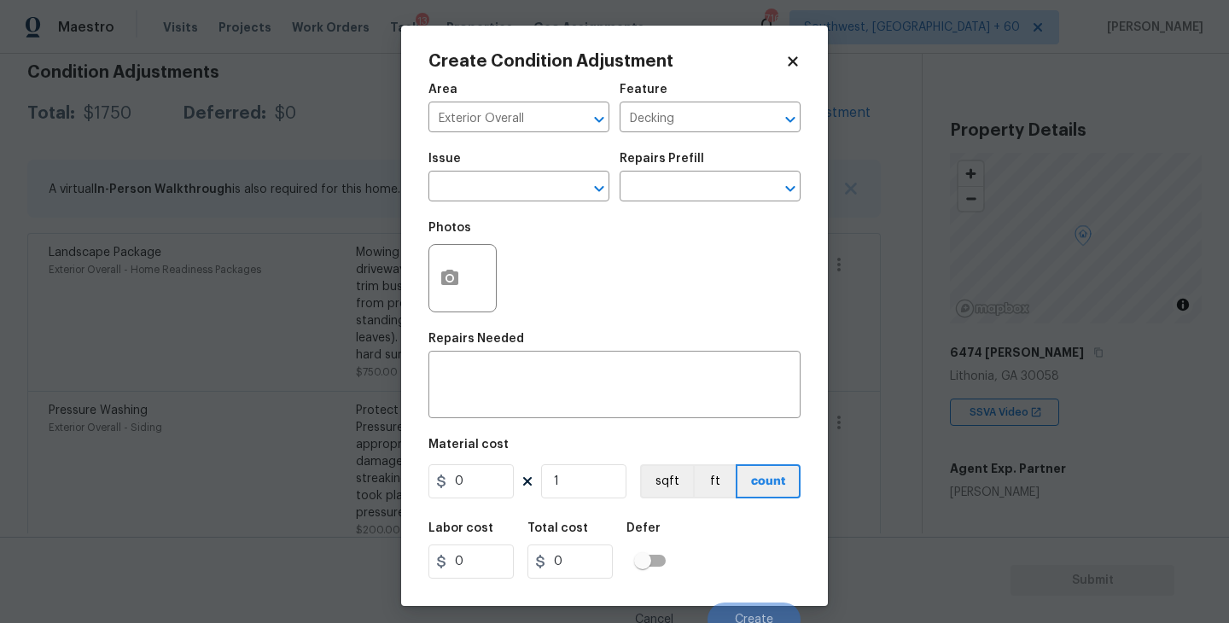
click at [540, 213] on div "Photos" at bounding box center [614, 267] width 372 height 111
click at [533, 198] on input "text" at bounding box center [494, 188] width 133 height 26
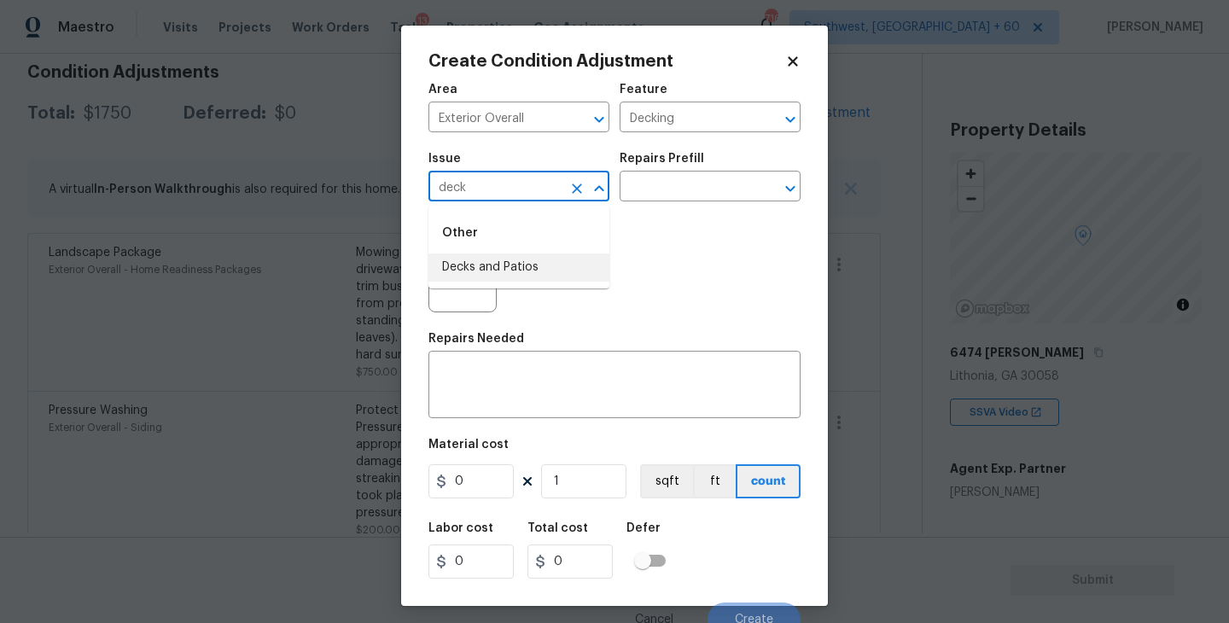
click at [543, 264] on li "Decks and Patios" at bounding box center [518, 267] width 181 height 28
type input "Decks and Patios"
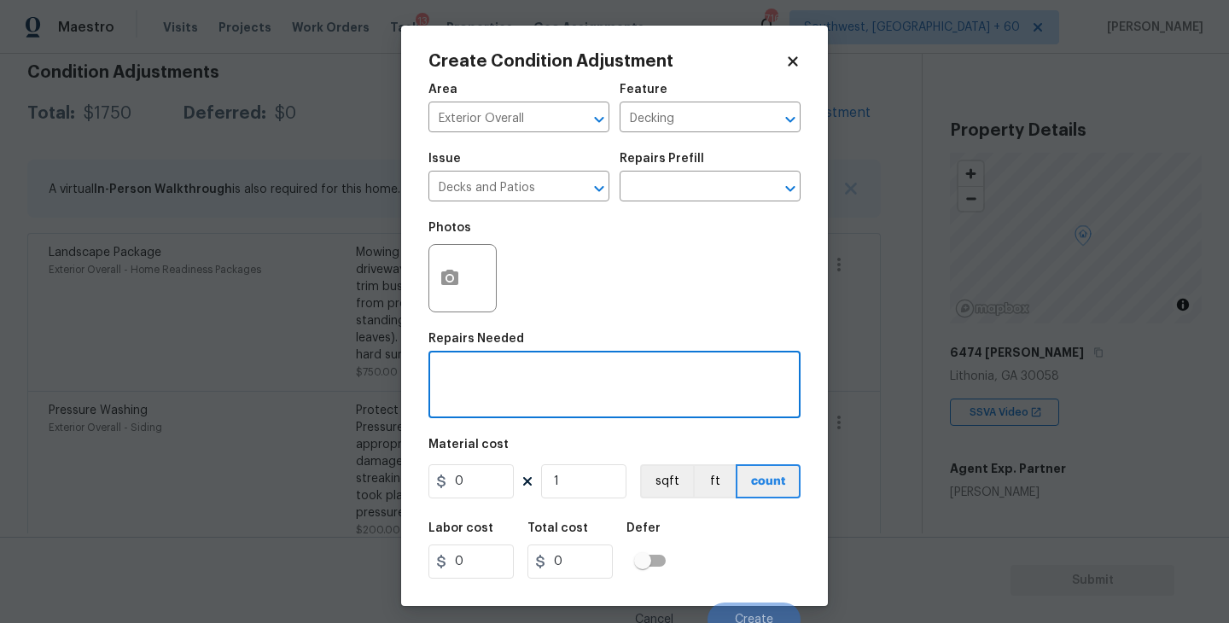
click at [514, 373] on textarea at bounding box center [615, 387] width 352 height 36
type textarea "Deck rebuilt"
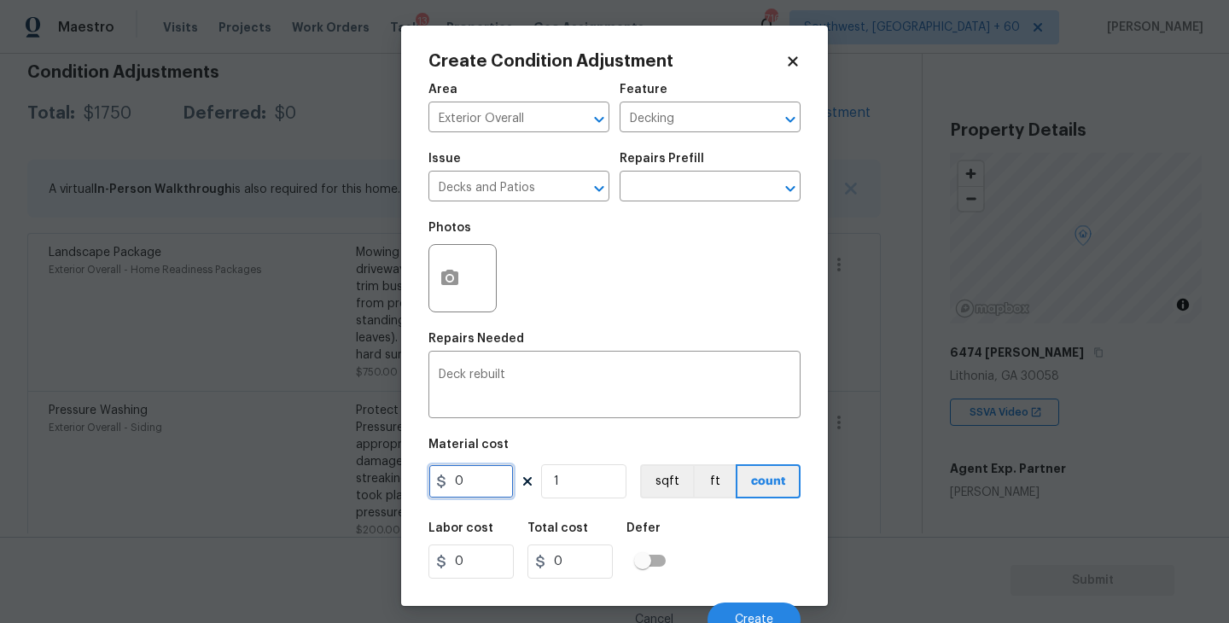
drag, startPoint x: 487, startPoint y: 478, endPoint x: 349, endPoint y: 477, distance: 138.3
click at [349, 477] on div "Create Condition Adjustment Area Exterior Overall ​ Feature Decking ​ Issue Dec…" at bounding box center [614, 311] width 1229 height 623
type input "5000"
click at [451, 309] on button "button" at bounding box center [449, 278] width 41 height 67
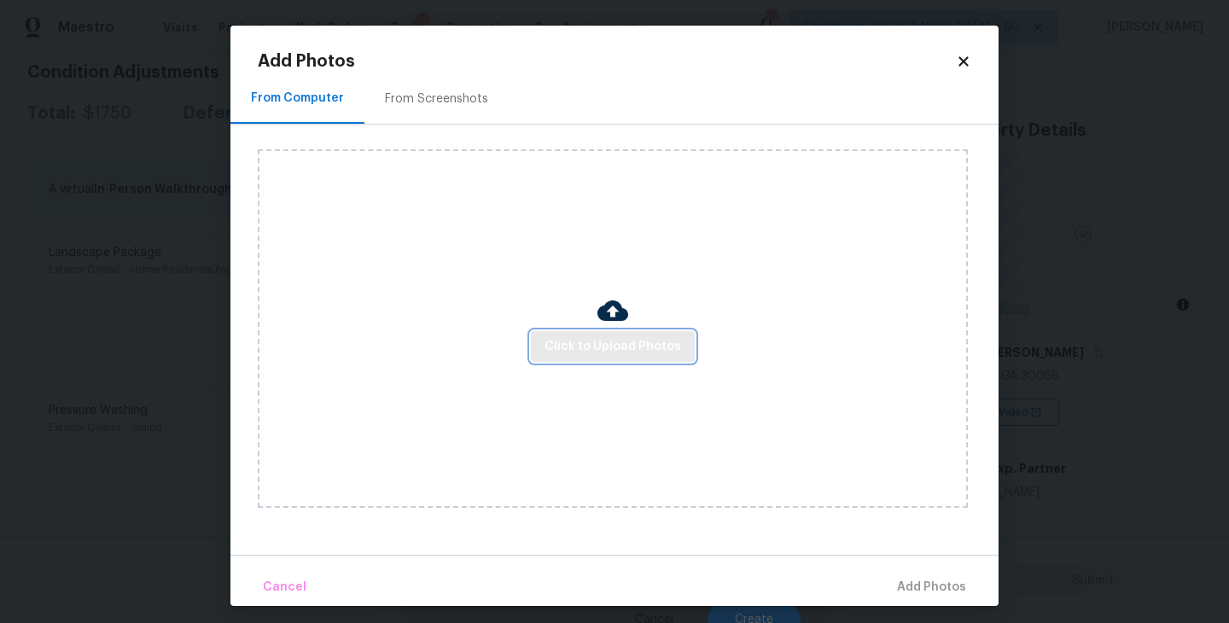
click at [613, 333] on button "Click to Upload Photos" at bounding box center [613, 347] width 164 height 32
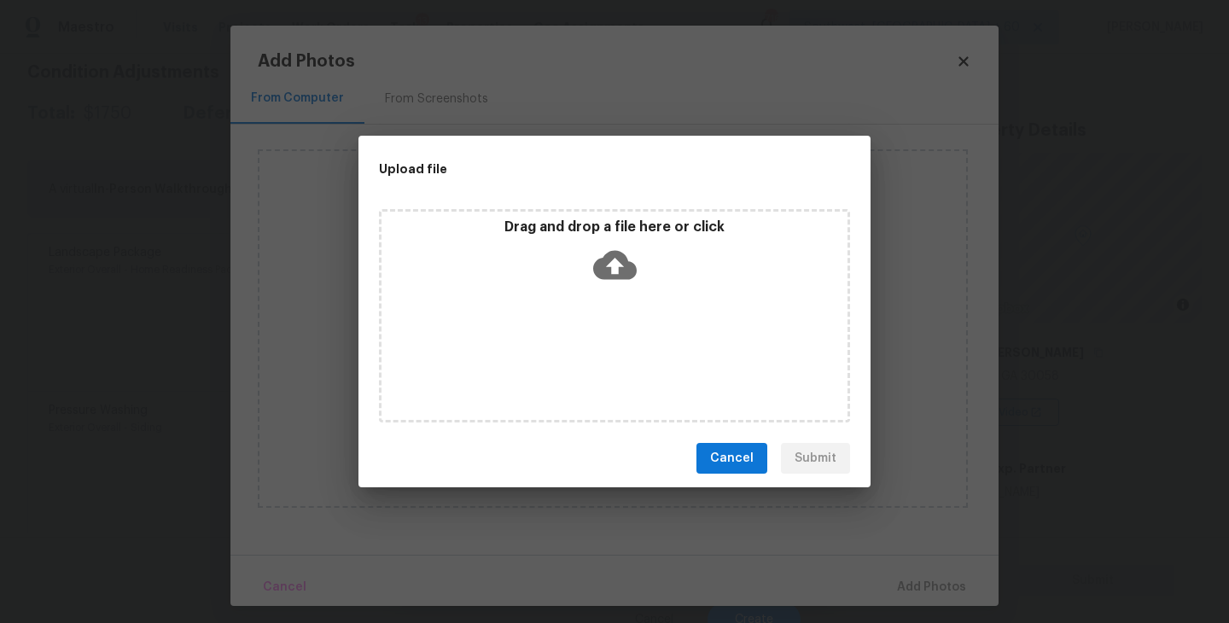
click at [625, 303] on div "Drag and drop a file here or click" at bounding box center [614, 315] width 471 height 213
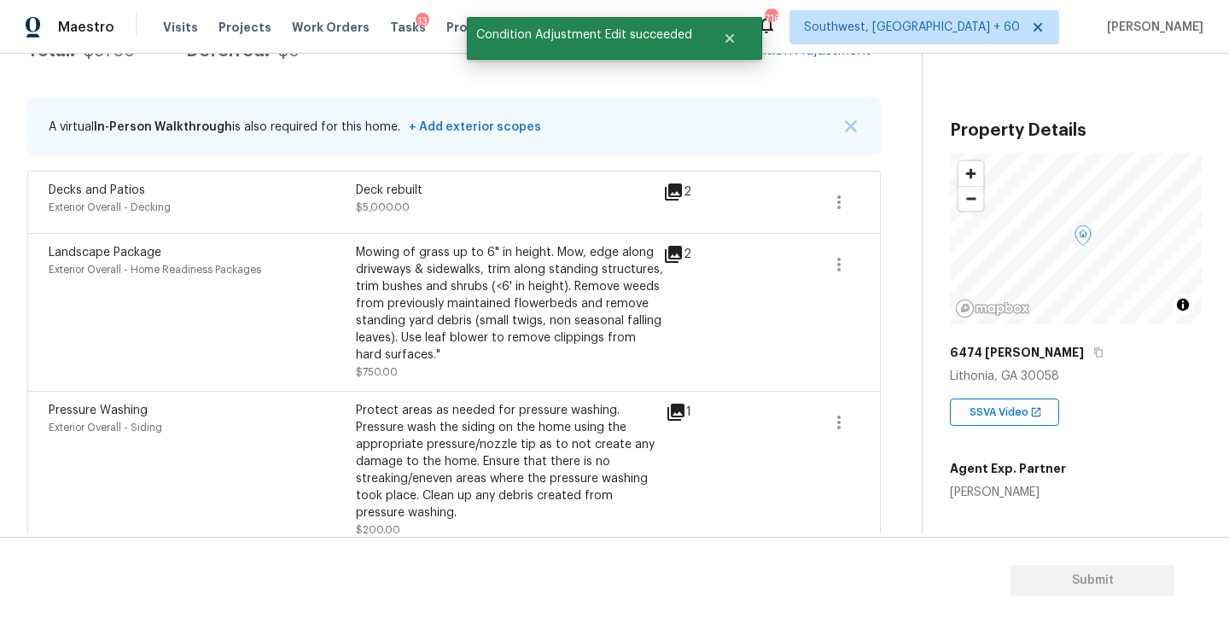
scroll to position [195, 0]
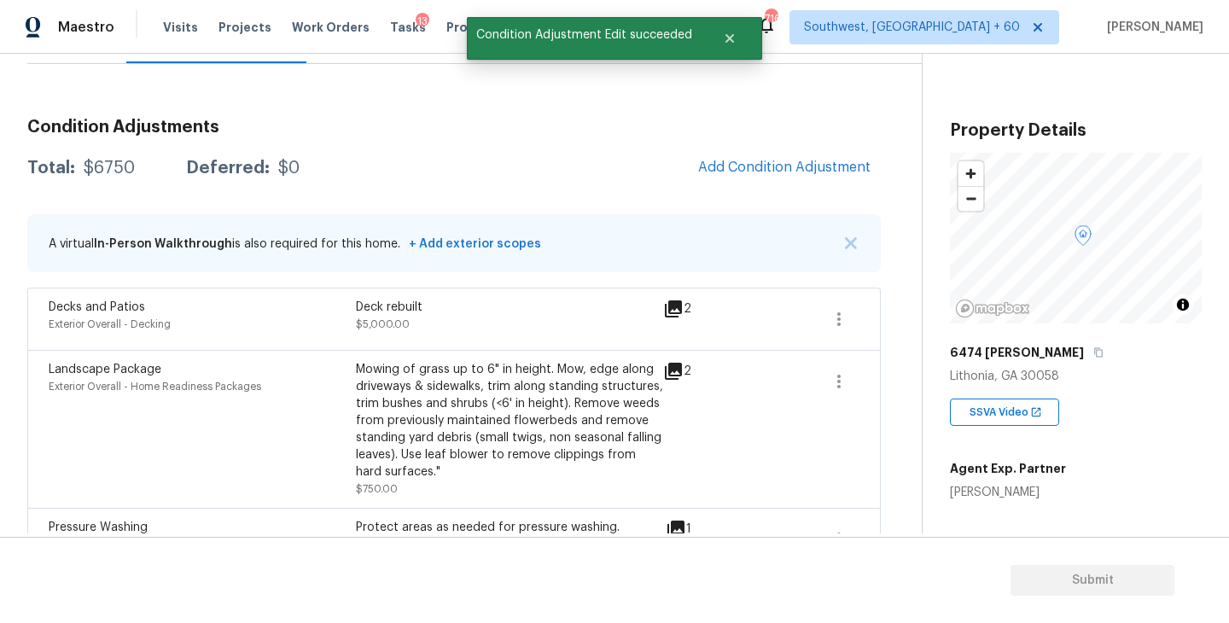
click at [799, 160] on span "Add Condition Adjustment" at bounding box center [784, 167] width 172 height 15
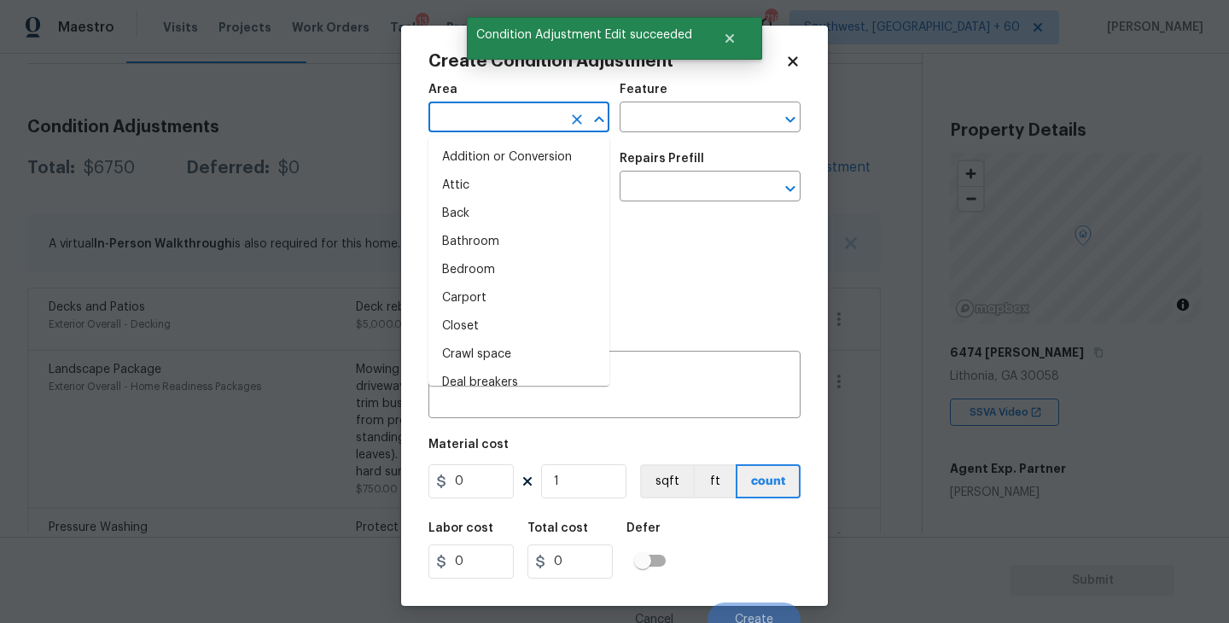
click at [515, 117] on input "text" at bounding box center [494, 119] width 133 height 26
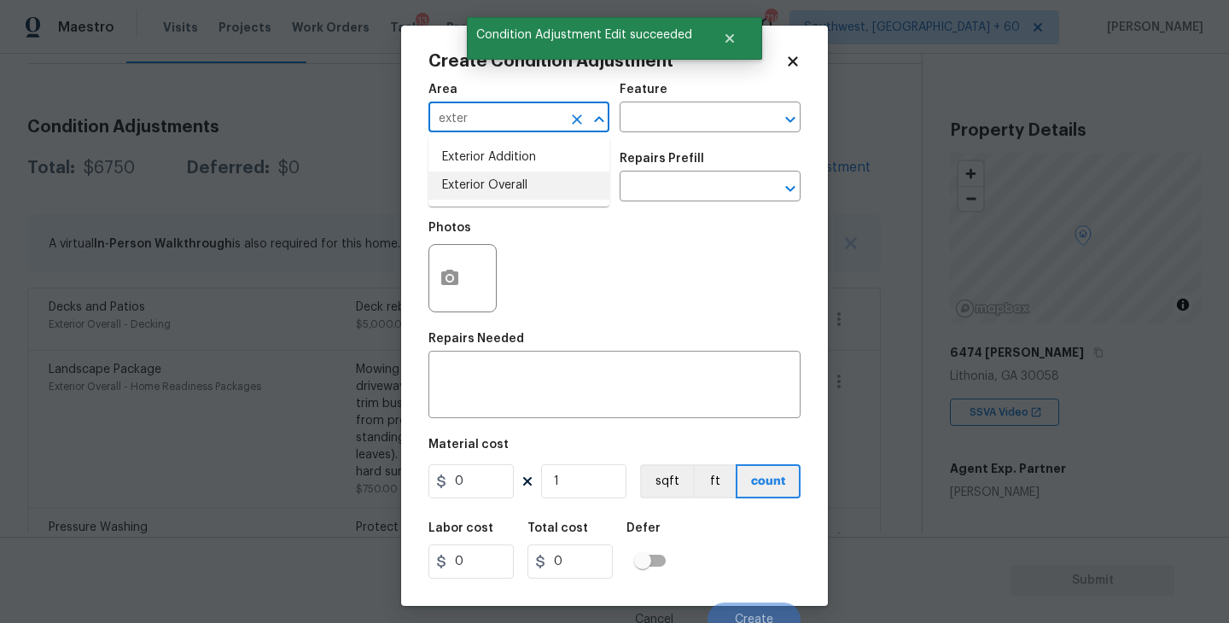
click at [515, 186] on li "Exterior Overall" at bounding box center [518, 186] width 181 height 28
type input "Exterior Overall"
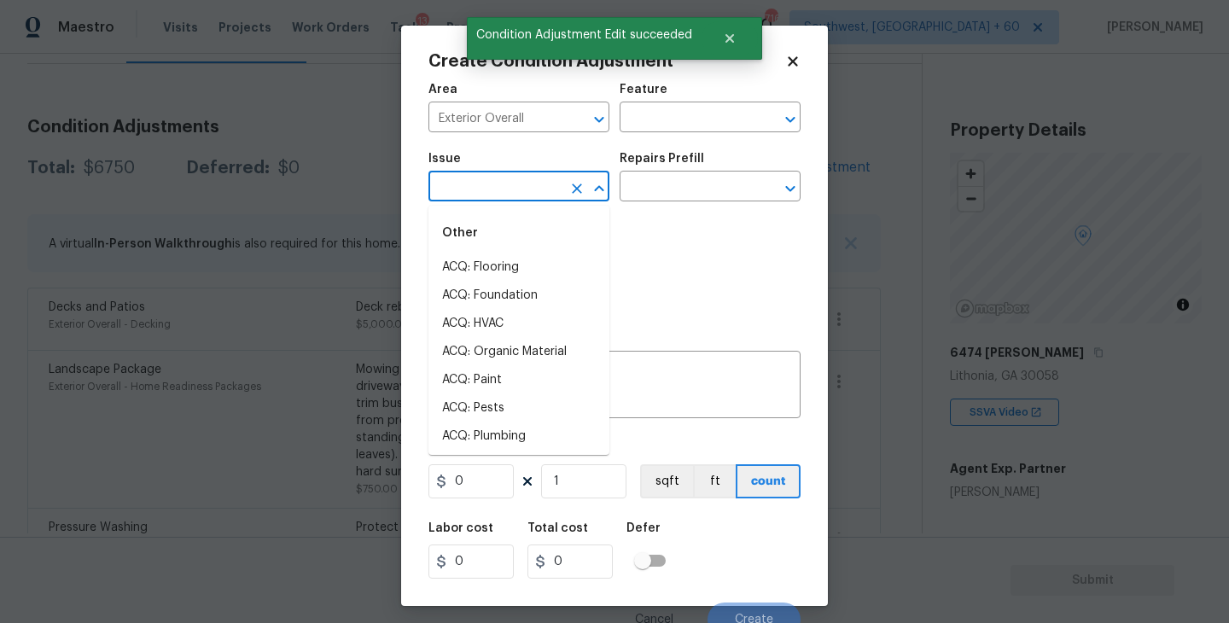
click at [515, 186] on input "text" at bounding box center [494, 188] width 133 height 26
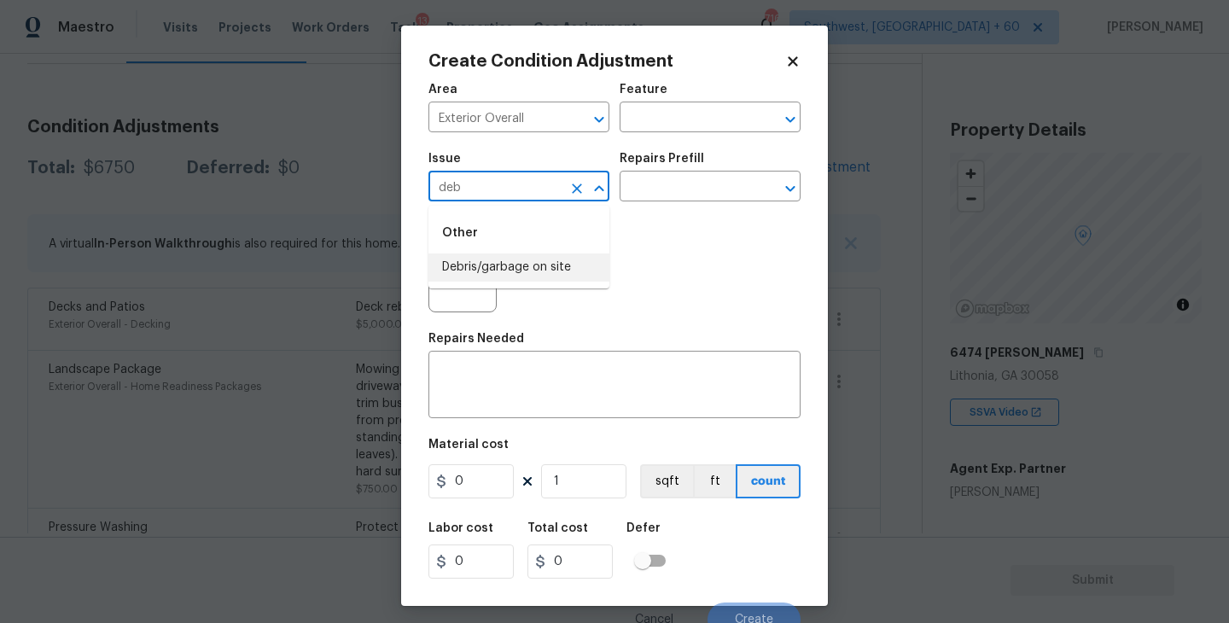
click at [513, 263] on li "Debris/garbage on site" at bounding box center [518, 267] width 181 height 28
type input "Debris/garbage on site"
click at [624, 214] on div "Photos" at bounding box center [614, 267] width 372 height 111
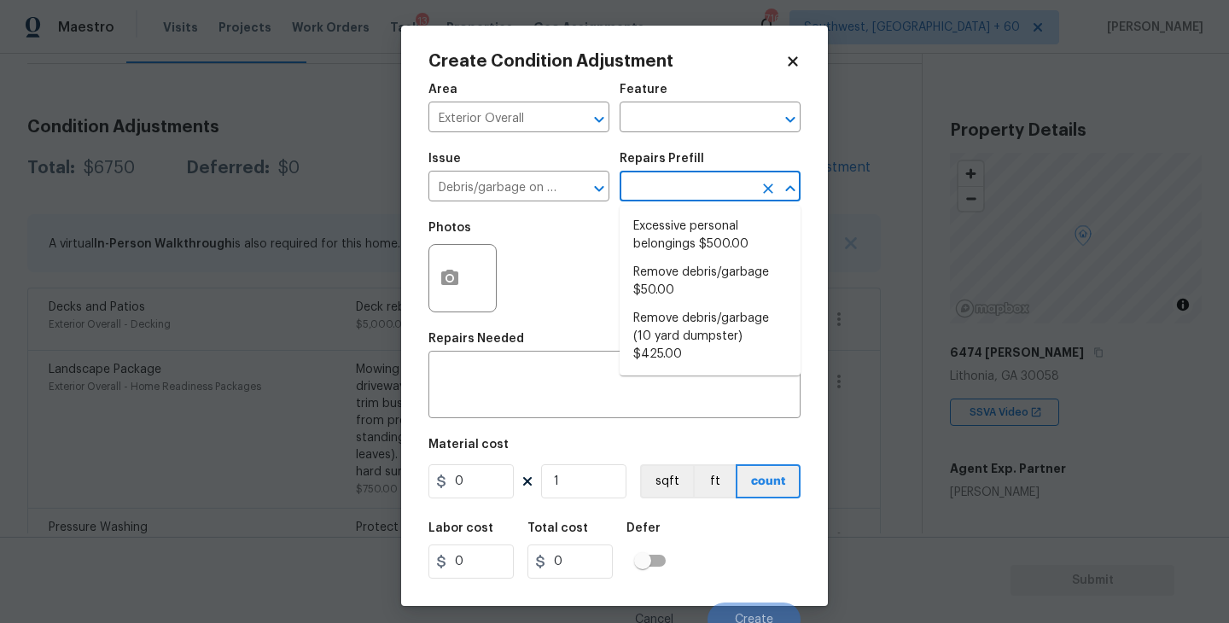
click at [686, 181] on input "text" at bounding box center [686, 188] width 133 height 26
click at [694, 265] on li "Remove debris/garbage $50.00" at bounding box center [710, 282] width 181 height 46
type textarea "Remove, haul off, and properly dispose of any debris left by seller to offsite …"
type input "50"
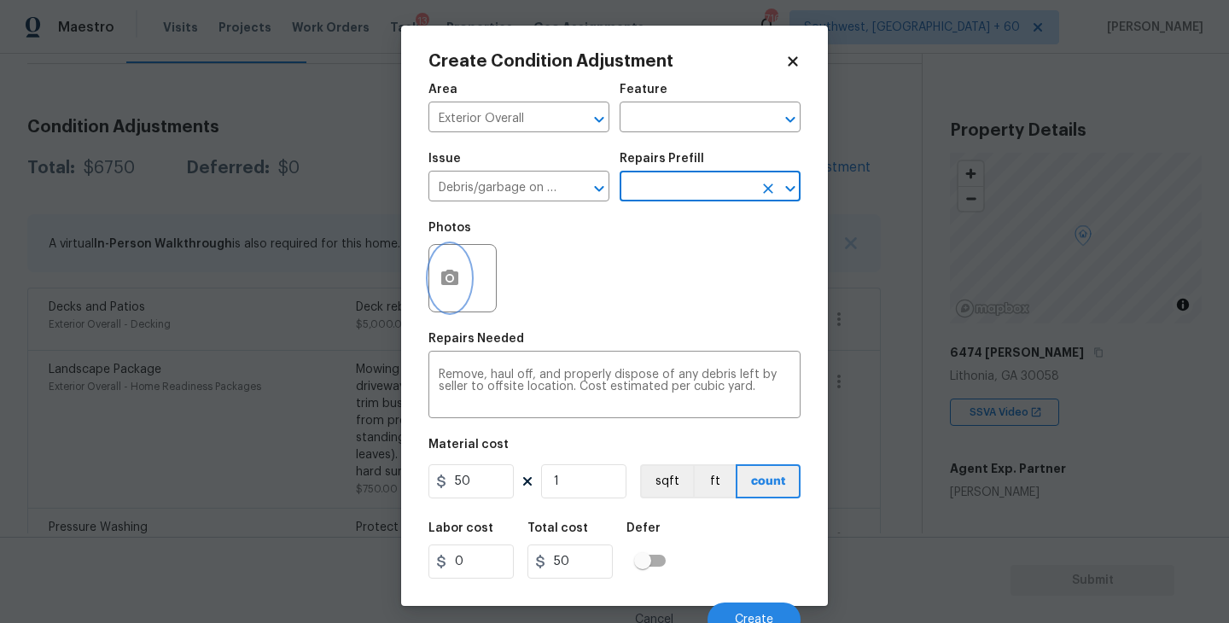
click at [451, 284] on icon "button" at bounding box center [449, 277] width 17 height 15
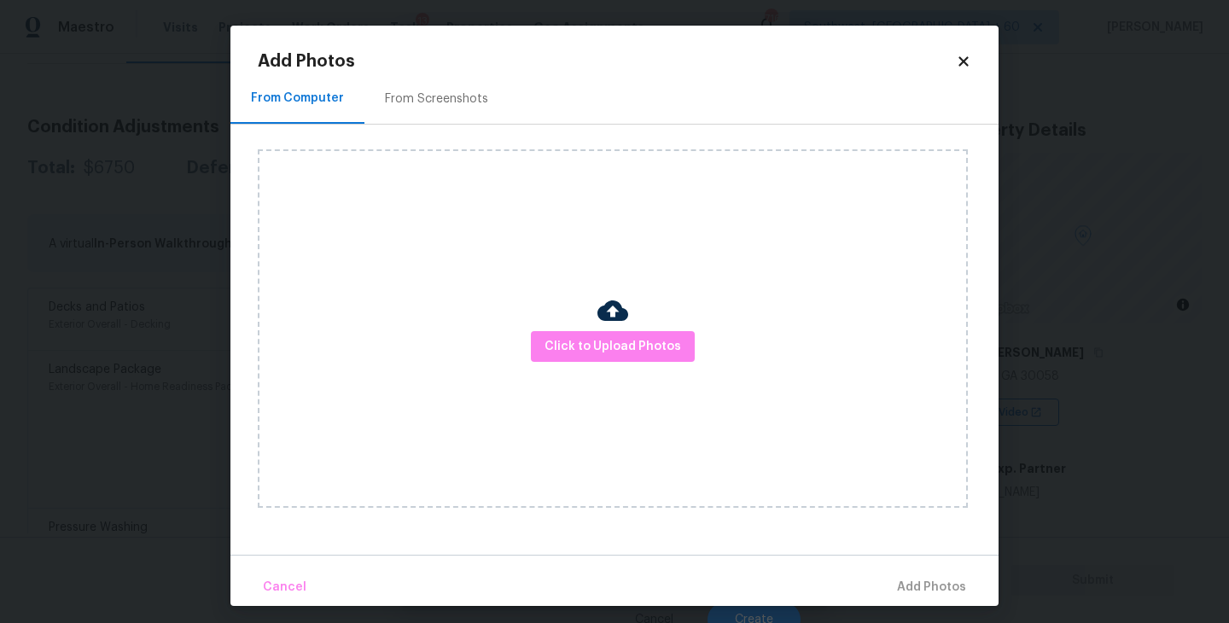
click at [522, 312] on div "Click to Upload Photos" at bounding box center [613, 328] width 710 height 358
click at [576, 342] on span "Click to Upload Photos" at bounding box center [612, 346] width 137 height 21
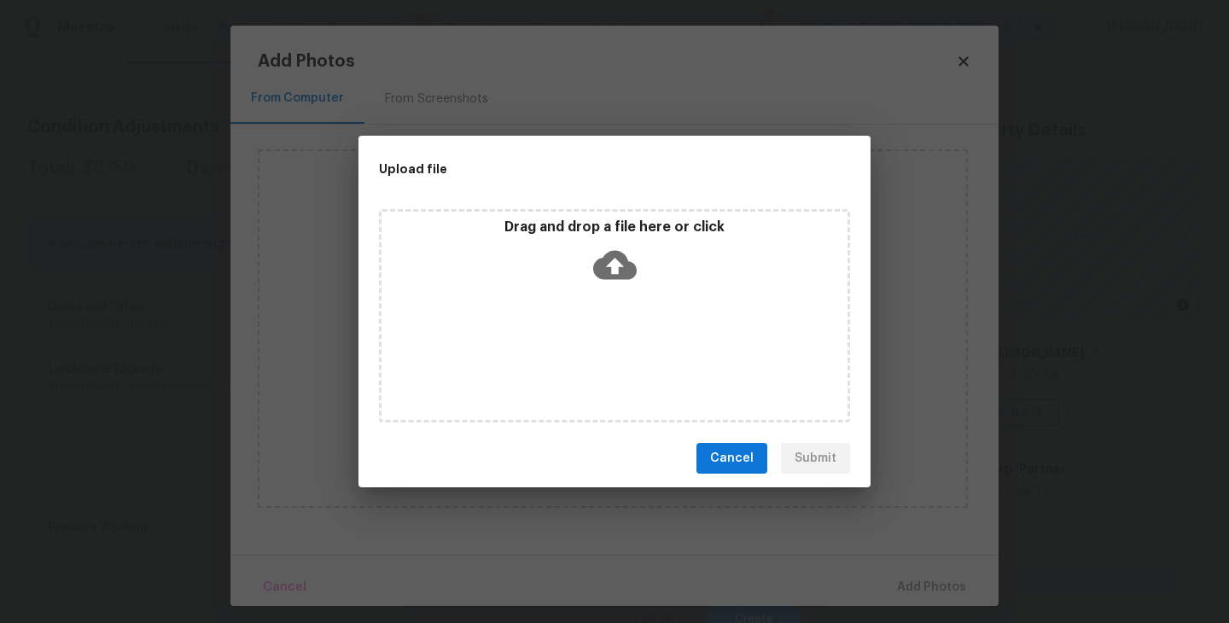
click at [600, 294] on div "Drag and drop a file here or click" at bounding box center [614, 315] width 471 height 213
